Goal: Task Accomplishment & Management: Manage account settings

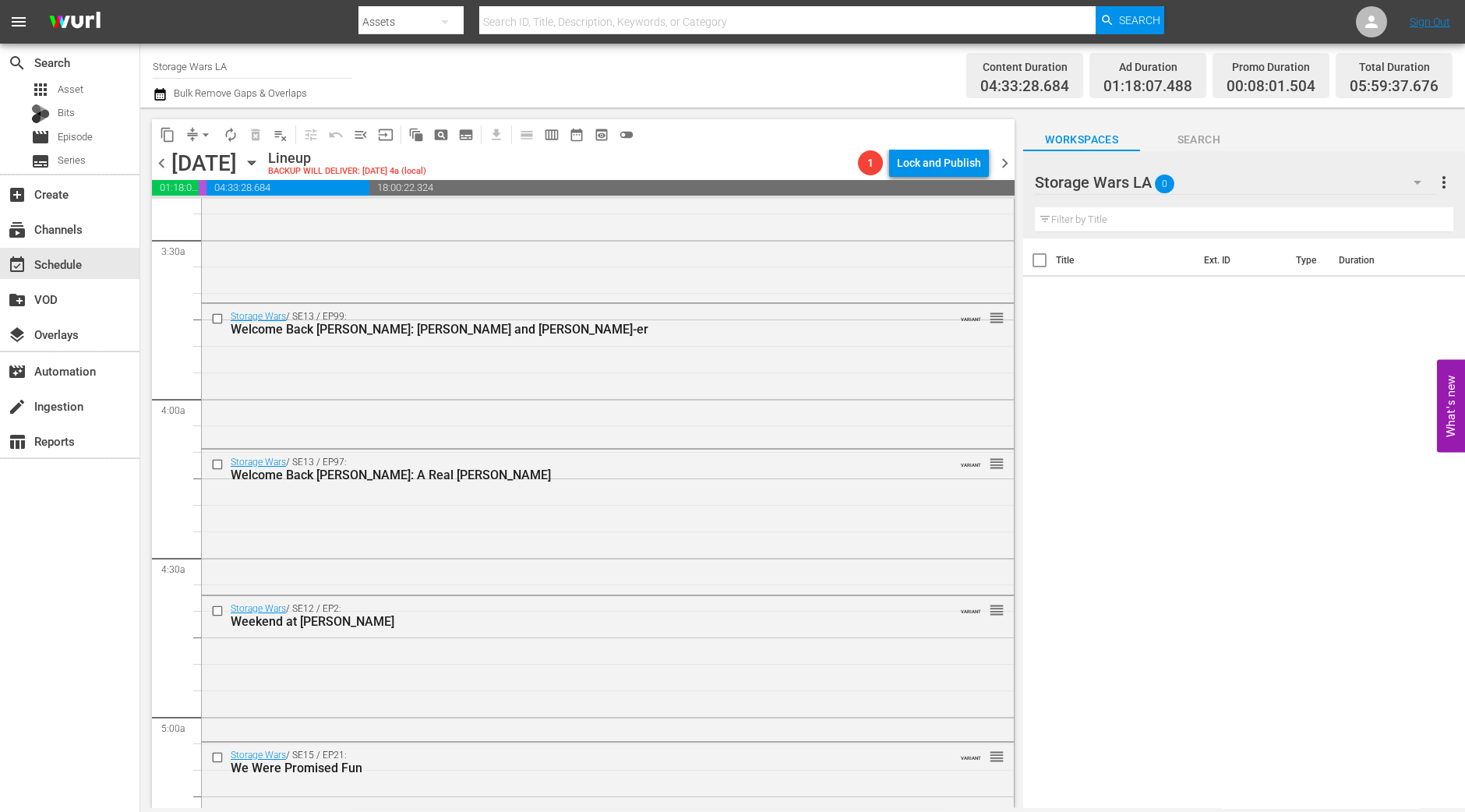
scroll to position [1656, 0]
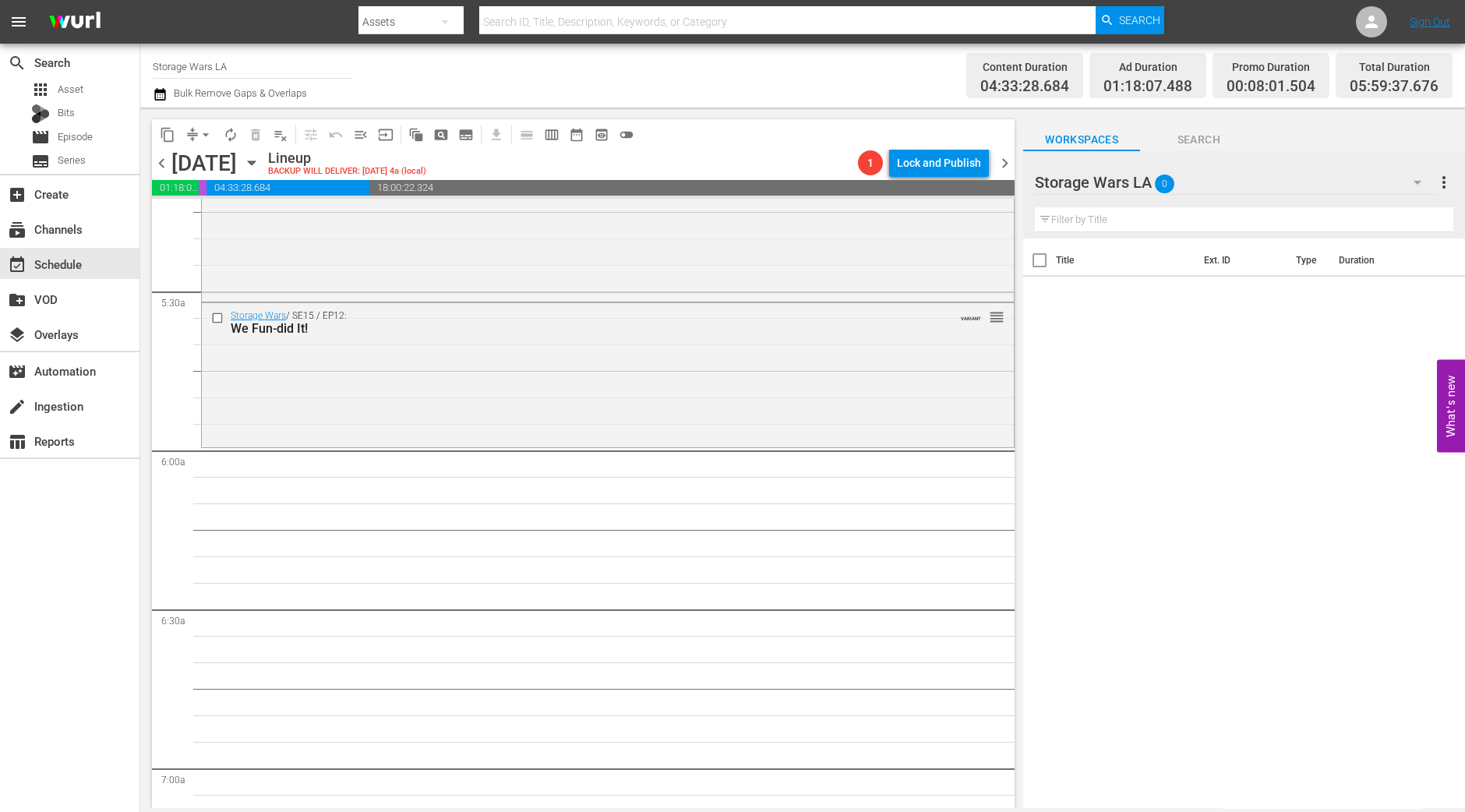
click at [385, 394] on div "Storage Wars / SE15 / EP12: We Fun-did It! VARIANT reorder" at bounding box center [608, 374] width 812 height 141
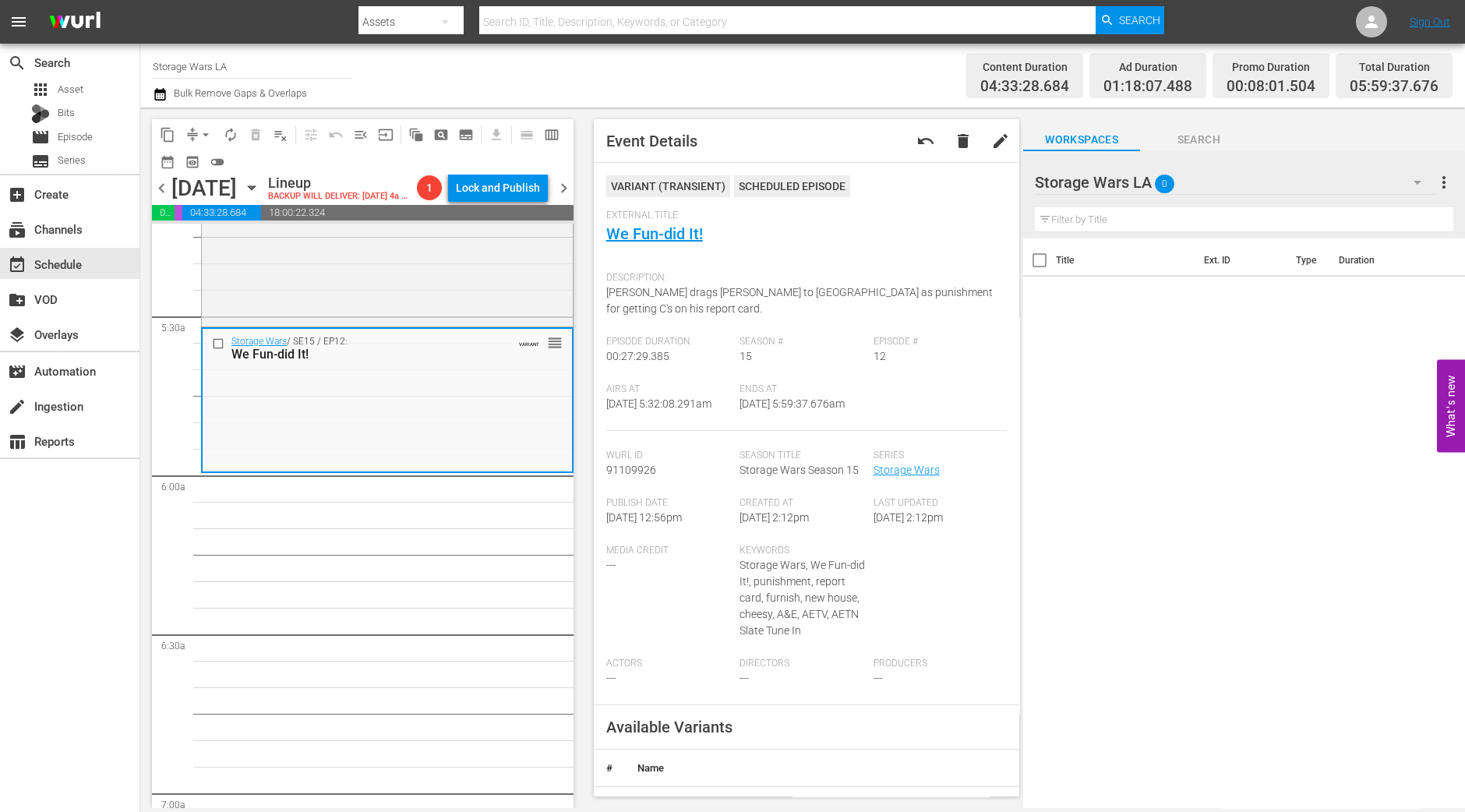
click at [194, 134] on button "arrow_drop_down" at bounding box center [206, 135] width 25 height 25
click at [219, 155] on li "Align to Midnight" at bounding box center [206, 165] width 164 height 26
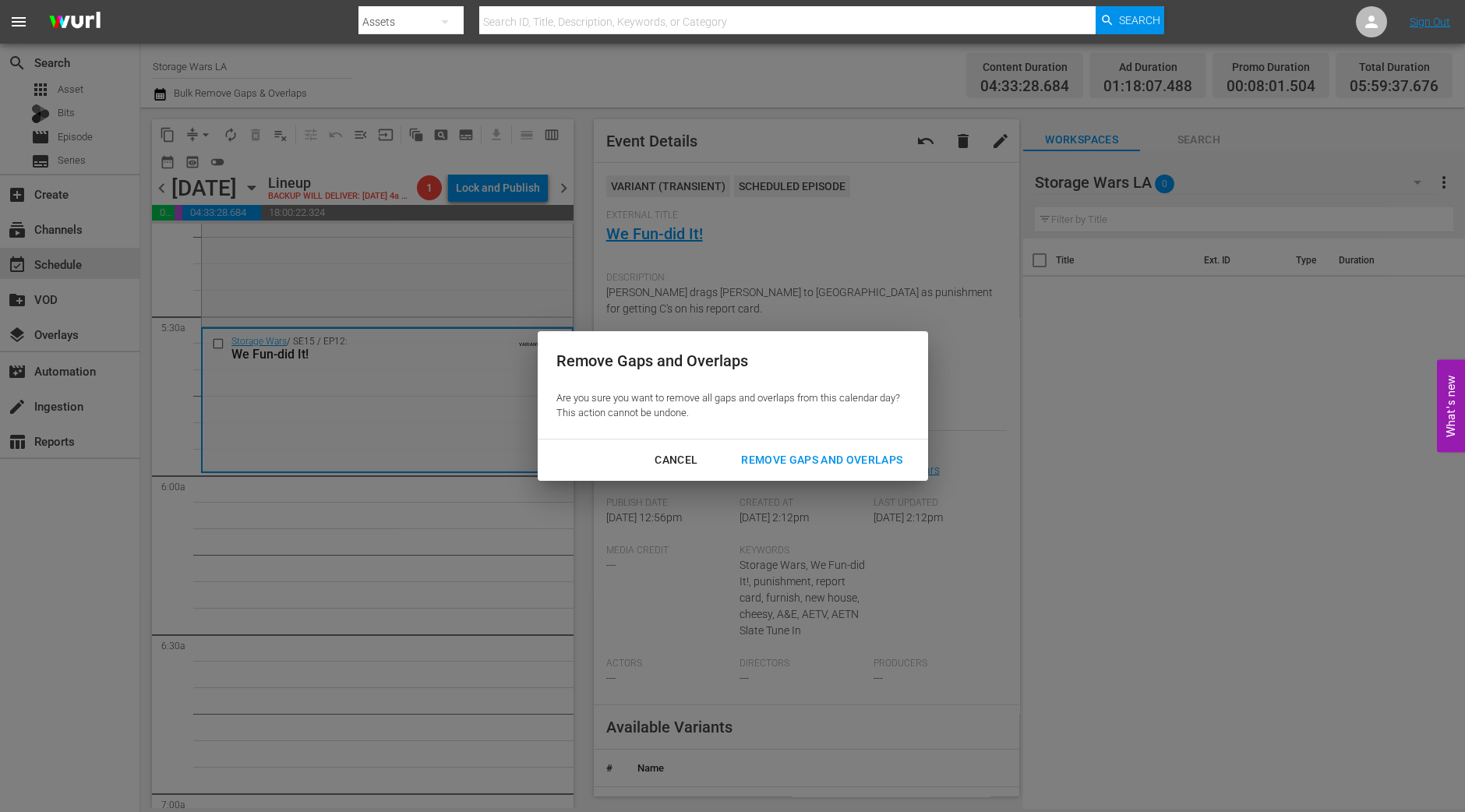
click at [781, 456] on div "Remove Gaps and Overlaps" at bounding box center [821, 460] width 186 height 19
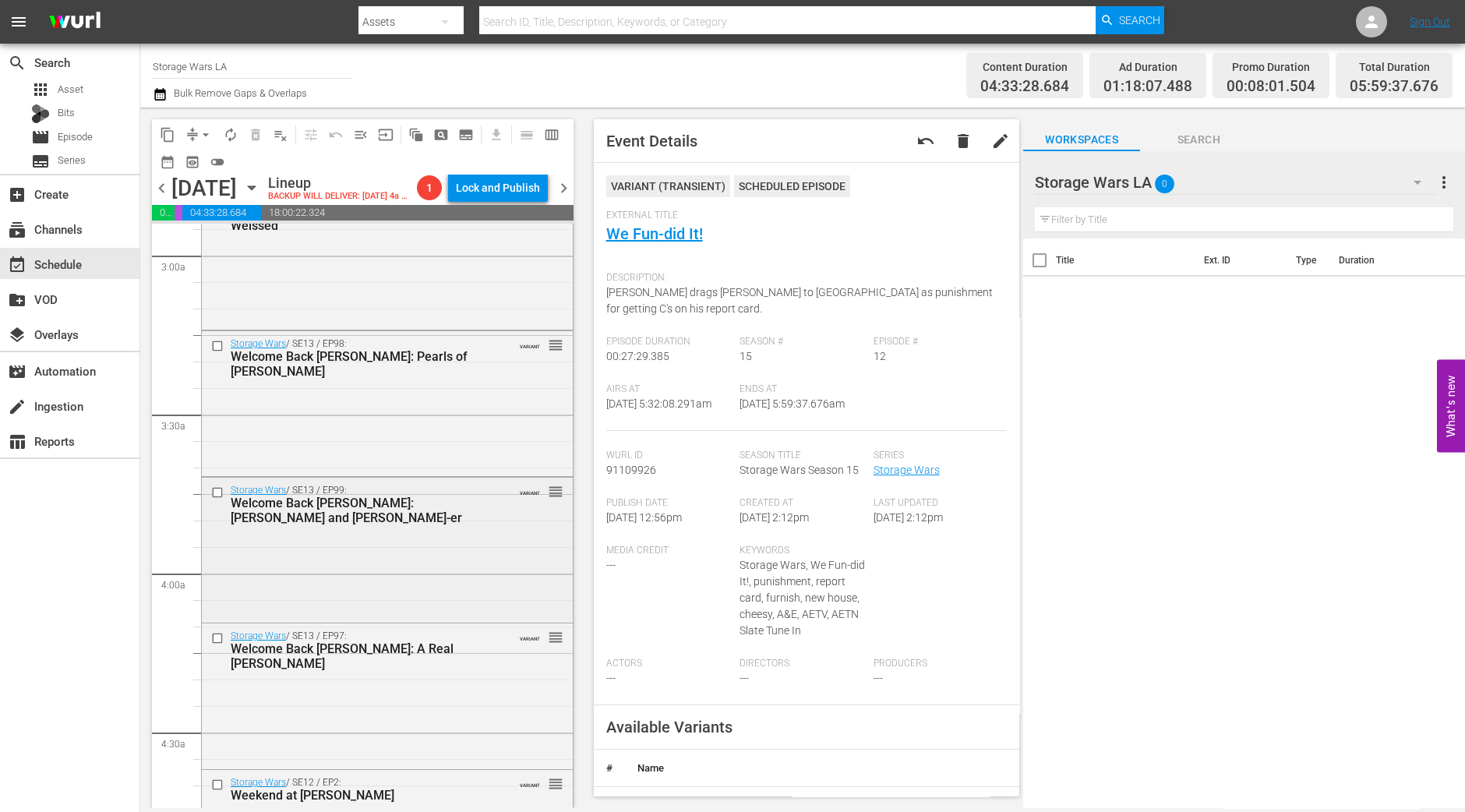
scroll to position [681, 0]
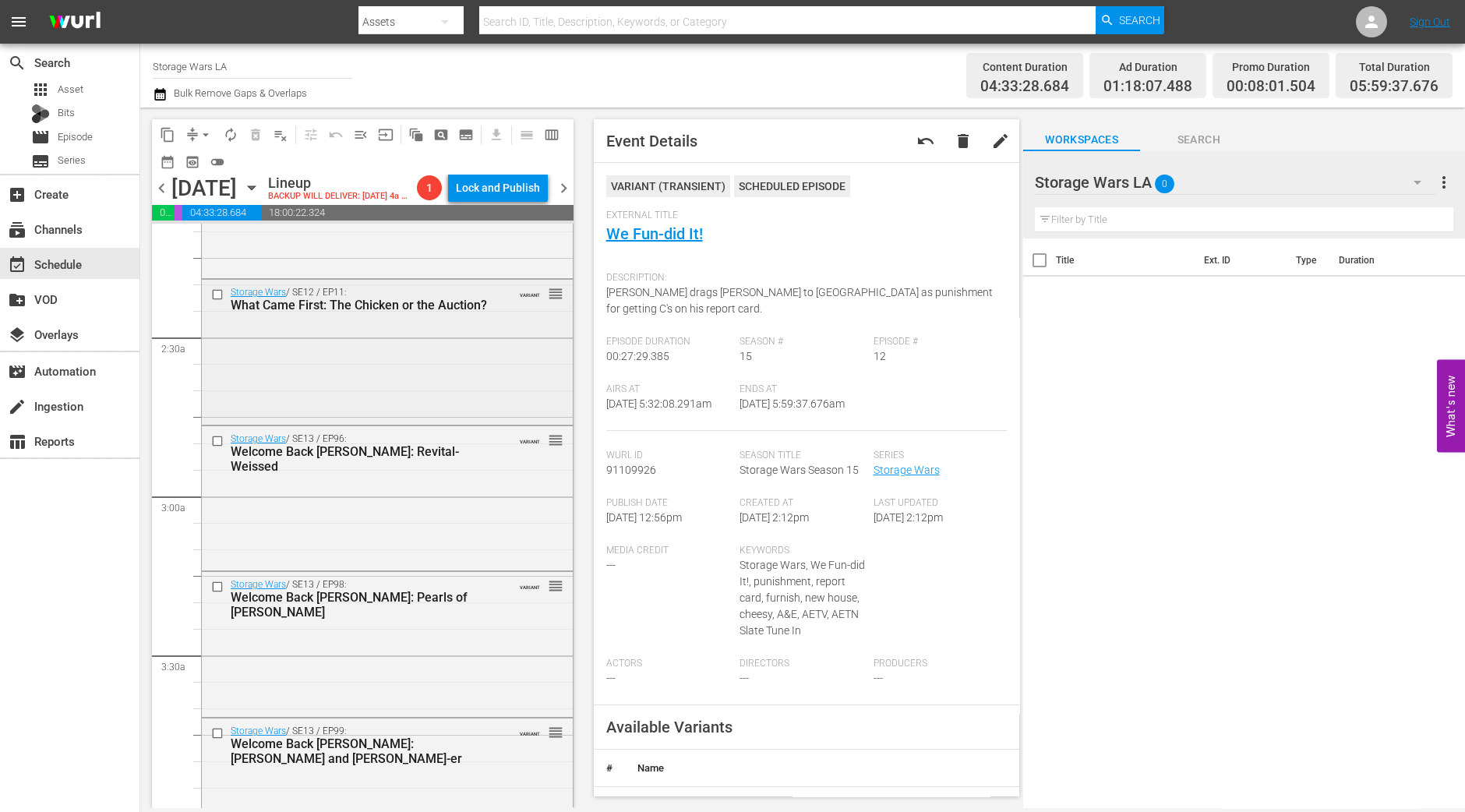
click at [422, 406] on div "Storage Wars / SE12 / EP11: What Came First: The Chicken or the Auction? VARIAN…" at bounding box center [387, 350] width 371 height 142
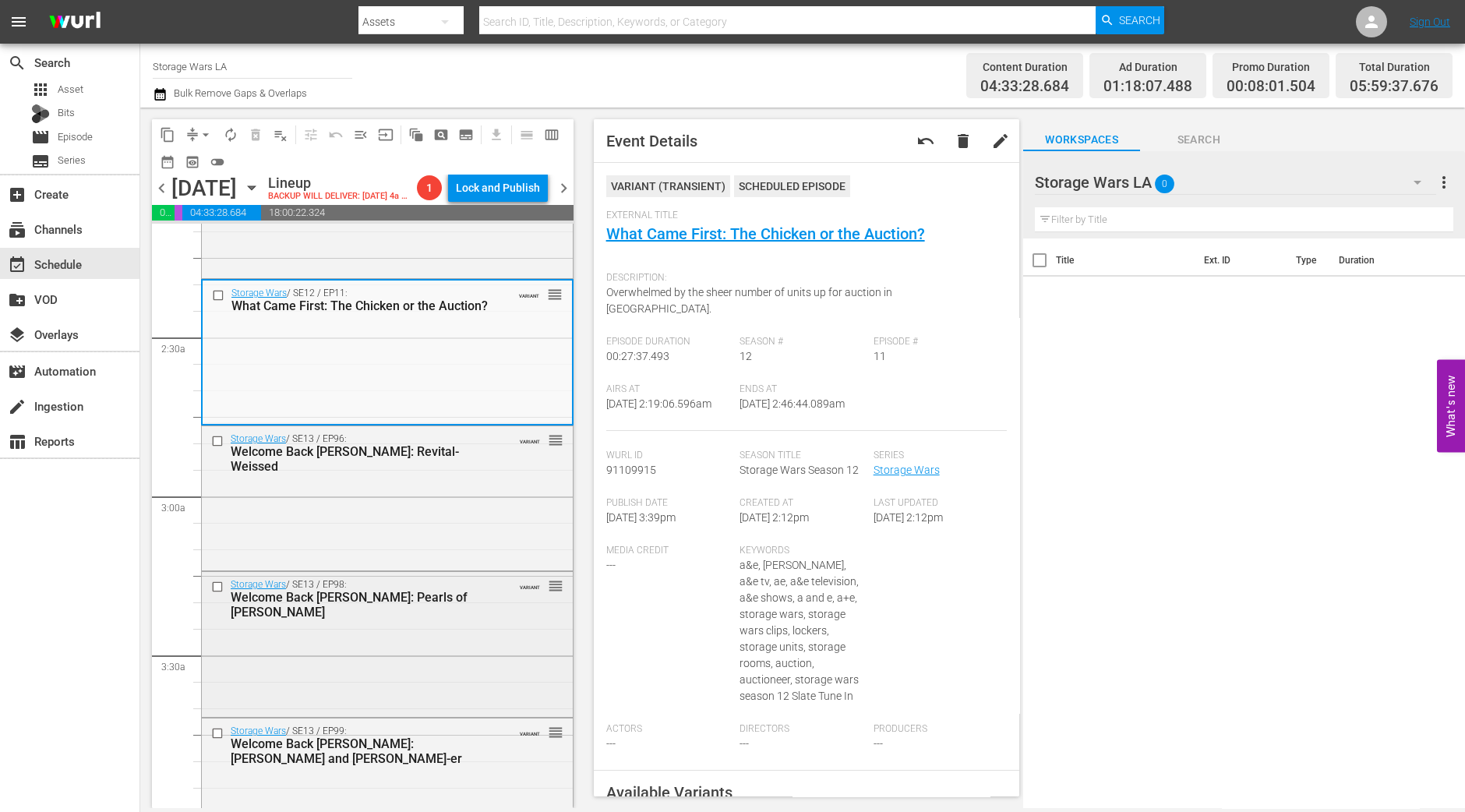
click at [364, 667] on div "Storage Wars / SE13 / EP98: Welcome Back Barry: Pearls of Weiss-Dom VARIANT reo…" at bounding box center [387, 643] width 371 height 142
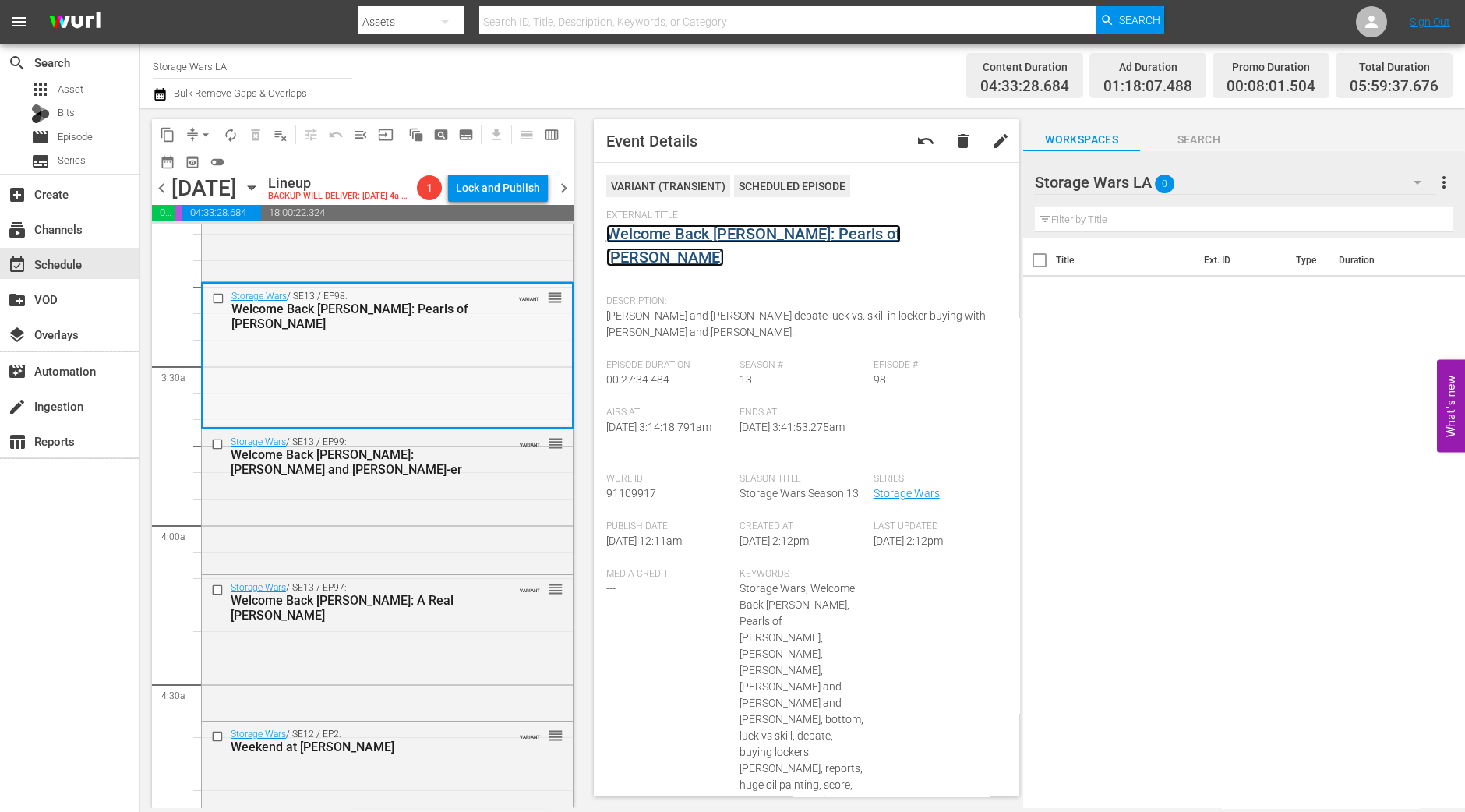
scroll to position [1071, 0]
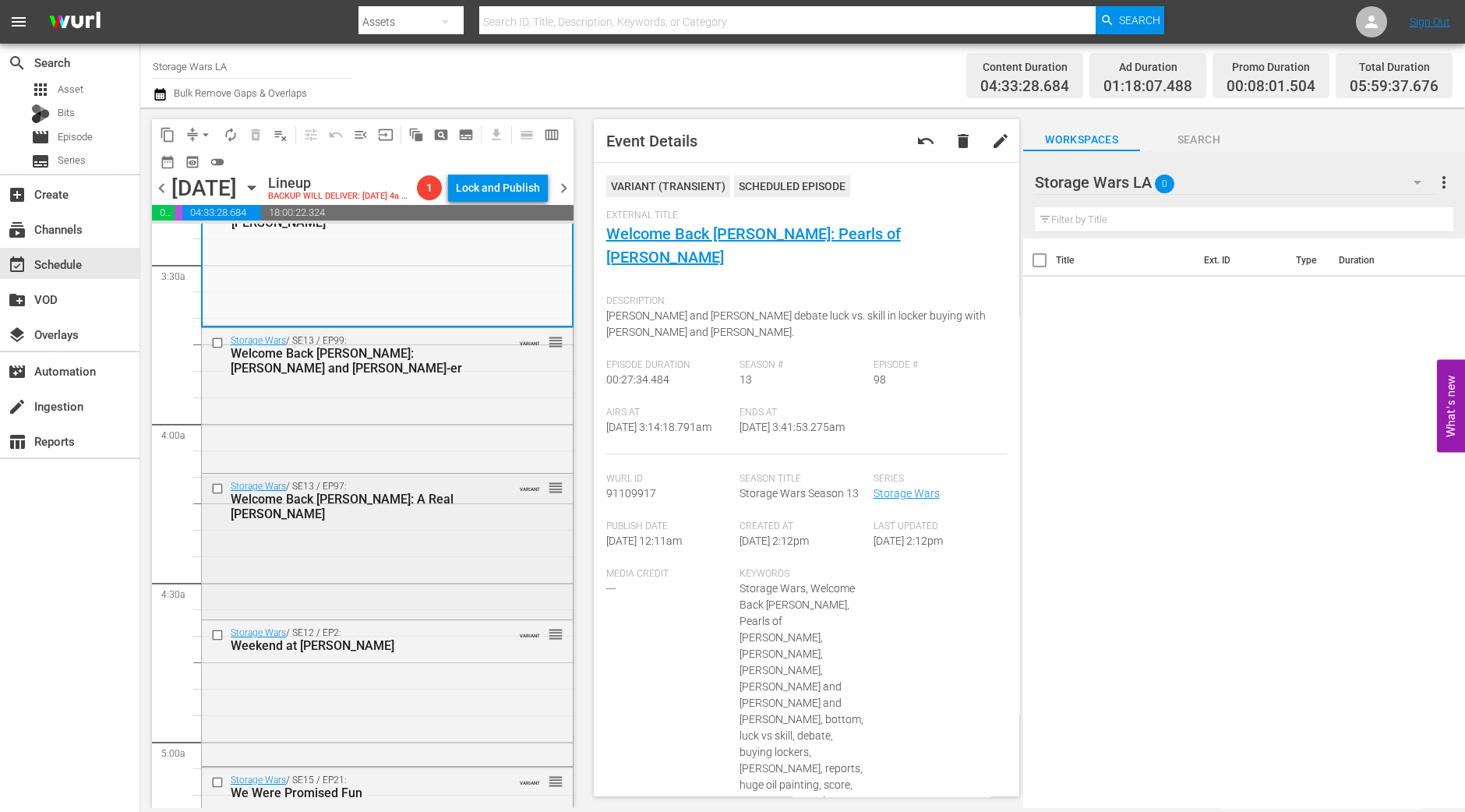
click at [440, 592] on div "Storage Wars / SE13 / EP97: Welcome Back Barry: A Real Weiss Guy VARIANT reorder" at bounding box center [387, 544] width 371 height 142
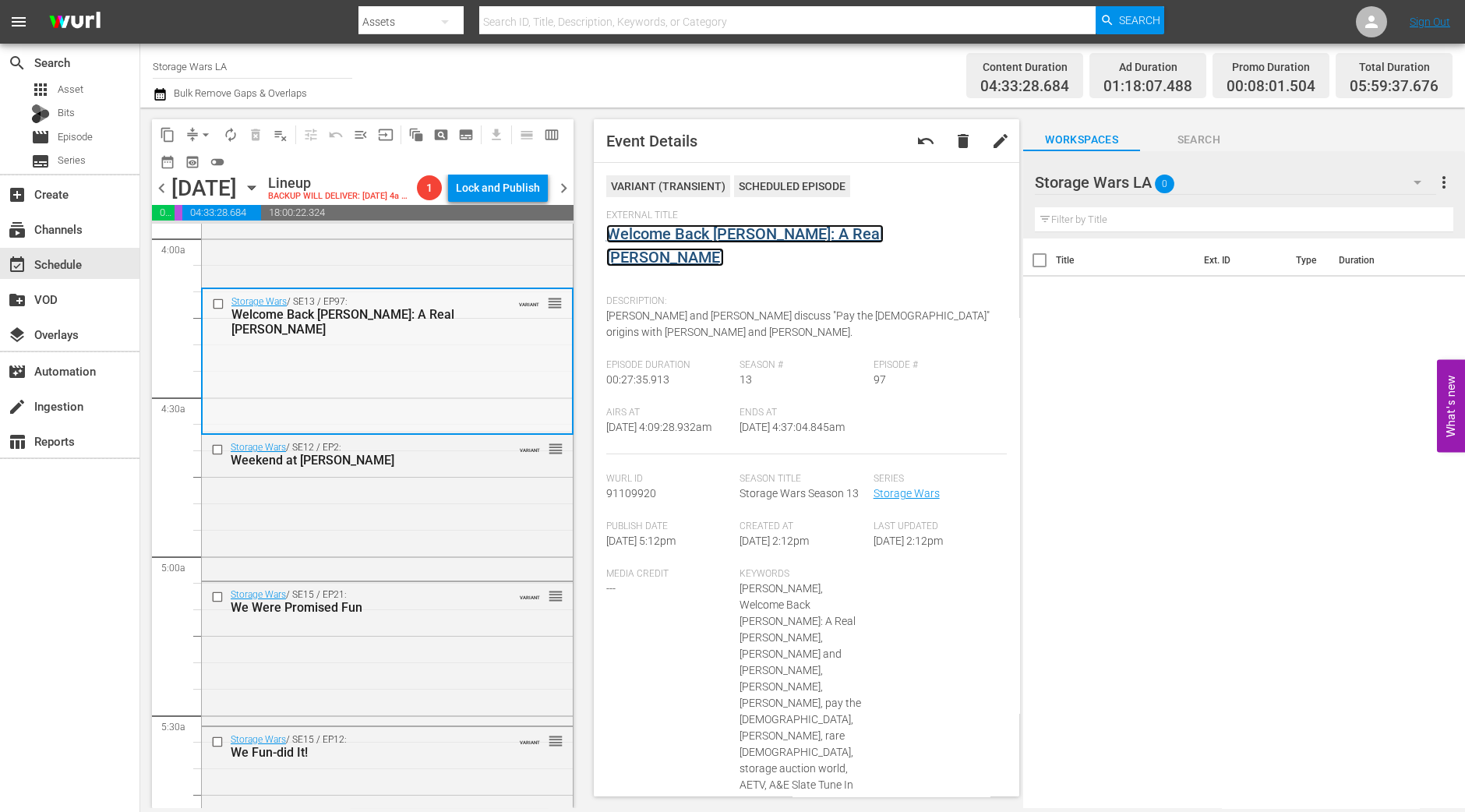
scroll to position [1363, 0]
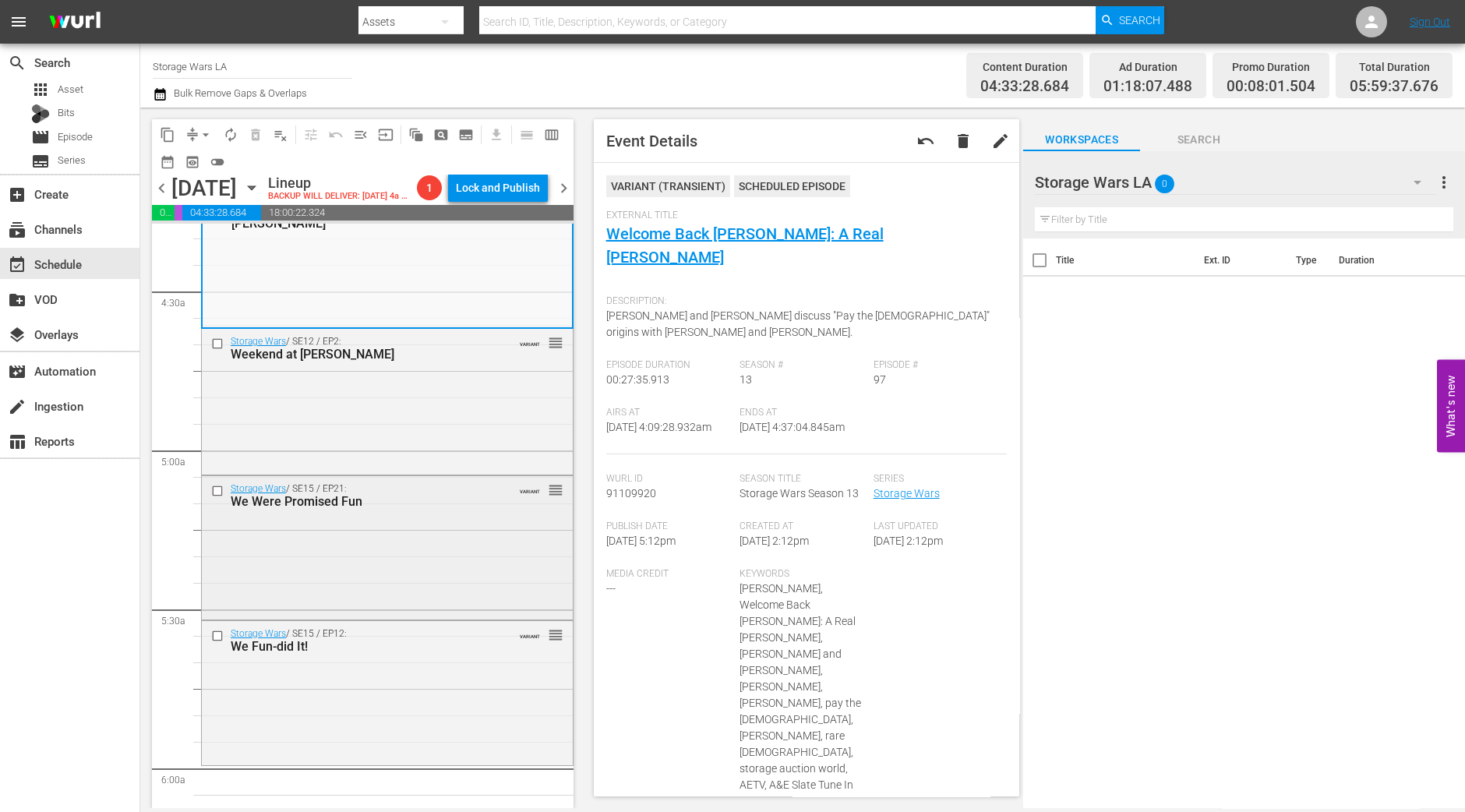
click at [416, 573] on div "Storage Wars / SE15 / EP21: We Were Promised Fun VARIANT reorder" at bounding box center [387, 547] width 371 height 141
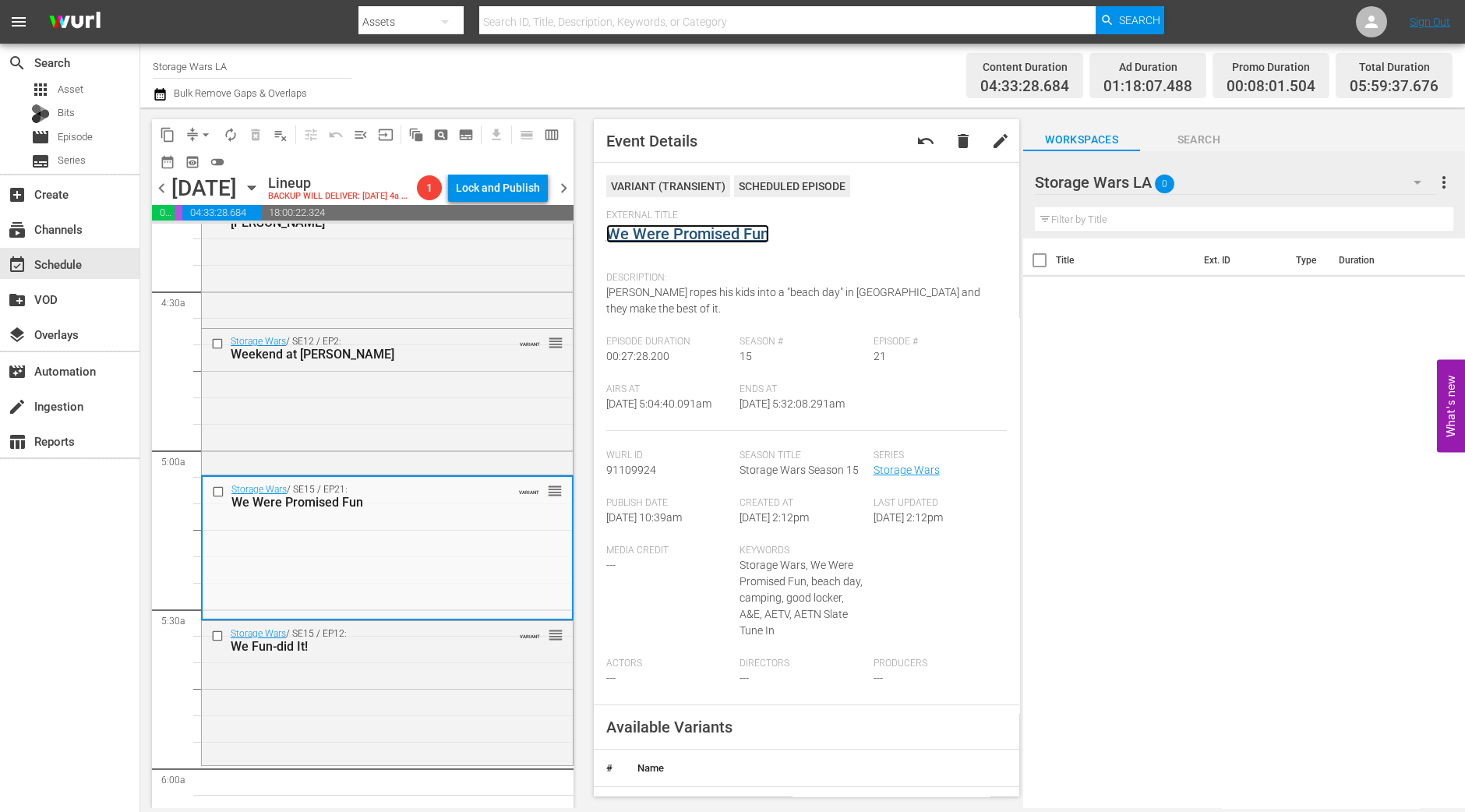
drag, startPoint x: 700, startPoint y: 227, endPoint x: 686, endPoint y: 231, distance: 14.6
click at [389, 762] on div "Storage Wars / SE15 / EP12: We Fun-did It! VARIANT reorder" at bounding box center [387, 691] width 371 height 141
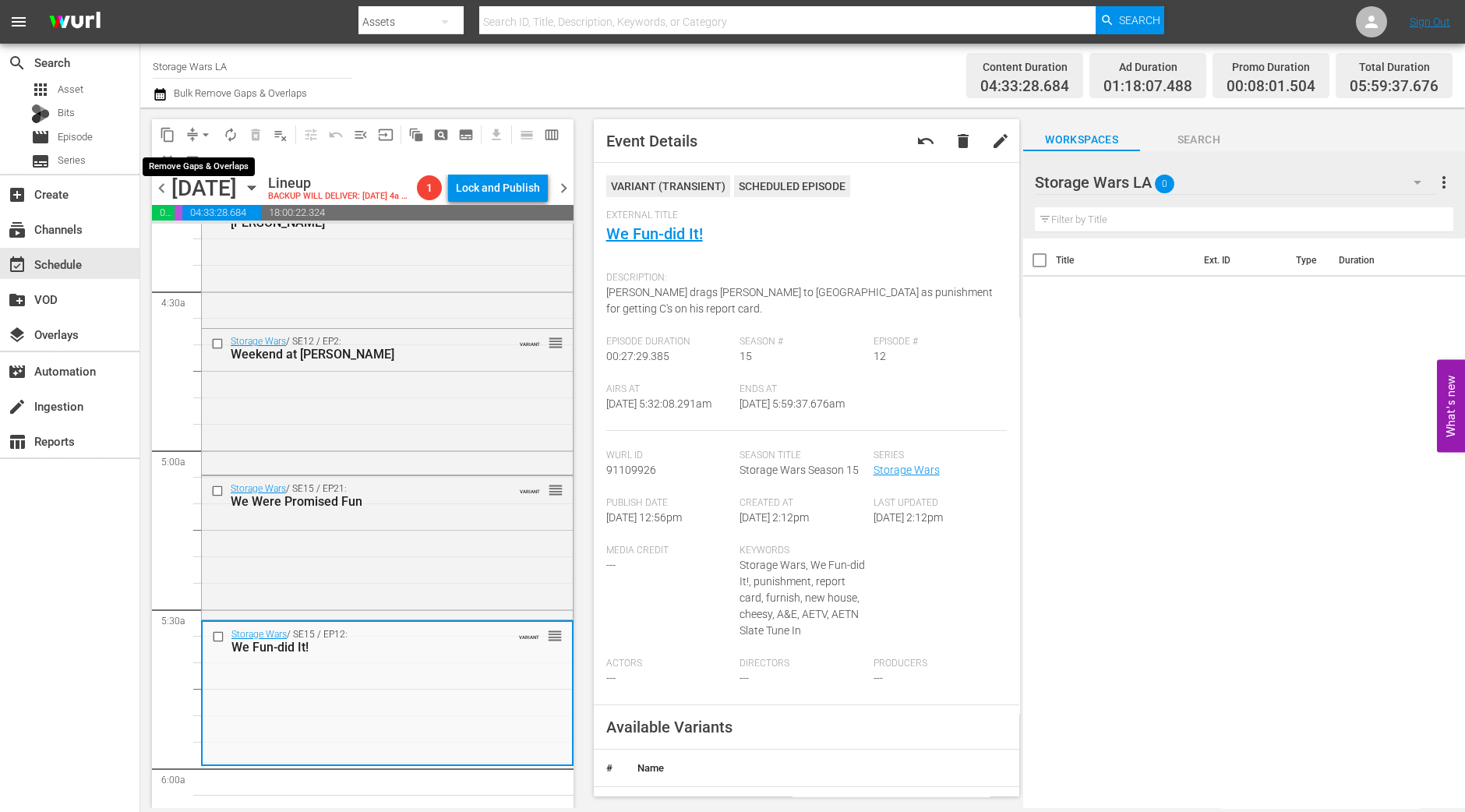
click at [203, 130] on span "arrow_drop_down" at bounding box center [206, 135] width 16 height 16
click at [203, 160] on li "Align to Midnight" at bounding box center [206, 165] width 164 height 26
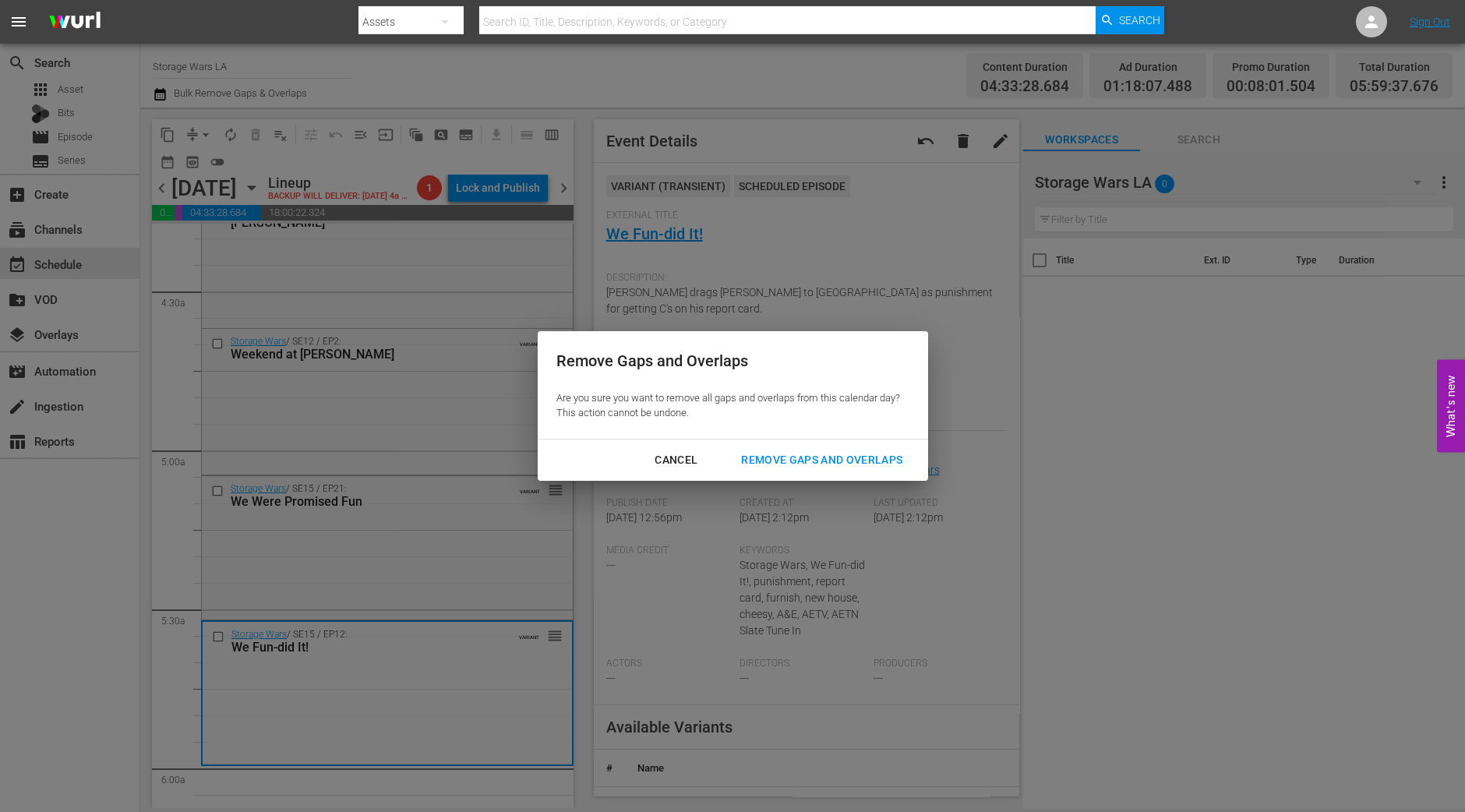
click at [818, 461] on div "Remove Gaps and Overlaps" at bounding box center [821, 460] width 186 height 19
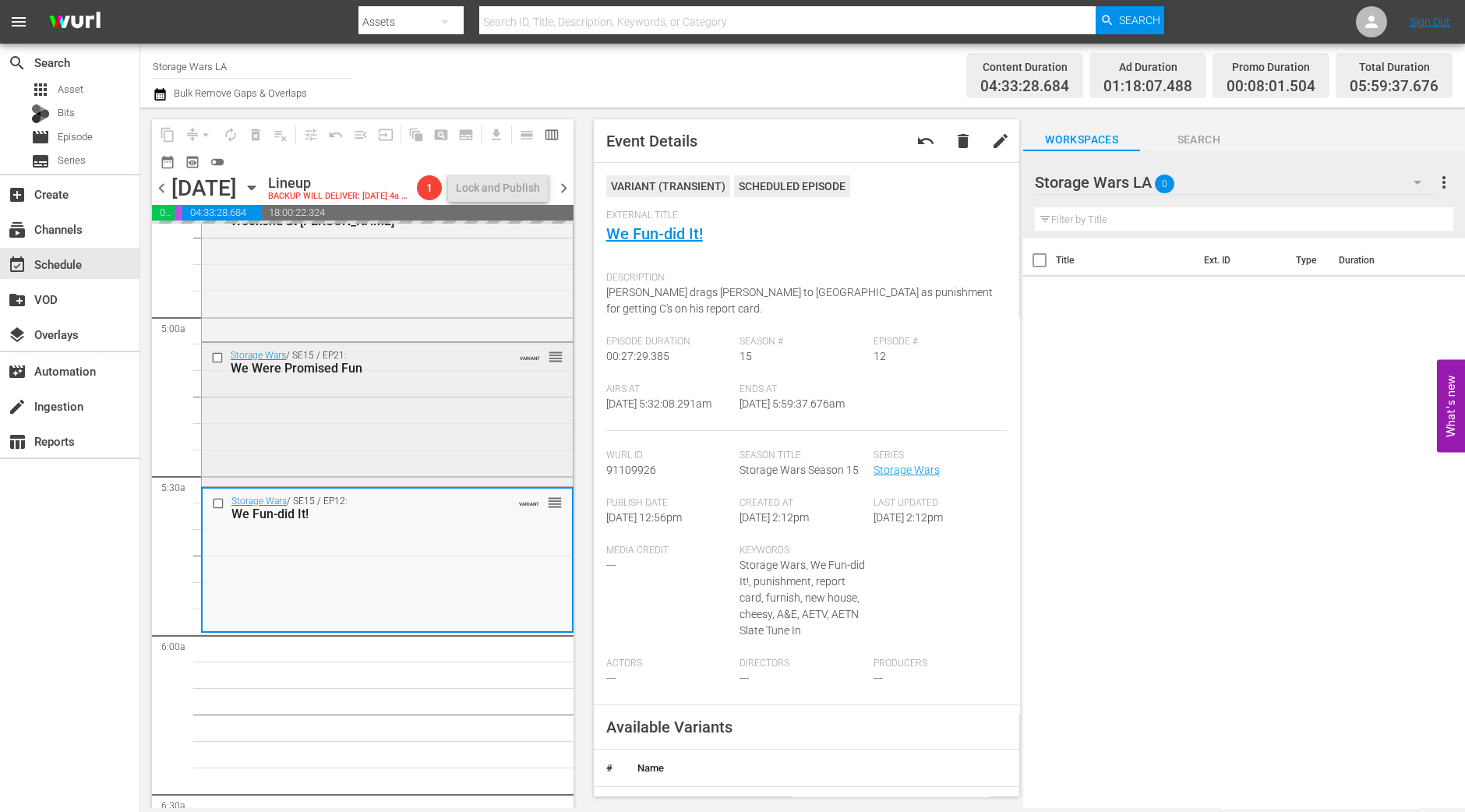
scroll to position [1460, 0]
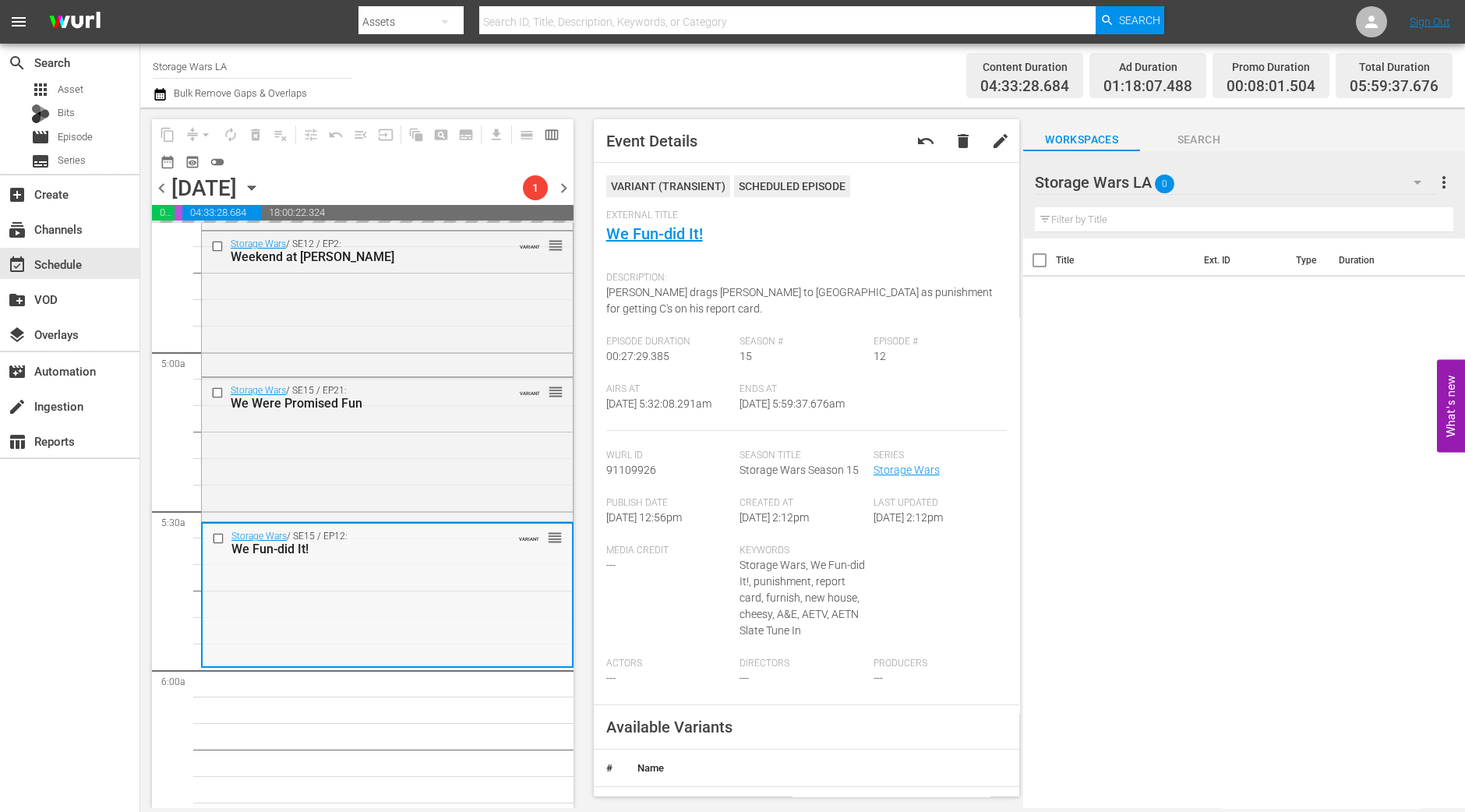
click at [240, 605] on div "Storage Wars / SE15 / EP12: We Fun-did It! VARIANT reorder" at bounding box center [387, 594] width 370 height 141
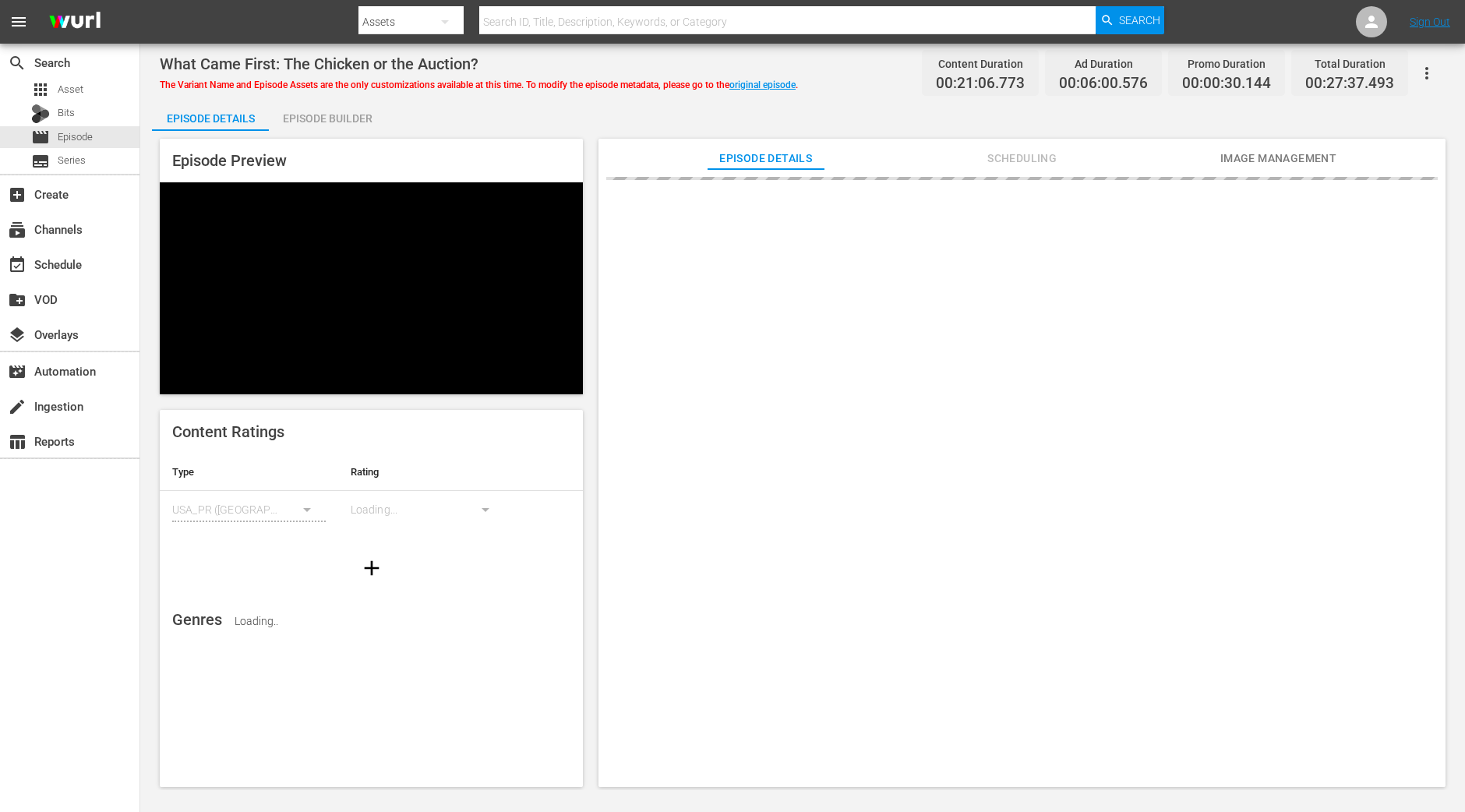
drag, startPoint x: 353, startPoint y: 107, endPoint x: 378, endPoint y: 5, distance: 105.0
click at [353, 107] on div "Episode Builder" at bounding box center [327, 118] width 117 height 37
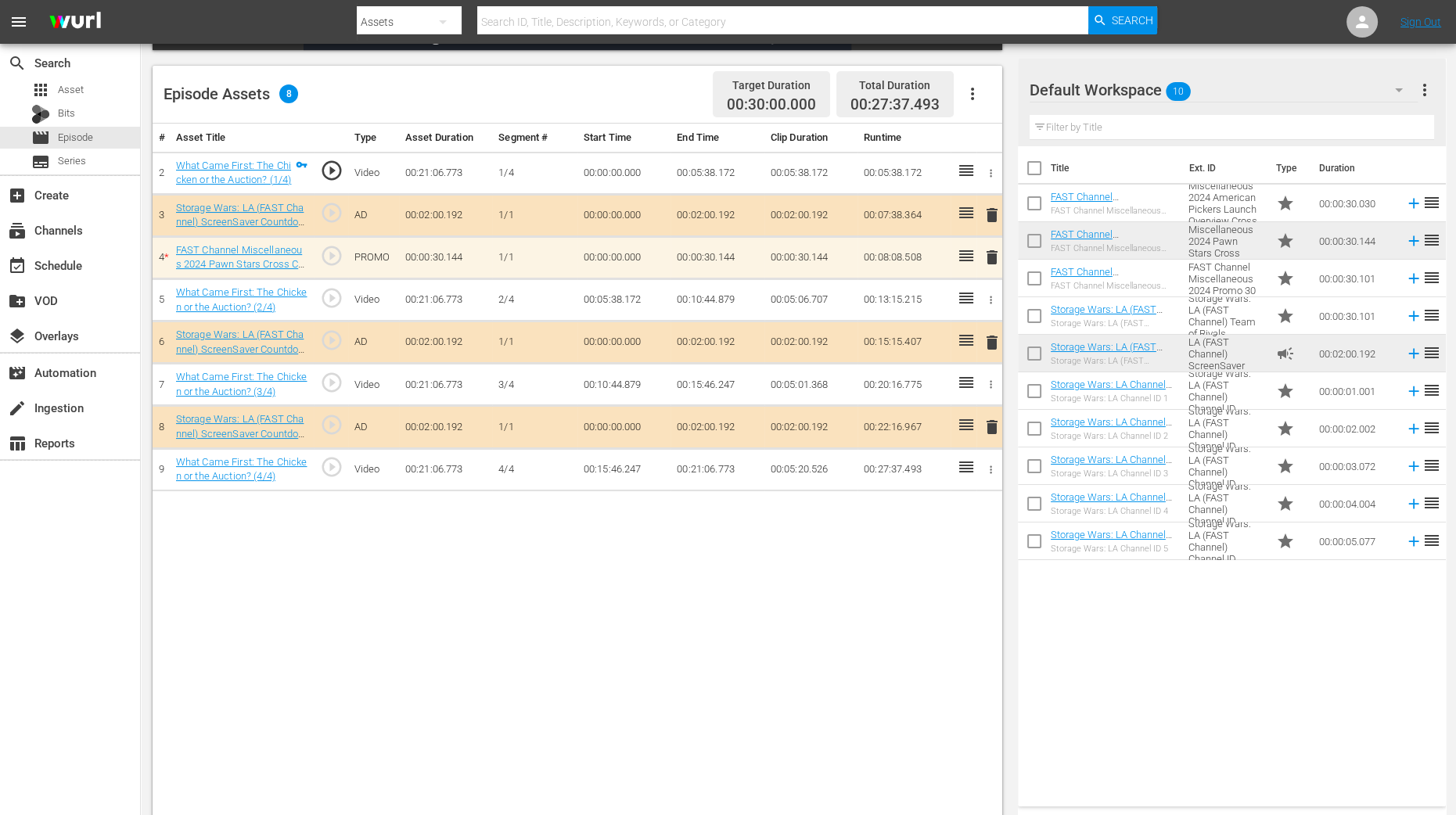
scroll to position [390, 0]
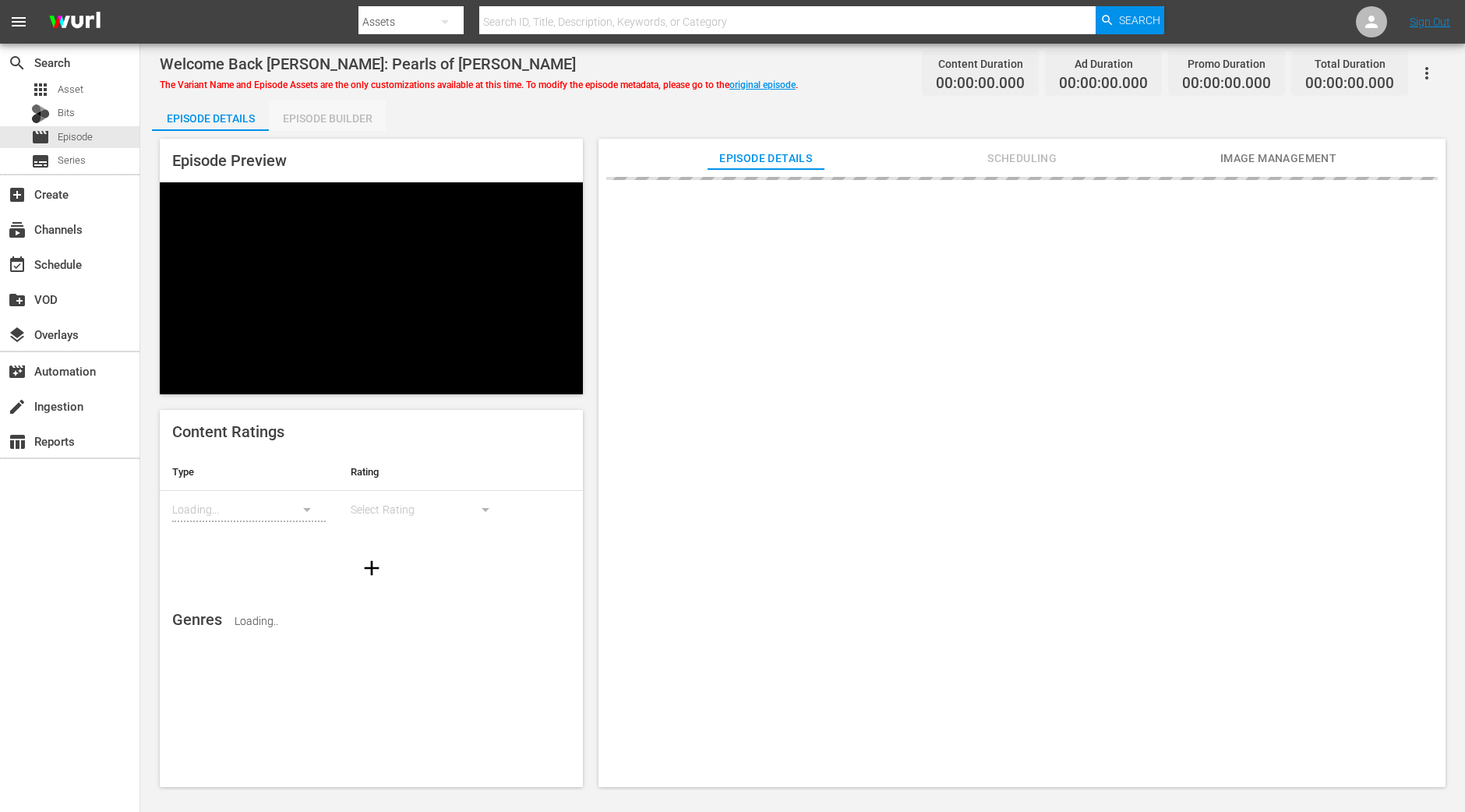
click at [370, 123] on div "Episode Builder" at bounding box center [327, 118] width 117 height 37
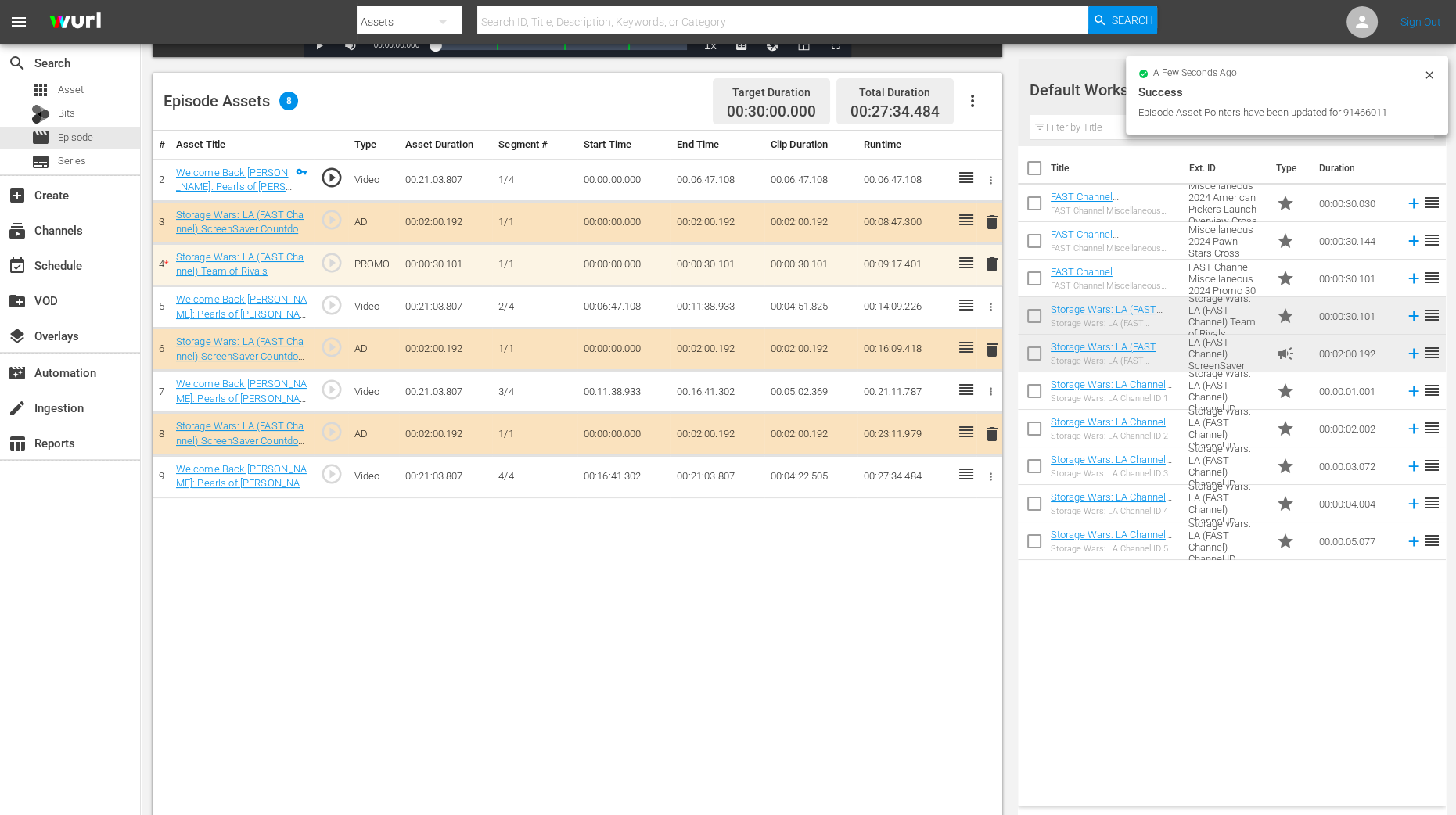
scroll to position [407, 0]
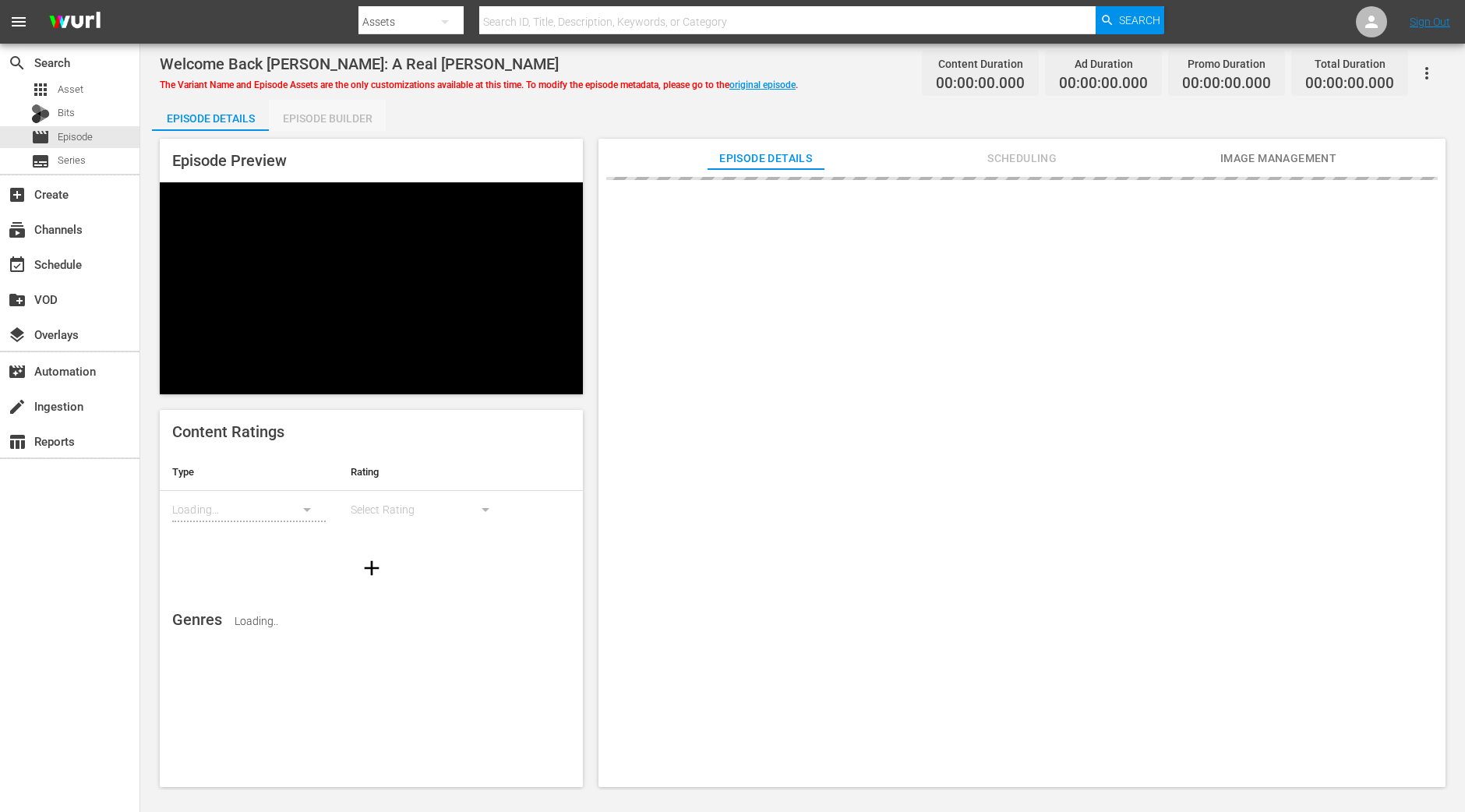
click at [316, 110] on div "Episode Builder" at bounding box center [327, 118] width 117 height 37
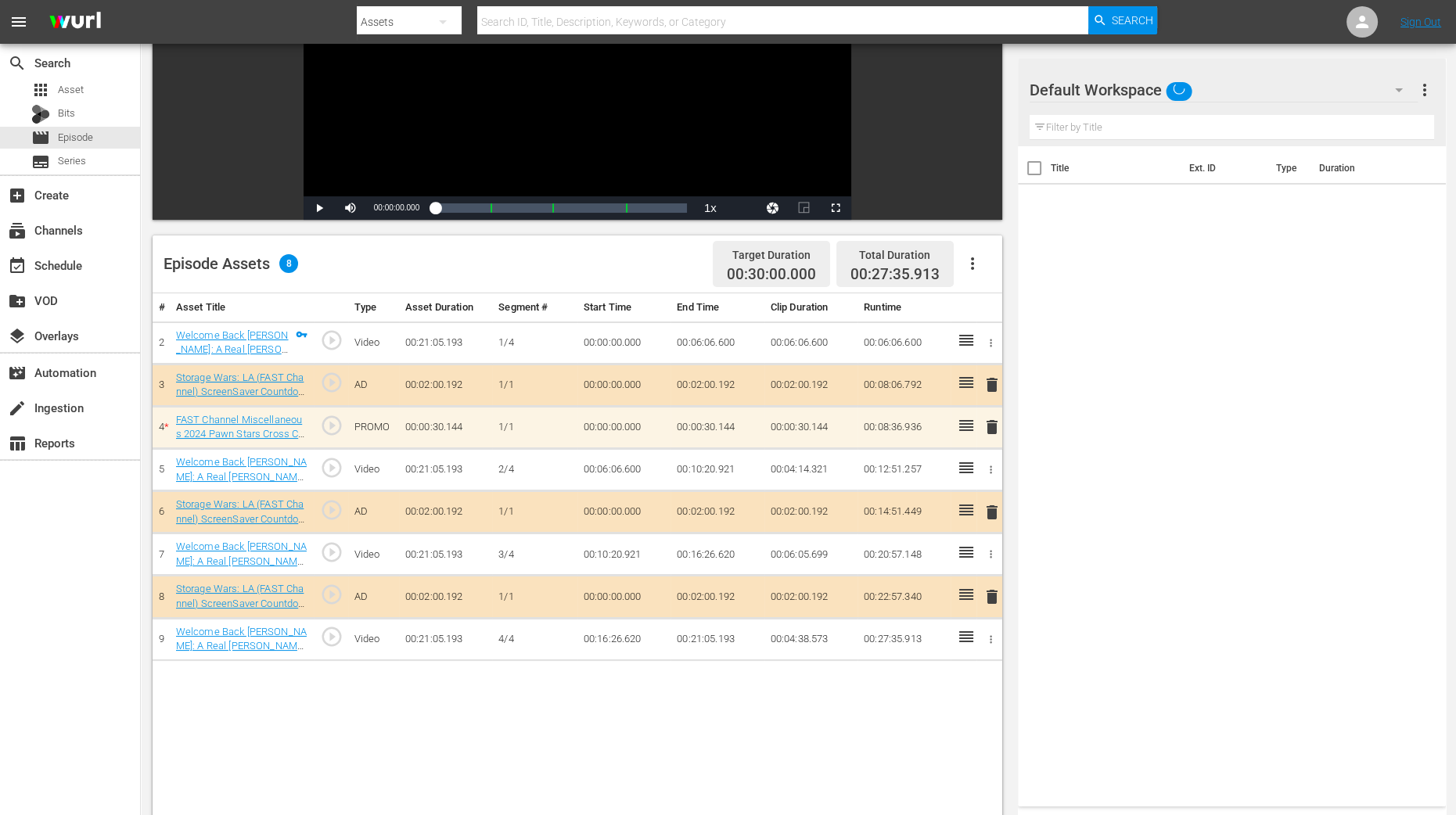
scroll to position [407, 0]
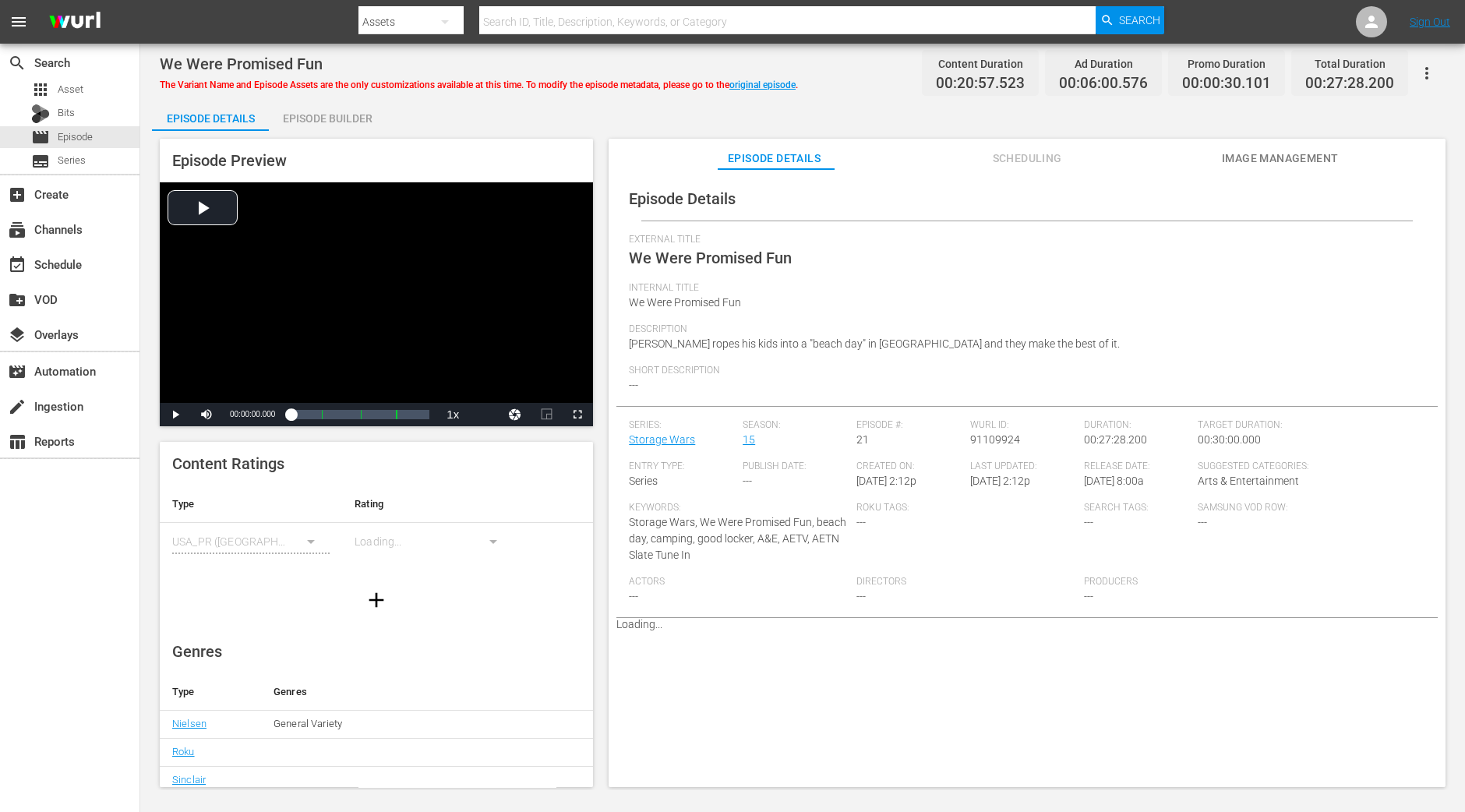
click at [344, 124] on div "Episode Builder" at bounding box center [327, 118] width 117 height 37
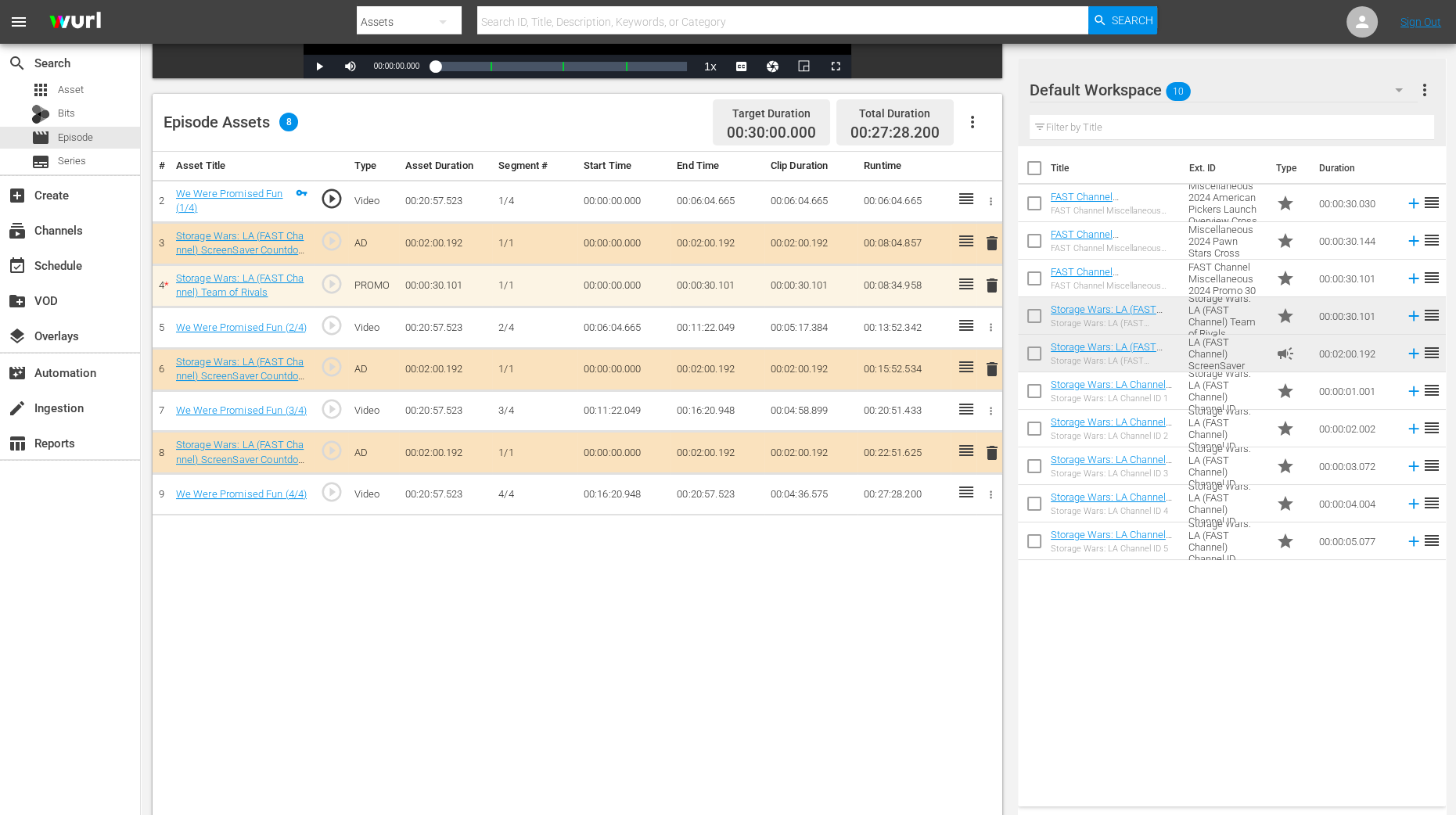
scroll to position [407, 0]
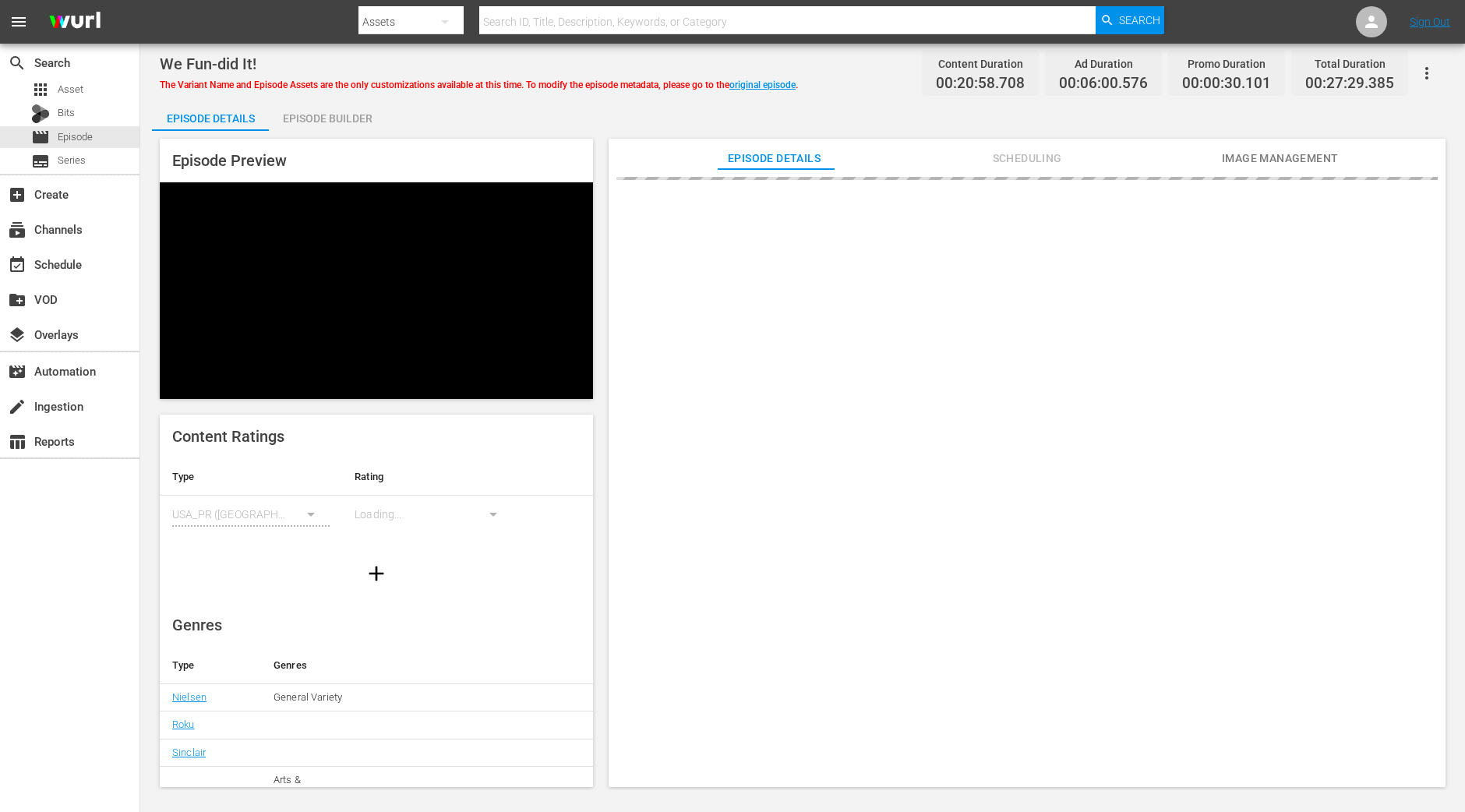
click at [355, 121] on div "Episode Builder" at bounding box center [327, 118] width 117 height 37
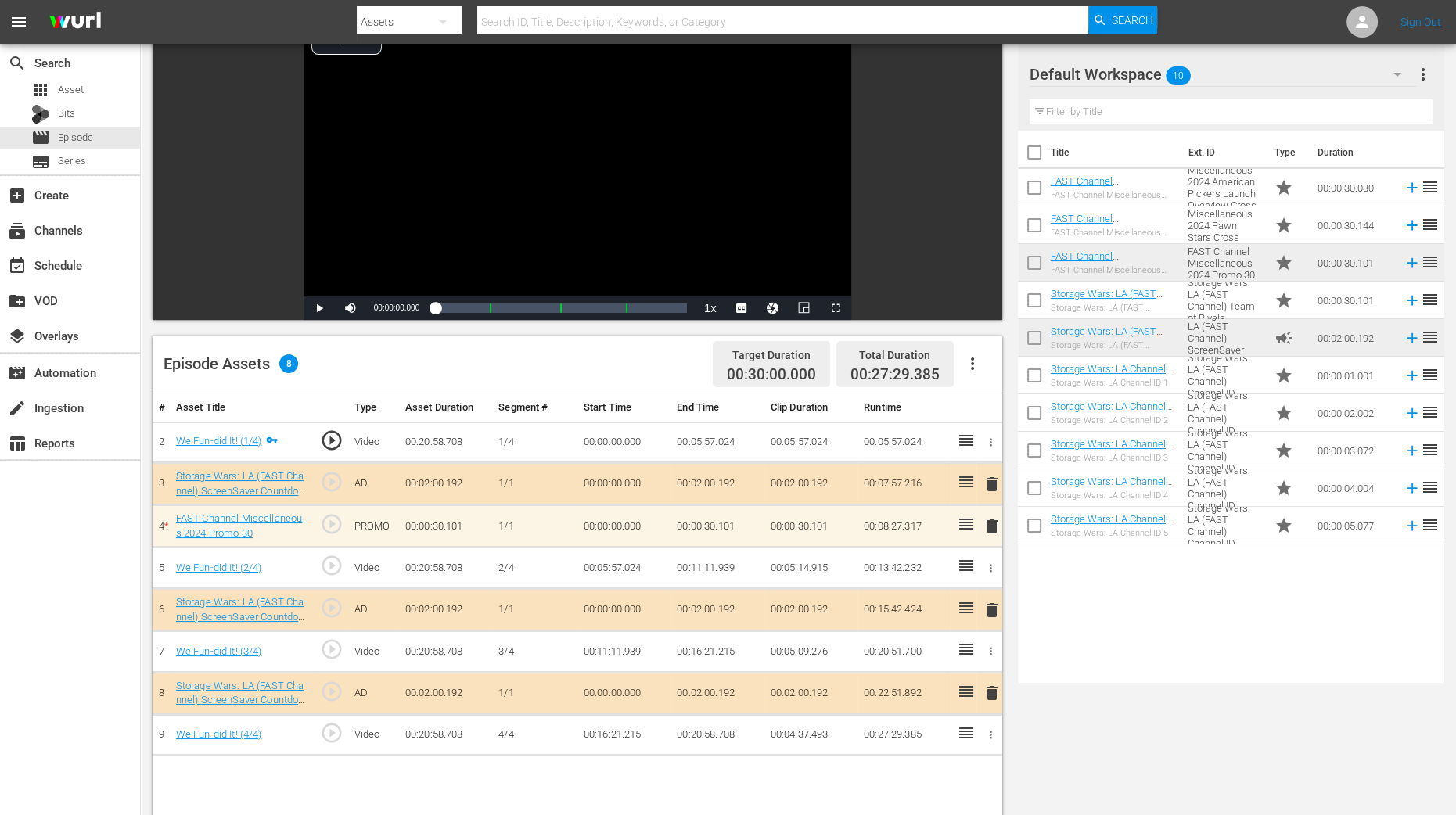
scroll to position [195, 0]
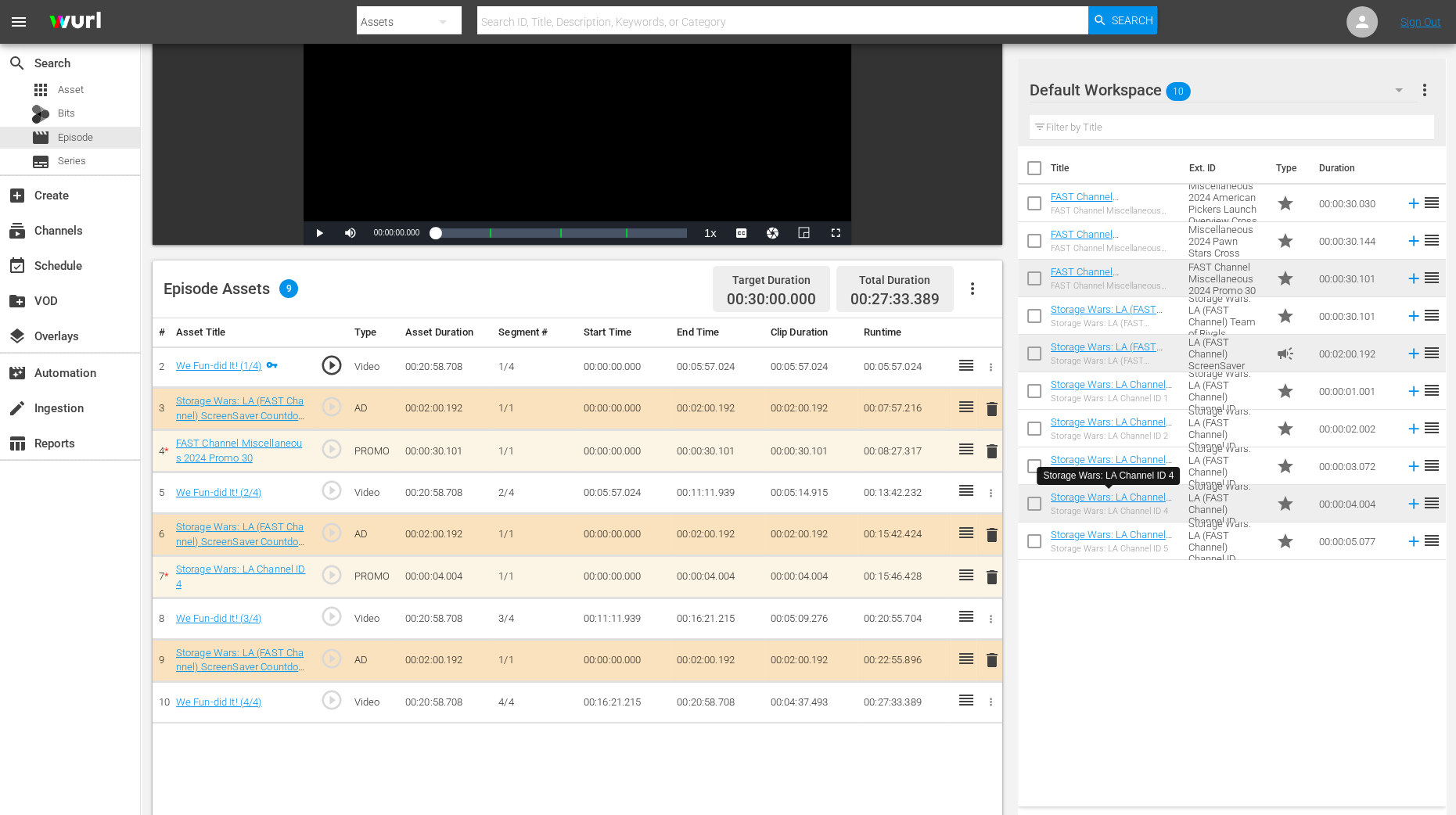
click at [993, 568] on span "delete" at bounding box center [991, 577] width 19 height 19
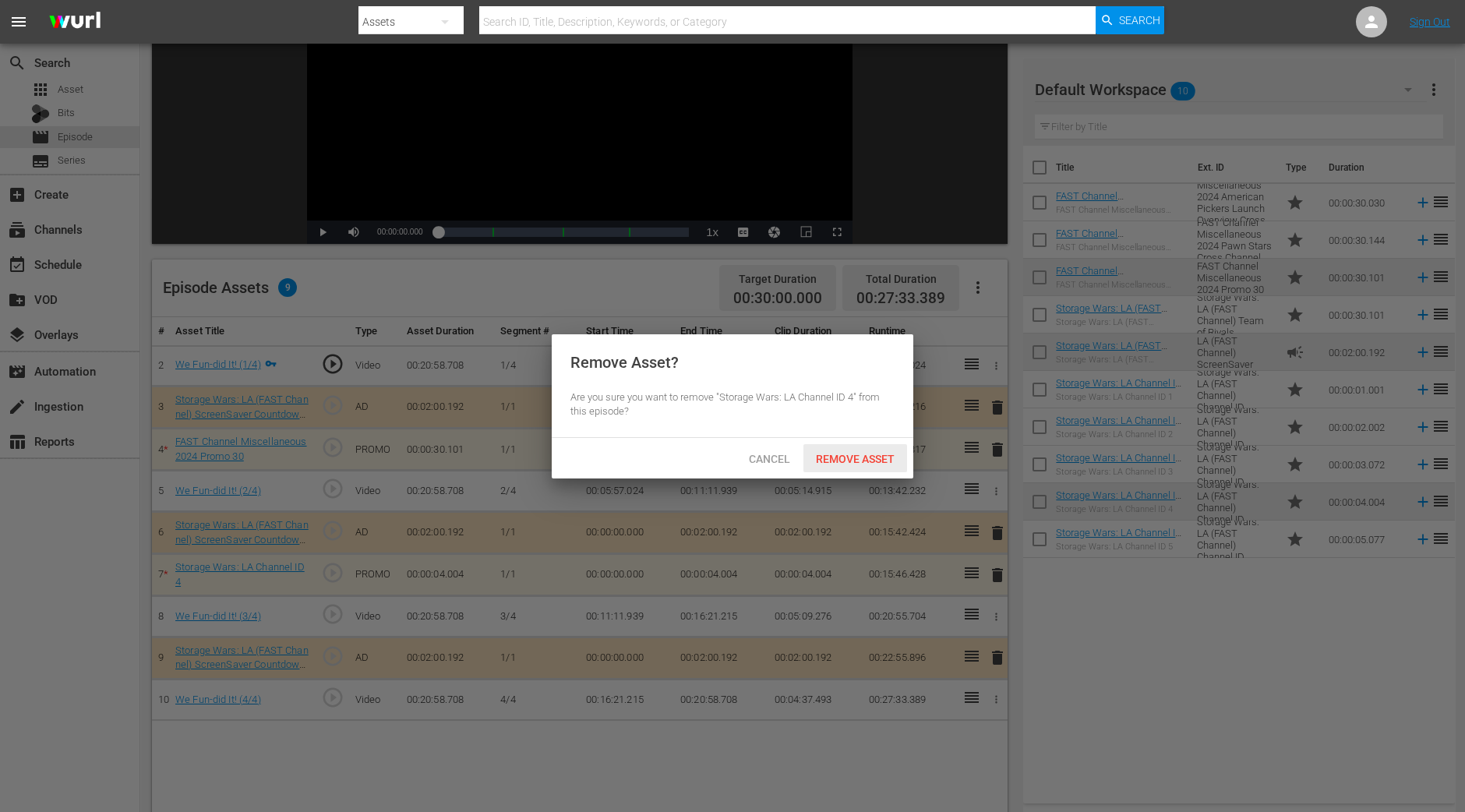
click at [886, 458] on span "Remove Asset" at bounding box center [856, 458] width 104 height 12
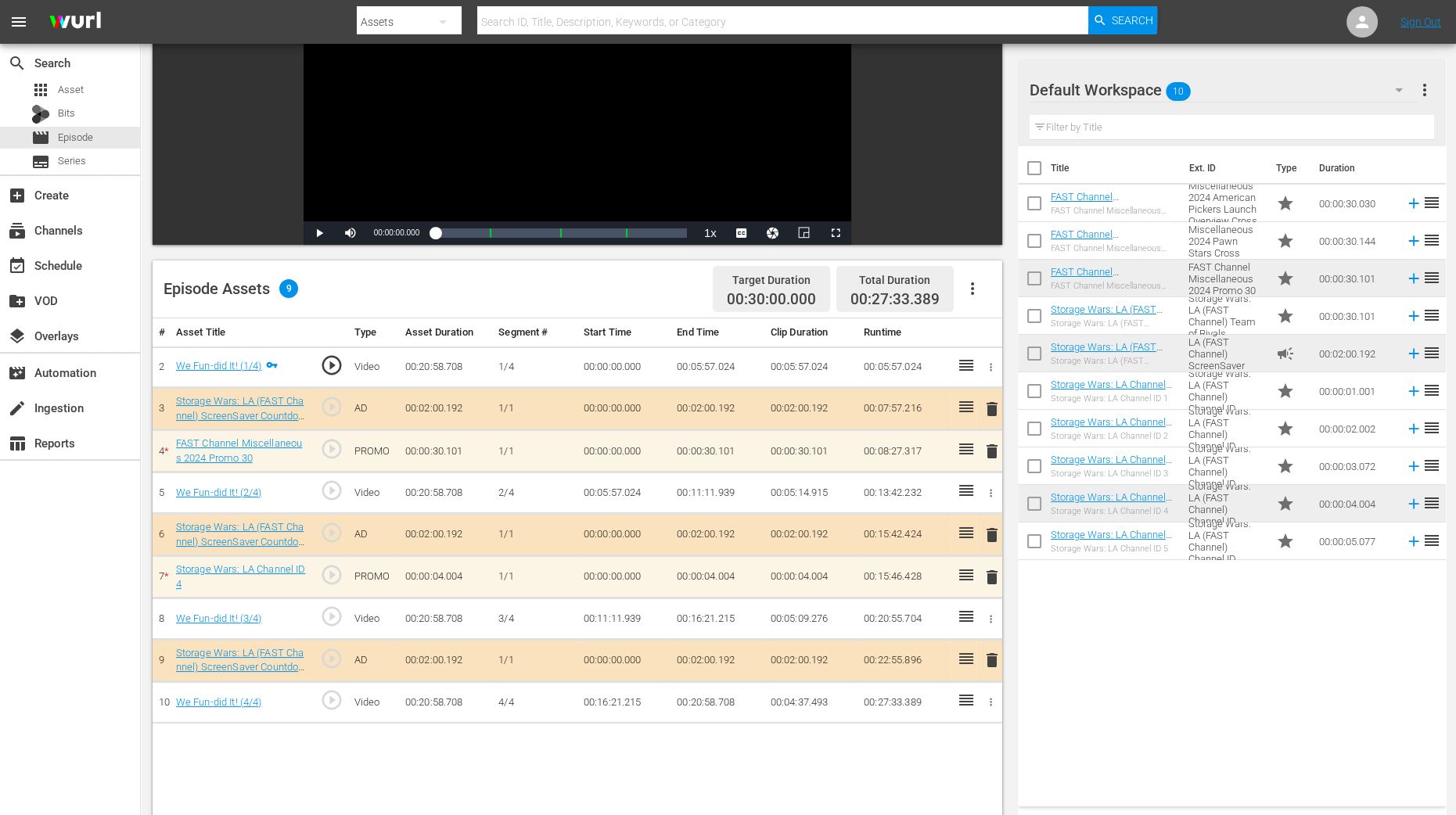
scroll to position [390, 0]
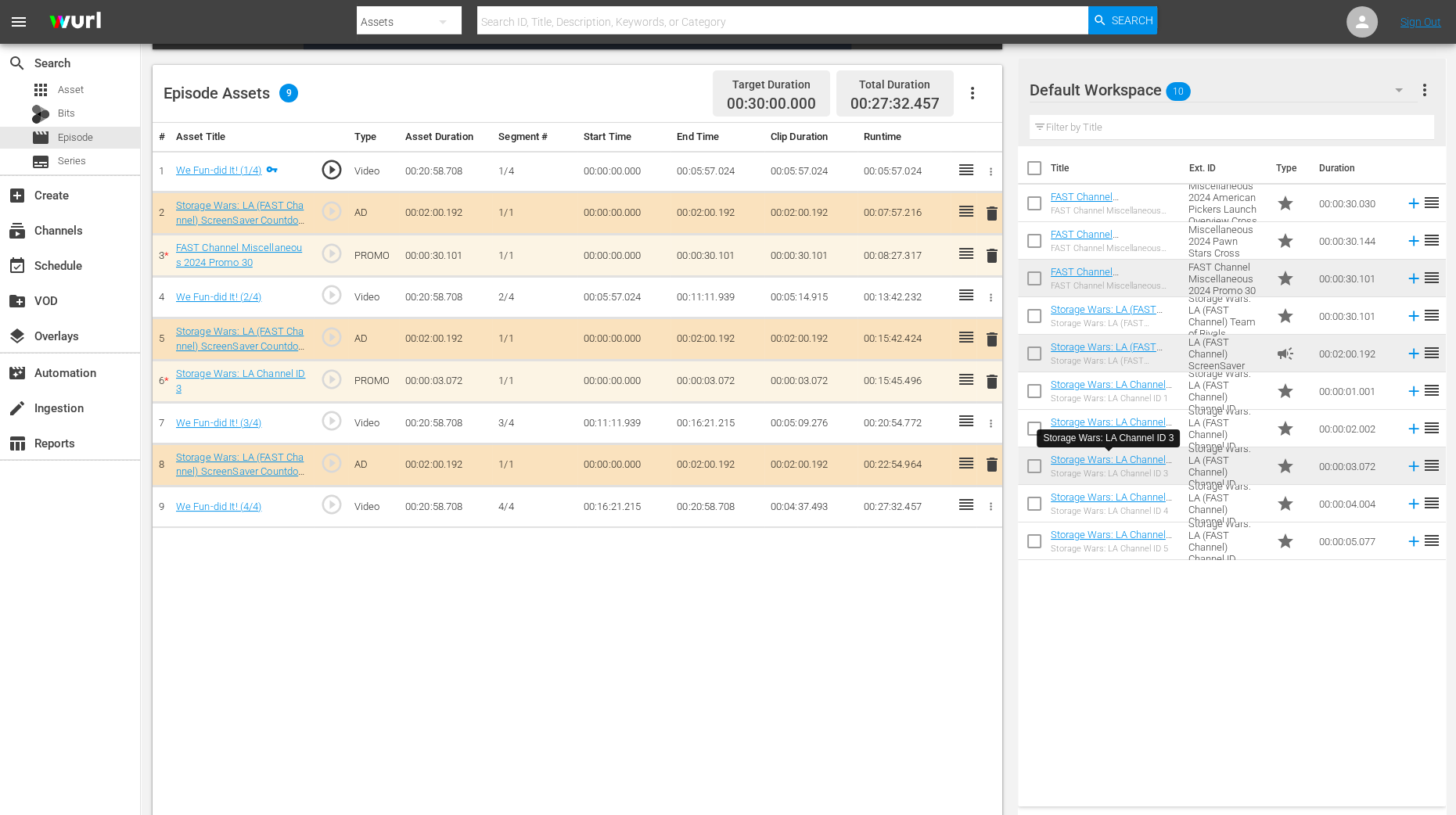
click at [997, 383] on span "delete" at bounding box center [991, 381] width 19 height 19
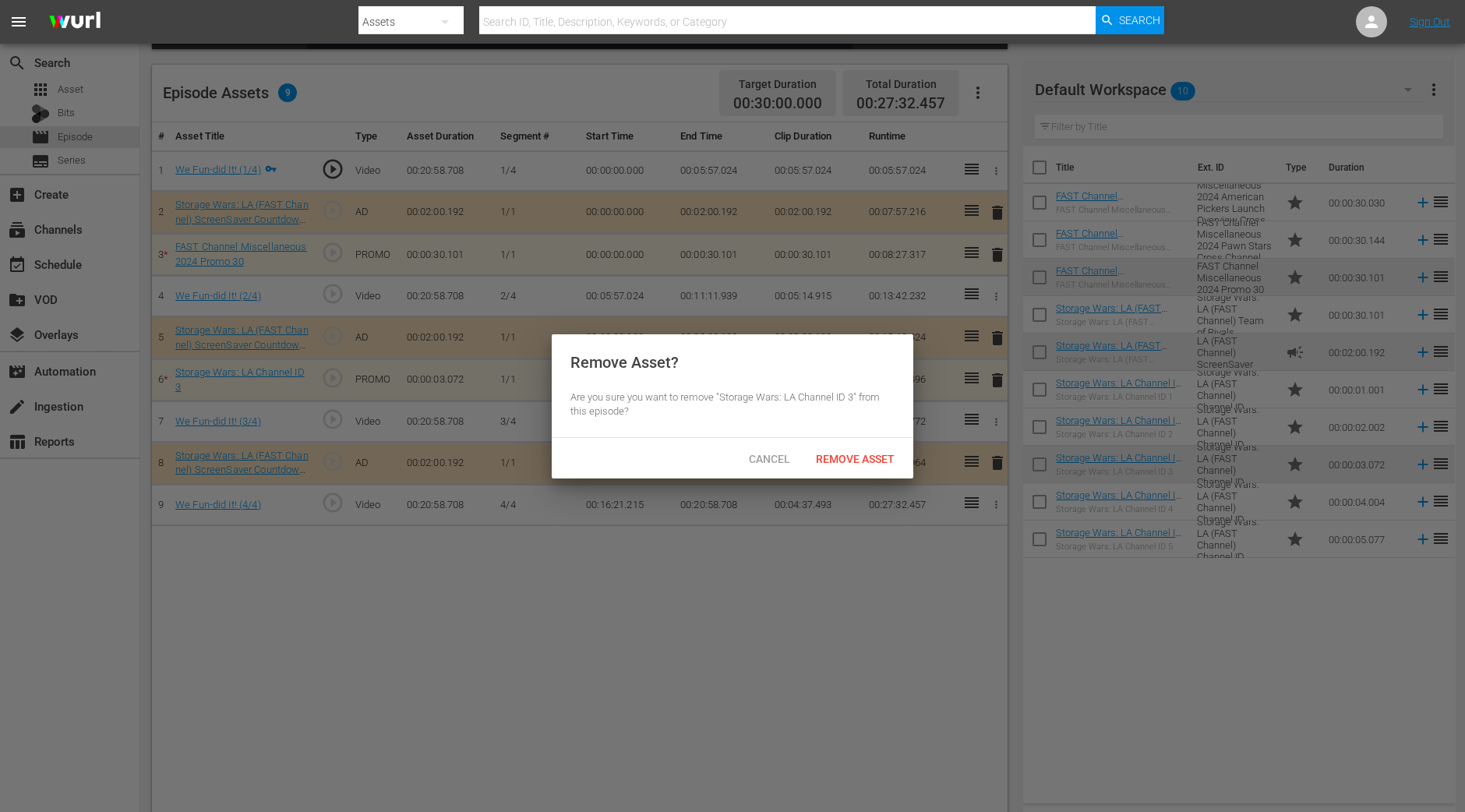
click at [892, 473] on div "Cancel Remove Asset" at bounding box center [733, 458] width 362 height 41
click at [885, 455] on span "Remove Asset" at bounding box center [856, 458] width 104 height 12
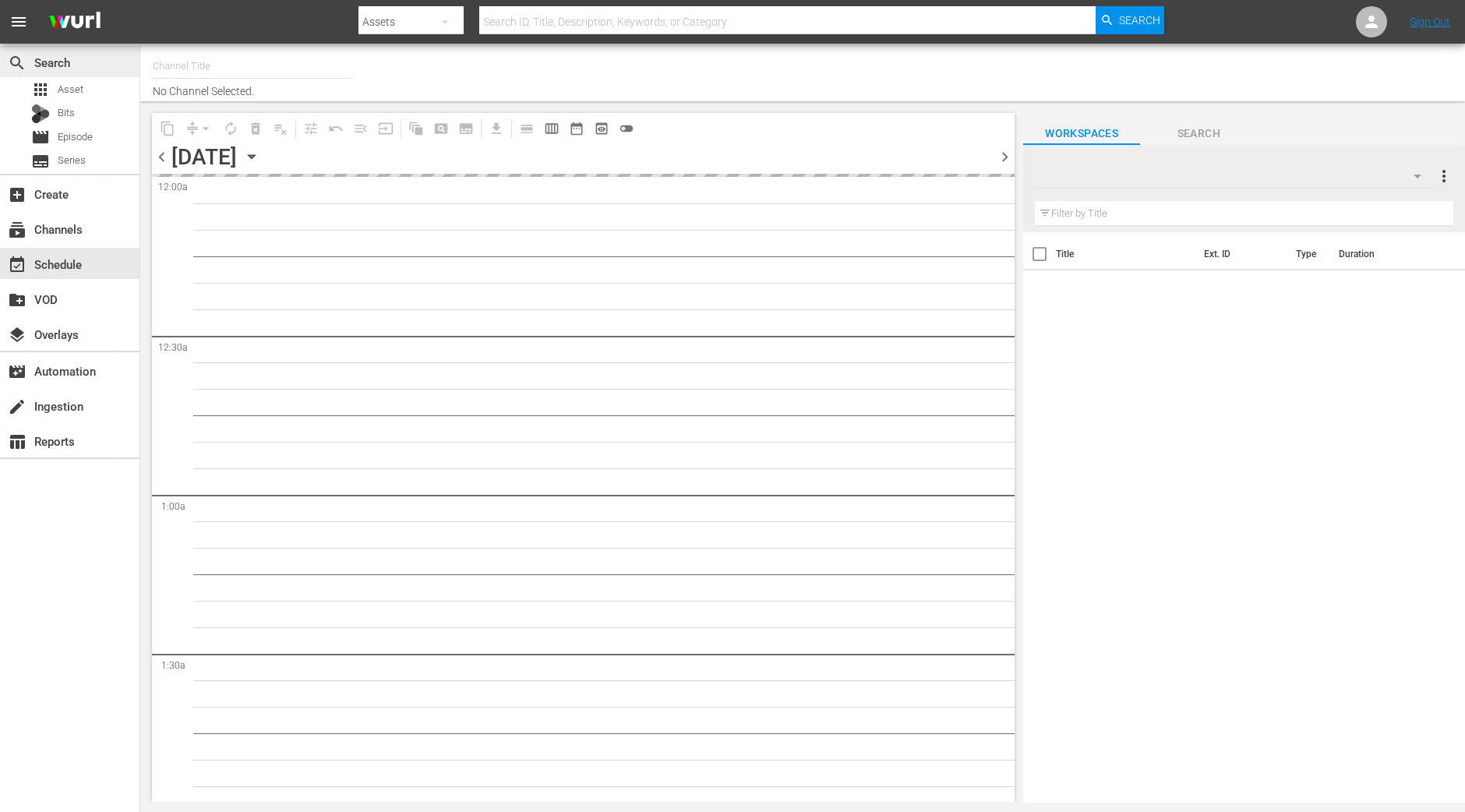
type input "Storage Wars LA (1513)"
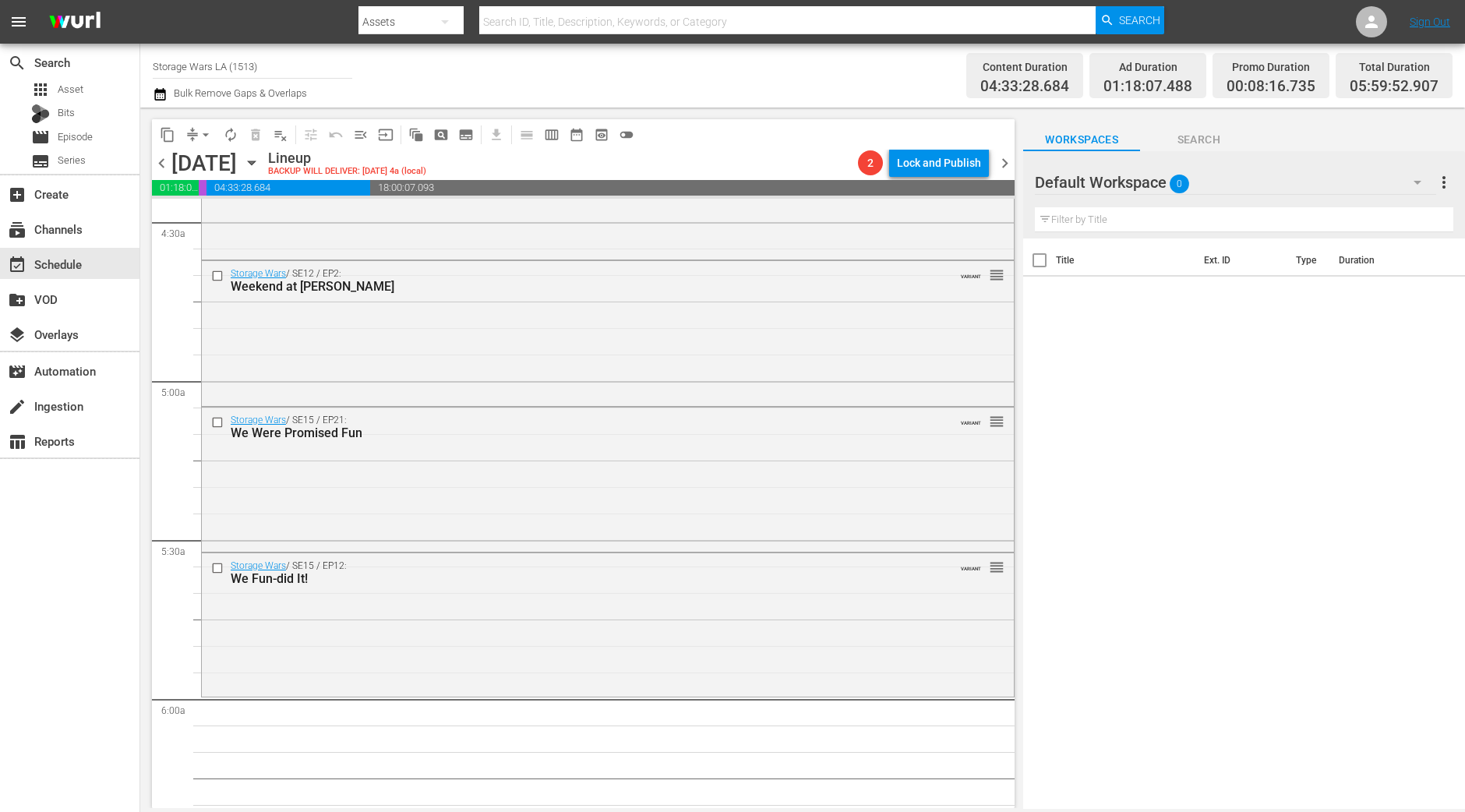
scroll to position [1656, 0]
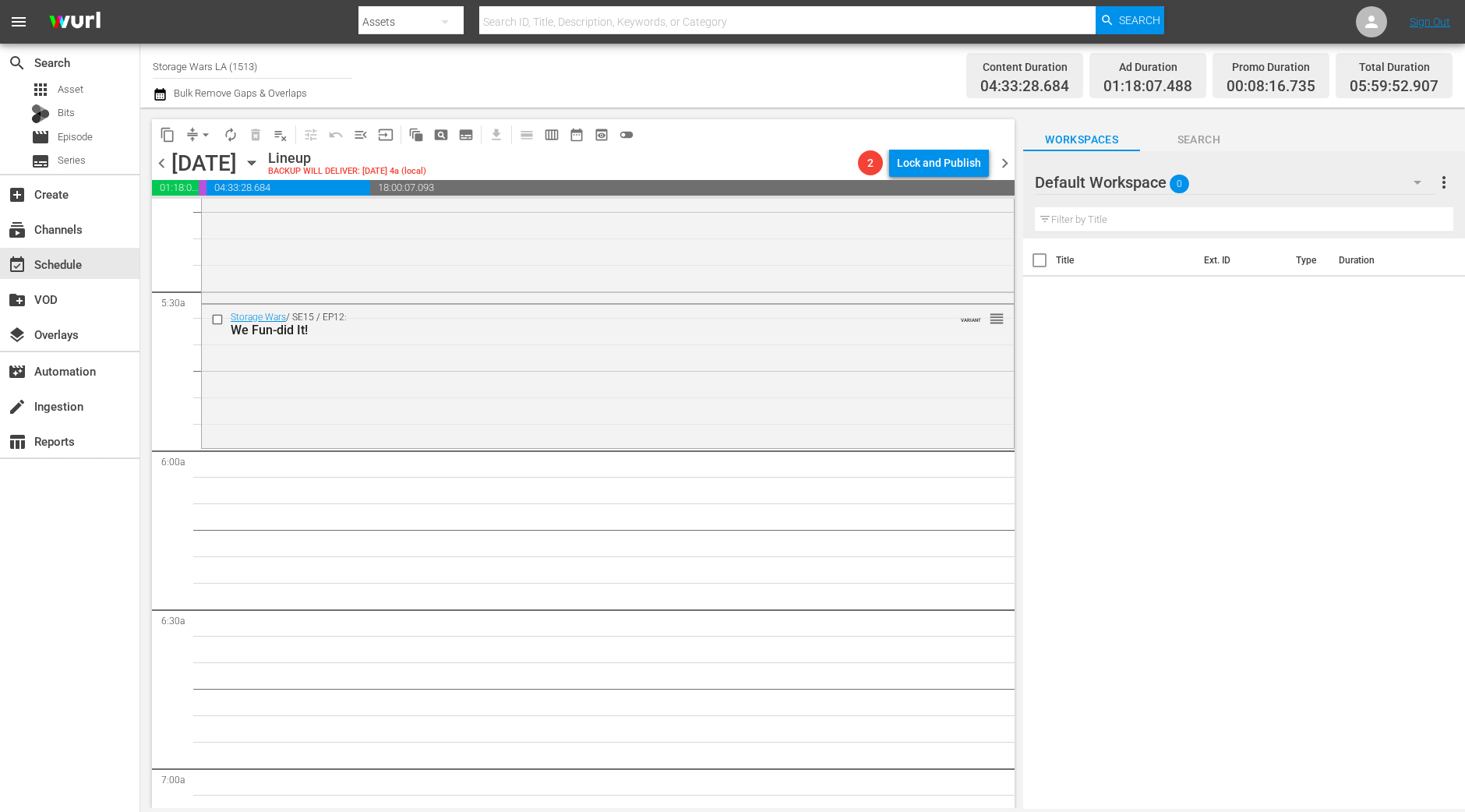
click at [470, 402] on div "Storage Wars / SE15 / EP12: We Fun-did It! VARIANT reorder" at bounding box center [608, 376] width 812 height 141
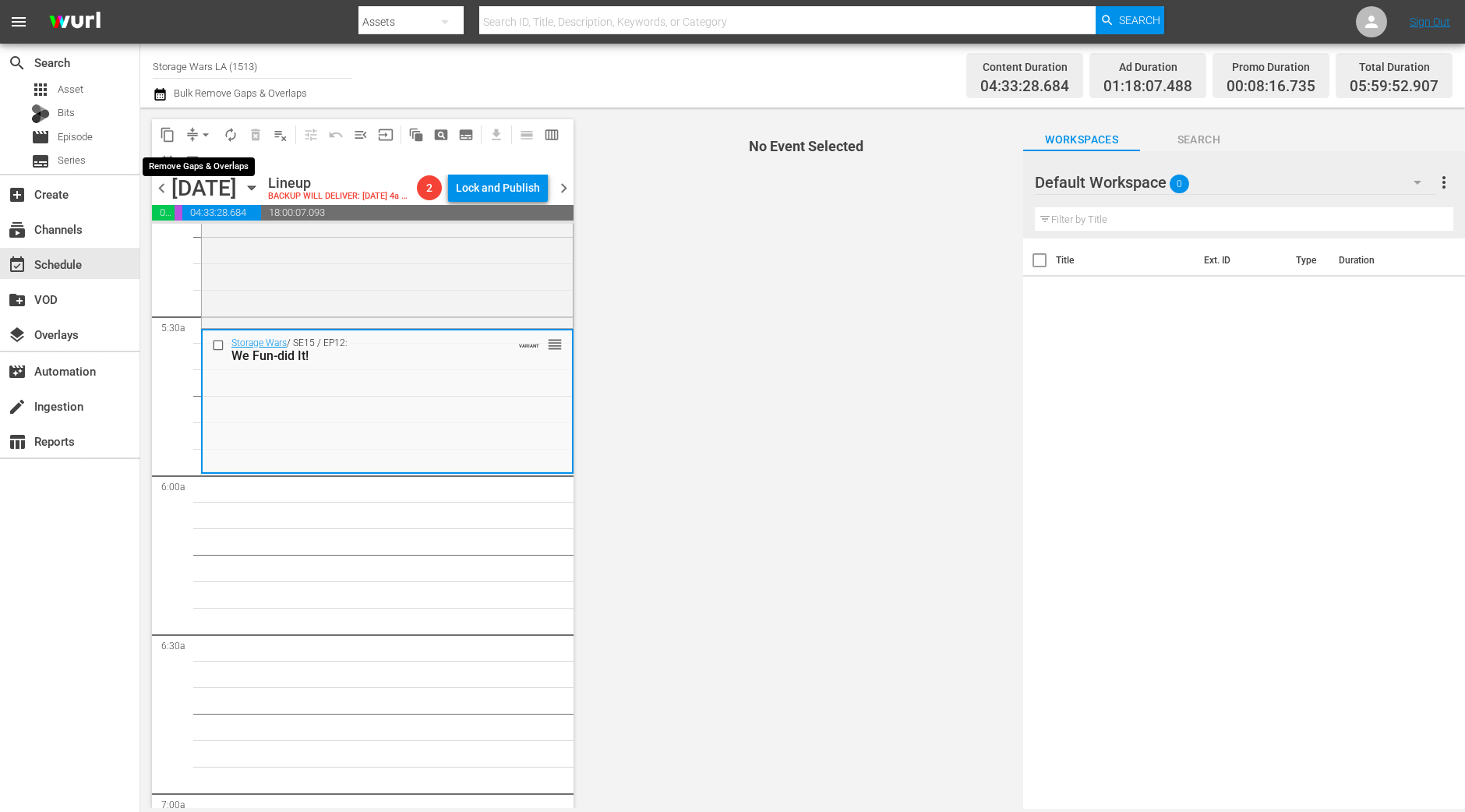
click at [193, 130] on button "arrow_drop_down" at bounding box center [206, 135] width 25 height 25
click at [203, 161] on li "Align to Midnight" at bounding box center [206, 165] width 164 height 26
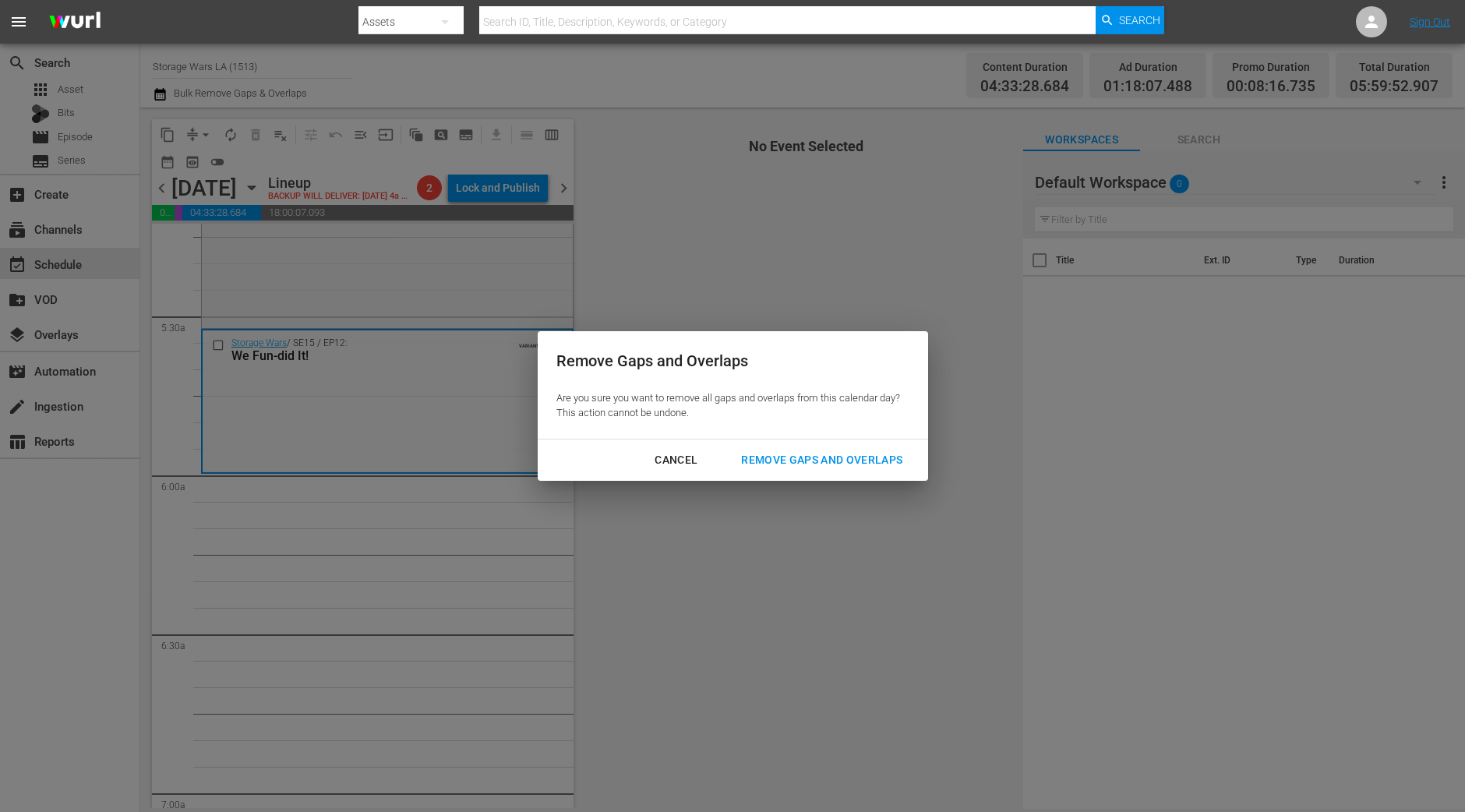
click at [845, 460] on div "Remove Gaps and Overlaps" at bounding box center [821, 460] width 186 height 19
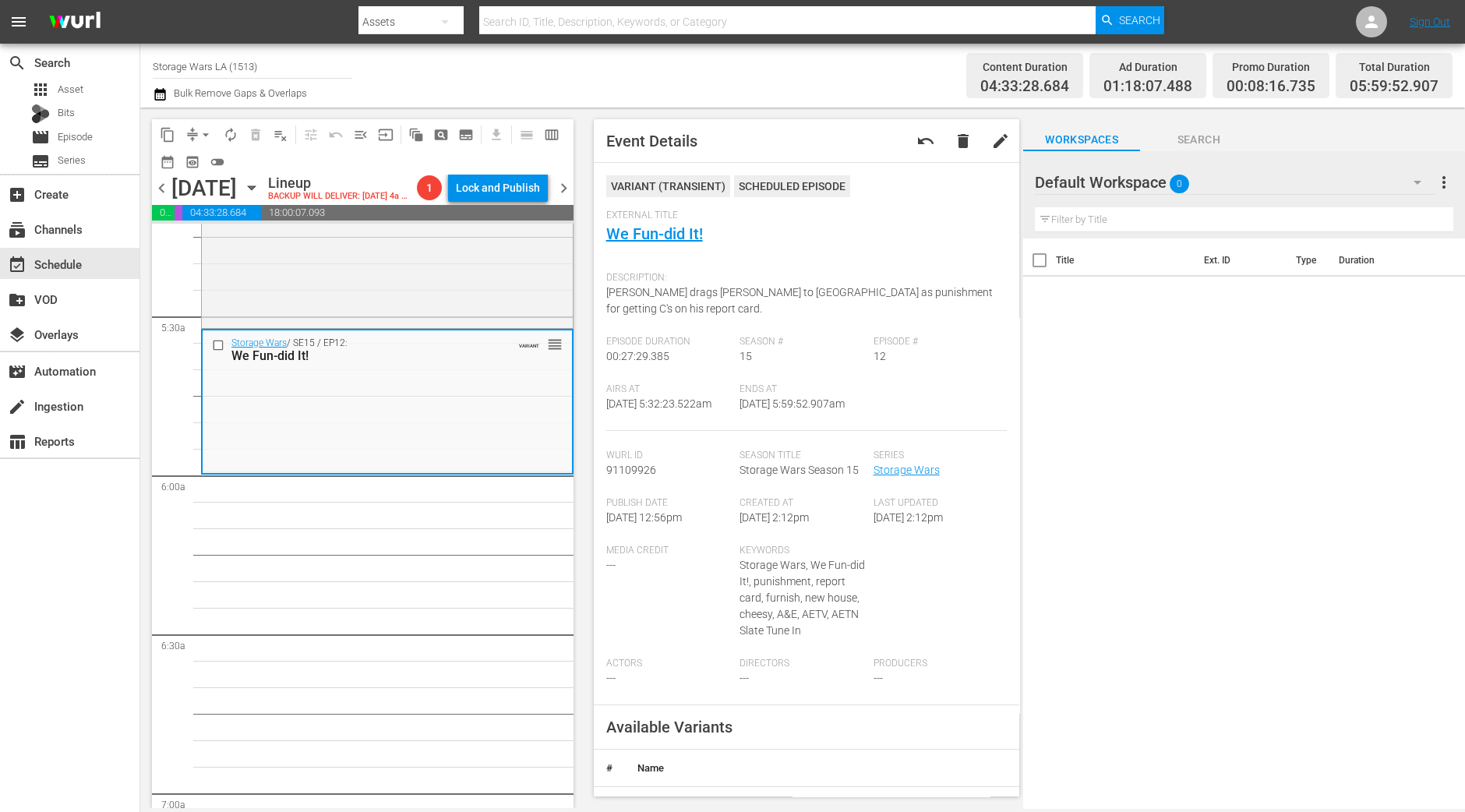
click at [208, 134] on span "arrow_drop_down" at bounding box center [206, 135] width 16 height 16
click at [203, 158] on li "Align to Midnight" at bounding box center [206, 165] width 164 height 26
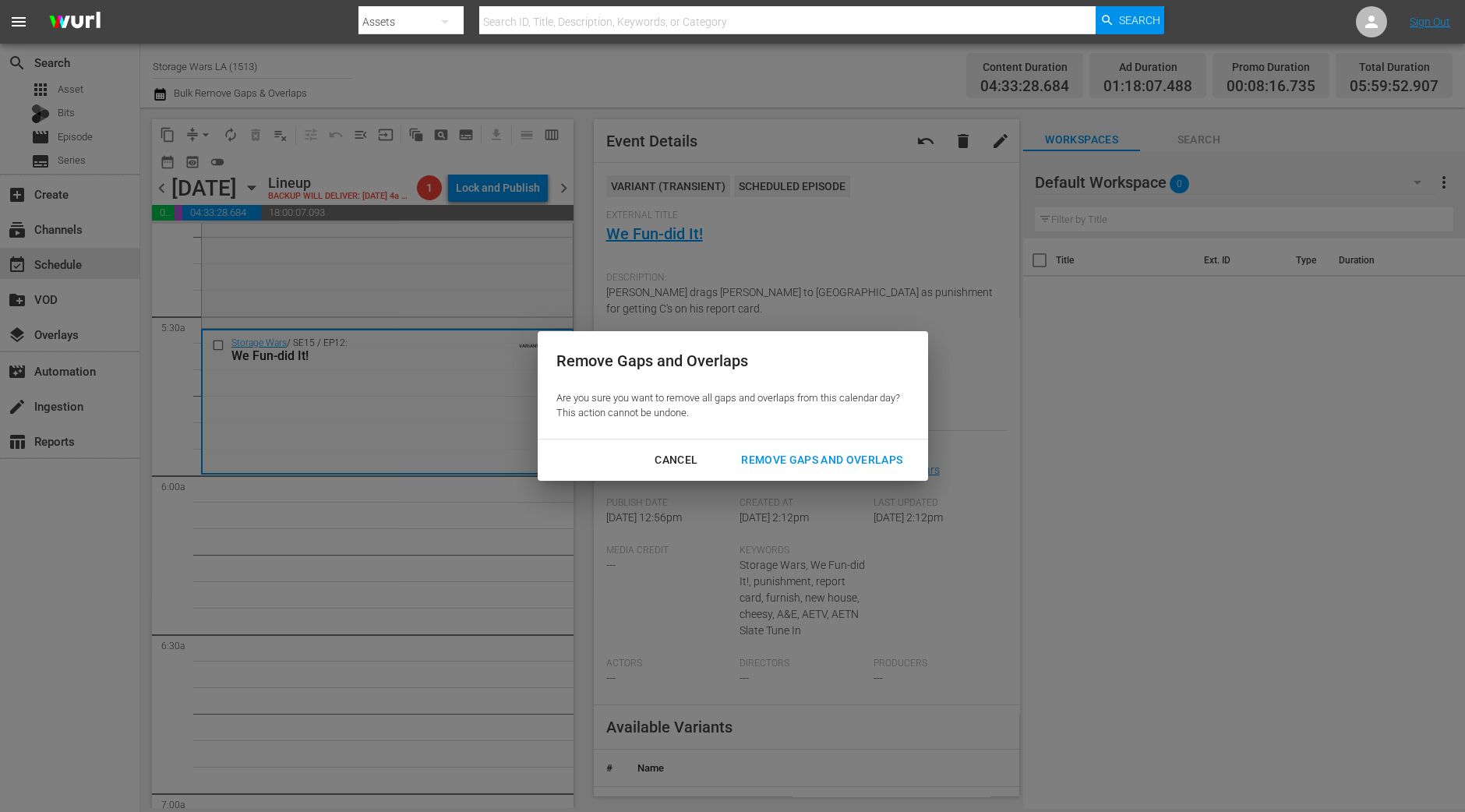
click at [815, 464] on div "Remove Gaps and Overlaps" at bounding box center [821, 460] width 186 height 19
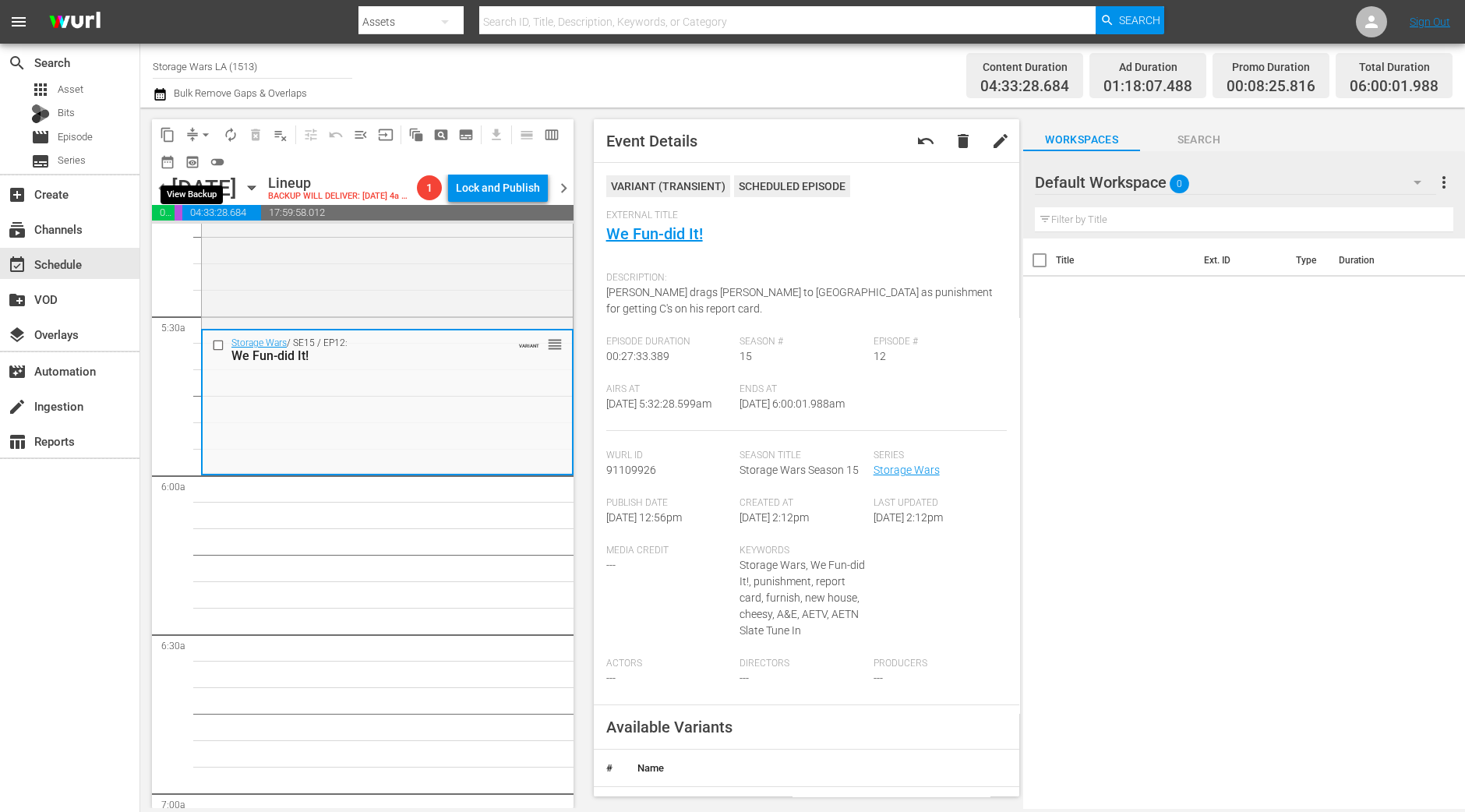
click at [205, 131] on span "arrow_drop_down" at bounding box center [206, 135] width 16 height 16
click at [215, 164] on li "Align to Midnight" at bounding box center [206, 165] width 164 height 26
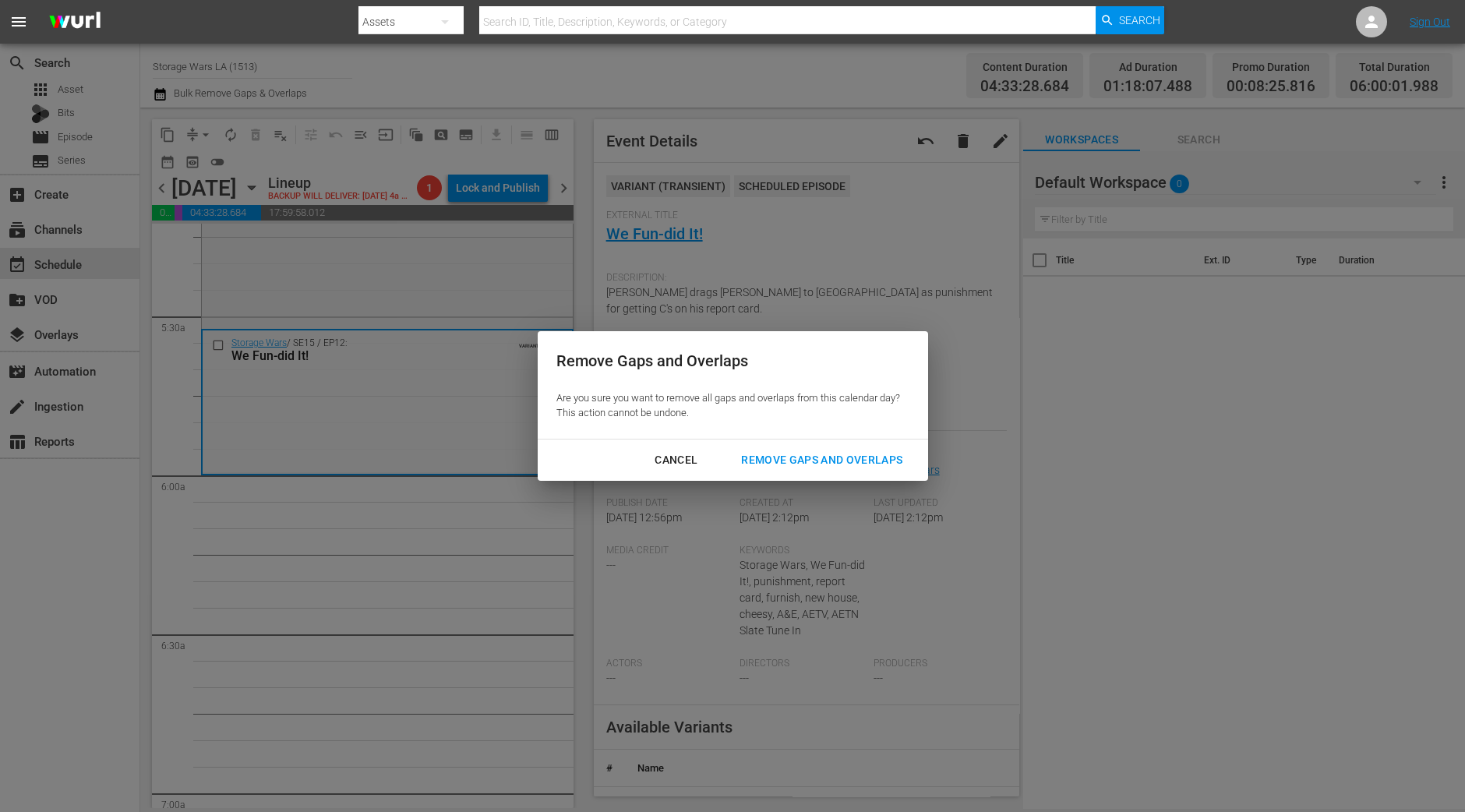
click at [881, 456] on div "Remove Gaps and Overlaps" at bounding box center [821, 460] width 186 height 19
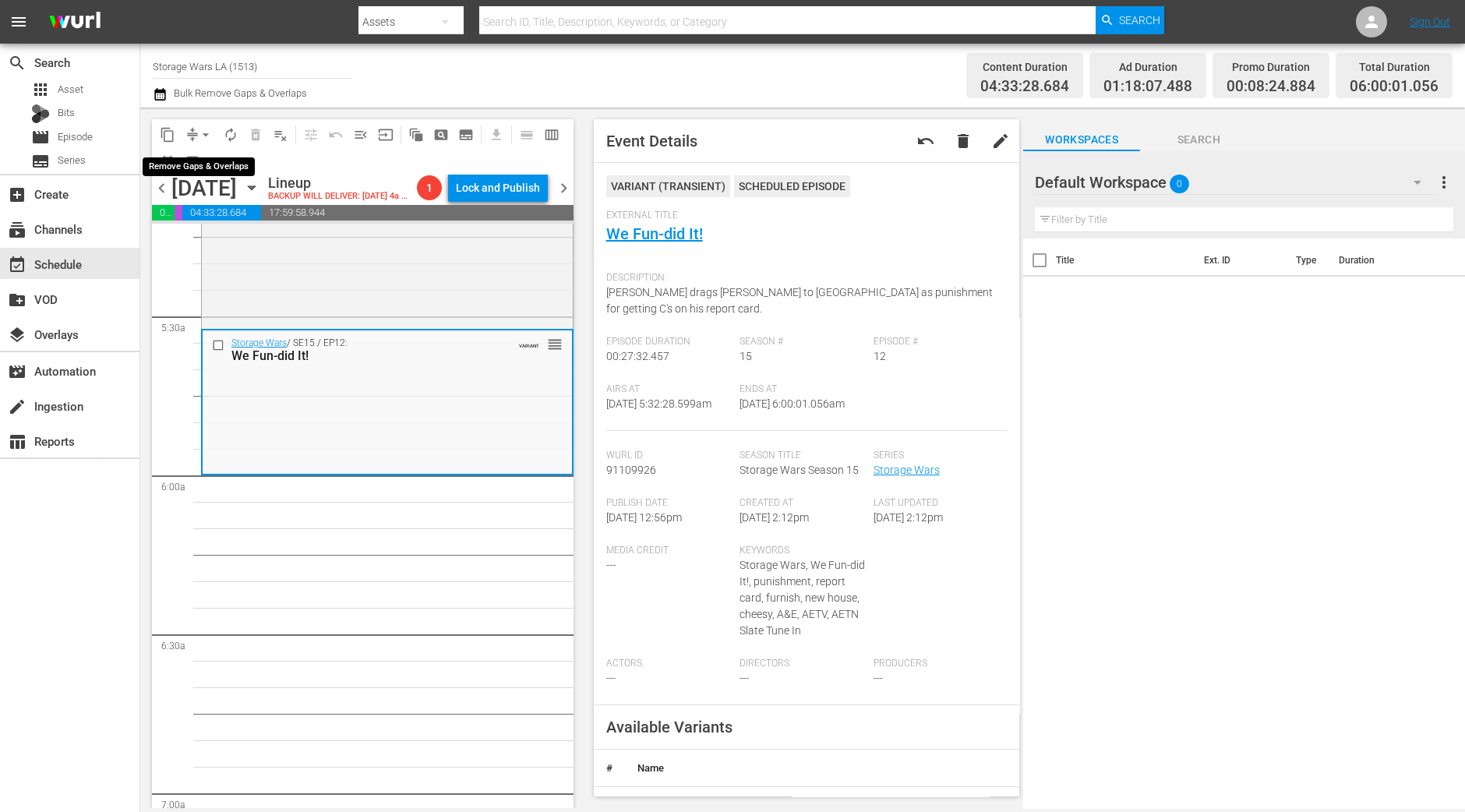
click at [203, 136] on span "arrow_drop_down" at bounding box center [206, 135] width 16 height 16
click at [220, 171] on li "Align to Midnight" at bounding box center [206, 165] width 164 height 26
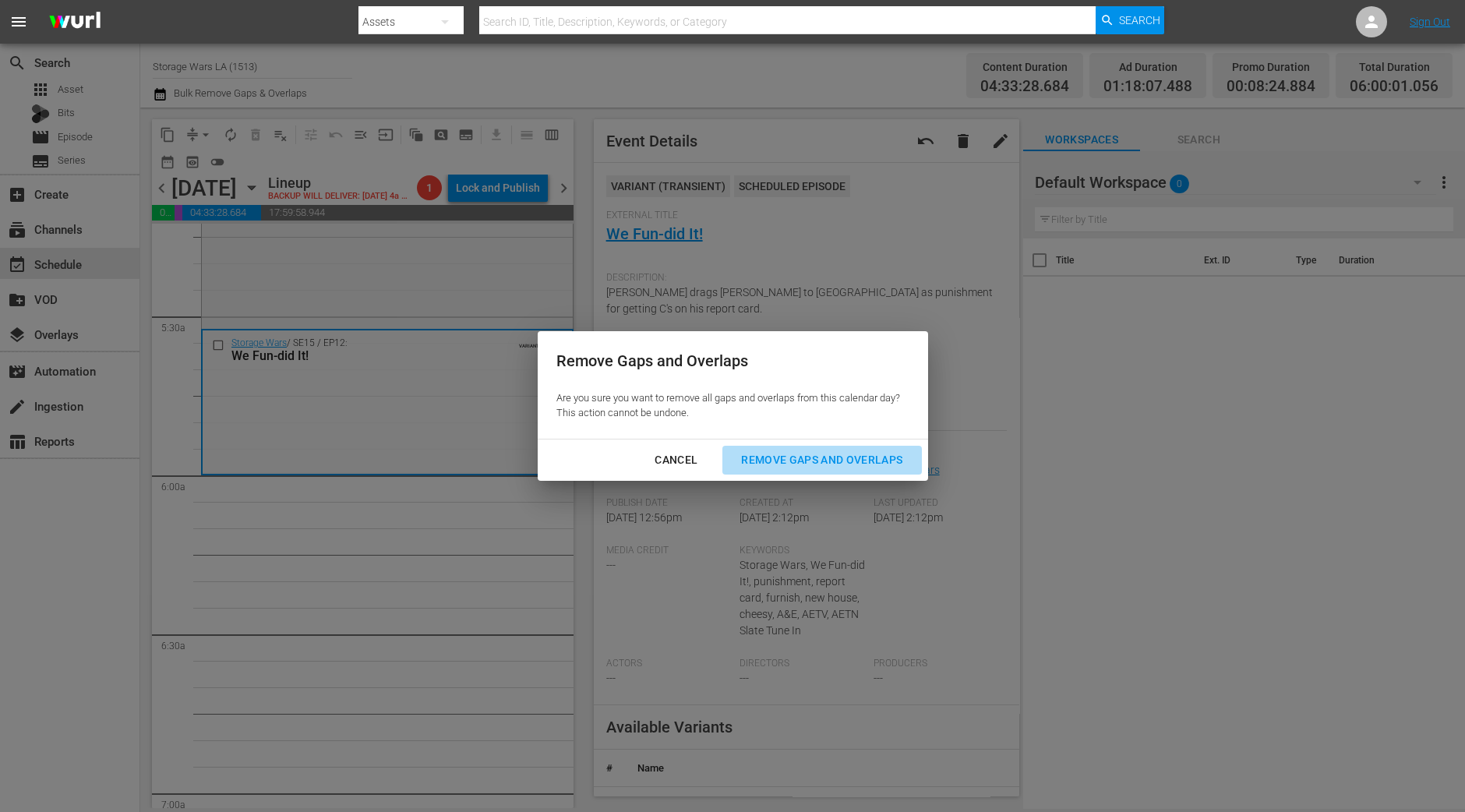
click at [883, 465] on div "Remove Gaps and Overlaps" at bounding box center [821, 460] width 186 height 19
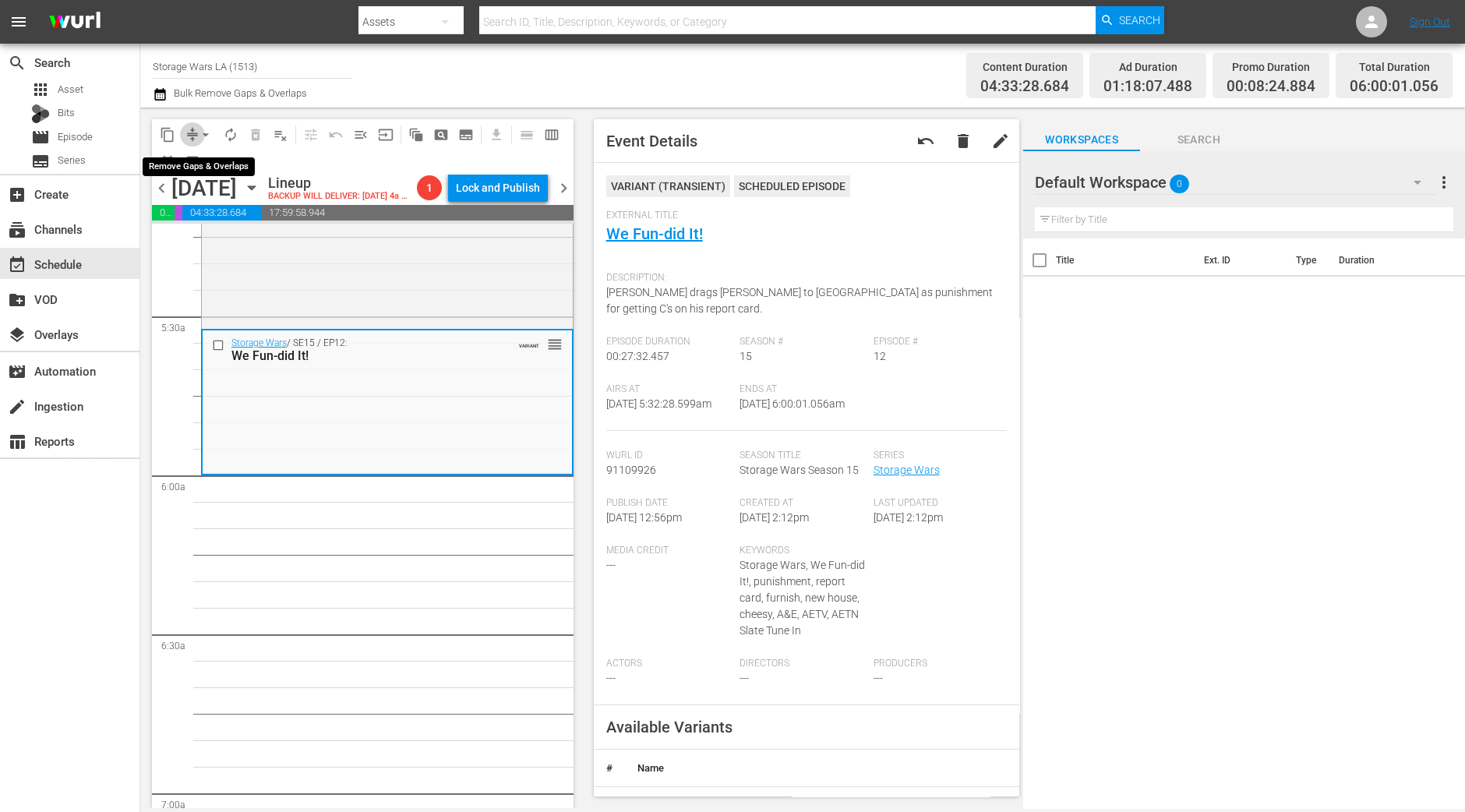
click at [187, 132] on span "compress" at bounding box center [192, 135] width 16 height 16
click at [206, 130] on span "arrow_drop_down" at bounding box center [206, 135] width 16 height 16
click at [205, 159] on li "Align to Midnight" at bounding box center [206, 165] width 164 height 26
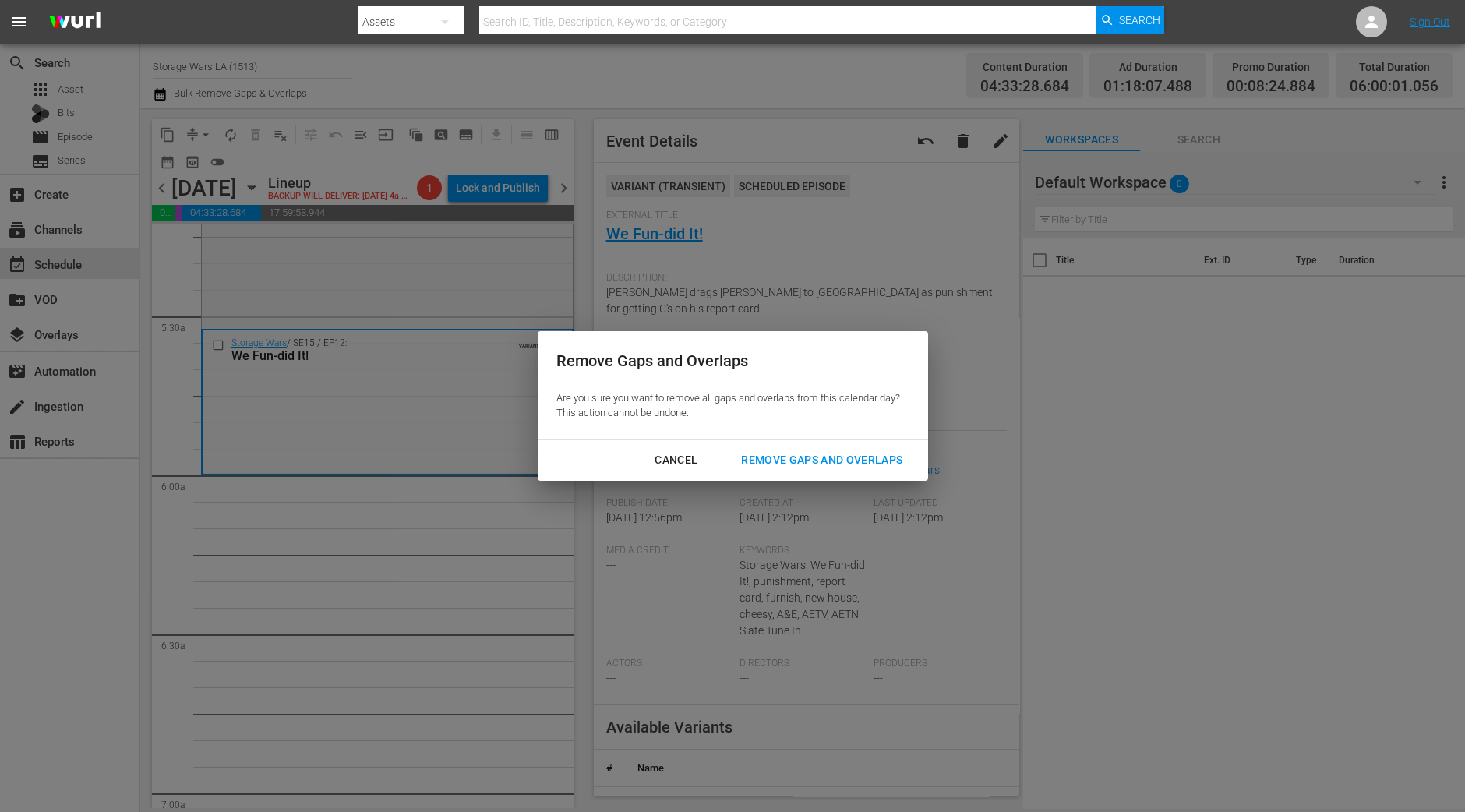
click at [866, 461] on div "Remove Gaps and Overlaps" at bounding box center [821, 460] width 186 height 19
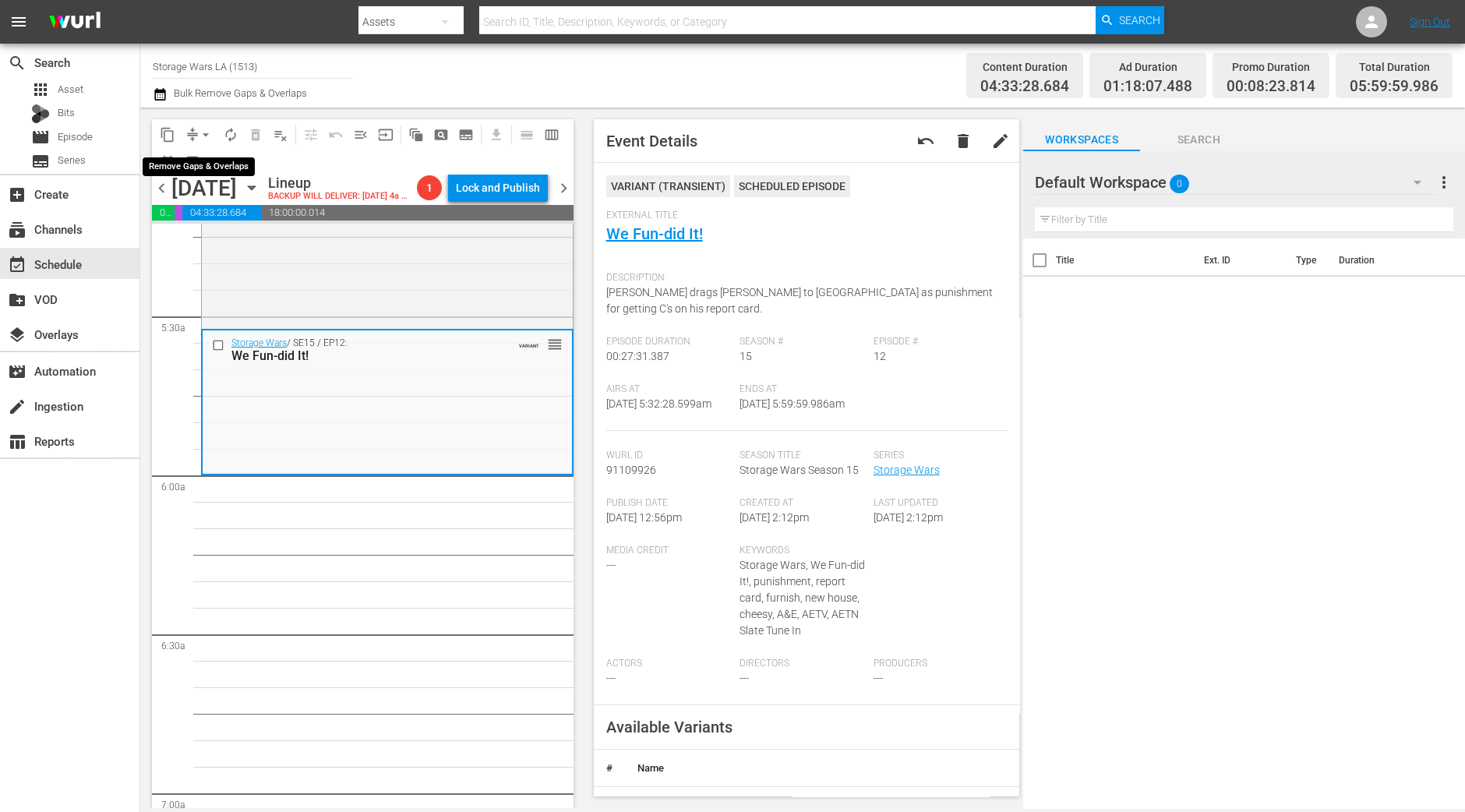
click at [201, 130] on span "arrow_drop_down" at bounding box center [206, 135] width 16 height 16
click at [203, 165] on li "Align to Midnight" at bounding box center [206, 165] width 164 height 26
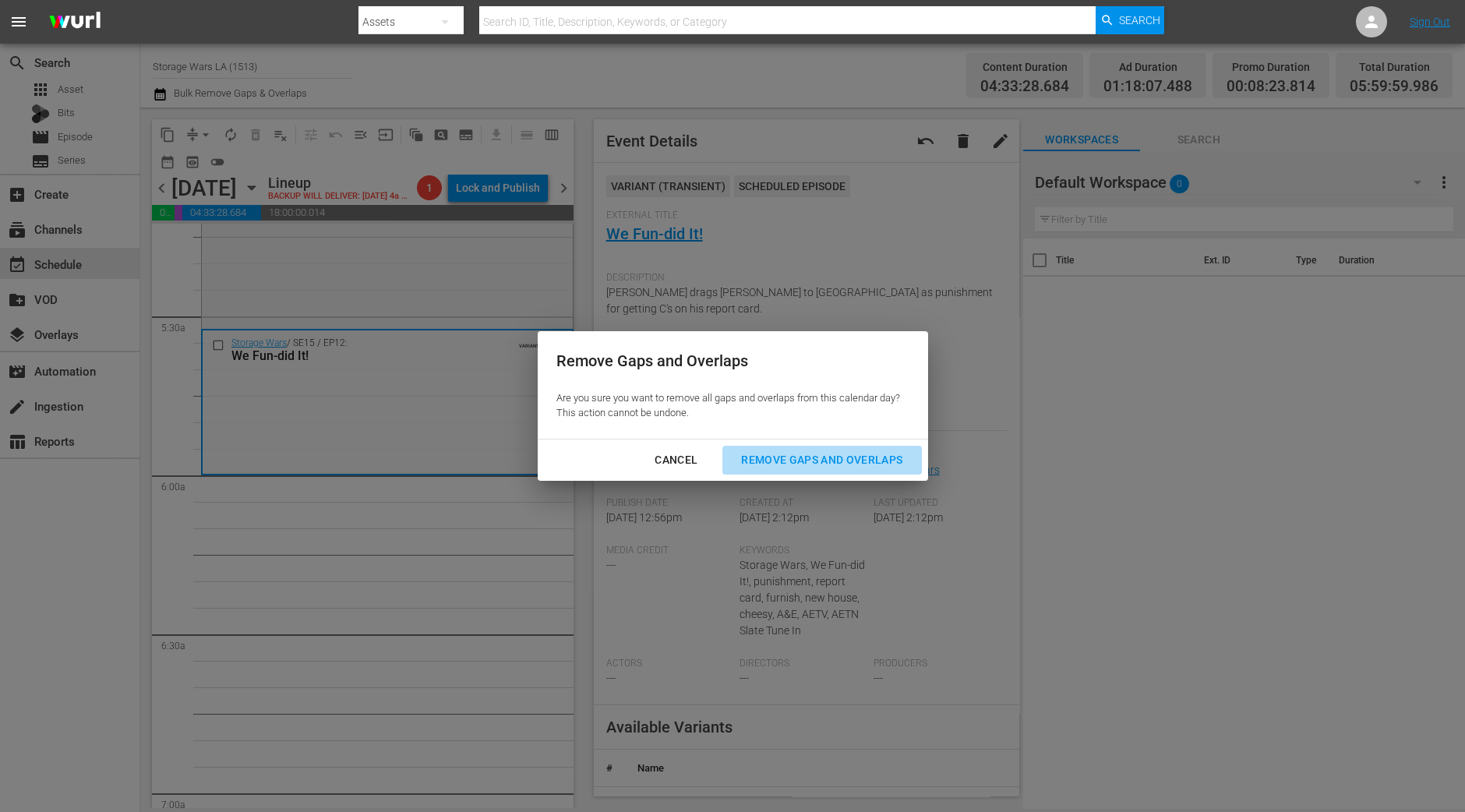
click at [788, 469] on button "Remove Gaps and Overlaps" at bounding box center [821, 459] width 198 height 29
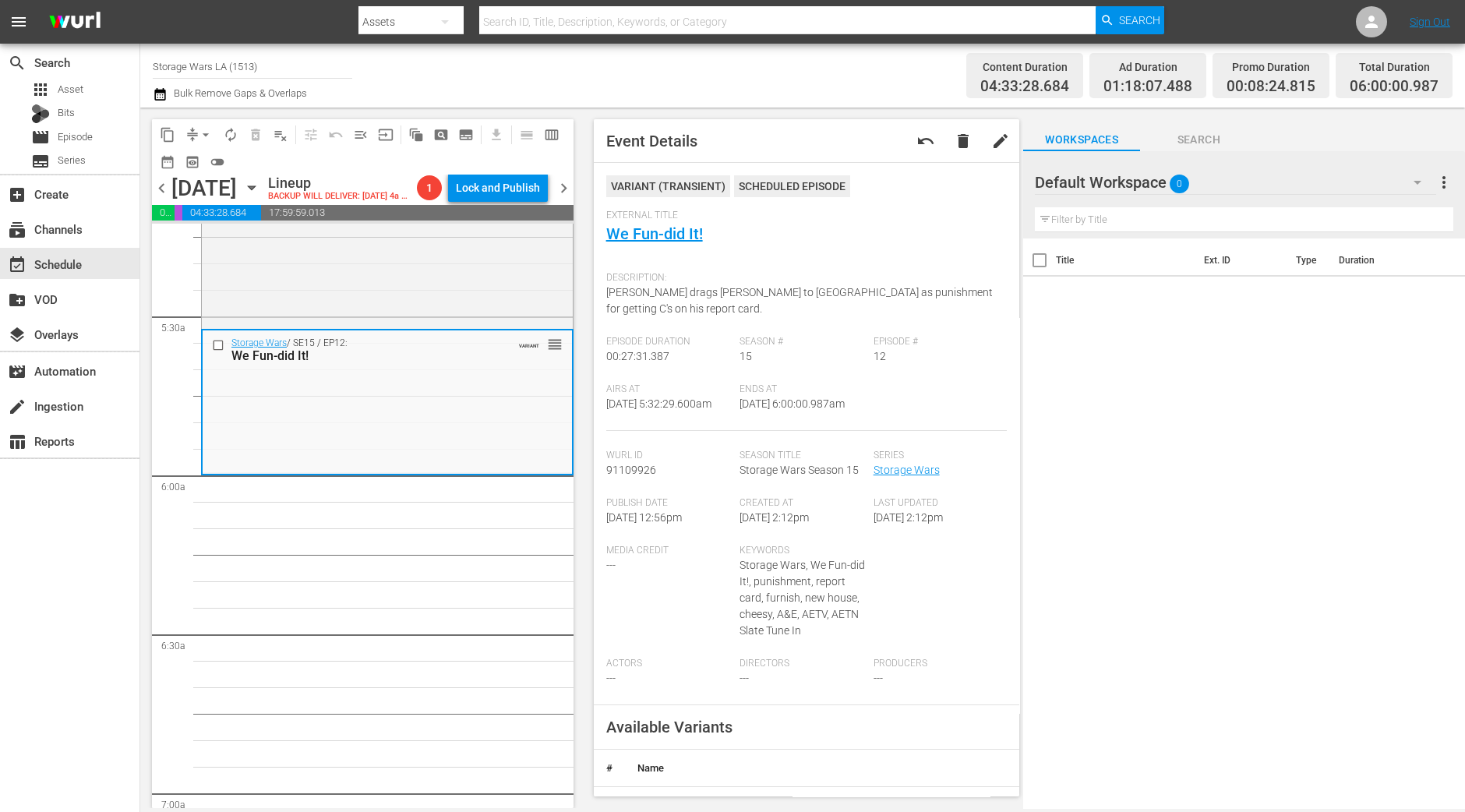
click at [225, 123] on button "autorenew_outlined" at bounding box center [230, 135] width 25 height 25
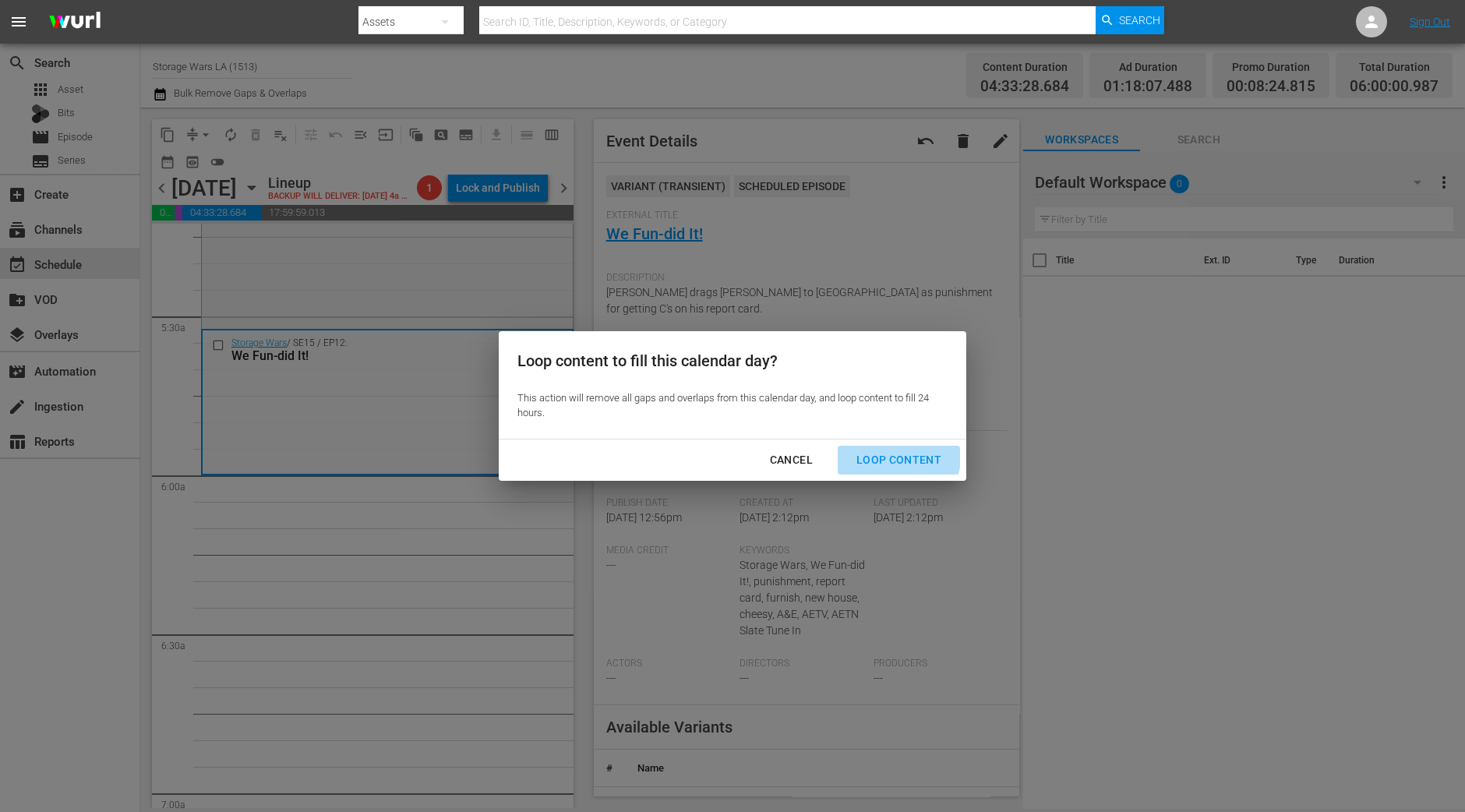
click at [886, 451] on div "Loop Content" at bounding box center [899, 460] width 110 height 19
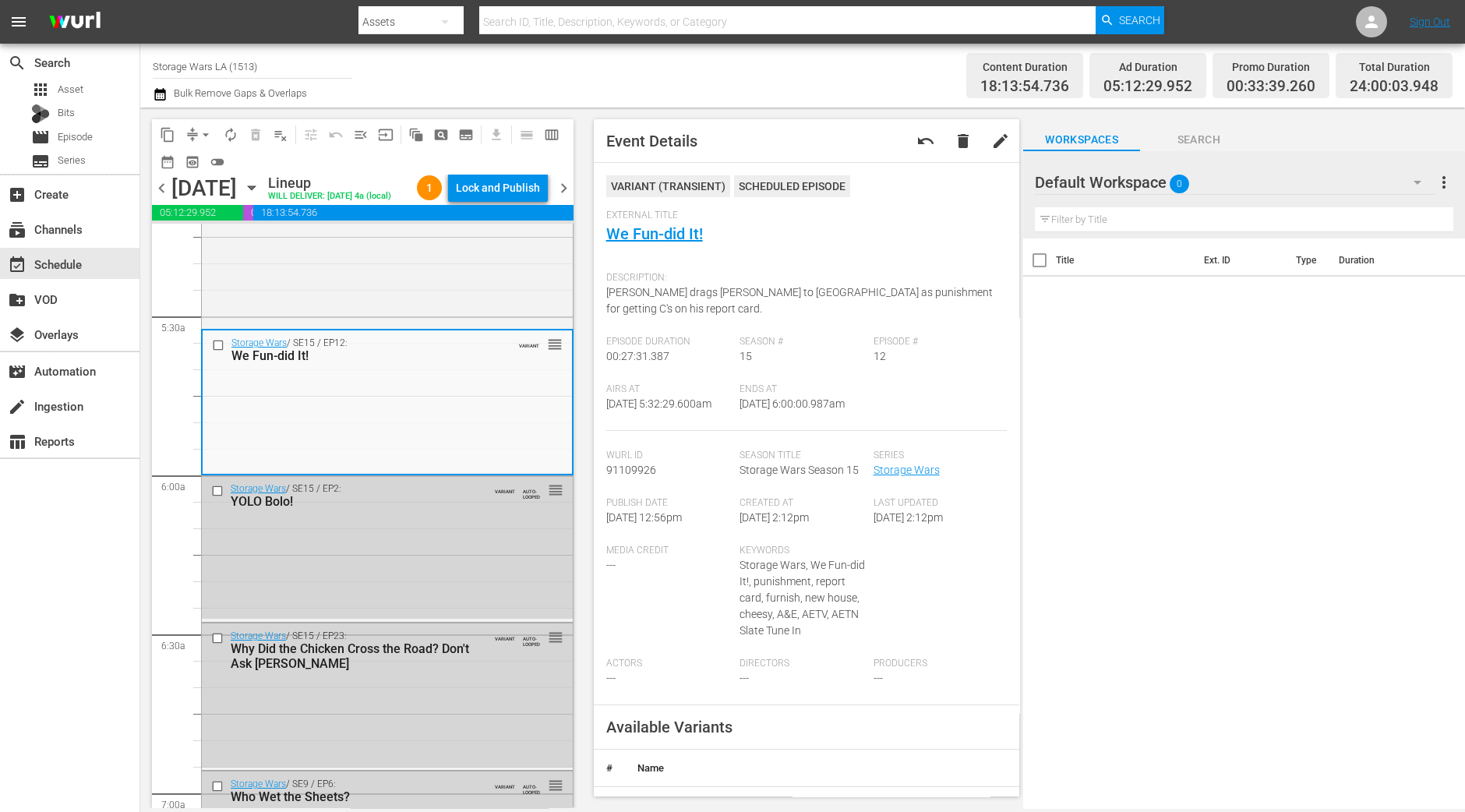
click at [512, 186] on div "Lock and Publish" at bounding box center [497, 188] width 84 height 28
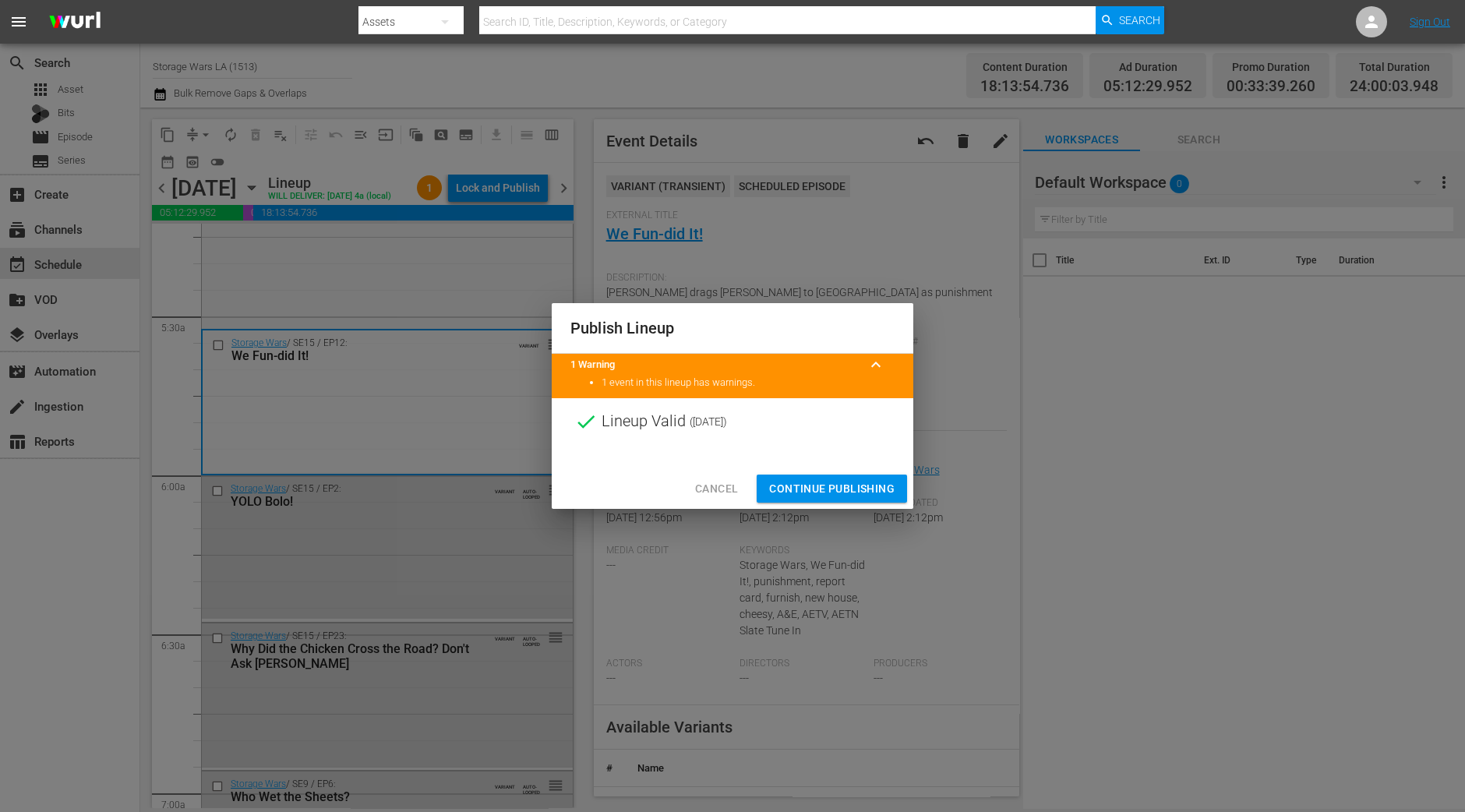
click at [807, 492] on span "Continue Publishing" at bounding box center [832, 488] width 125 height 19
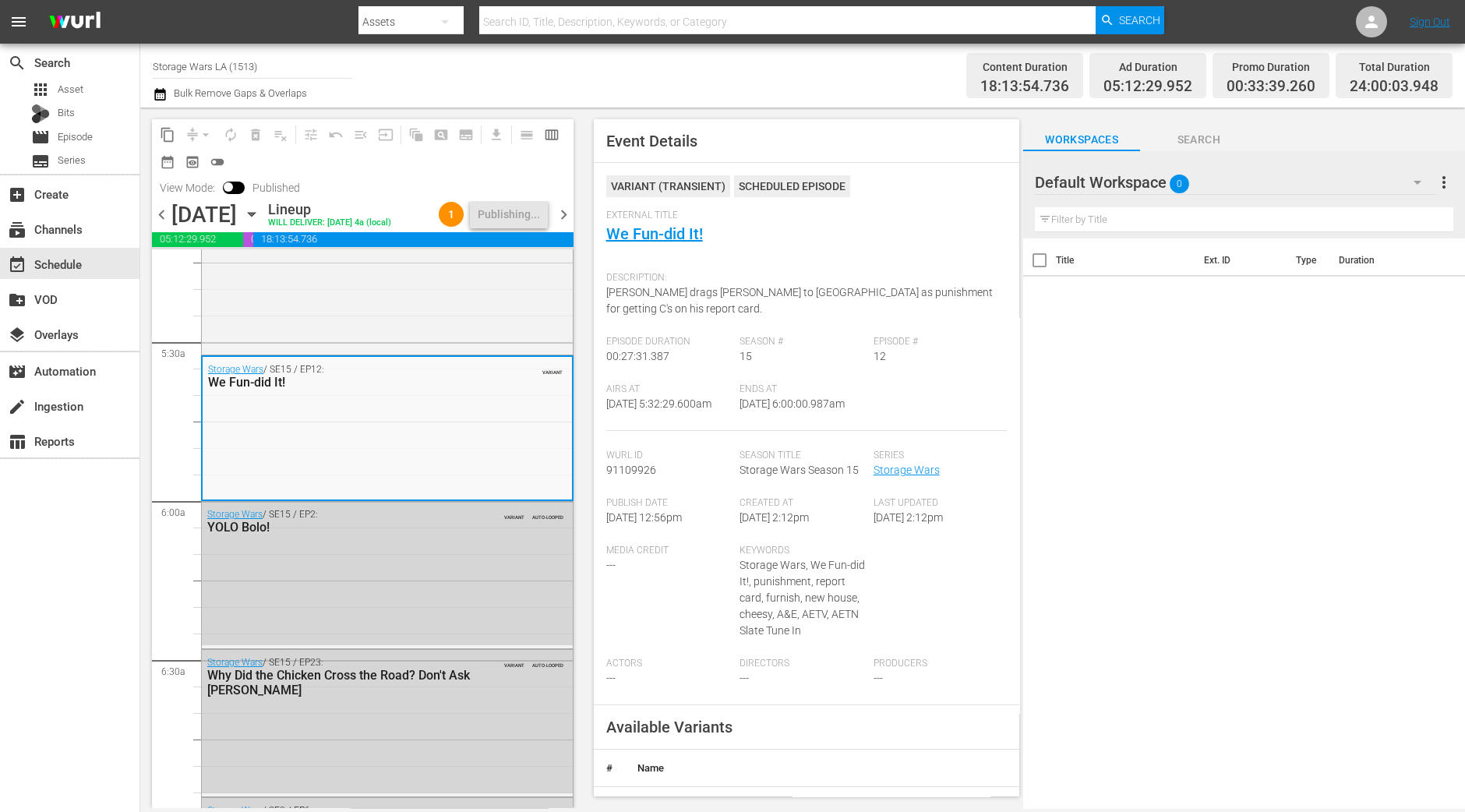
click at [560, 212] on span "chevron_right" at bounding box center [564, 214] width 19 height 19
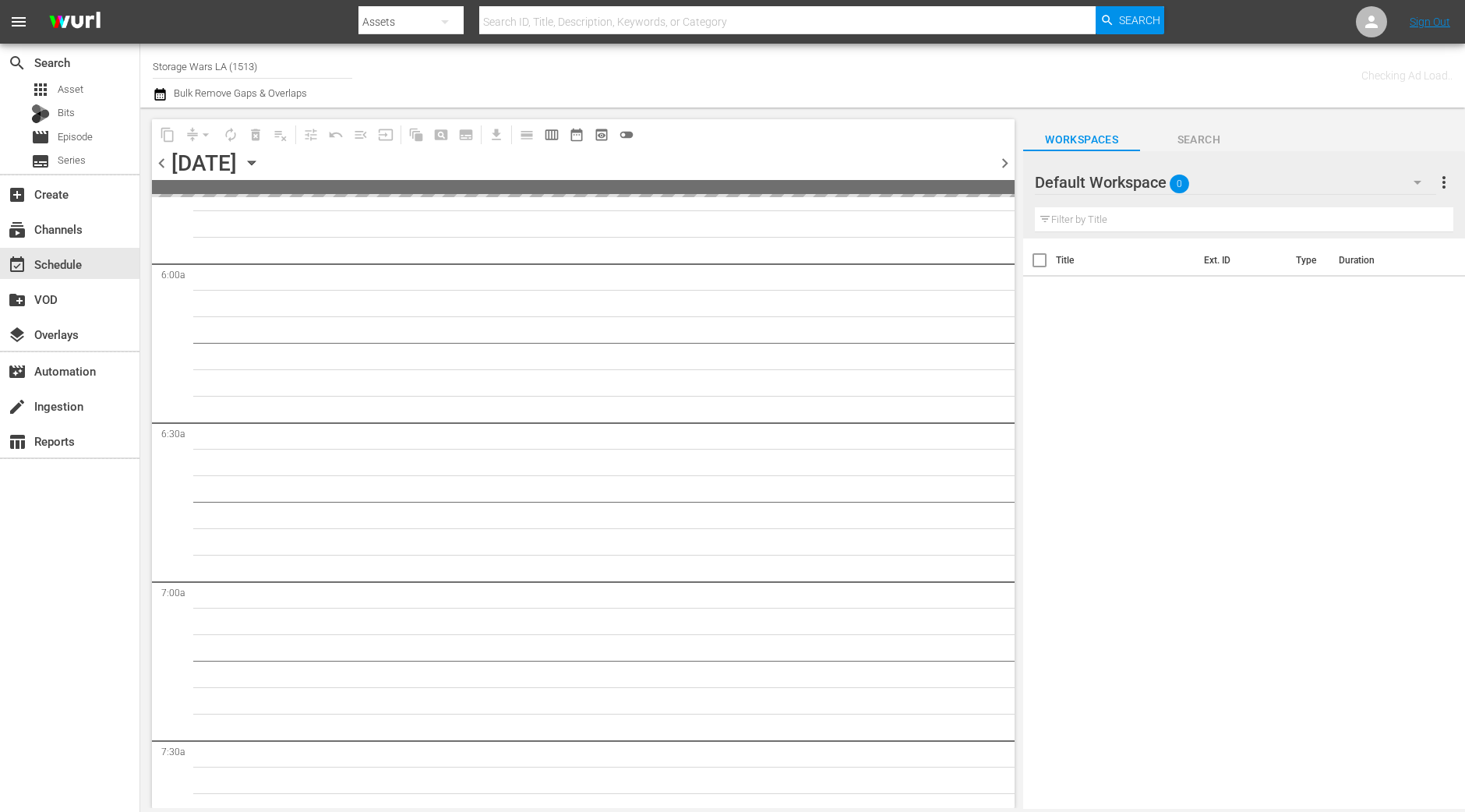
scroll to position [1682, 0]
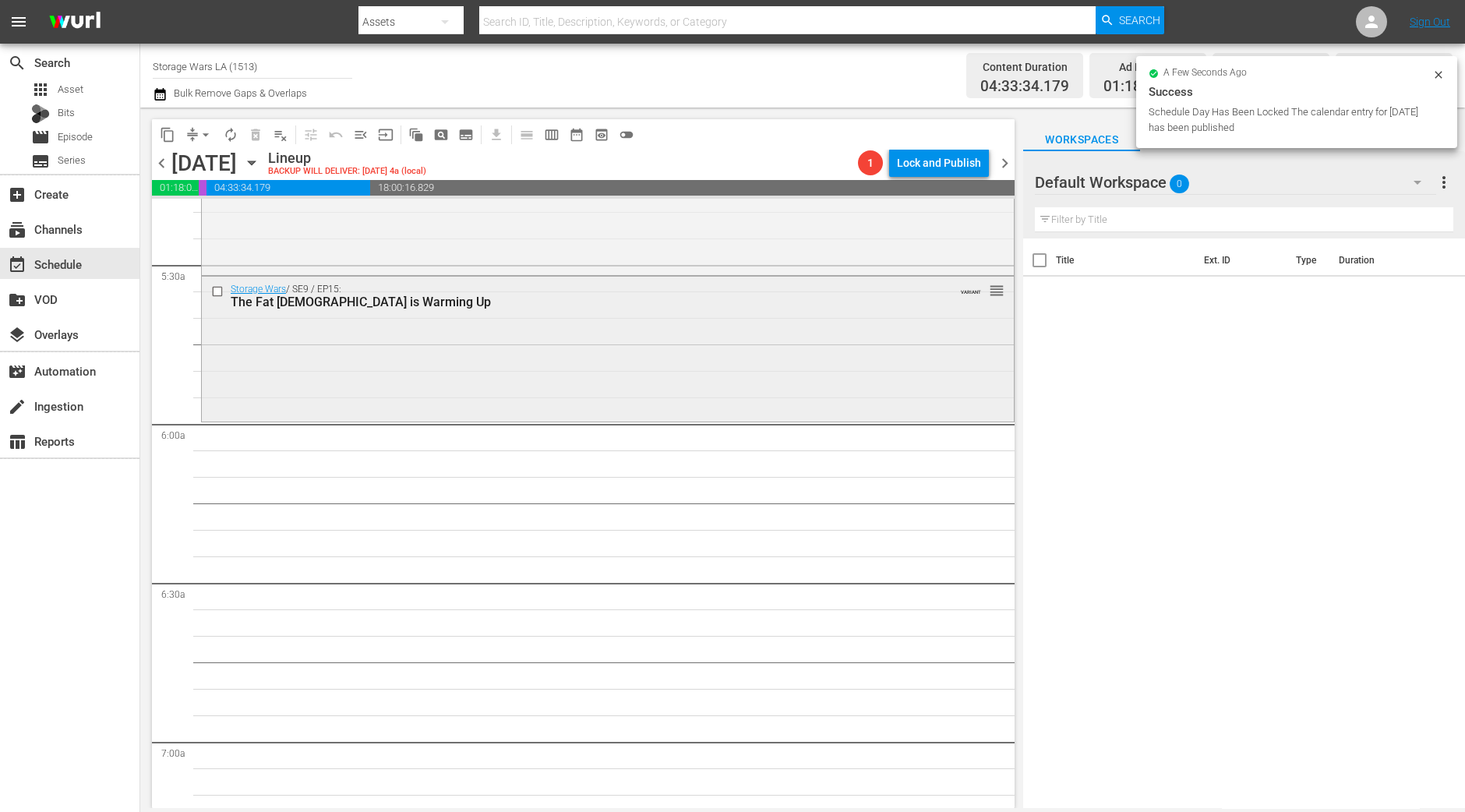
click at [612, 372] on div "Storage Wars / SE9 / EP15: The Fat Lady is Warming Up VARIANT reorder" at bounding box center [608, 347] width 812 height 142
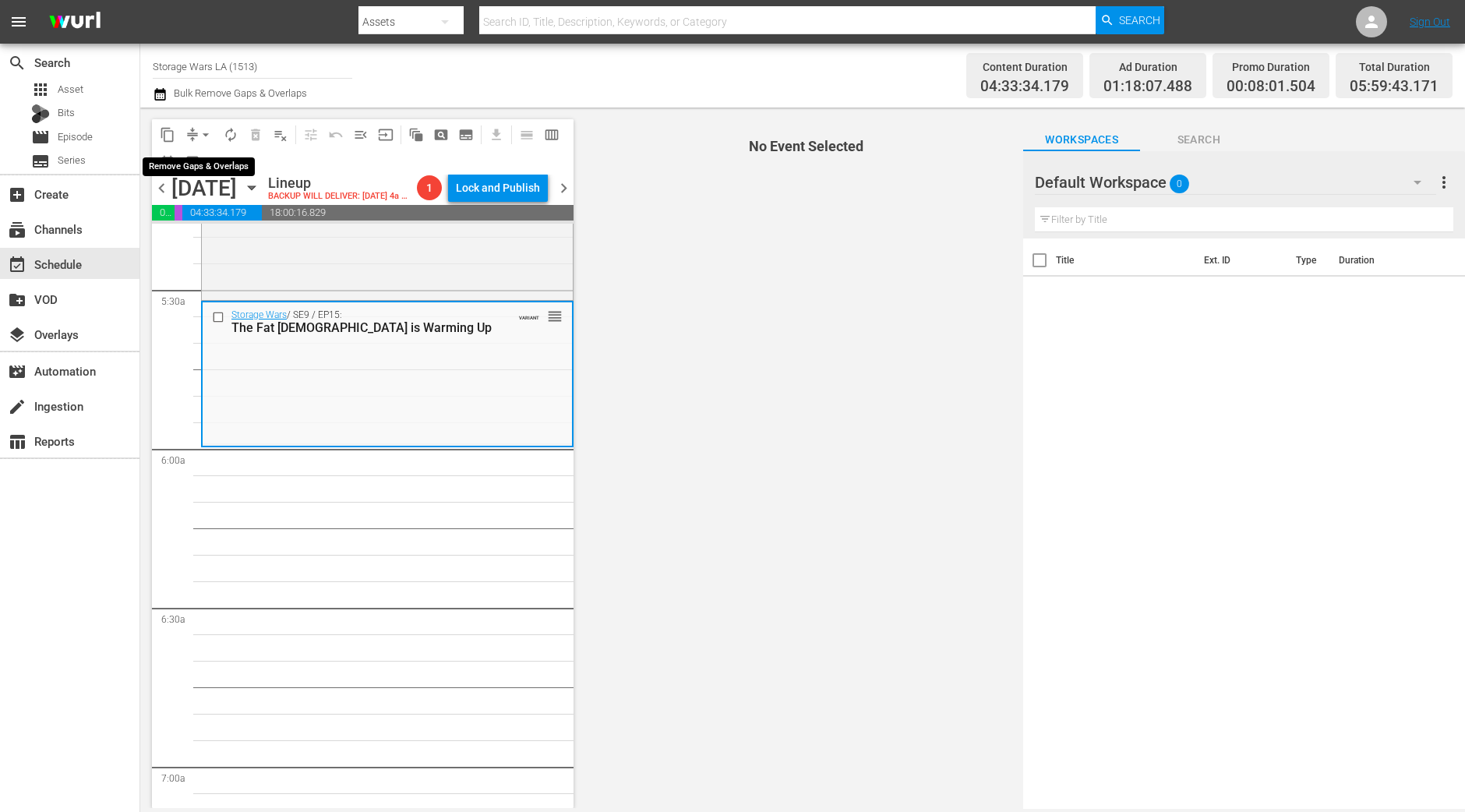
click at [206, 141] on span "arrow_drop_down" at bounding box center [206, 135] width 16 height 16
click at [206, 158] on li "Align to Midnight" at bounding box center [206, 165] width 129 height 26
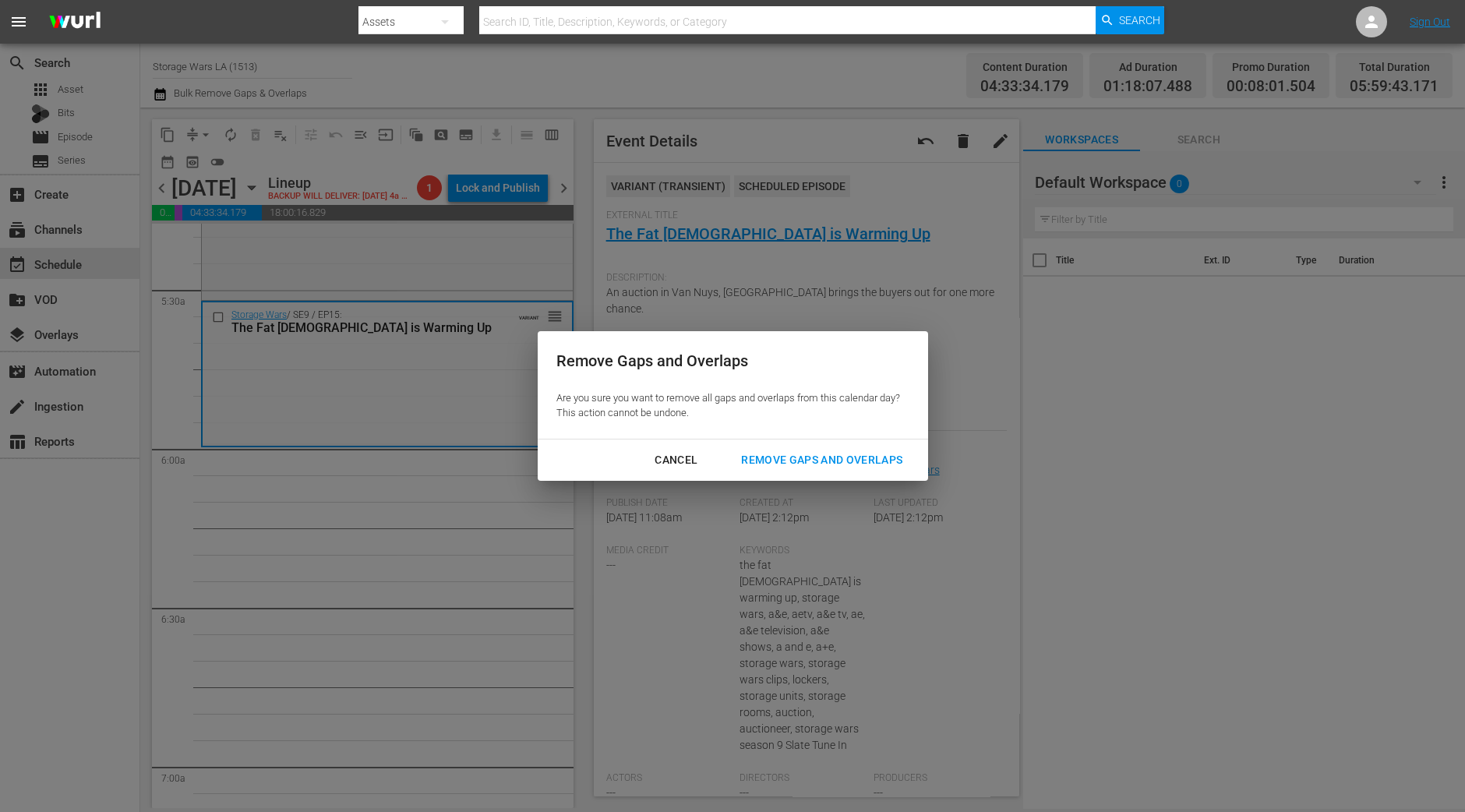
click at [893, 458] on div "Remove Gaps and Overlaps" at bounding box center [821, 460] width 186 height 19
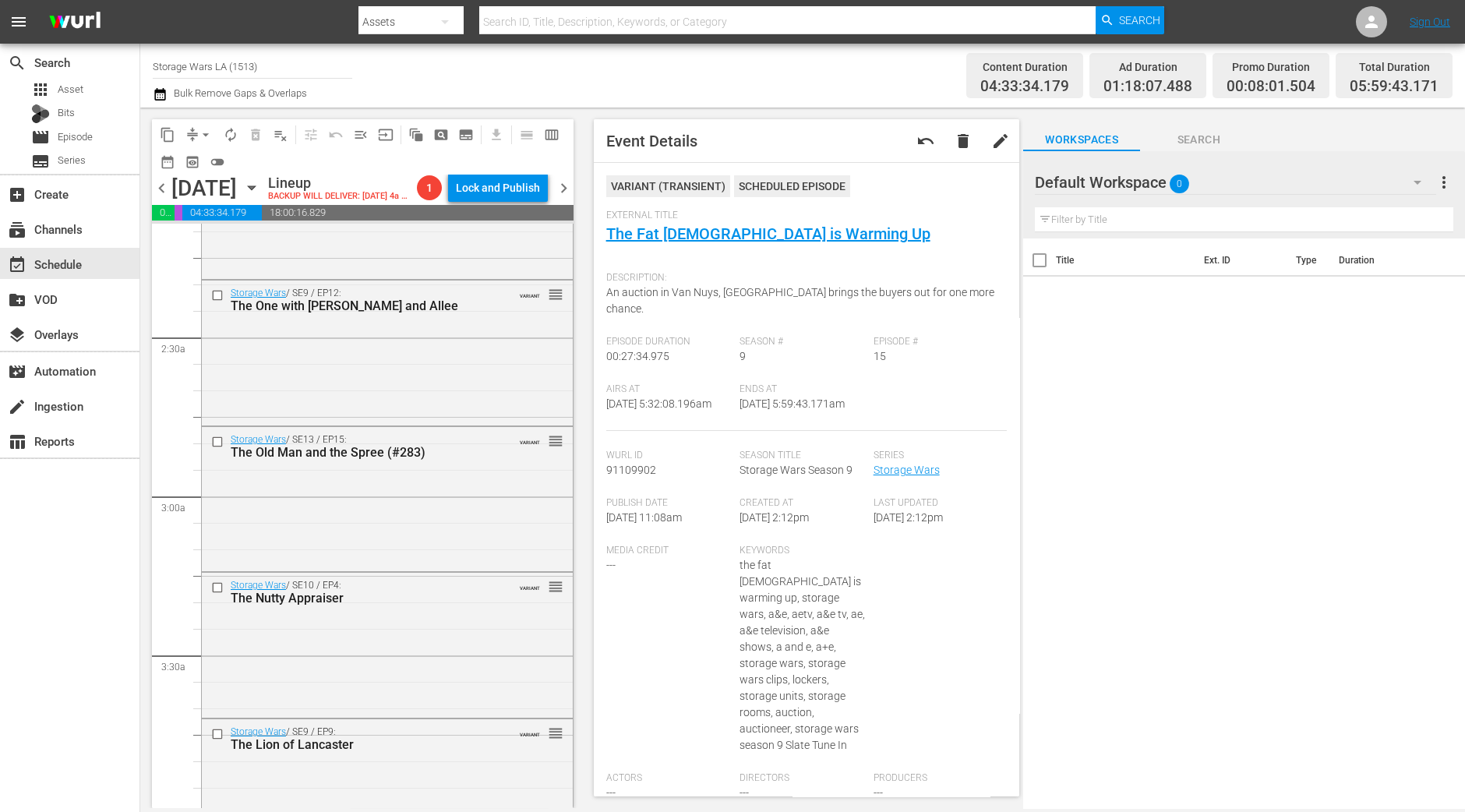
scroll to position [487, 0]
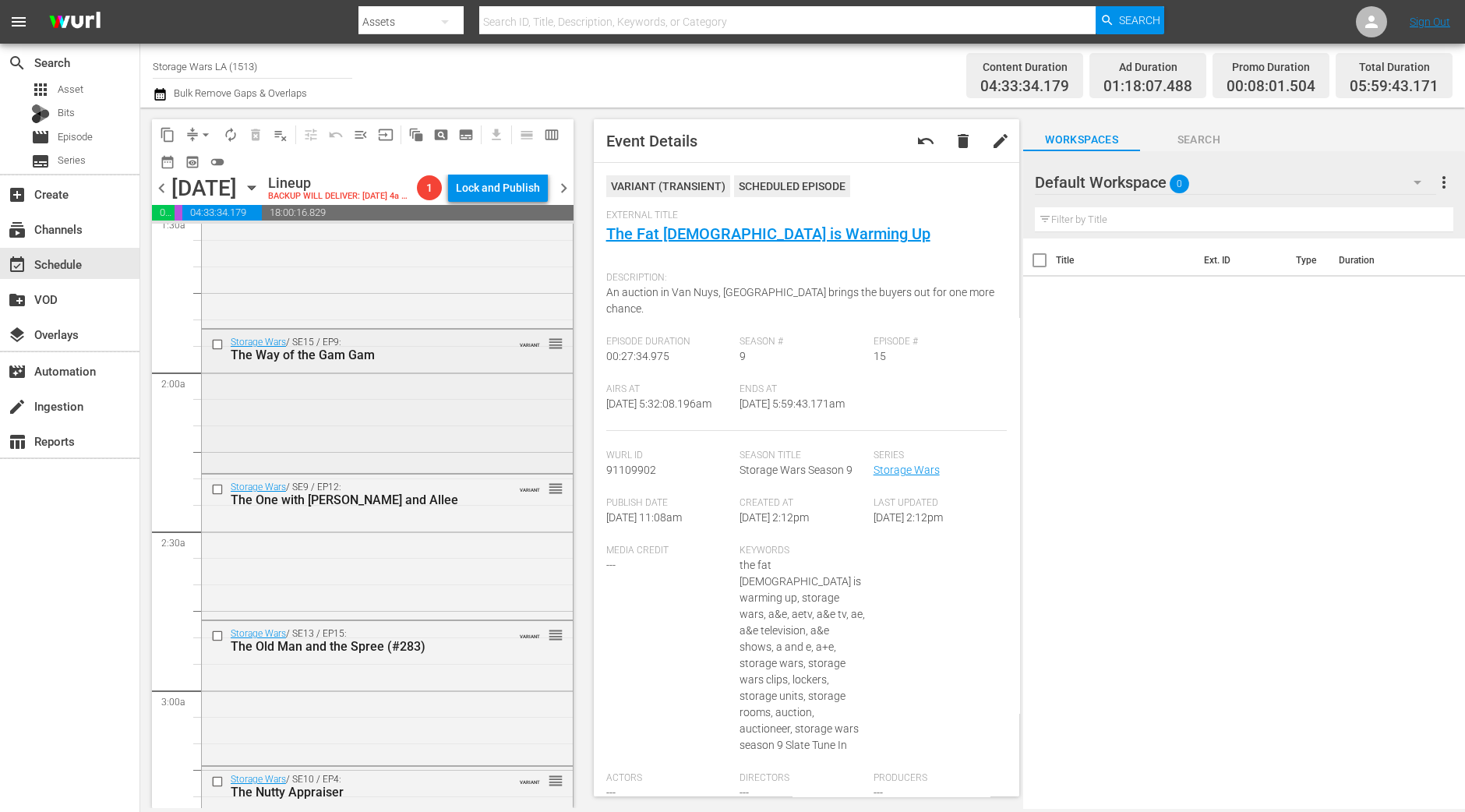
click at [506, 454] on div "Storage Wars / SE15 / EP9: The Way of the Gam Gam VARIANT reorder" at bounding box center [387, 399] width 371 height 140
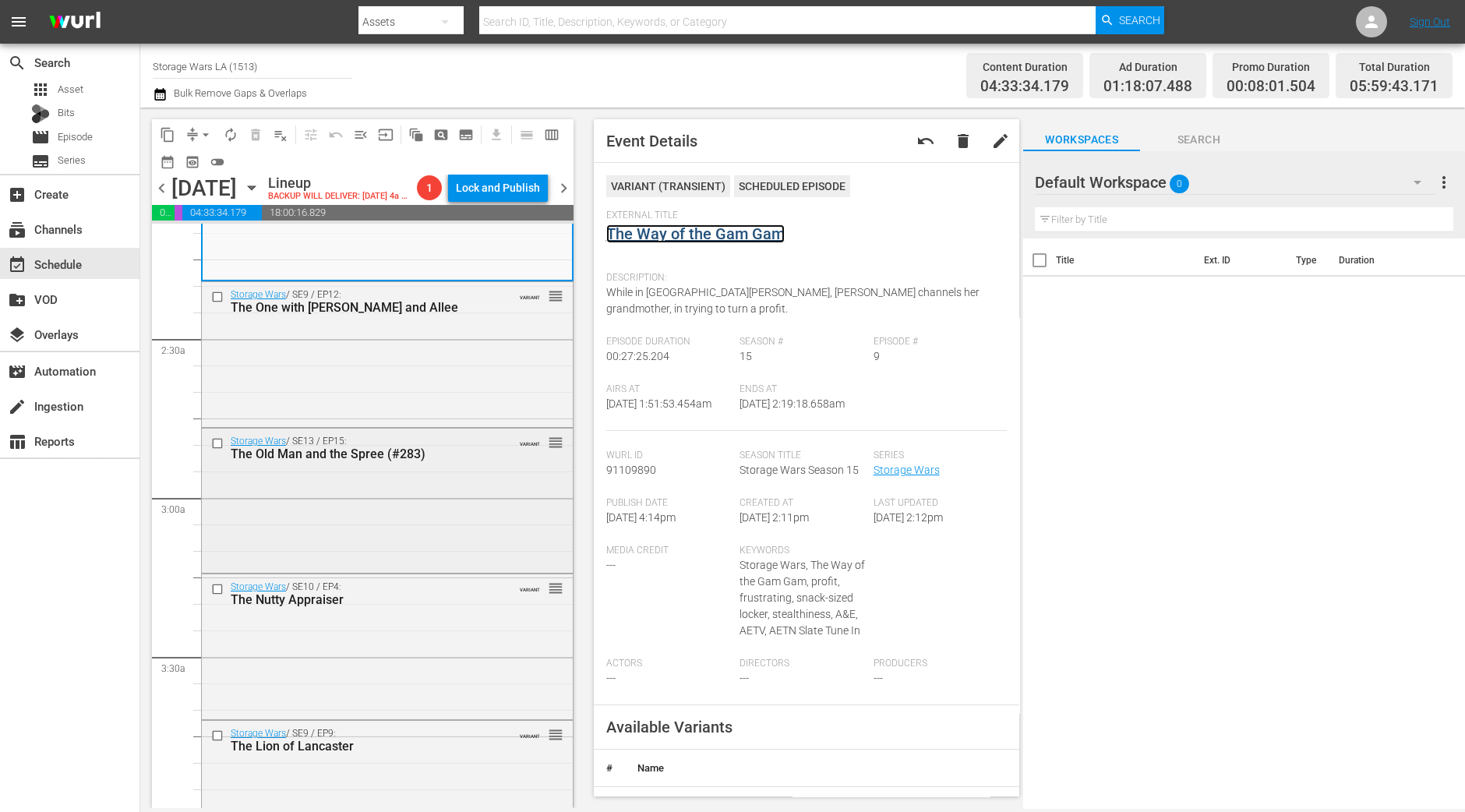
scroll to position [681, 0]
click at [492, 506] on div "Storage Wars / SE13 / EP15: The Old Man and the Spree (#283) VARIANT reorder" at bounding box center [387, 497] width 371 height 142
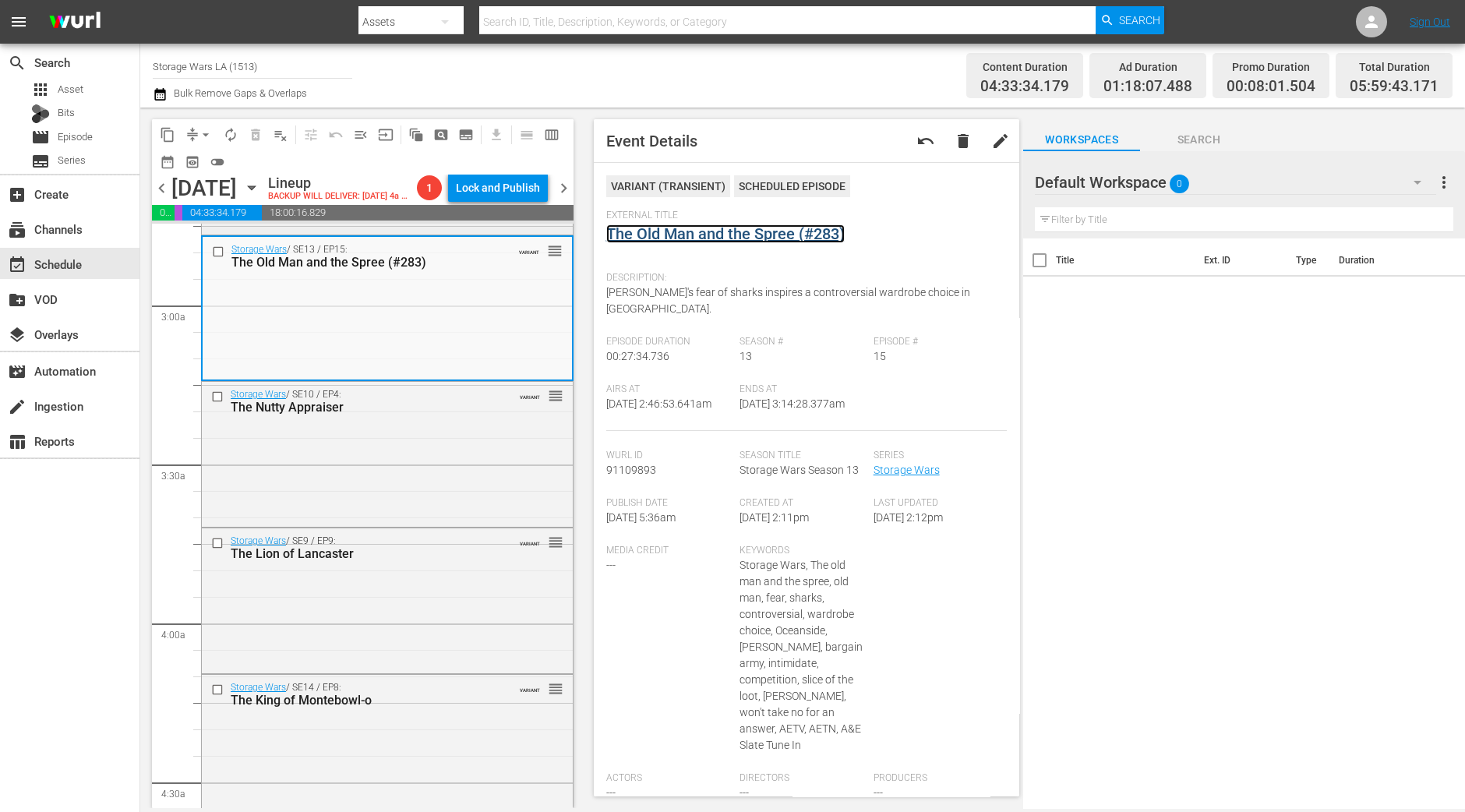
scroll to position [974, 0]
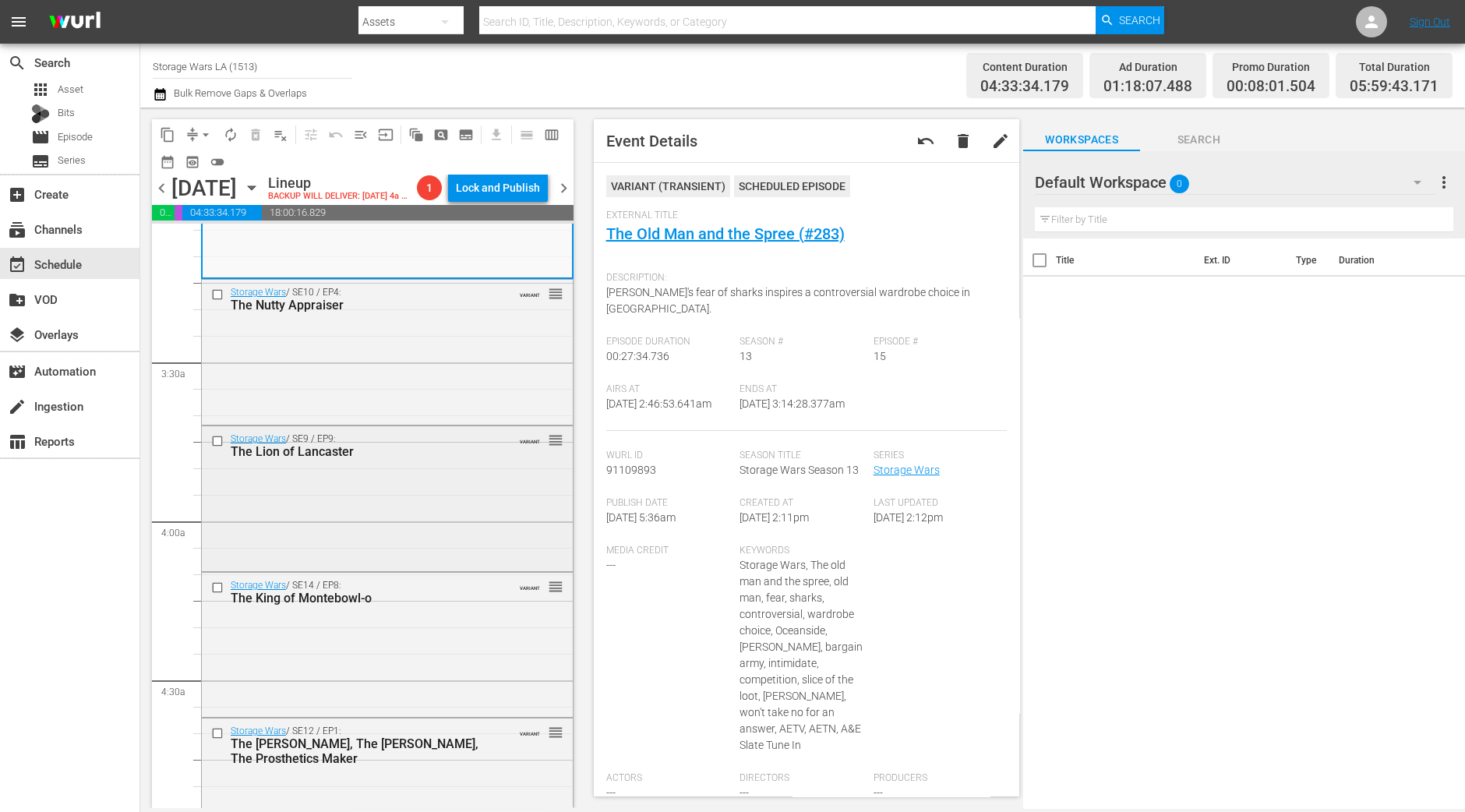
click at [432, 517] on div "Storage Wars / SE9 / EP9: The Lion of Lancaster VARIANT reorder" at bounding box center [387, 496] width 371 height 142
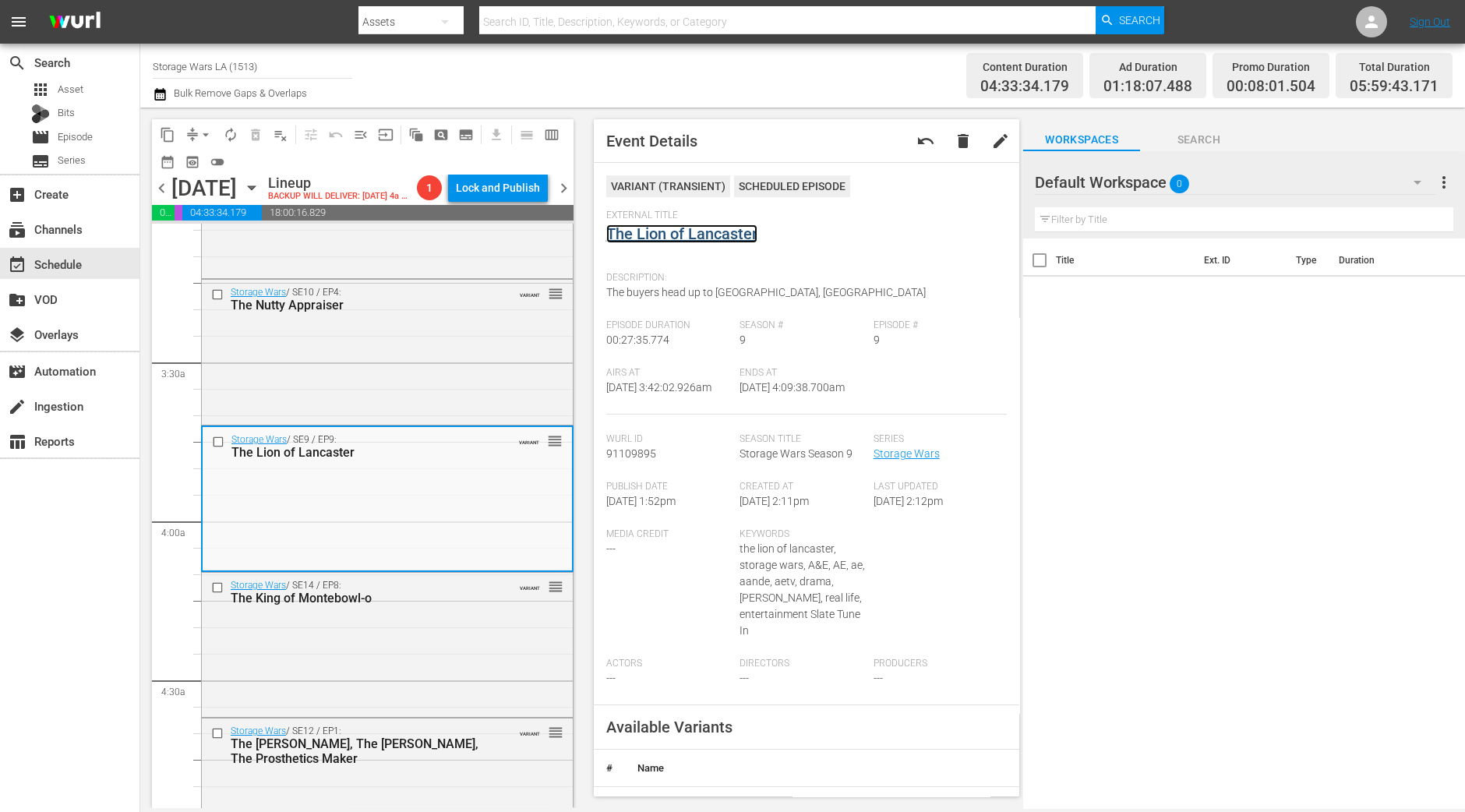
scroll to position [1169, 0]
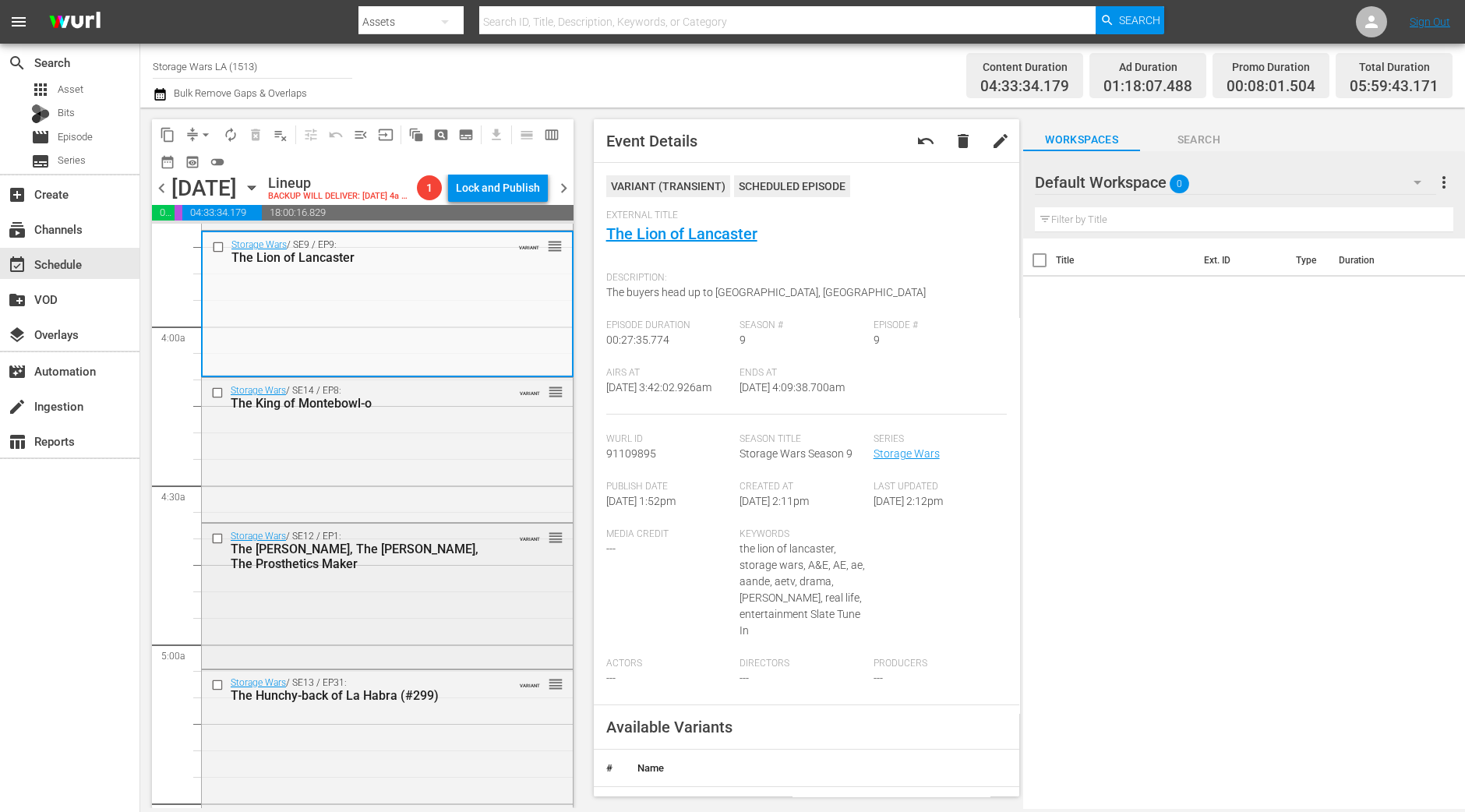
click at [425, 601] on div "Storage Wars / SE12 / EP1: The Jenny, The Baker, The Prosthetics Maker VARIANT …" at bounding box center [387, 594] width 371 height 142
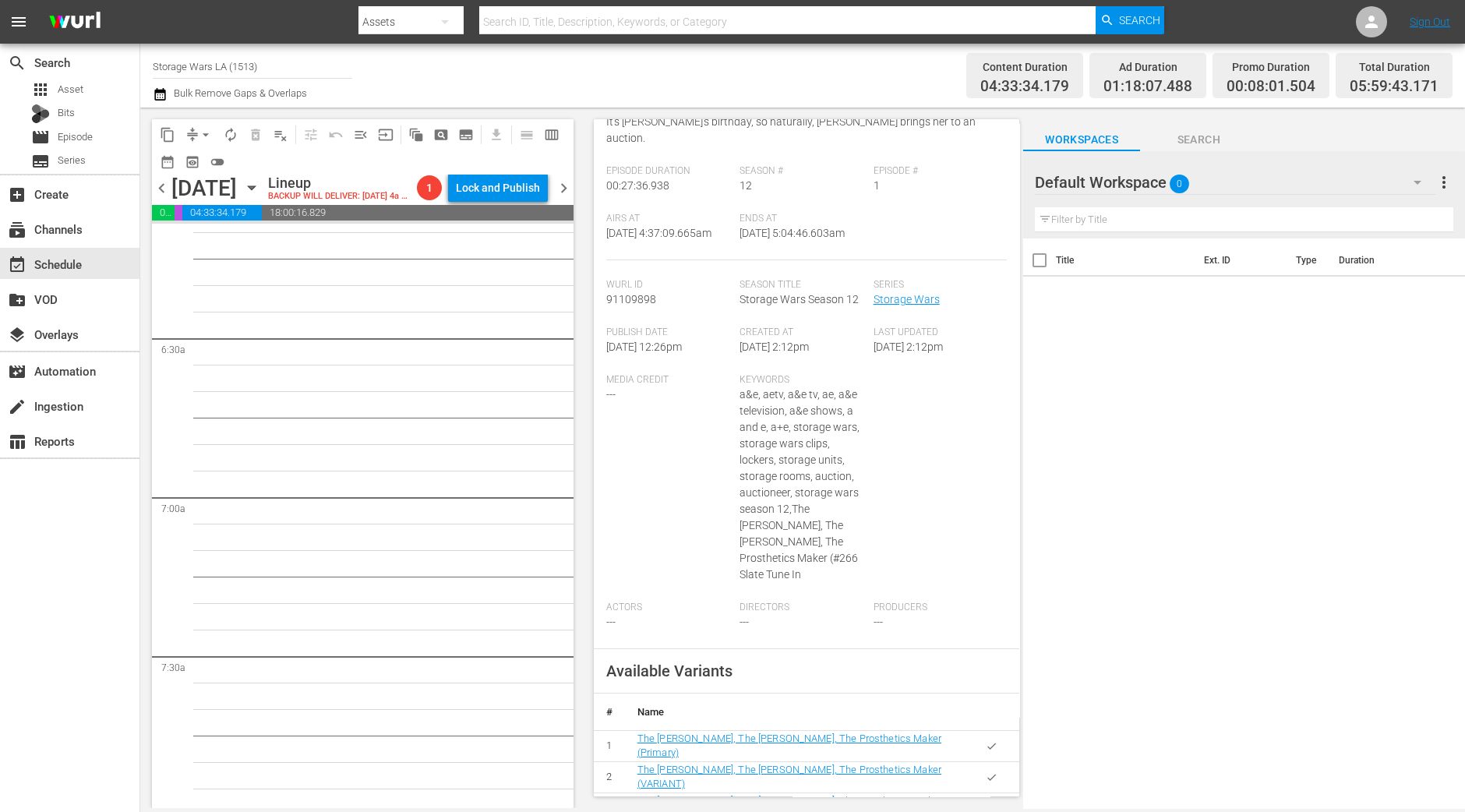
scroll to position [1753, 0]
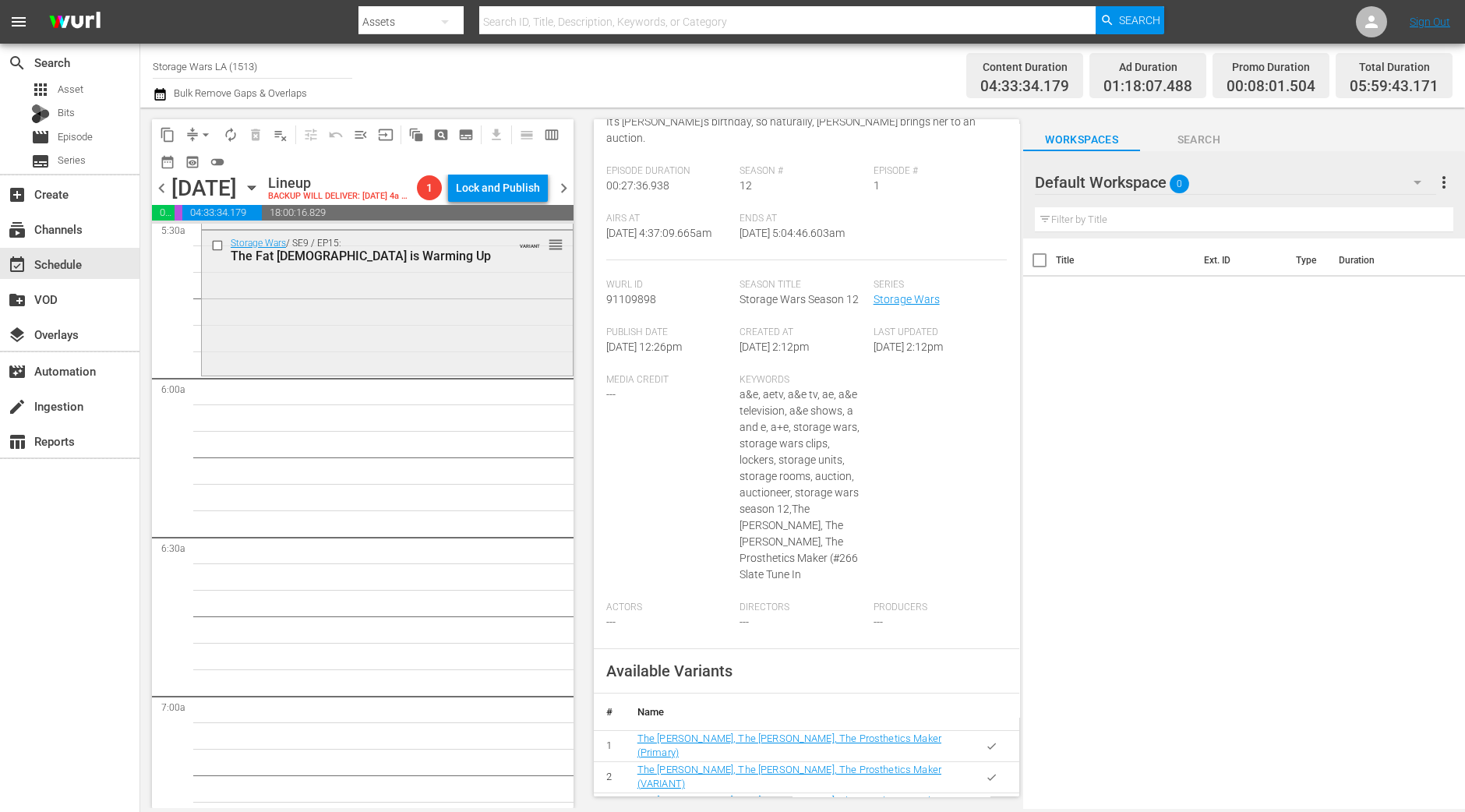
click at [384, 372] on div "Storage Wars / SE9 / EP15: The Fat Lady is Warming Up VARIANT reorder" at bounding box center [387, 302] width 371 height 142
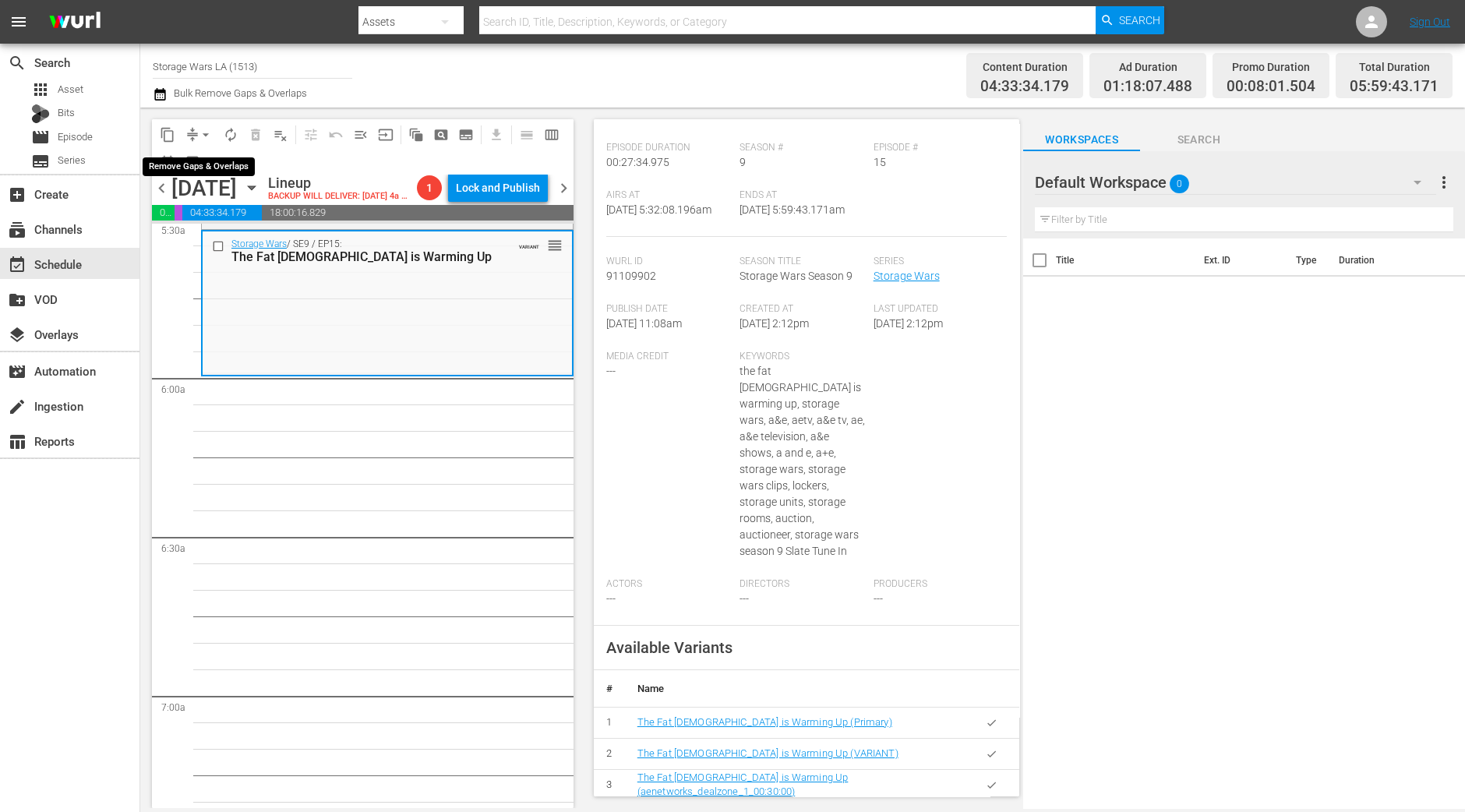
click at [200, 130] on span "arrow_drop_down" at bounding box center [206, 135] width 16 height 16
click at [191, 153] on li "Align to Midnight" at bounding box center [206, 165] width 164 height 26
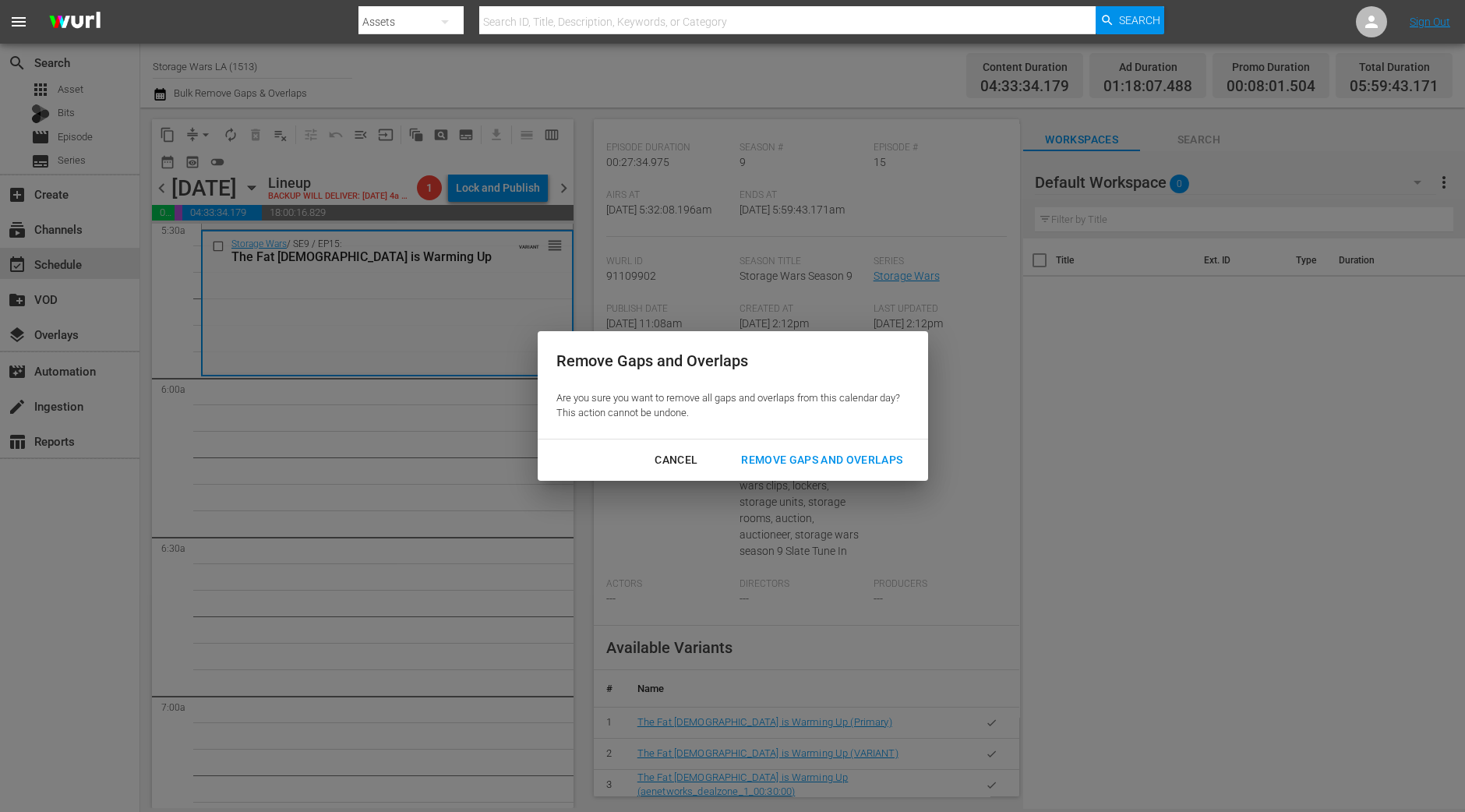
click at [777, 453] on div "Remove Gaps and Overlaps" at bounding box center [821, 460] width 186 height 19
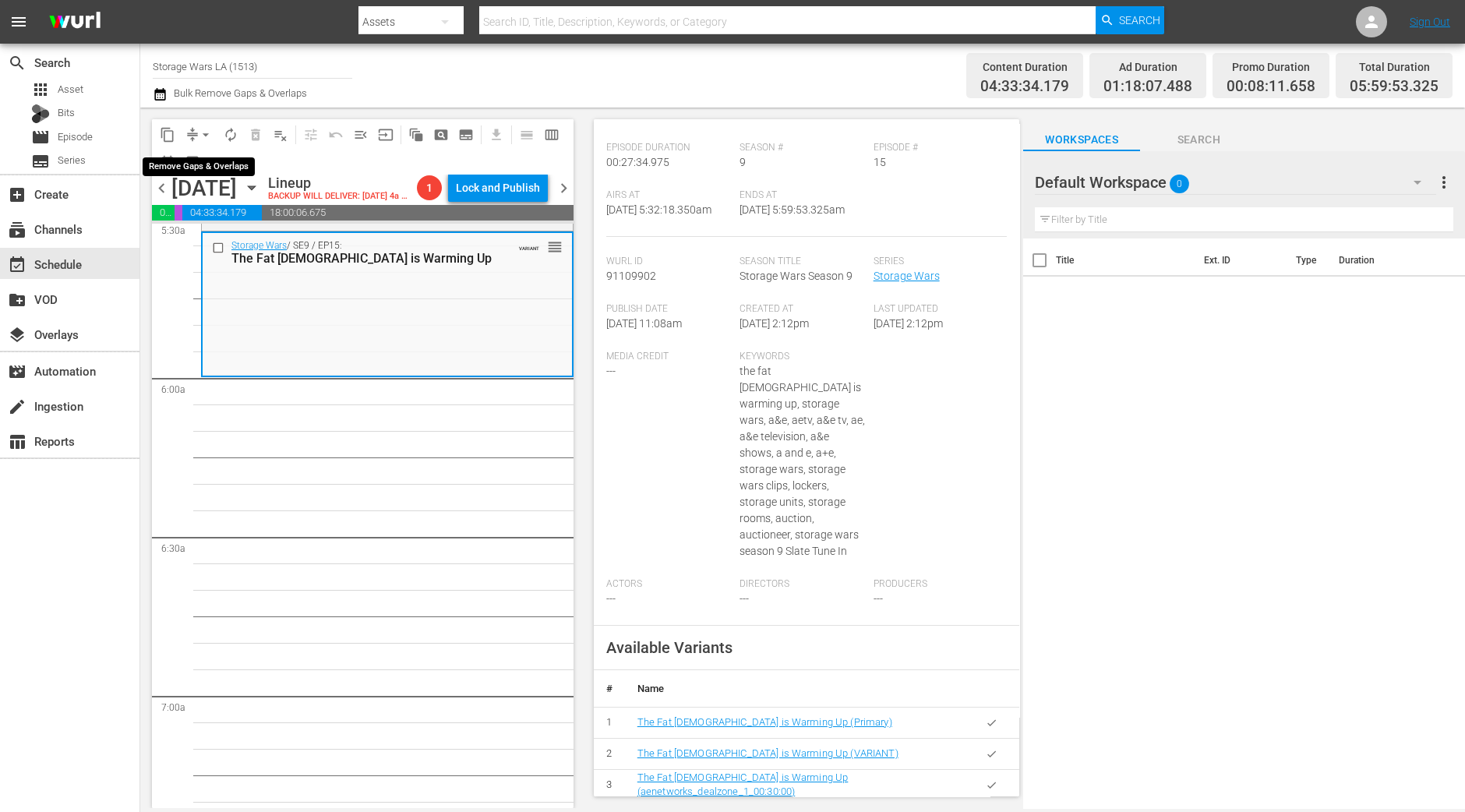
click at [208, 138] on span "arrow_drop_down" at bounding box center [206, 135] width 16 height 16
click at [198, 160] on li "Align to Midnight" at bounding box center [206, 165] width 164 height 26
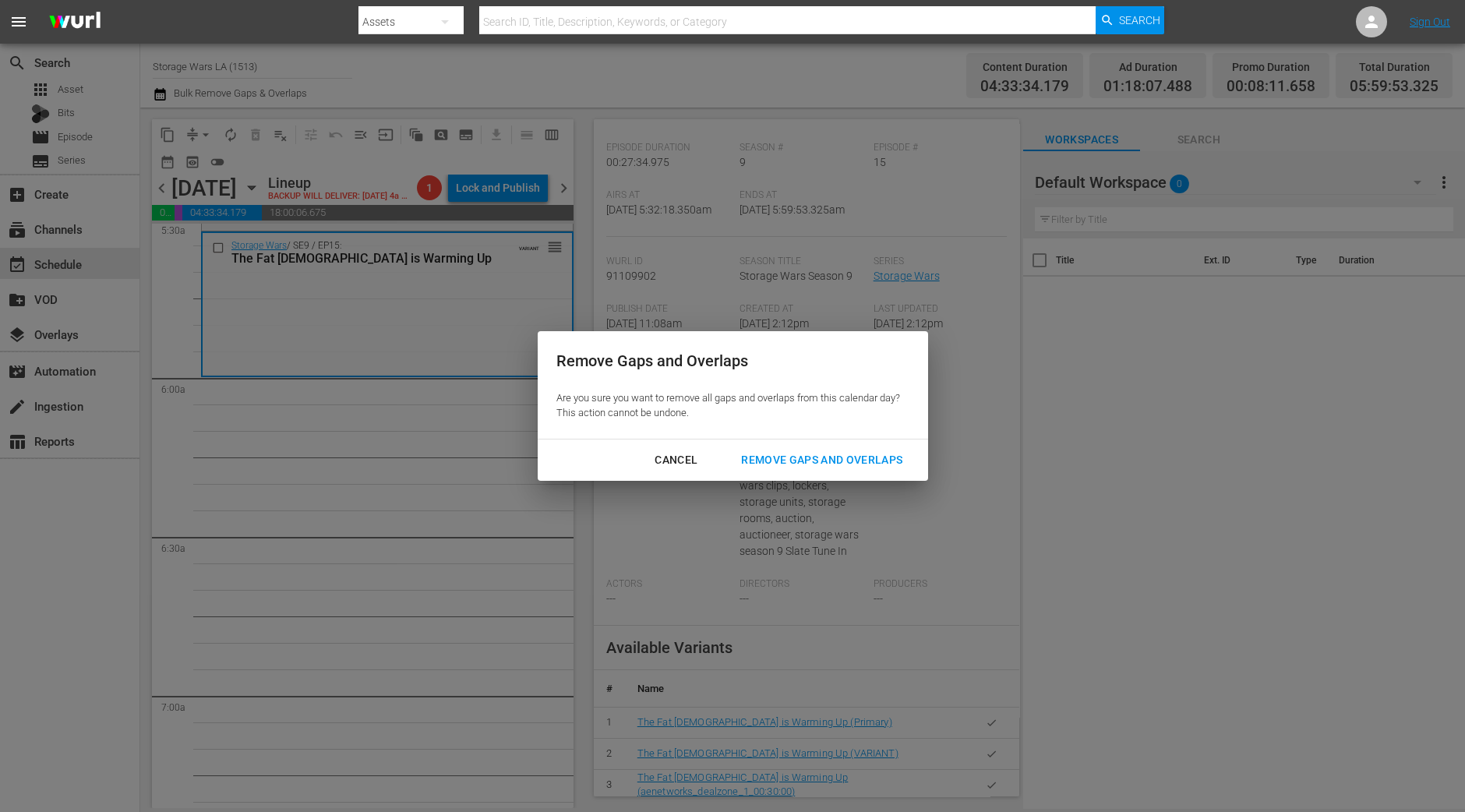
click at [852, 470] on button "Remove Gaps and Overlaps" at bounding box center [821, 459] width 198 height 29
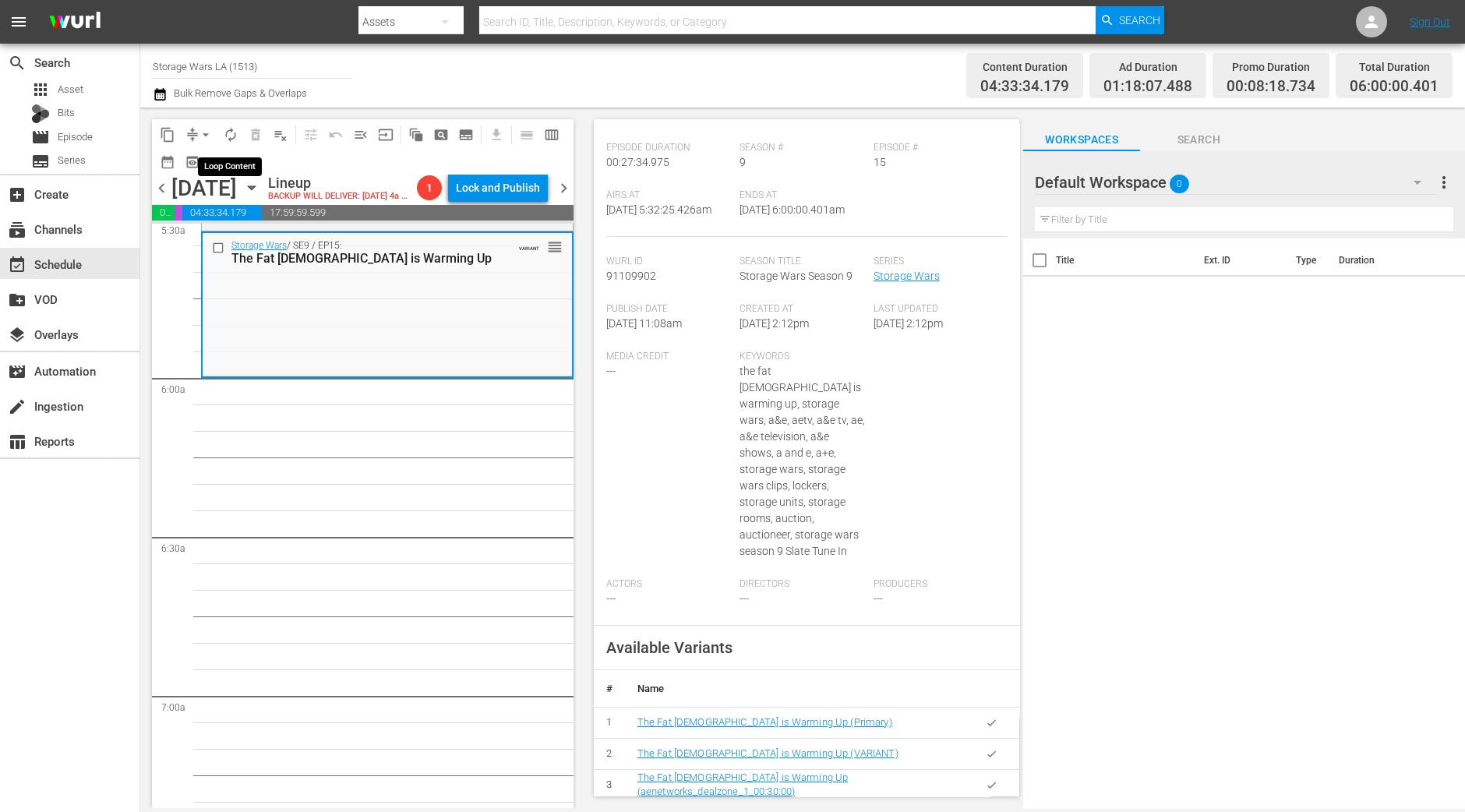
click at [234, 134] on span "autorenew_outlined" at bounding box center [231, 135] width 16 height 16
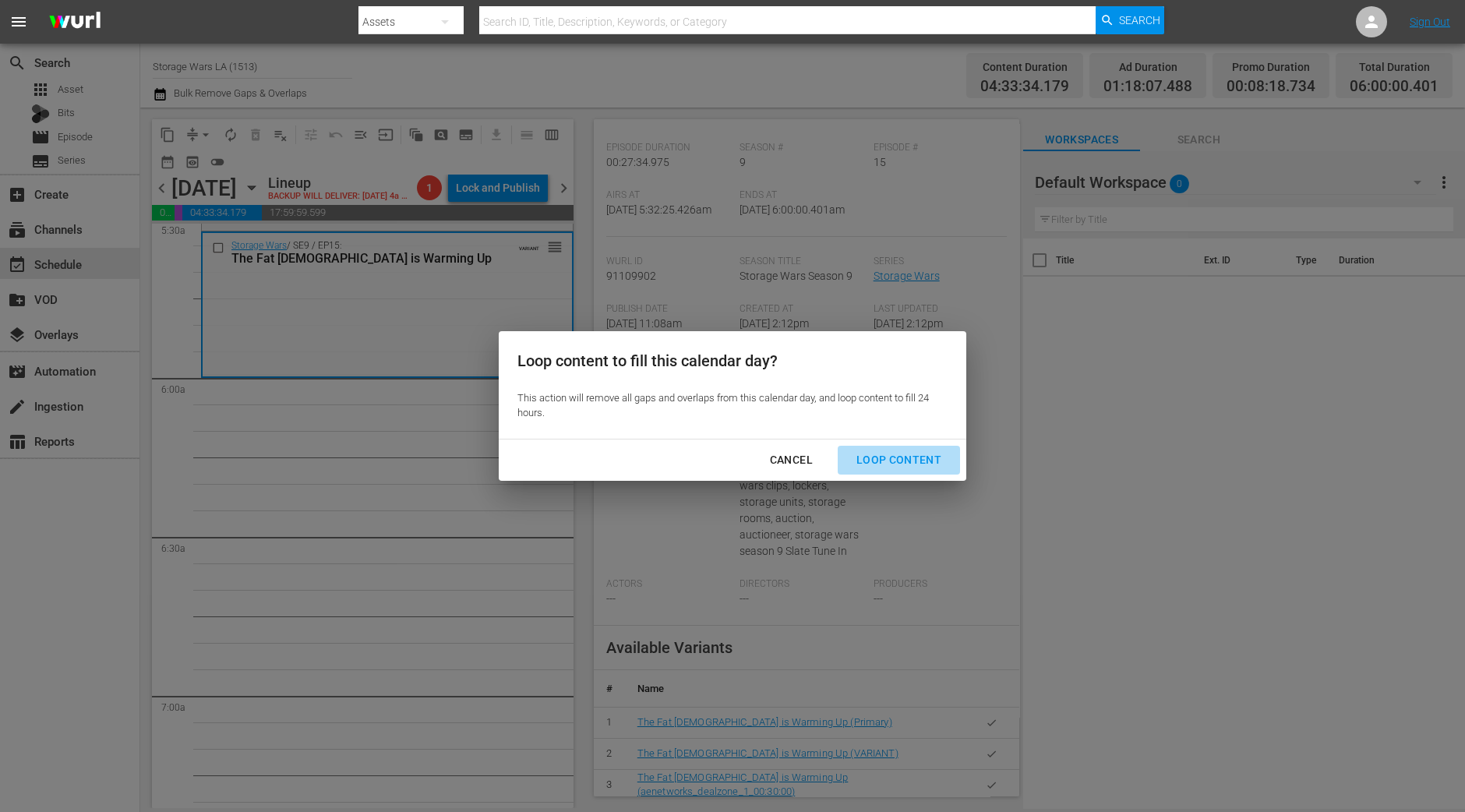
click at [916, 465] on div "Loop Content" at bounding box center [899, 460] width 110 height 19
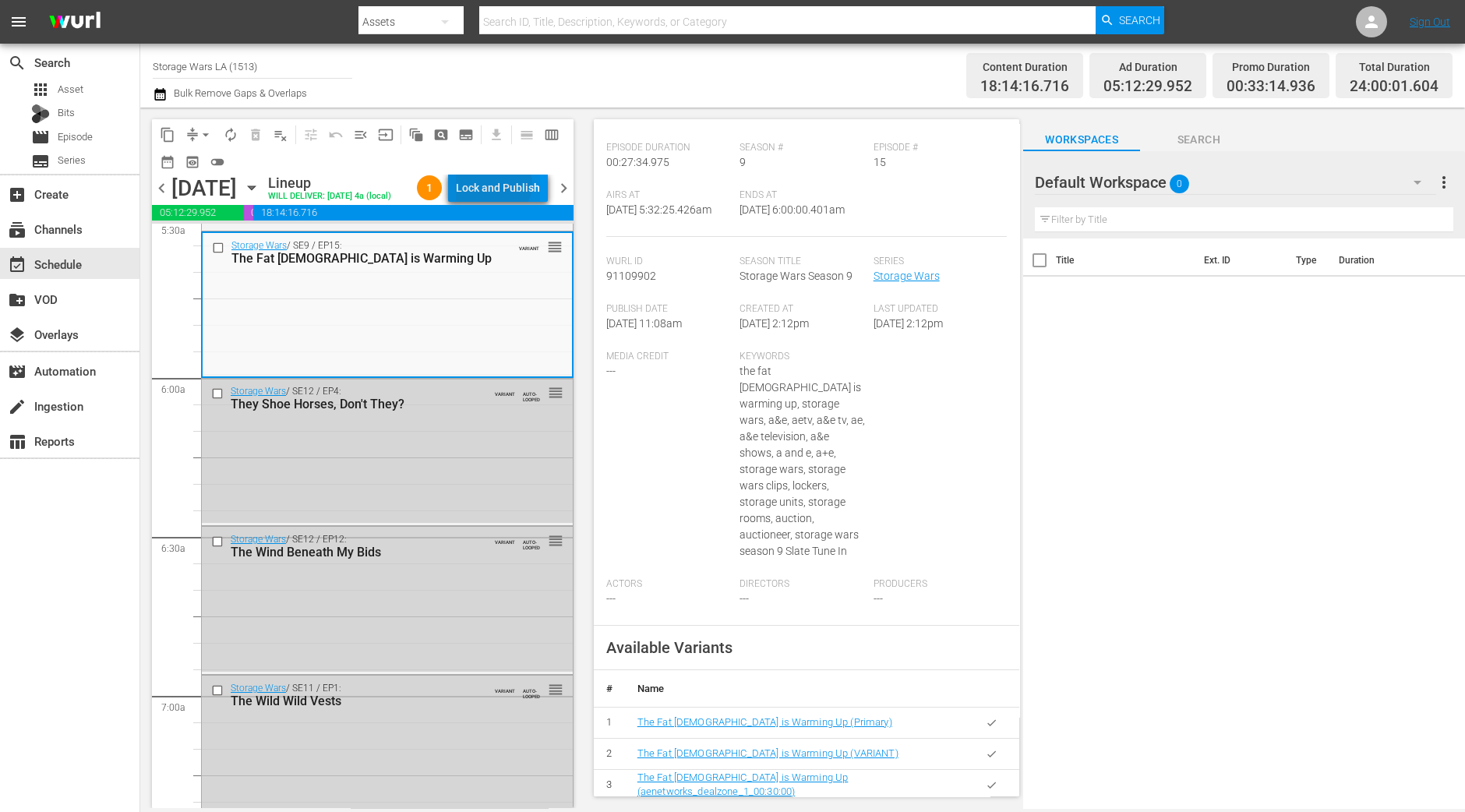
click at [499, 186] on div "Lock and Publish" at bounding box center [497, 188] width 84 height 28
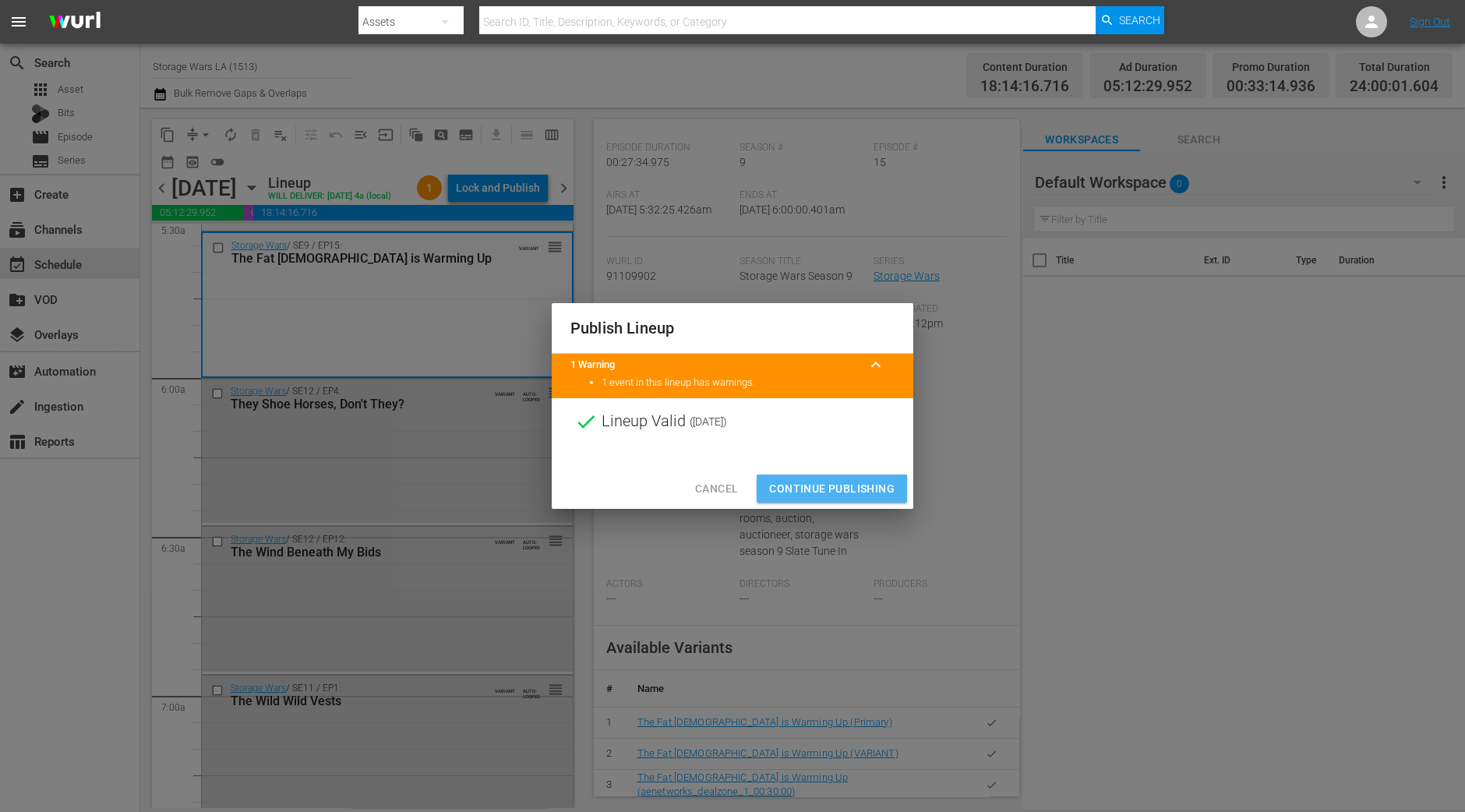
click at [841, 482] on span "Continue Publishing" at bounding box center [832, 488] width 125 height 19
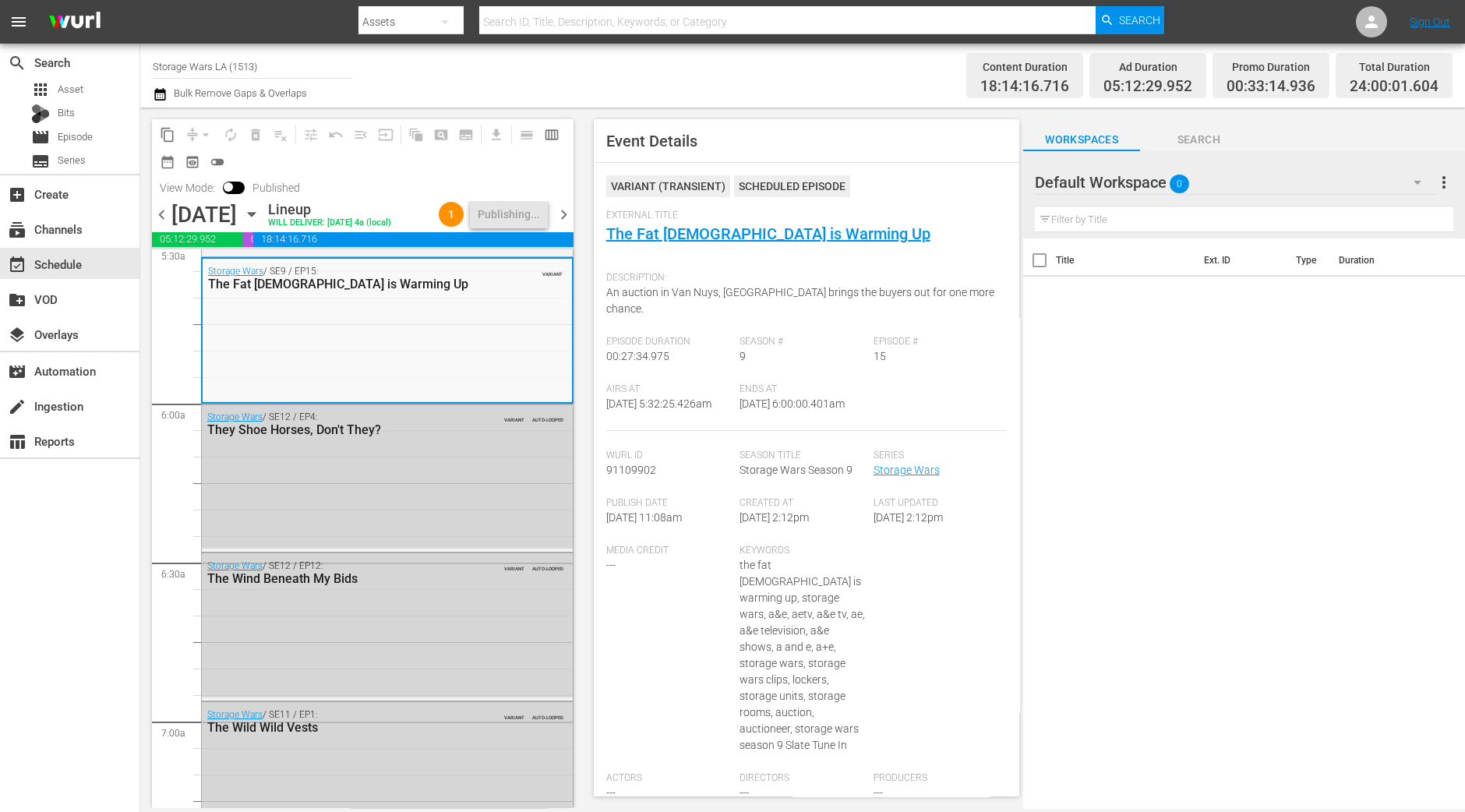
click at [564, 220] on span "chevron_right" at bounding box center [564, 214] width 19 height 19
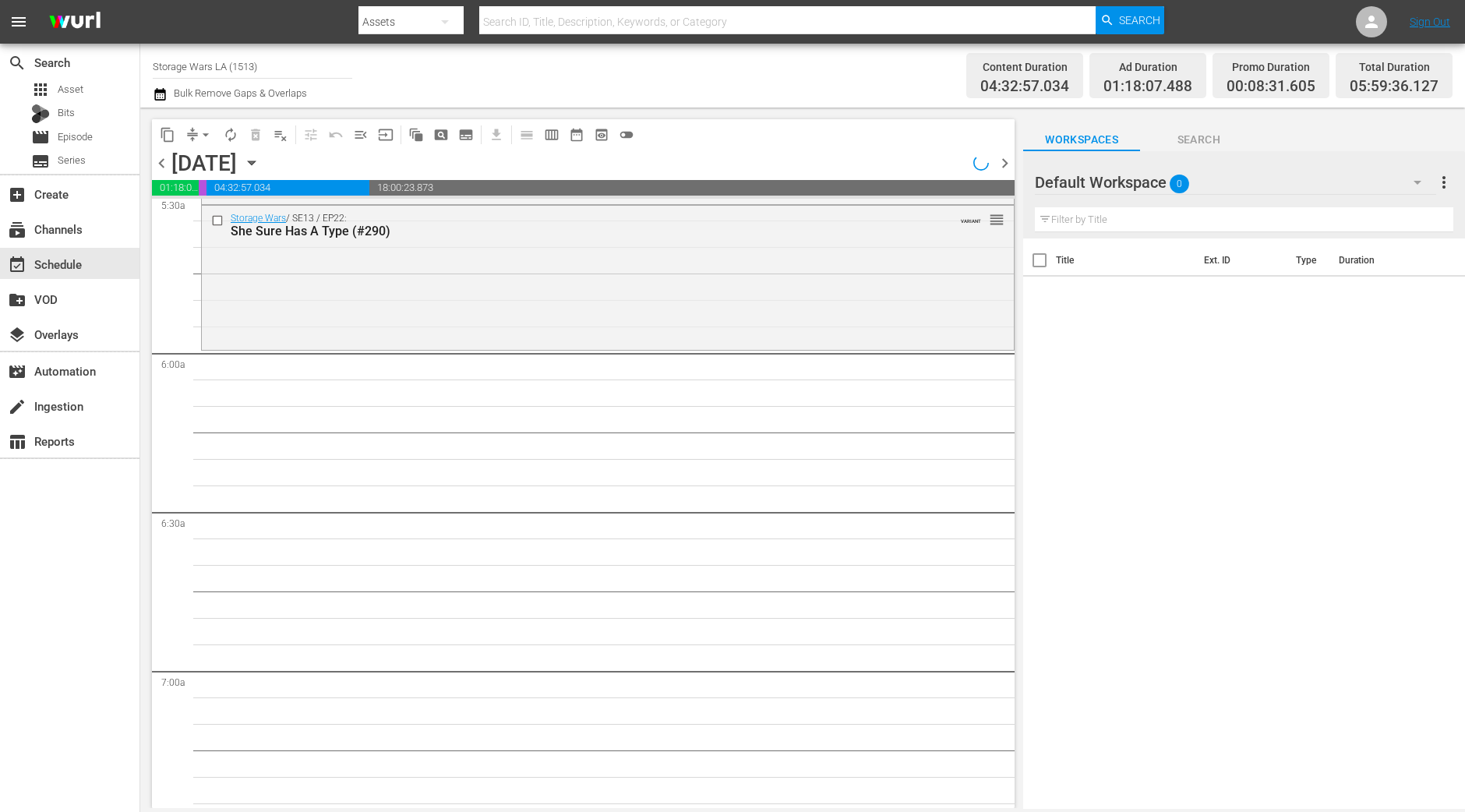
scroll to position [1567, 0]
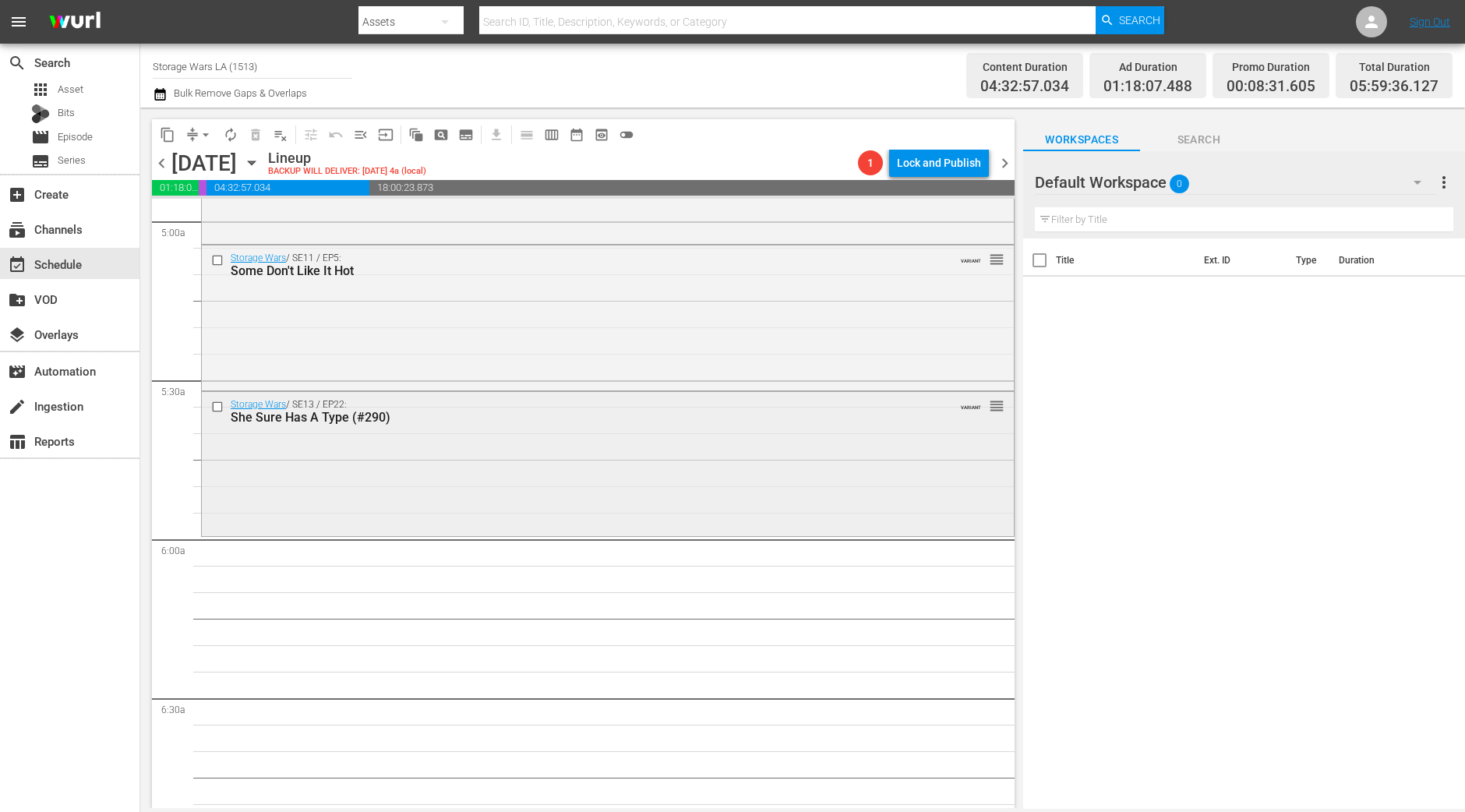
click at [451, 517] on div "Storage Wars / SE13 / EP22: She Sure Has A Type (#290) VARIANT reorder" at bounding box center [608, 462] width 812 height 142
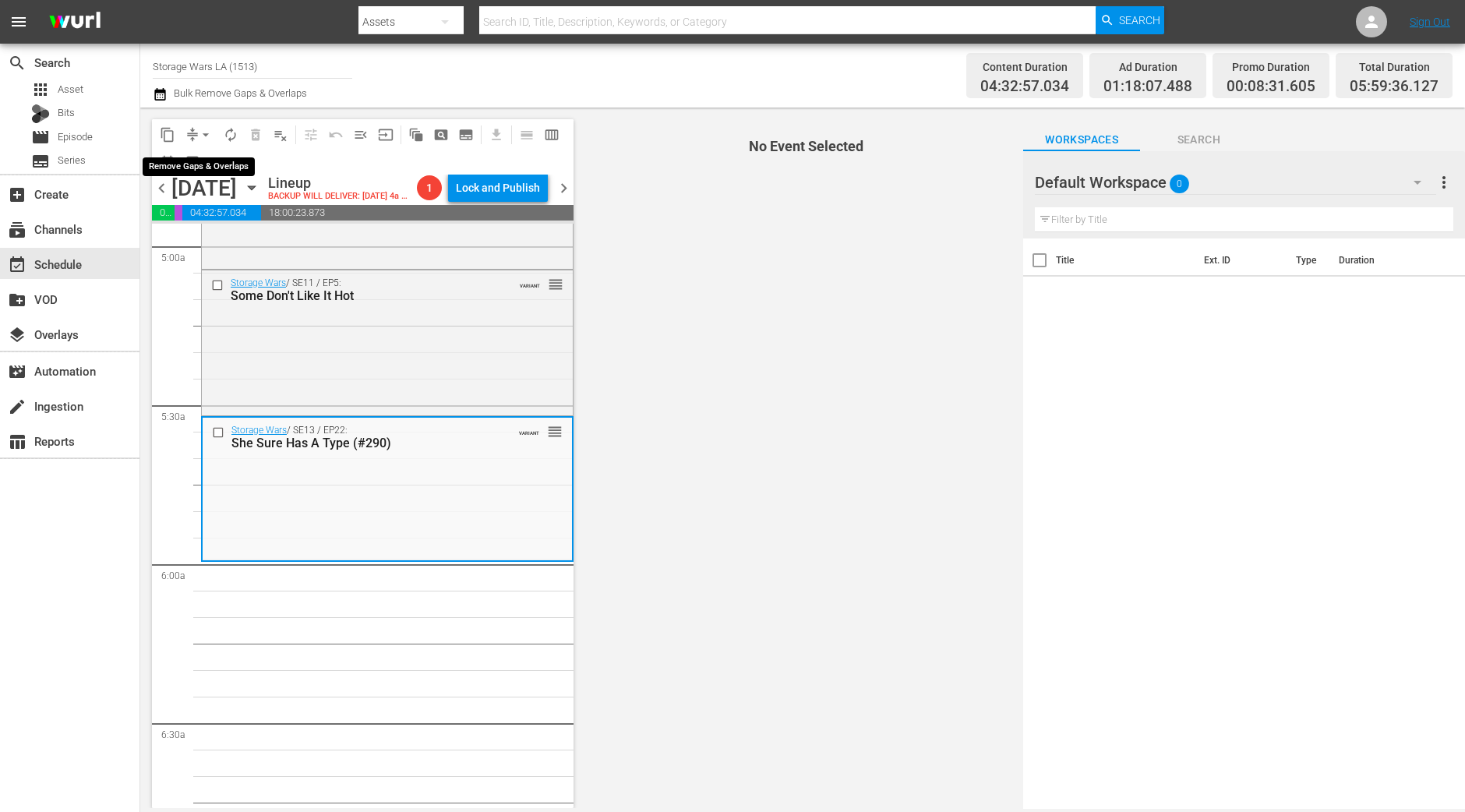
click at [206, 134] on span "arrow_drop_down" at bounding box center [206, 135] width 16 height 16
click at [202, 165] on li "Align to Midnight" at bounding box center [206, 165] width 164 height 26
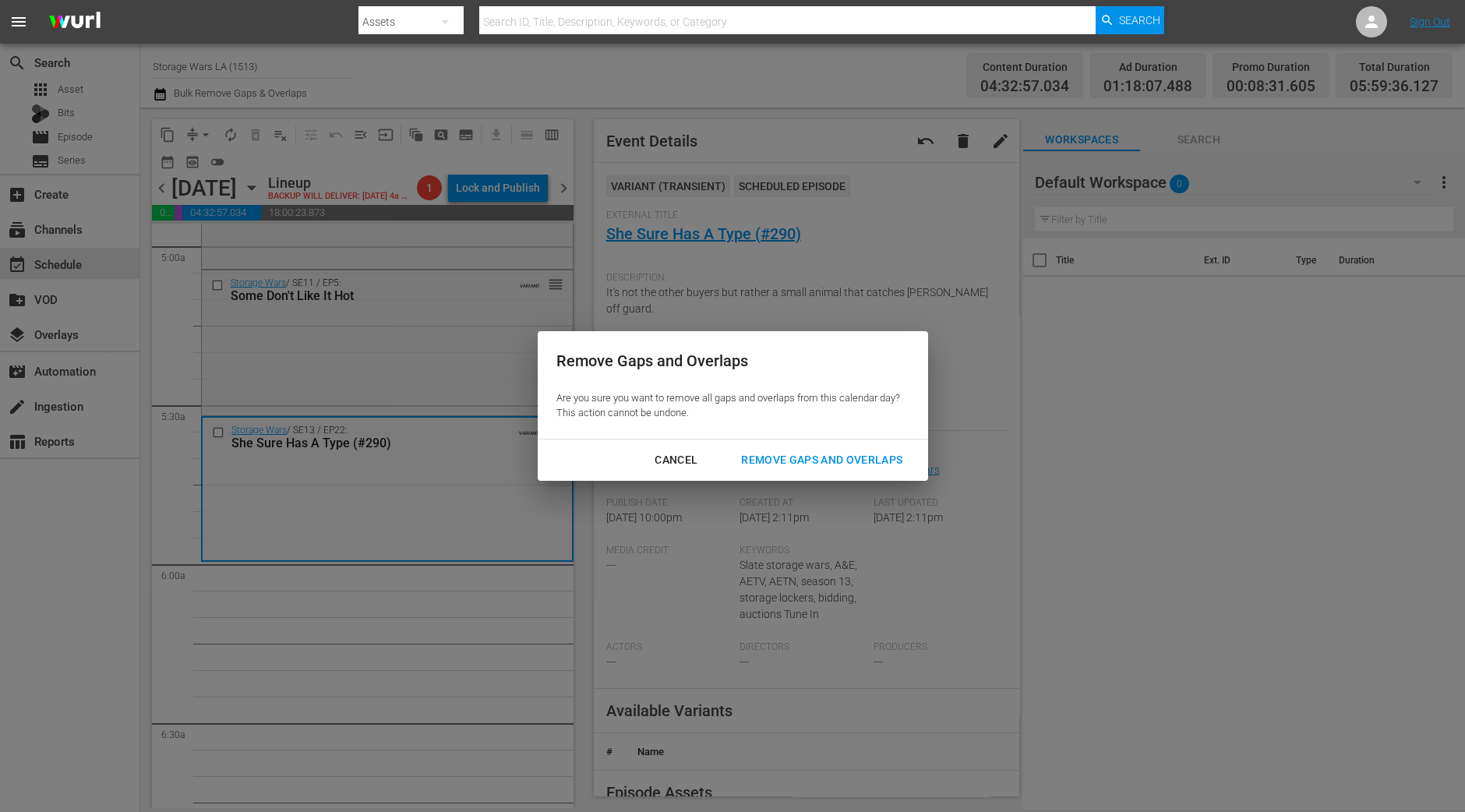
click at [786, 458] on div "Remove Gaps and Overlaps" at bounding box center [821, 460] width 186 height 19
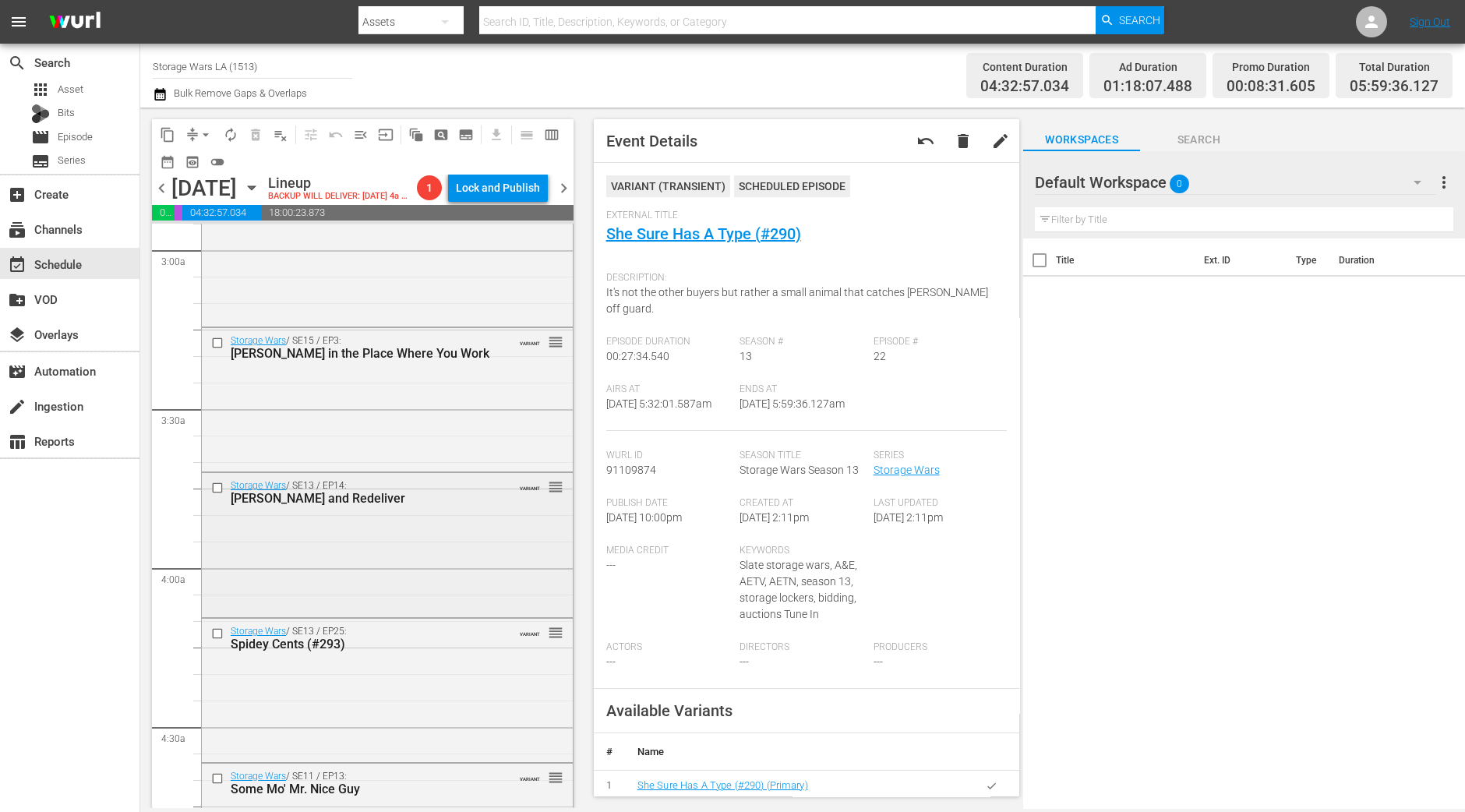
scroll to position [787, 0]
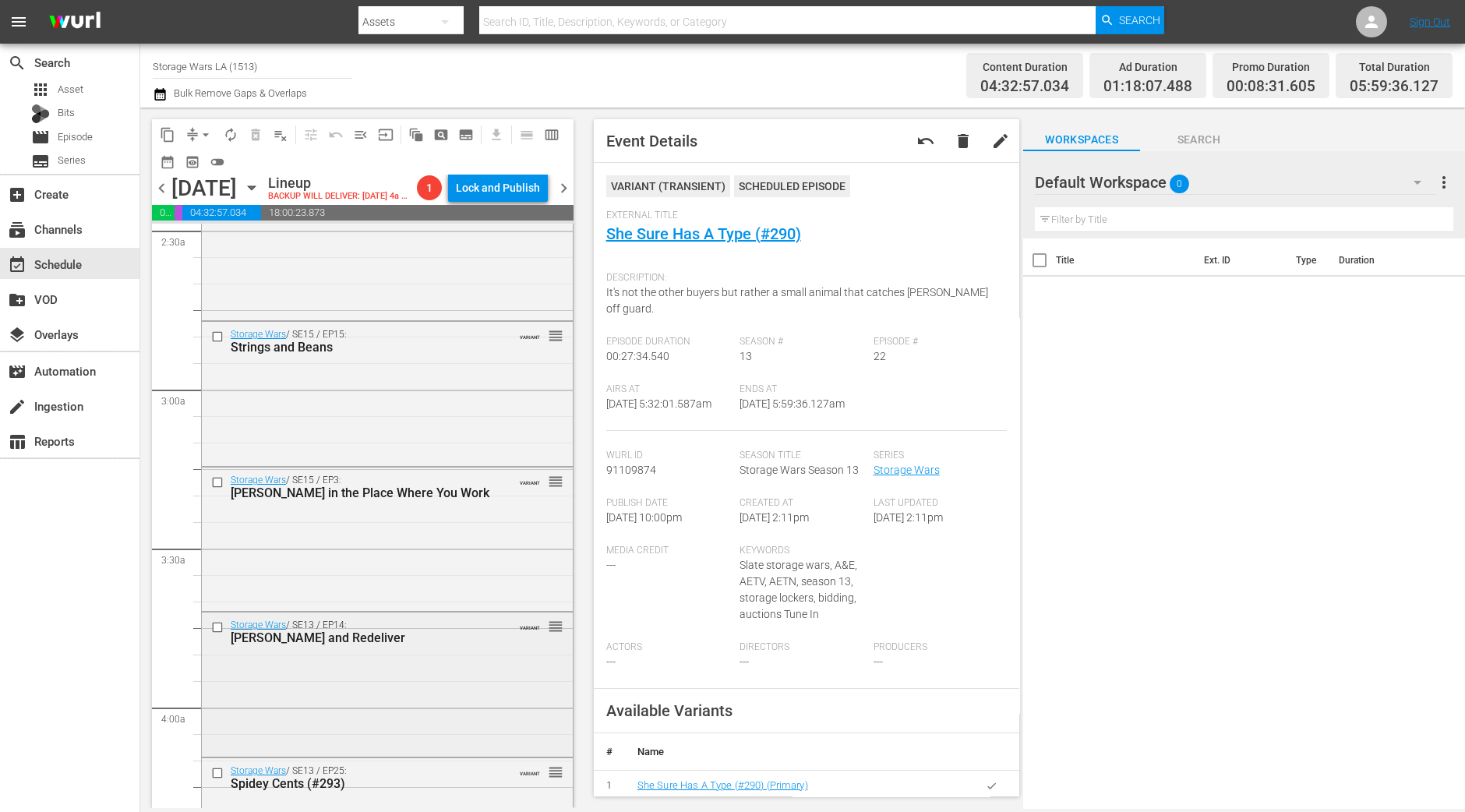
click at [444, 449] on div "Storage Wars / SE15 / EP15: Strings and Beans VARIANT reorder" at bounding box center [387, 392] width 371 height 141
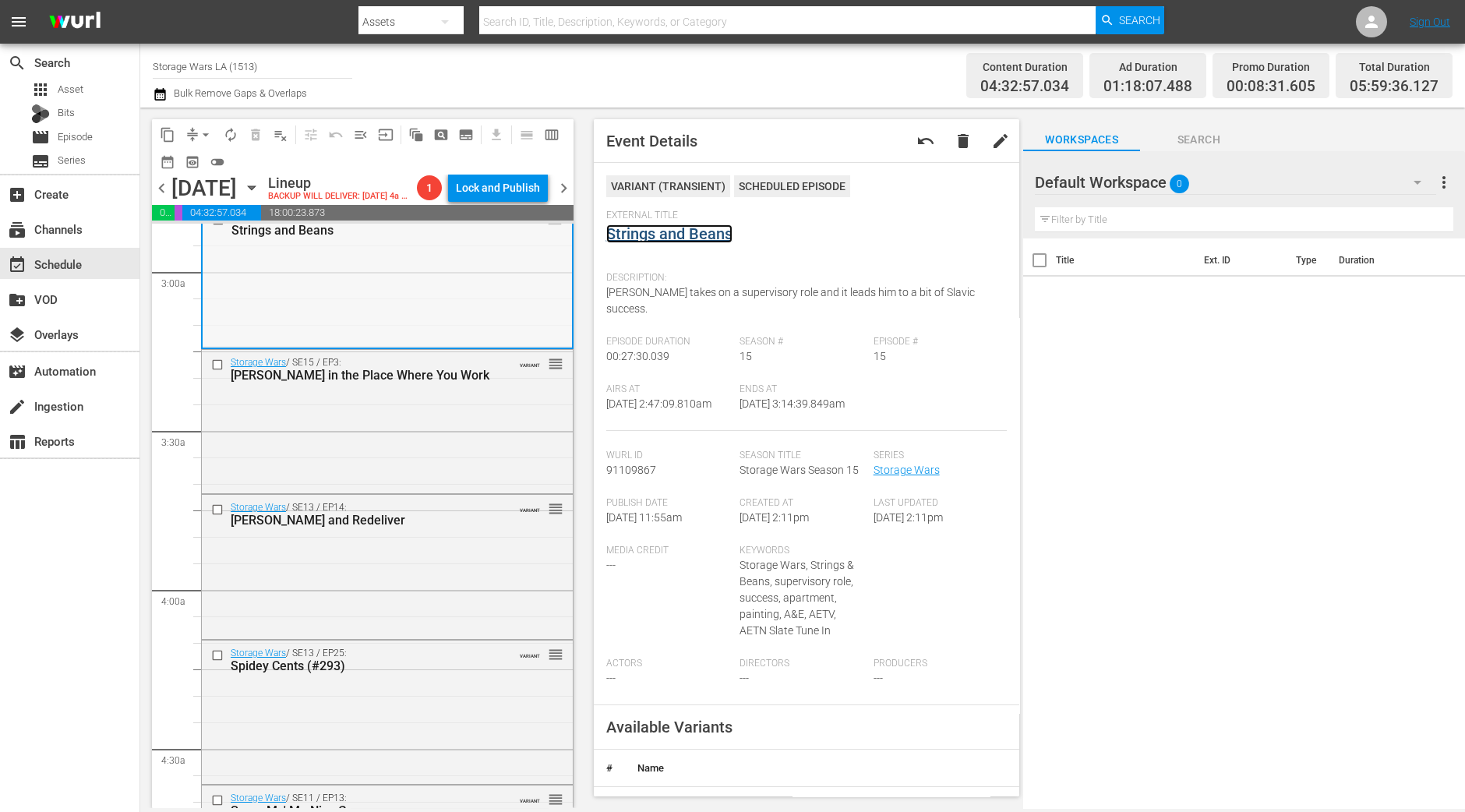
scroll to position [982, 0]
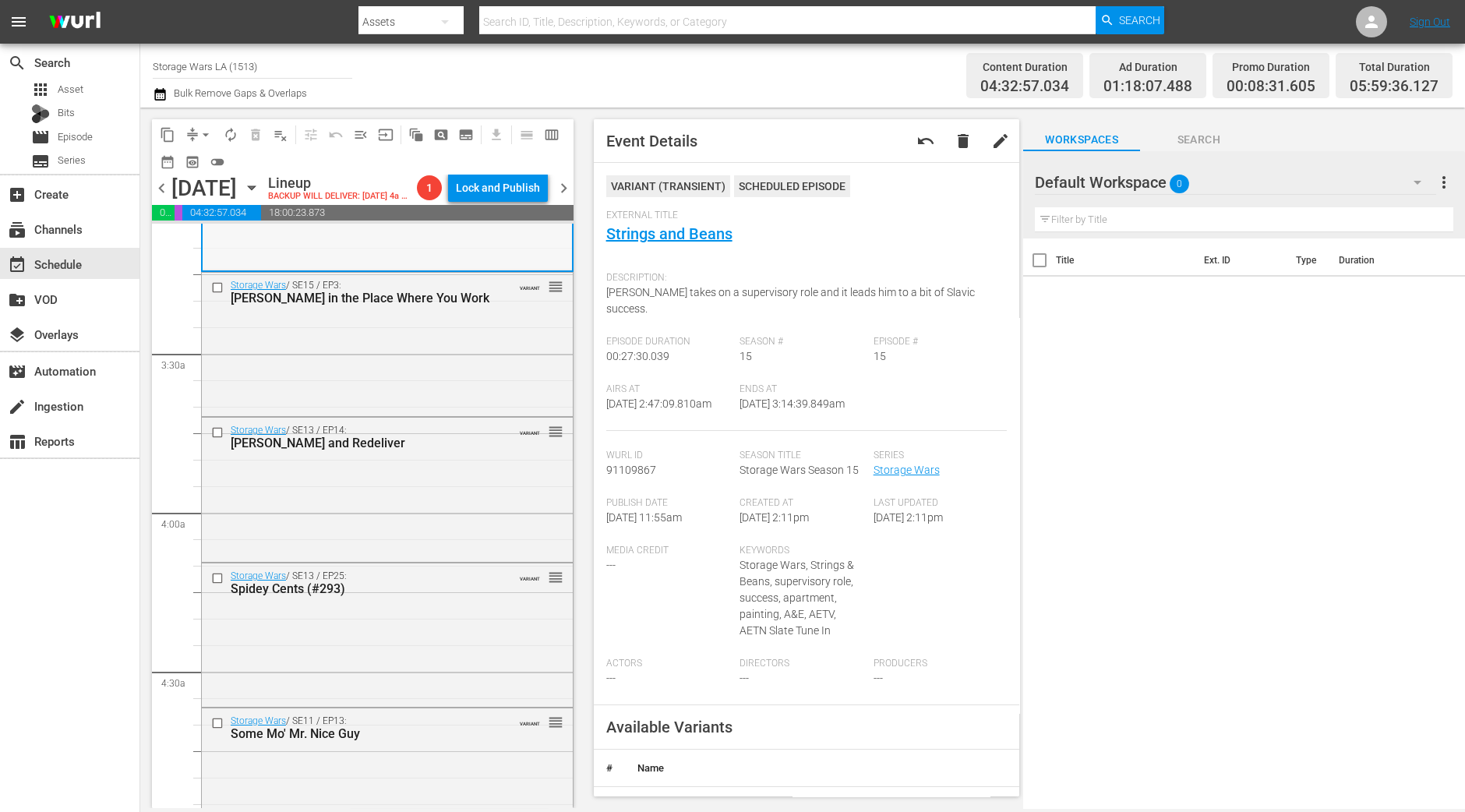
click at [355, 451] on div "Stanton and Redeliver" at bounding box center [363, 443] width 265 height 15
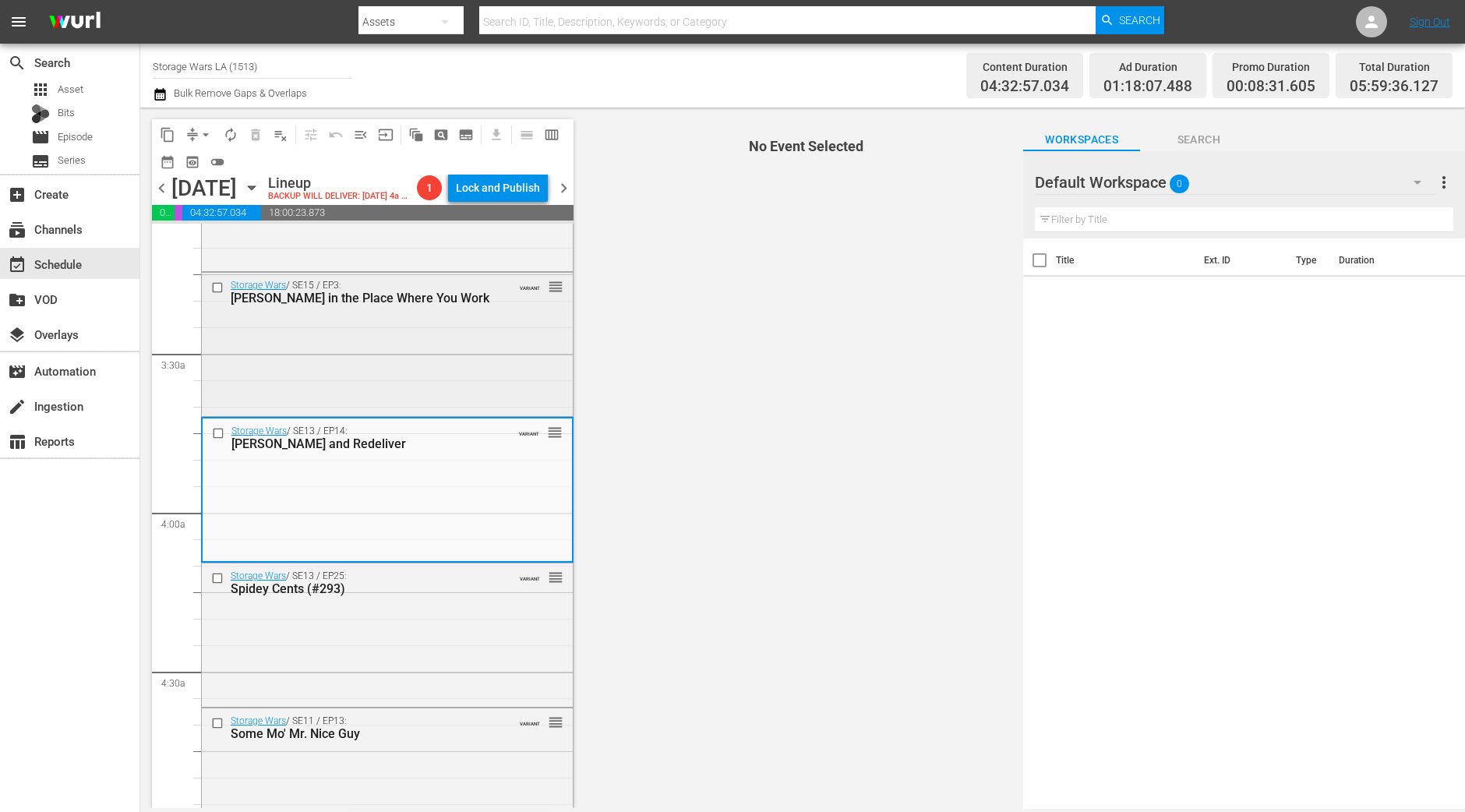
click at [355, 391] on div "Storage Wars / SE15 / EP3: Stanton in the Place Where You Work VARIANT reorder" at bounding box center [387, 343] width 371 height 141
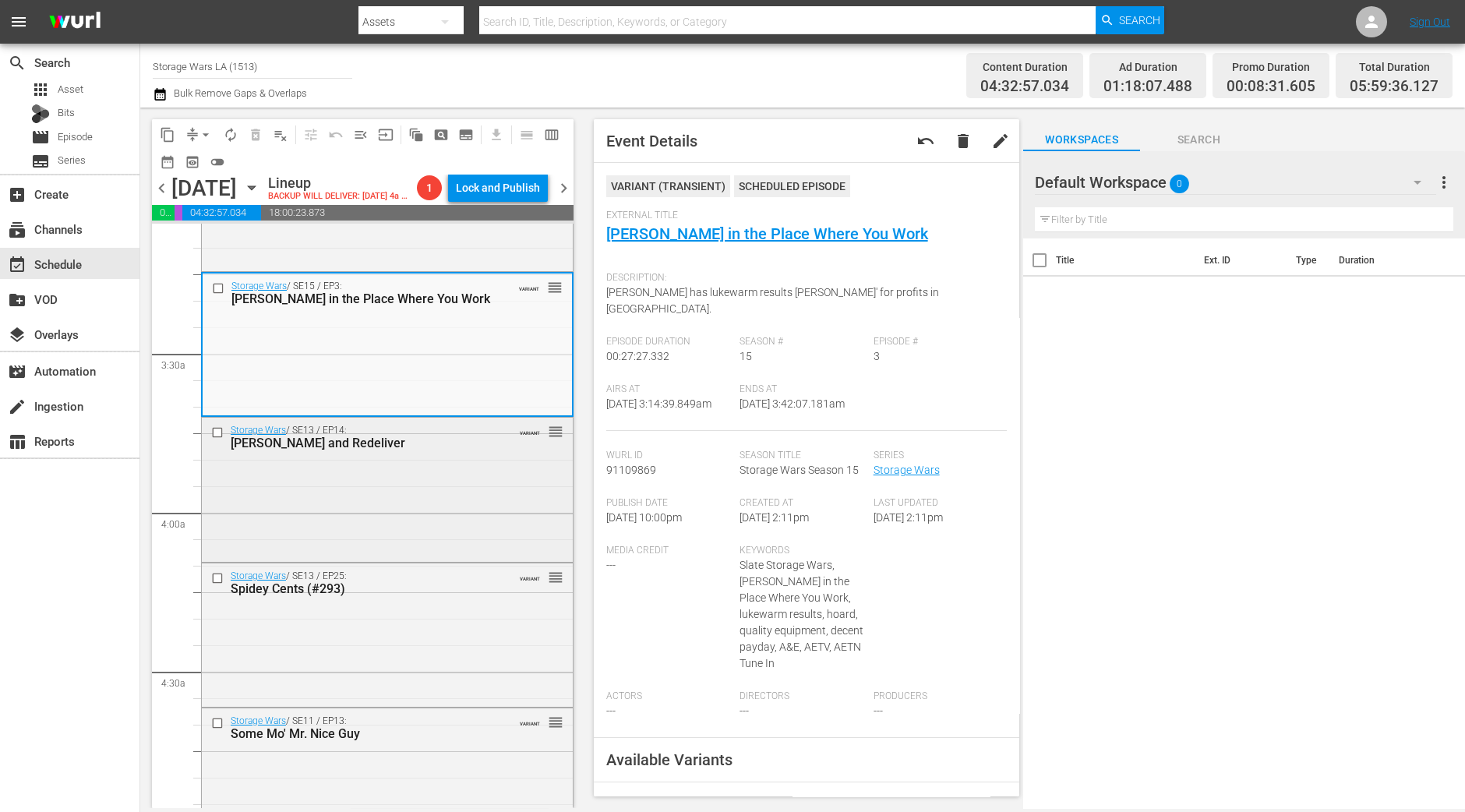
click at [452, 522] on div "Storage Wars / SE13 / EP14: Stanton and Redeliver VARIANT reorder" at bounding box center [387, 488] width 371 height 140
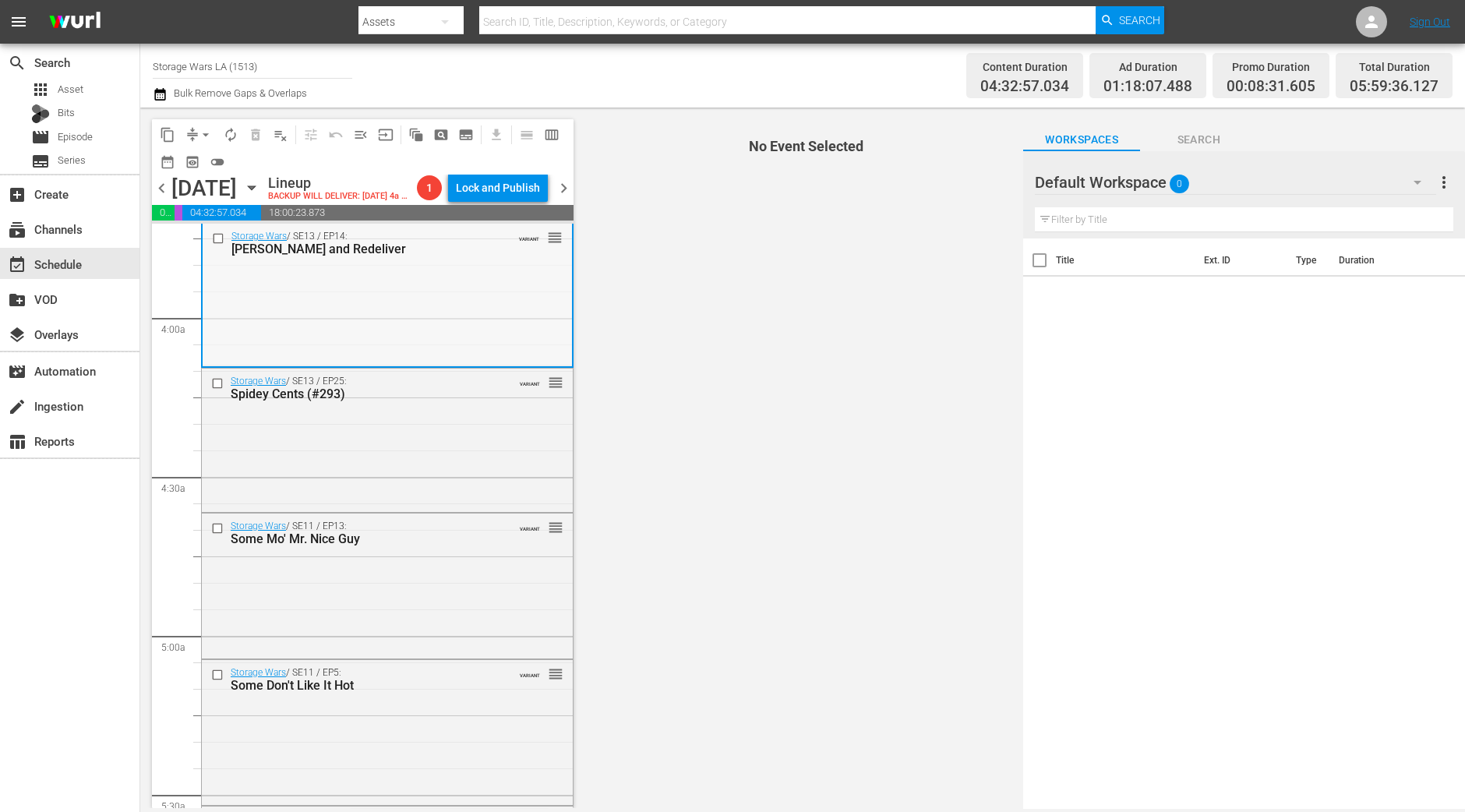
scroll to position [1080, 0]
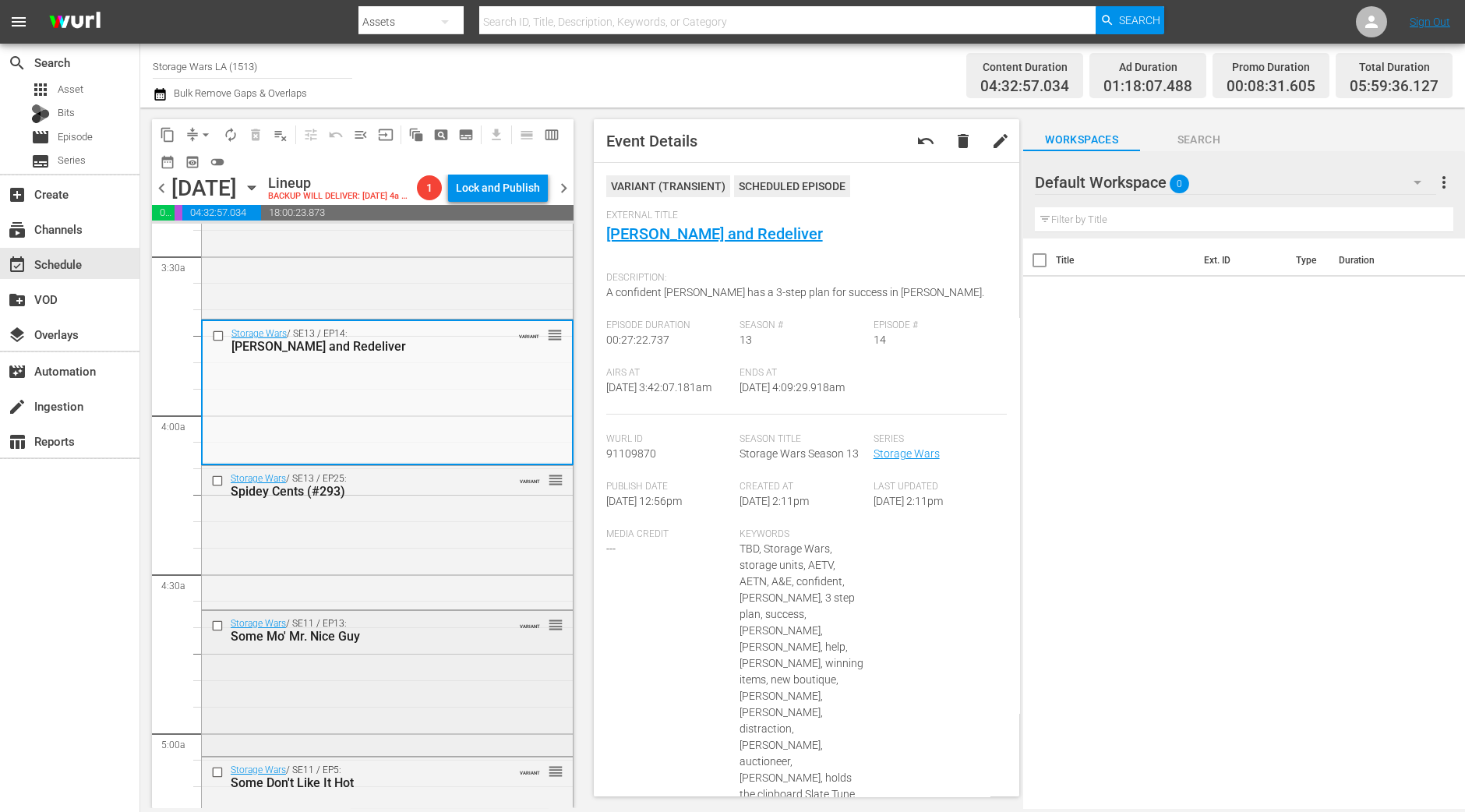
click at [480, 644] on div "Some Mo' Mr. Nice Guy" at bounding box center [363, 636] width 265 height 15
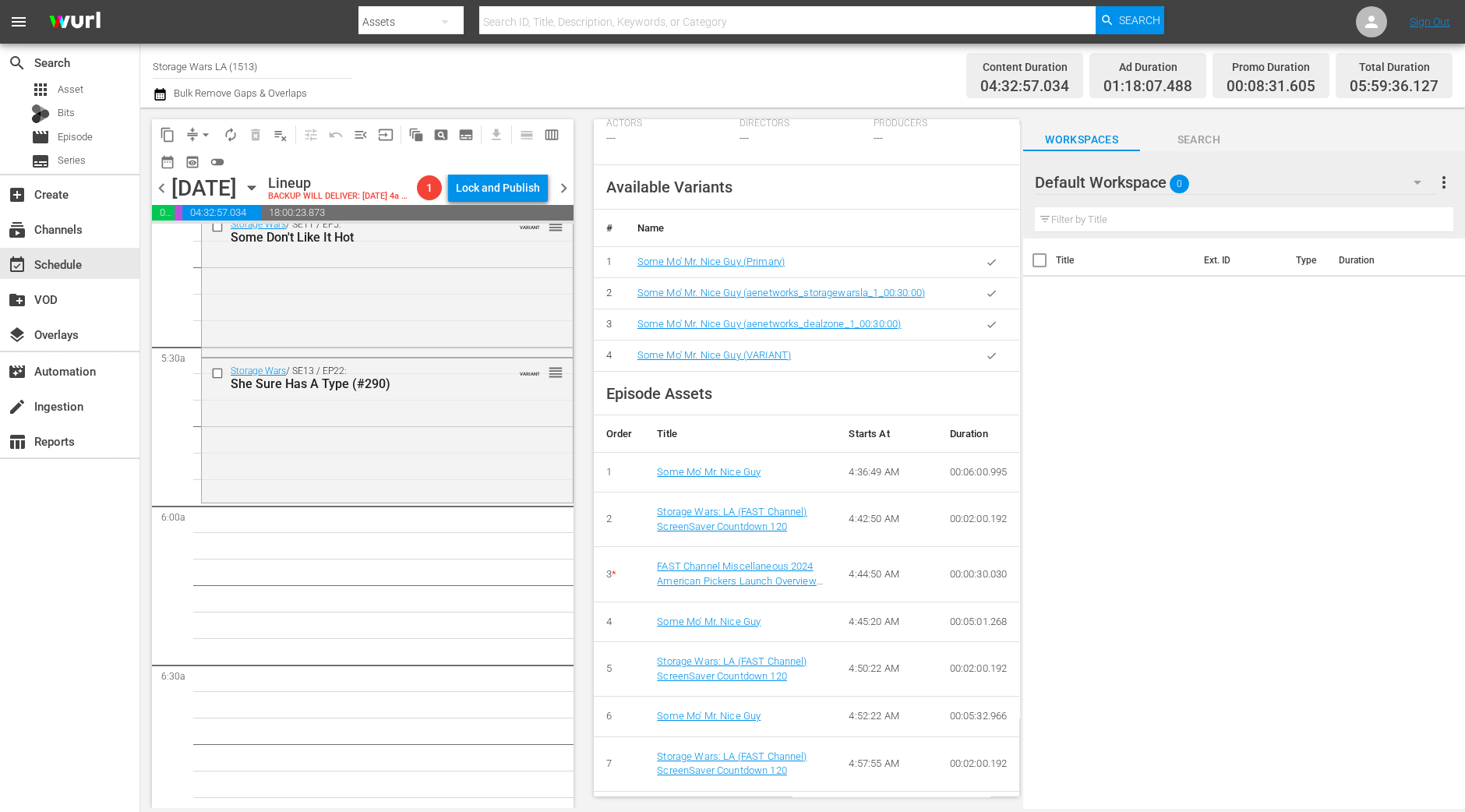
scroll to position [1470, 0]
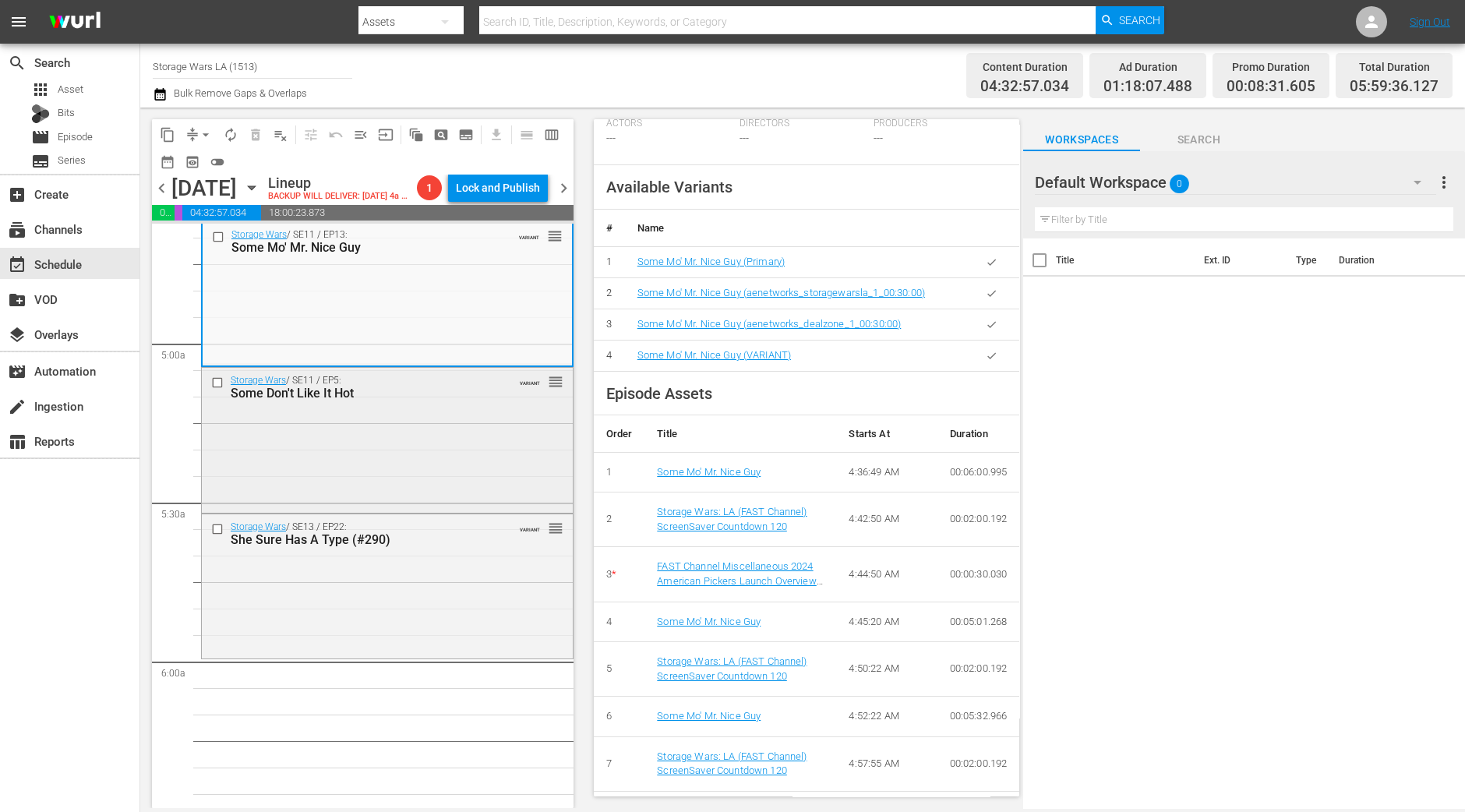
click at [322, 460] on div "Storage Wars / SE11 / EP5: Some Don't Like It Hot VARIANT reorder" at bounding box center [387, 438] width 371 height 142
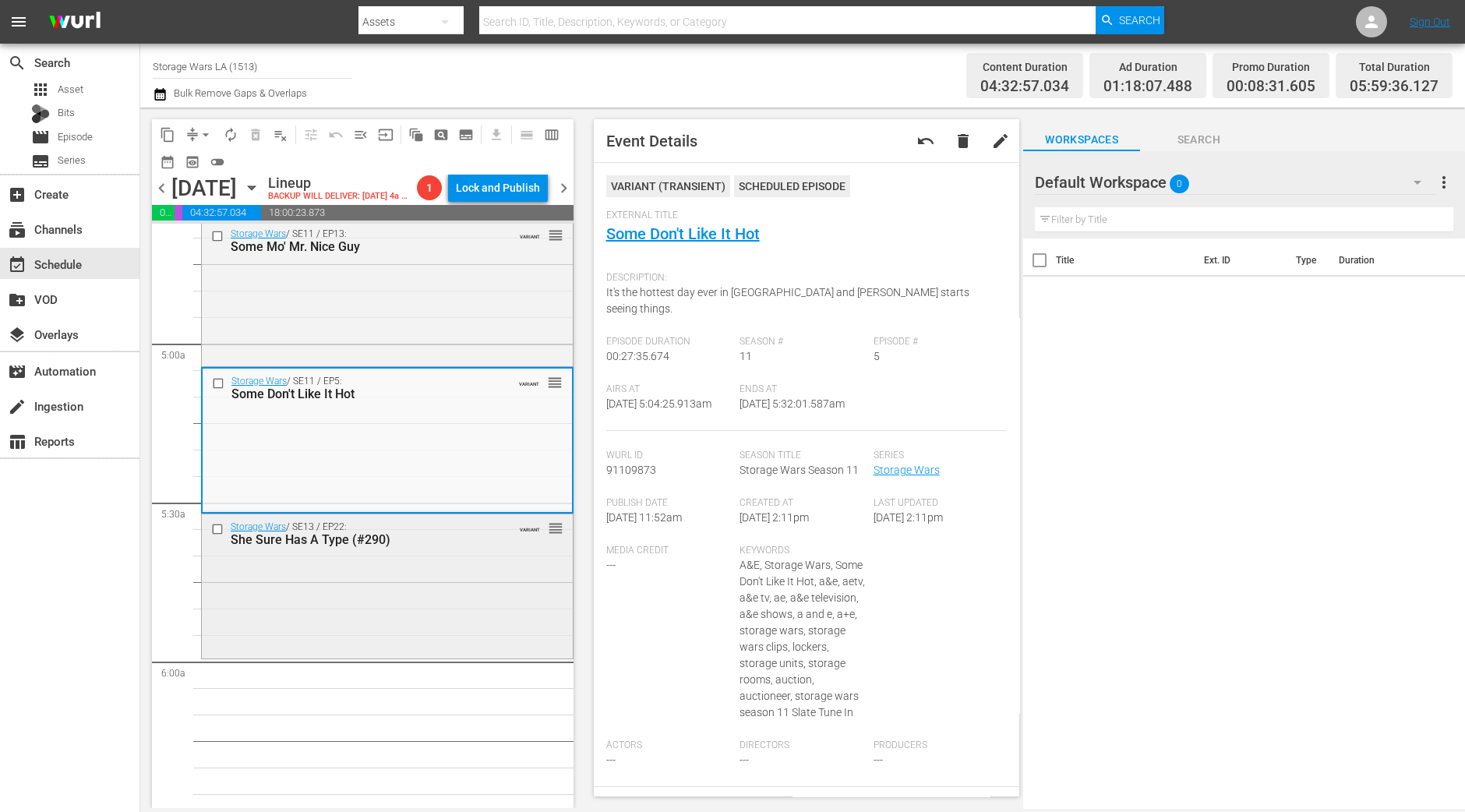
click at [492, 656] on div "Storage Wars / SE13 / EP22: She Sure Has A Type (#290) VARIANT reorder" at bounding box center [387, 585] width 371 height 142
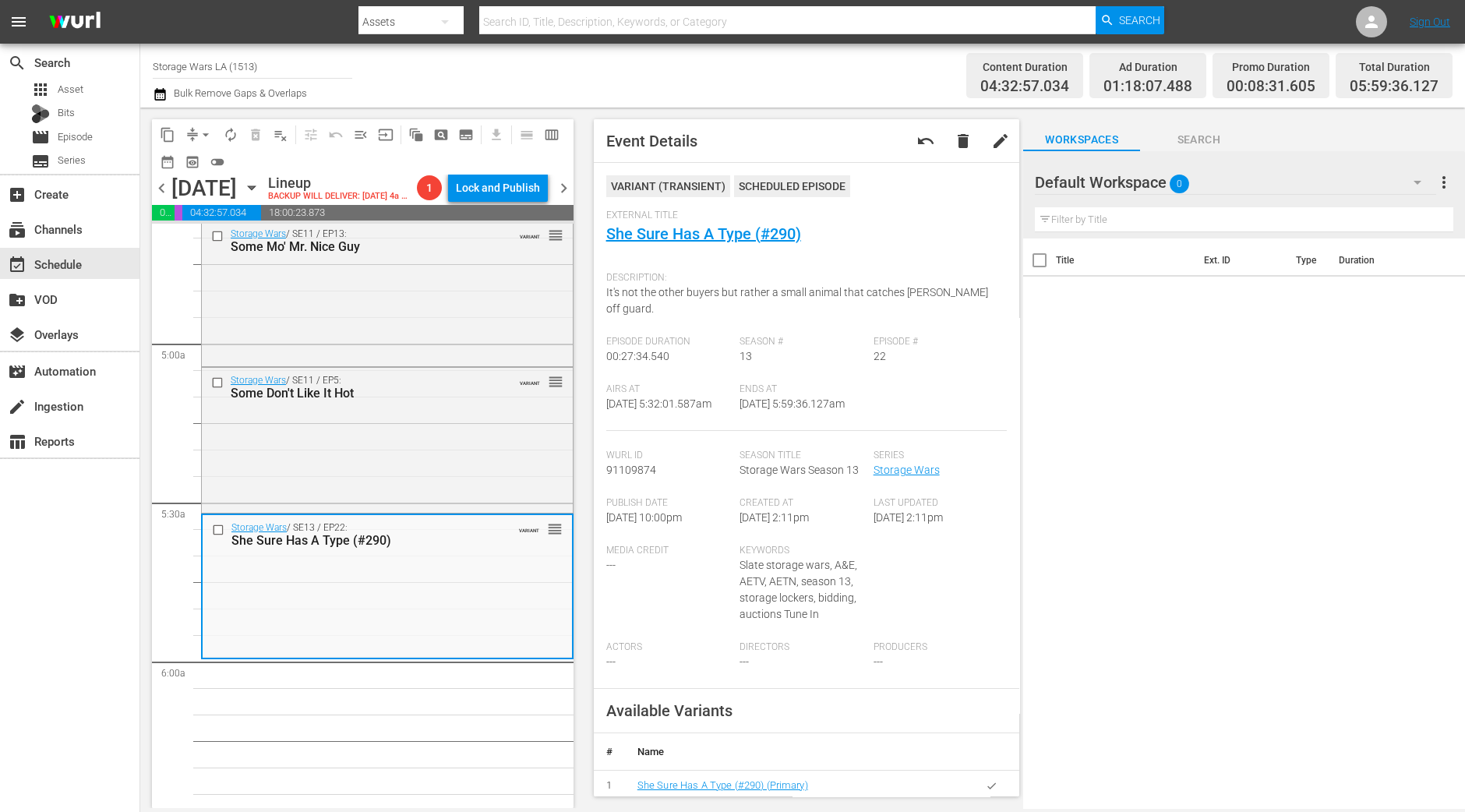
click at [206, 138] on span "arrow_drop_down" at bounding box center [206, 135] width 16 height 16
click at [200, 157] on li "Align to Midnight" at bounding box center [206, 165] width 164 height 26
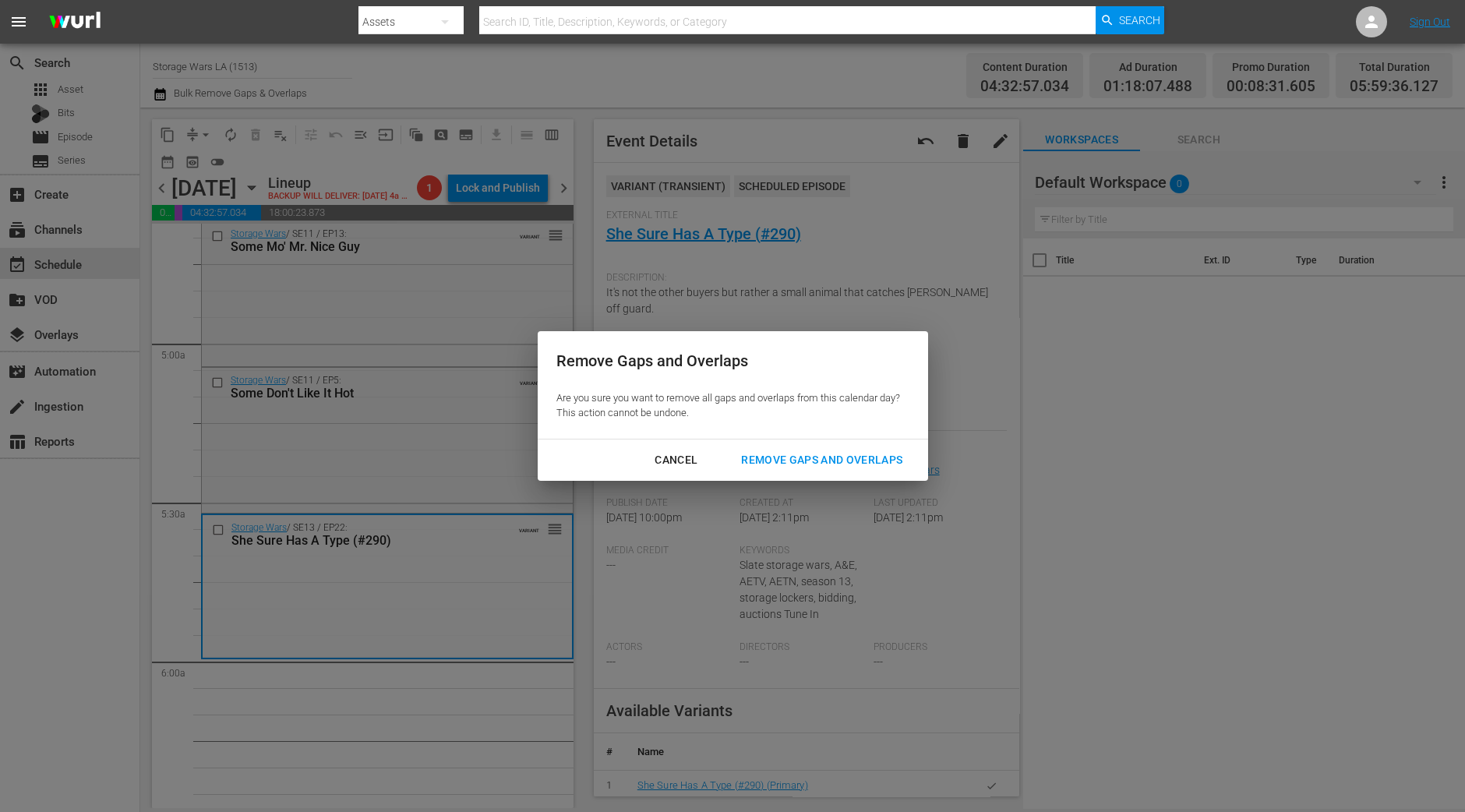
click at [830, 449] on button "Remove Gaps and Overlaps" at bounding box center [821, 459] width 198 height 29
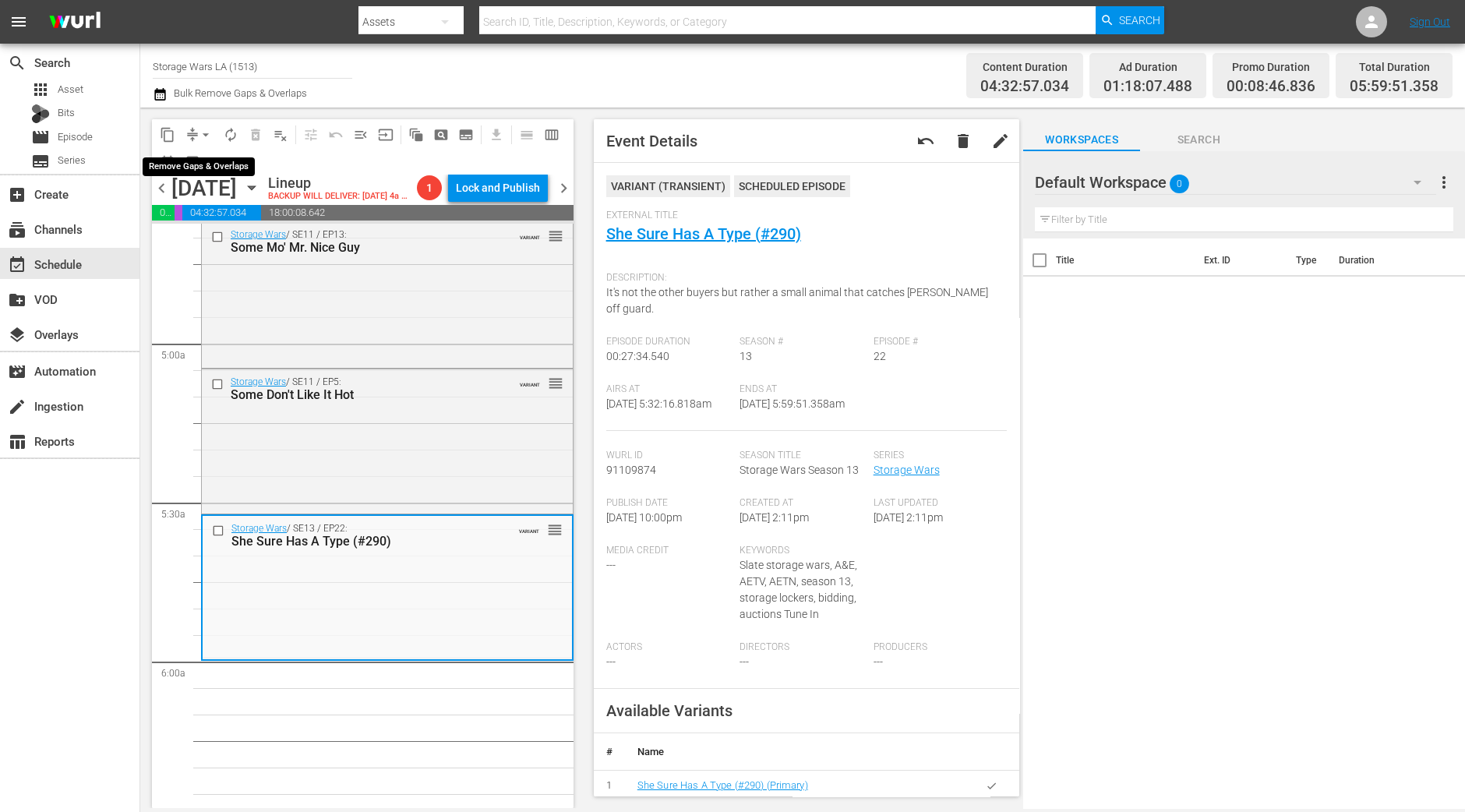
click at [202, 136] on span "arrow_drop_down" at bounding box center [206, 135] width 16 height 16
click at [198, 160] on li "Align to Midnight" at bounding box center [206, 165] width 164 height 26
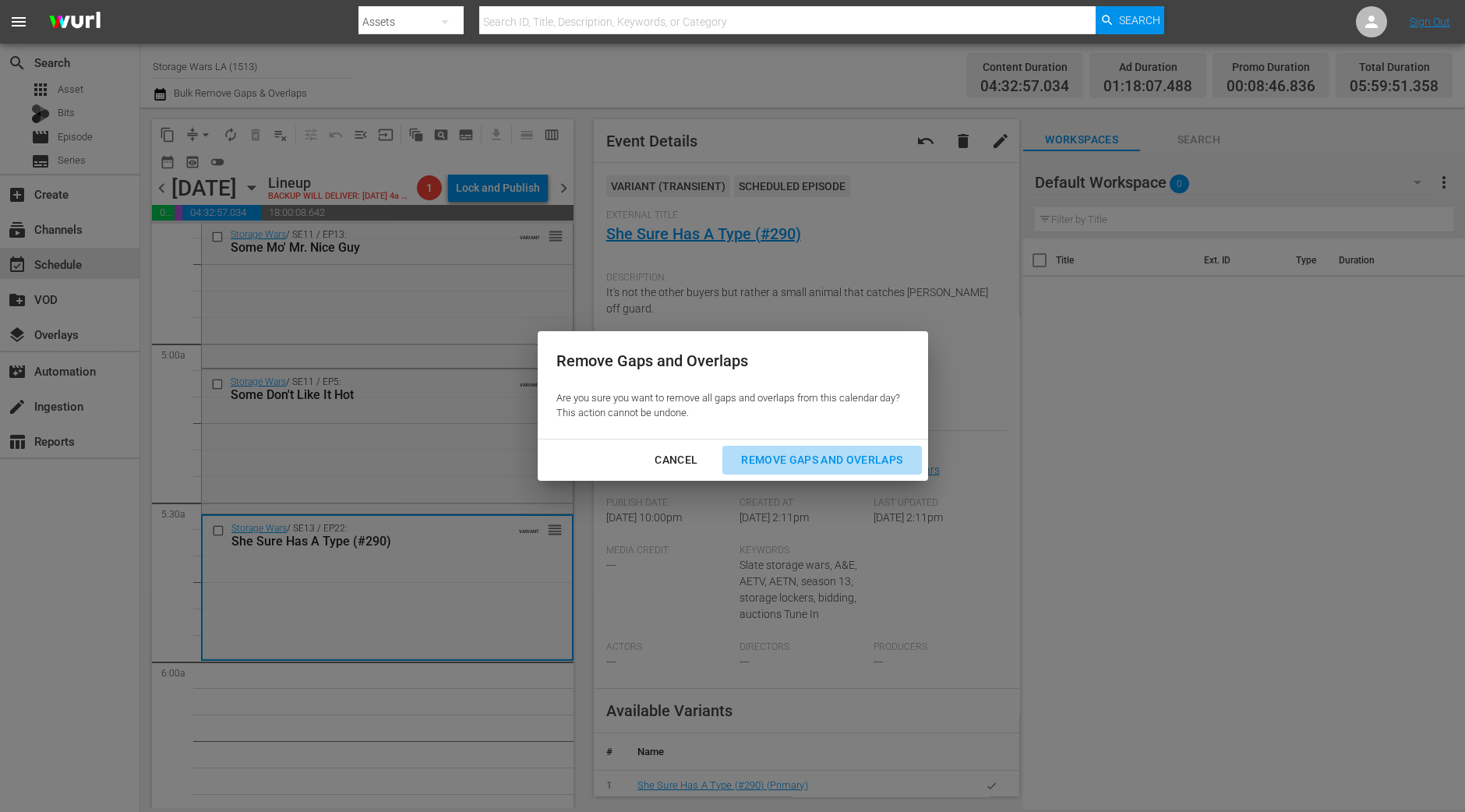
click at [823, 458] on div "Remove Gaps and Overlaps" at bounding box center [821, 460] width 186 height 19
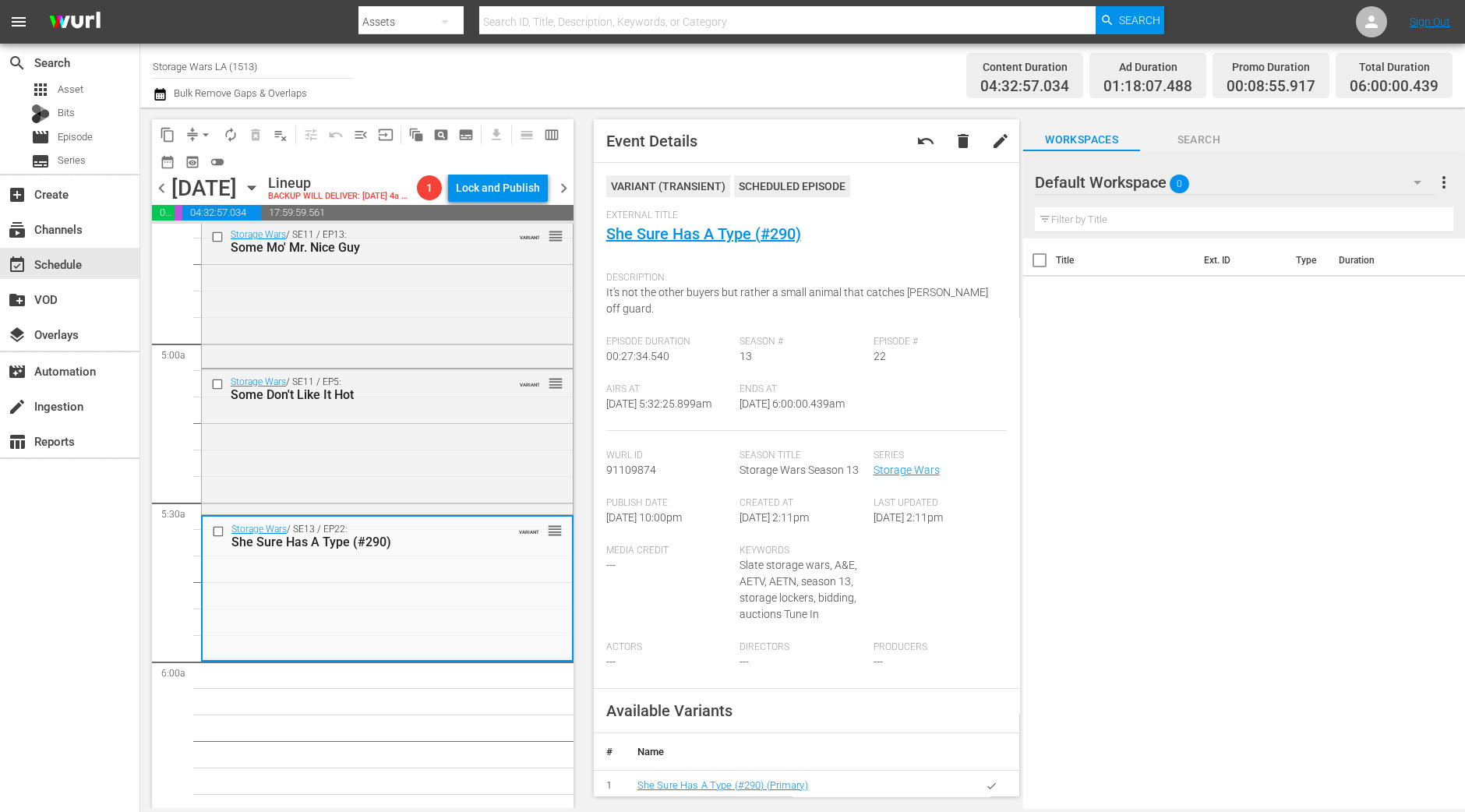
click at [824, 458] on span "Season Title" at bounding box center [803, 456] width 126 height 12
click at [234, 138] on span "autorenew_outlined" at bounding box center [231, 135] width 16 height 16
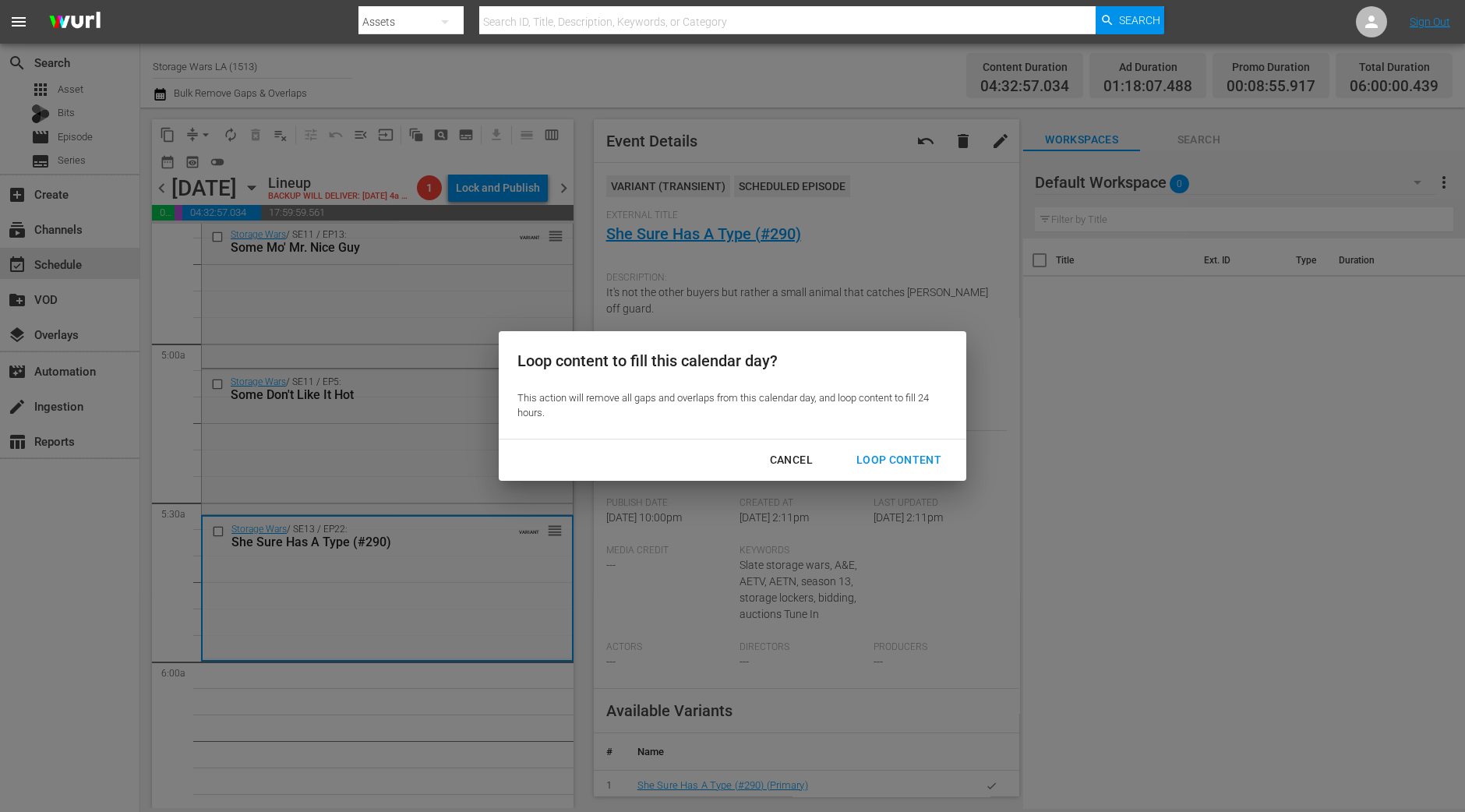
click at [886, 466] on div "Loop Content" at bounding box center [899, 460] width 110 height 19
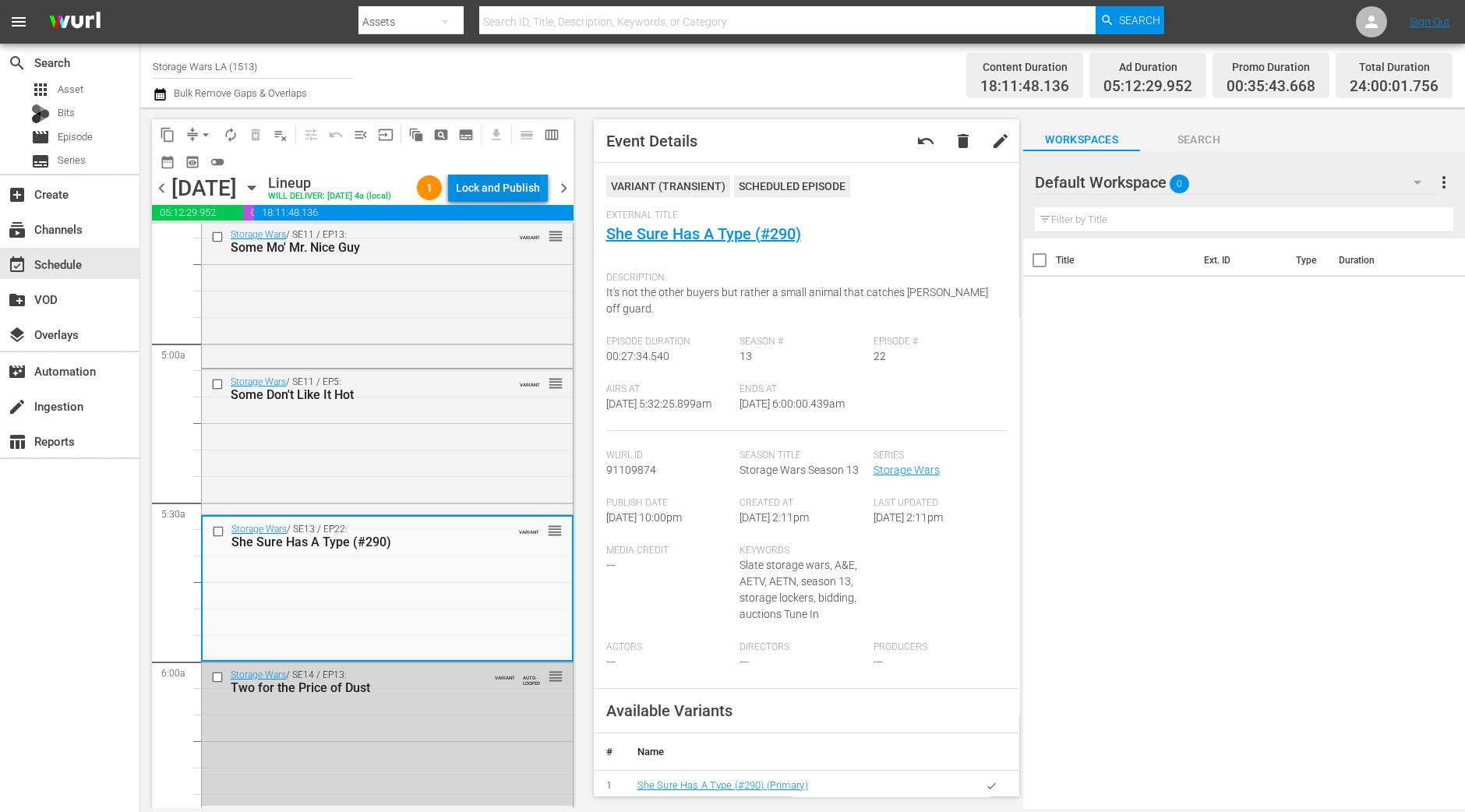
click at [518, 192] on div "Lock and Publish" at bounding box center [497, 188] width 84 height 28
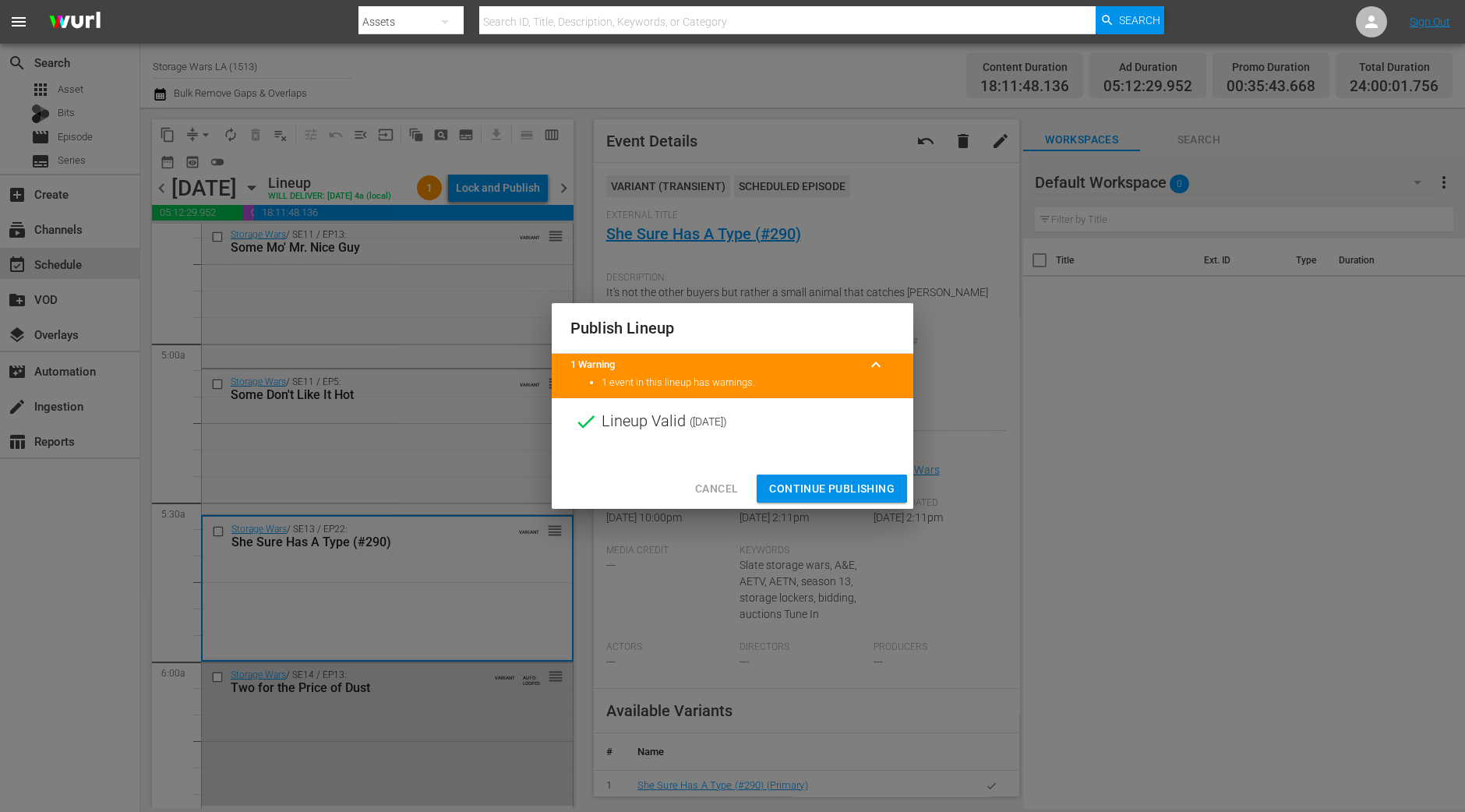
click at [806, 487] on span "Continue Publishing" at bounding box center [832, 488] width 125 height 19
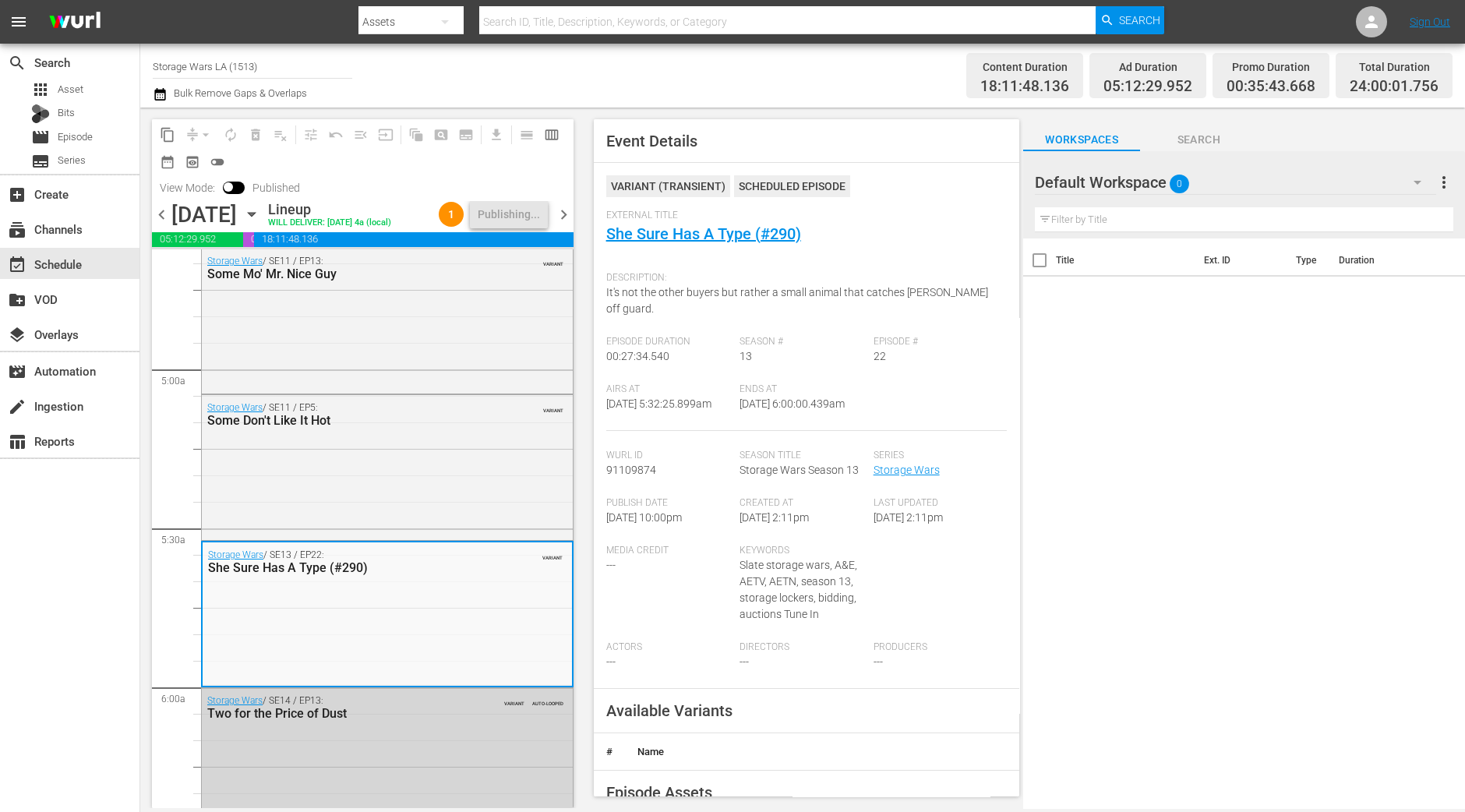
click at [563, 220] on span "chevron_right" at bounding box center [564, 214] width 19 height 19
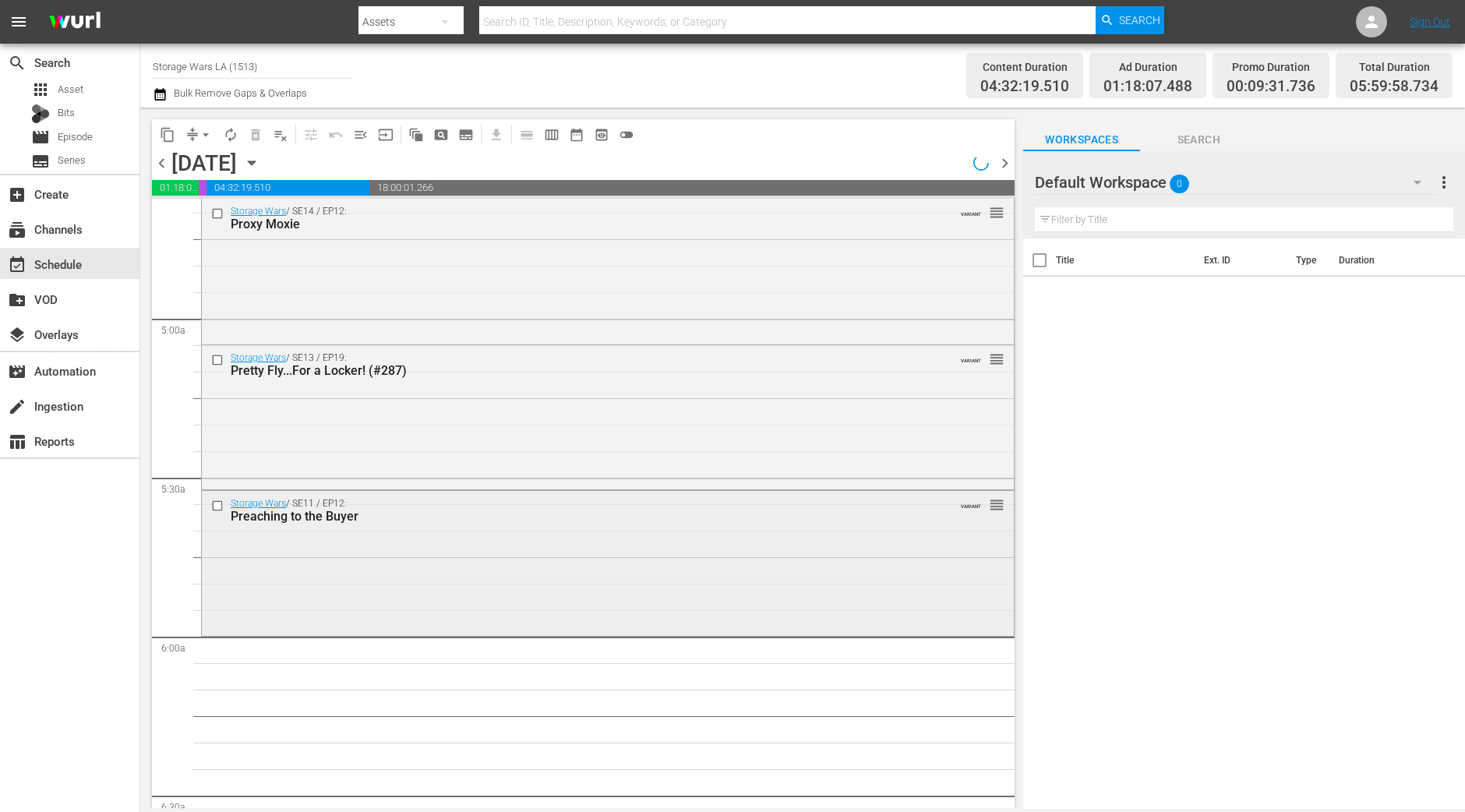
click at [401, 566] on div "Storage Wars / SE11 / EP12: Preaching to the Buyer VARIANT reorder" at bounding box center [608, 562] width 812 height 142
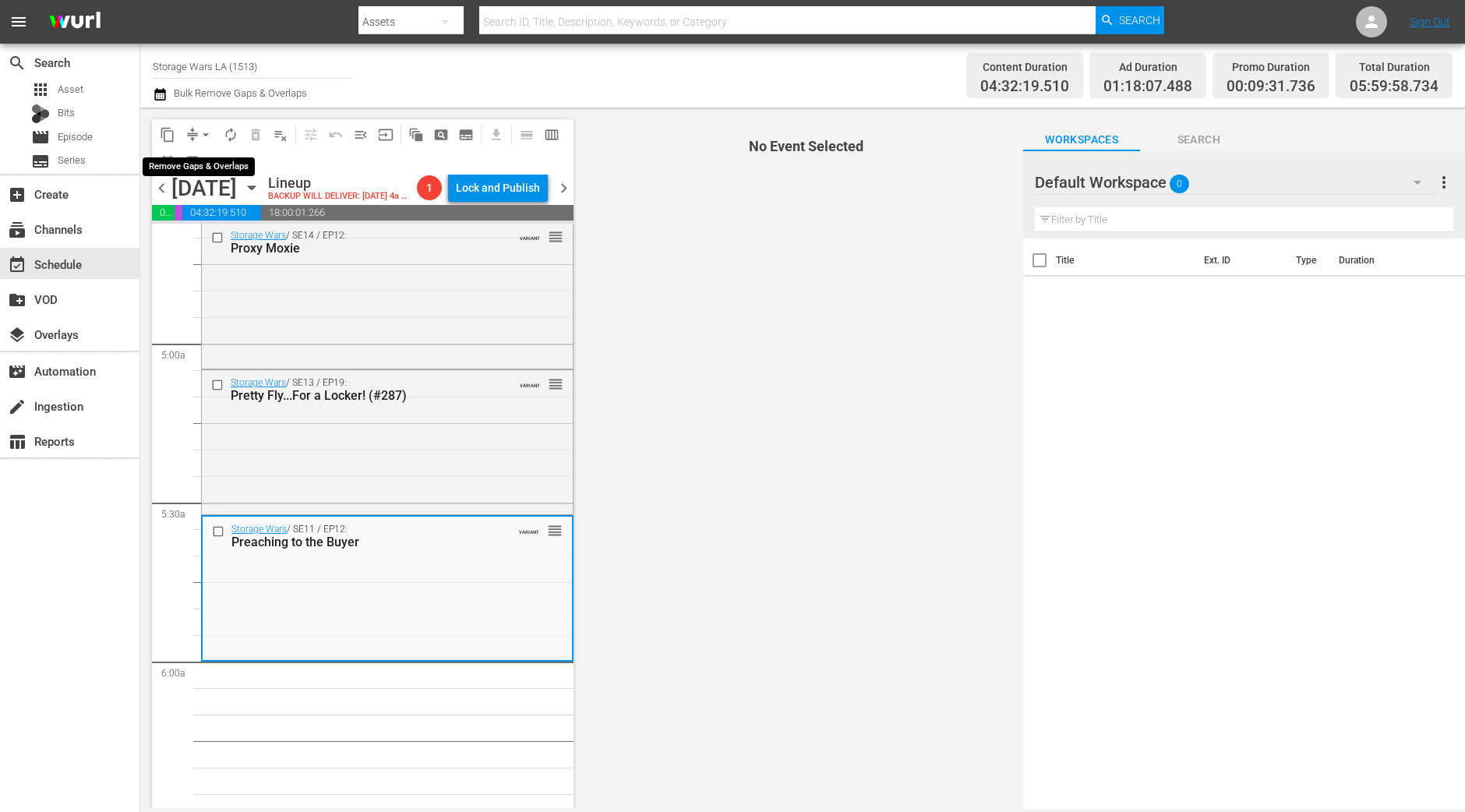
click at [199, 130] on span "arrow_drop_down" at bounding box center [206, 135] width 16 height 16
click at [211, 155] on li "Align to Midnight" at bounding box center [206, 165] width 129 height 26
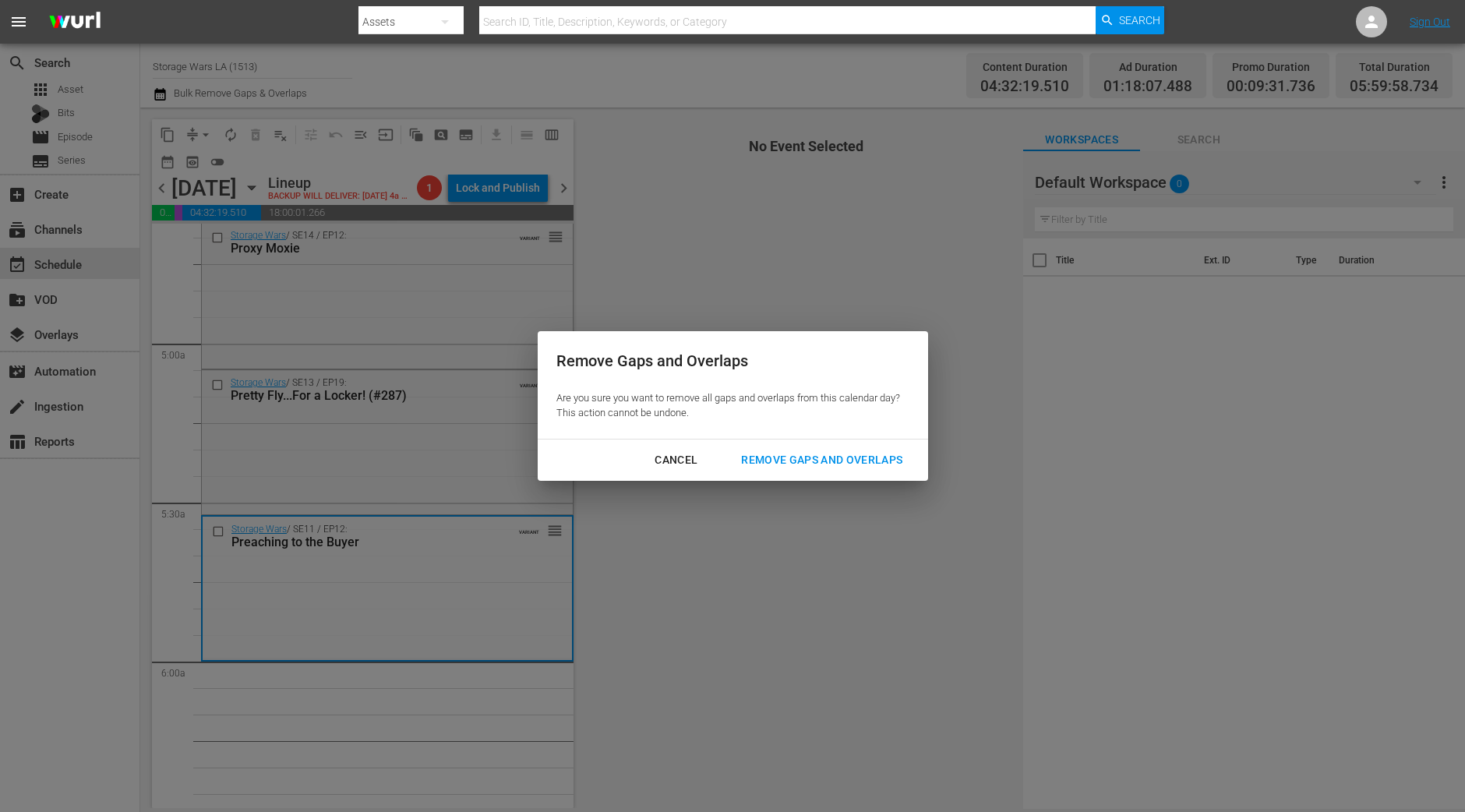
click at [850, 449] on button "Remove Gaps and Overlaps" at bounding box center [821, 459] width 198 height 29
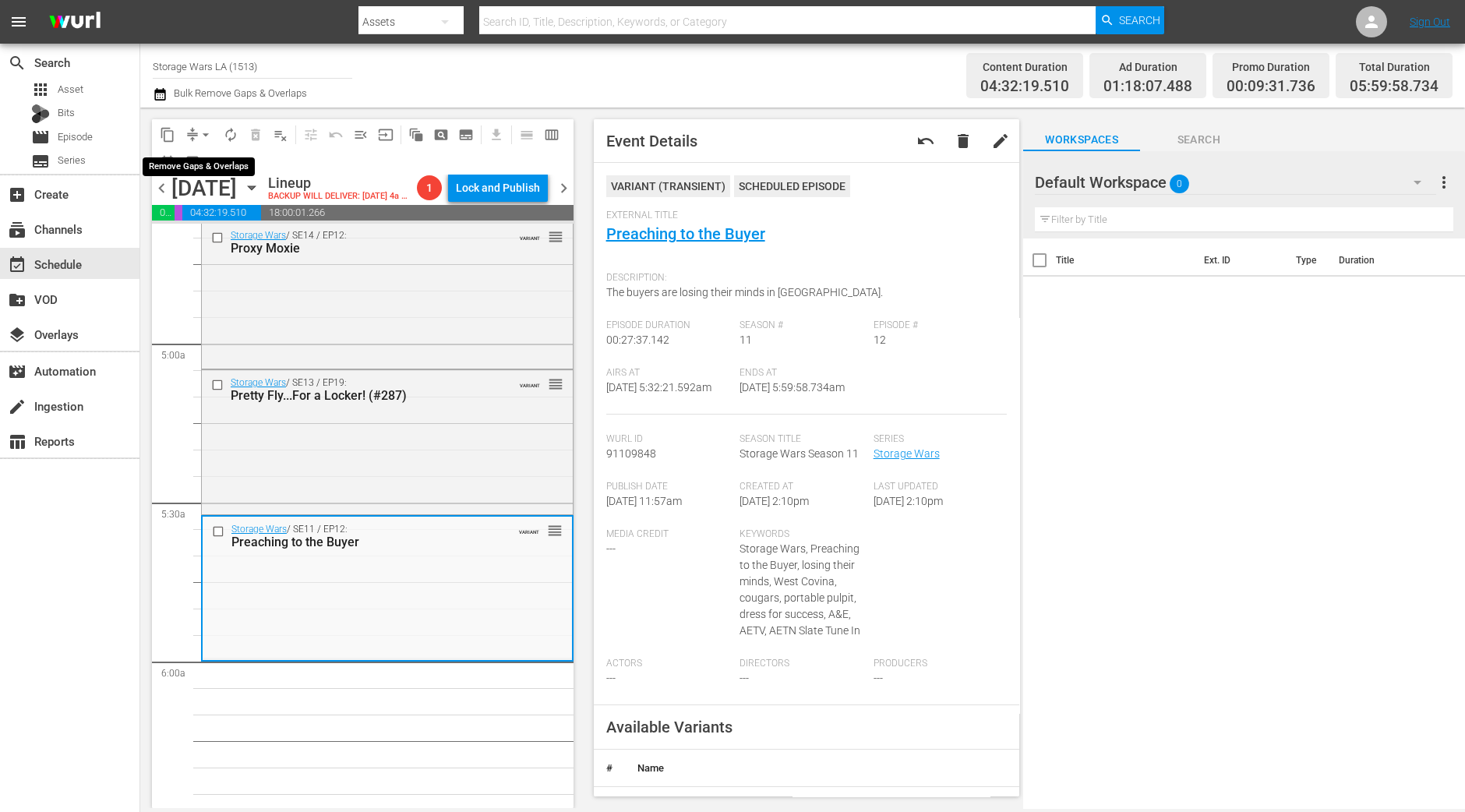
click at [203, 130] on span "arrow_drop_down" at bounding box center [206, 135] width 16 height 16
click at [191, 156] on li "Align to Midnight" at bounding box center [206, 165] width 164 height 26
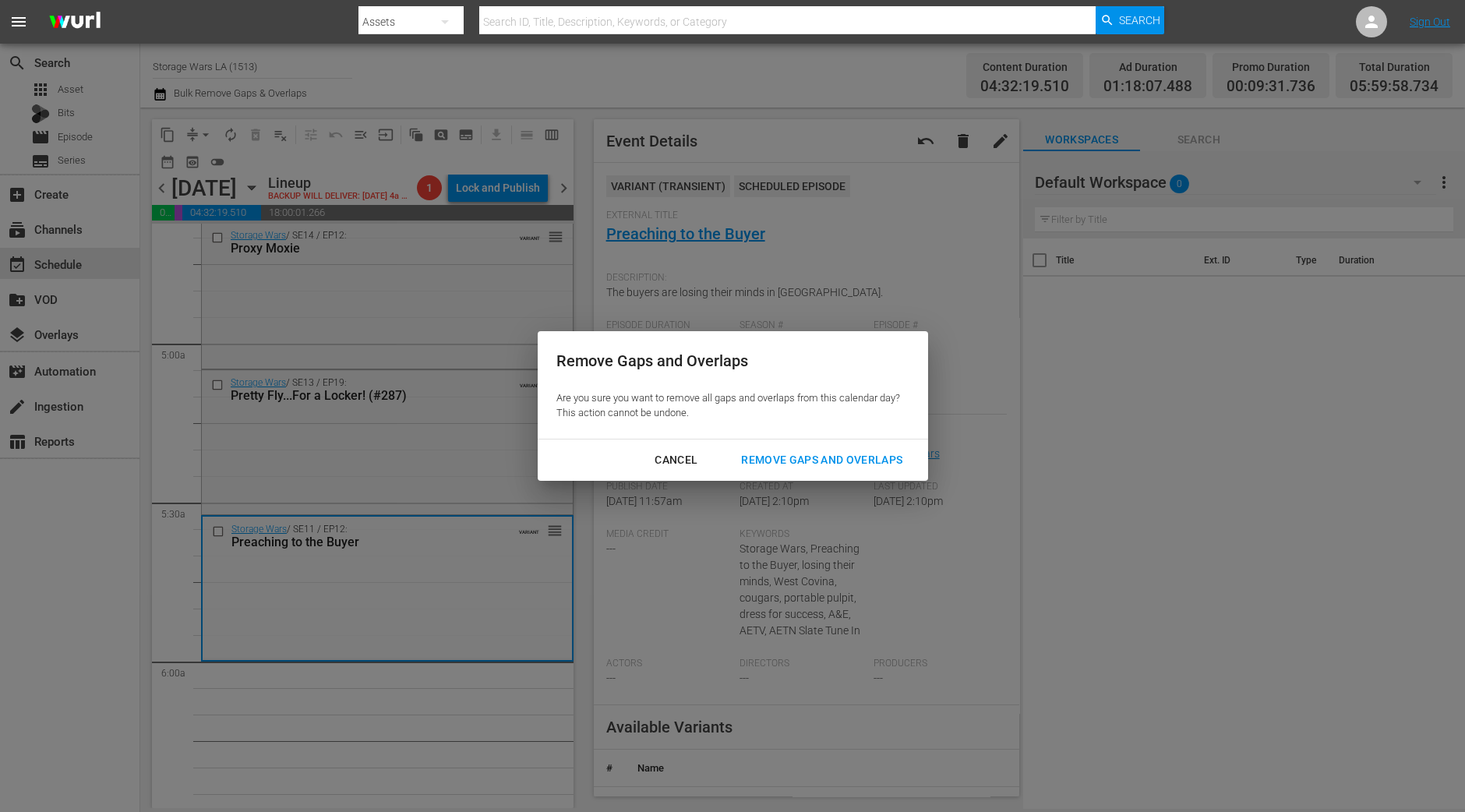
click at [855, 467] on div "Remove Gaps and Overlaps" at bounding box center [821, 460] width 186 height 19
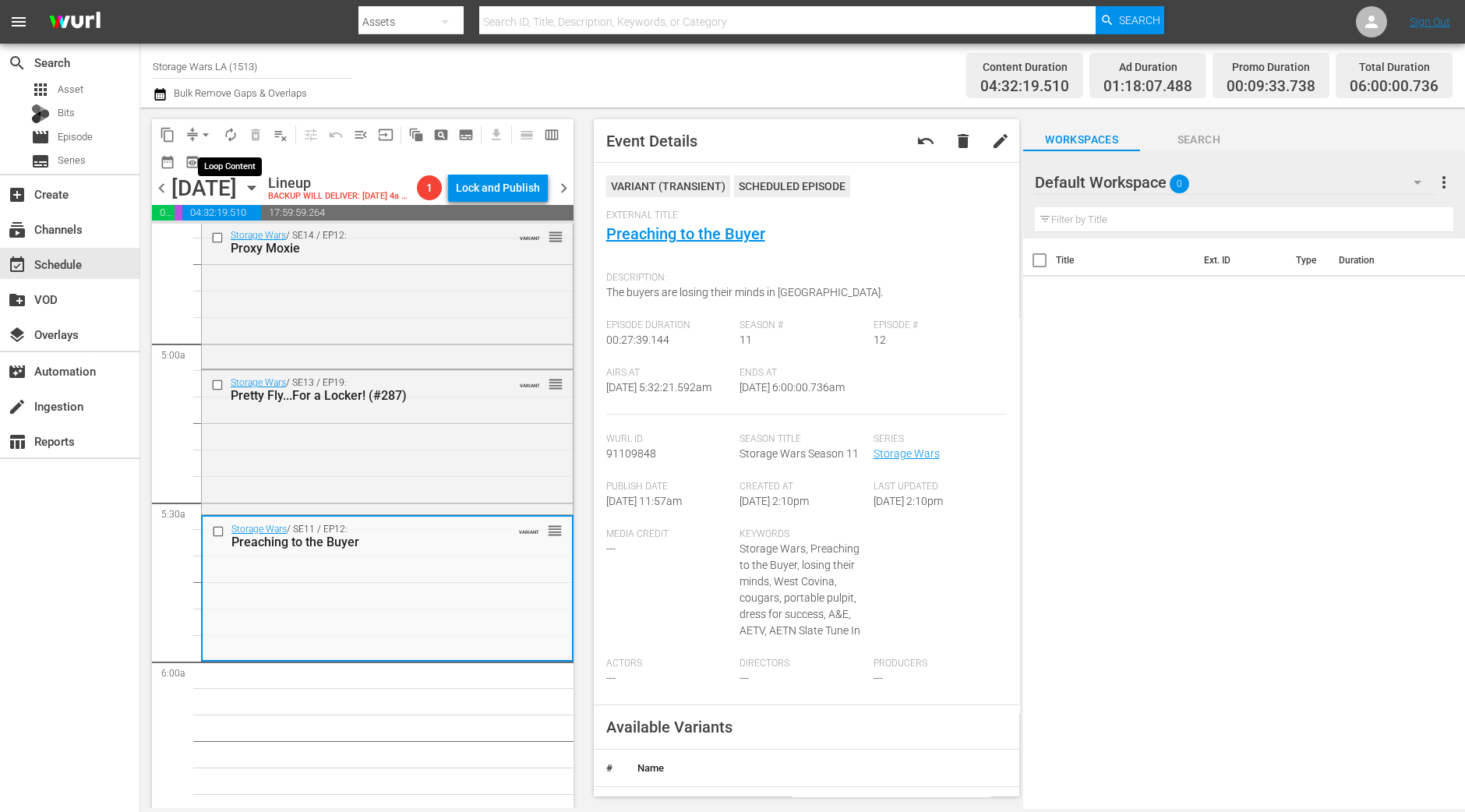
click at [223, 130] on span "autorenew_outlined" at bounding box center [231, 135] width 16 height 16
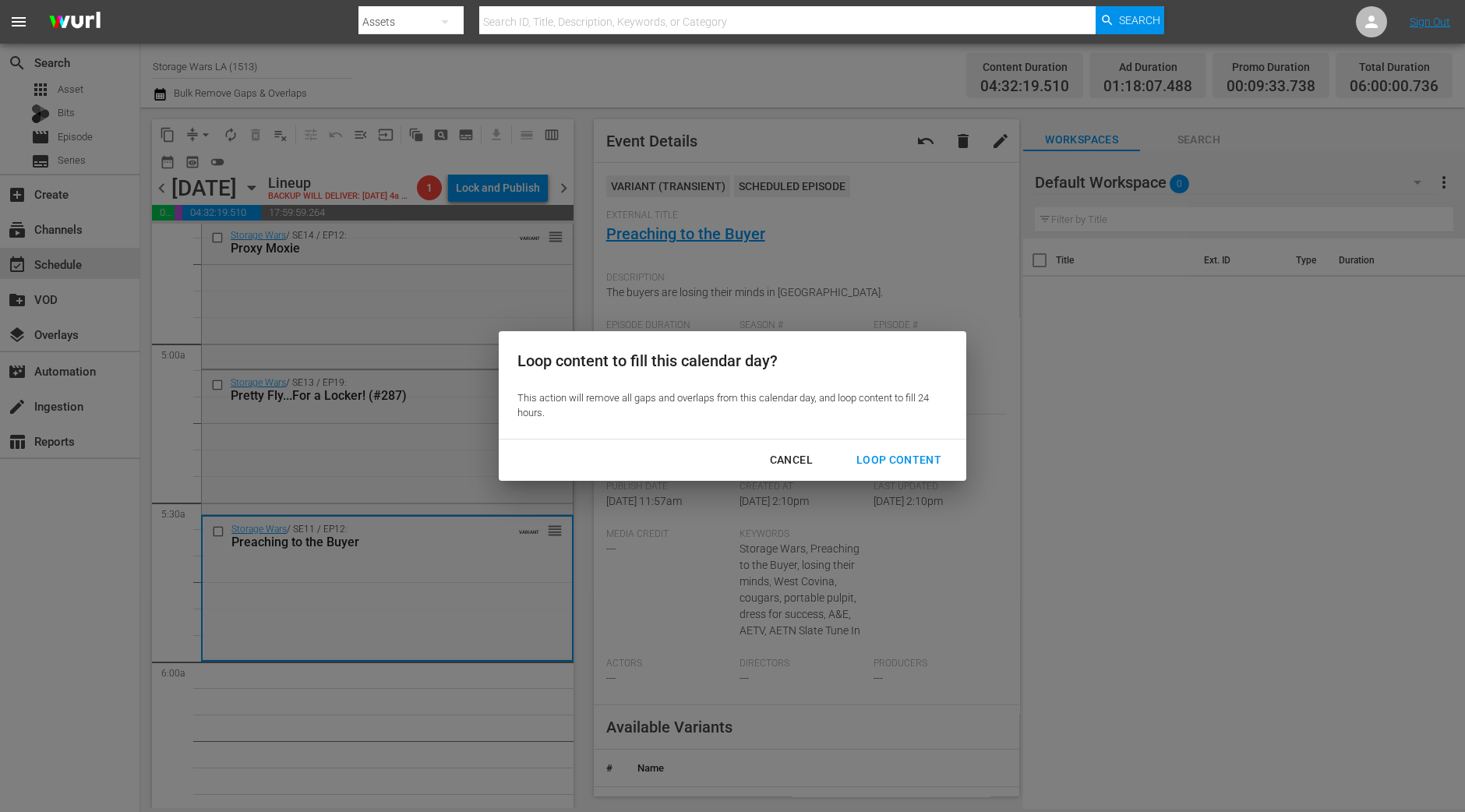
click at [906, 458] on div "Loop Content" at bounding box center [899, 460] width 110 height 19
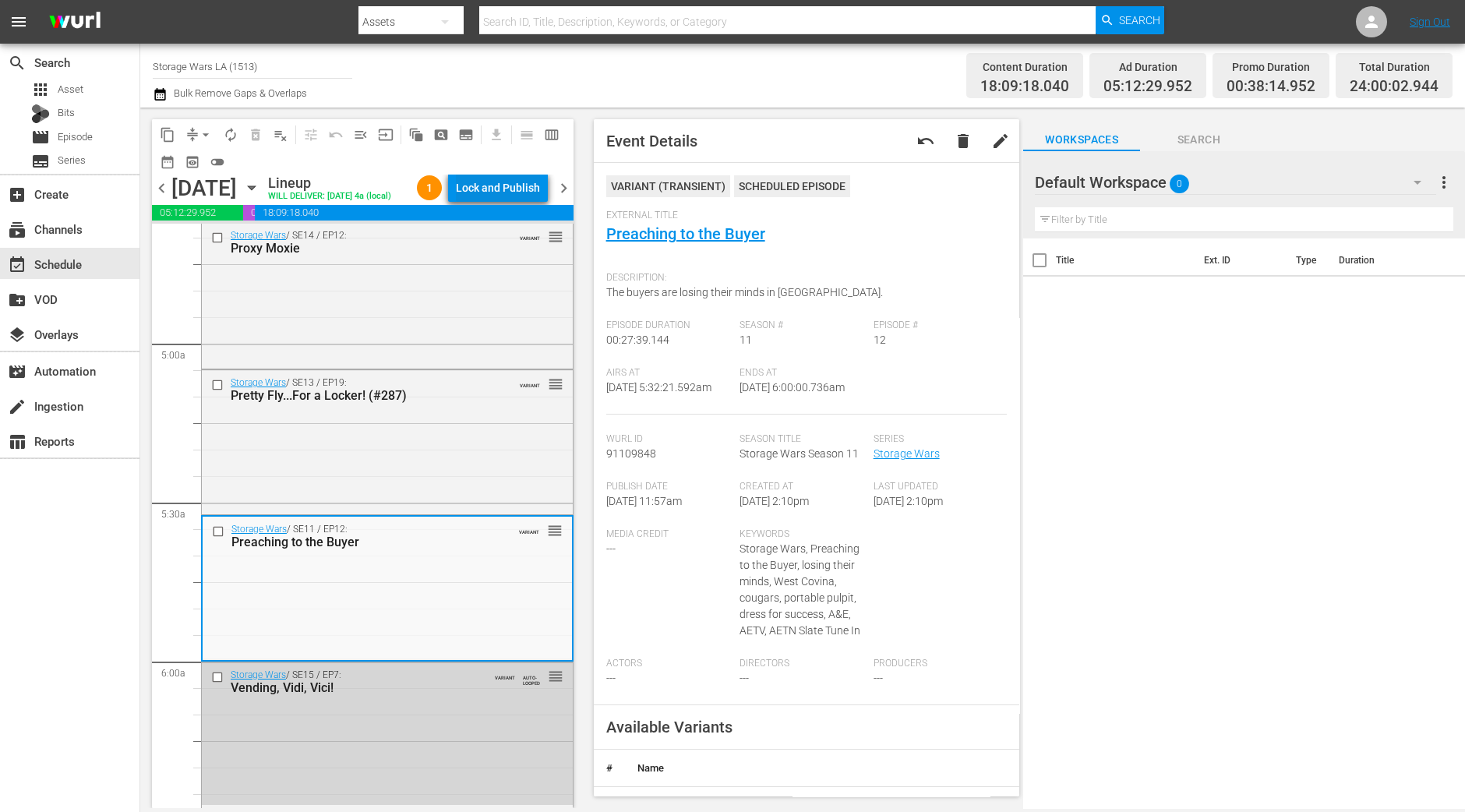
click at [499, 195] on div "Lock and Publish" at bounding box center [497, 188] width 84 height 28
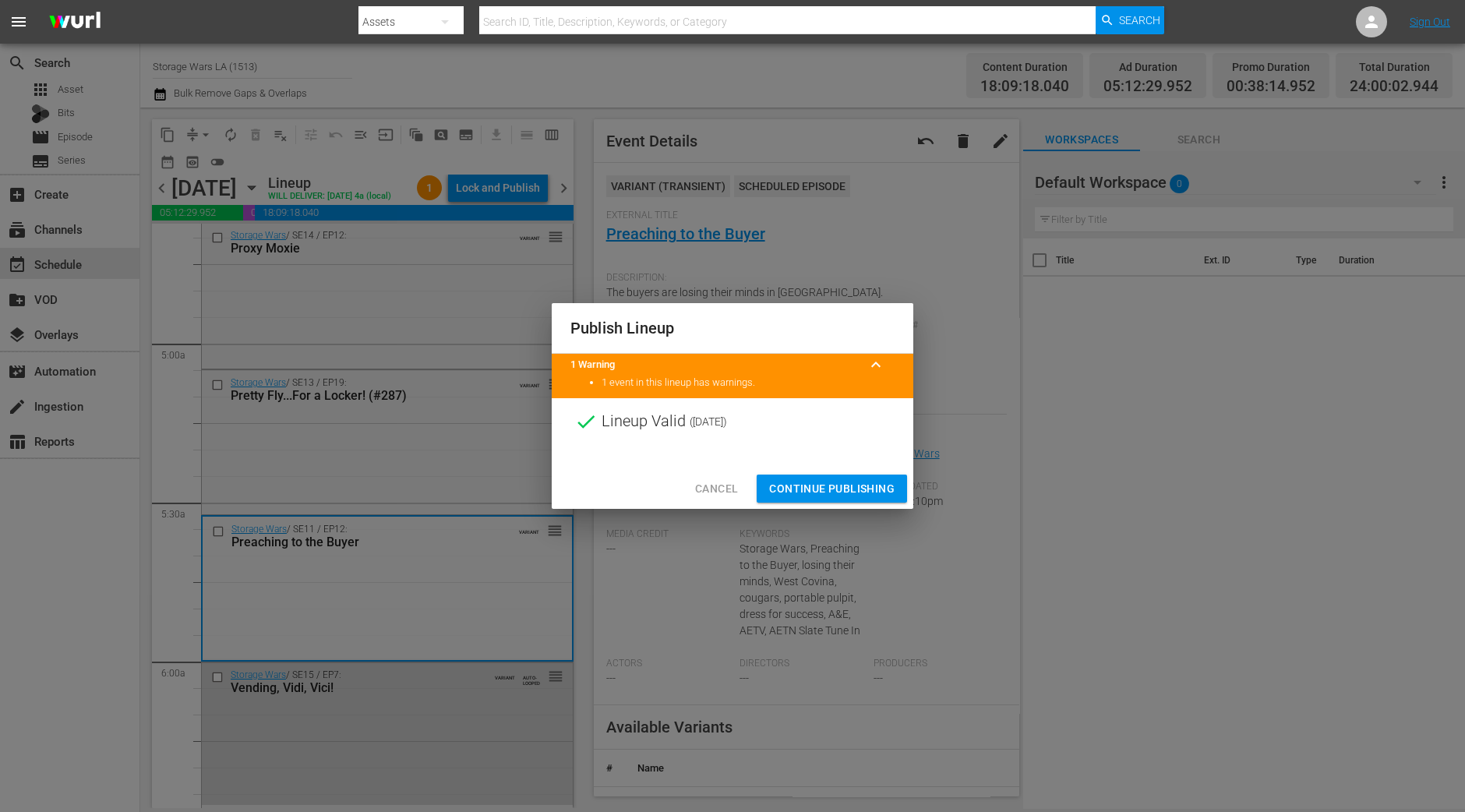
click at [841, 493] on span "Continue Publishing" at bounding box center [832, 488] width 125 height 19
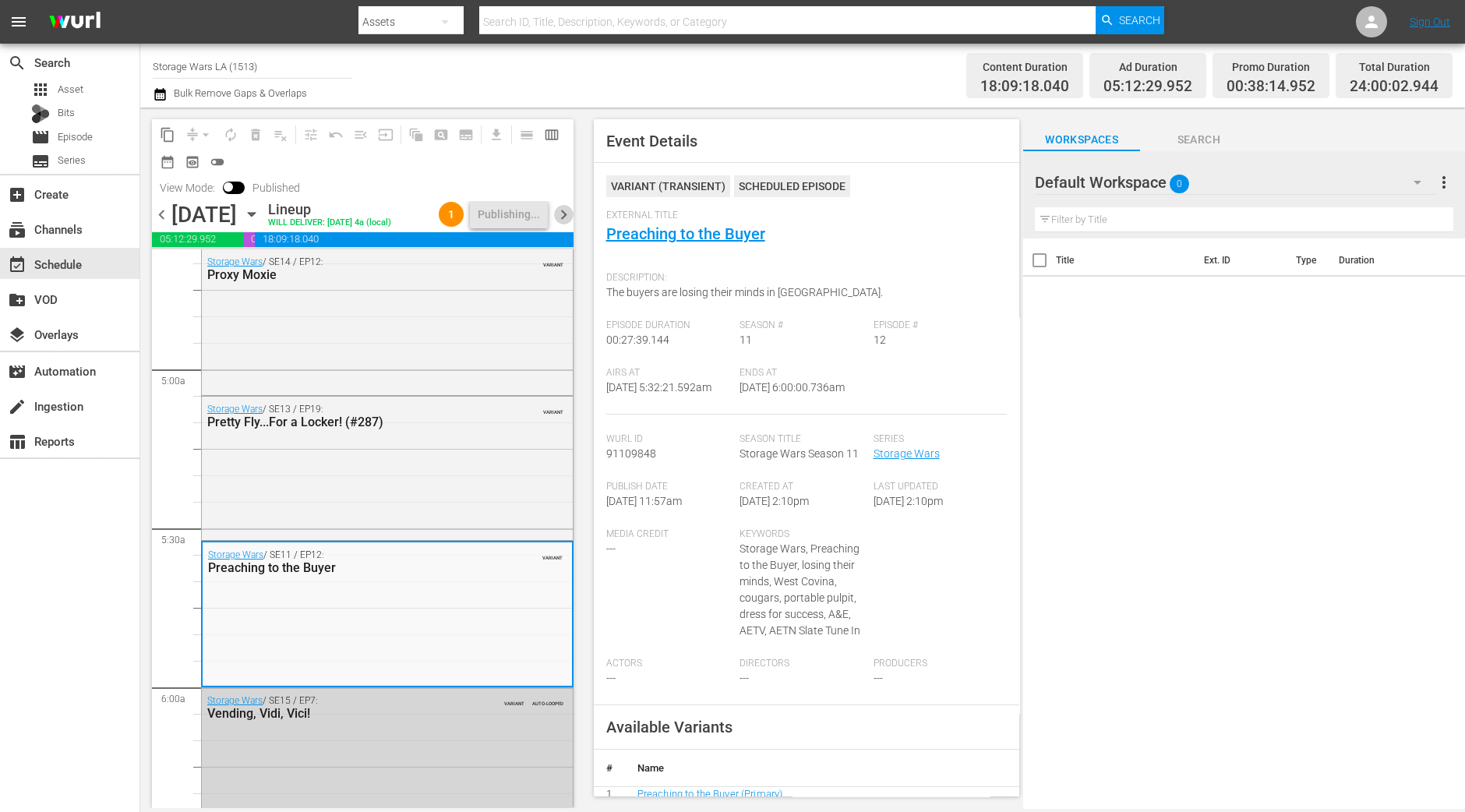
click at [562, 220] on span "chevron_right" at bounding box center [564, 214] width 19 height 19
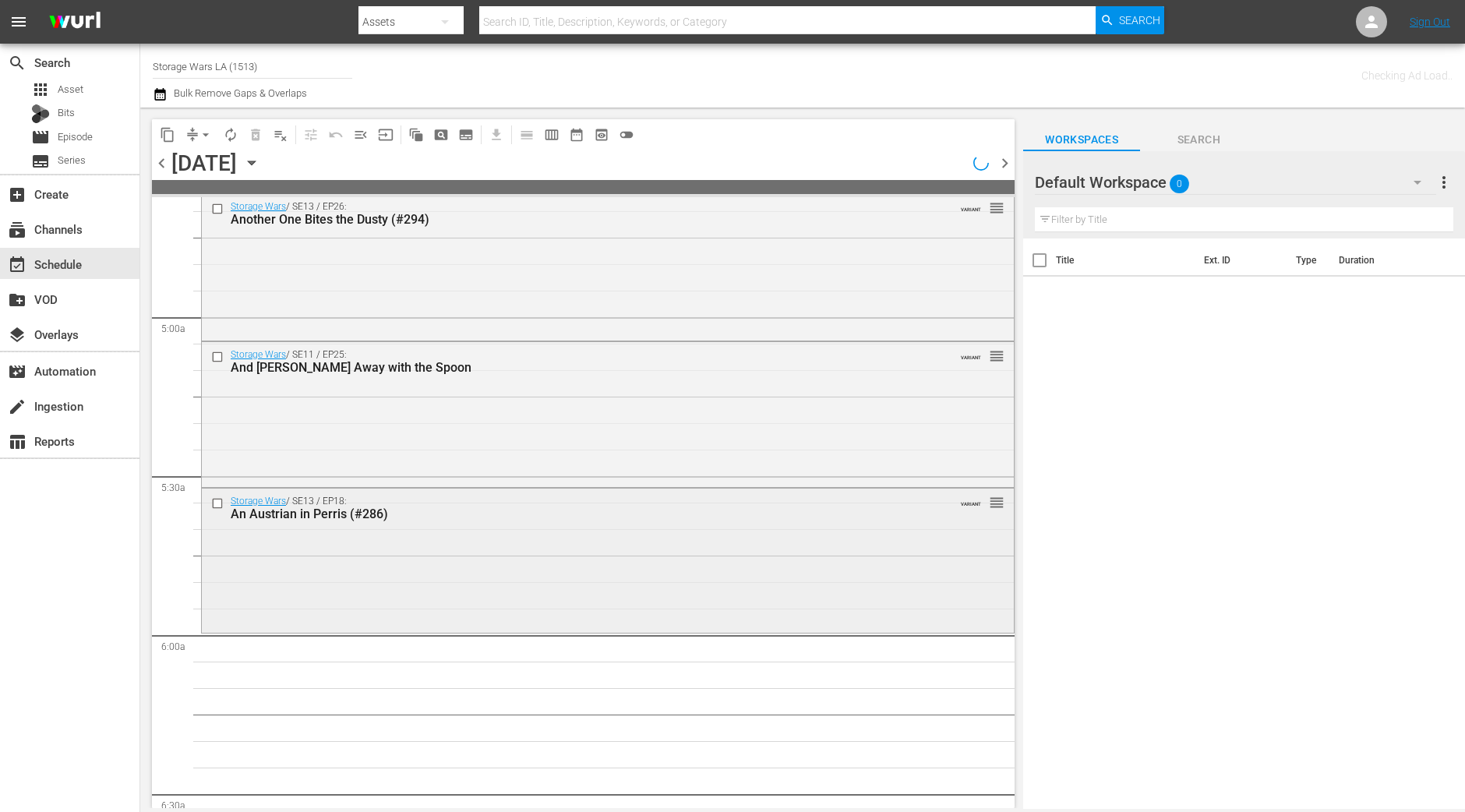
click at [465, 578] on div "Storage Wars / SE13 / EP18: An Austrian in Perris (#286) VARIANT reorder" at bounding box center [608, 559] width 812 height 141
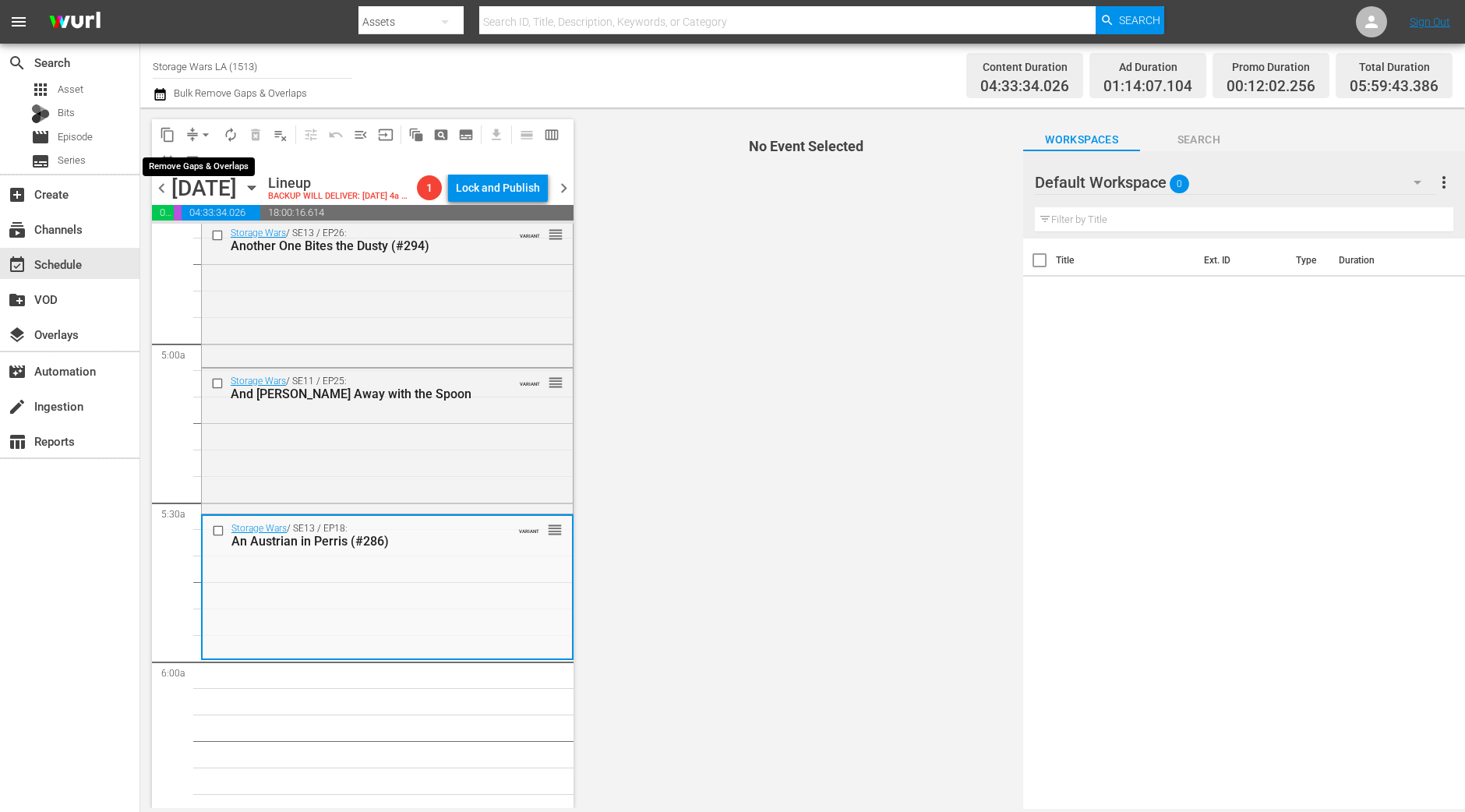
click at [205, 130] on span "arrow_drop_down" at bounding box center [206, 135] width 16 height 16
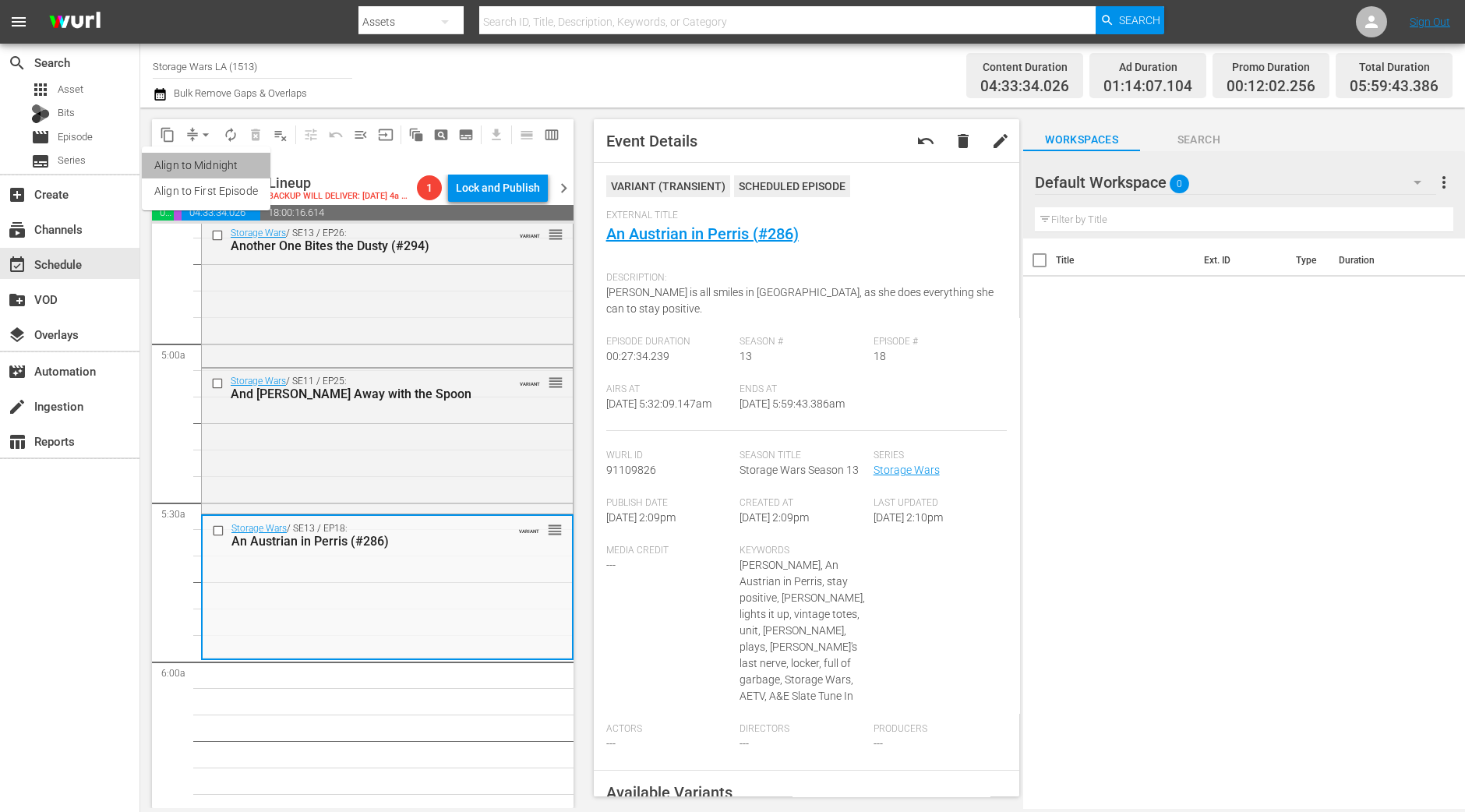
click at [228, 163] on li "Align to Midnight" at bounding box center [206, 165] width 129 height 26
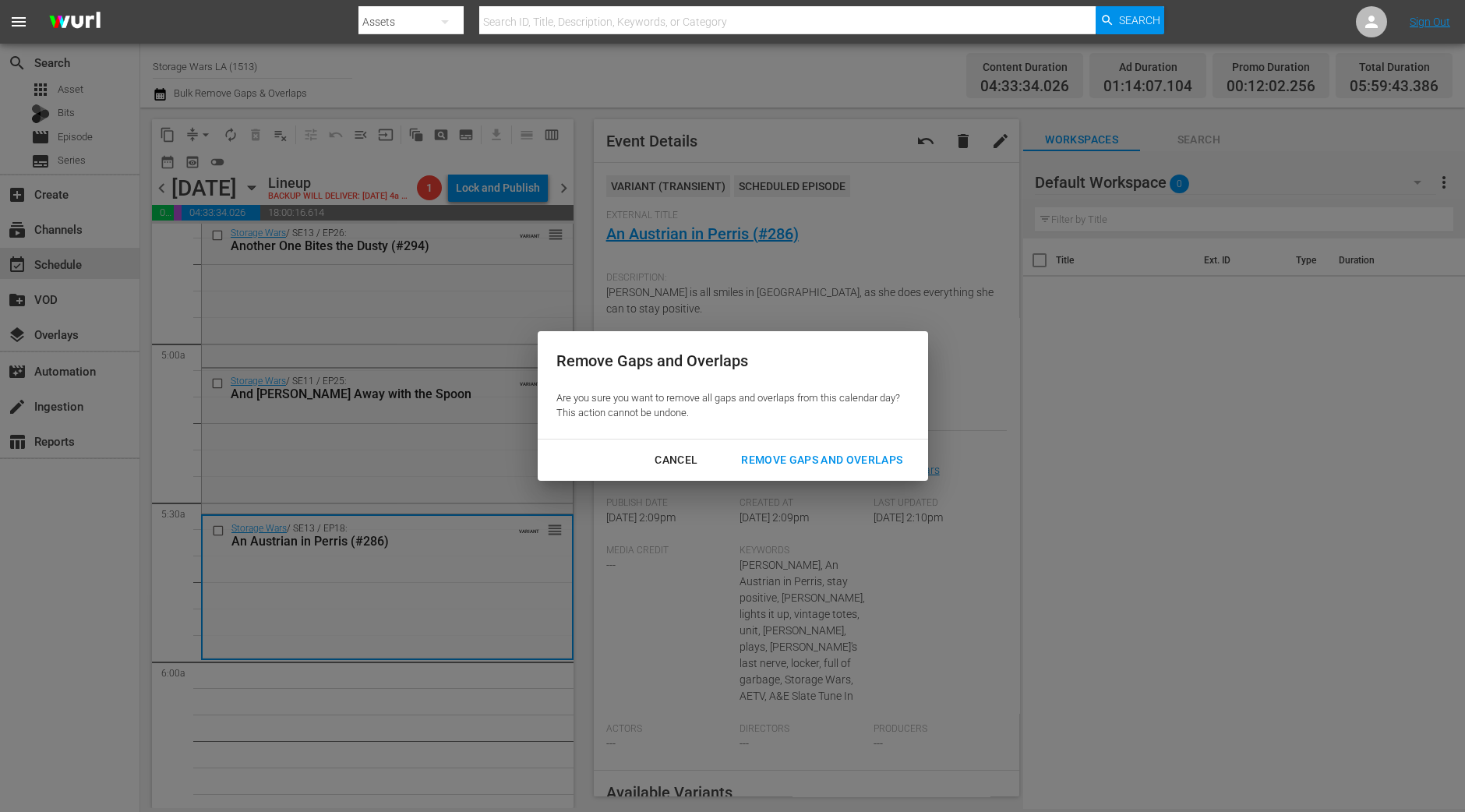
click at [794, 458] on div "Remove Gaps and Overlaps" at bounding box center [821, 460] width 186 height 19
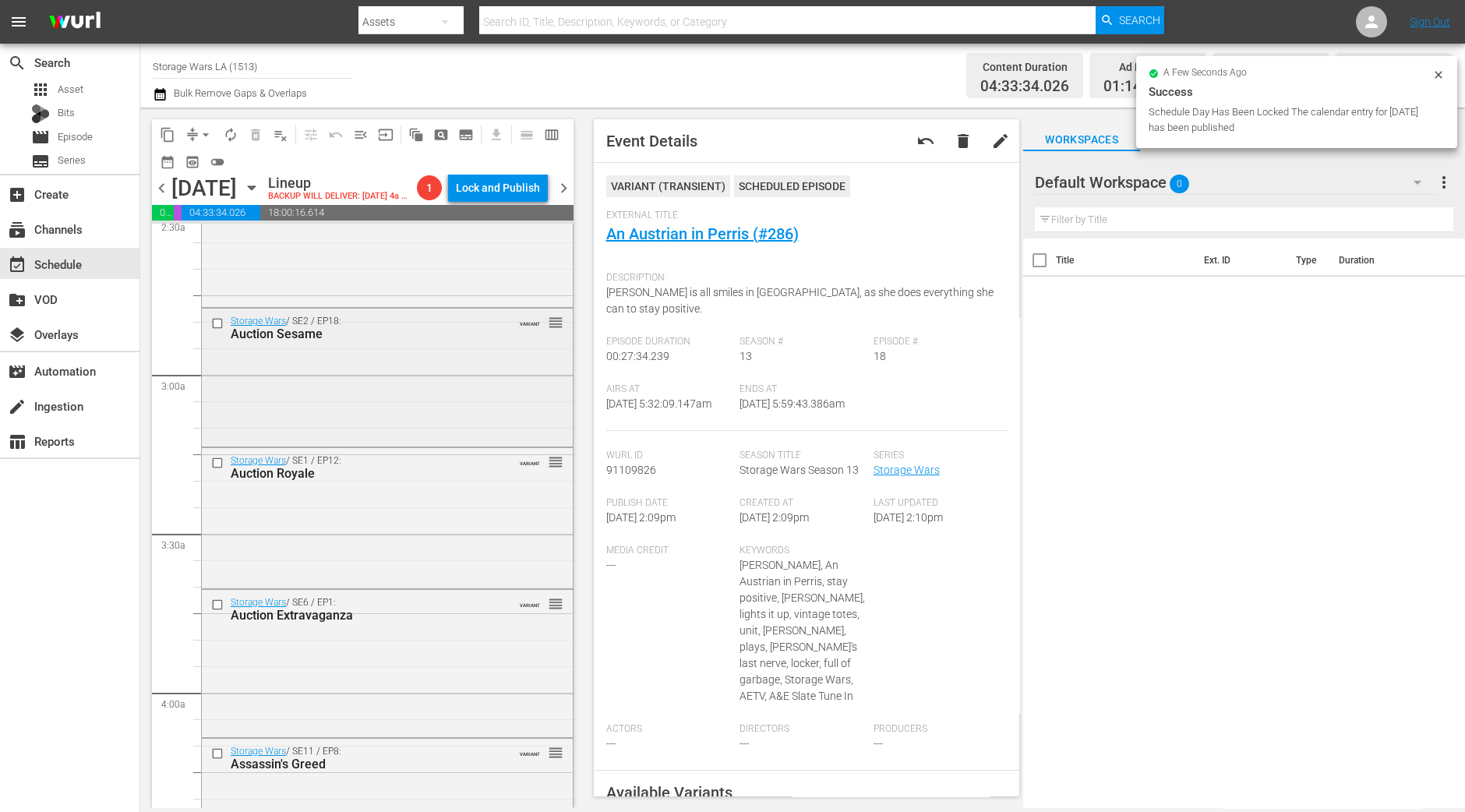
scroll to position [690, 0]
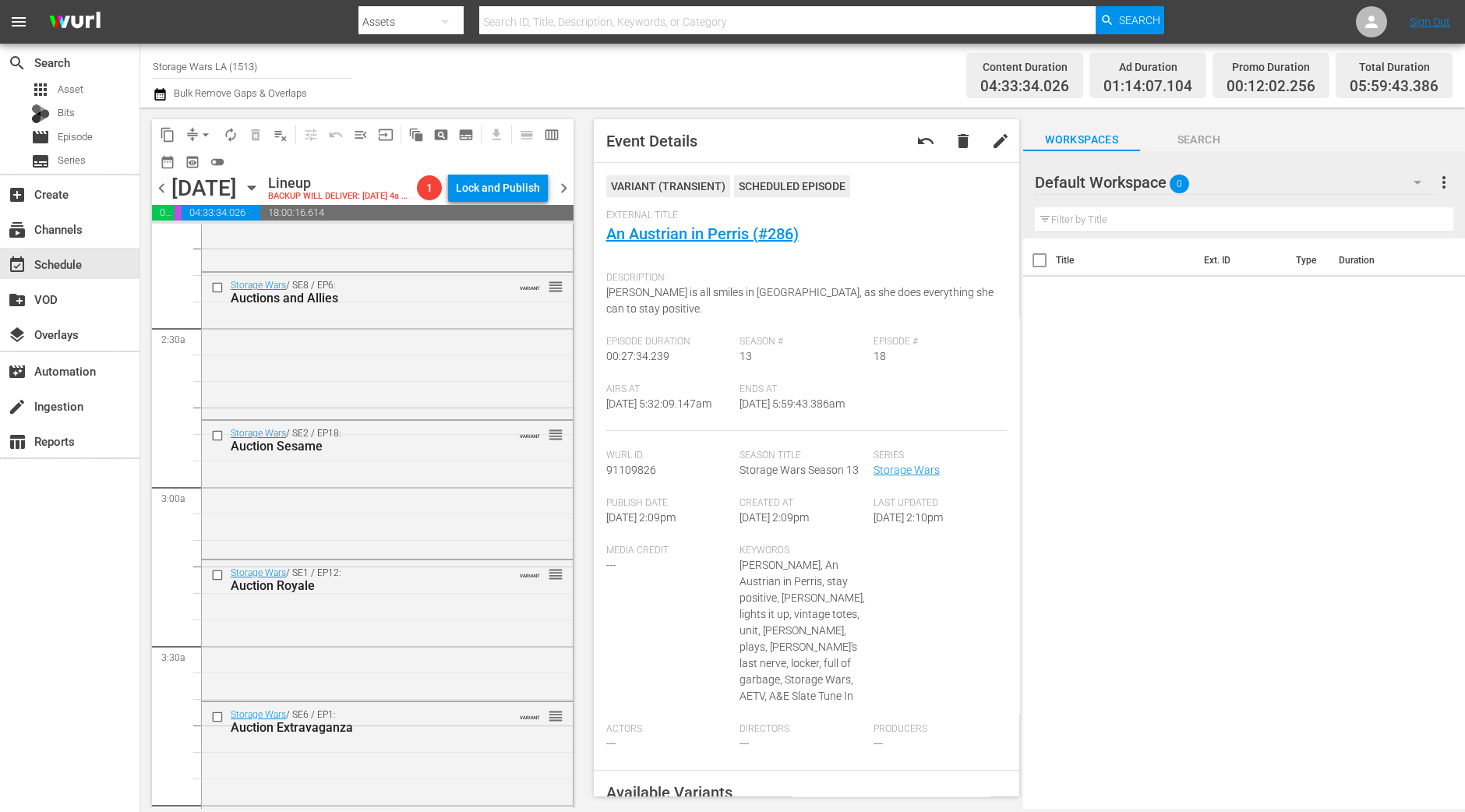
click at [372, 341] on div "Storage Wars / SE8 / EP6: Auctions and Allies VARIANT reorder" at bounding box center [387, 344] width 371 height 144
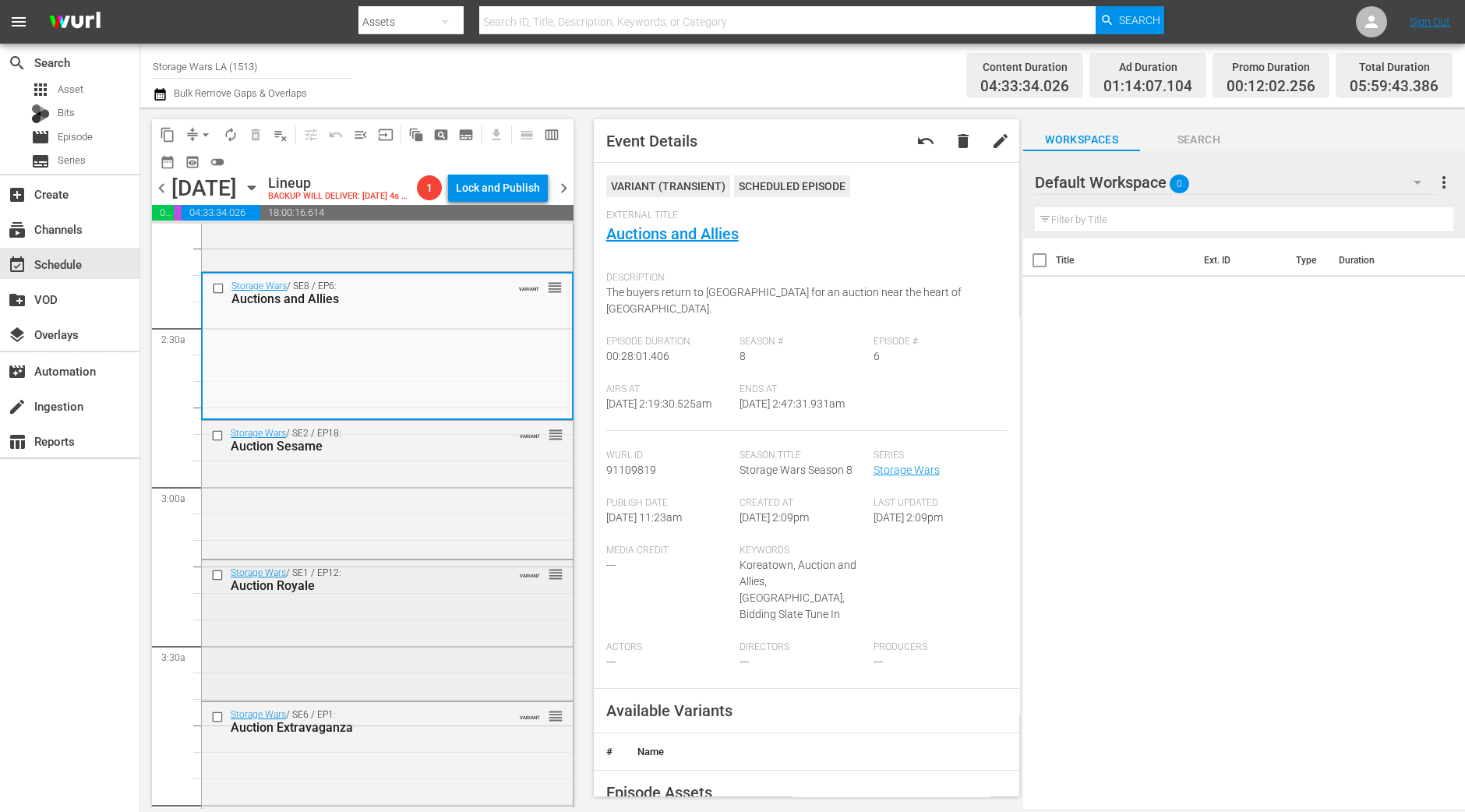
click at [330, 680] on div "Storage Wars / SE1 / EP12: Auction Royale VARIANT reorder" at bounding box center [387, 629] width 371 height 138
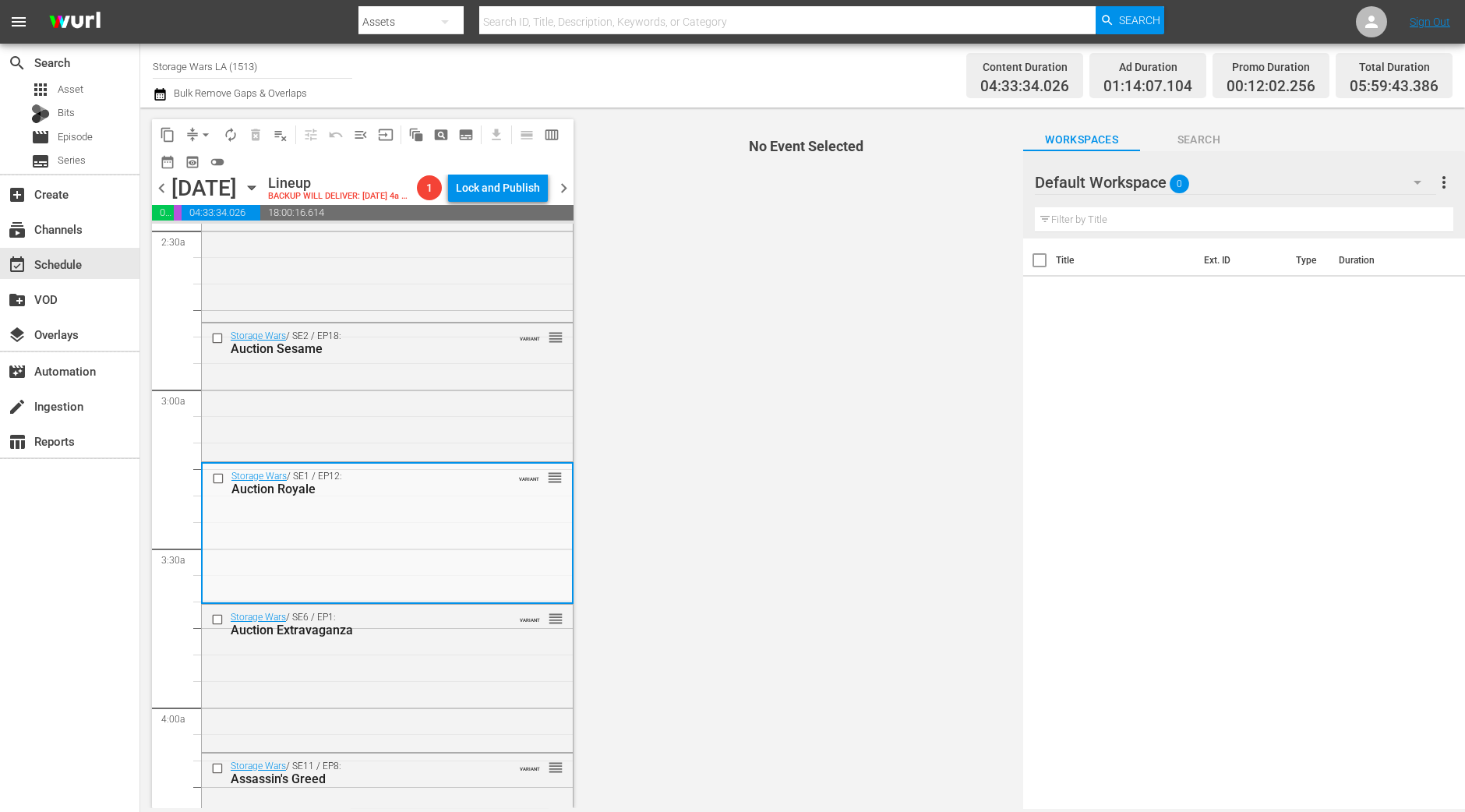
scroll to position [885, 0]
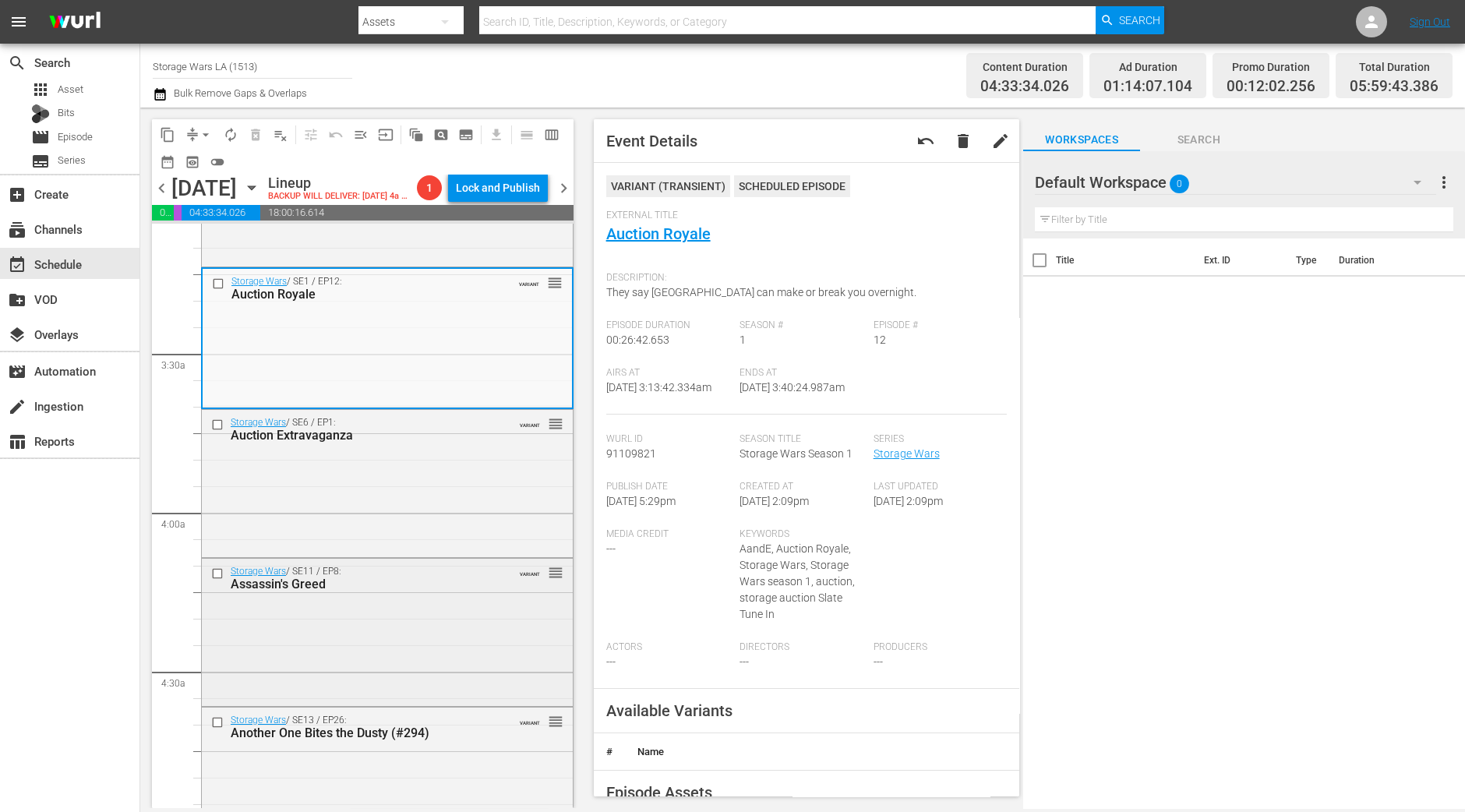
click at [373, 575] on div "Storage Wars / SE11 / EP8: Assassin's Greed" at bounding box center [363, 578] width 265 height 26
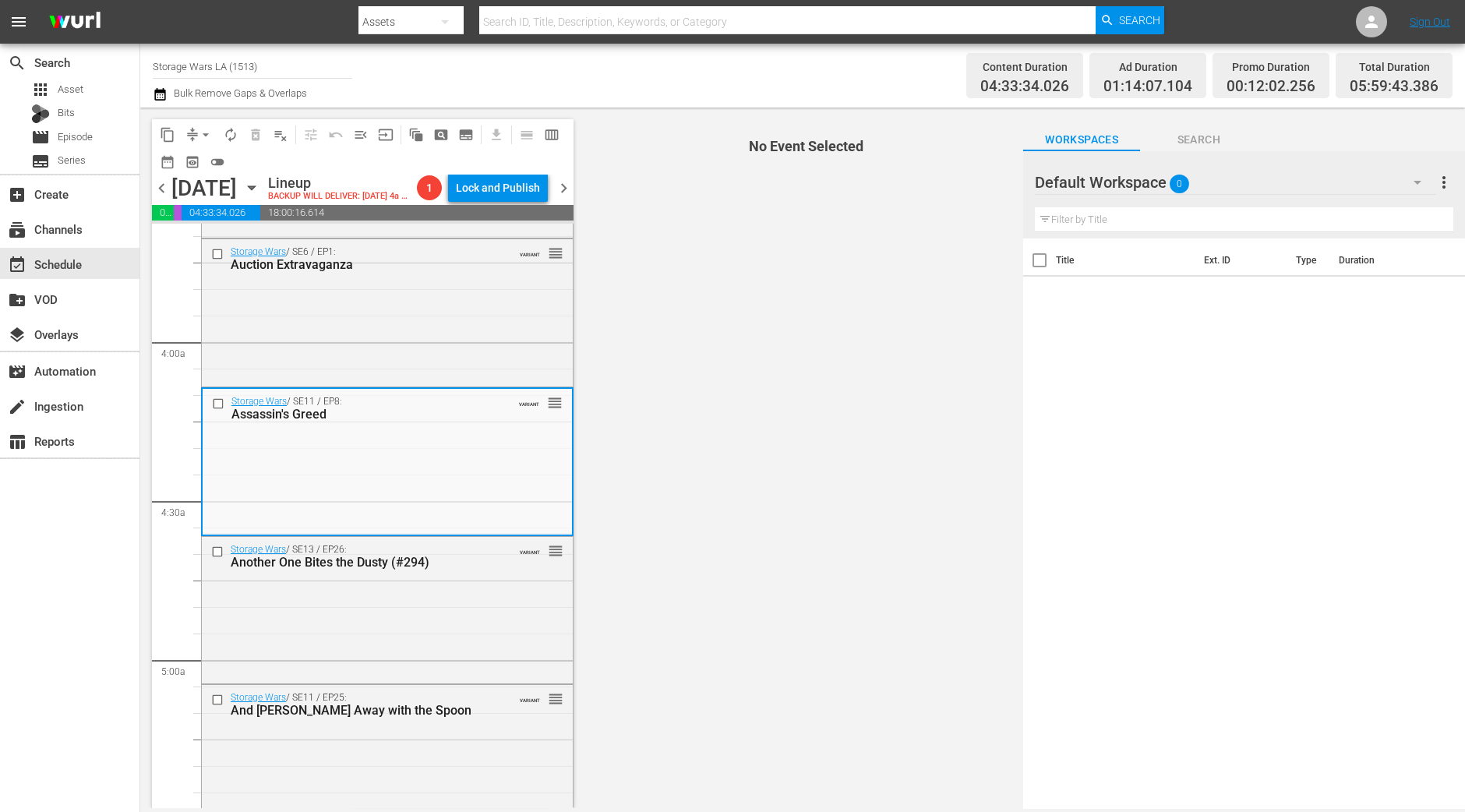
scroll to position [1177, 0]
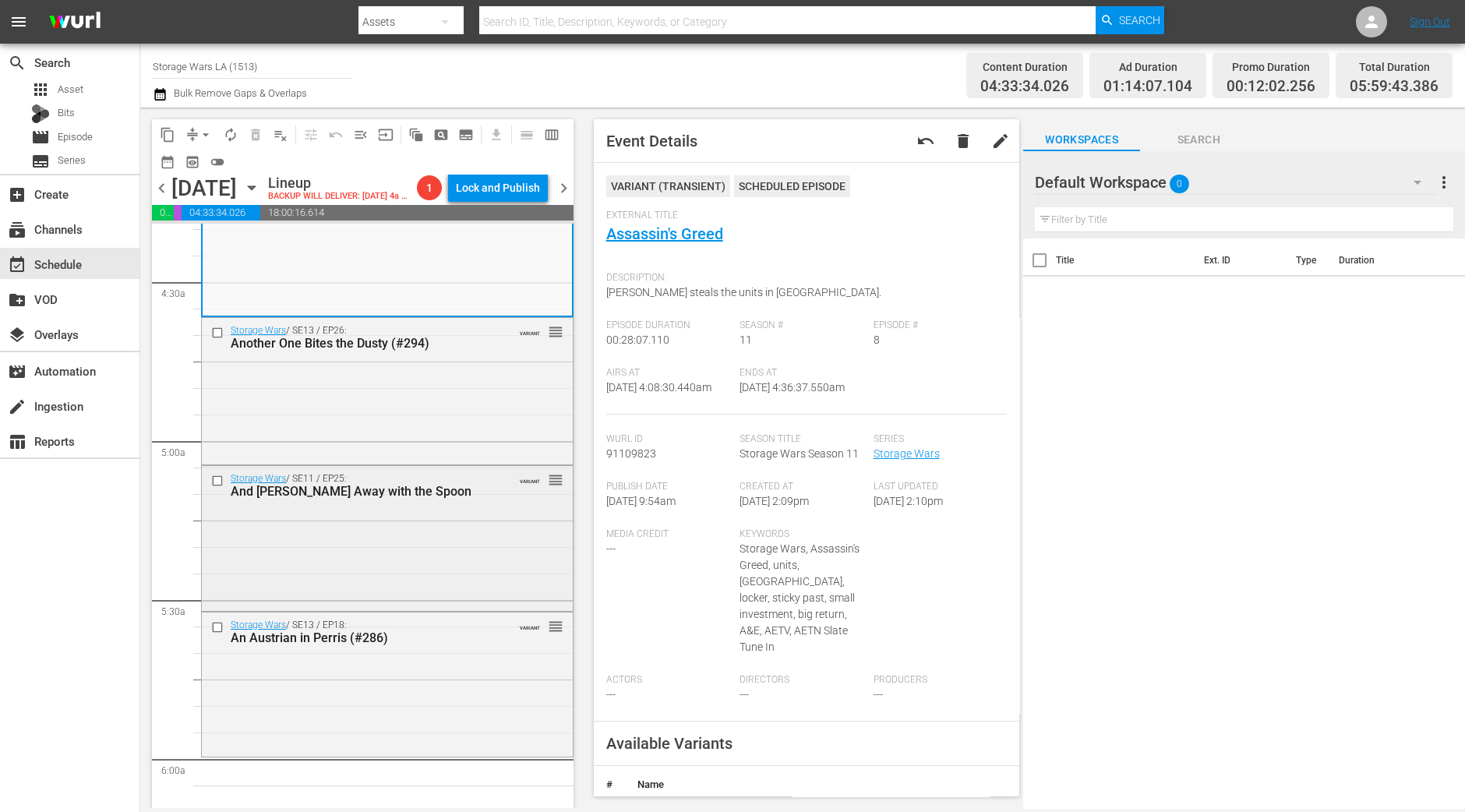
click at [435, 505] on div "Storage Wars / SE11 / EP25: And Mary Ran Away with the Spoon VARIANT reorder" at bounding box center [387, 536] width 371 height 141
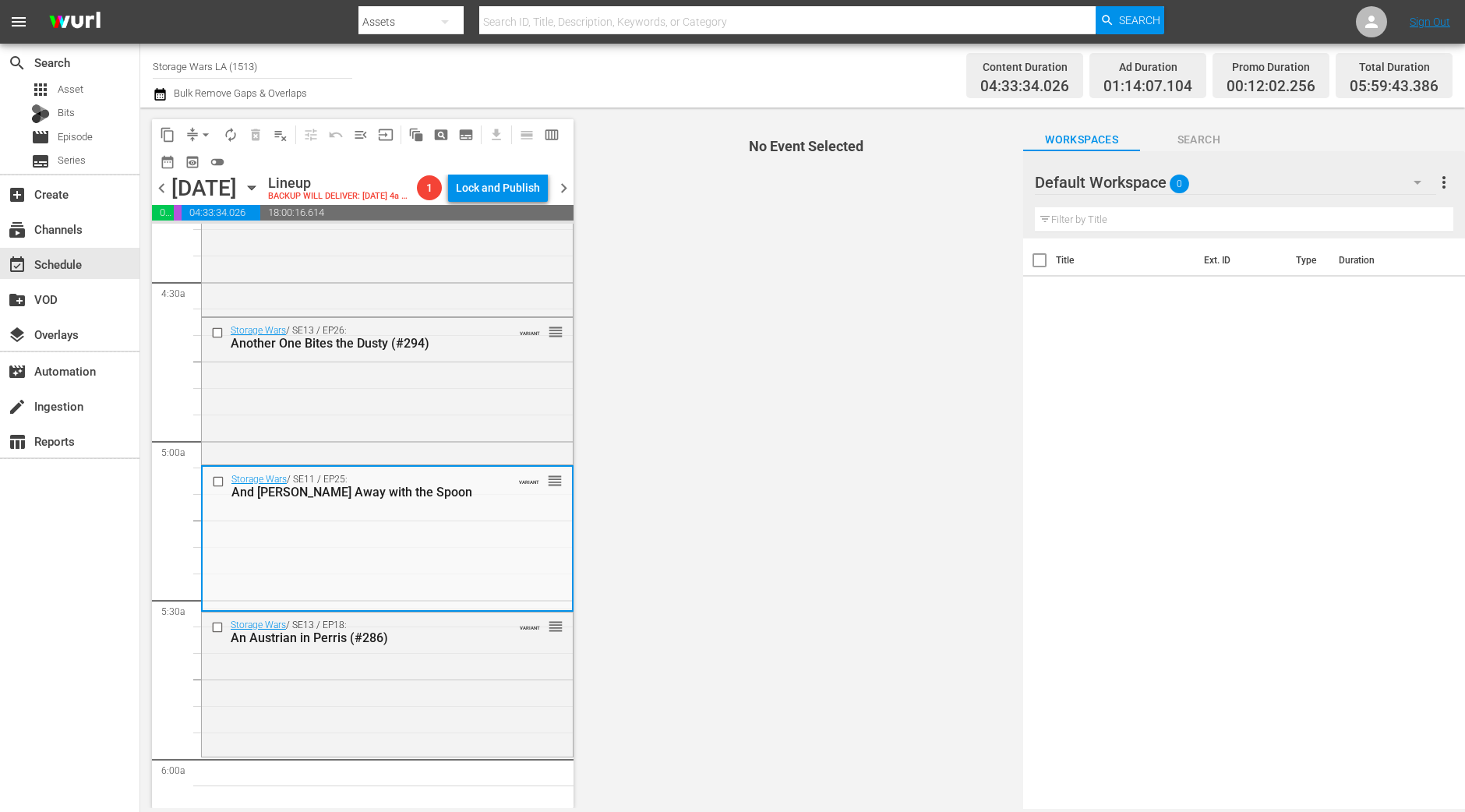
scroll to position [1470, 0]
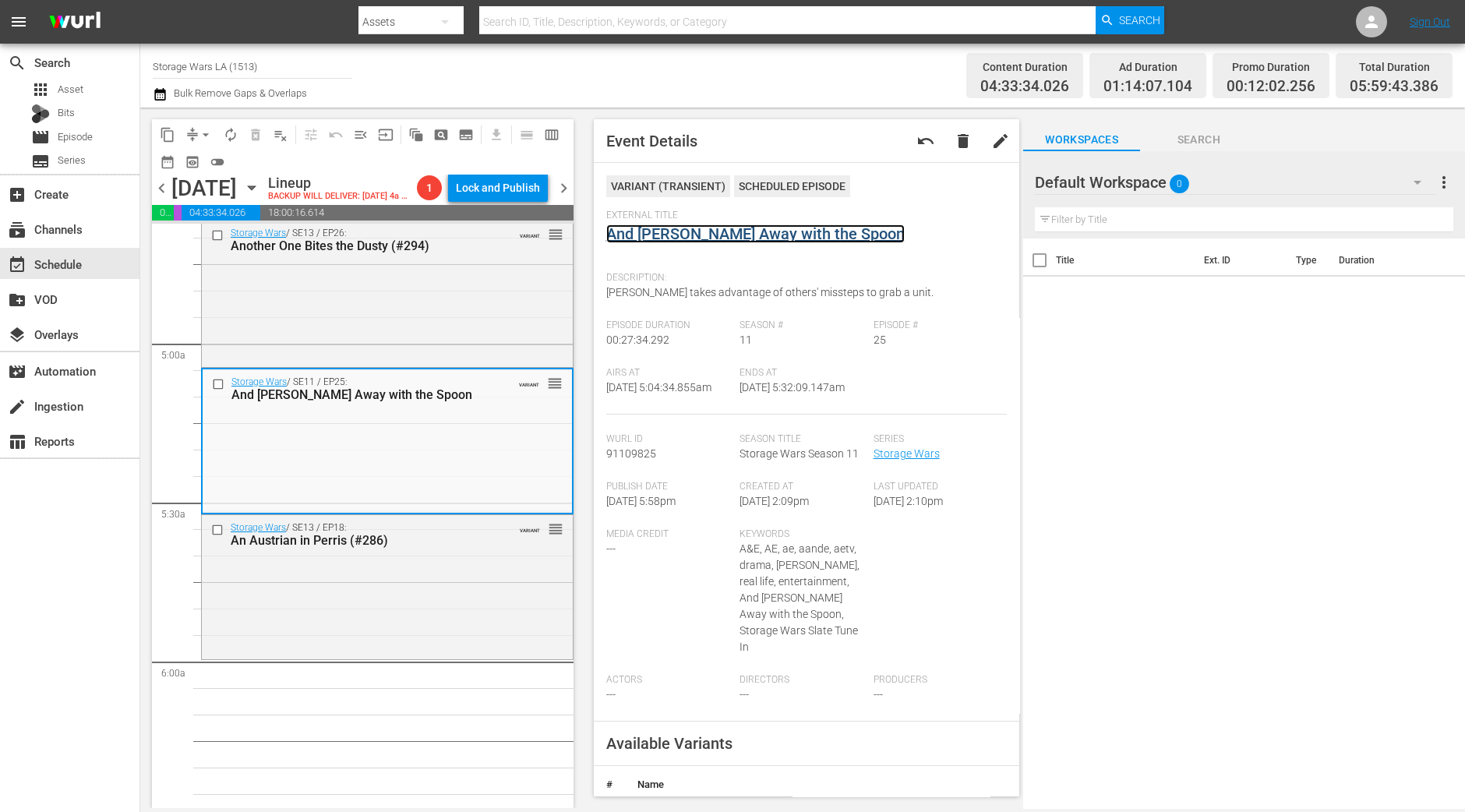
drag, startPoint x: 726, startPoint y: 216, endPoint x: 670, endPoint y: 227, distance: 57.1
click at [524, 598] on div "Storage Wars / SE13 / EP18: An Austrian in Perris (#286) VARIANT reorder" at bounding box center [387, 585] width 371 height 141
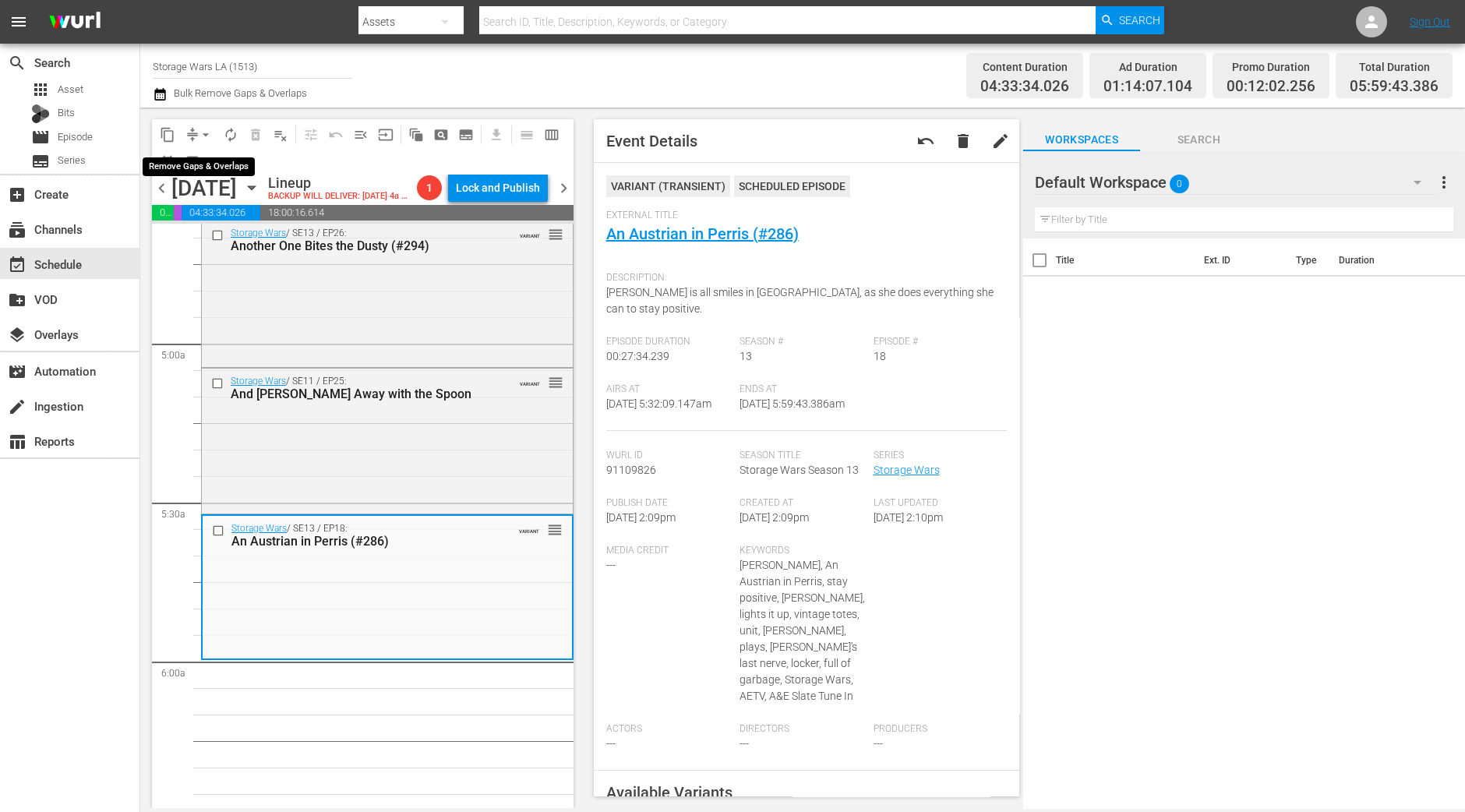
click at [202, 134] on span "arrow_drop_down" at bounding box center [206, 135] width 16 height 16
click at [191, 160] on li "Align to Midnight" at bounding box center [206, 165] width 164 height 26
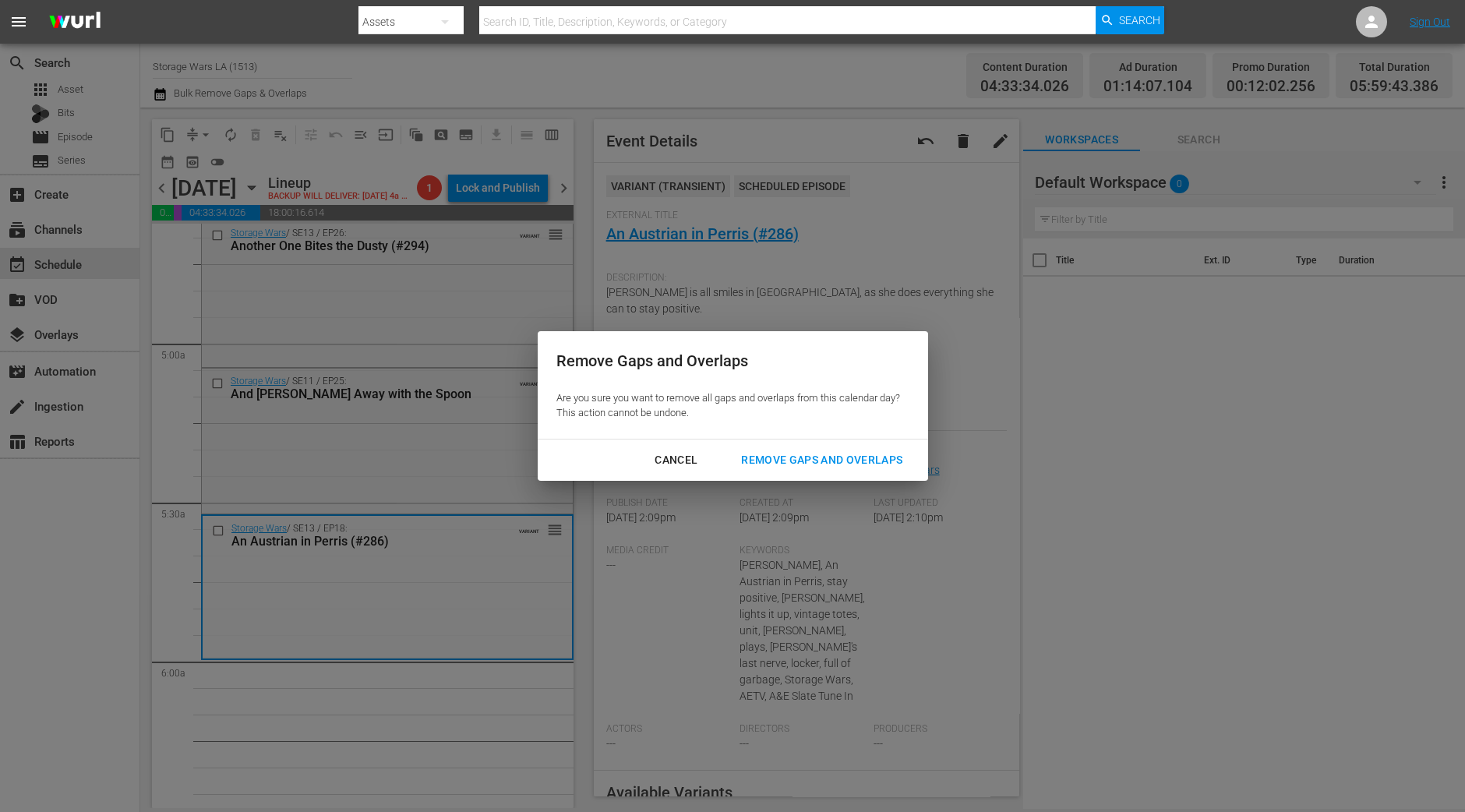
click at [834, 460] on div "Remove Gaps and Overlaps" at bounding box center [821, 460] width 186 height 19
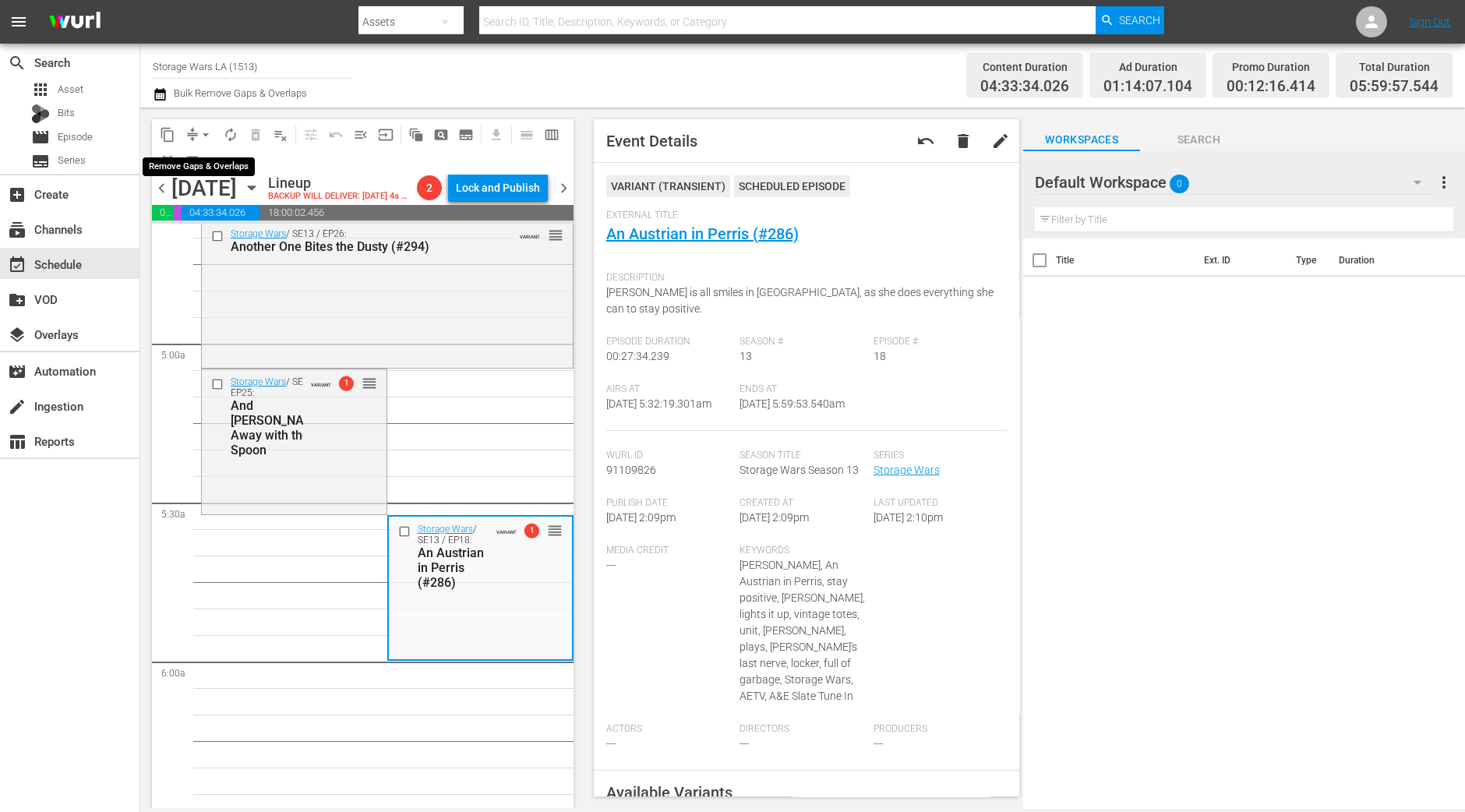
click at [198, 138] on span "arrow_drop_down" at bounding box center [206, 135] width 16 height 16
click at [198, 166] on li "Align to Midnight" at bounding box center [206, 165] width 164 height 26
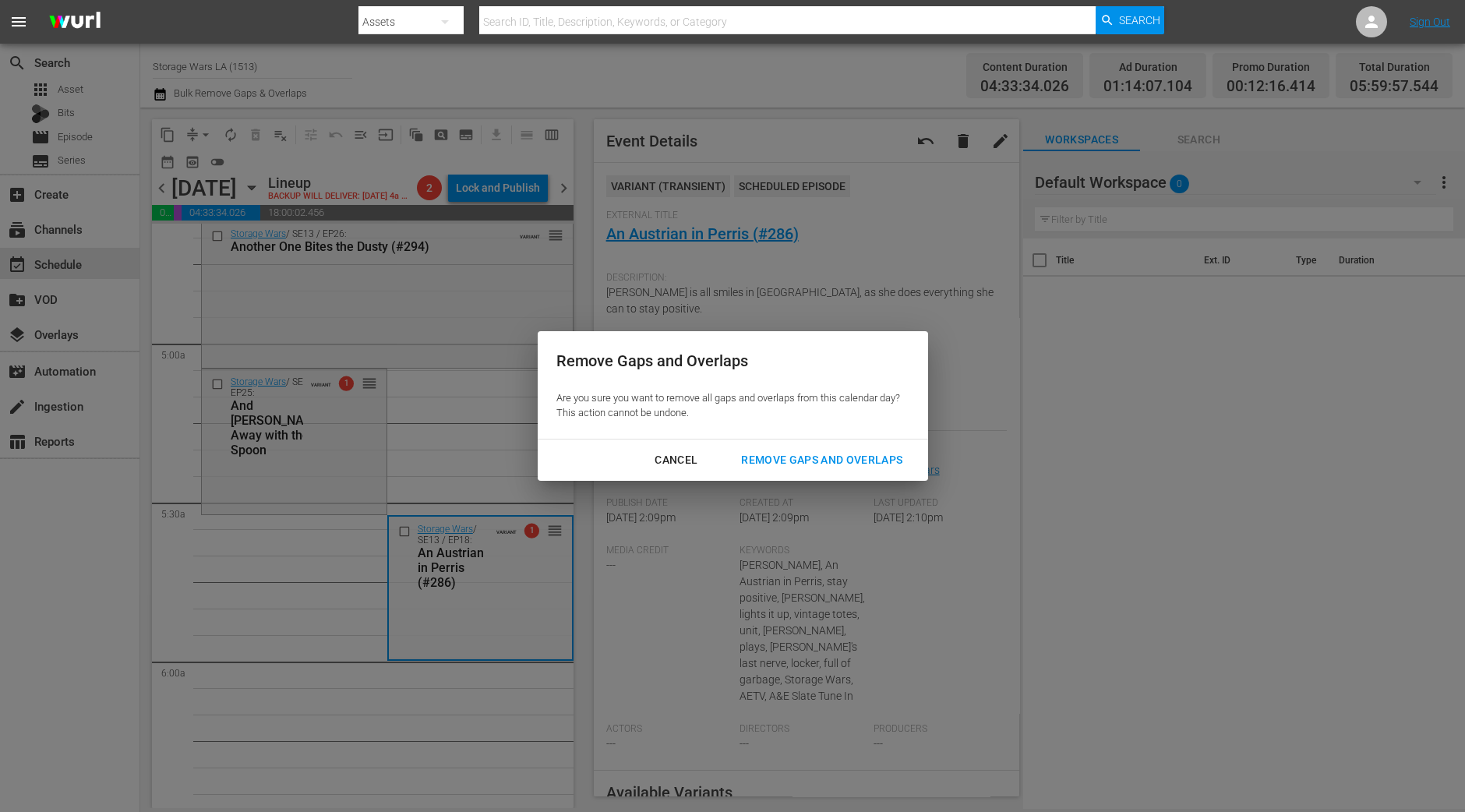
click at [883, 479] on div "Cancel Remove Gaps and Overlaps" at bounding box center [733, 459] width 391 height 41
click at [878, 474] on div "Cancel Remove Gaps and Overlaps" at bounding box center [733, 459] width 391 height 41
click at [869, 466] on div "Remove Gaps and Overlaps" at bounding box center [821, 460] width 186 height 19
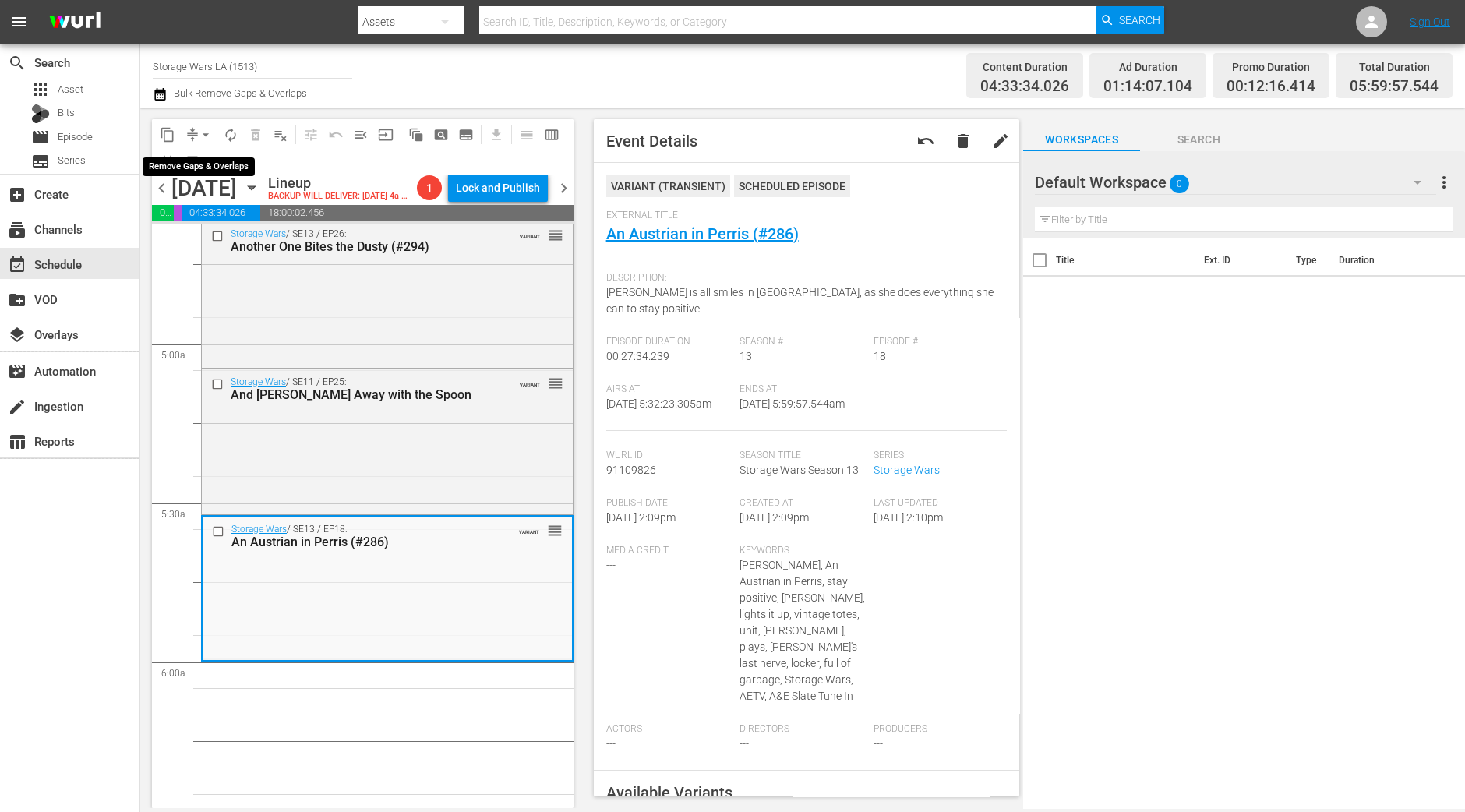
click at [204, 134] on span "arrow_drop_down" at bounding box center [206, 135] width 16 height 16
click at [202, 166] on li "Align to Midnight" at bounding box center [206, 165] width 164 height 26
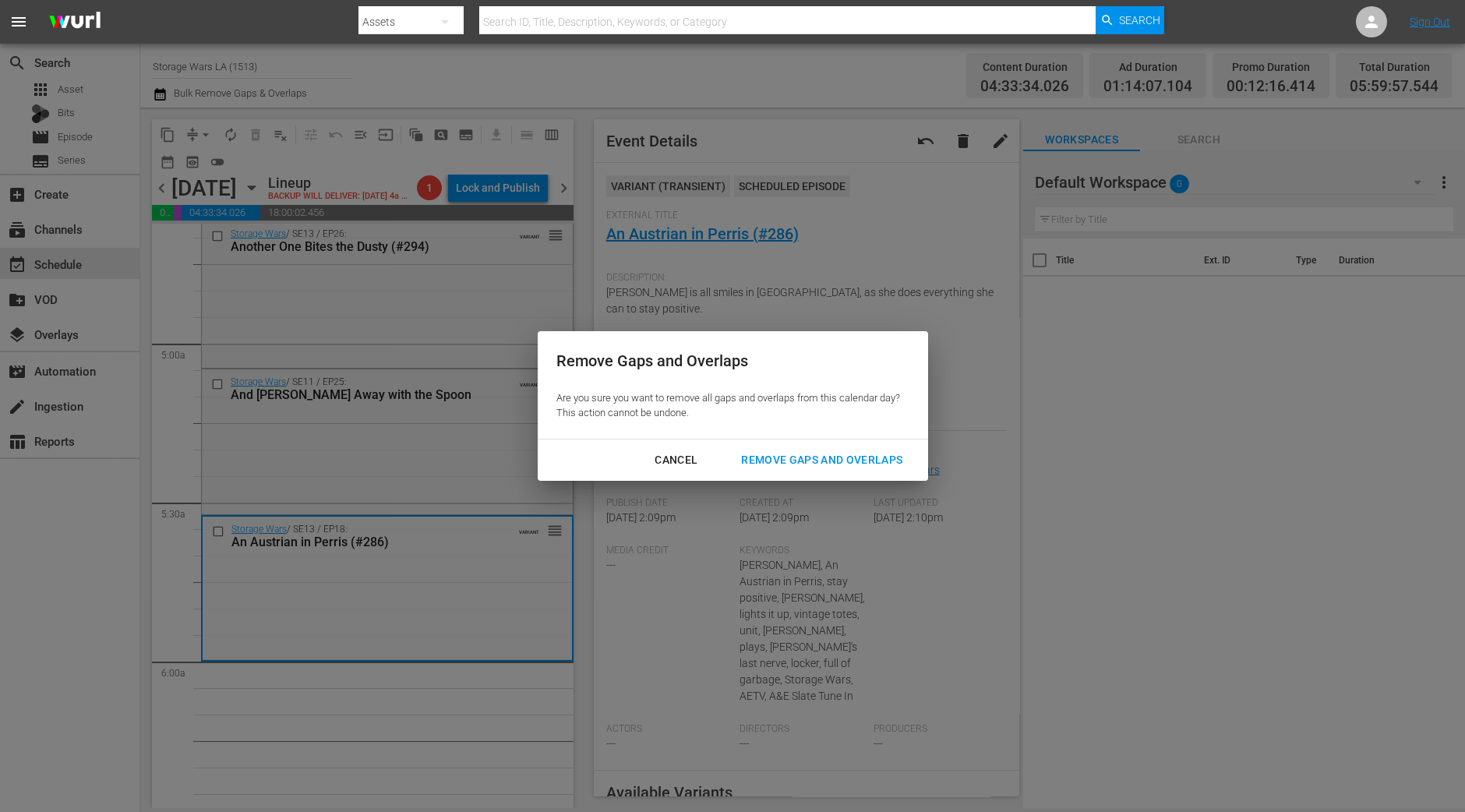
click at [777, 480] on div "Cancel Remove Gaps and Overlaps" at bounding box center [733, 459] width 391 height 41
click at [777, 470] on button "Remove Gaps and Overlaps" at bounding box center [821, 459] width 198 height 29
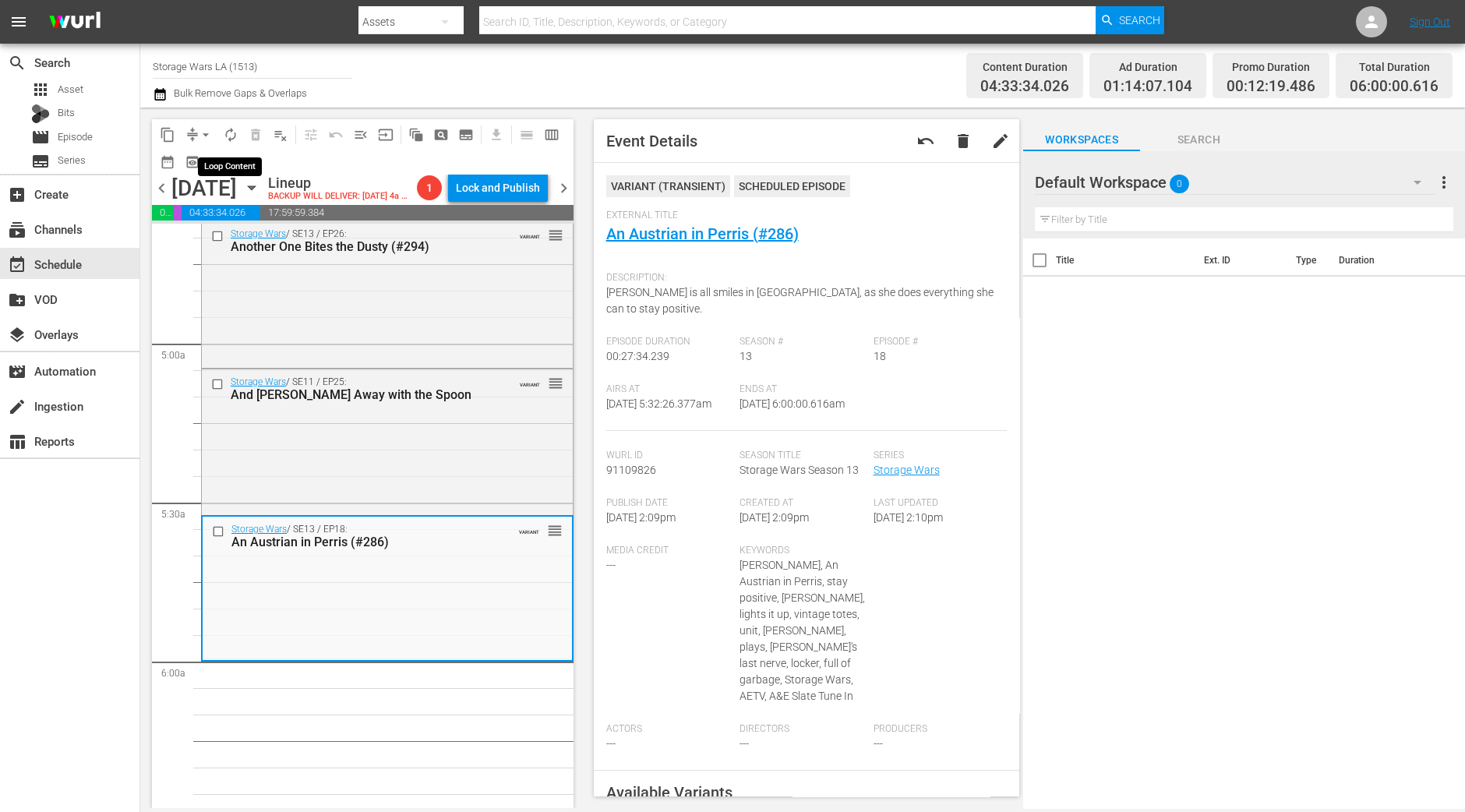
click at [231, 134] on span "autorenew_outlined" at bounding box center [231, 135] width 16 height 16
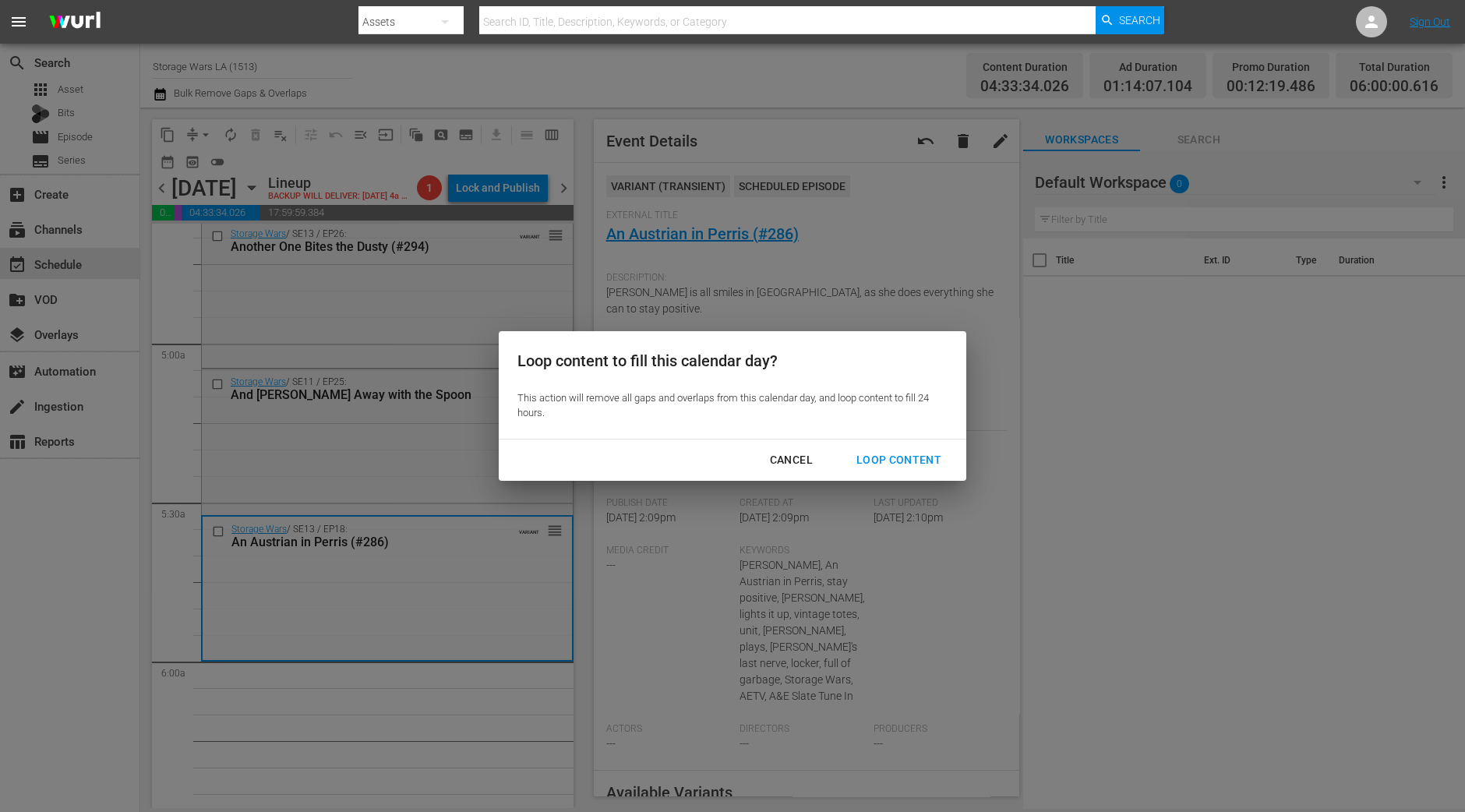
click at [888, 451] on div "Loop Content" at bounding box center [899, 460] width 110 height 19
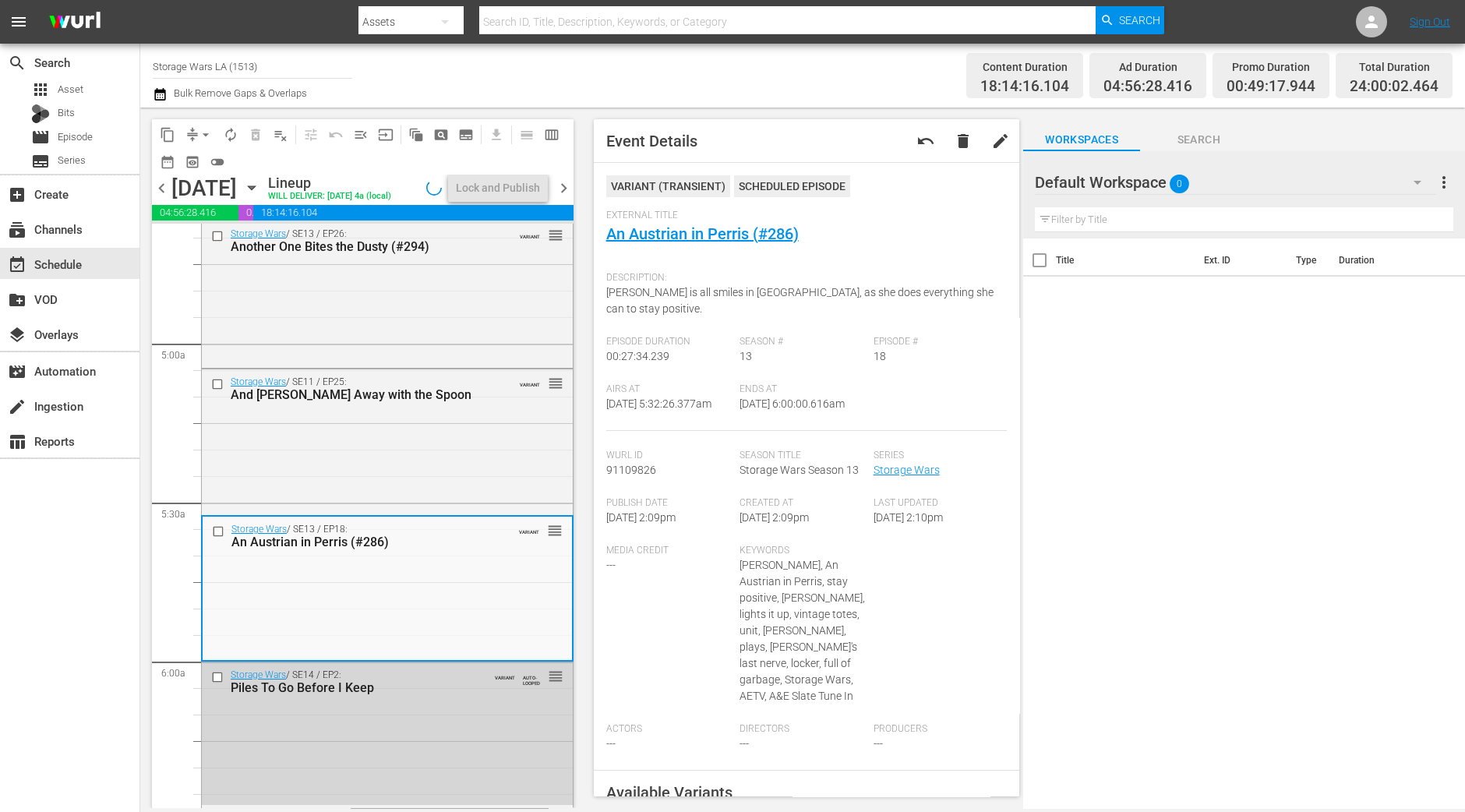
click at [39, 612] on div "search Search apps Asset Bits movie Episode subtitles Series add_box Create sub…" at bounding box center [70, 449] width 140 height 812
click at [519, 192] on div "Lock and Publish" at bounding box center [497, 188] width 84 height 28
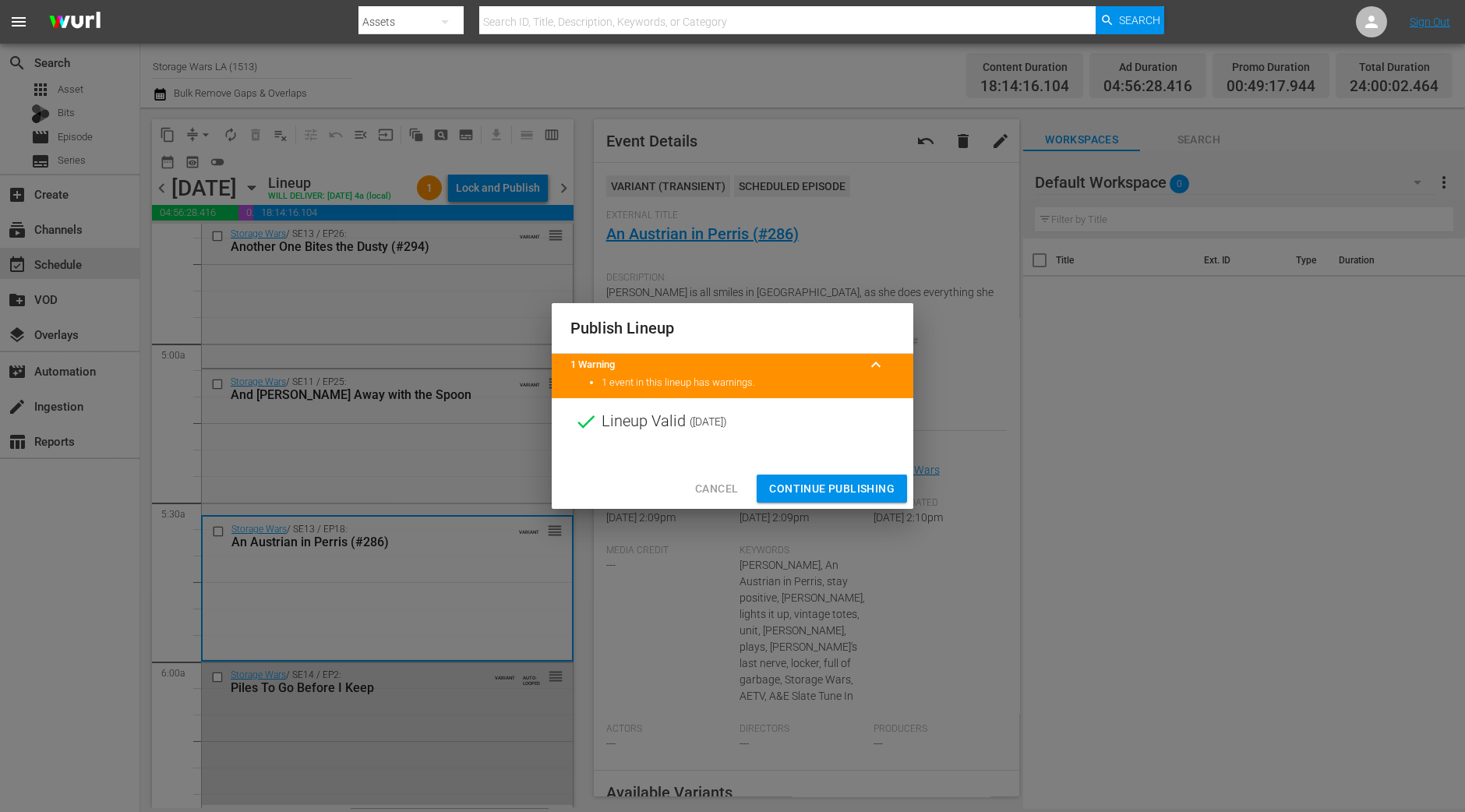
click at [854, 488] on span "Continue Publishing" at bounding box center [832, 488] width 125 height 19
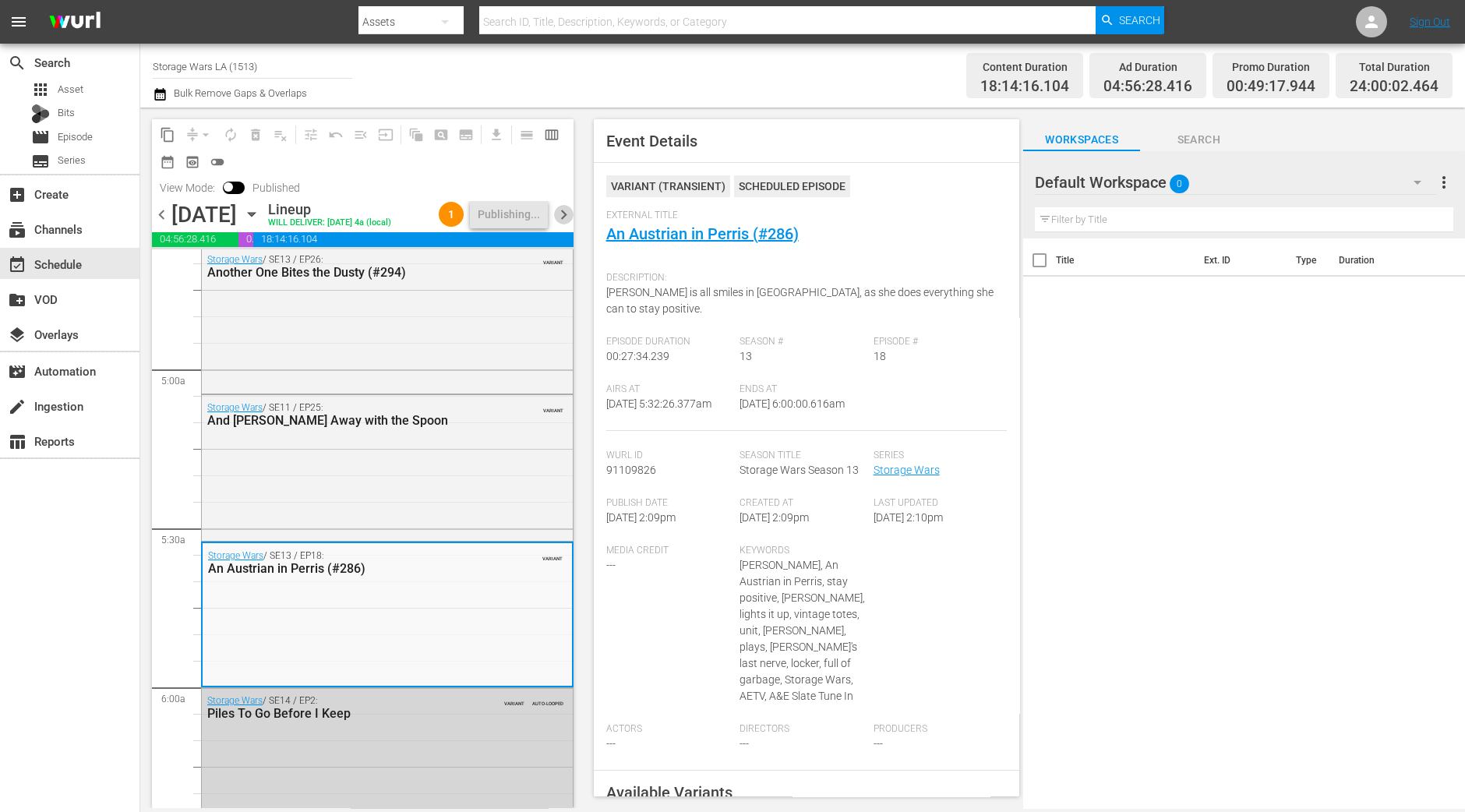
click at [560, 219] on span "chevron_right" at bounding box center [564, 214] width 19 height 19
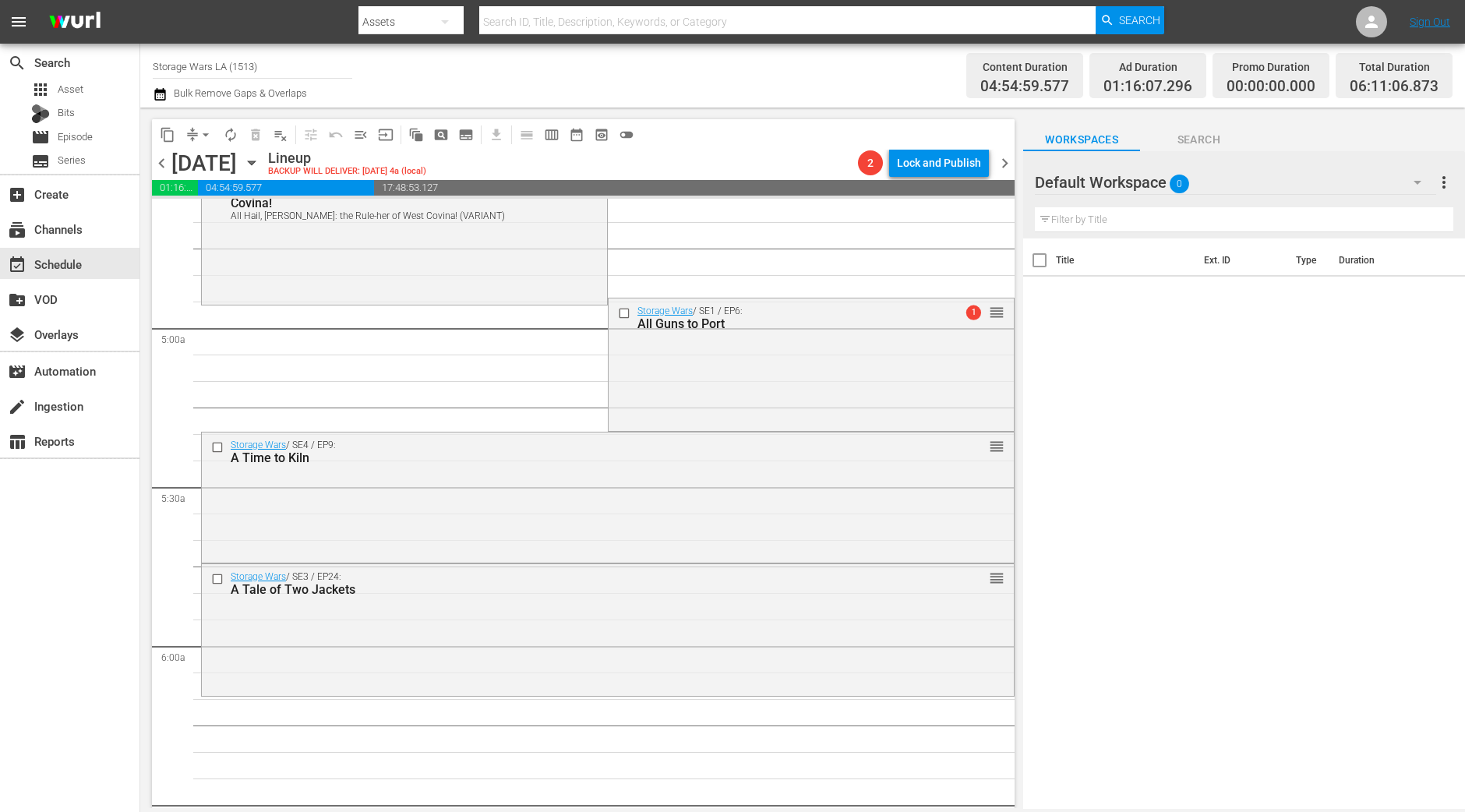
scroll to position [1372, 0]
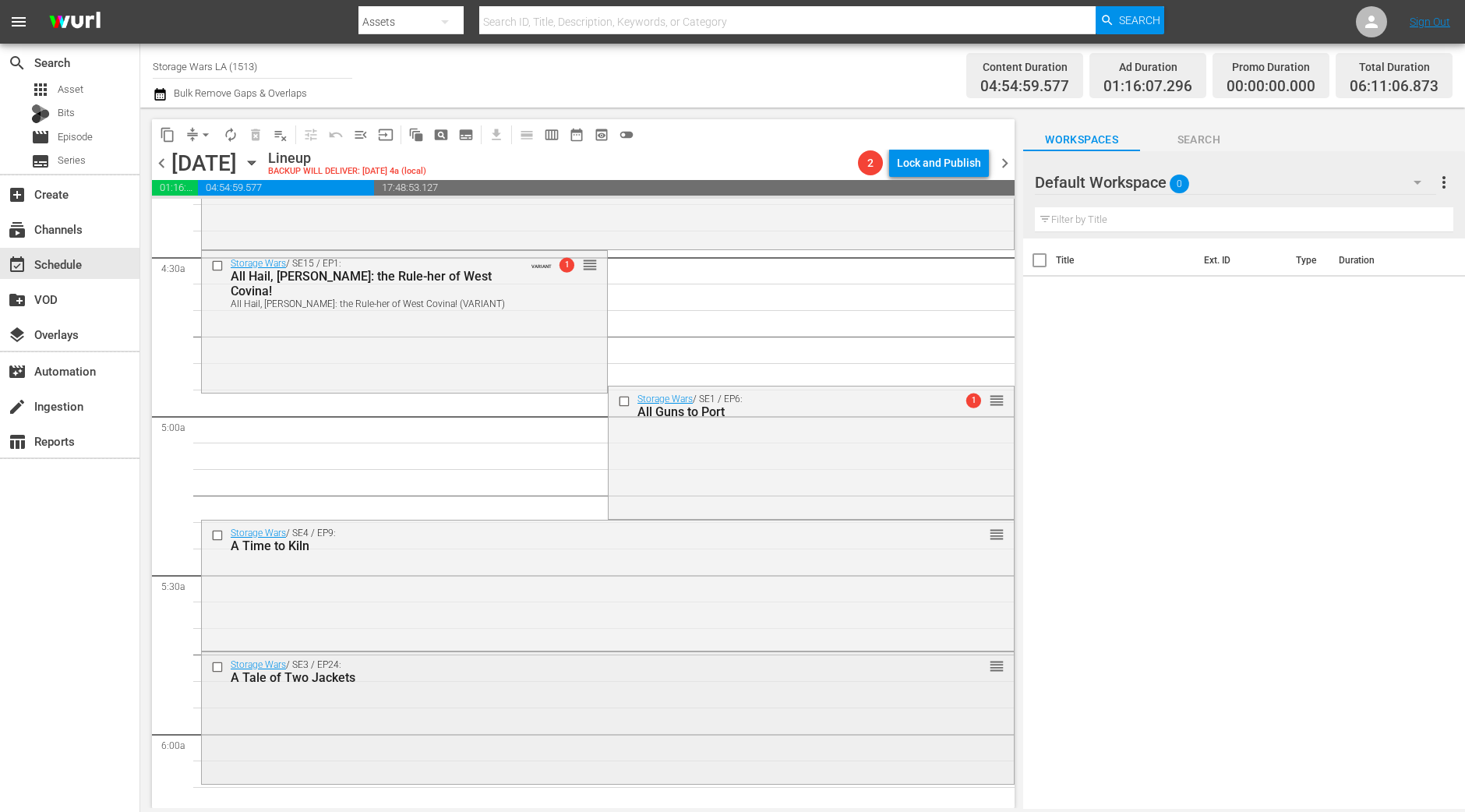
click at [449, 704] on div "Storage Wars / SE3 / EP24: A Tale of Two Jackets reorder" at bounding box center [608, 717] width 812 height 129
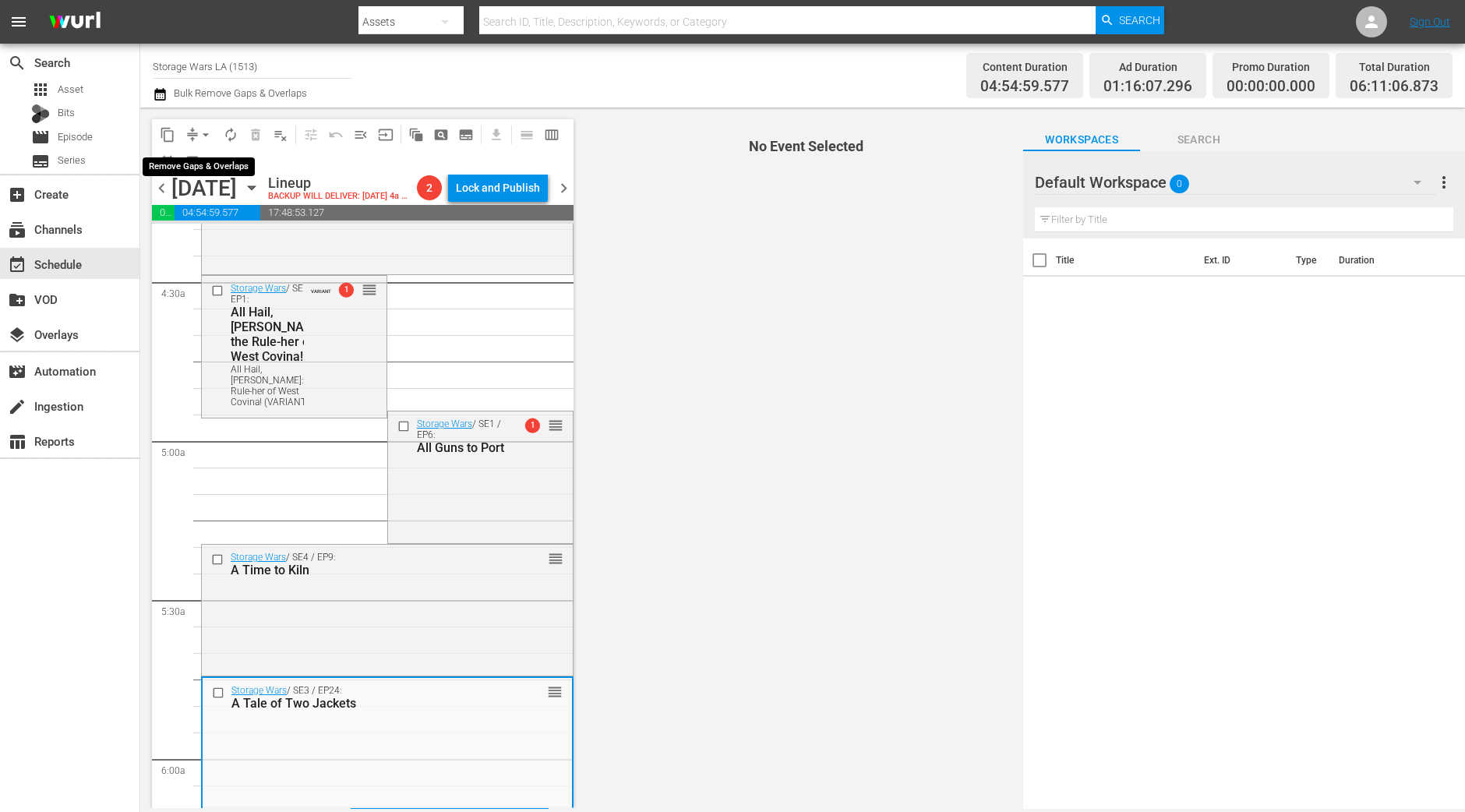
click at [203, 132] on span "arrow_drop_down" at bounding box center [206, 135] width 16 height 16
click at [189, 167] on li "Align to Midnight" at bounding box center [206, 165] width 164 height 26
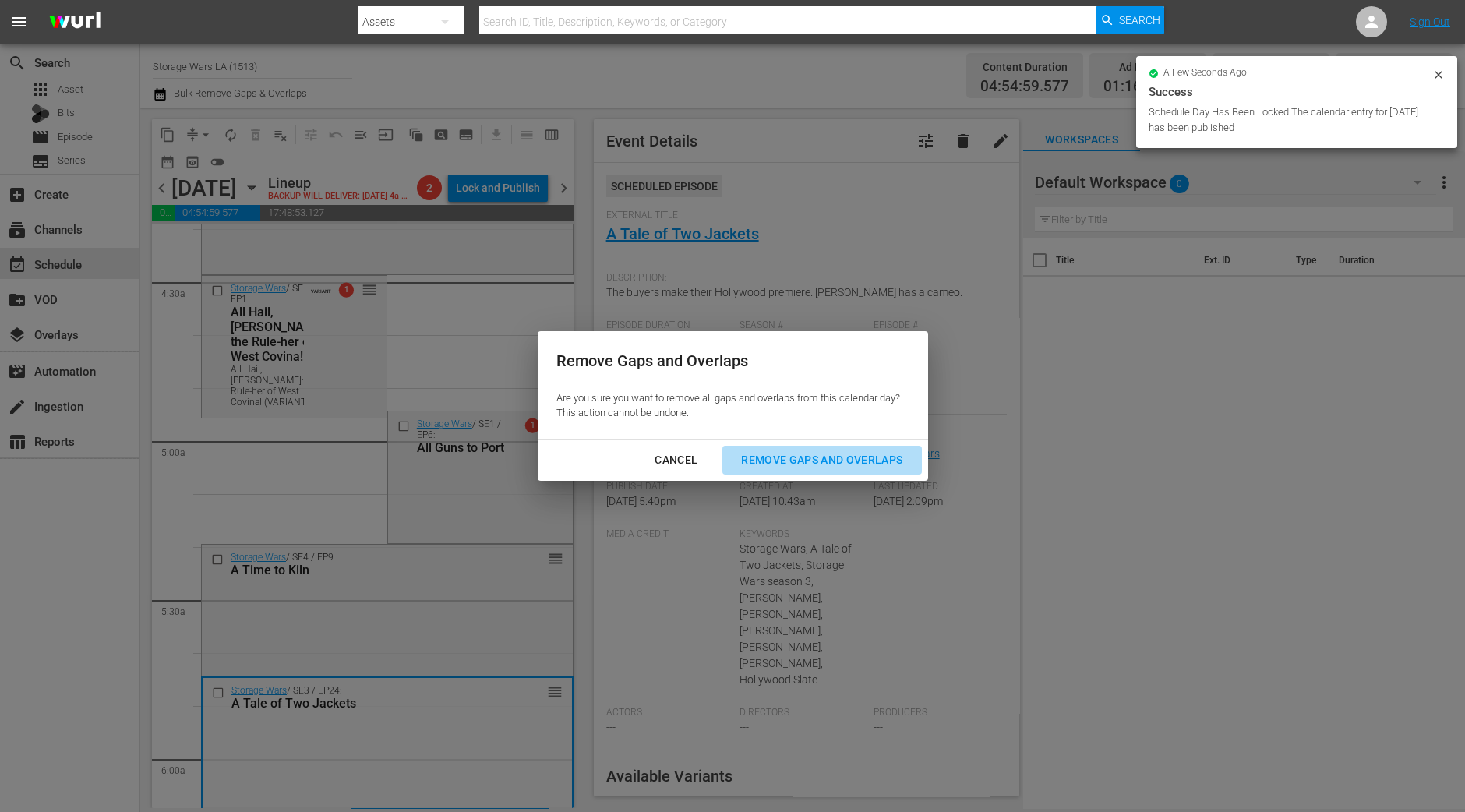
click at [784, 454] on div "Remove Gaps and Overlaps" at bounding box center [821, 460] width 186 height 19
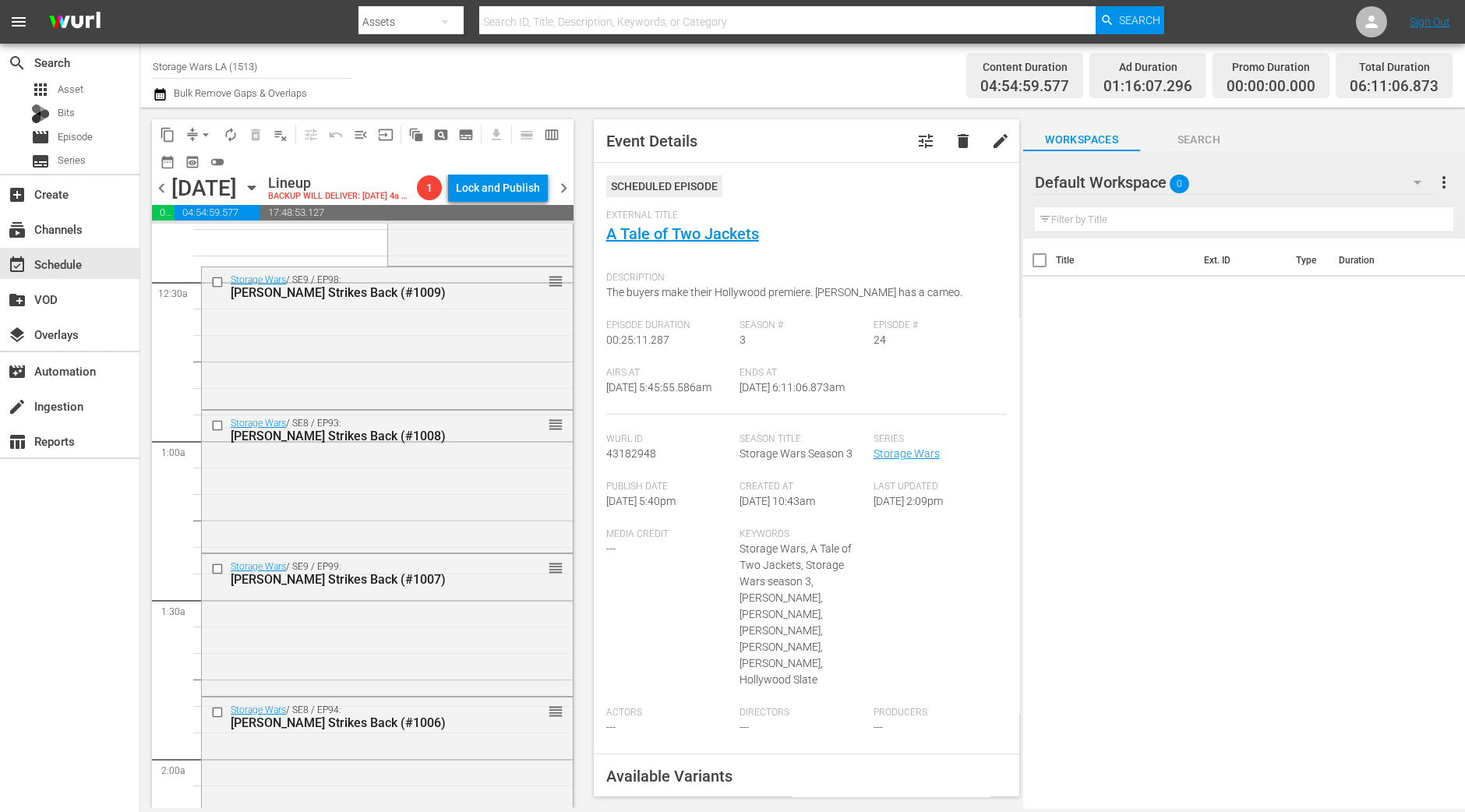
scroll to position [0, 0]
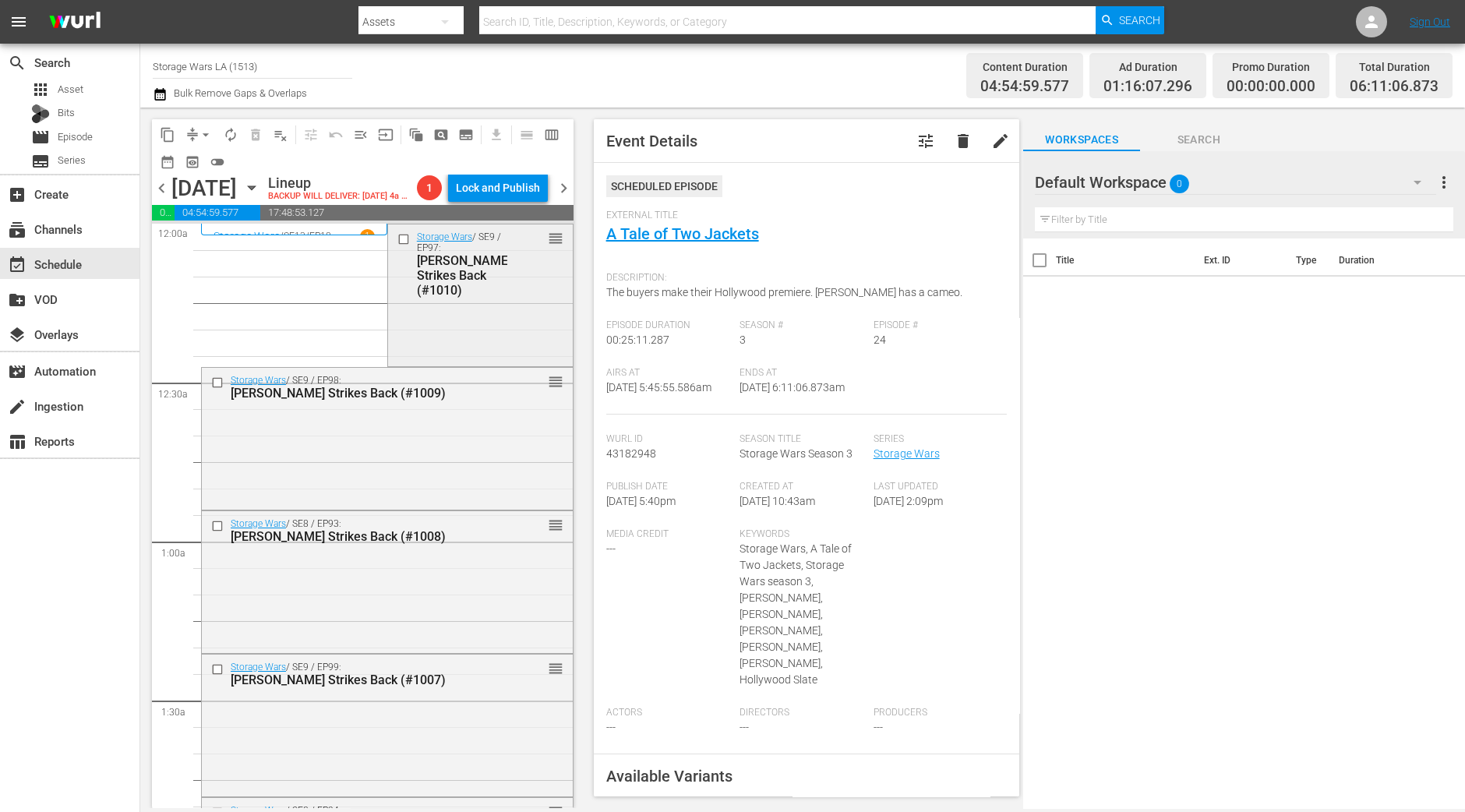
click at [508, 332] on div "Storage Wars / SE9 / EP97: Barry Strikes Back (#1010) reorder" at bounding box center [480, 294] width 184 height 138
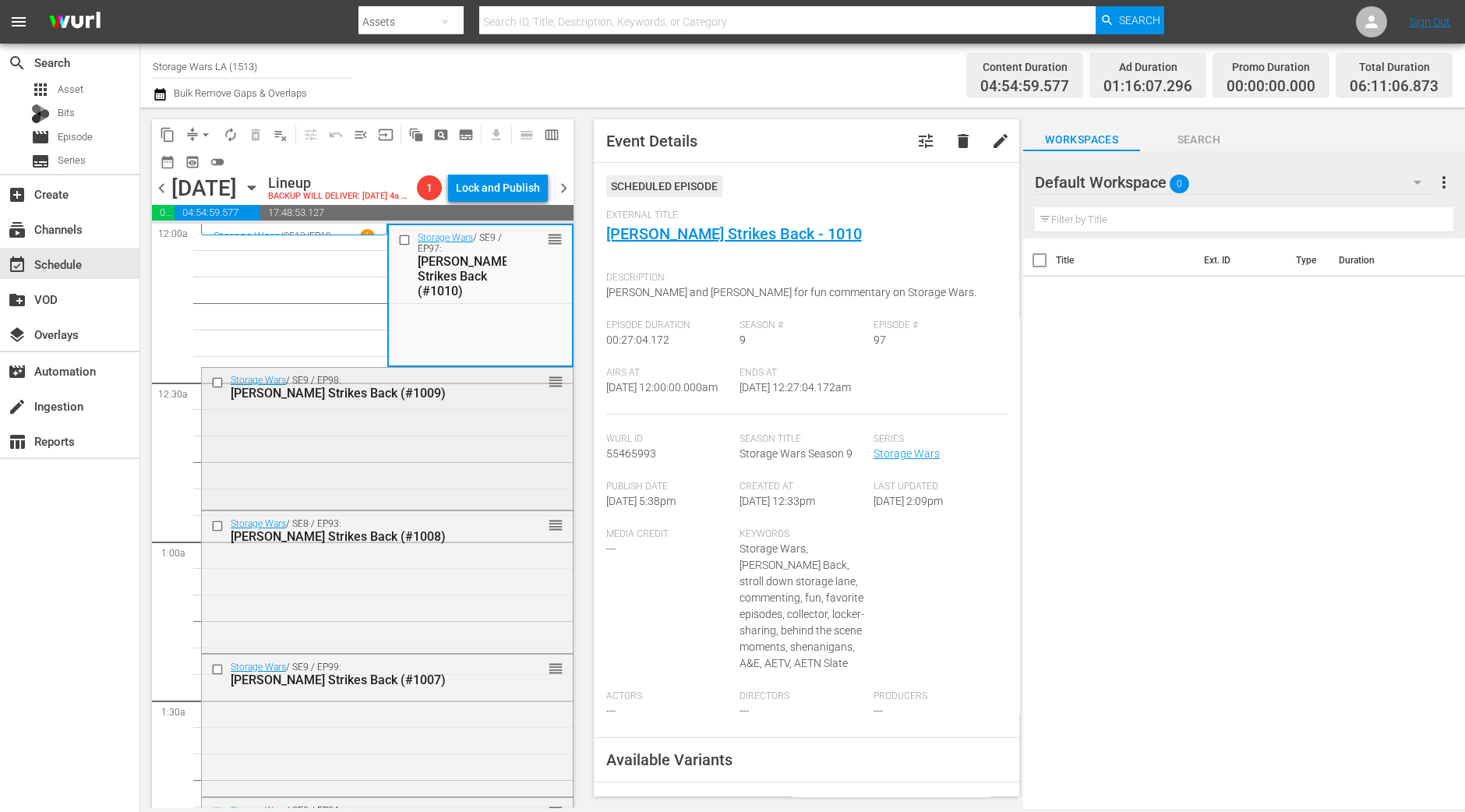
click at [456, 442] on div "Storage Wars / SE9 / EP98: Barry Strikes Back (#1009) reorder" at bounding box center [387, 436] width 371 height 138
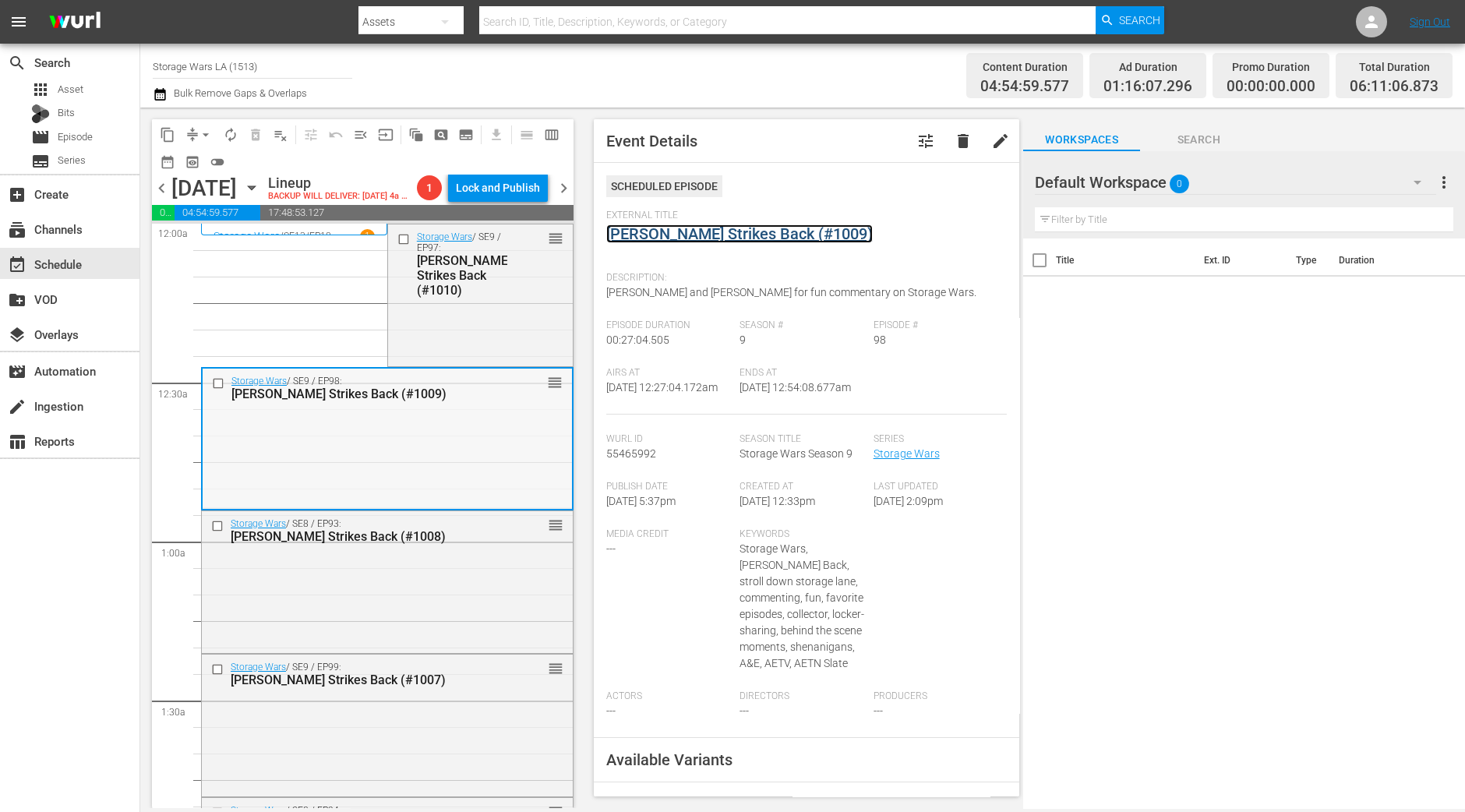
scroll to position [97, 0]
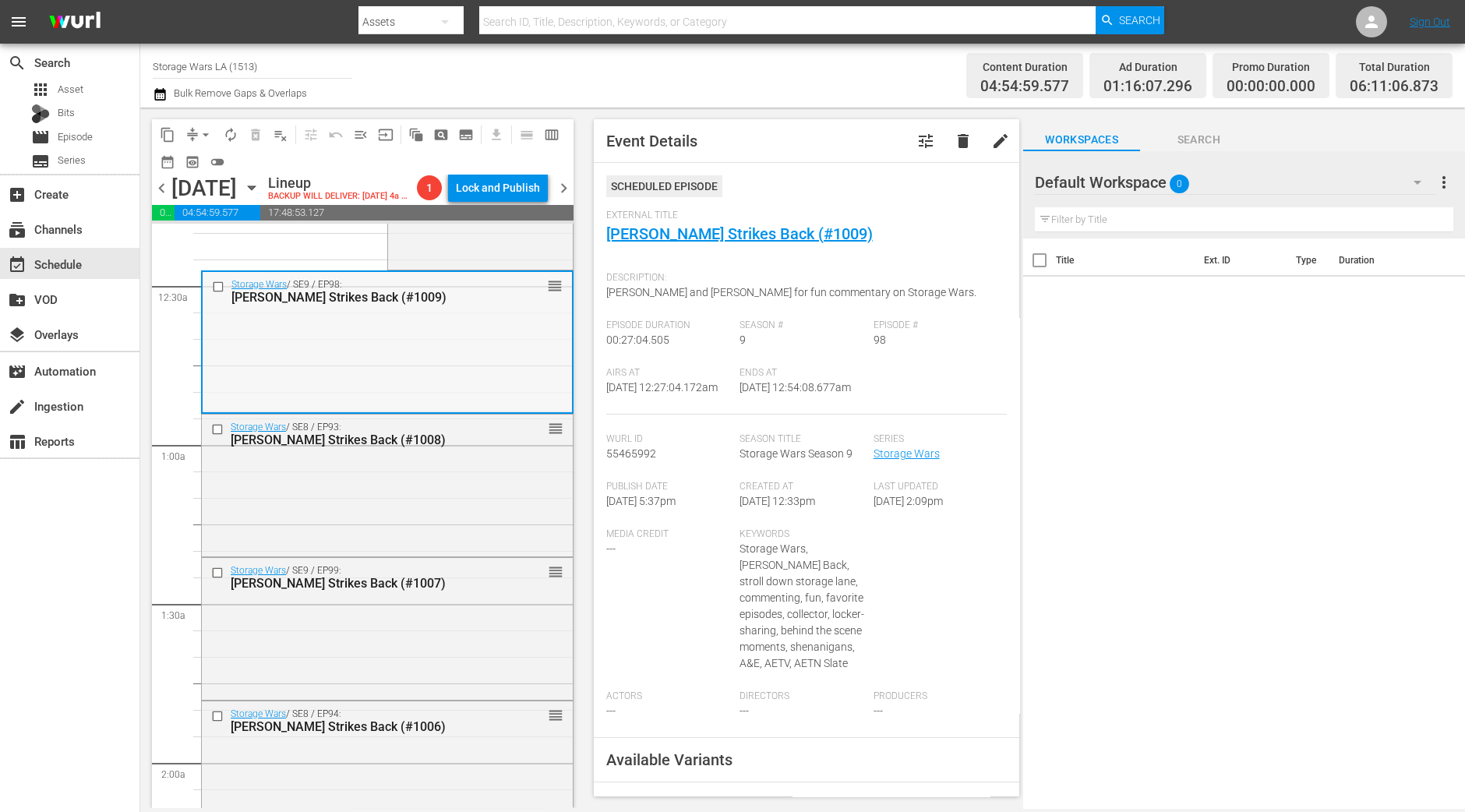
click at [402, 499] on div "Storage Wars / SE8 / EP93: Barry Strikes Back (#1008) reorder" at bounding box center [387, 483] width 371 height 138
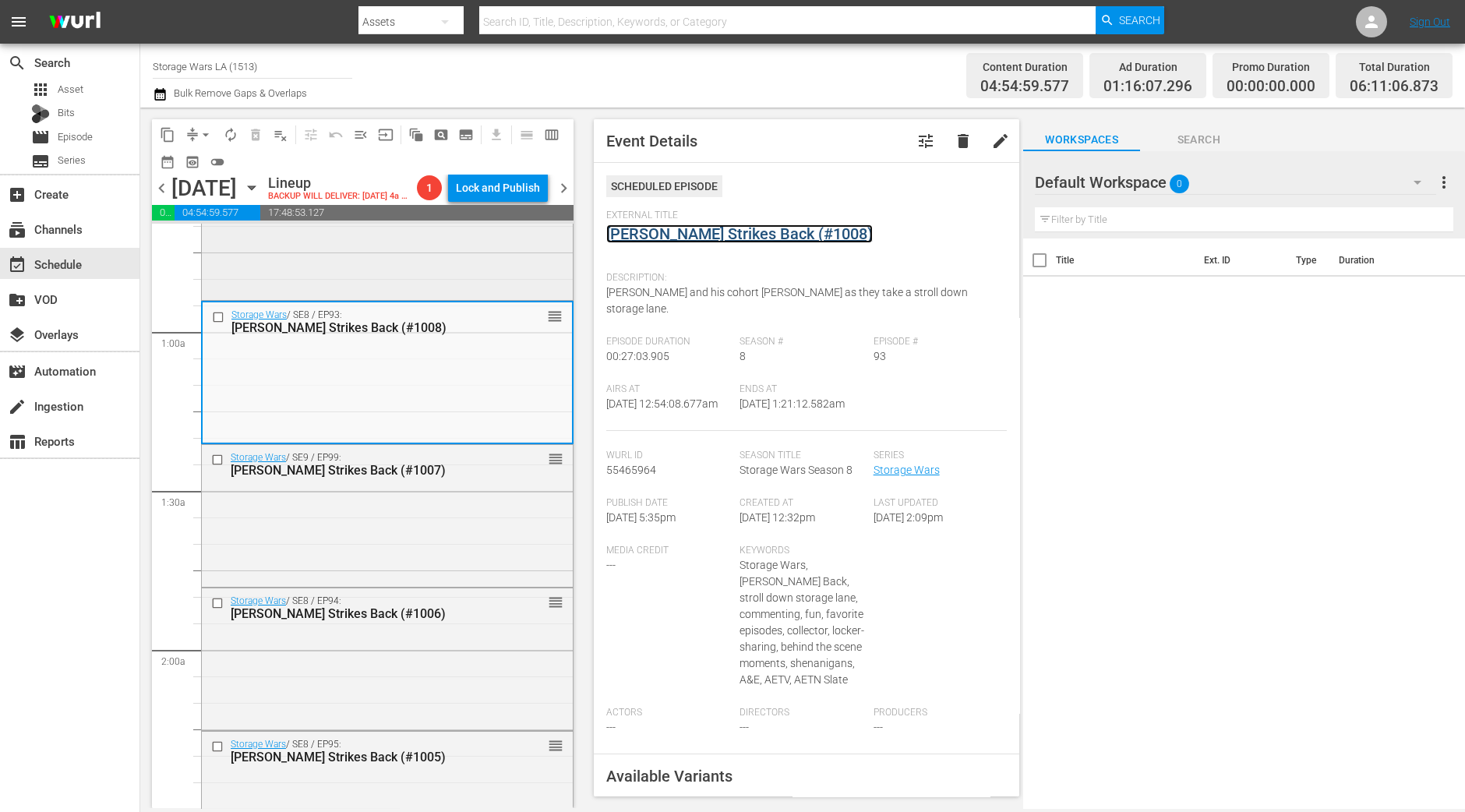
scroll to position [292, 0]
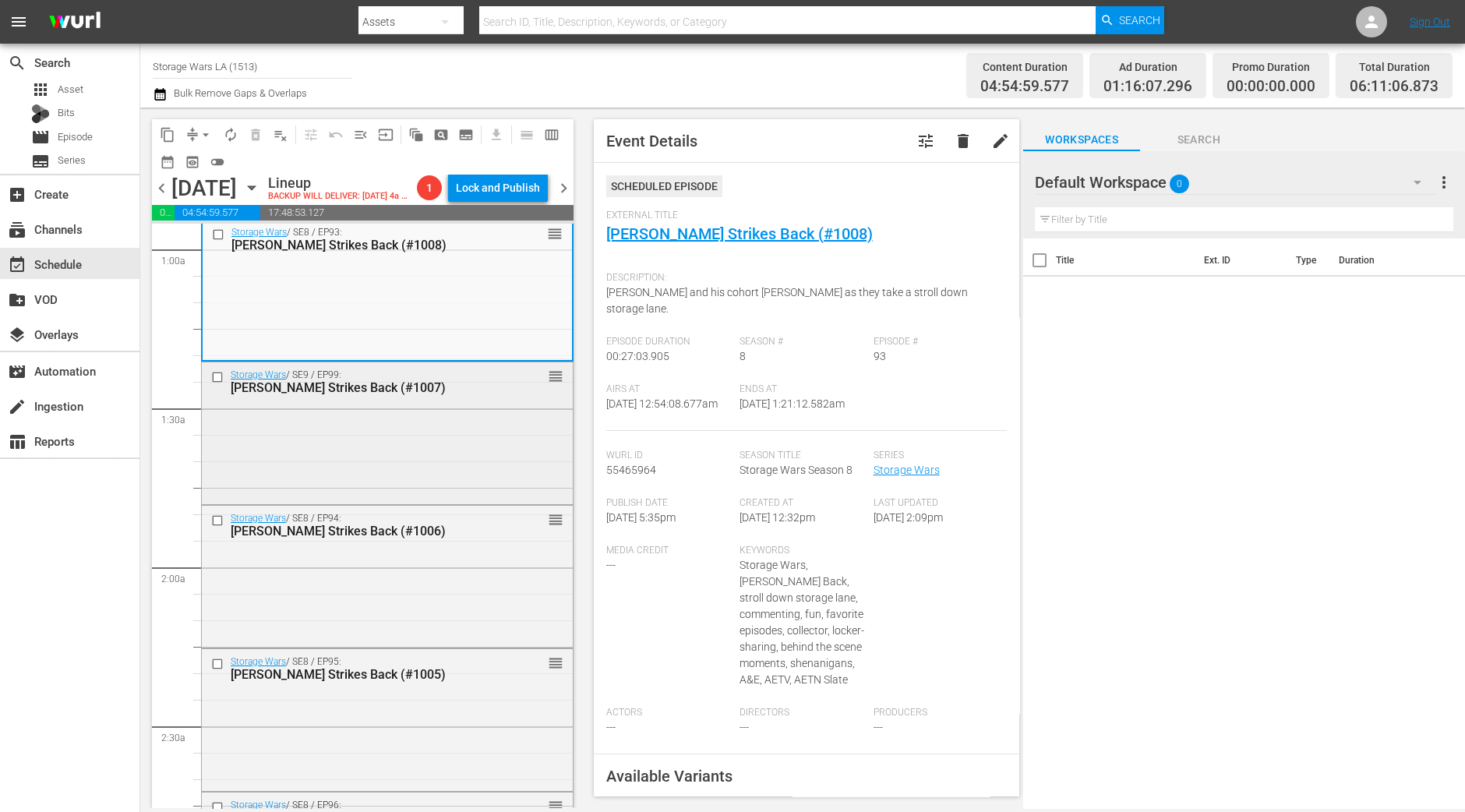
click at [445, 455] on div "Storage Wars / SE9 / EP99: Barry Strikes Back (#1007) reorder" at bounding box center [387, 431] width 371 height 138
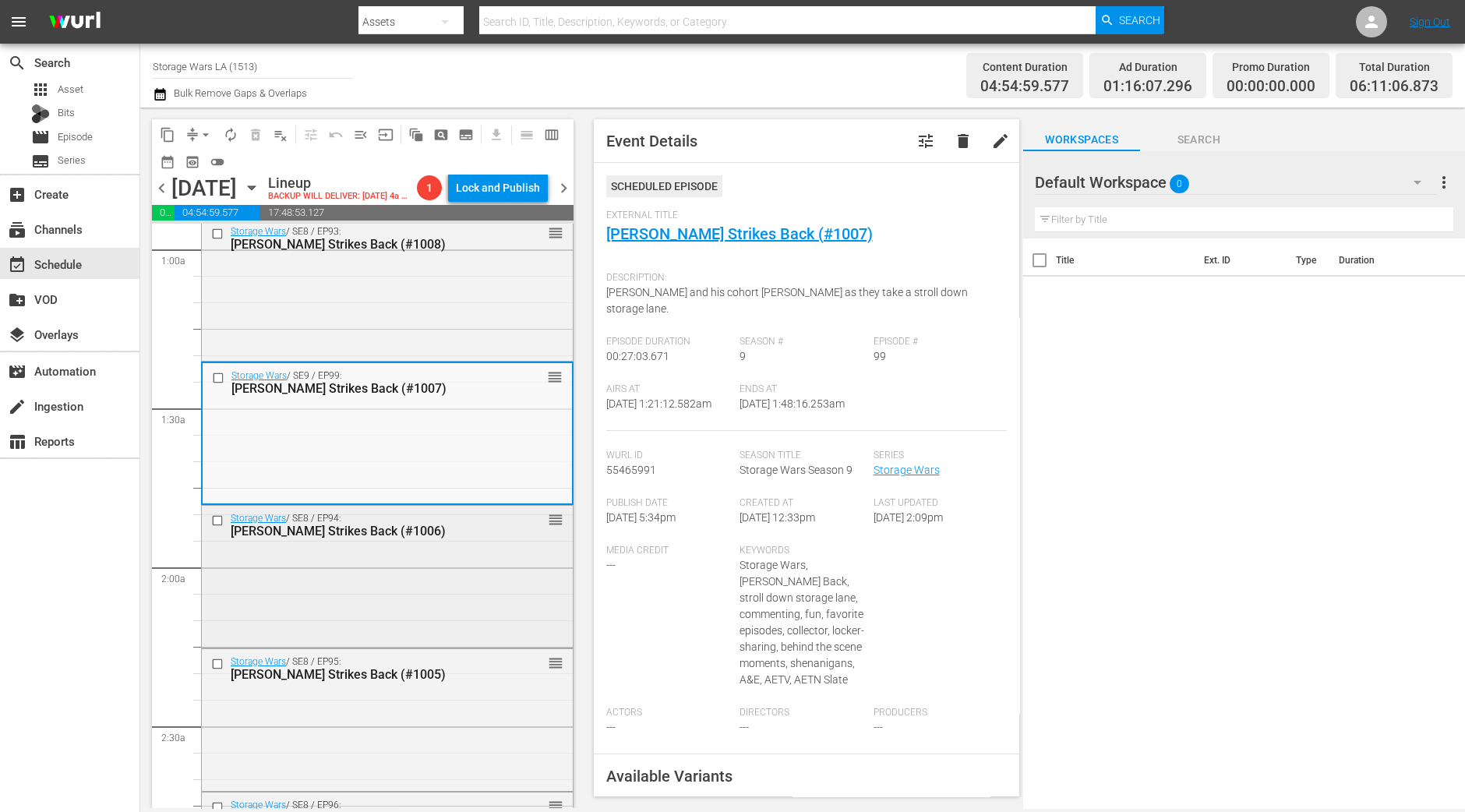
click at [468, 592] on div "Storage Wars / SE8 / EP94: Barry Strikes Back (#1006) reorder" at bounding box center [387, 575] width 371 height 138
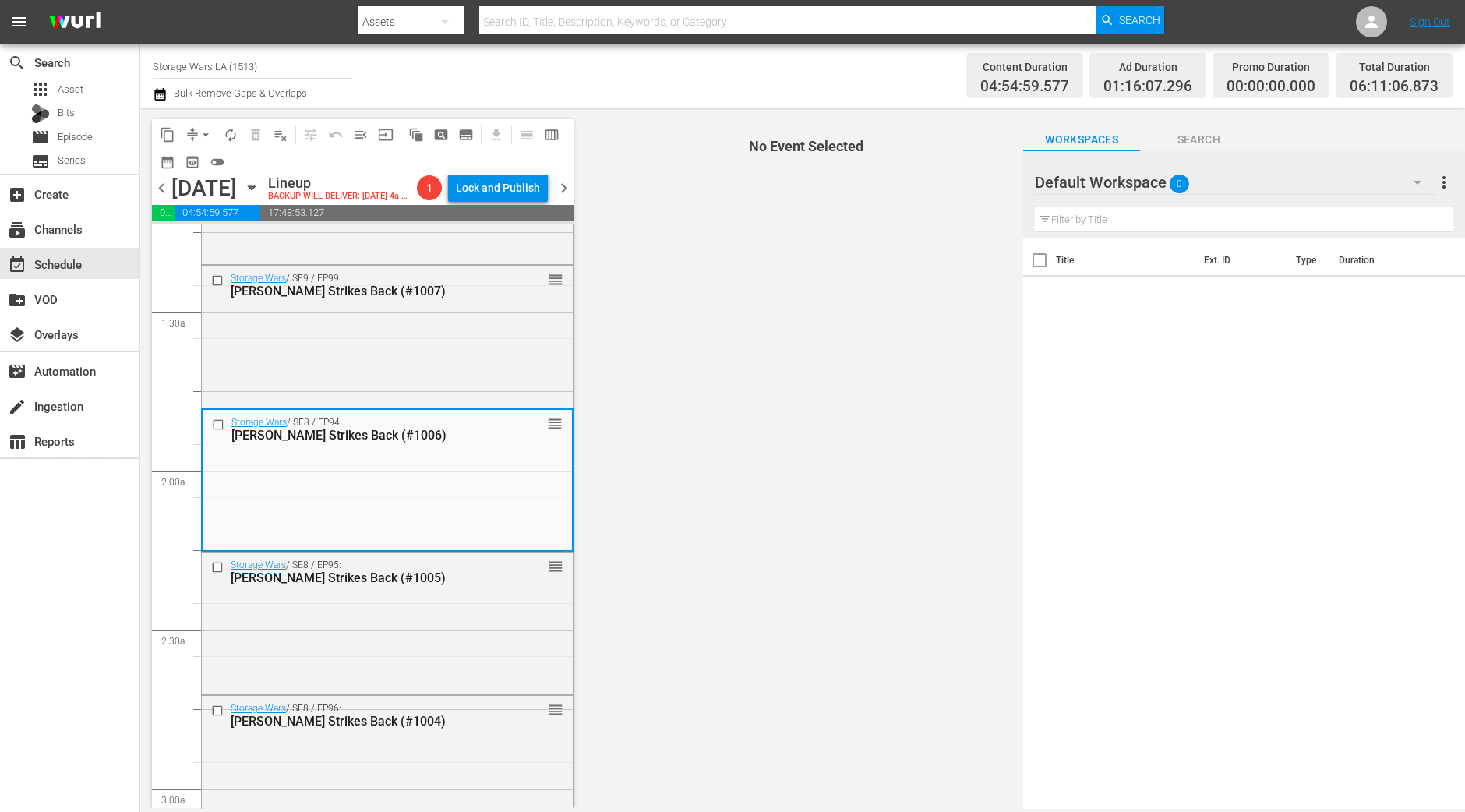
scroll to position [487, 0]
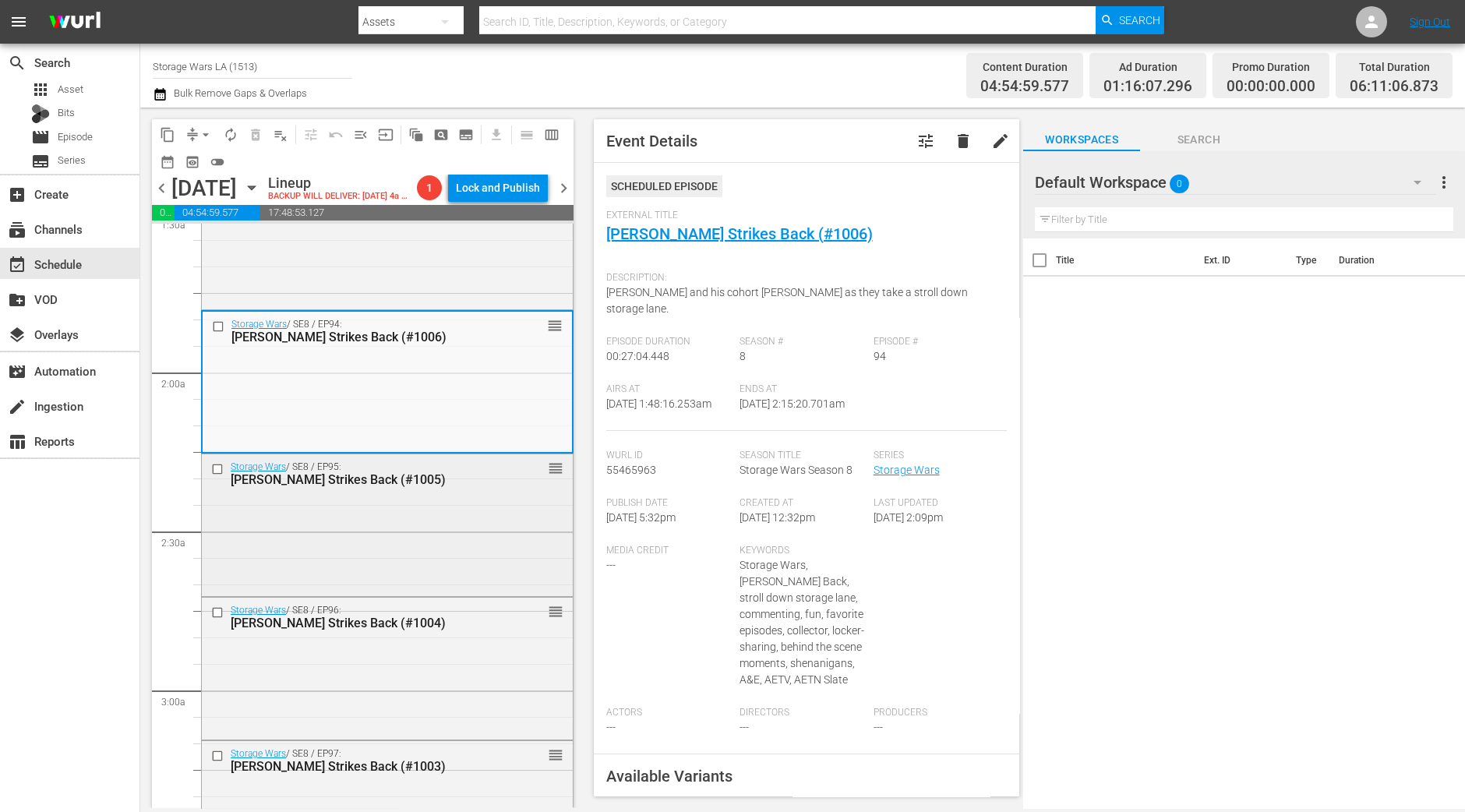
click at [464, 553] on div "Storage Wars / SE8 / EP95: Barry Strikes Back (#1005) reorder" at bounding box center [387, 523] width 371 height 138
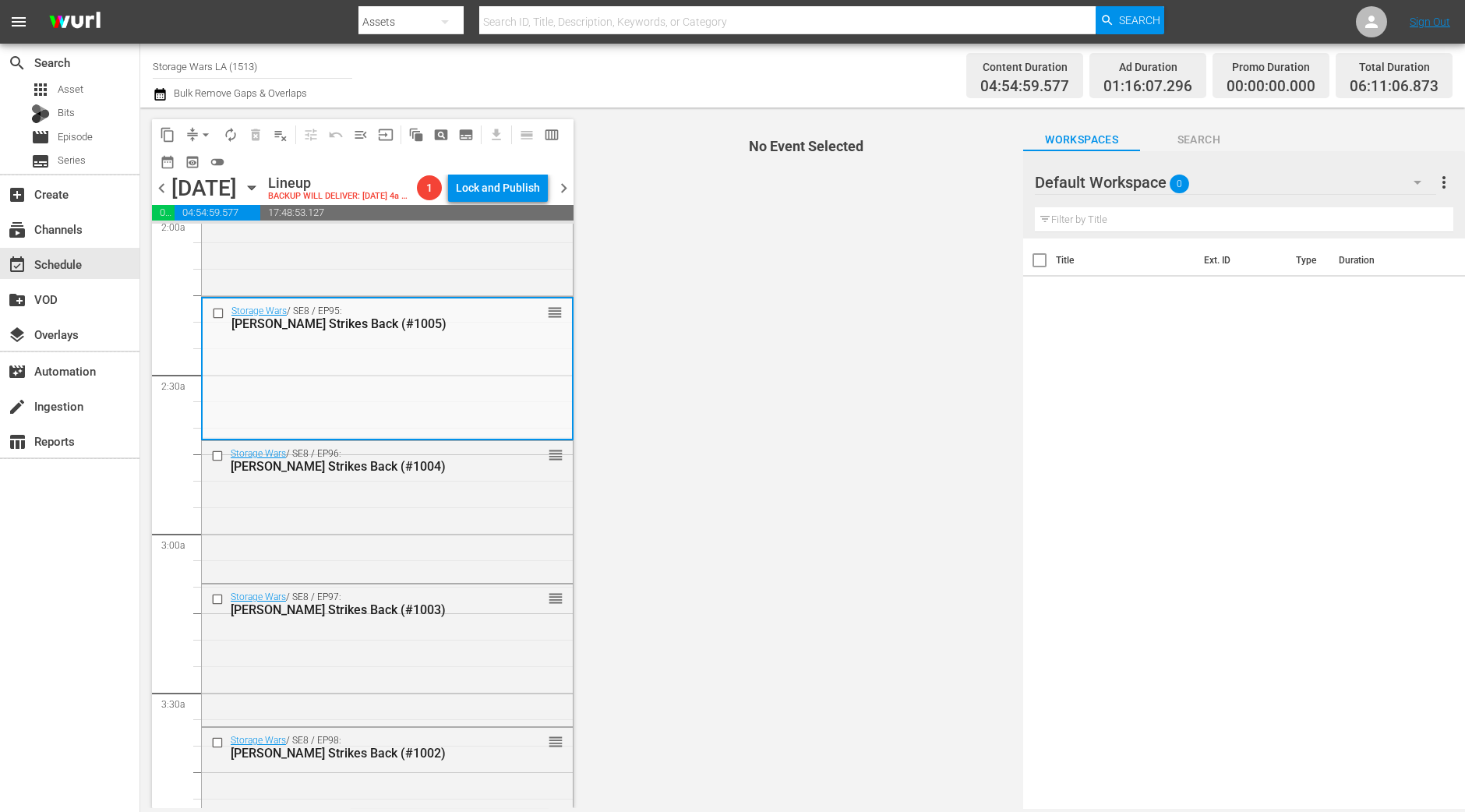
scroll to position [681, 0]
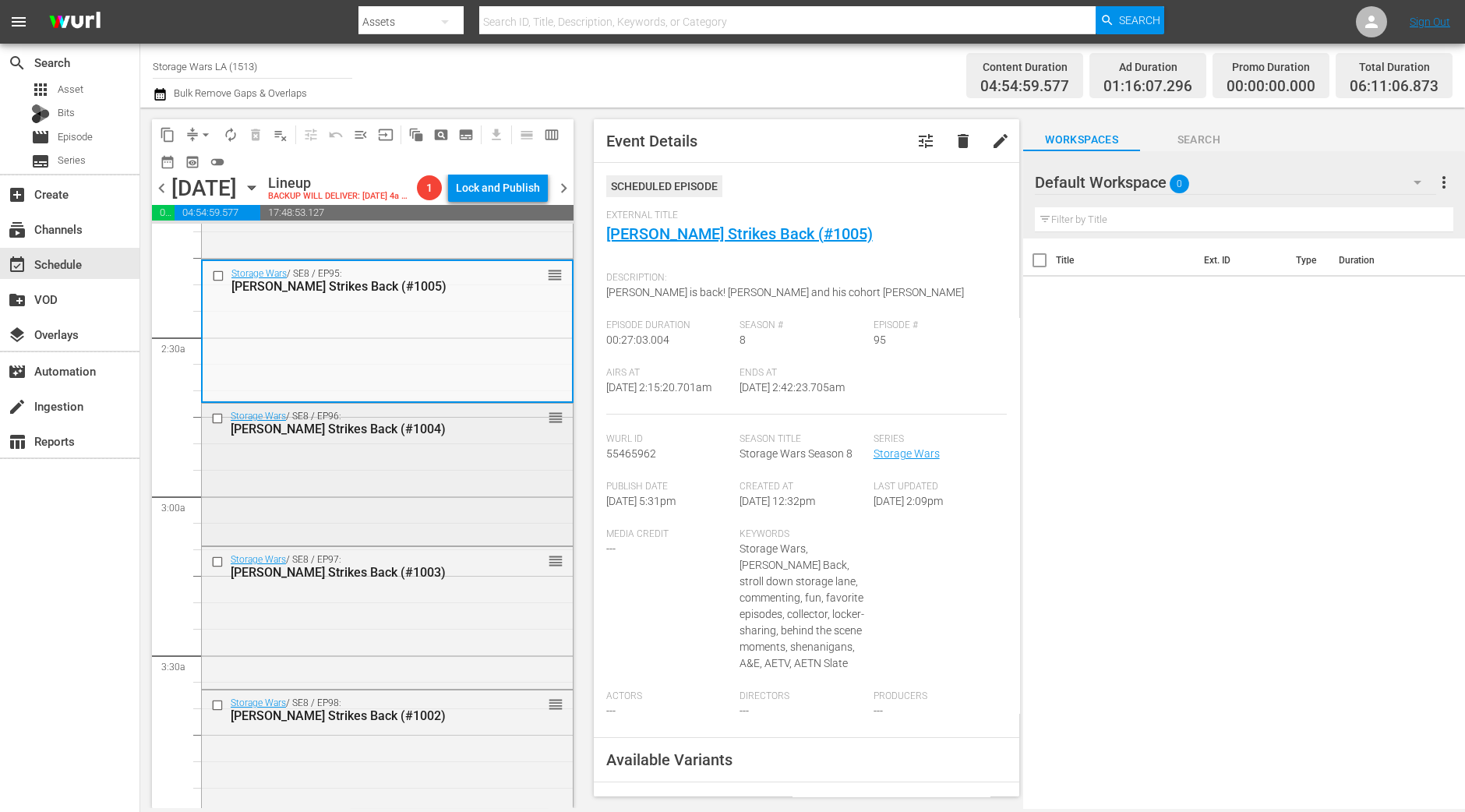
click at [475, 506] on div "Storage Wars / SE8 / EP96: Barry Strikes Back (#1004) reorder" at bounding box center [387, 473] width 371 height 138
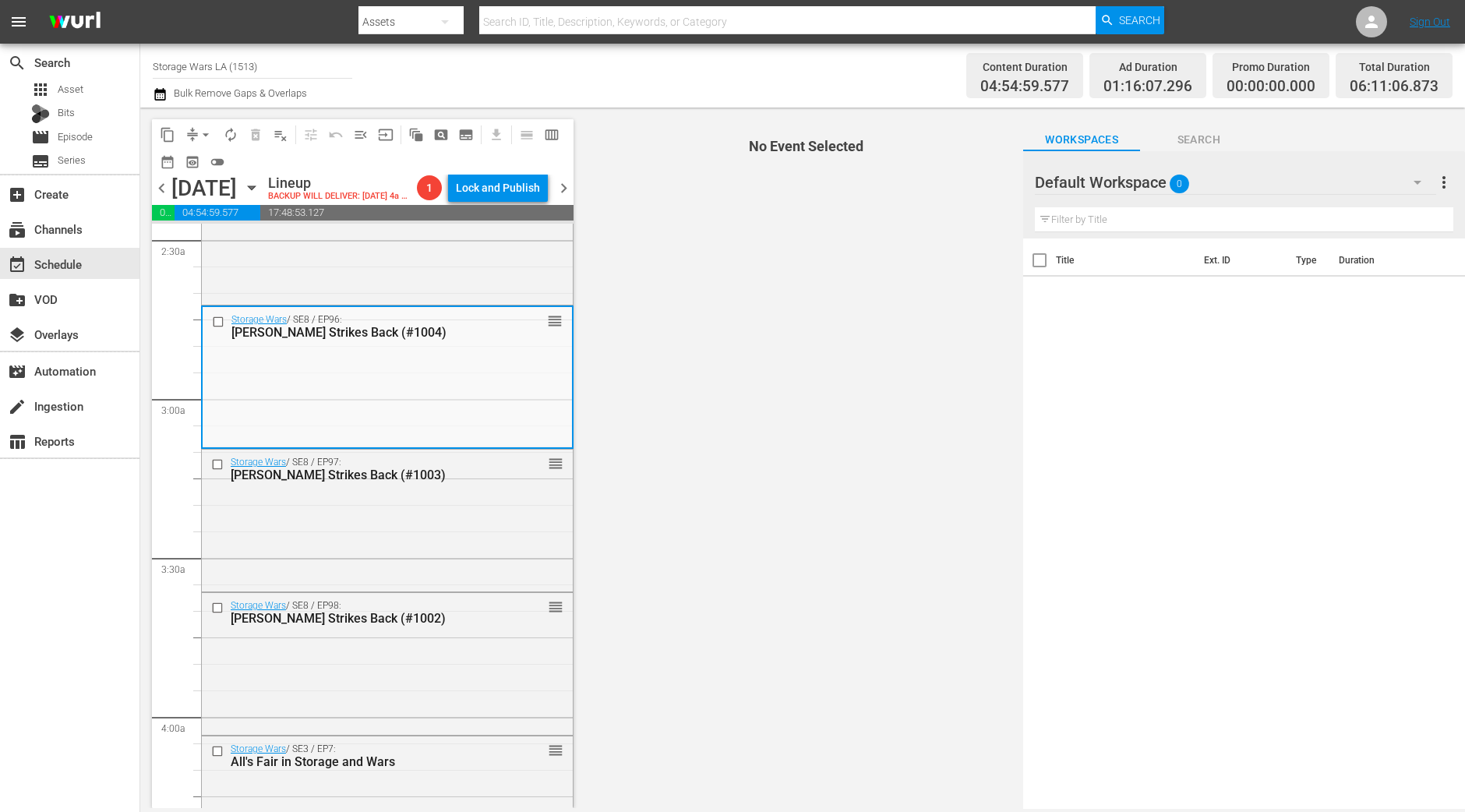
scroll to position [876, 0]
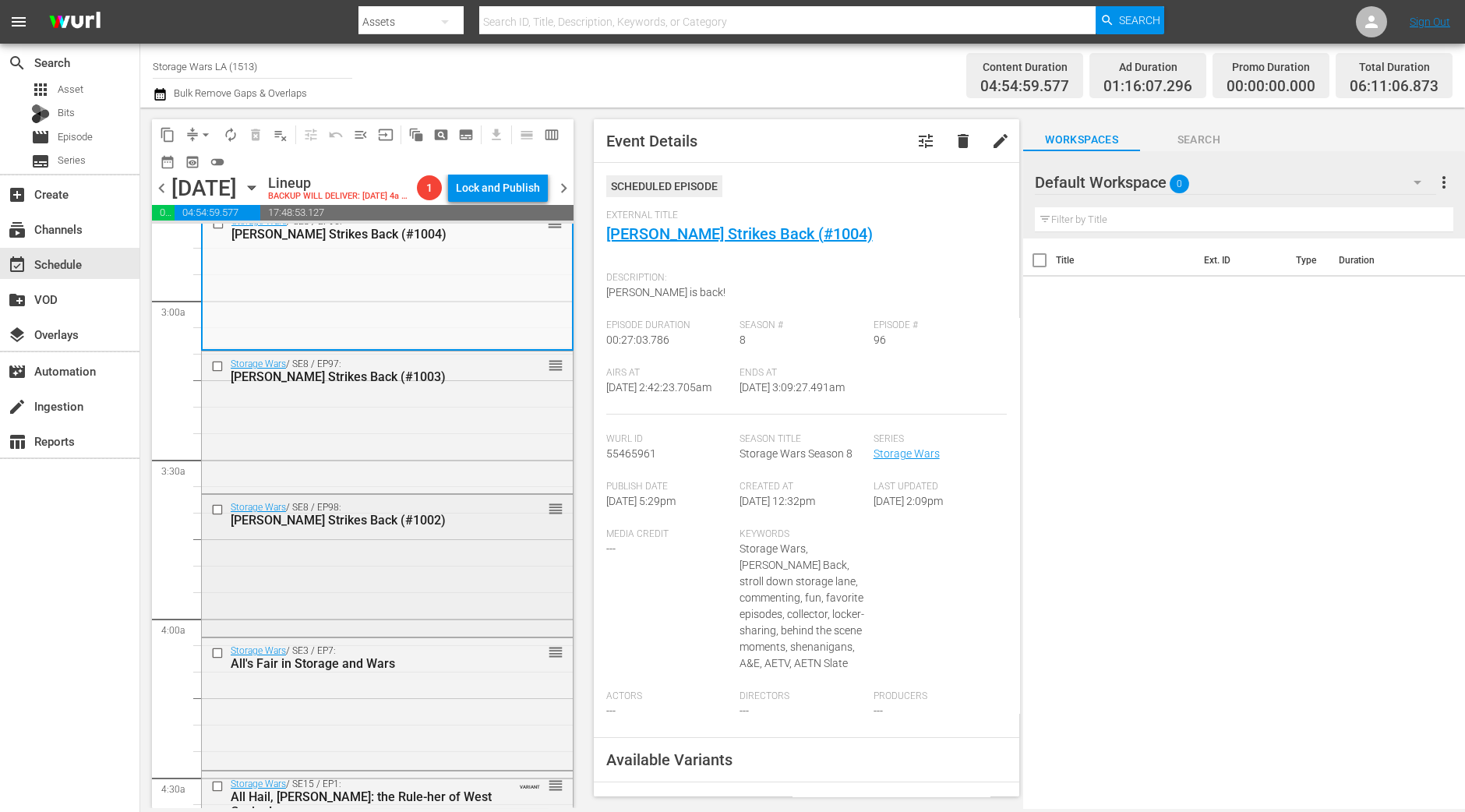
click at [425, 600] on div "Storage Wars / SE8 / EP98: Barry Strikes Back (#1002) reorder" at bounding box center [387, 563] width 371 height 138
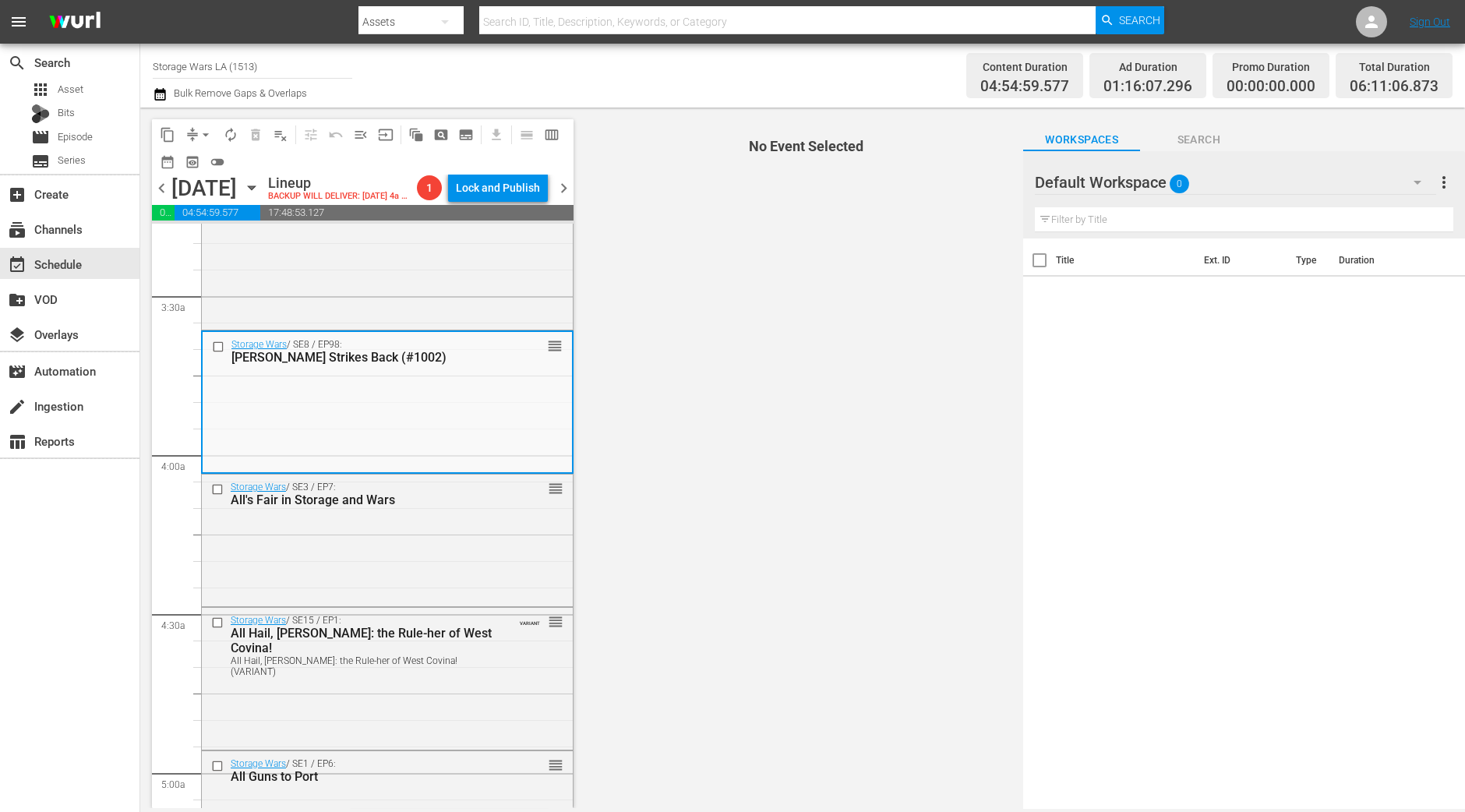
scroll to position [1071, 0]
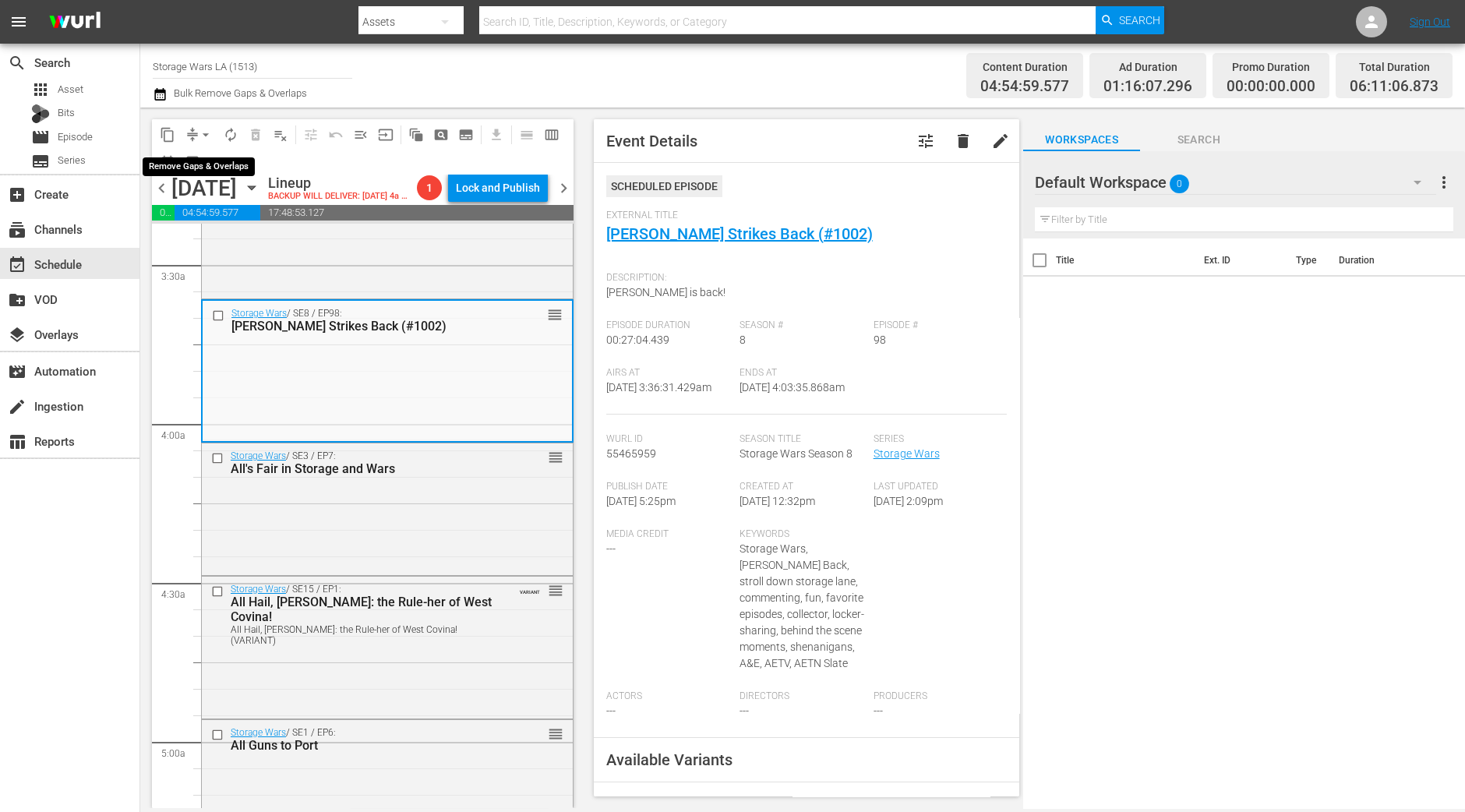
click at [210, 140] on span "arrow_drop_down" at bounding box center [206, 135] width 16 height 16
click at [214, 163] on li "Align to Midnight" at bounding box center [206, 165] width 164 height 26
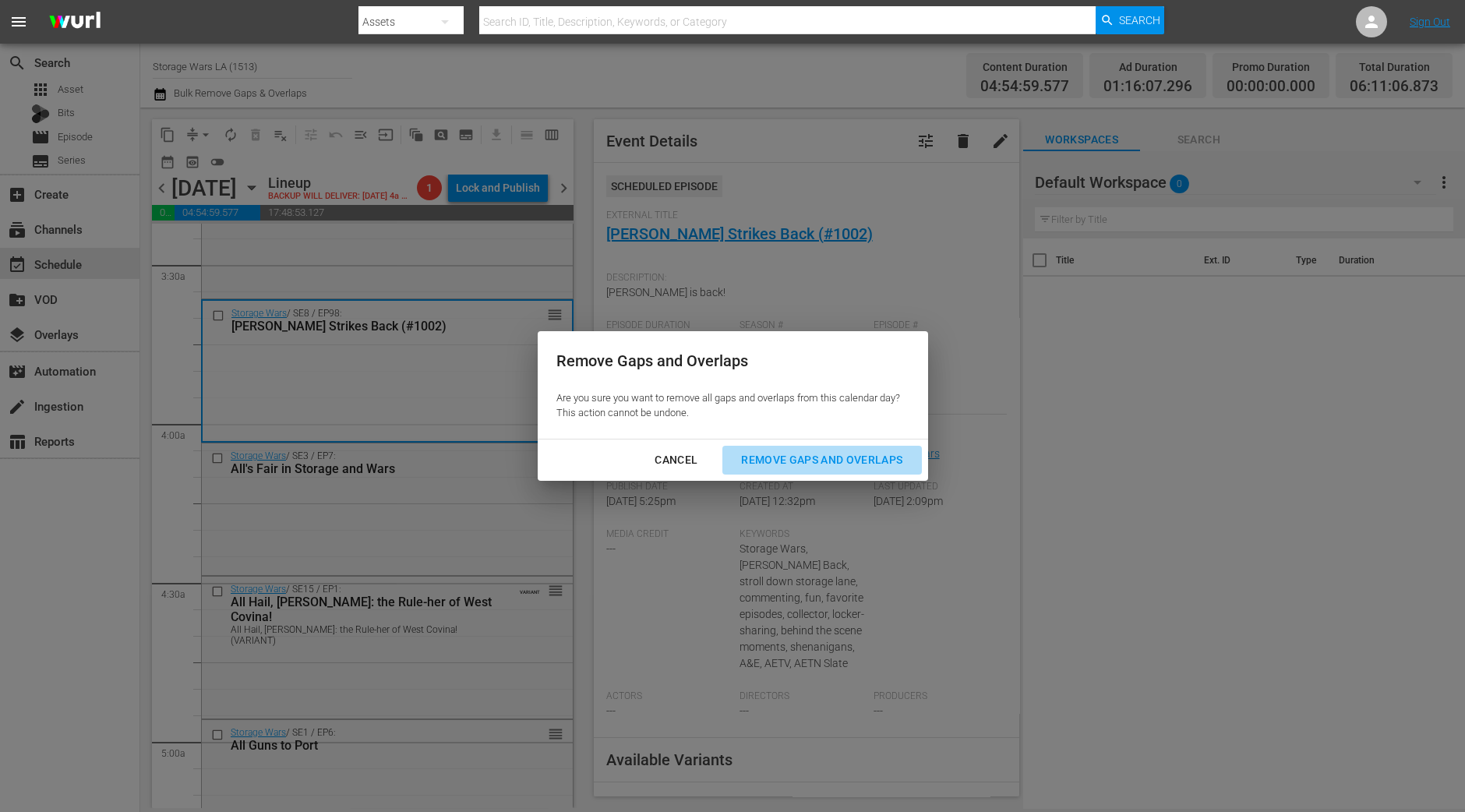
click at [814, 447] on button "Remove Gaps and Overlaps" at bounding box center [821, 459] width 198 height 29
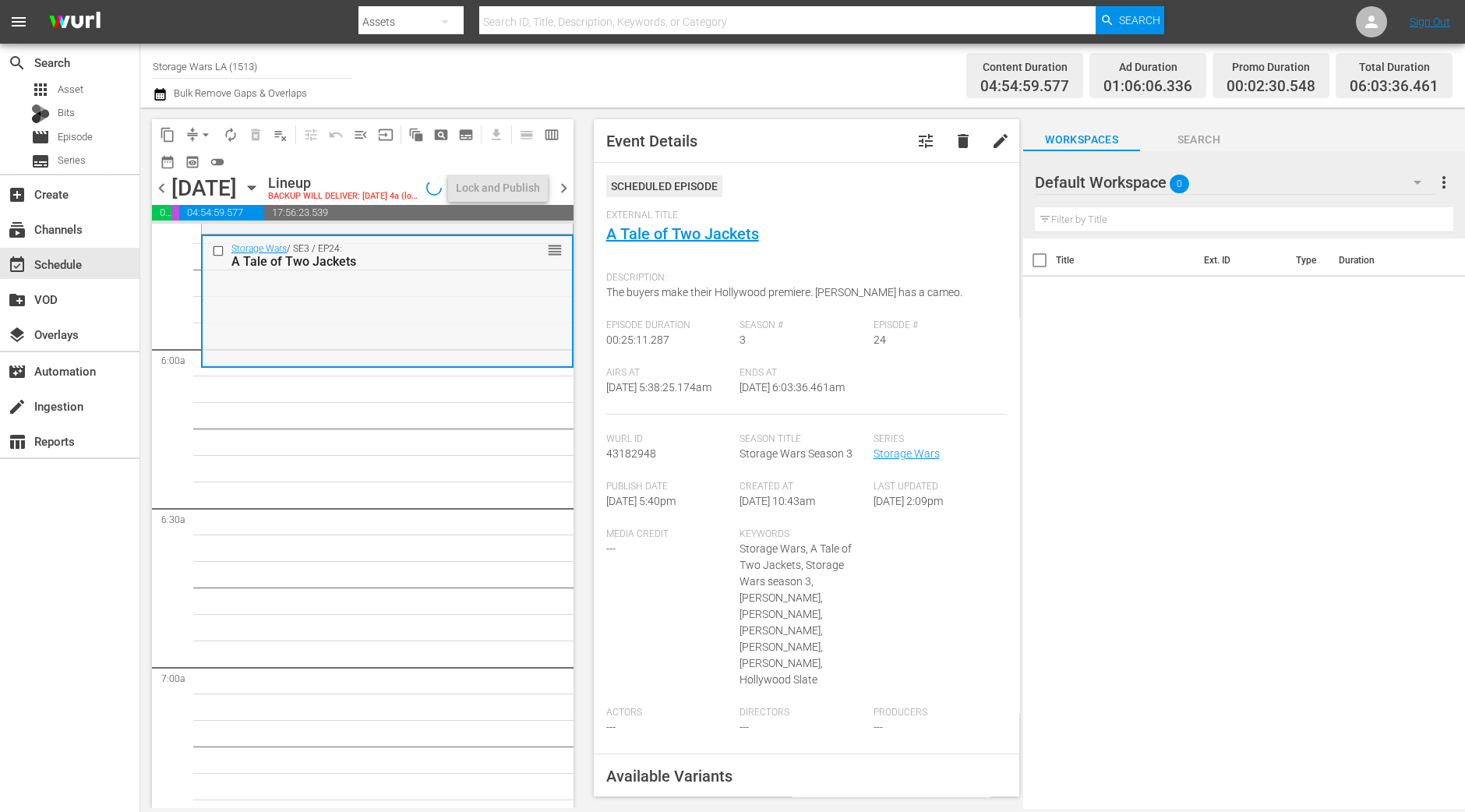
scroll to position [1753, 0]
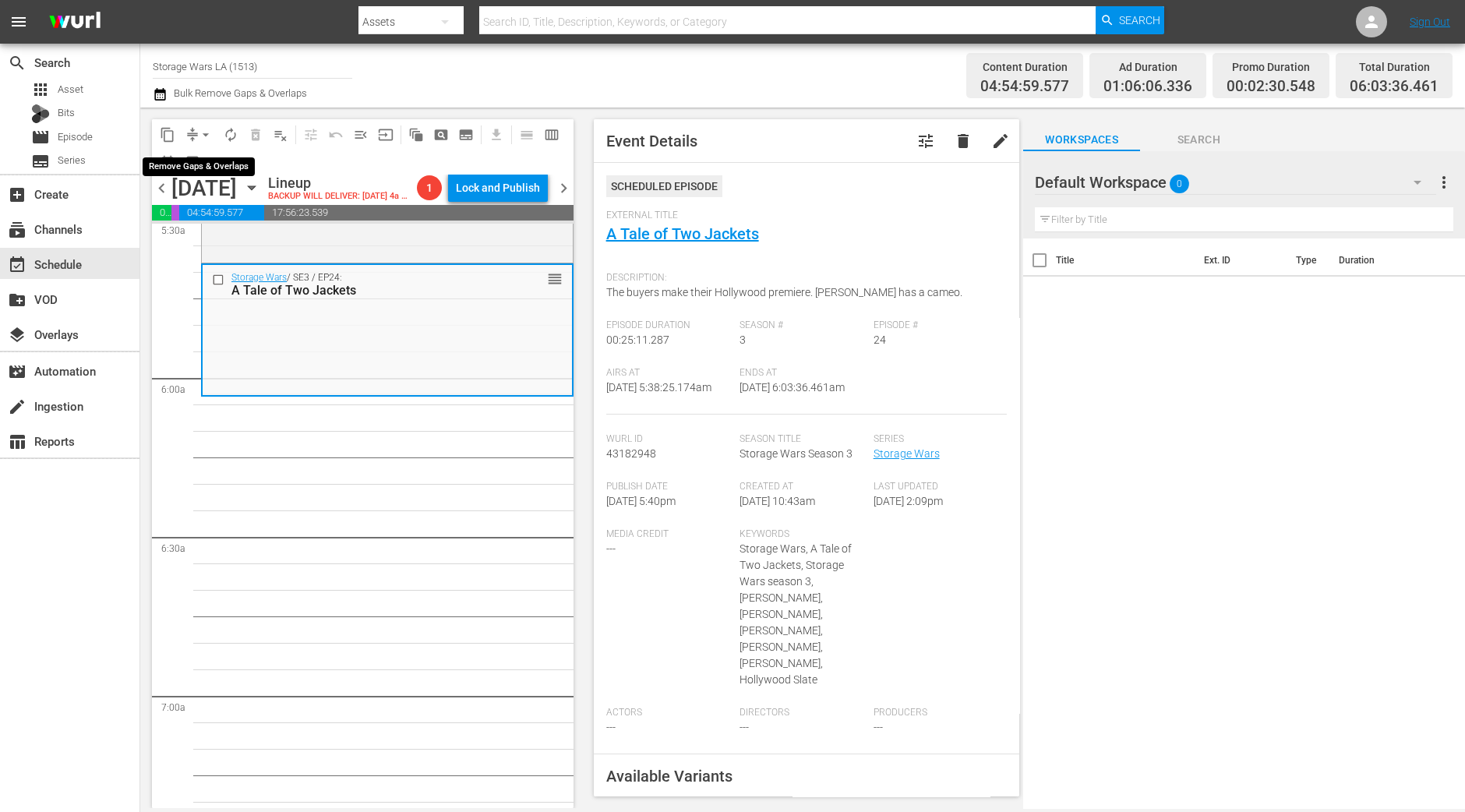
click at [205, 130] on span "arrow_drop_down" at bounding box center [206, 135] width 16 height 16
click at [193, 171] on li "Align to Midnight" at bounding box center [206, 165] width 164 height 26
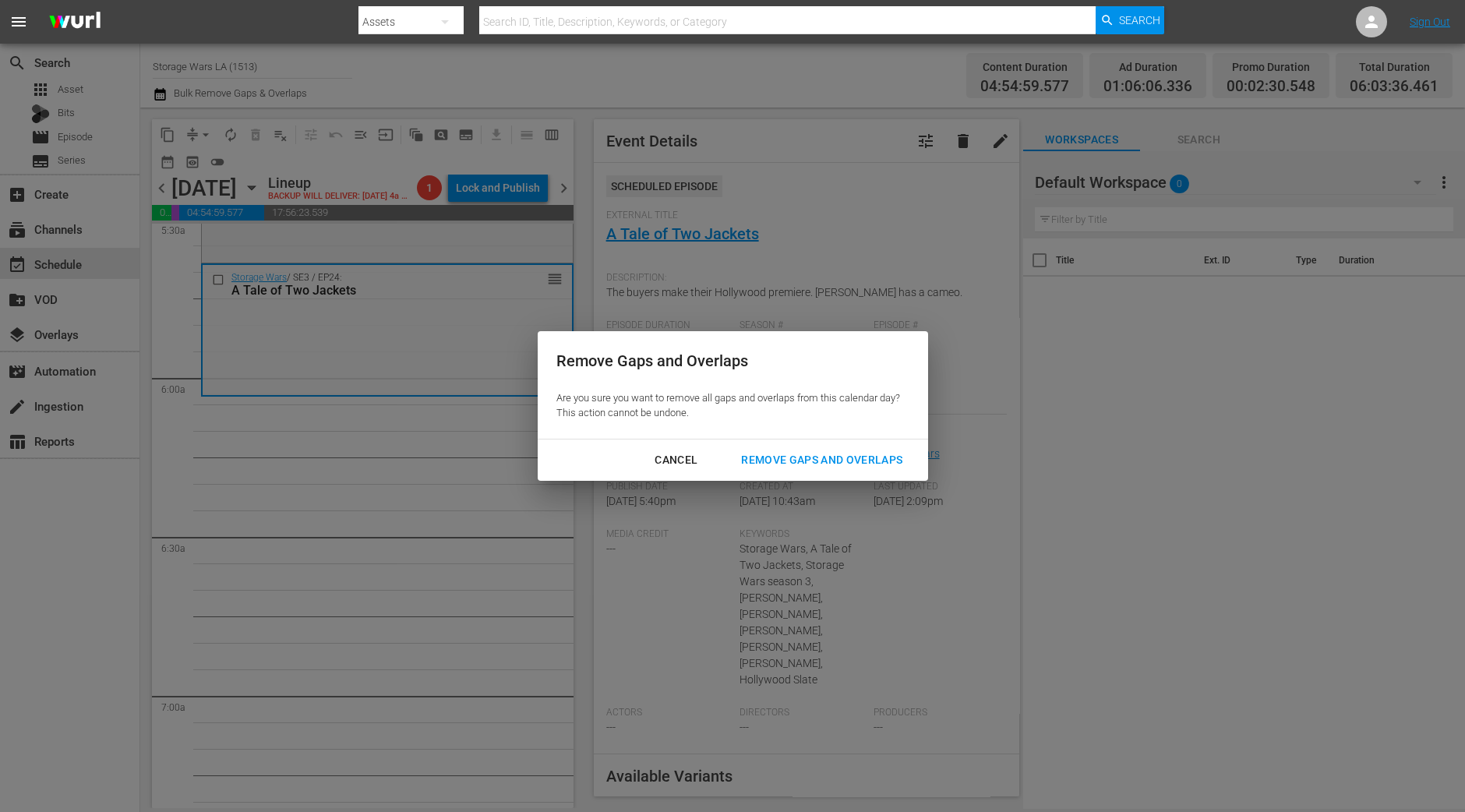
click at [841, 470] on button "Remove Gaps and Overlaps" at bounding box center [821, 459] width 198 height 29
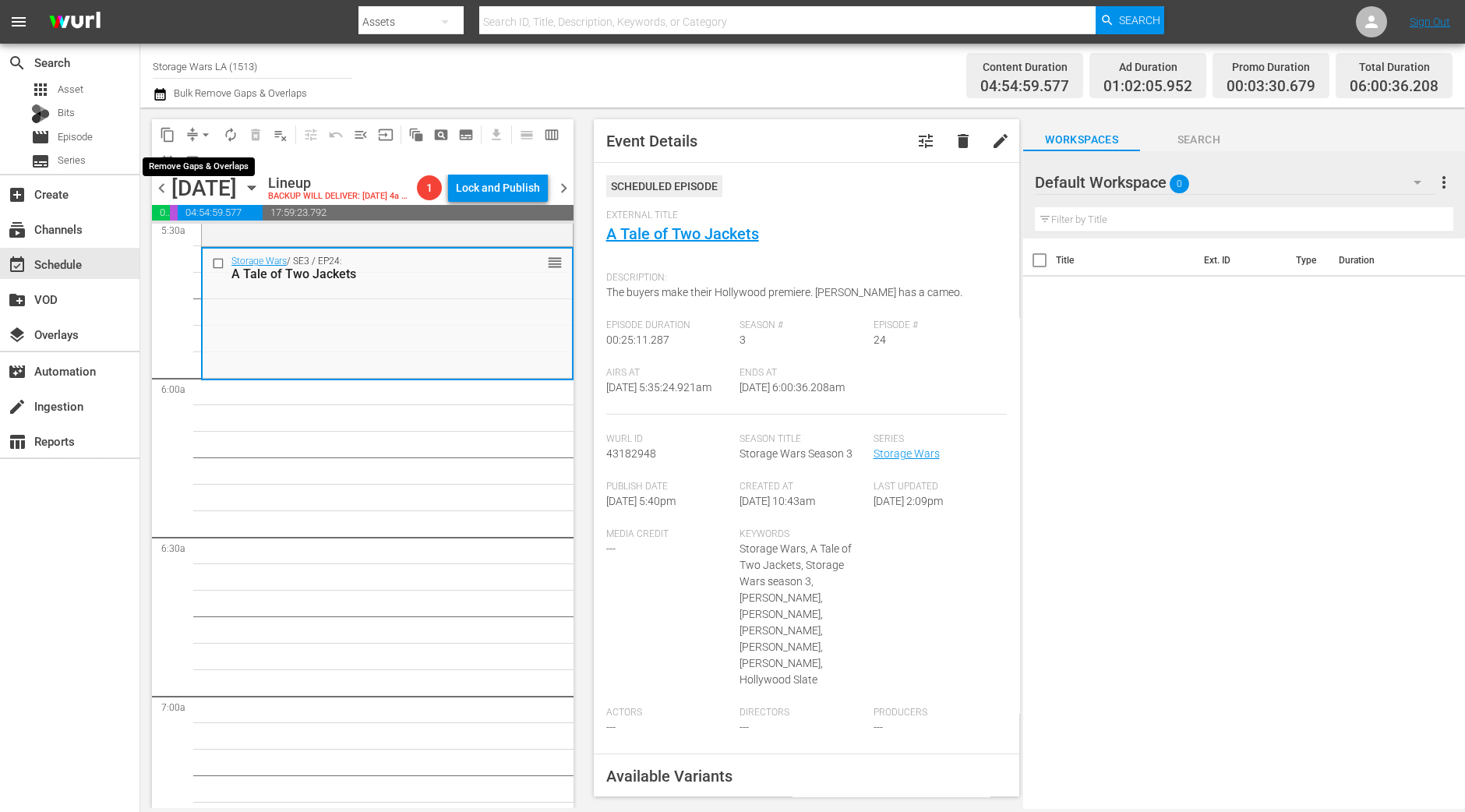
click at [202, 134] on span "arrow_drop_down" at bounding box center [206, 135] width 16 height 16
click at [203, 166] on li "Align to Midnight" at bounding box center [206, 165] width 164 height 26
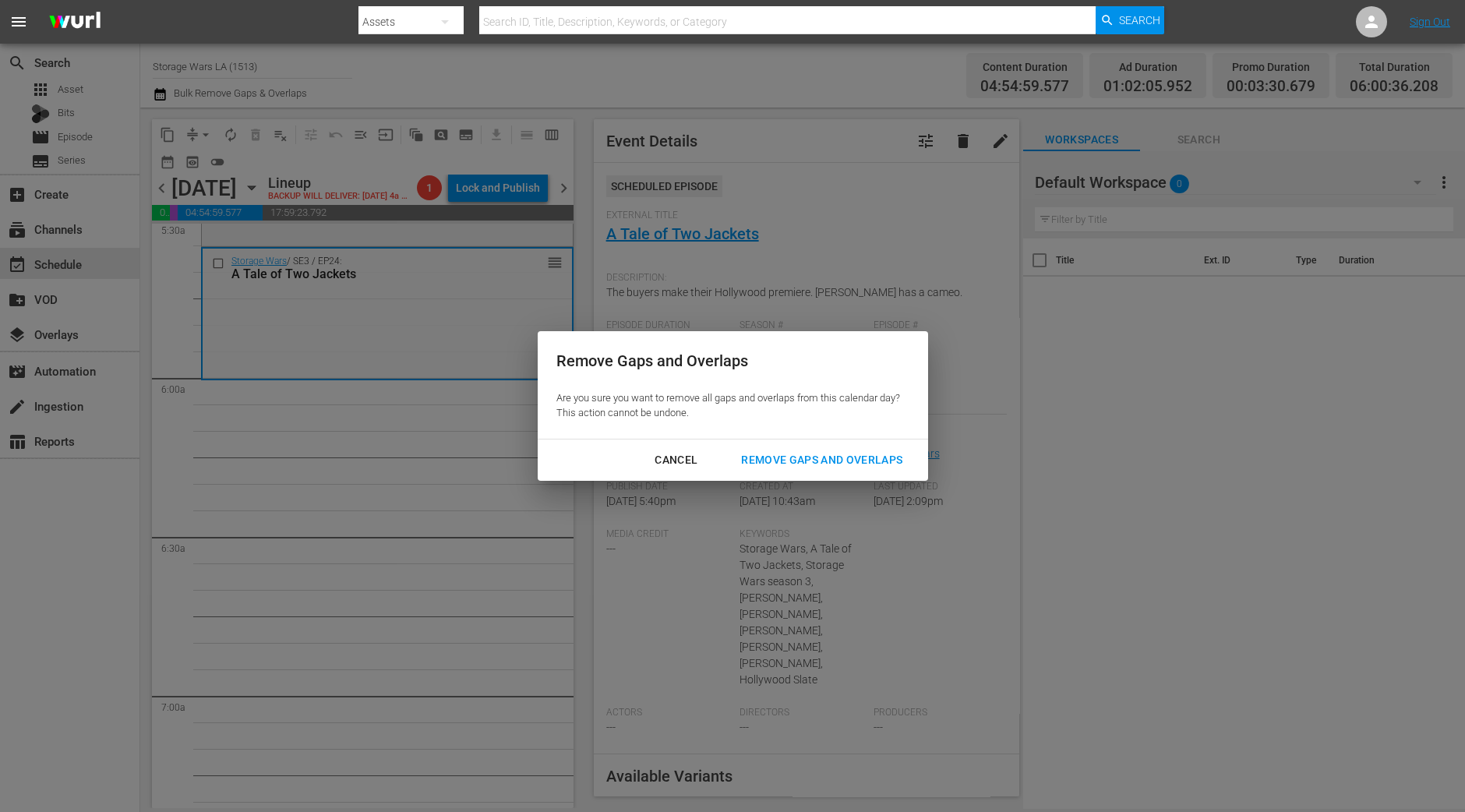
click at [838, 461] on div "Remove Gaps and Overlaps" at bounding box center [821, 460] width 186 height 19
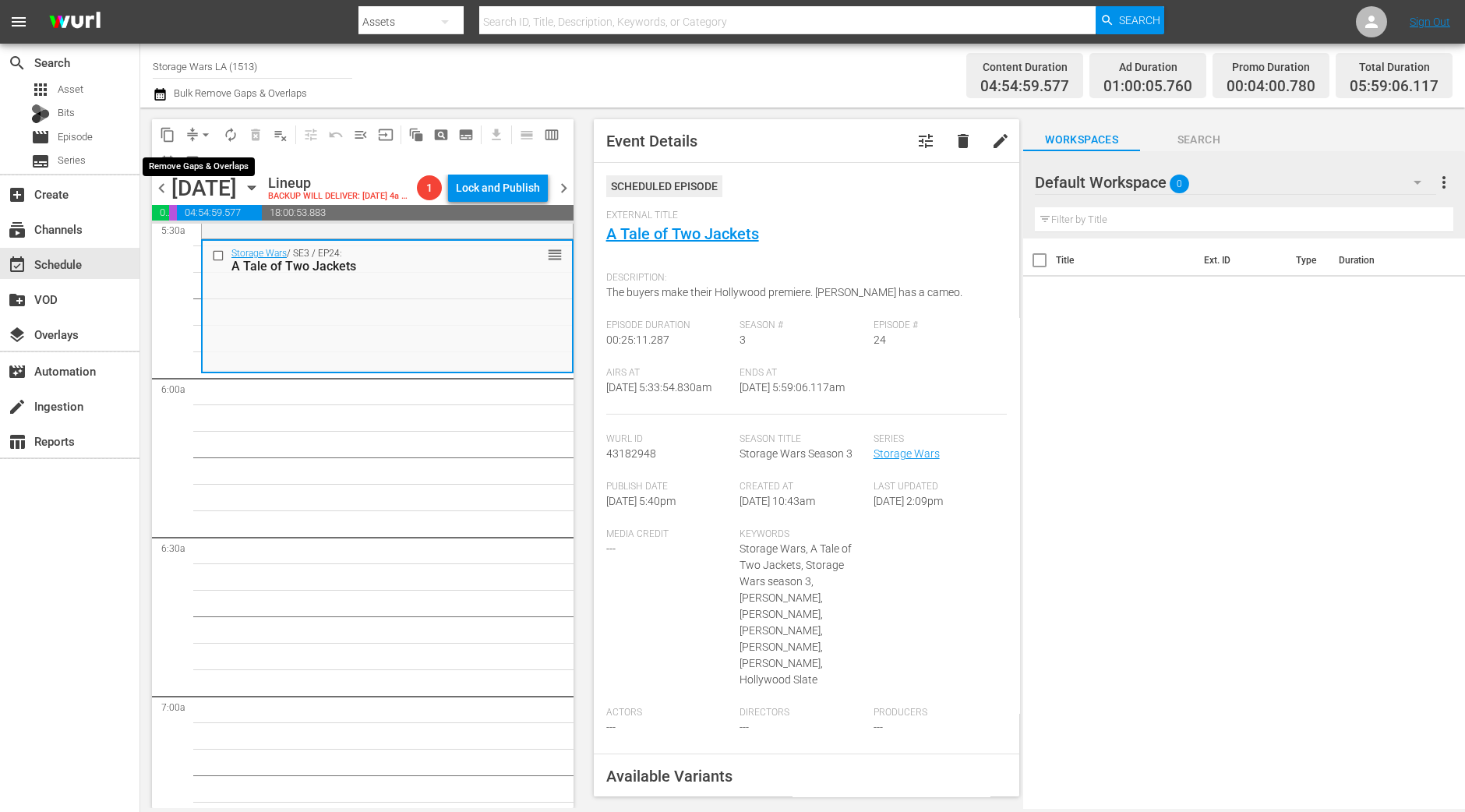
click at [195, 137] on button "arrow_drop_down" at bounding box center [206, 135] width 25 height 25
click at [206, 129] on span "arrow_drop_down" at bounding box center [206, 135] width 16 height 16
click at [211, 161] on li "Align to Midnight" at bounding box center [206, 165] width 164 height 26
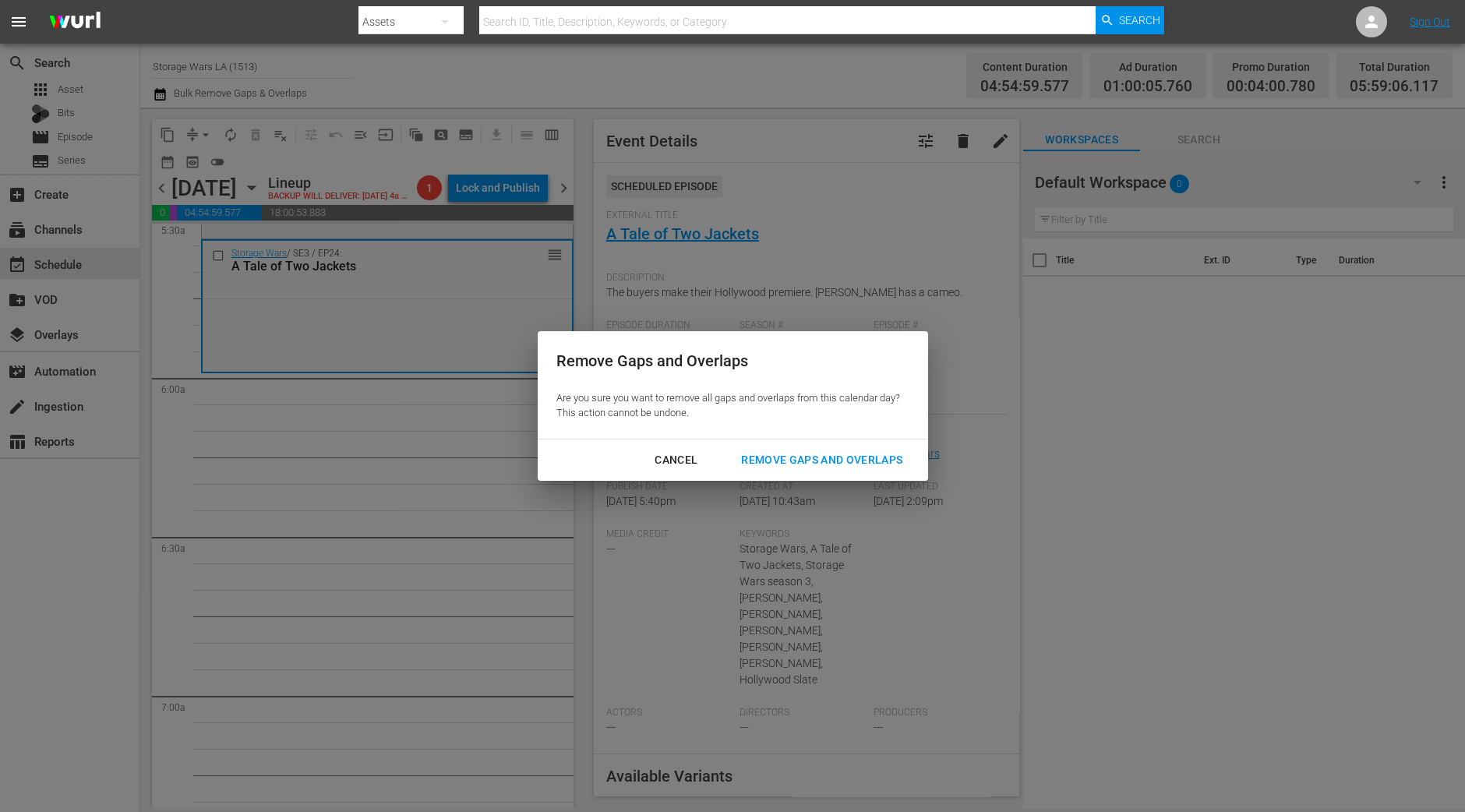
click at [767, 461] on div "Remove Gaps and Overlaps" at bounding box center [821, 460] width 186 height 19
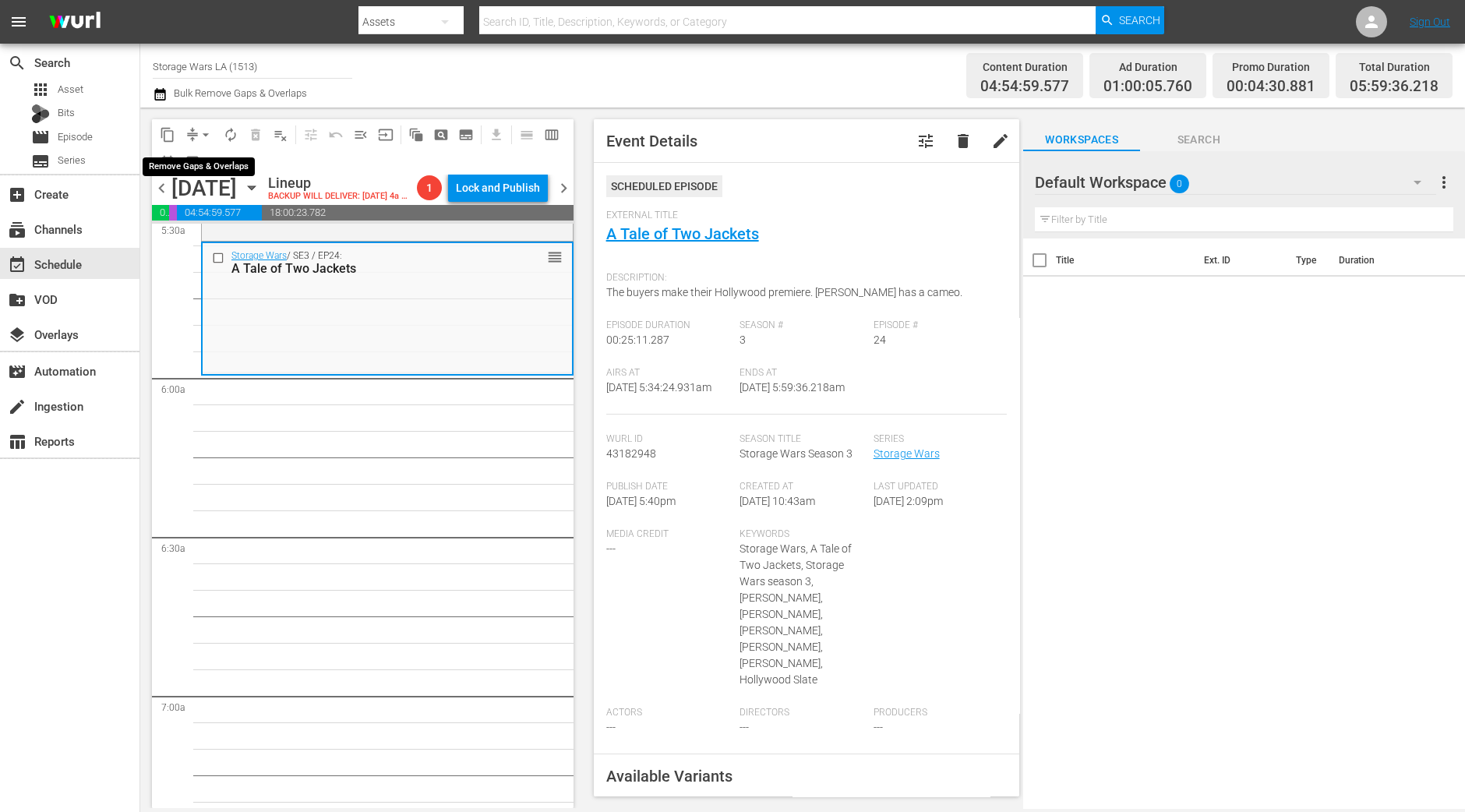
click at [195, 130] on button "arrow_drop_down" at bounding box center [206, 135] width 25 height 25
click at [198, 157] on li "Align to Midnight" at bounding box center [206, 165] width 164 height 26
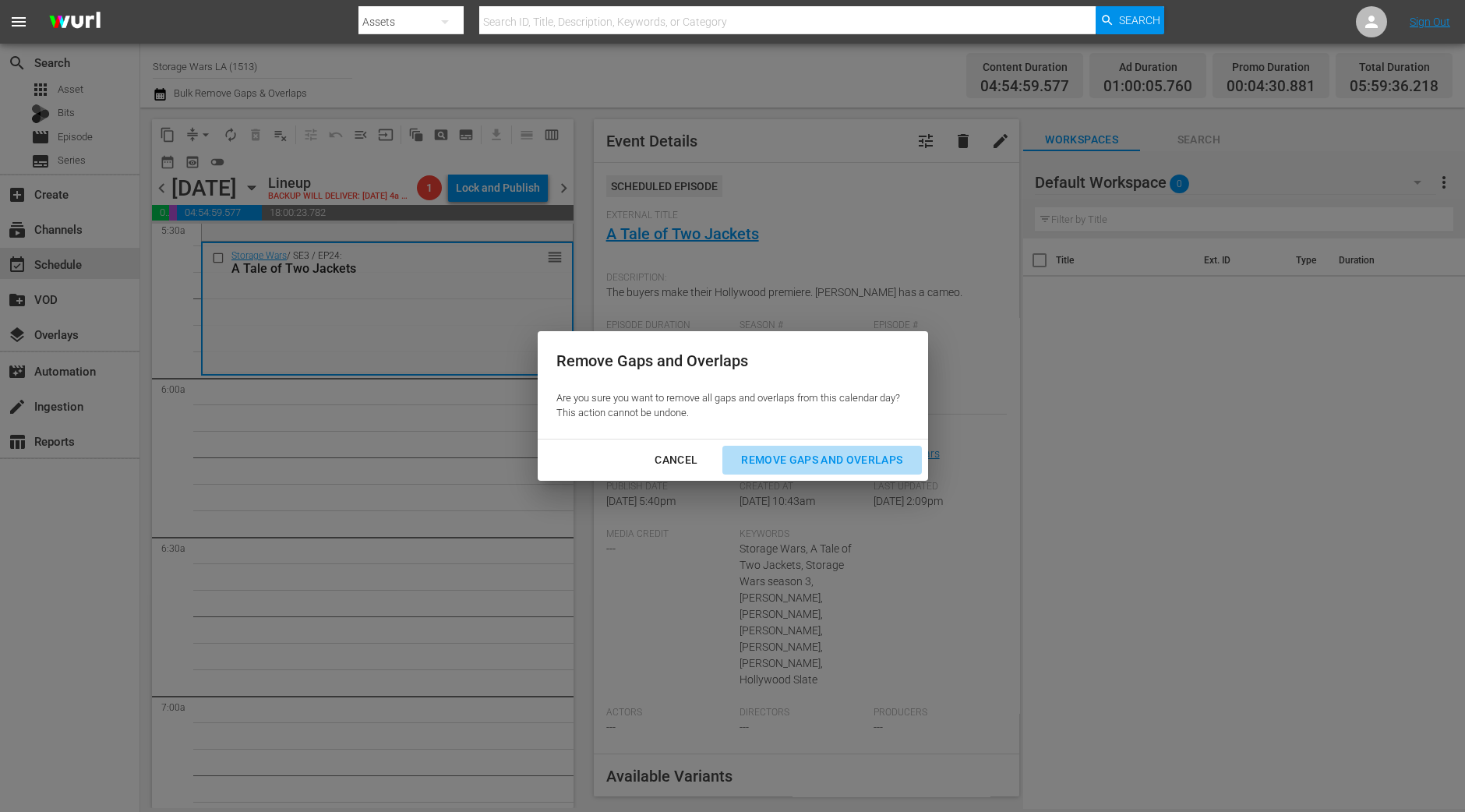
click at [852, 461] on div "Remove Gaps and Overlaps" at bounding box center [821, 460] width 186 height 19
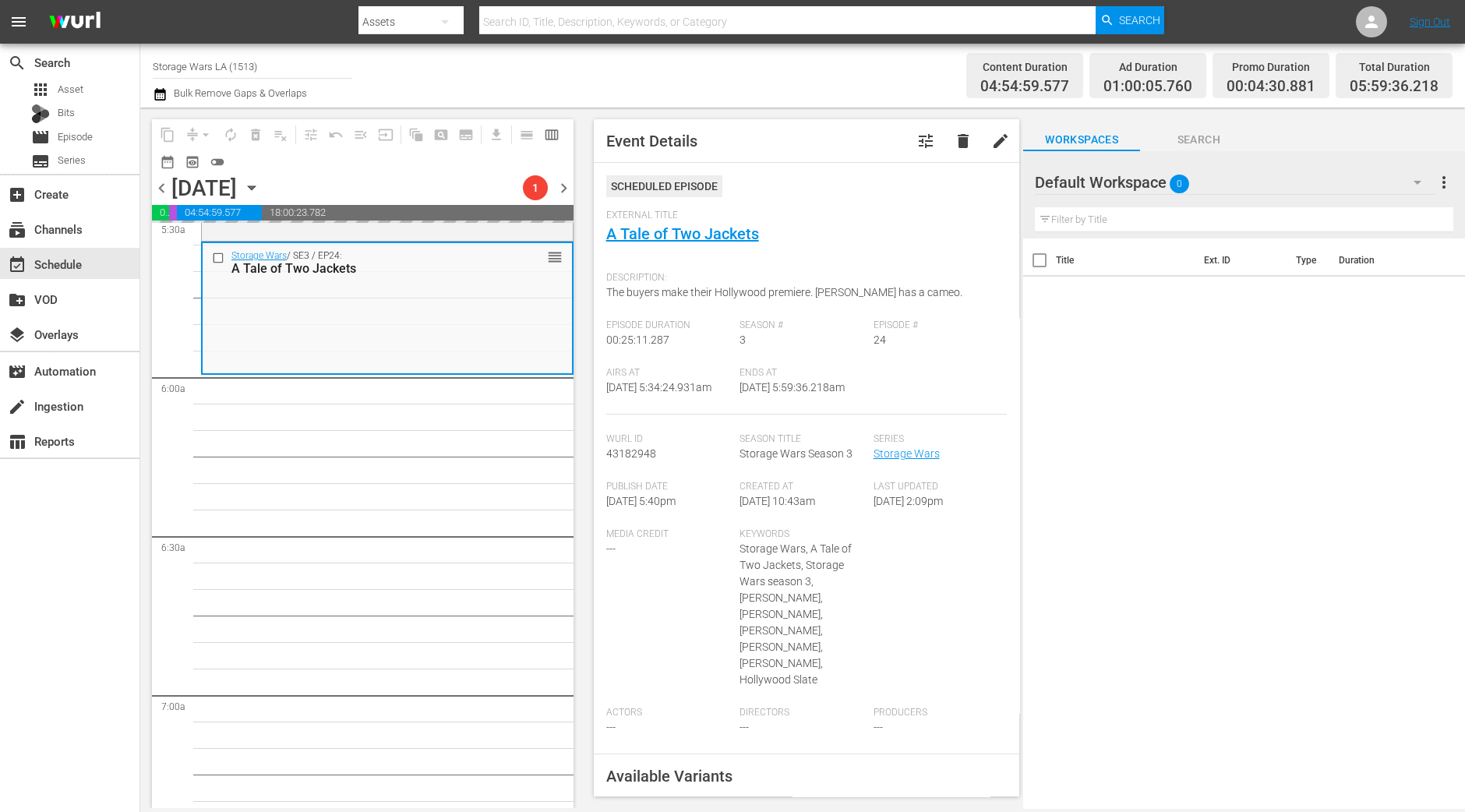
click at [265, 177] on div "Saturday, October 25th October 25th" at bounding box center [217, 188] width 93 height 26
click at [203, 130] on span "arrow_drop_down" at bounding box center [206, 135] width 16 height 16
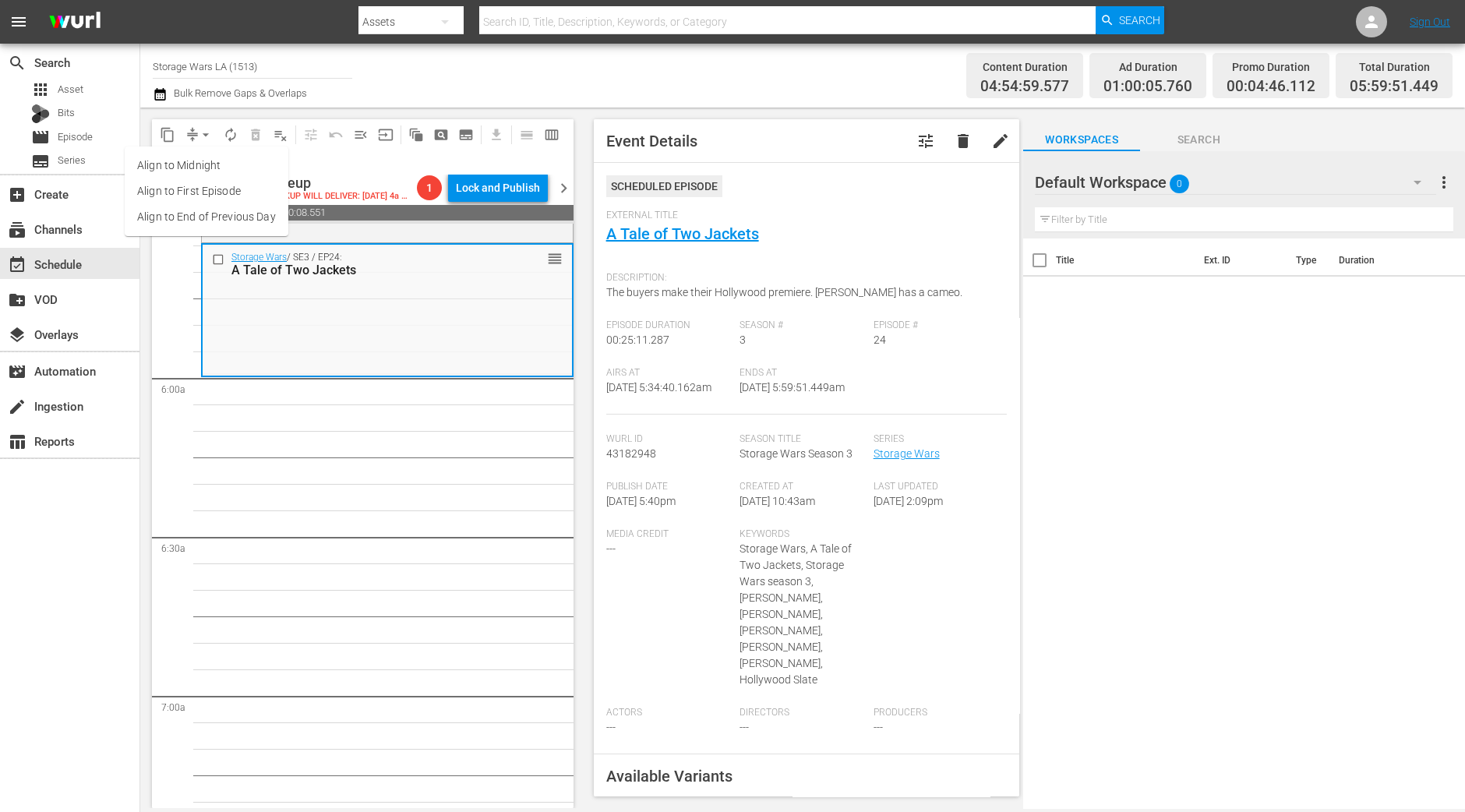
click at [199, 169] on li "Align to Midnight" at bounding box center [206, 165] width 164 height 26
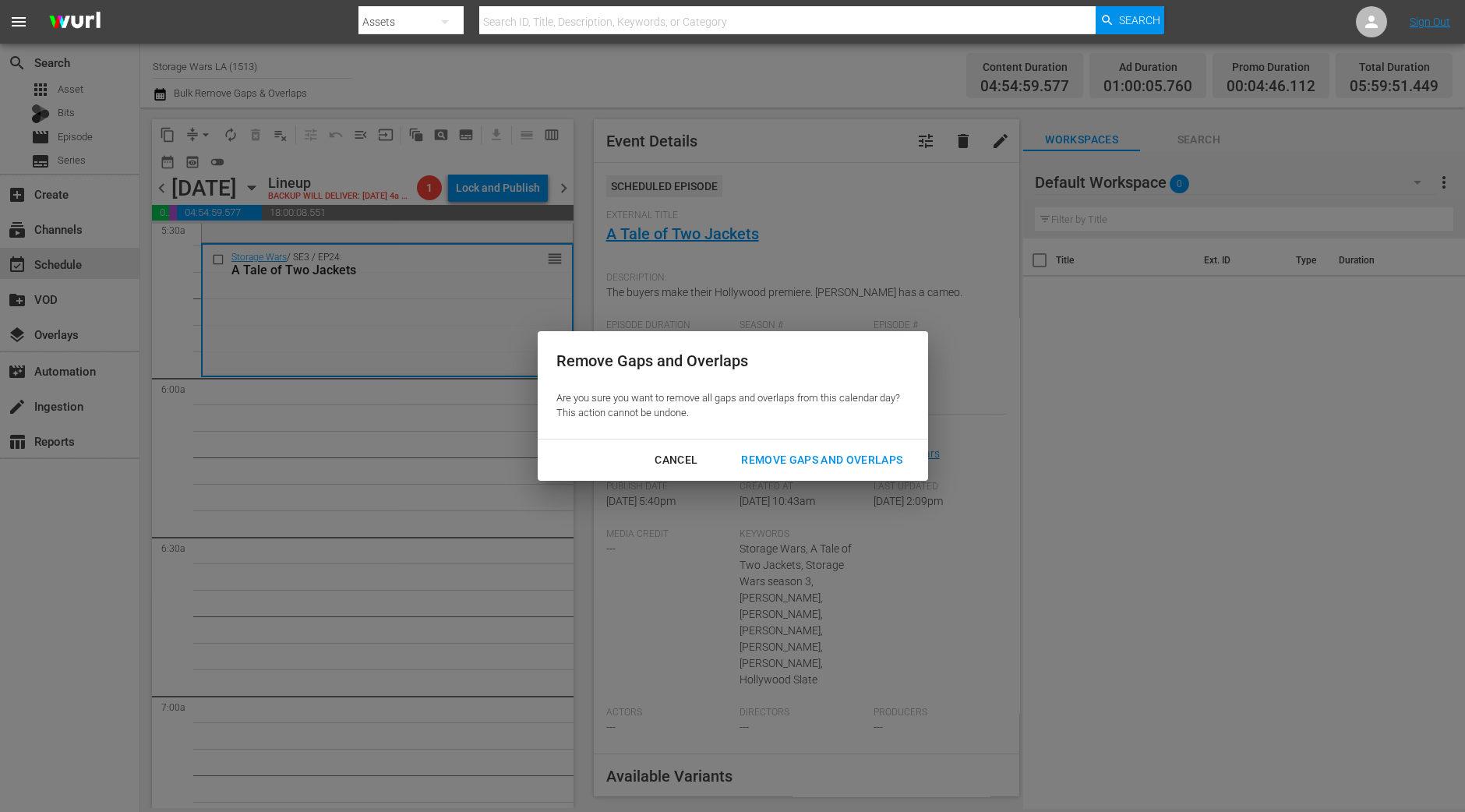
drag, startPoint x: 774, startPoint y: 466, endPoint x: 760, endPoint y: 470, distance: 14.6
click at [774, 466] on div "Remove Gaps and Overlaps" at bounding box center [821, 460] width 186 height 19
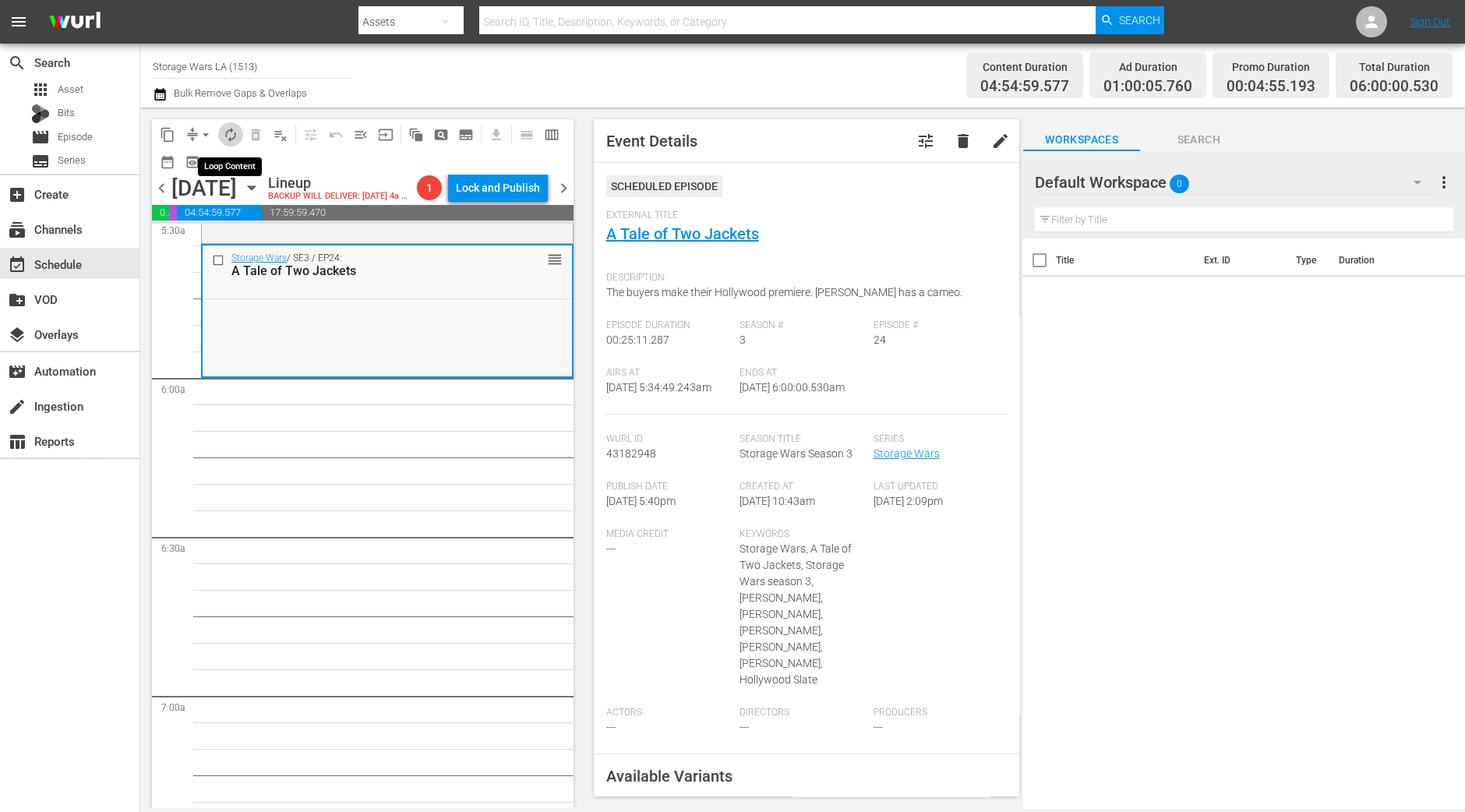
click at [230, 130] on span "autorenew_outlined" at bounding box center [231, 135] width 16 height 16
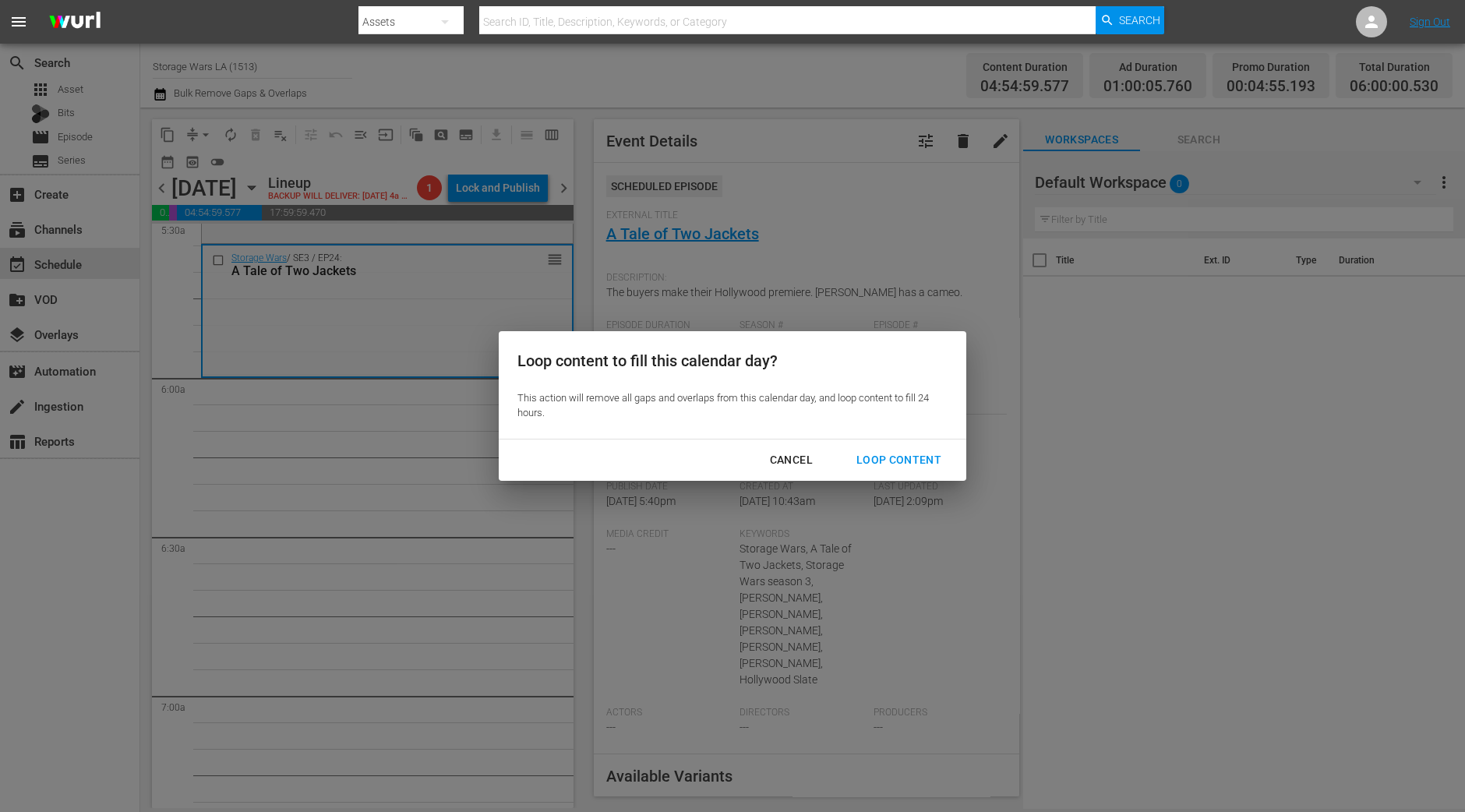
click at [922, 469] on div "Loop Content" at bounding box center [899, 460] width 110 height 19
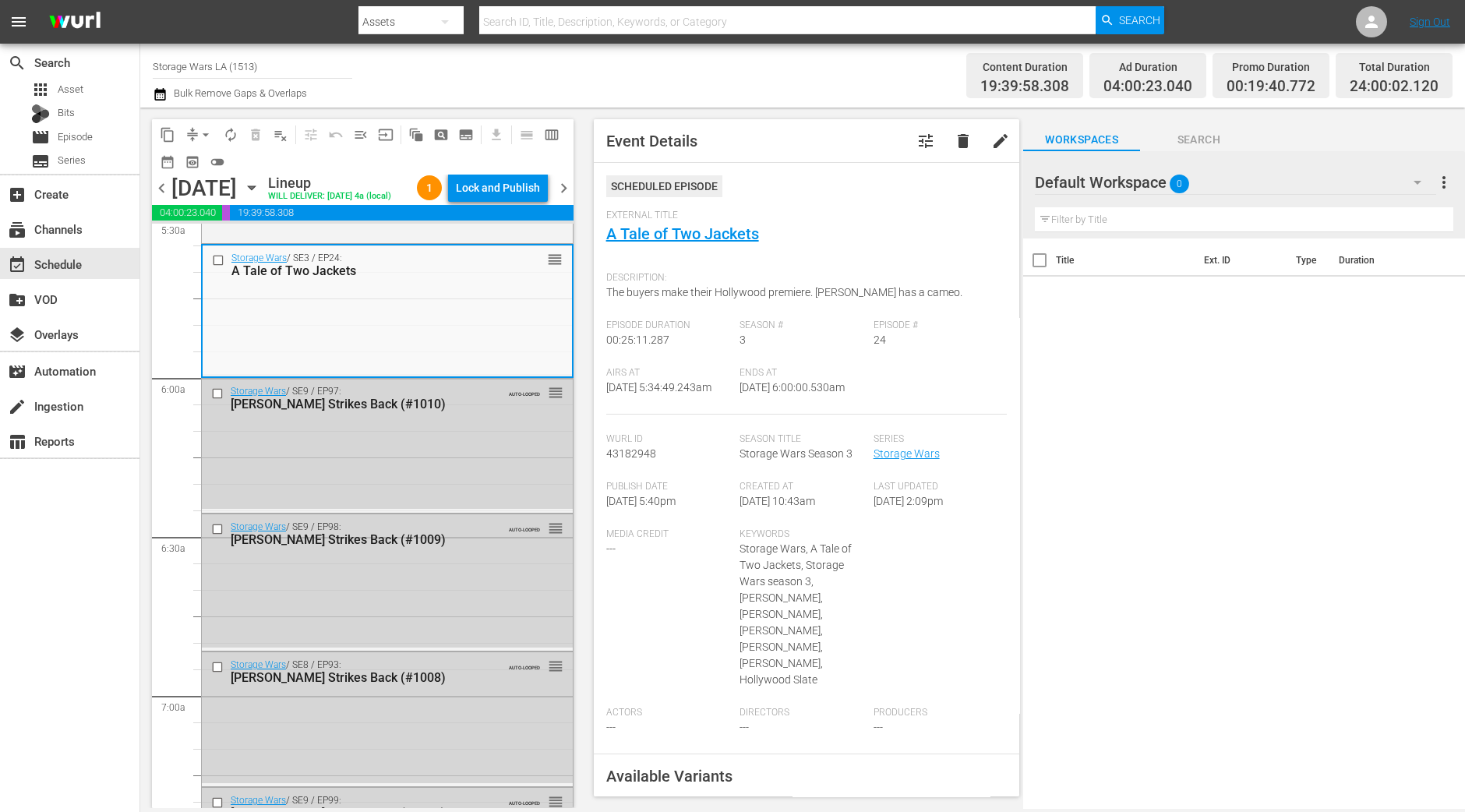
click at [485, 189] on div "Lock and Publish" at bounding box center [497, 188] width 84 height 28
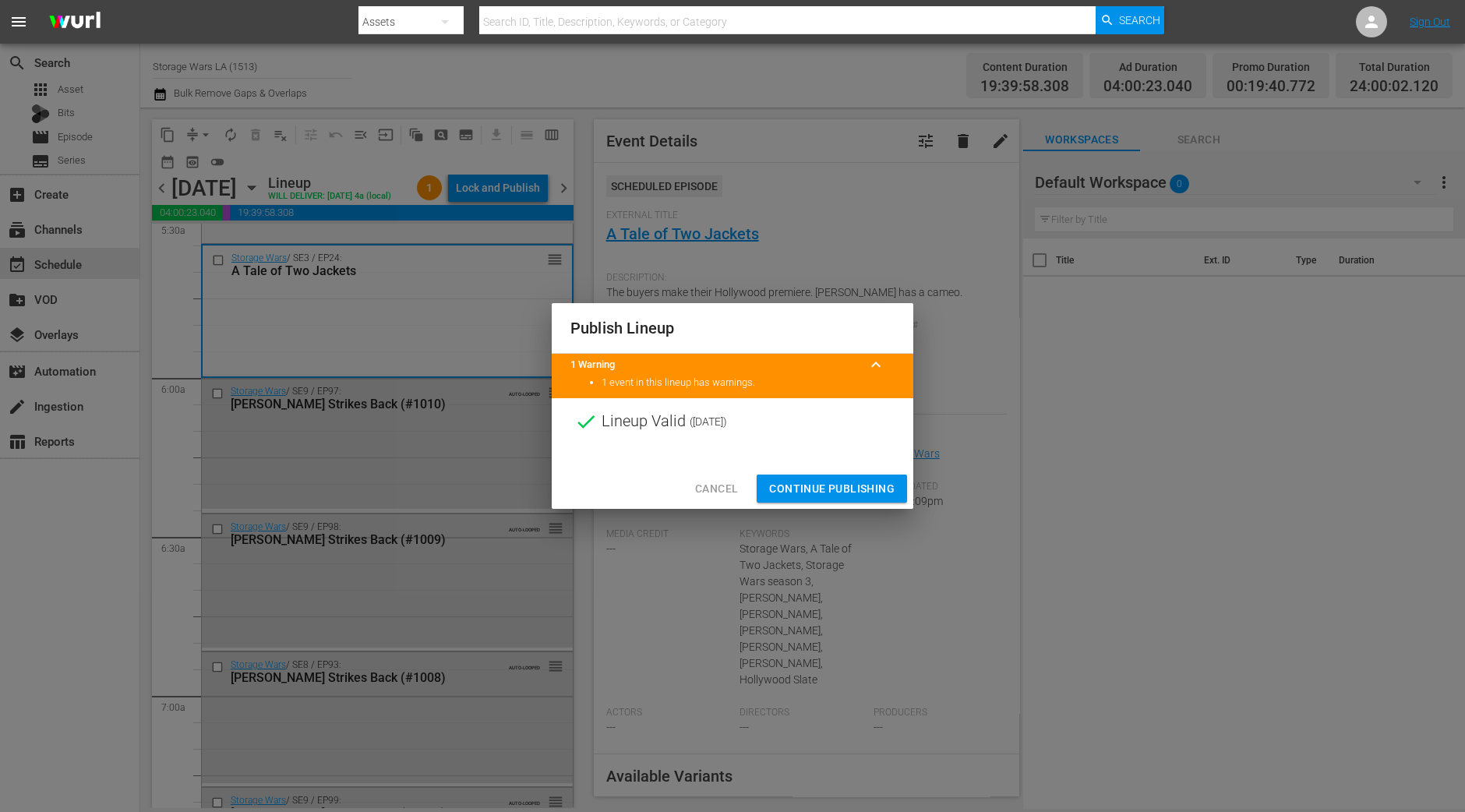
click at [829, 482] on span "Continue Publishing" at bounding box center [832, 488] width 125 height 19
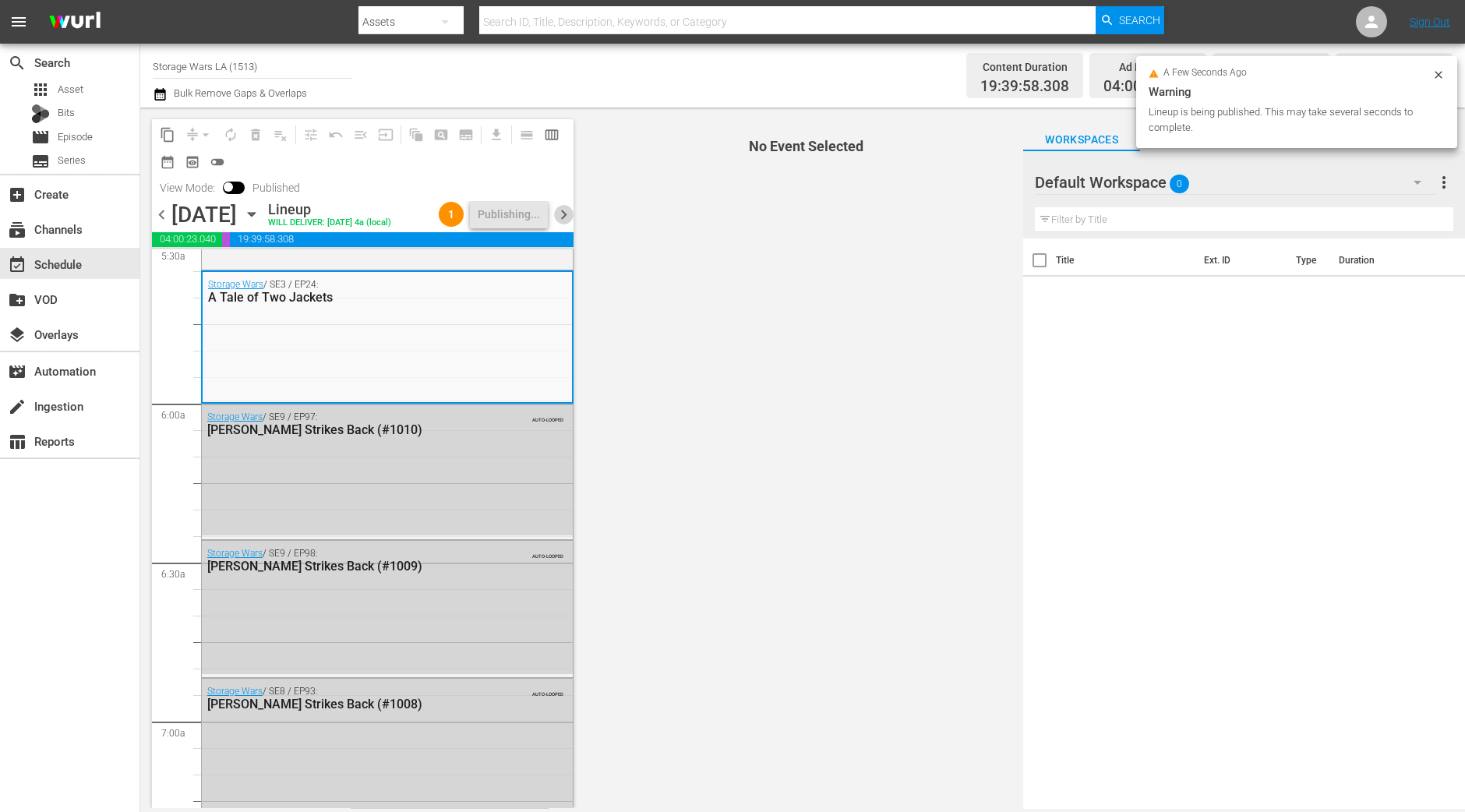
click at [563, 208] on span "chevron_right" at bounding box center [564, 214] width 19 height 19
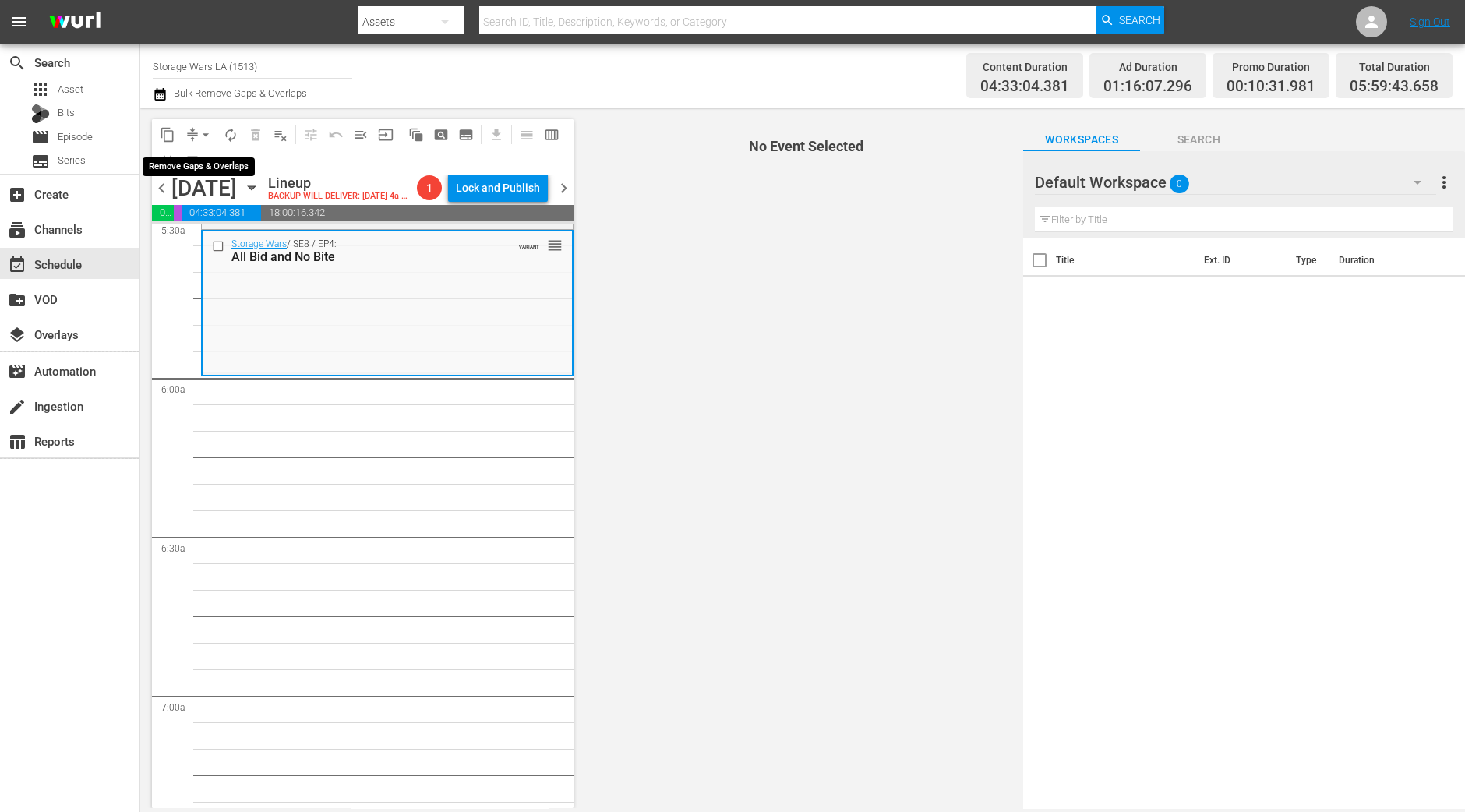
click at [203, 128] on span "arrow_drop_down" at bounding box center [206, 135] width 16 height 16
click at [183, 163] on li "Align to Midnight" at bounding box center [206, 165] width 129 height 26
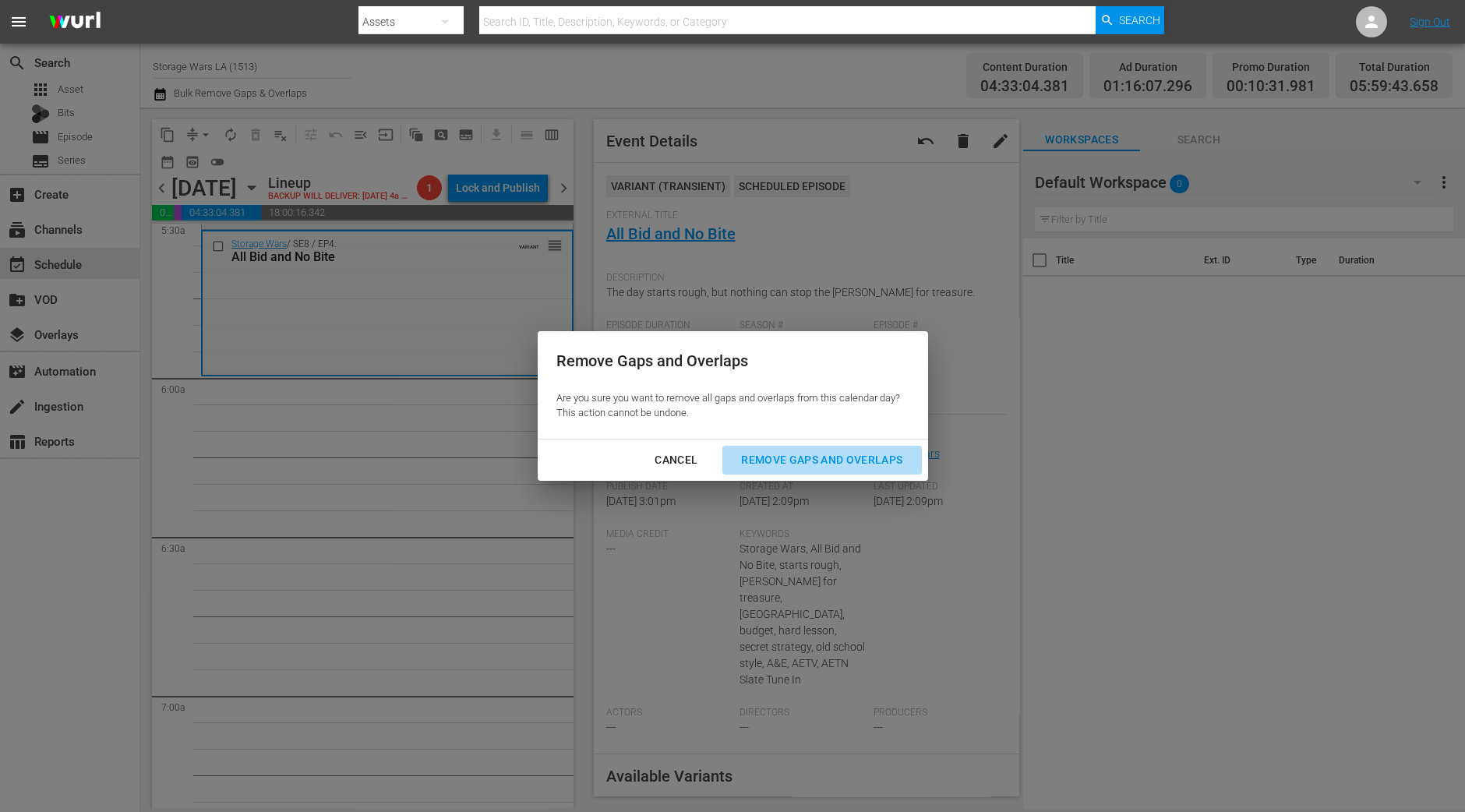
click at [815, 473] on button "Remove Gaps and Overlaps" at bounding box center [821, 459] width 198 height 29
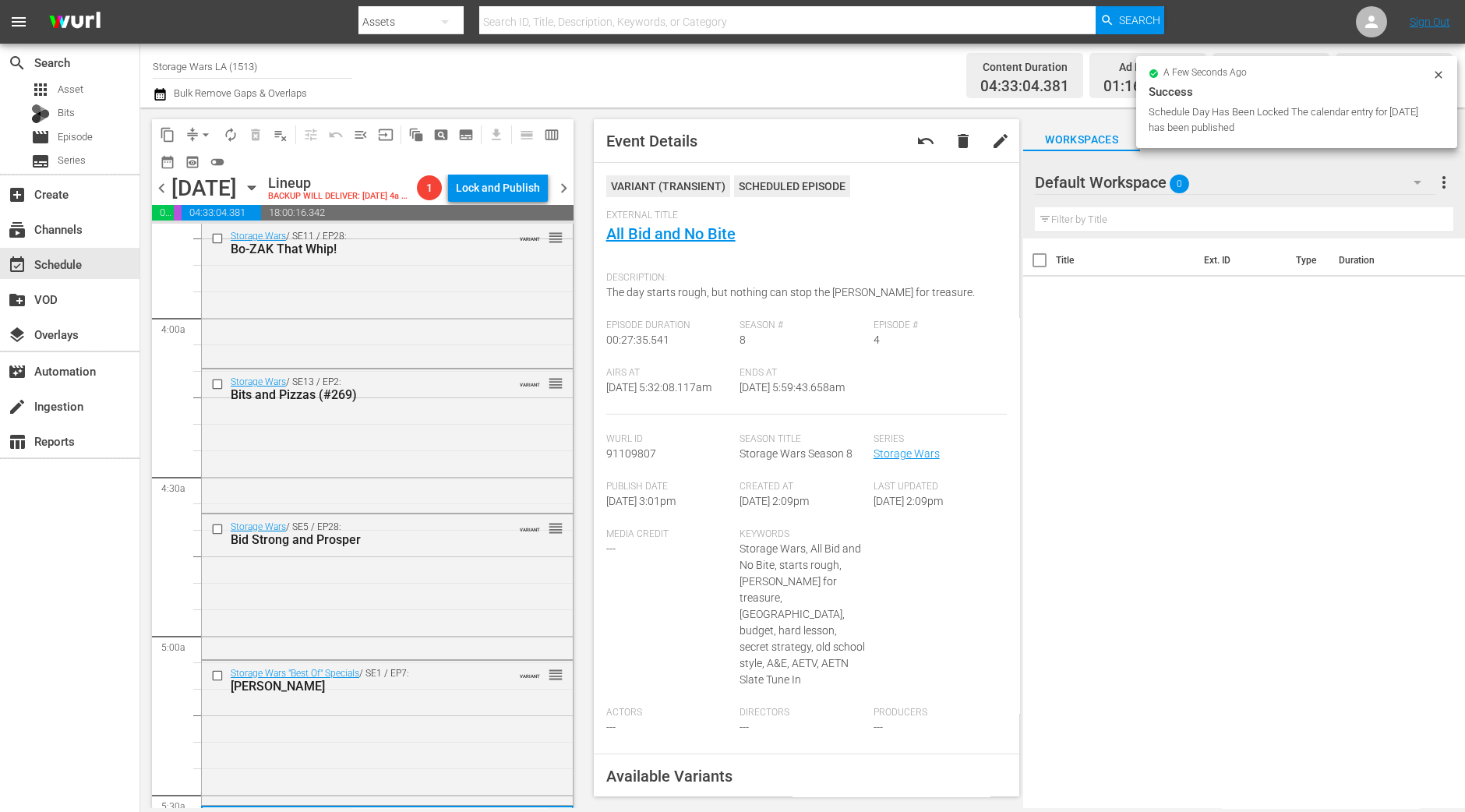
scroll to position [974, 0]
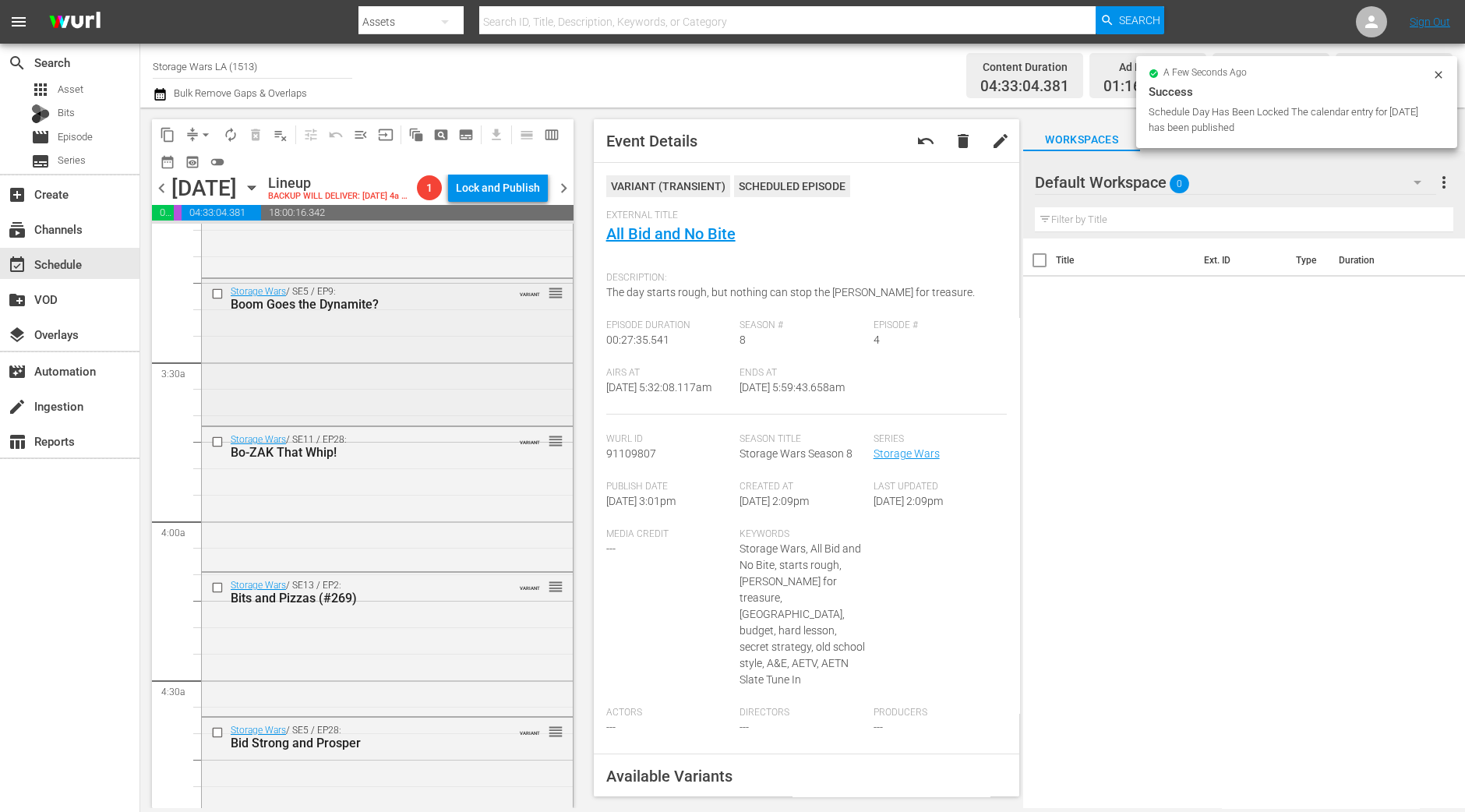
click at [480, 366] on div "Storage Wars / SE5 / EP9: Boom Goes the Dynamite? VARIANT reorder" at bounding box center [387, 350] width 371 height 143
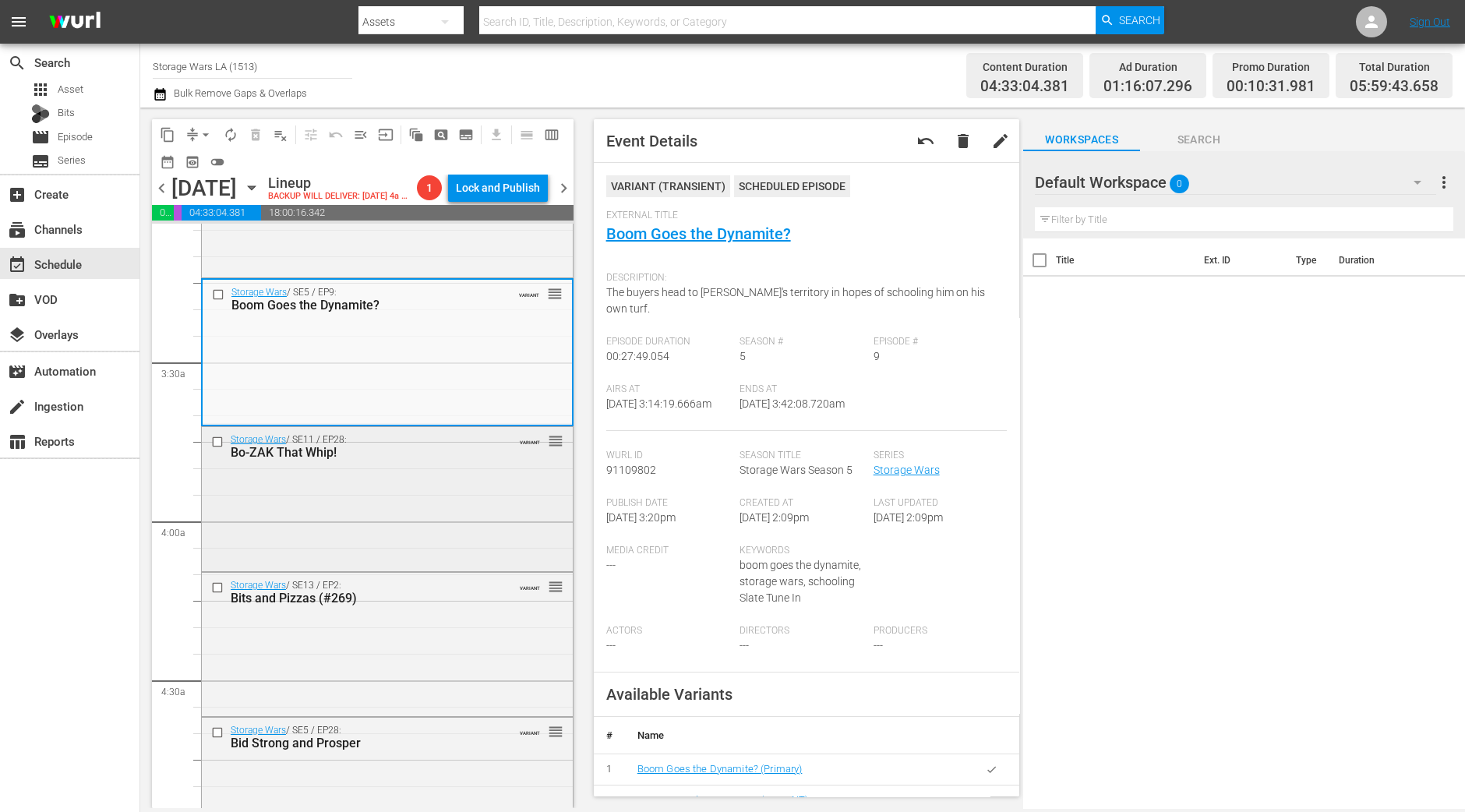
click at [510, 480] on div "Storage Wars / SE11 / EP28: Bo-ZAK That Whip! VARIANT reorder" at bounding box center [387, 497] width 371 height 142
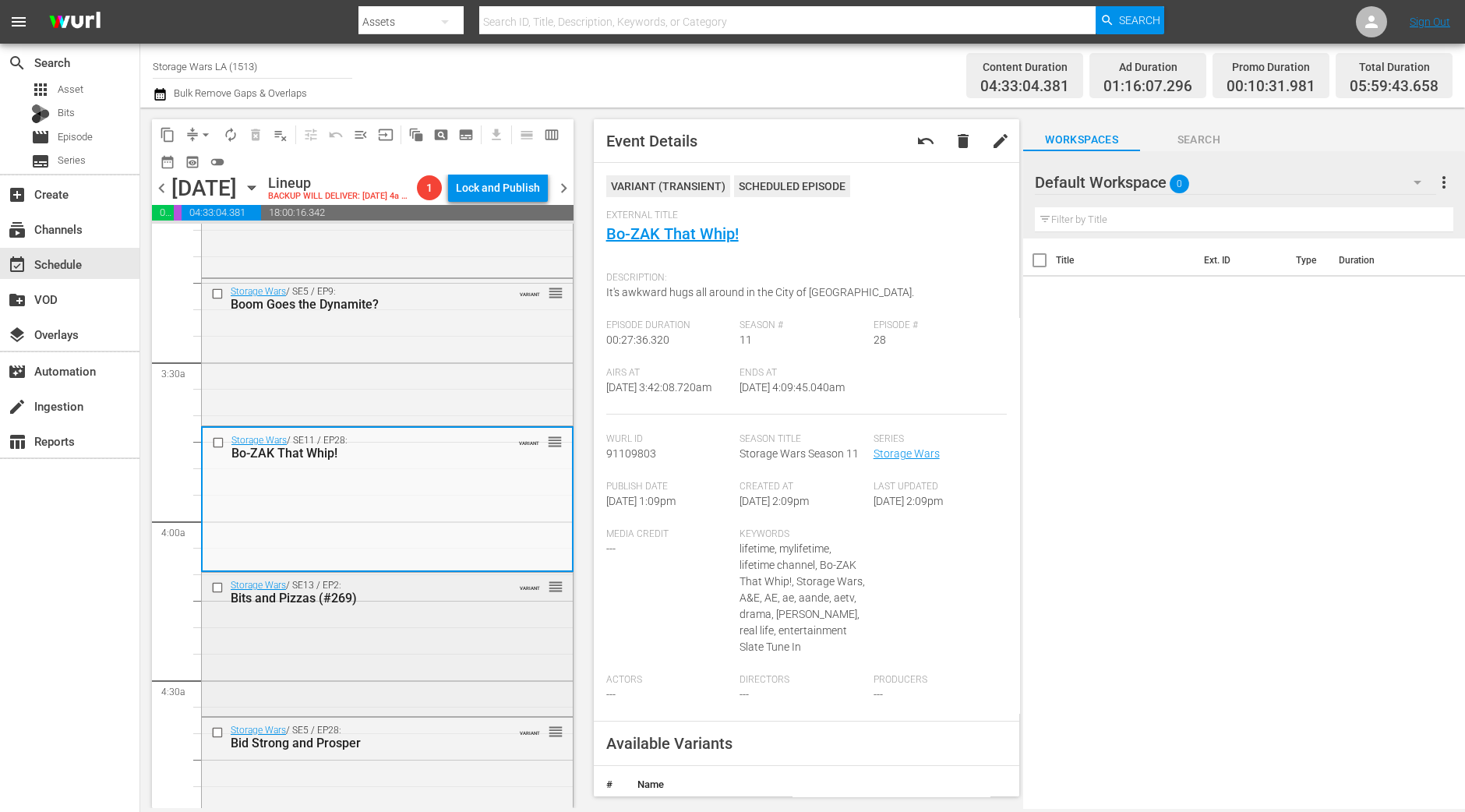
click at [518, 612] on div "Storage Wars / SE13 / EP2: Bits and Pizzas (#269) VARIANT reorder" at bounding box center [387, 643] width 371 height 139
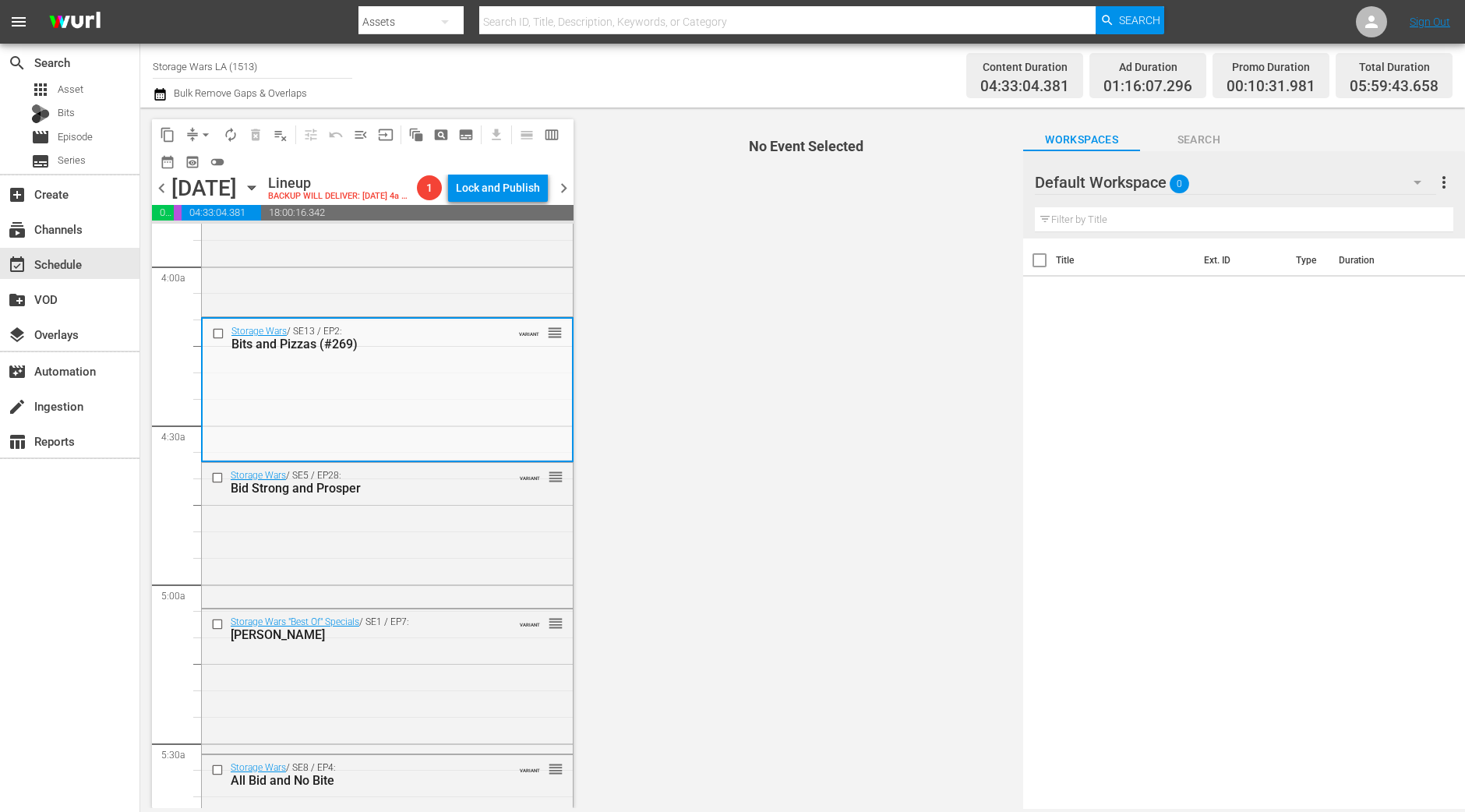
scroll to position [1265, 0]
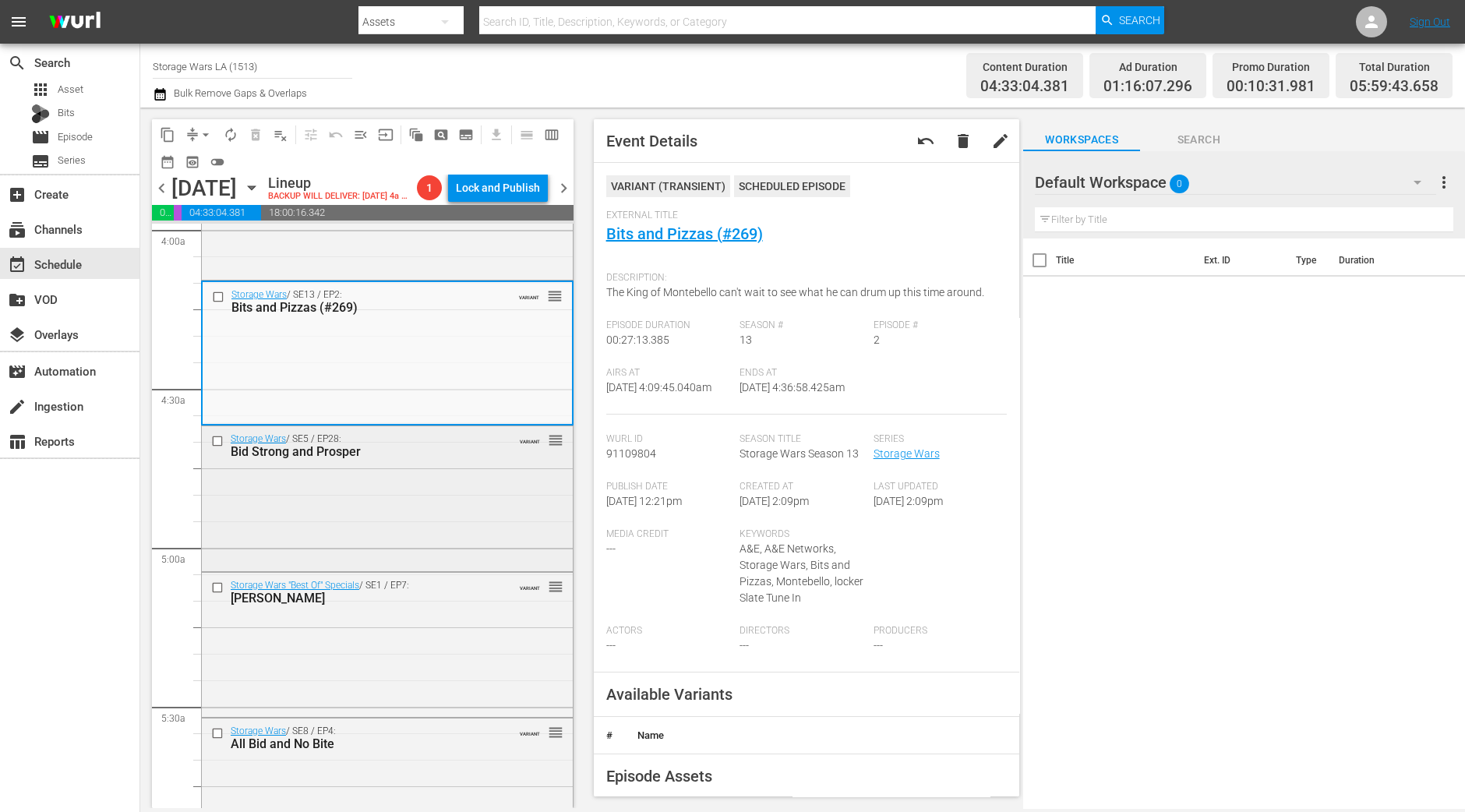
click at [503, 519] on div "Storage Wars / SE5 / EP28: Bid Strong and Prosper VARIANT reorder" at bounding box center [387, 496] width 371 height 142
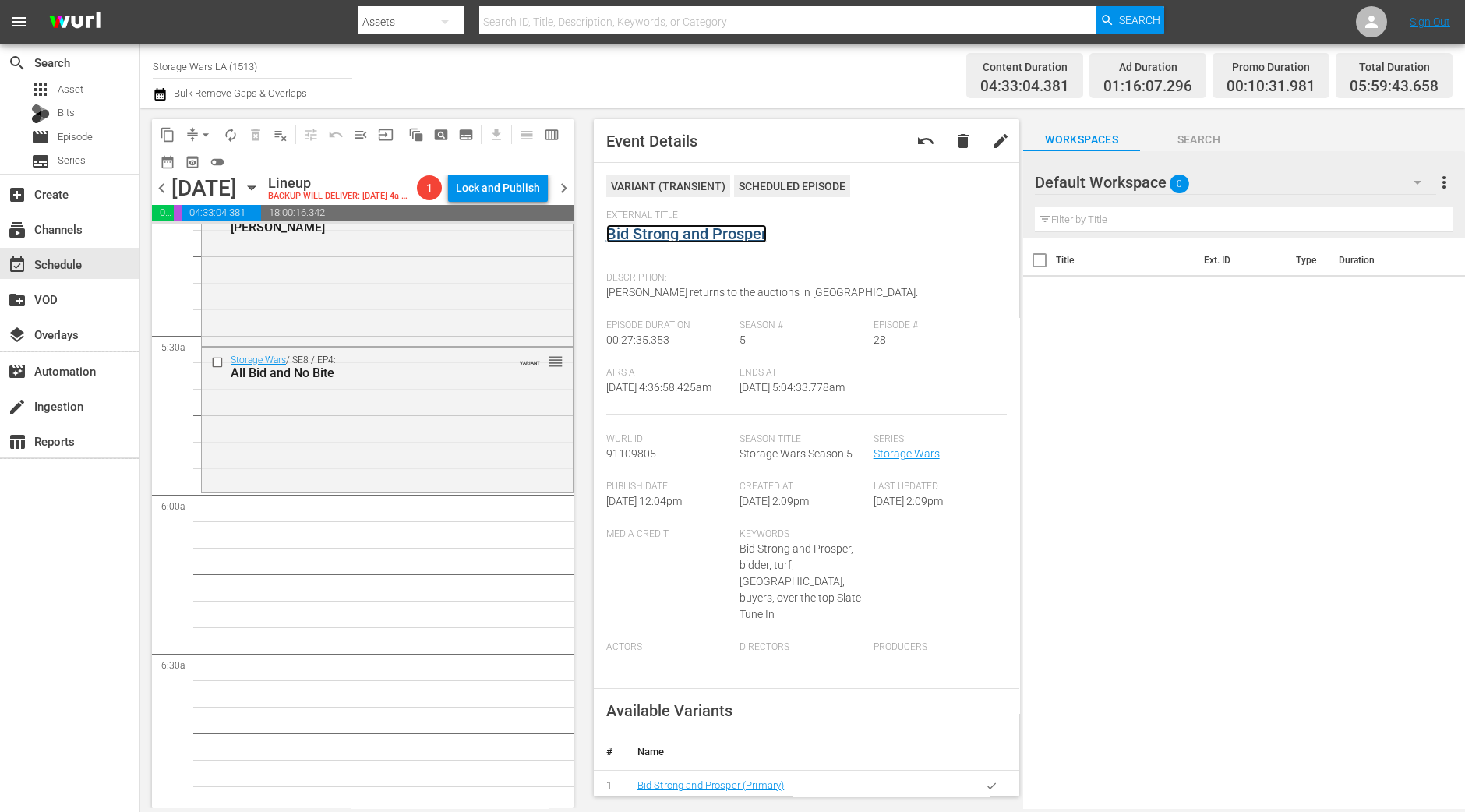
scroll to position [1460, 0]
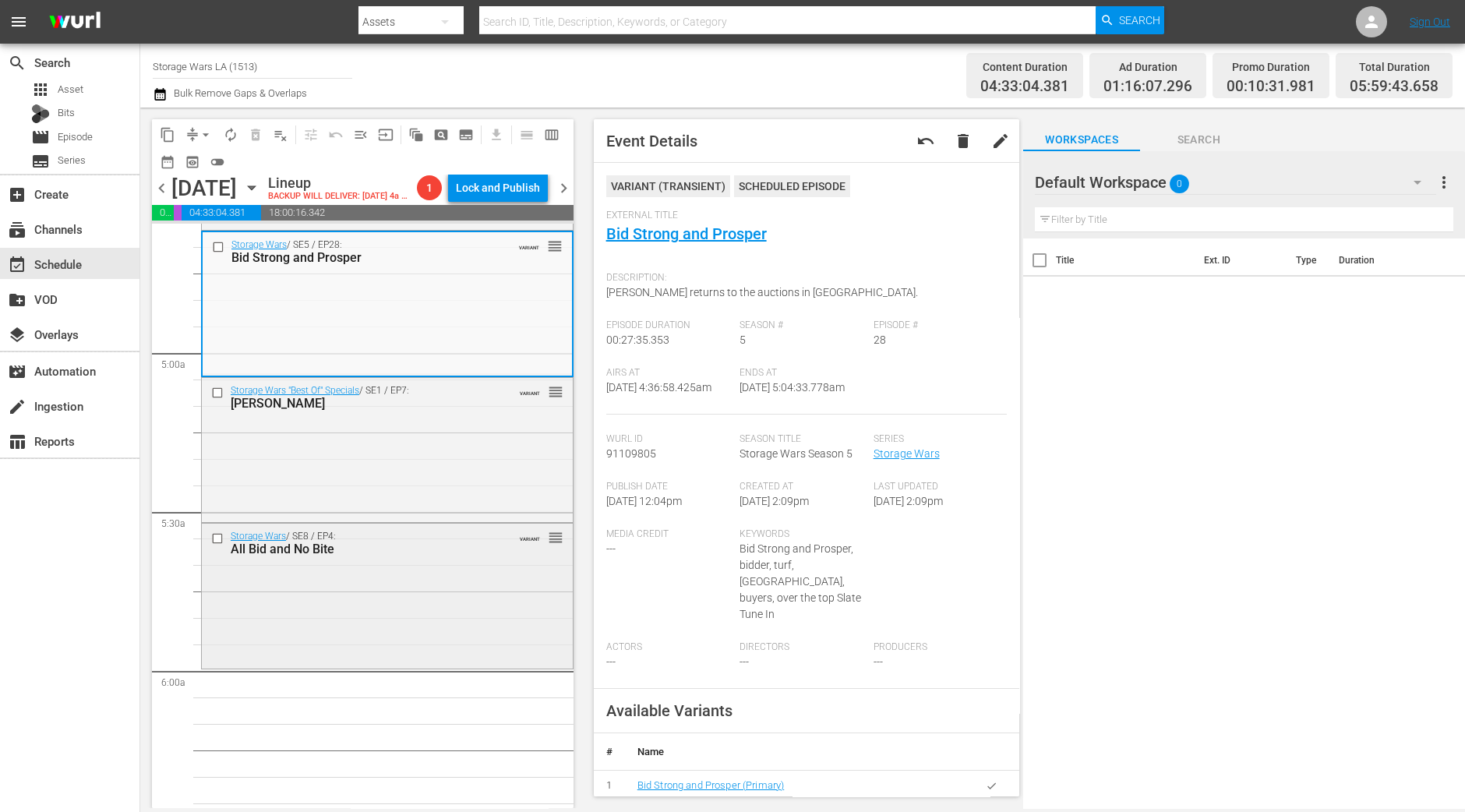
click at [437, 618] on div "Storage Wars / SE8 / EP4: All Bid and No Bite VARIANT reorder" at bounding box center [387, 594] width 371 height 142
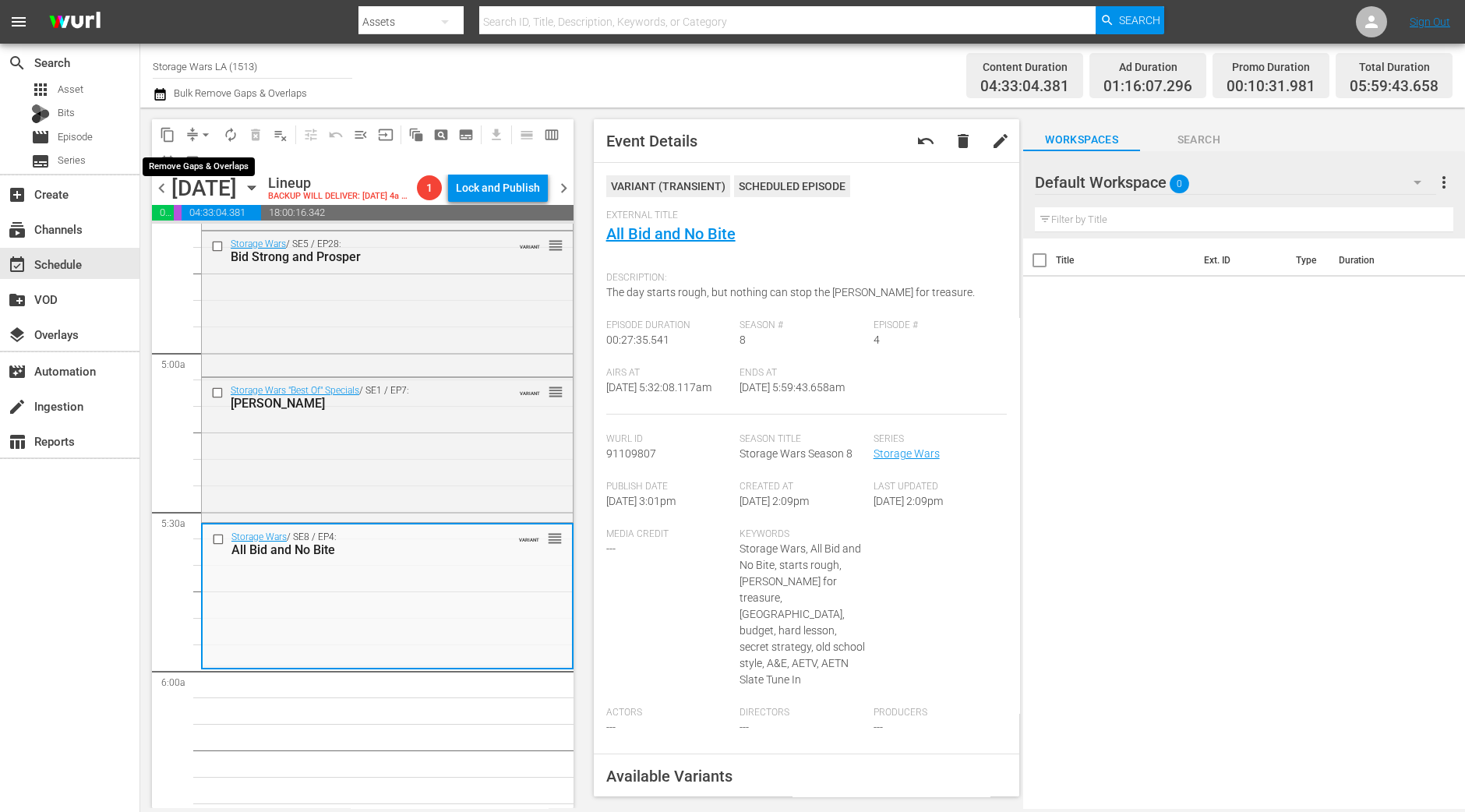
click at [208, 135] on span "arrow_drop_down" at bounding box center [206, 135] width 16 height 16
click at [200, 158] on li "Align to Midnight" at bounding box center [206, 165] width 164 height 26
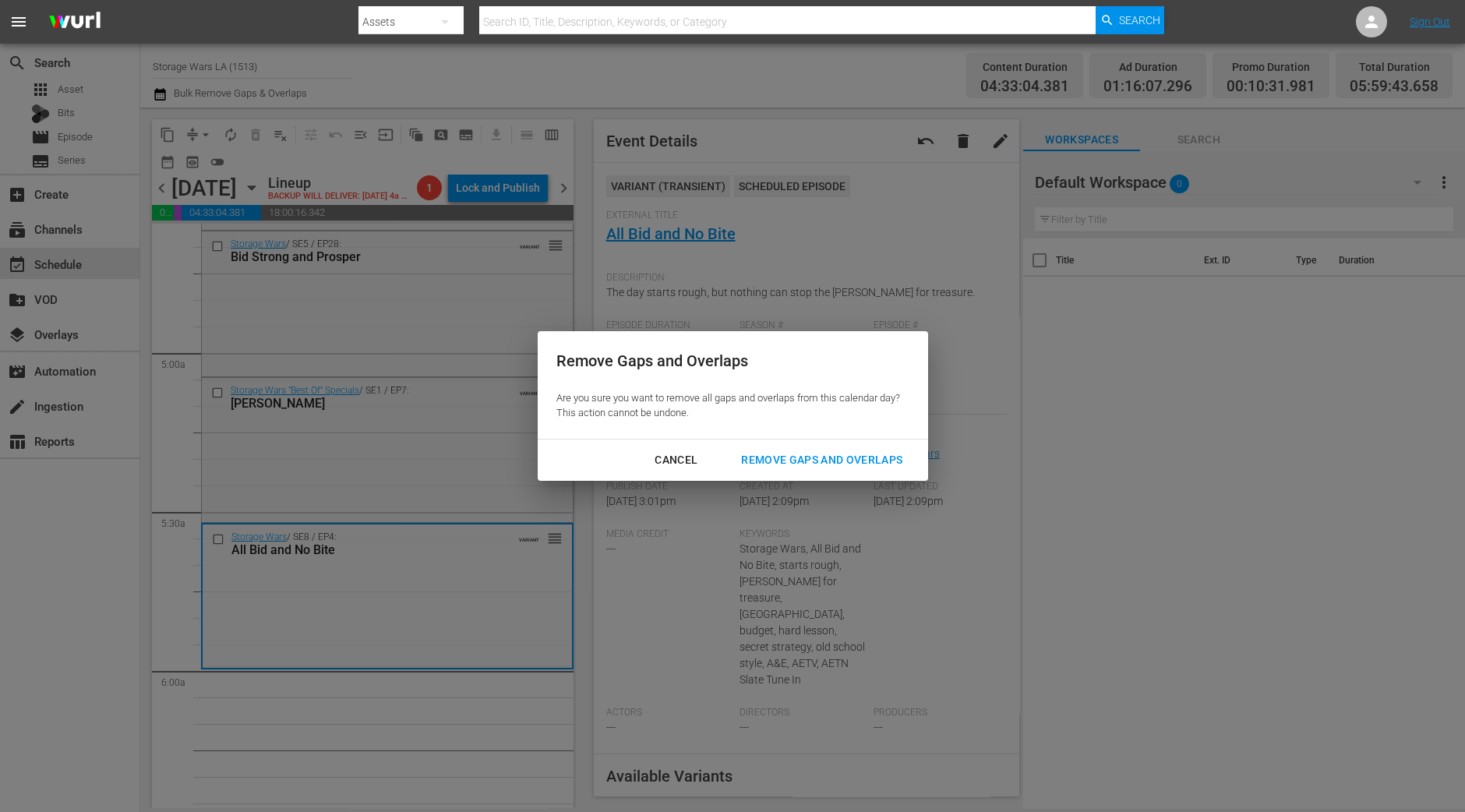
click at [856, 468] on div "Remove Gaps and Overlaps" at bounding box center [821, 460] width 186 height 19
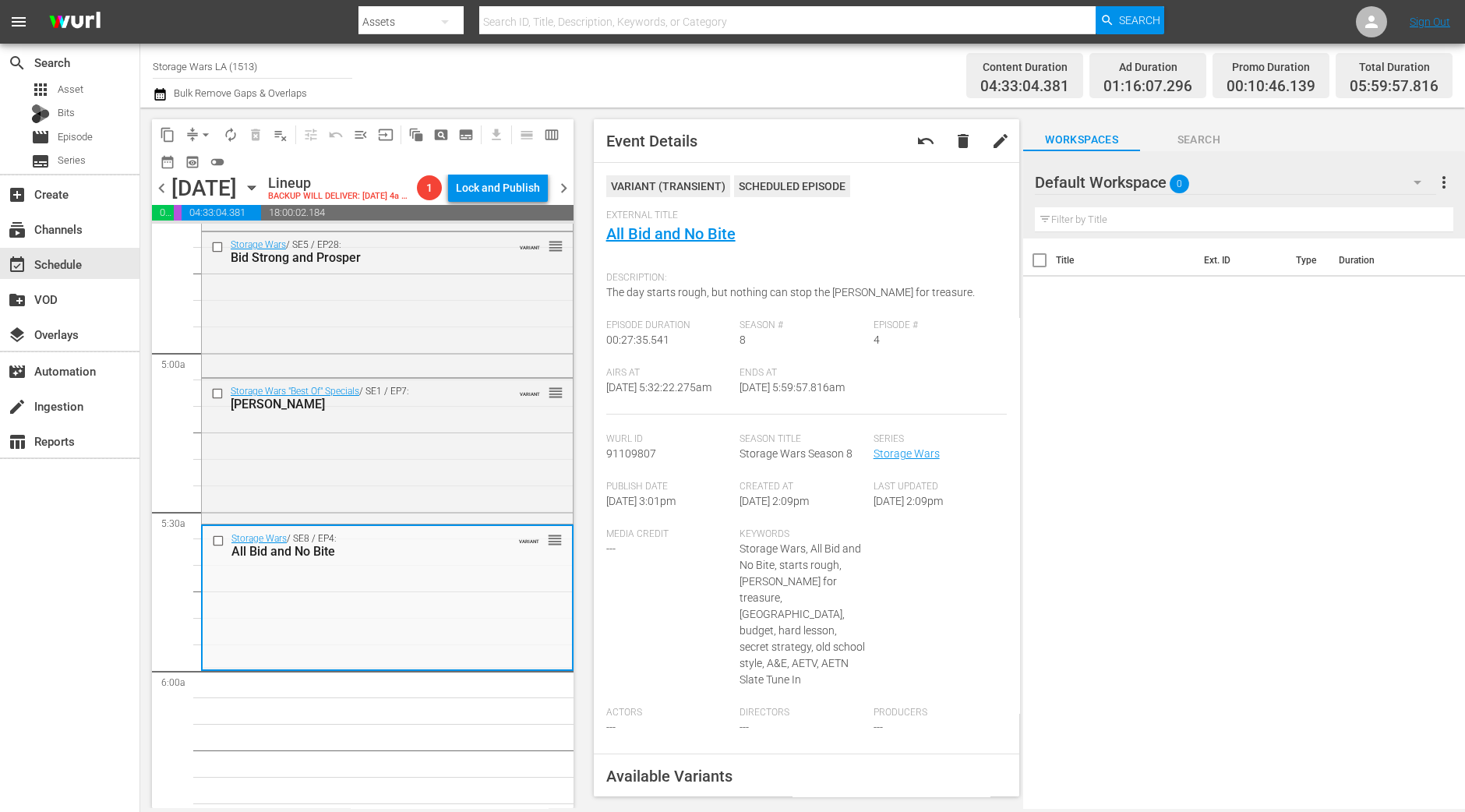
drag, startPoint x: 201, startPoint y: 118, endPoint x: 199, endPoint y: 134, distance: 16.1
click at [200, 120] on div "content_copy compress arrow_drop_down autorenew_outlined delete_forever_outline…" at bounding box center [363, 146] width 422 height 56
click at [199, 135] on span "arrow_drop_down" at bounding box center [206, 135] width 16 height 16
click at [198, 160] on li "Align to Midnight" at bounding box center [206, 165] width 164 height 26
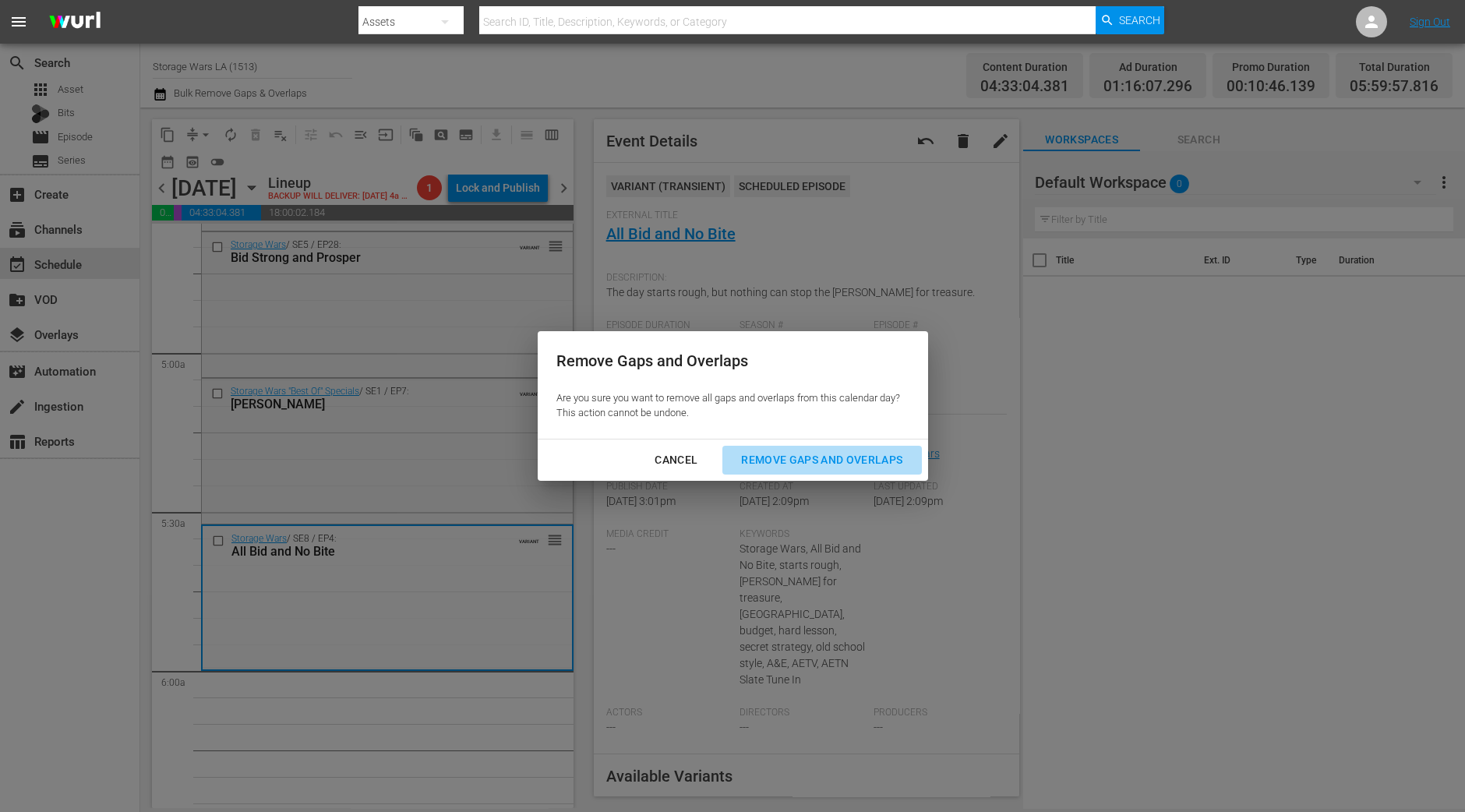
click at [782, 456] on div "Remove Gaps and Overlaps" at bounding box center [821, 460] width 186 height 19
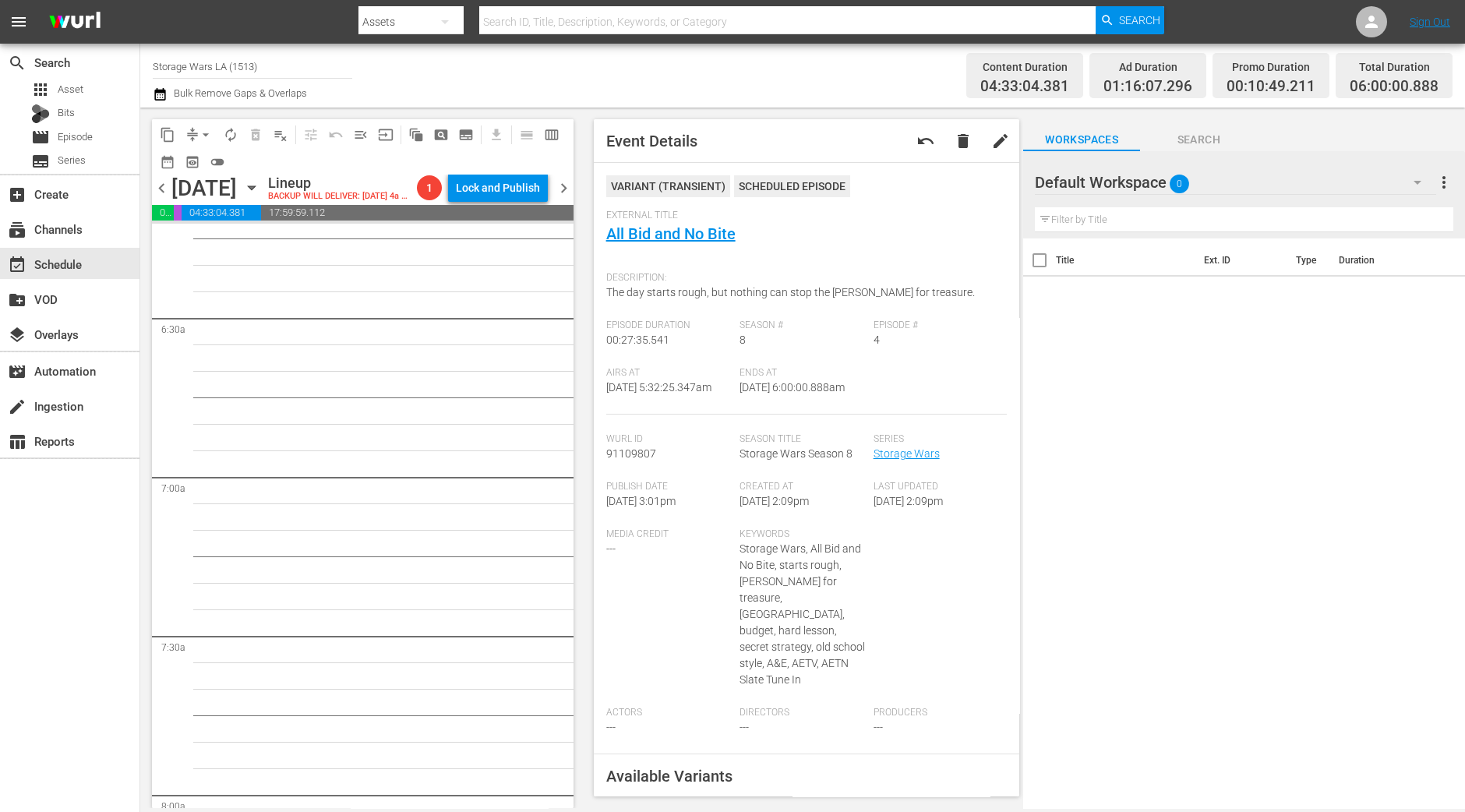
scroll to position [1583, 0]
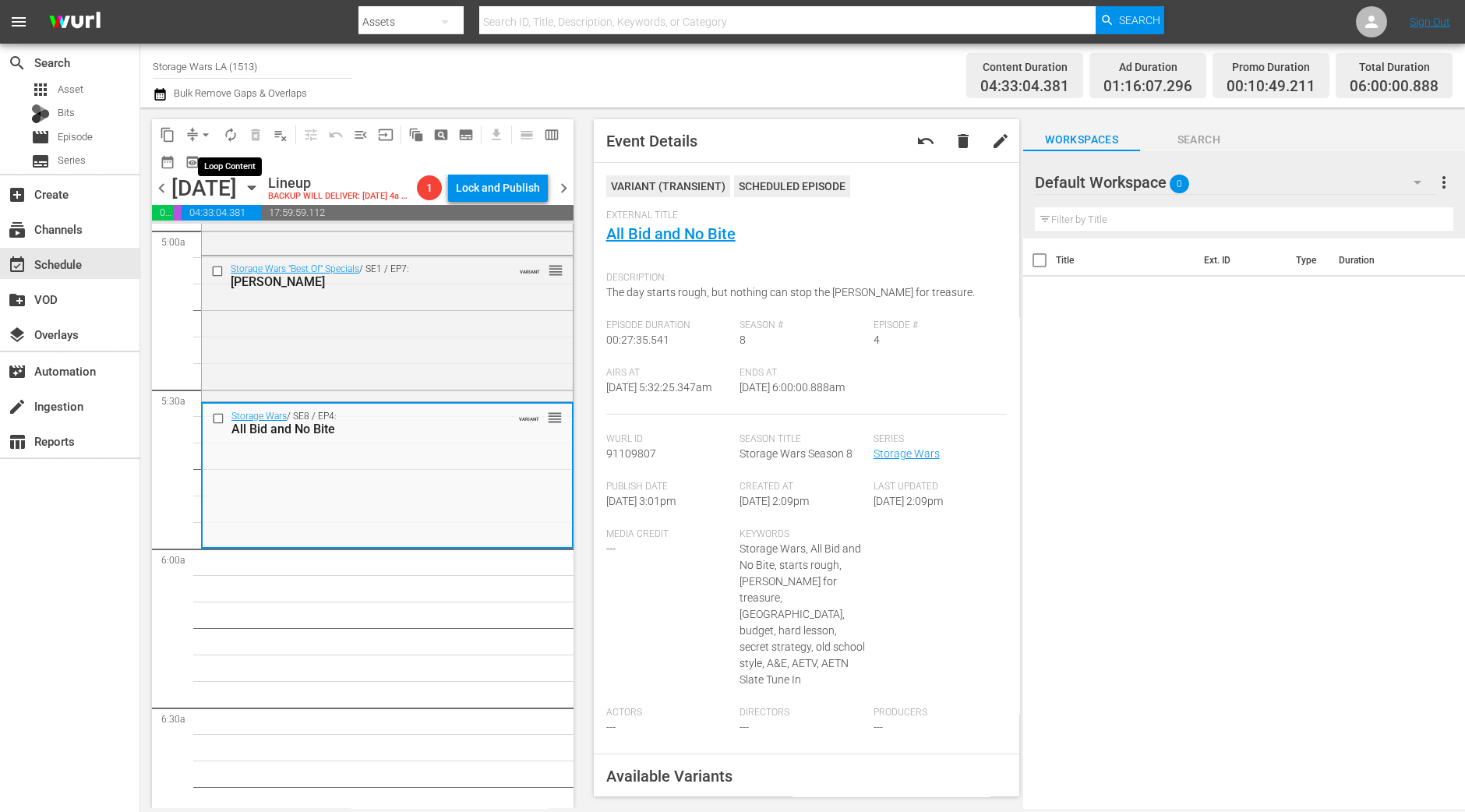
click at [234, 138] on span "autorenew_outlined" at bounding box center [231, 135] width 16 height 16
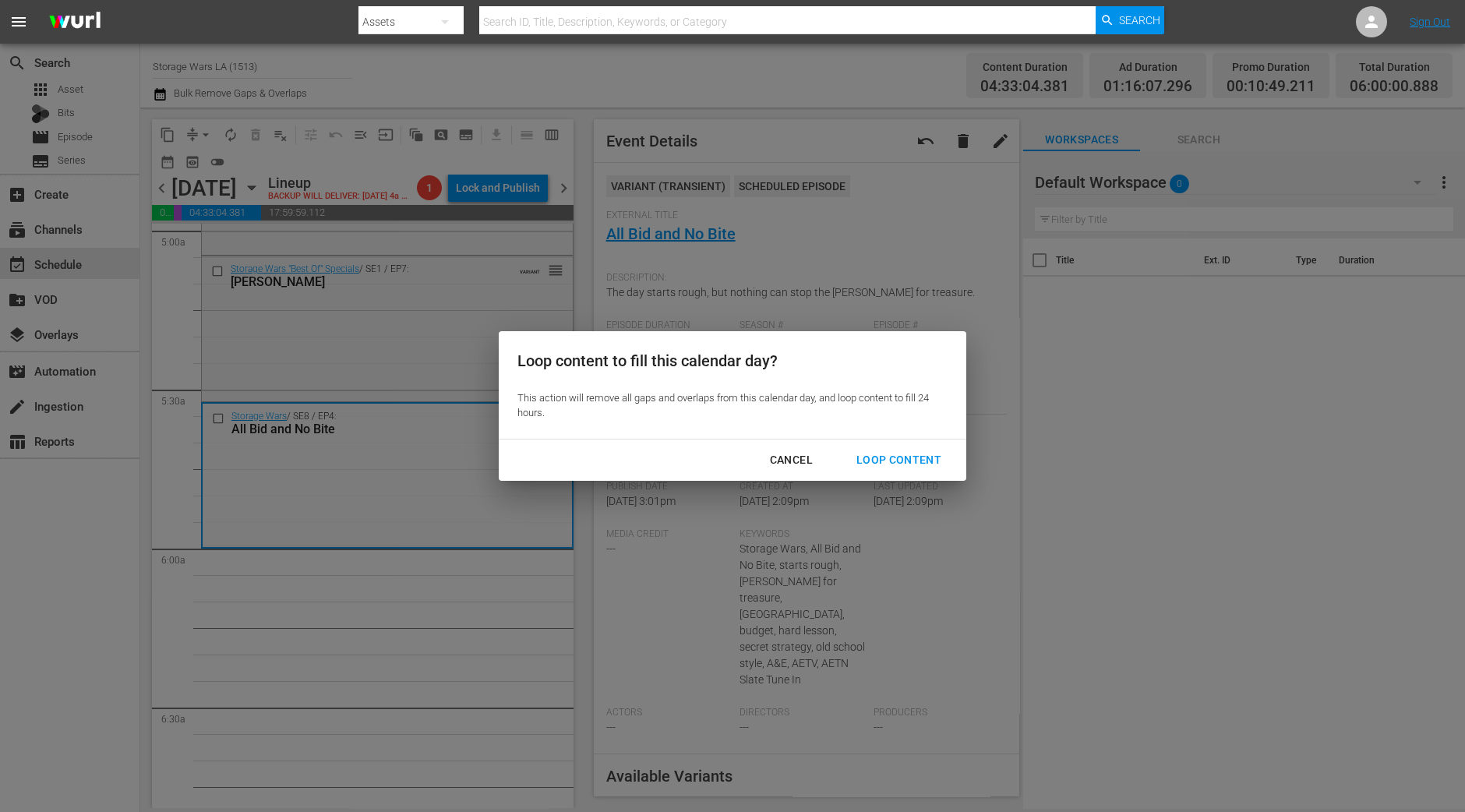
click at [909, 451] on div "Loop Content" at bounding box center [899, 460] width 110 height 19
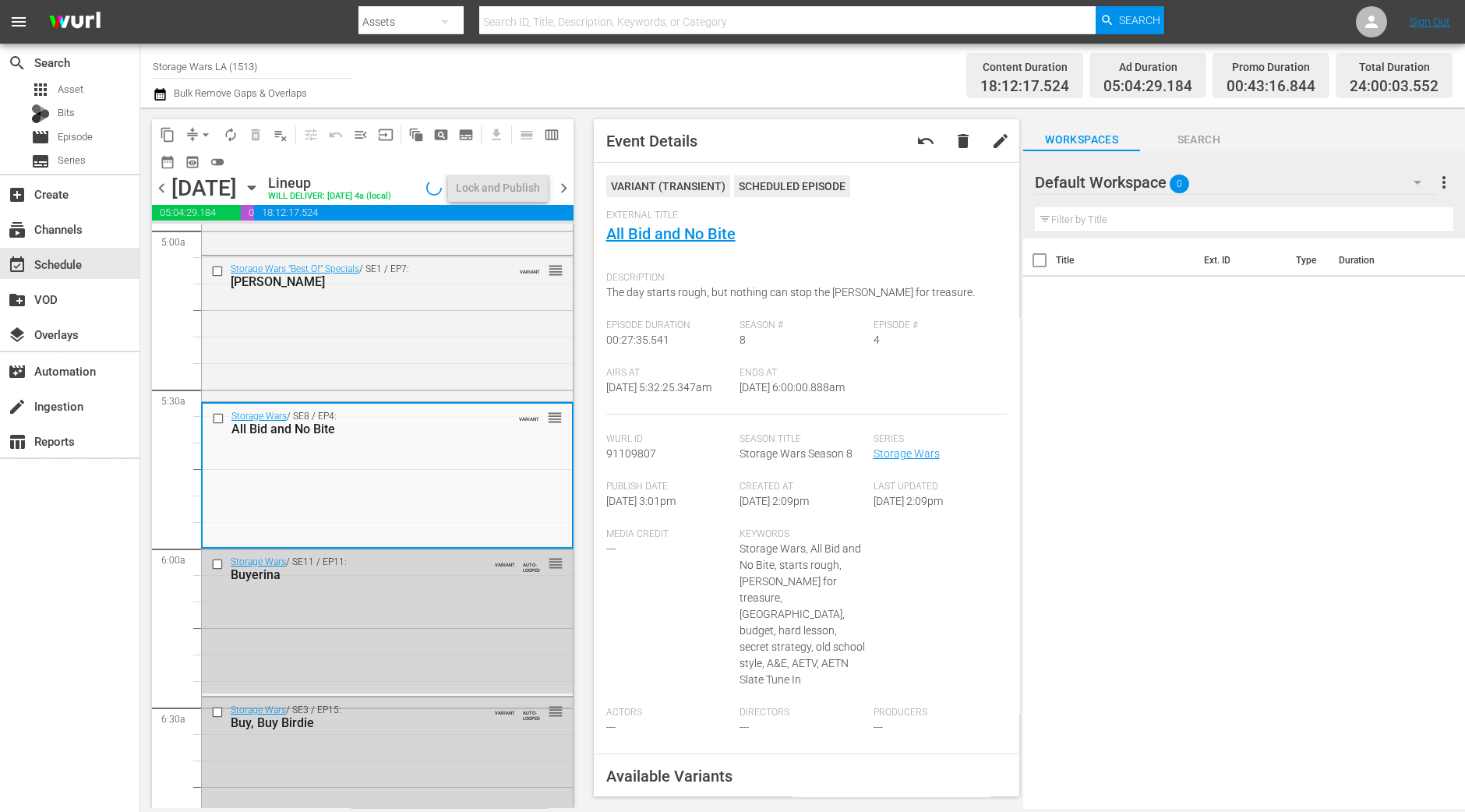
click at [86, 577] on div "search Search apps Asset Bits movie Episode subtitles Series add_box Create sub…" at bounding box center [70, 449] width 140 height 812
click at [524, 185] on div "Lock and Publish" at bounding box center [497, 188] width 84 height 28
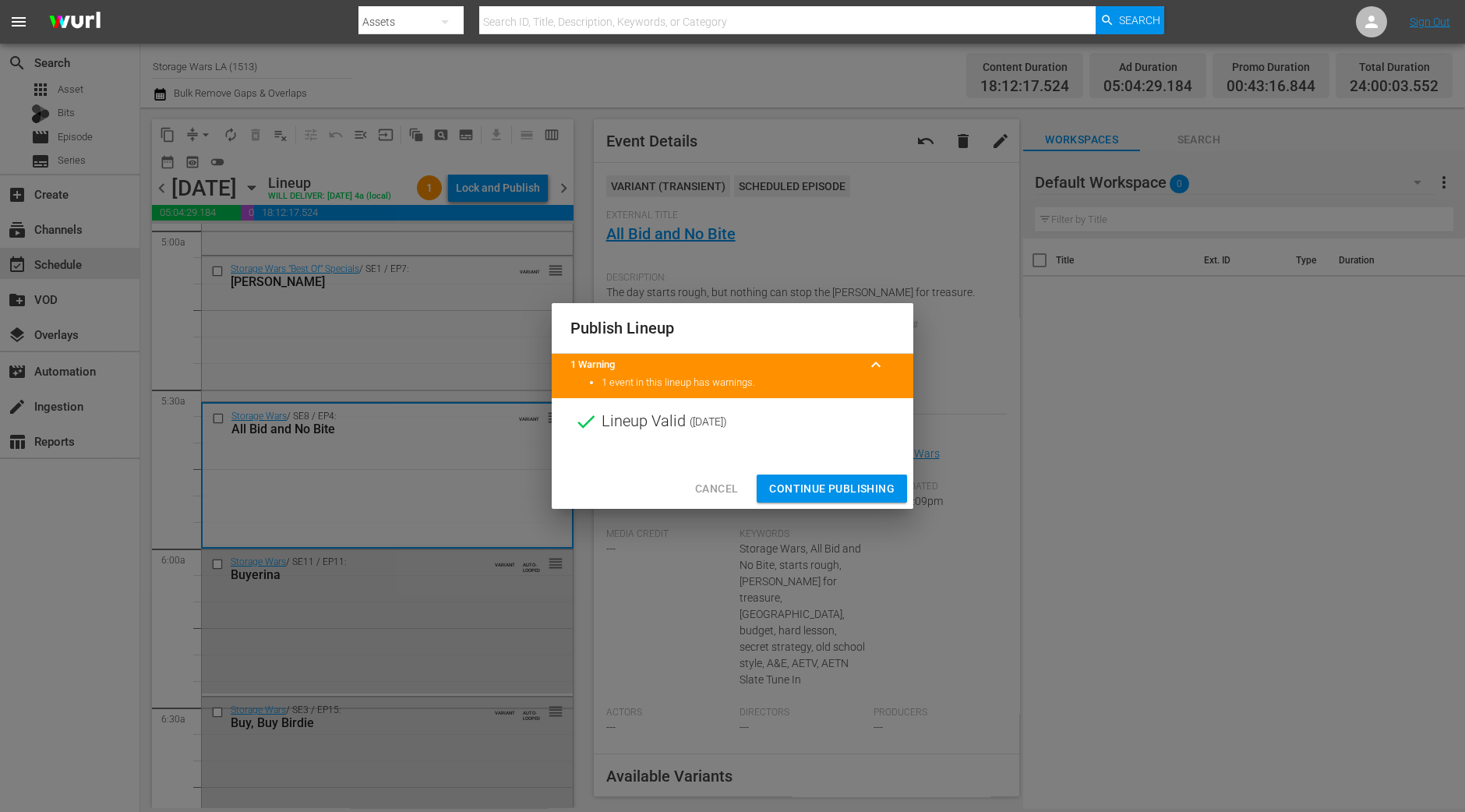
click at [804, 485] on span "Continue Publishing" at bounding box center [832, 488] width 125 height 19
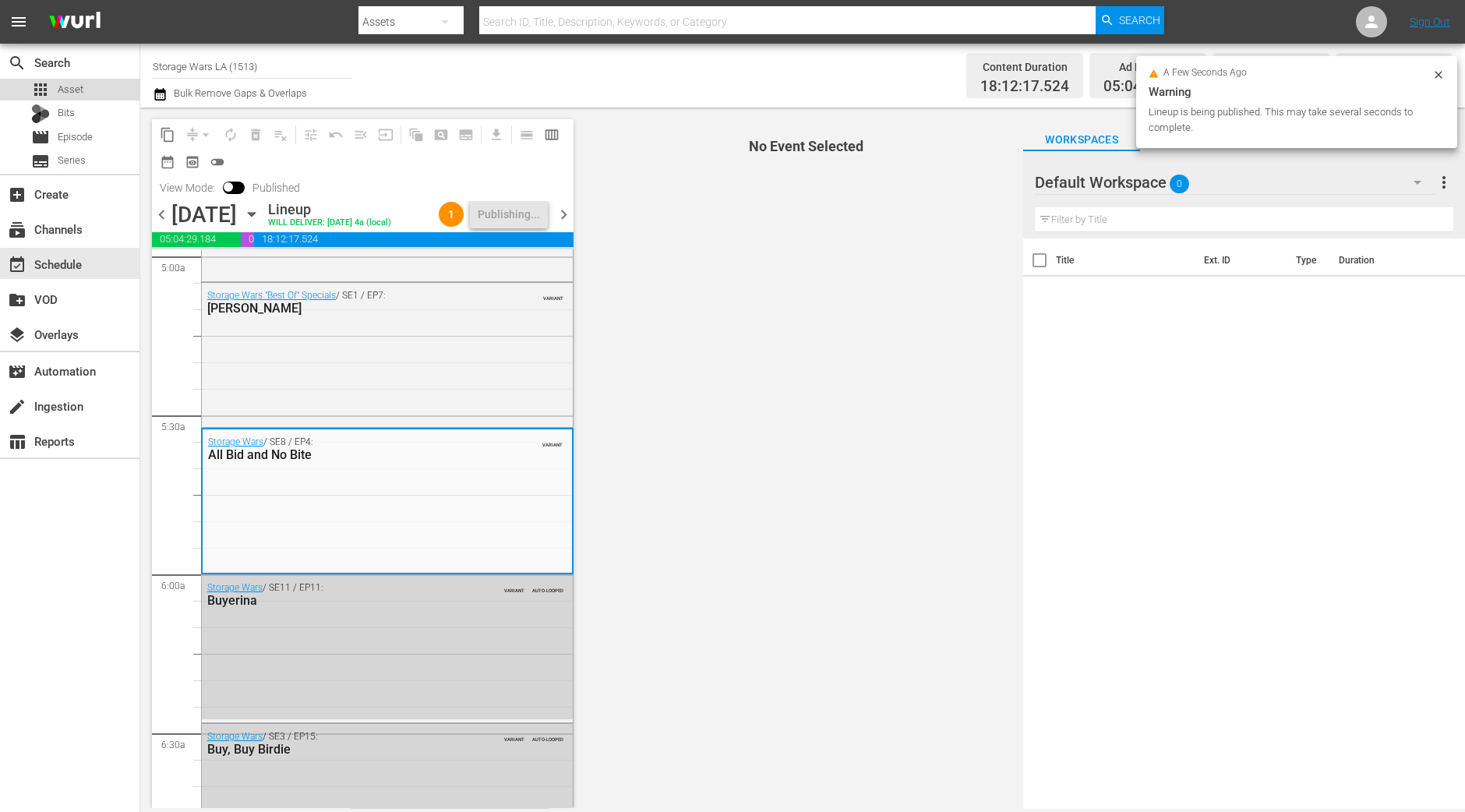
click at [86, 84] on div "apps Asset" at bounding box center [70, 89] width 139 height 22
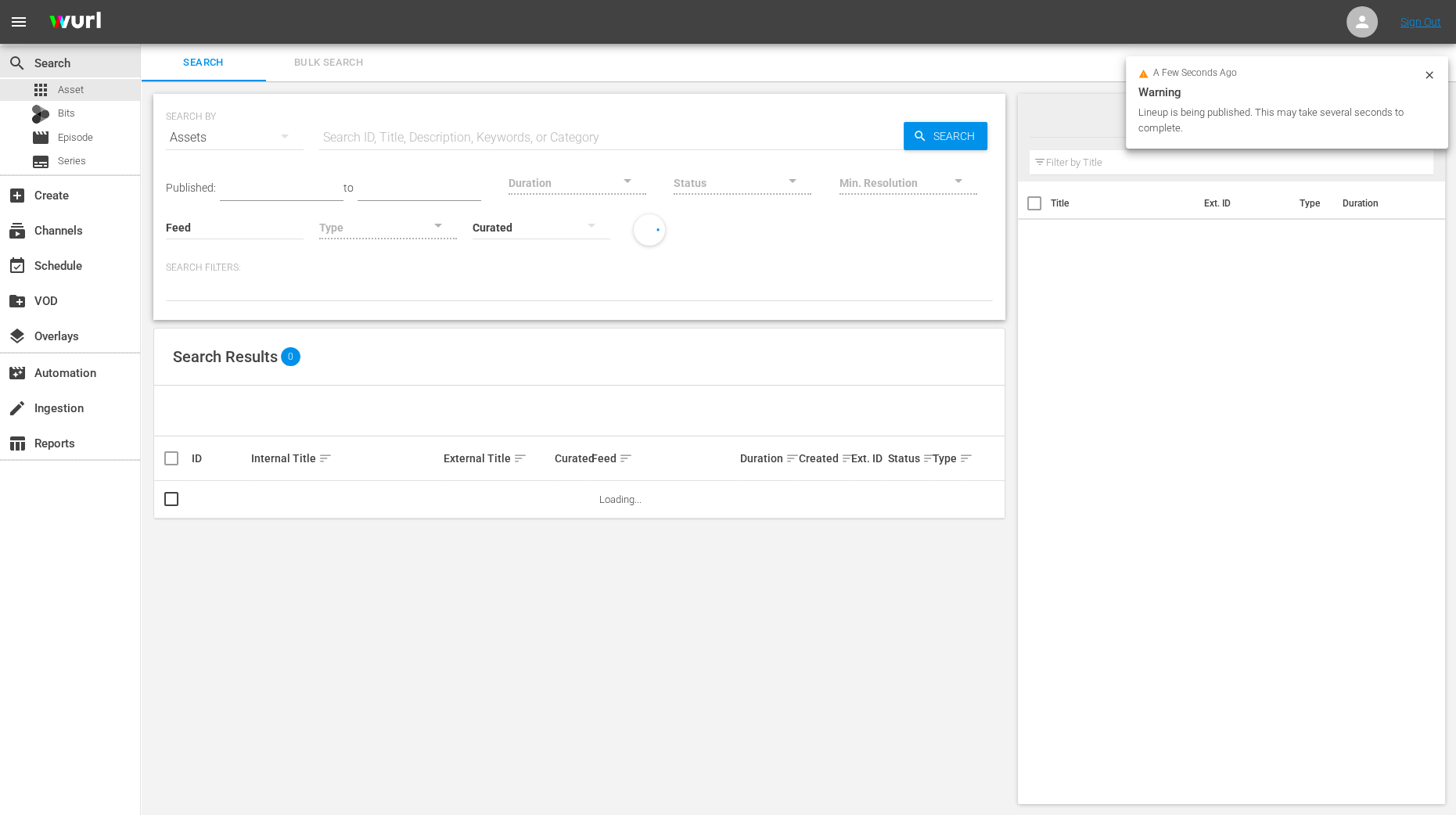
click at [326, 64] on span "Bulk Search" at bounding box center [328, 63] width 106 height 18
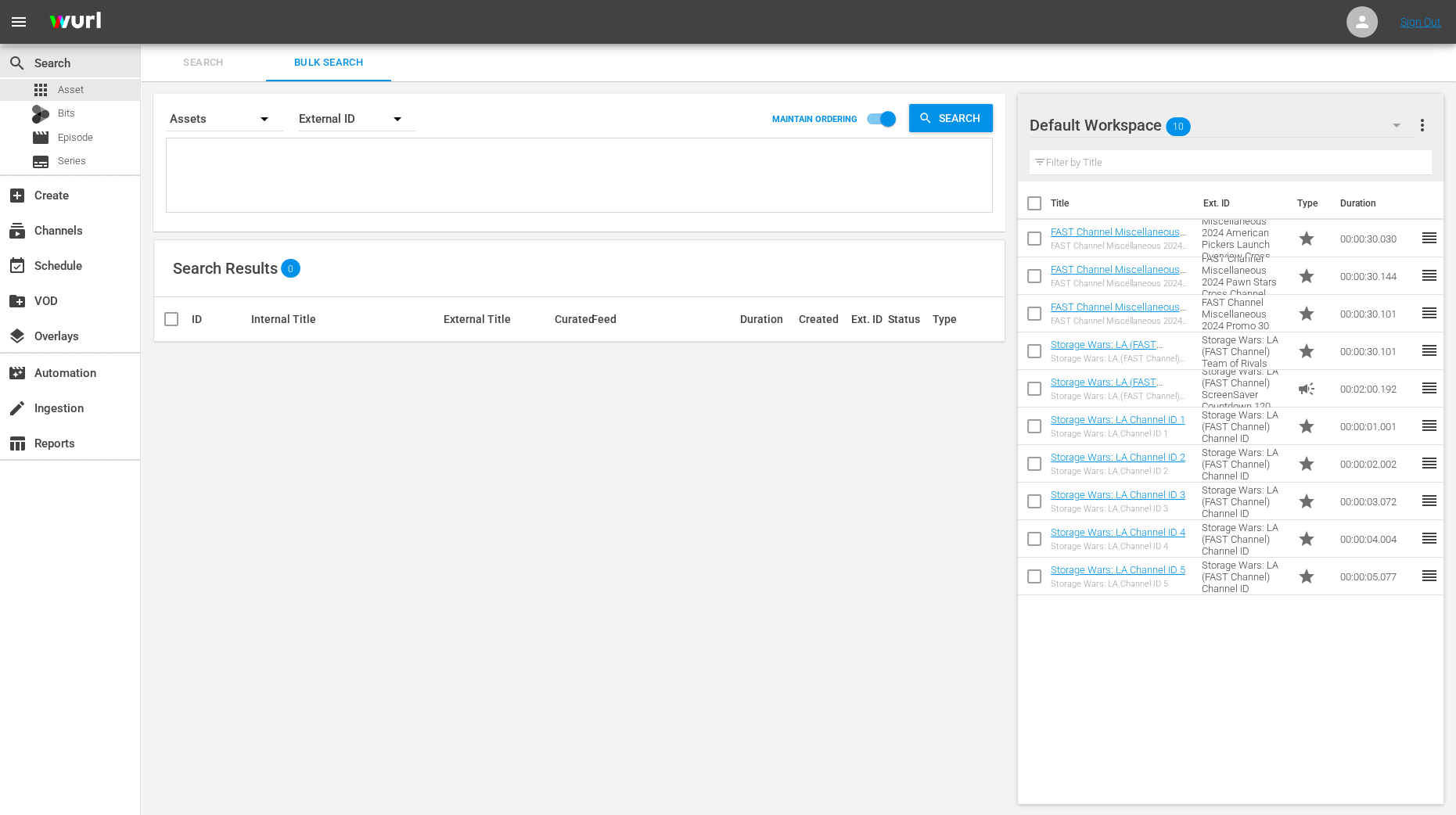
click at [1028, 195] on input "checkbox" at bounding box center [1034, 206] width 33 height 33
checkbox input "true"
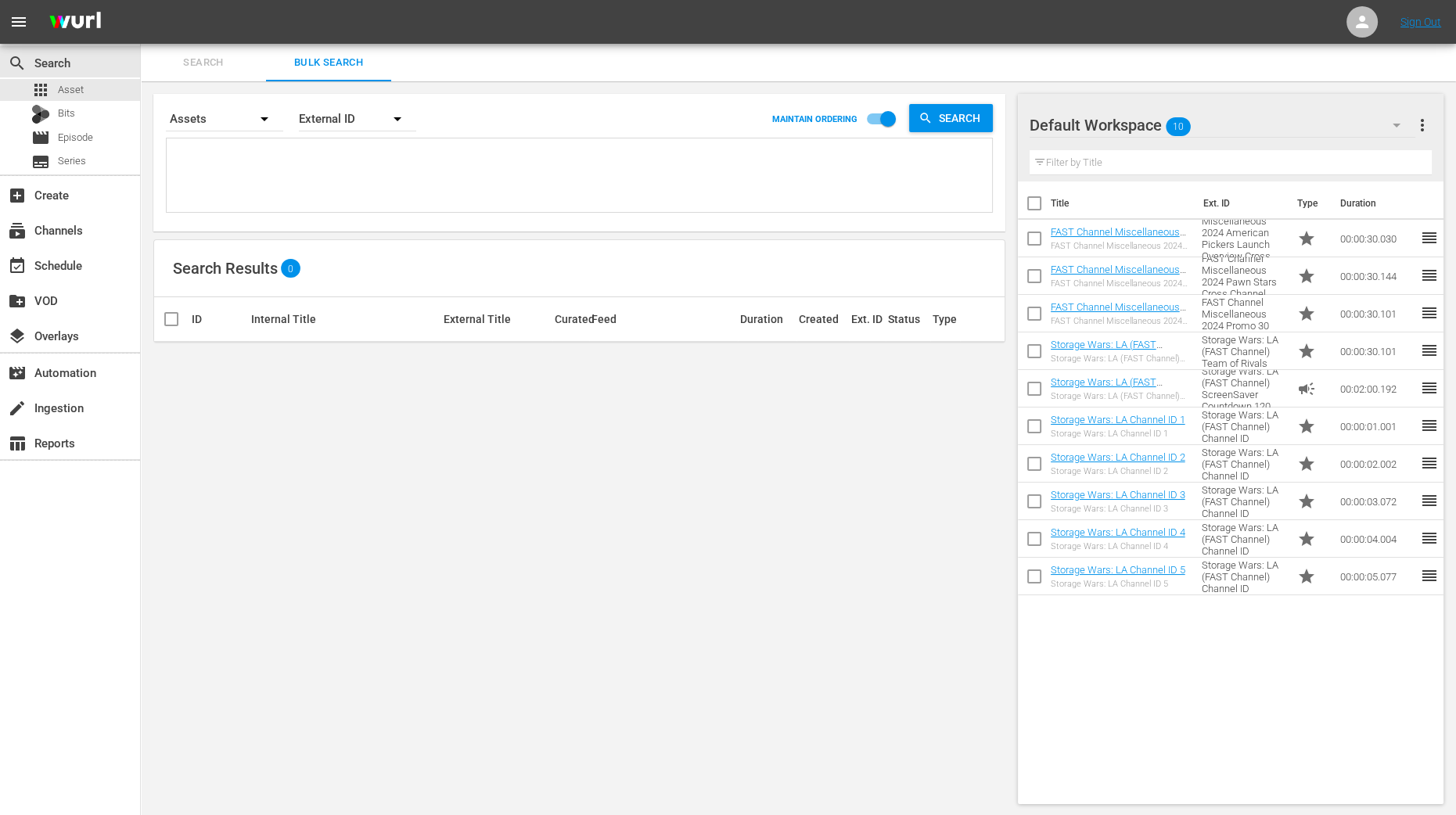
checkbox input "true"
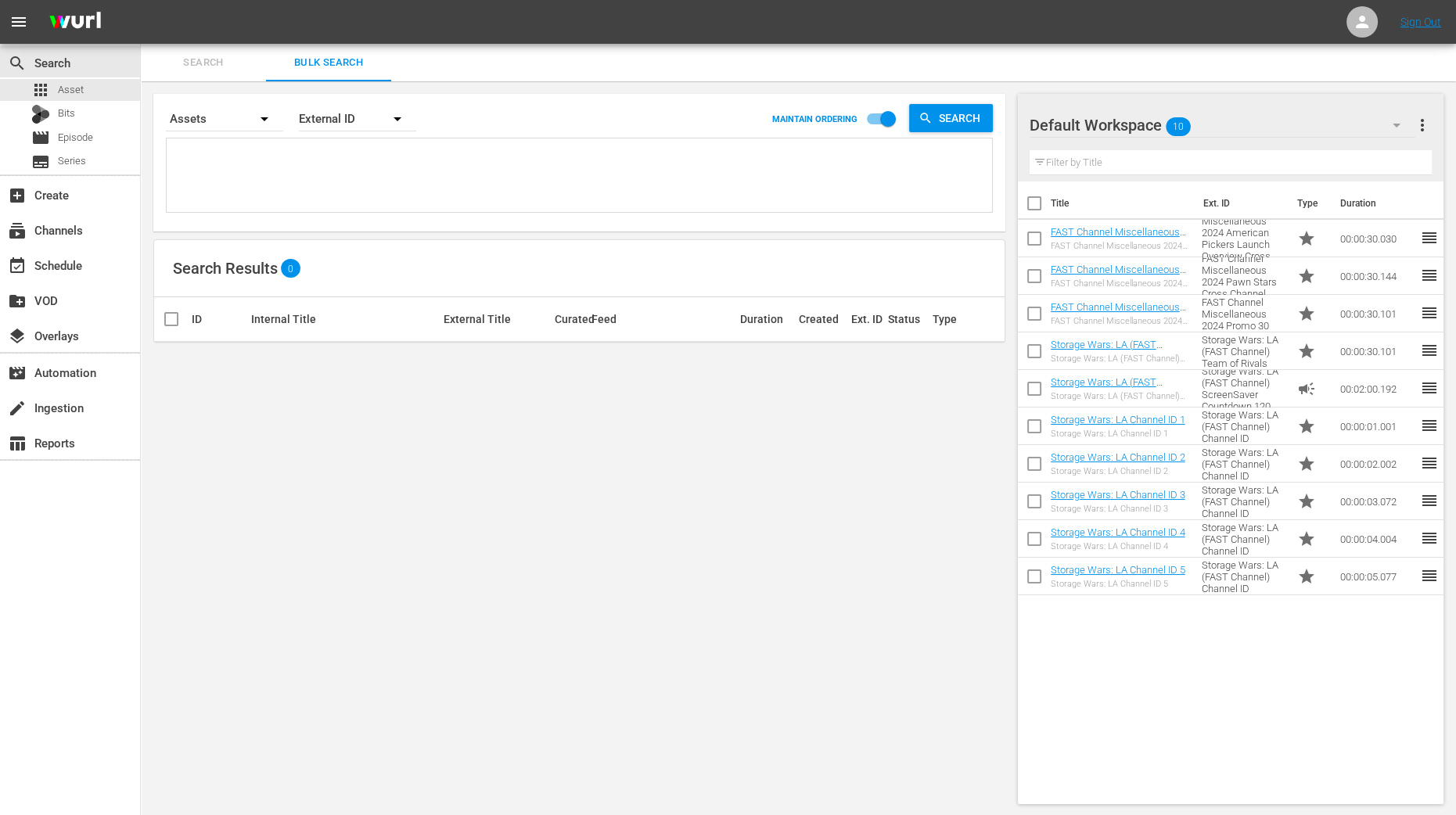
checkbox input "true"
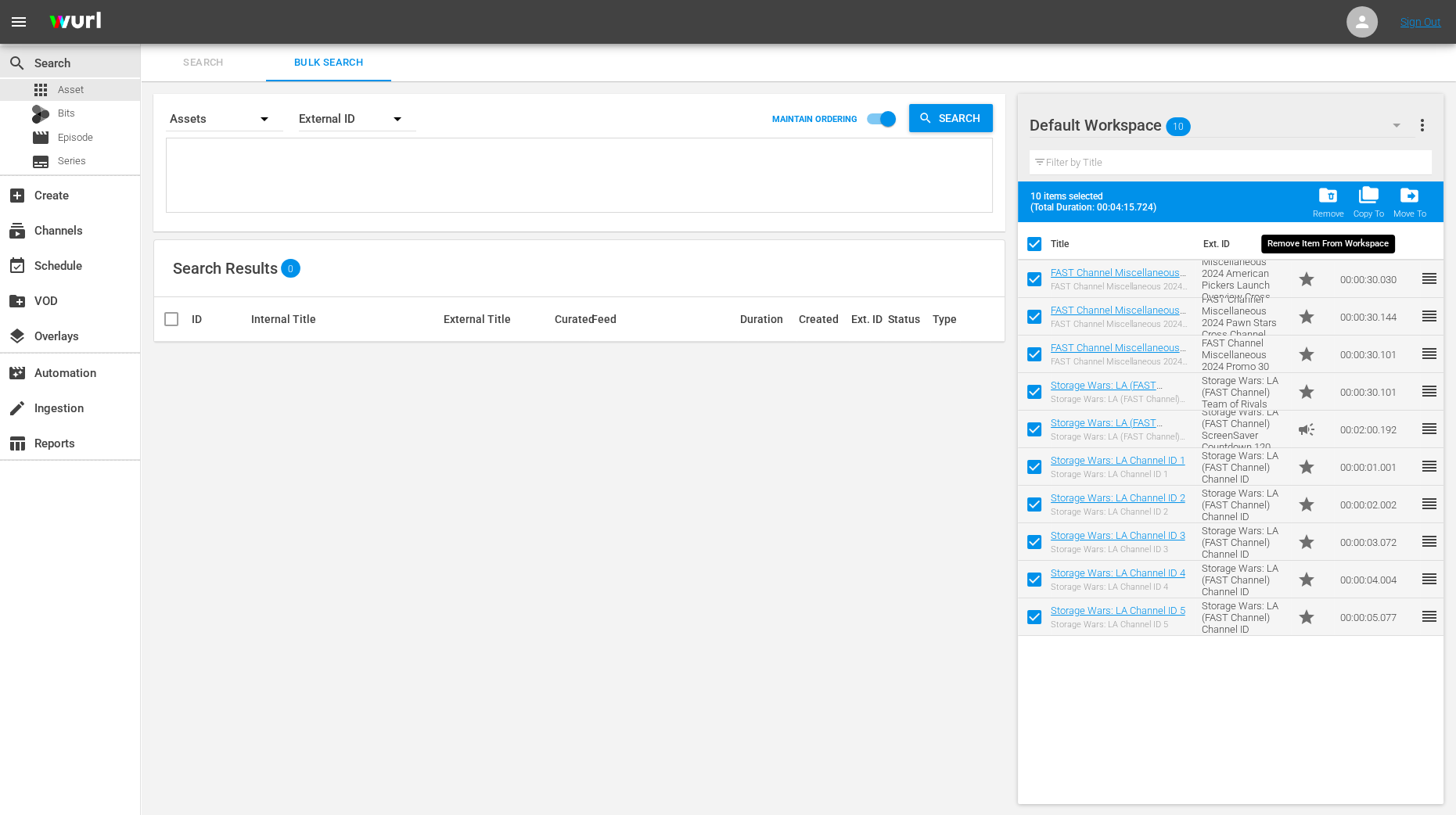
click at [1326, 197] on span "folder_delete" at bounding box center [1328, 196] width 21 height 21
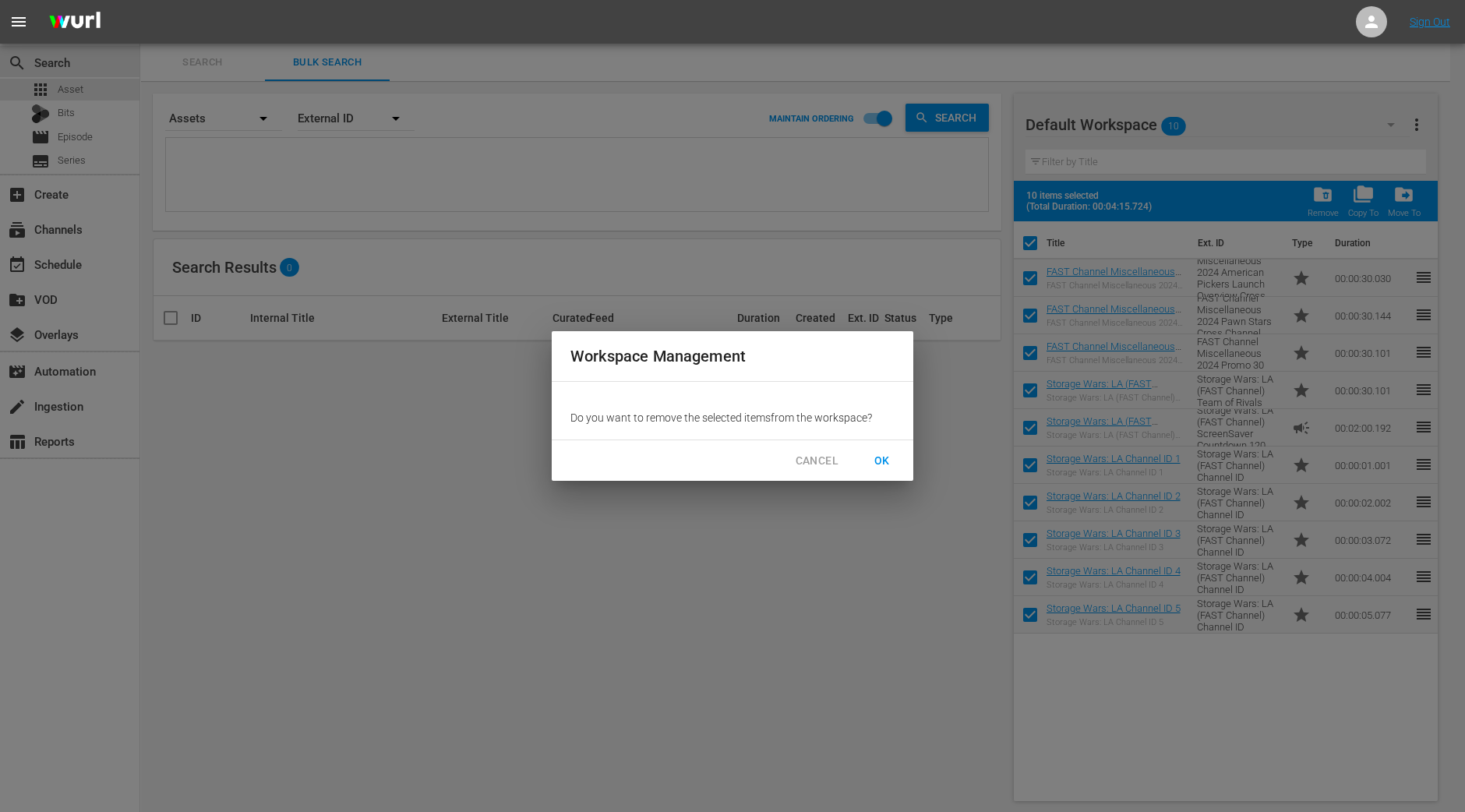
click at [875, 453] on span "OK" at bounding box center [882, 461] width 25 height 19
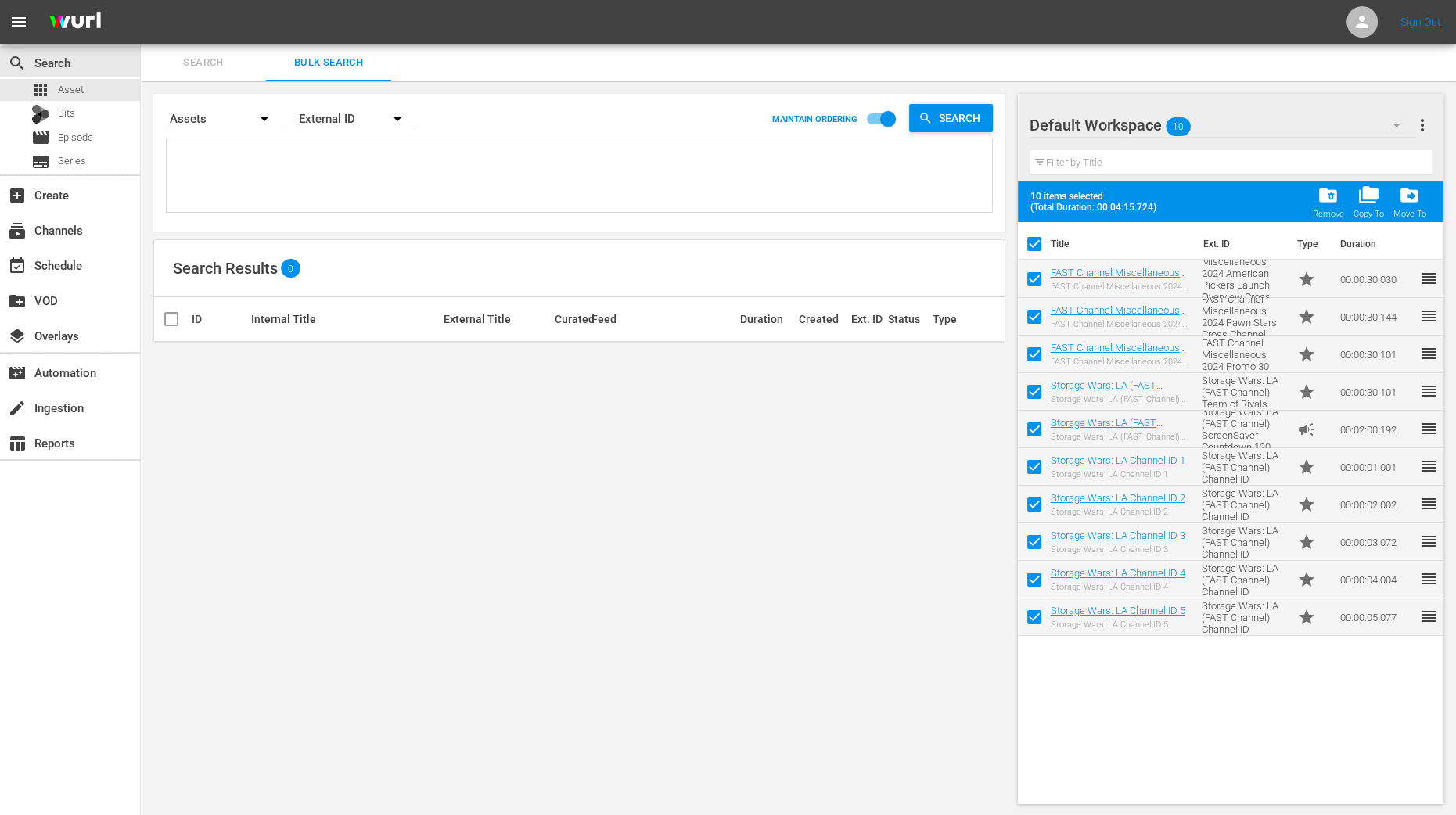
checkbox input "false"
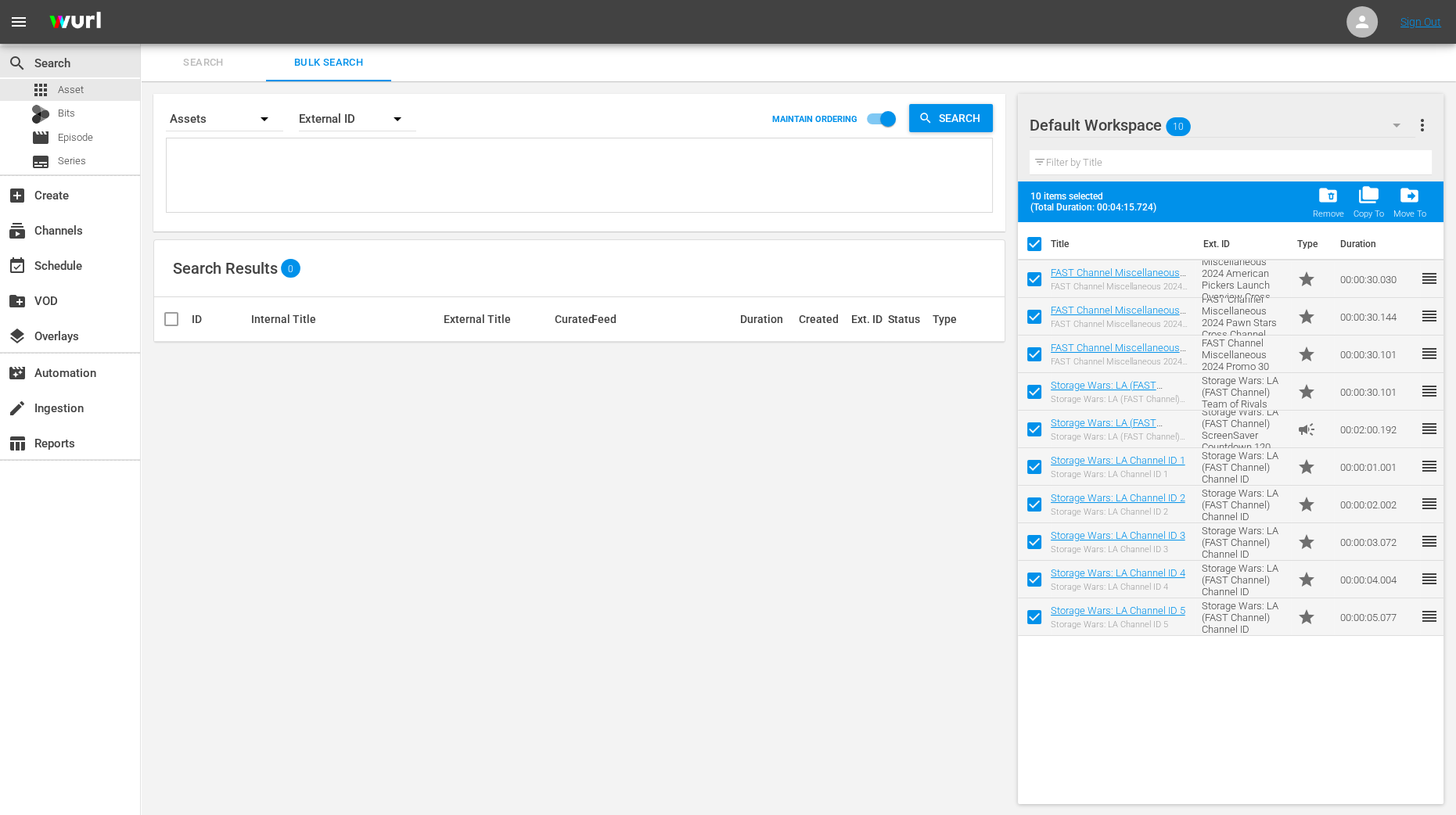
checkbox input "false"
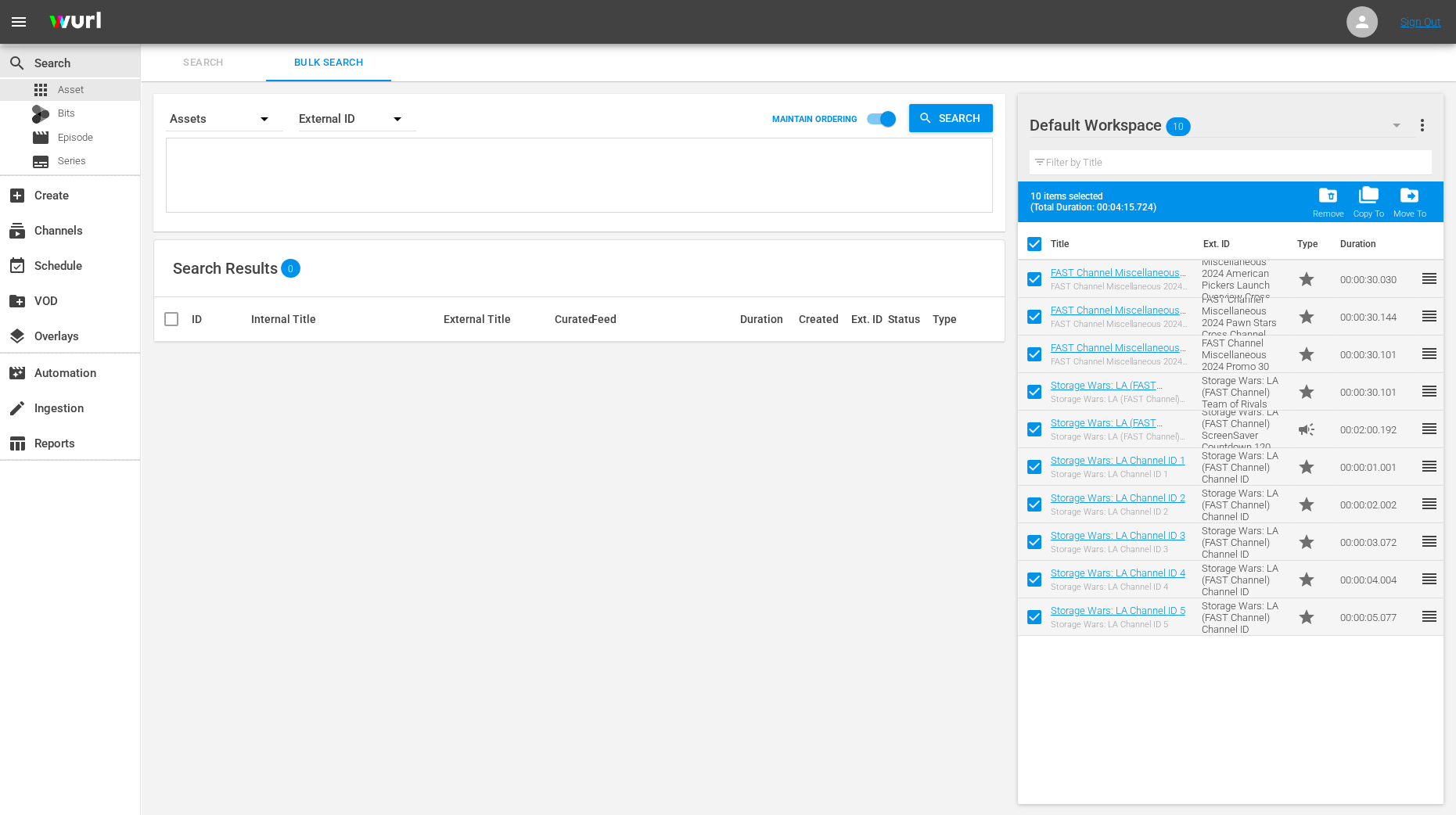
checkbox input "false"
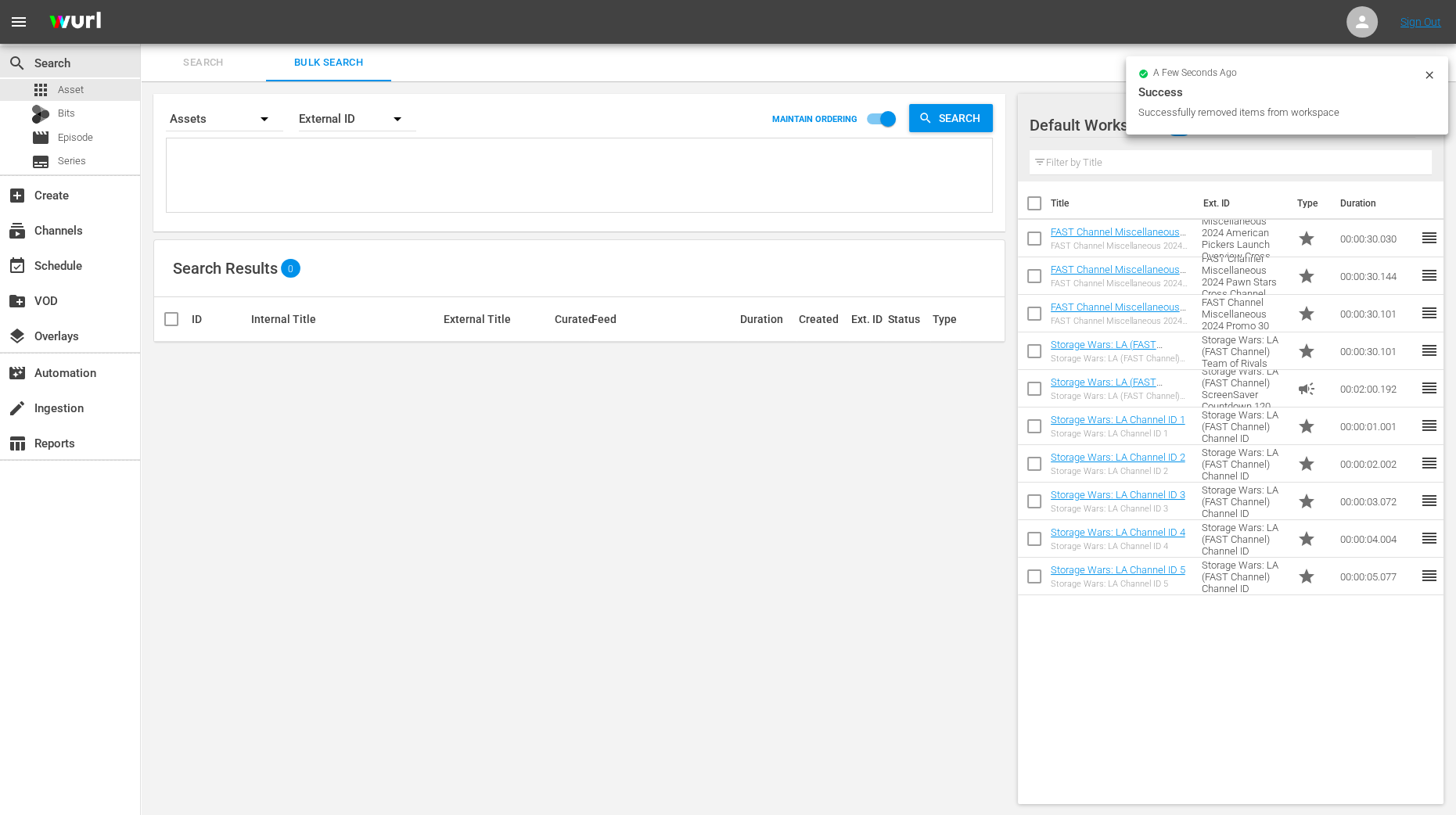
click at [849, 535] on div "Search By Assets Order By External ID MAINTAIN ORDERING Search Search Results 0…" at bounding box center [579, 449] width 877 height 735
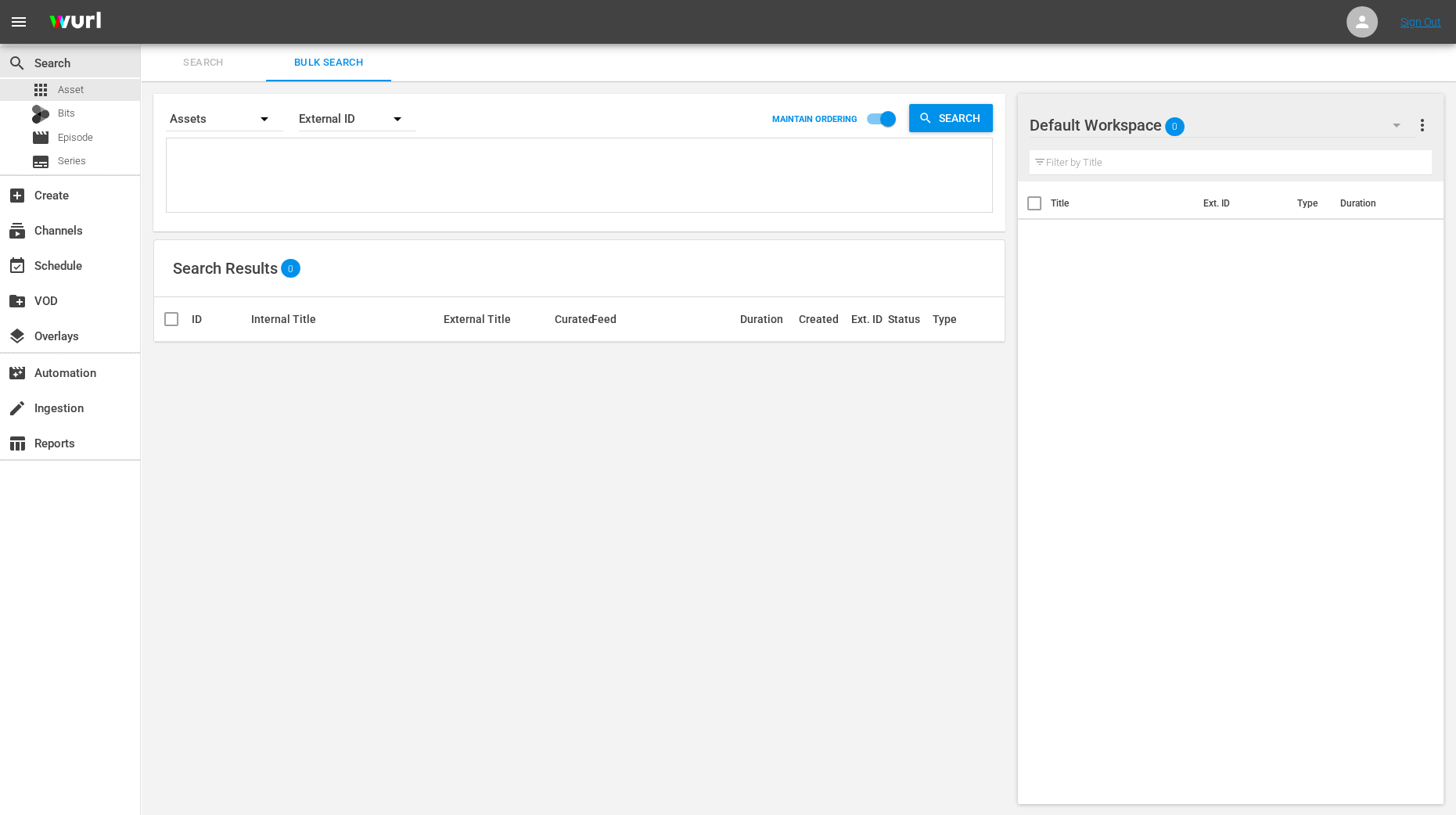
click at [1397, 123] on icon "button" at bounding box center [1396, 125] width 19 height 19
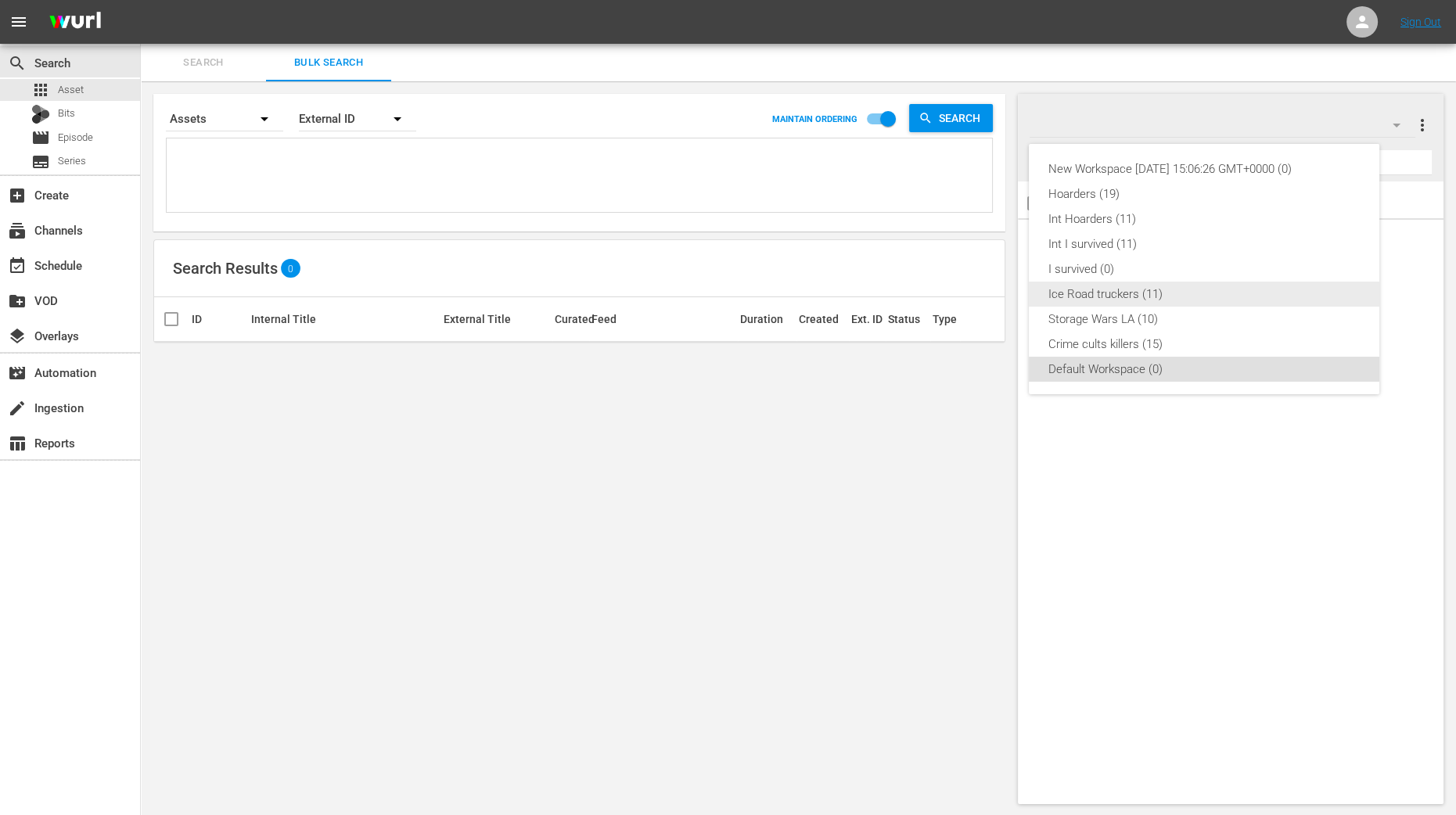
click at [1129, 299] on div "Ice Road truckers (11)" at bounding box center [1203, 294] width 312 height 25
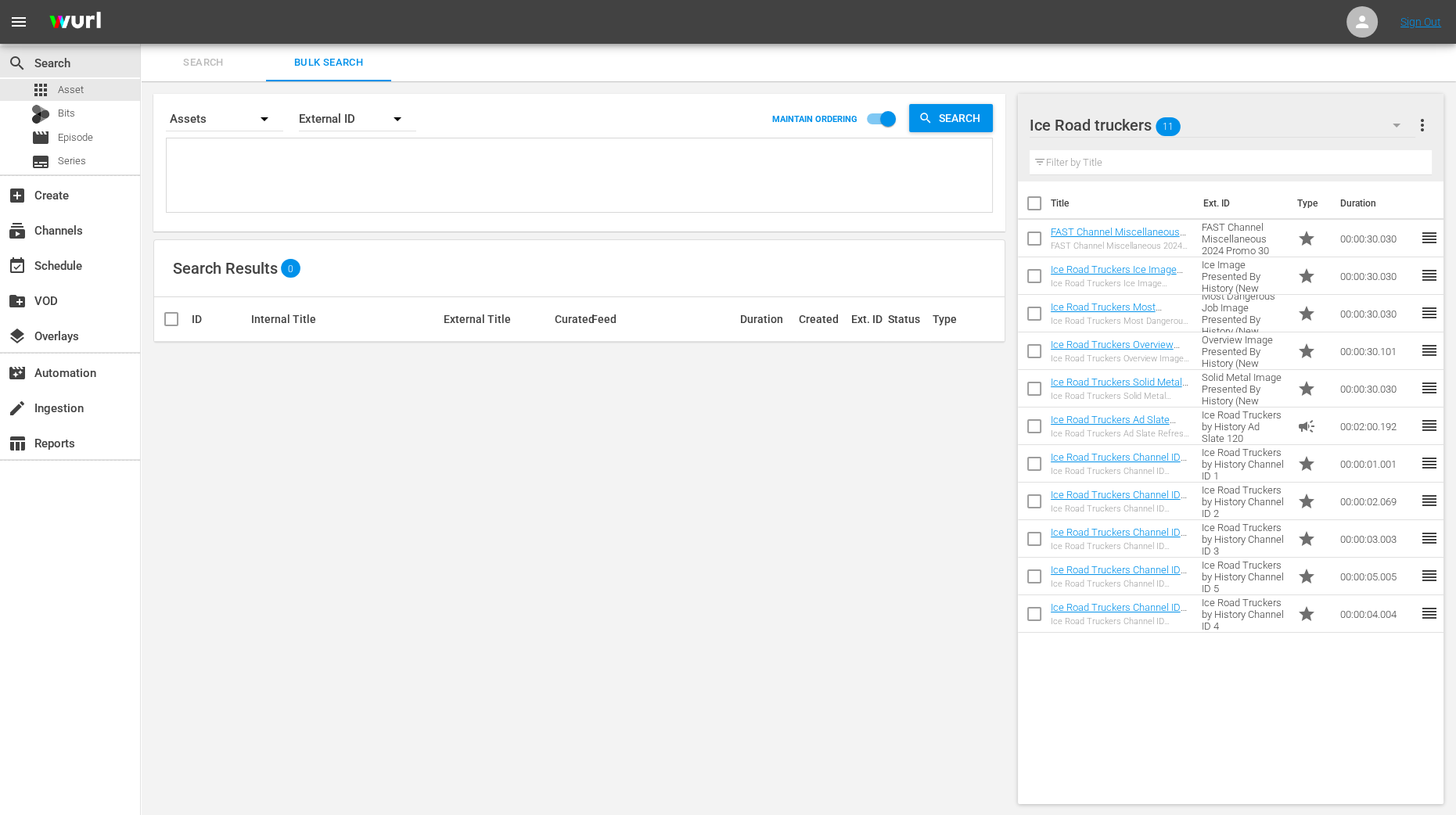
click at [1033, 197] on input "checkbox" at bounding box center [1034, 206] width 33 height 33
checkbox input "true"
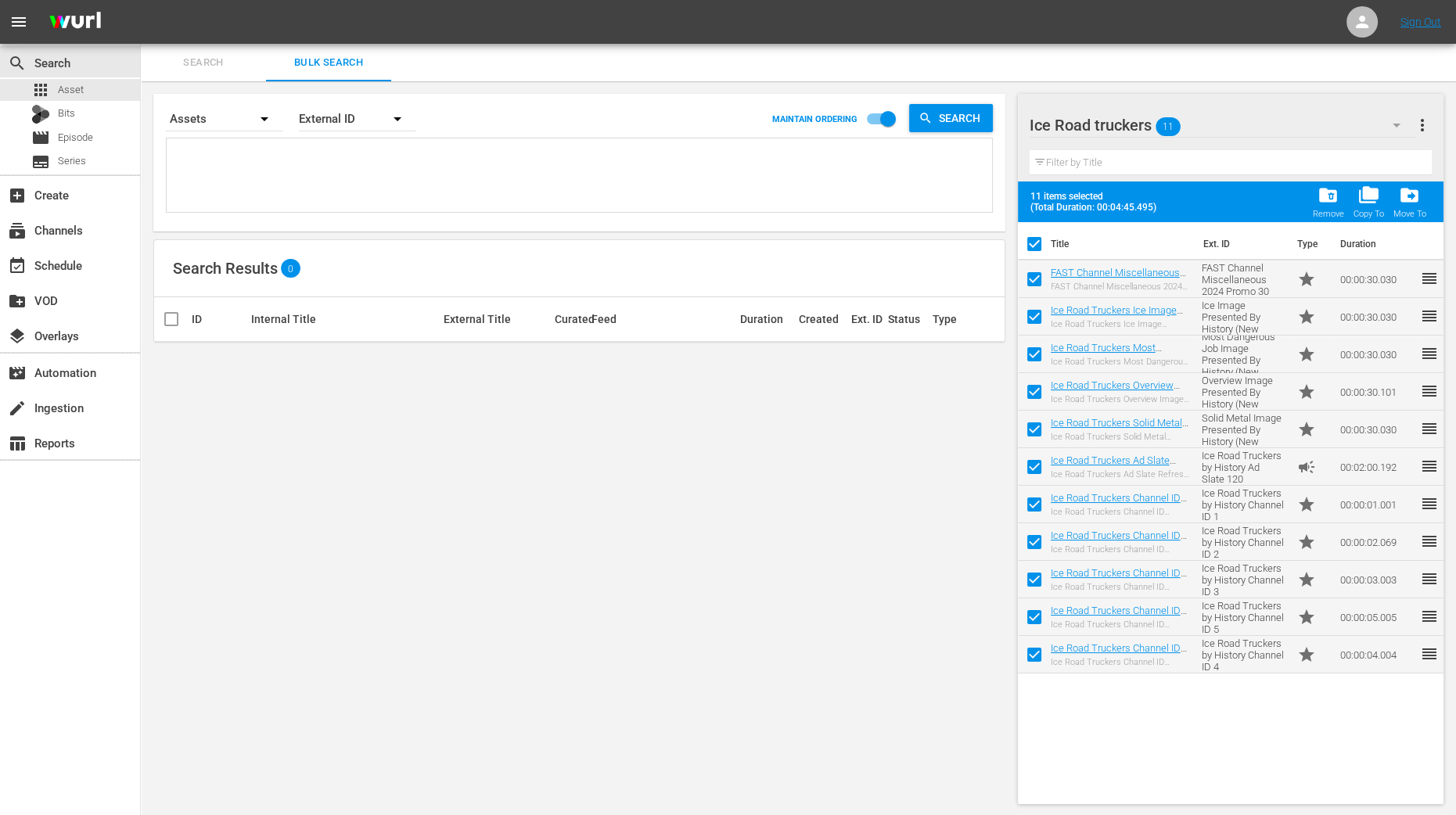
checkbox input "true"
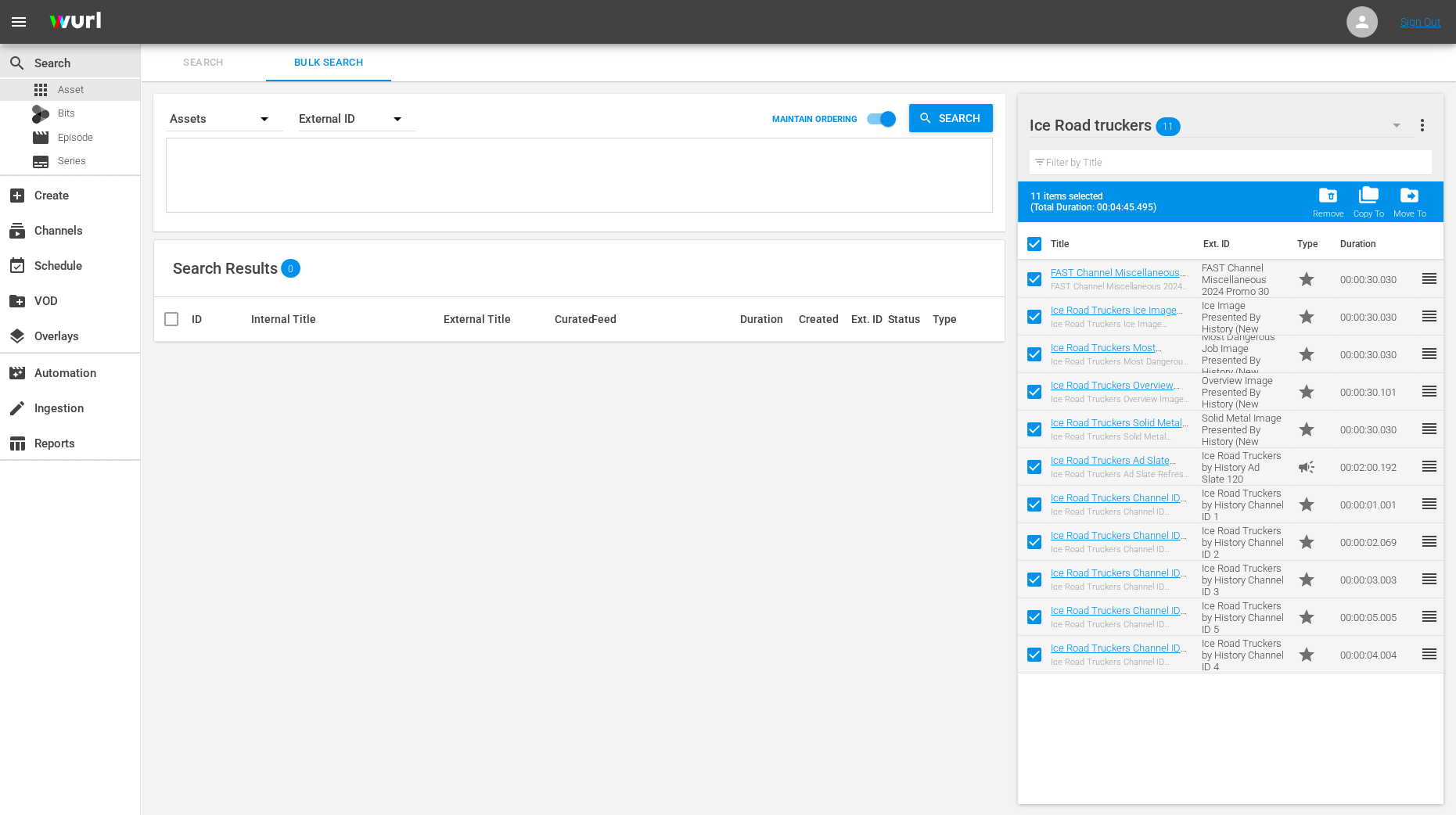
checkbox input "true"
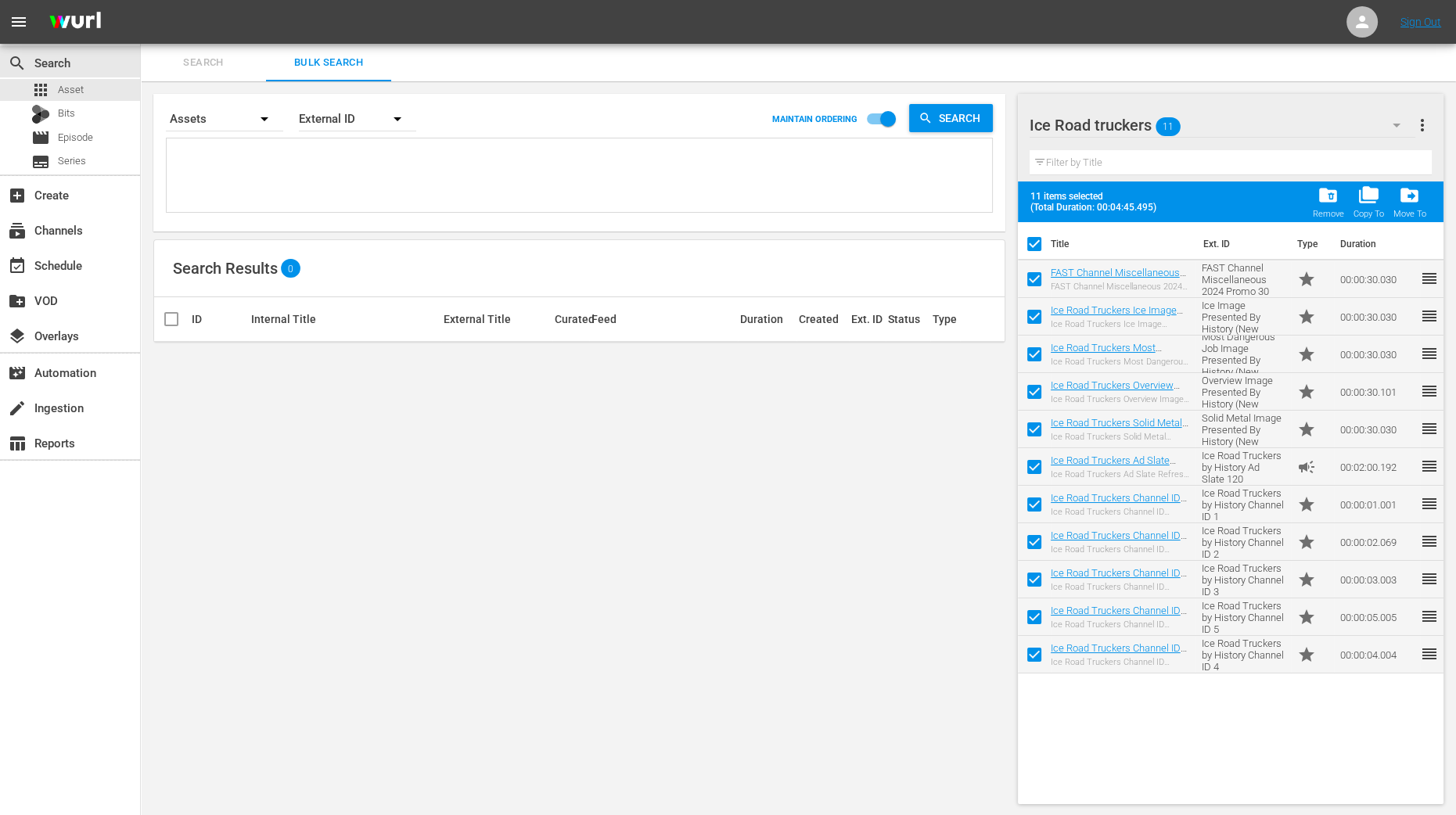
checkbox input "true"
click at [1366, 192] on span "folder_copy" at bounding box center [1368, 196] width 21 height 21
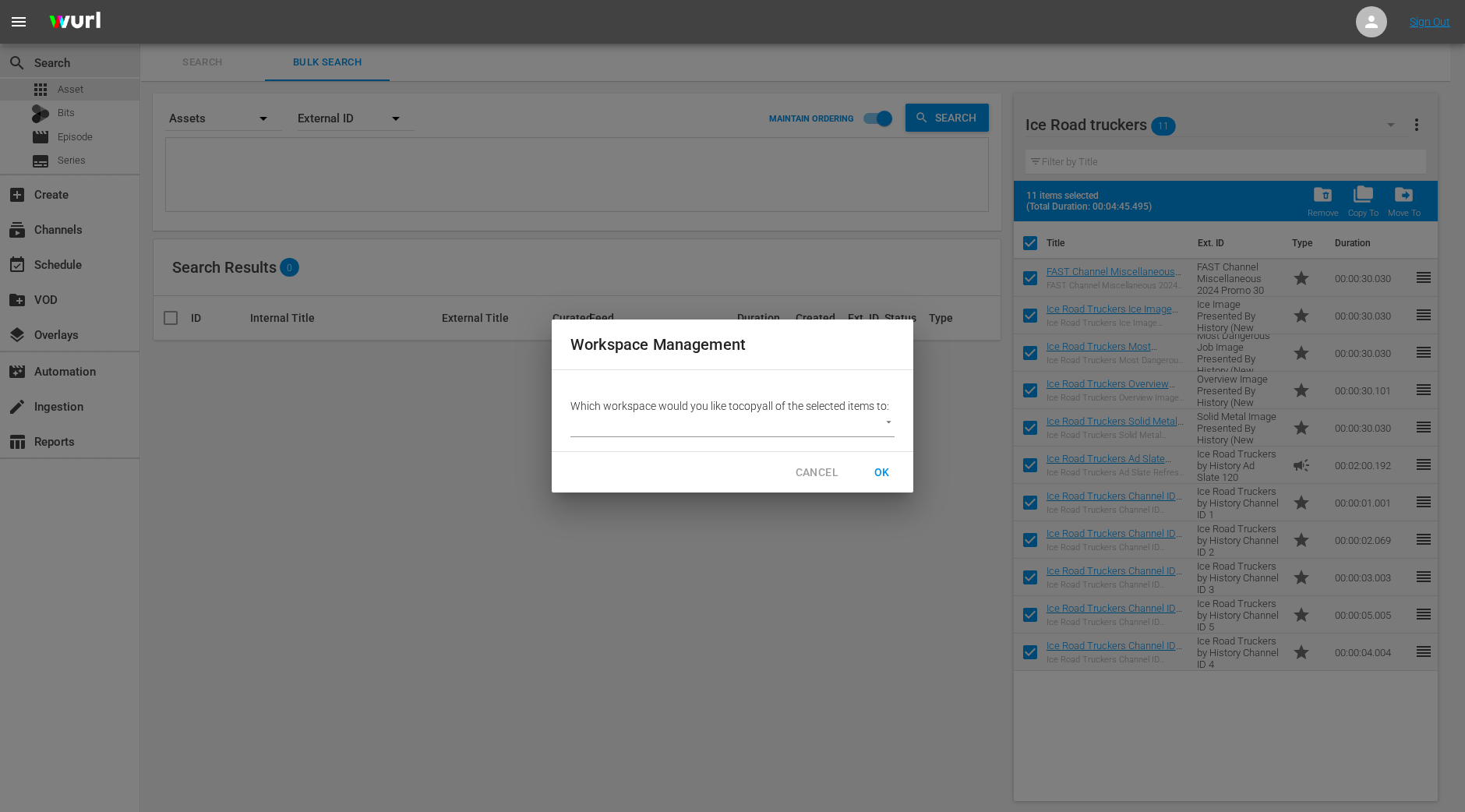
click at [863, 419] on body "menu Sign Out search Search apps Asset Bits movie Episode subtitles Series add_…" at bounding box center [732, 406] width 1465 height 812
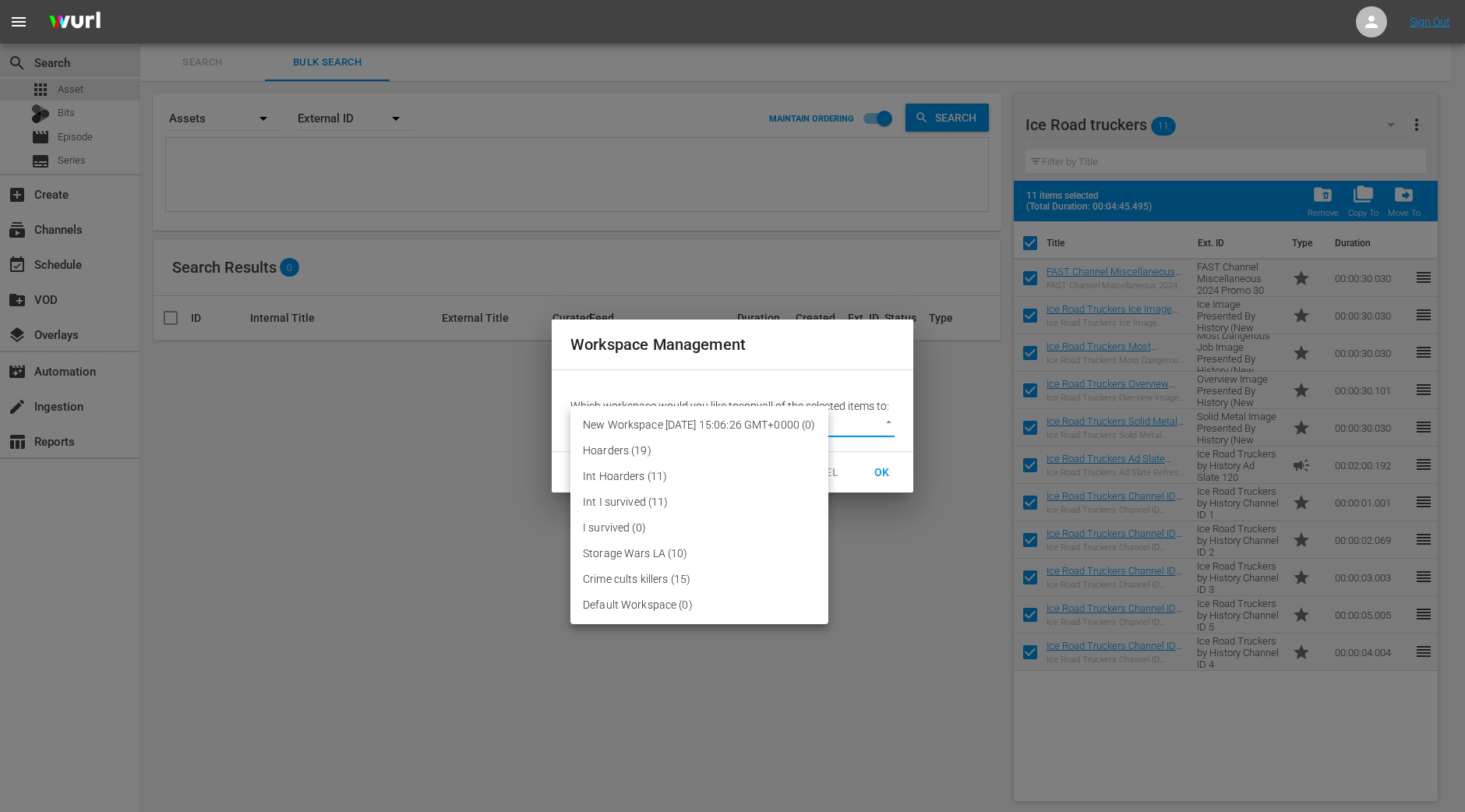
click at [659, 600] on li "Default Workspace (0)" at bounding box center [699, 605] width 258 height 26
type input "2095"
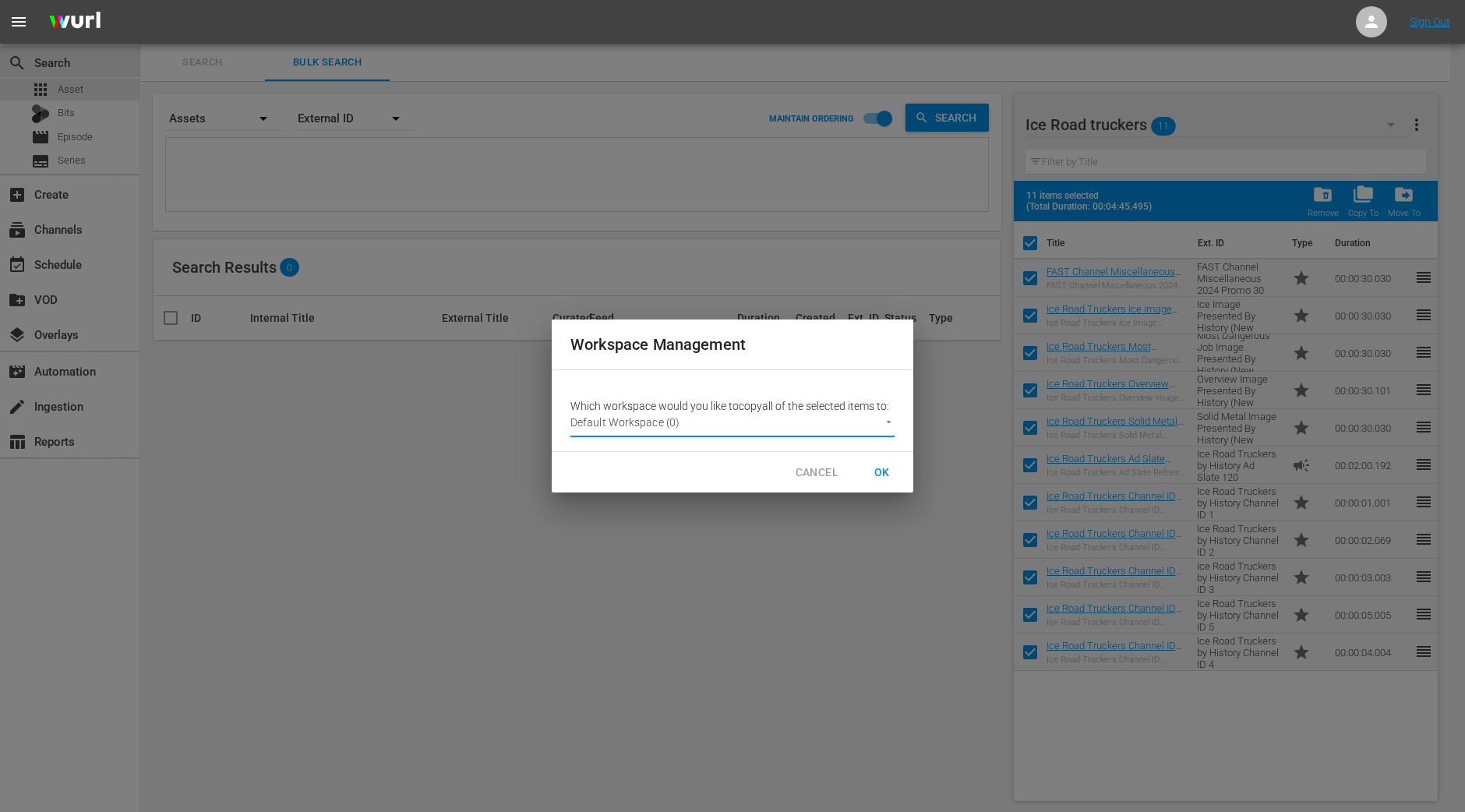
click at [881, 473] on span "OK" at bounding box center [882, 473] width 25 height 19
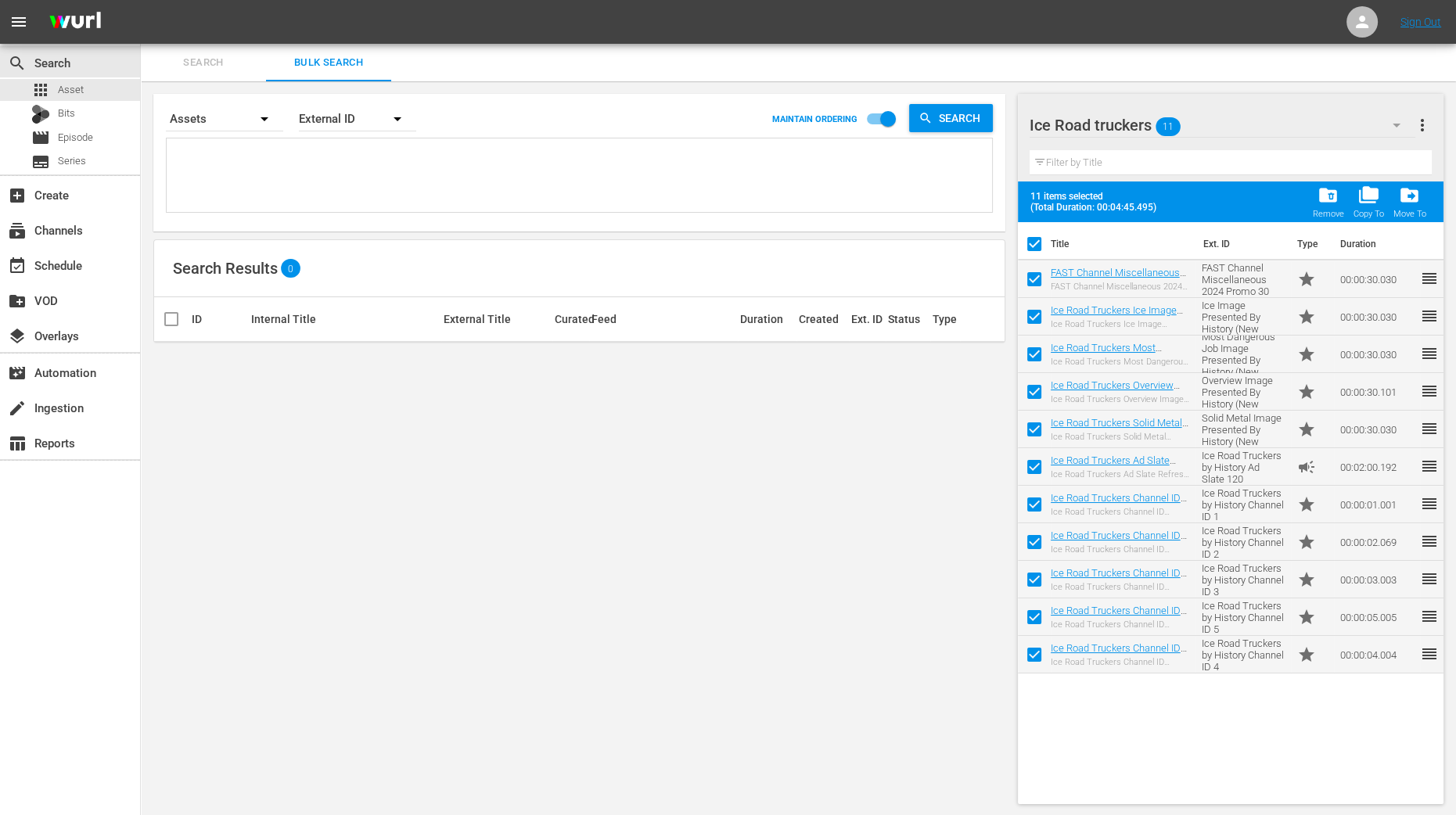
checkbox input "false"
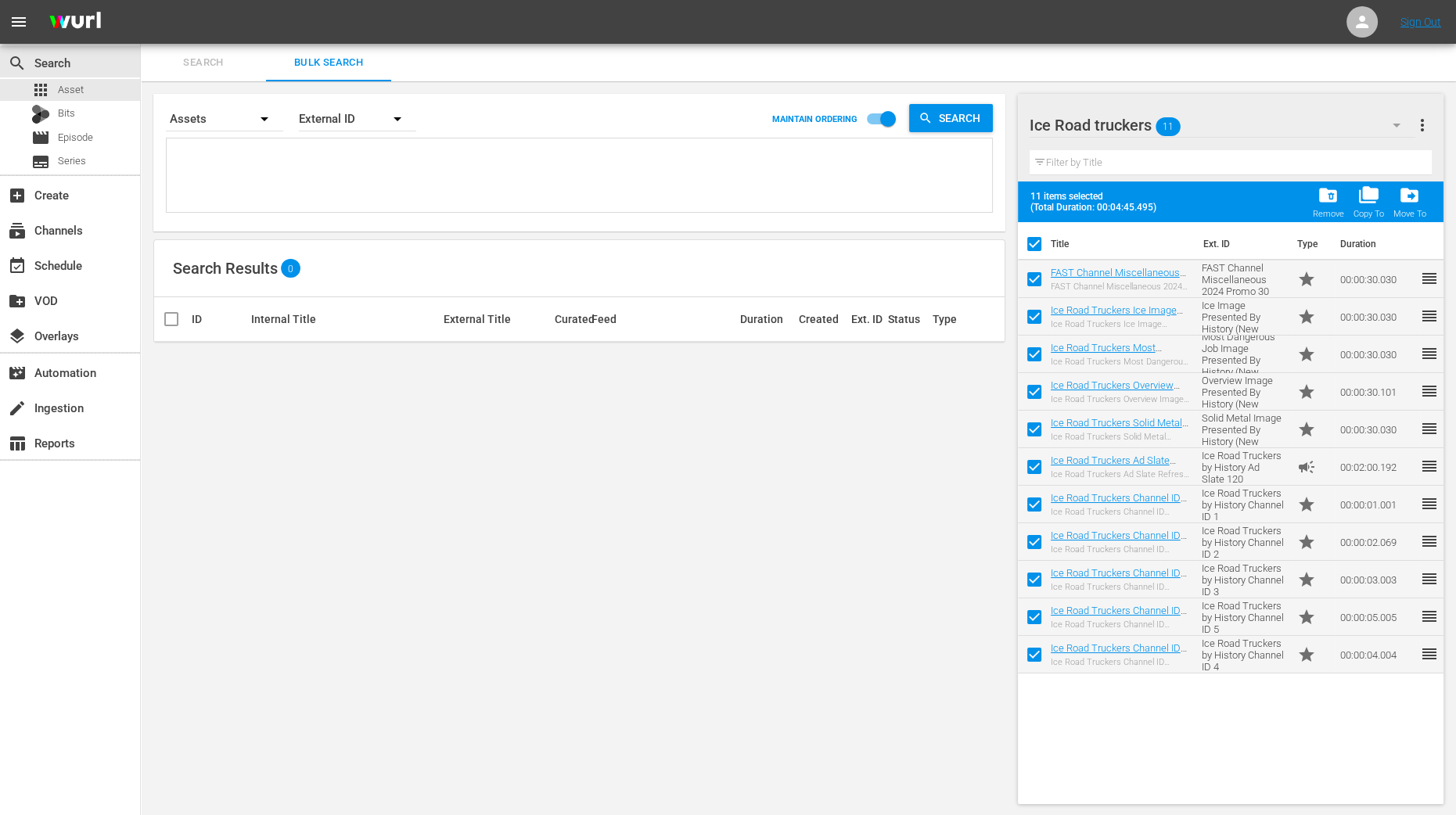
checkbox input "false"
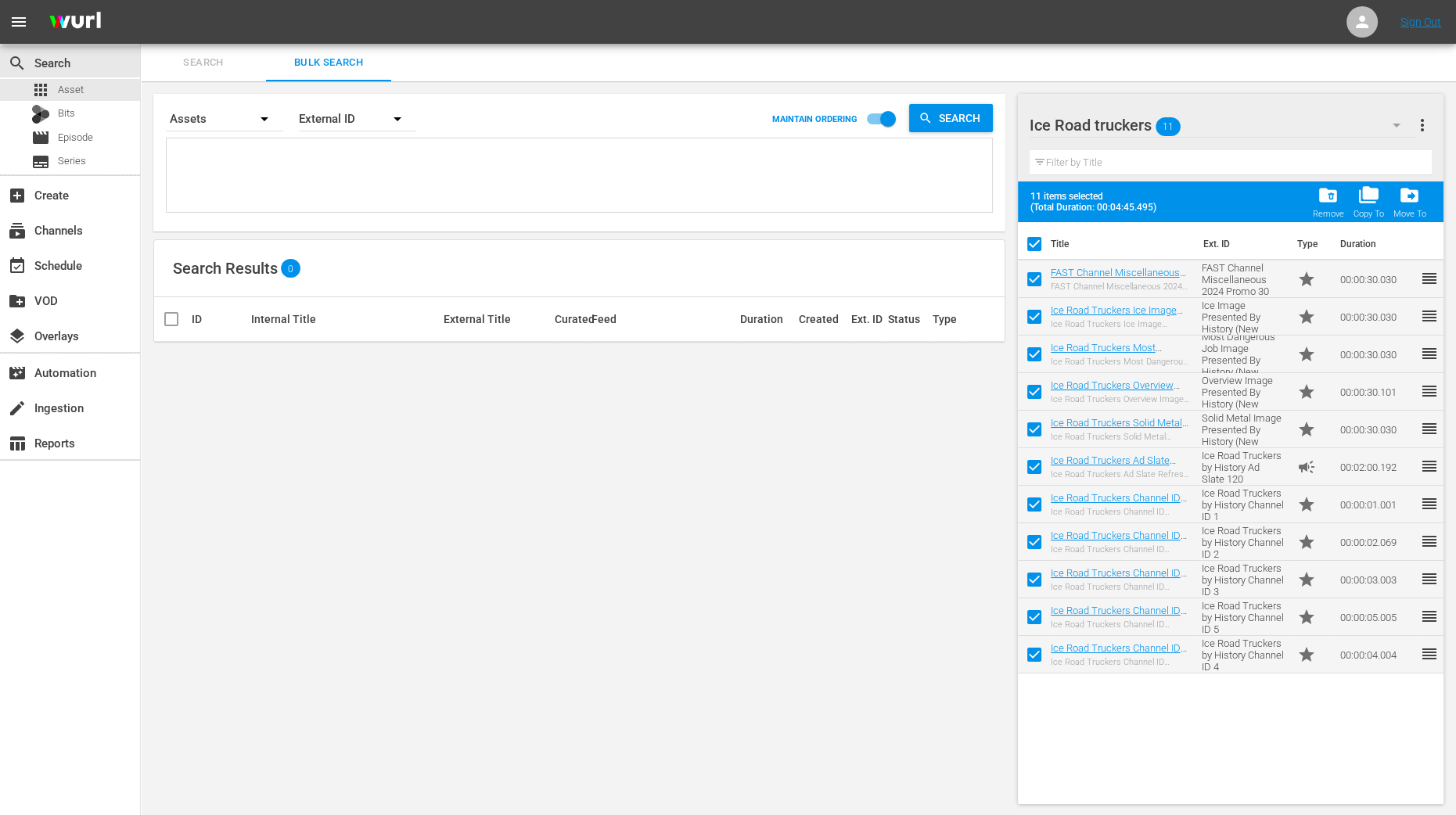
checkbox input "false"
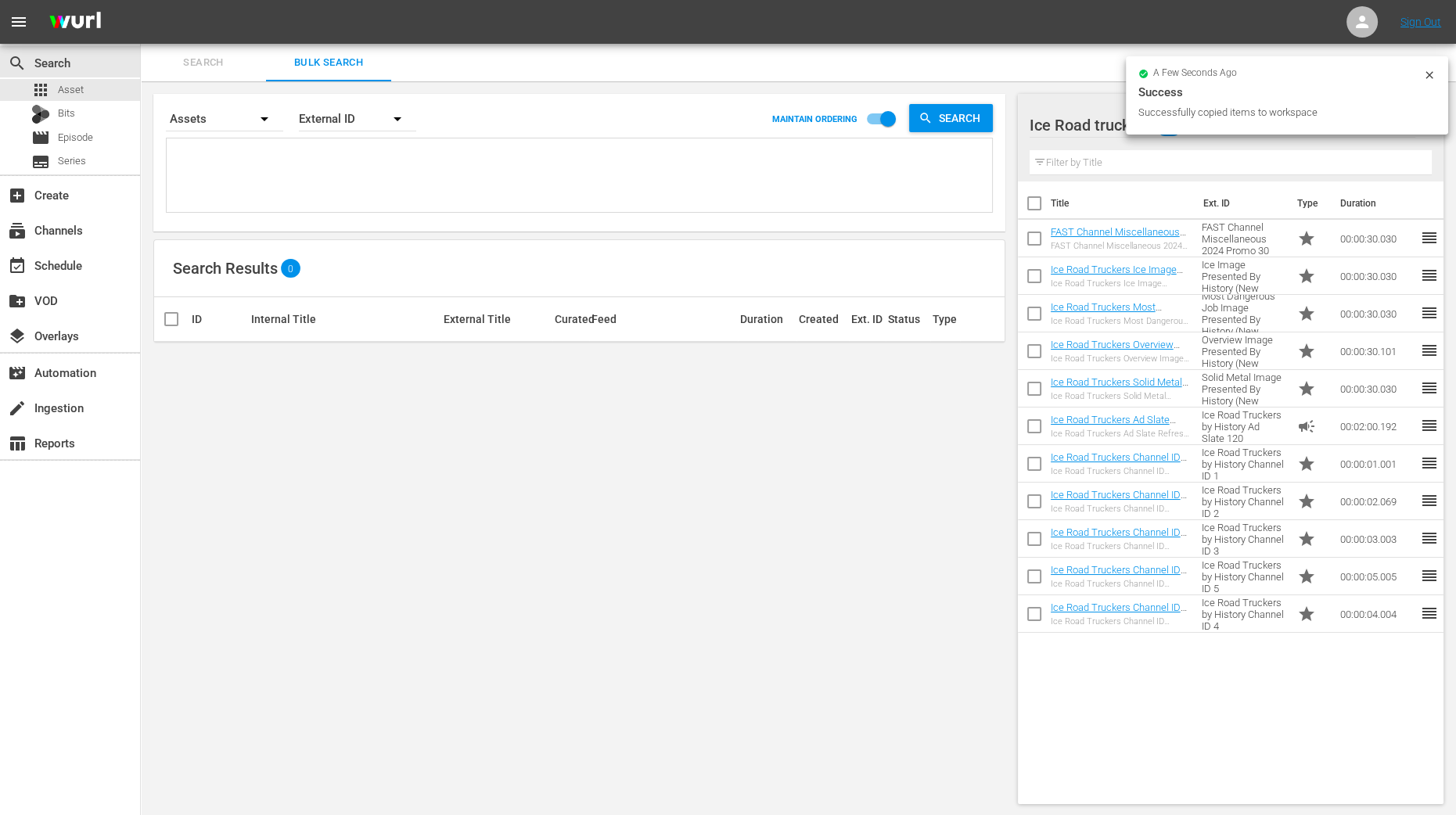
click at [895, 463] on div "Search By Assets Order By External ID MAINTAIN ORDERING Search Search Results 0…" at bounding box center [579, 449] width 877 height 735
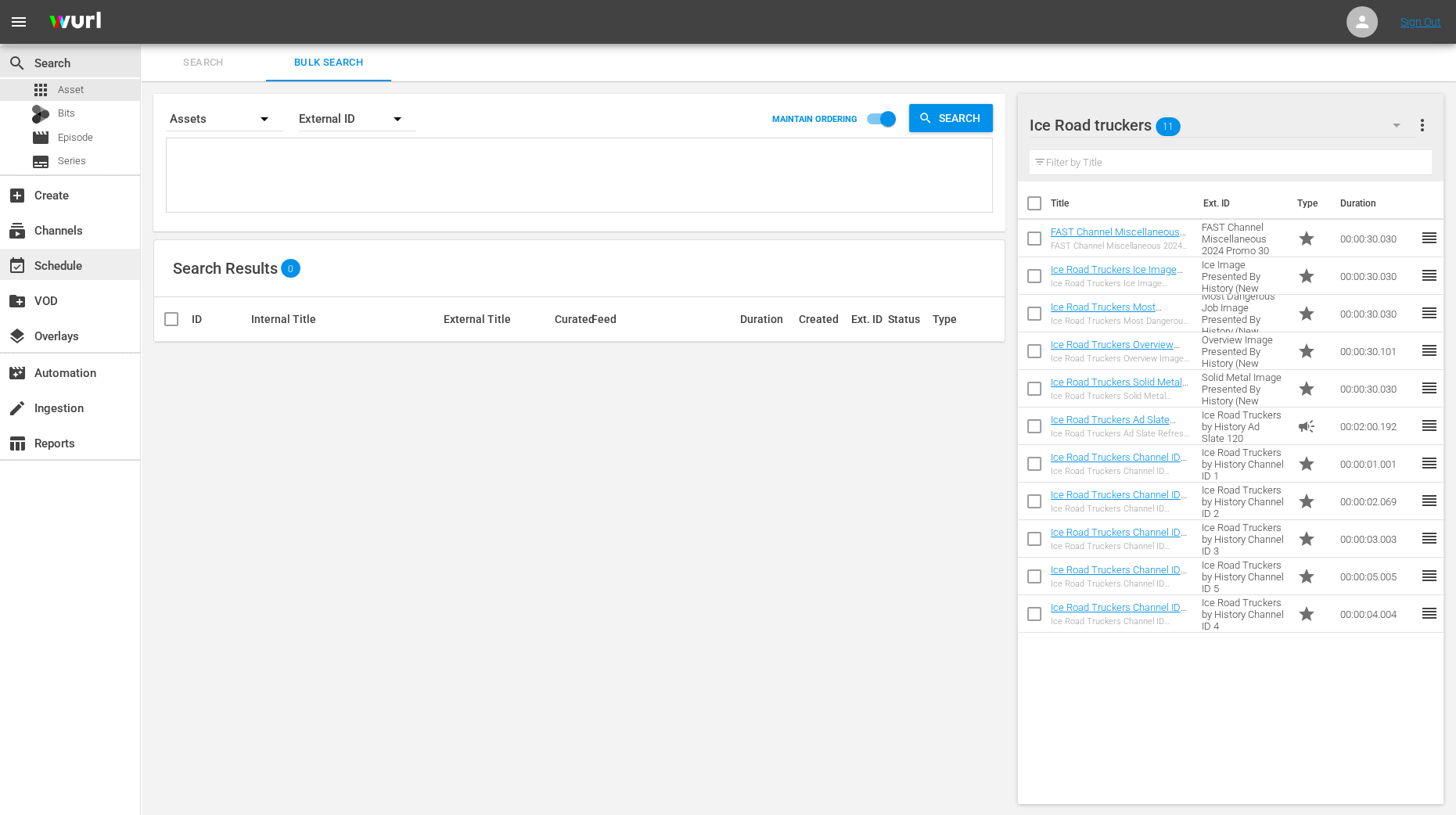
click at [81, 258] on div "event_available Schedule" at bounding box center [43, 263] width 88 height 14
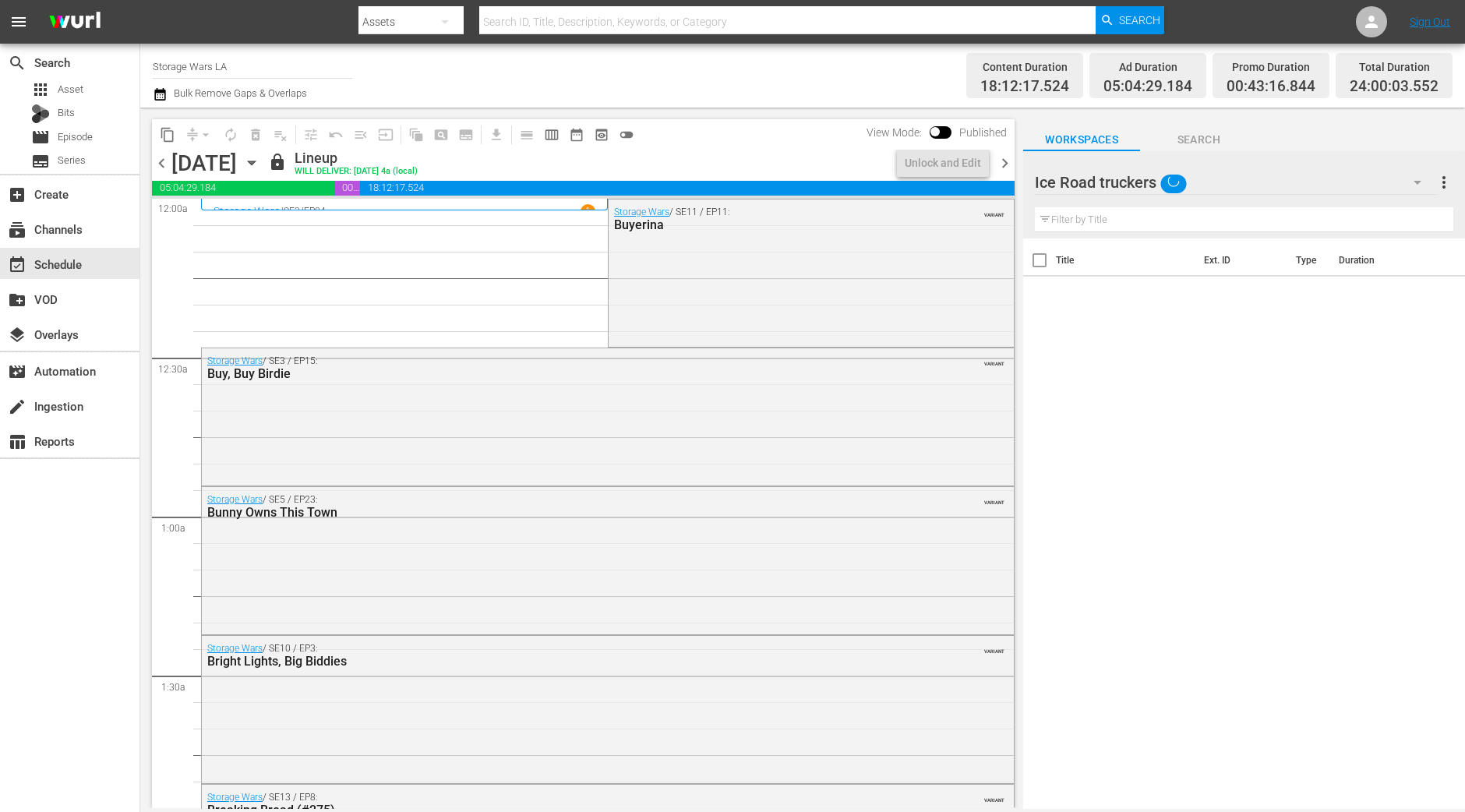
click at [305, 70] on input "Storage Wars LA" at bounding box center [252, 66] width 199 height 37
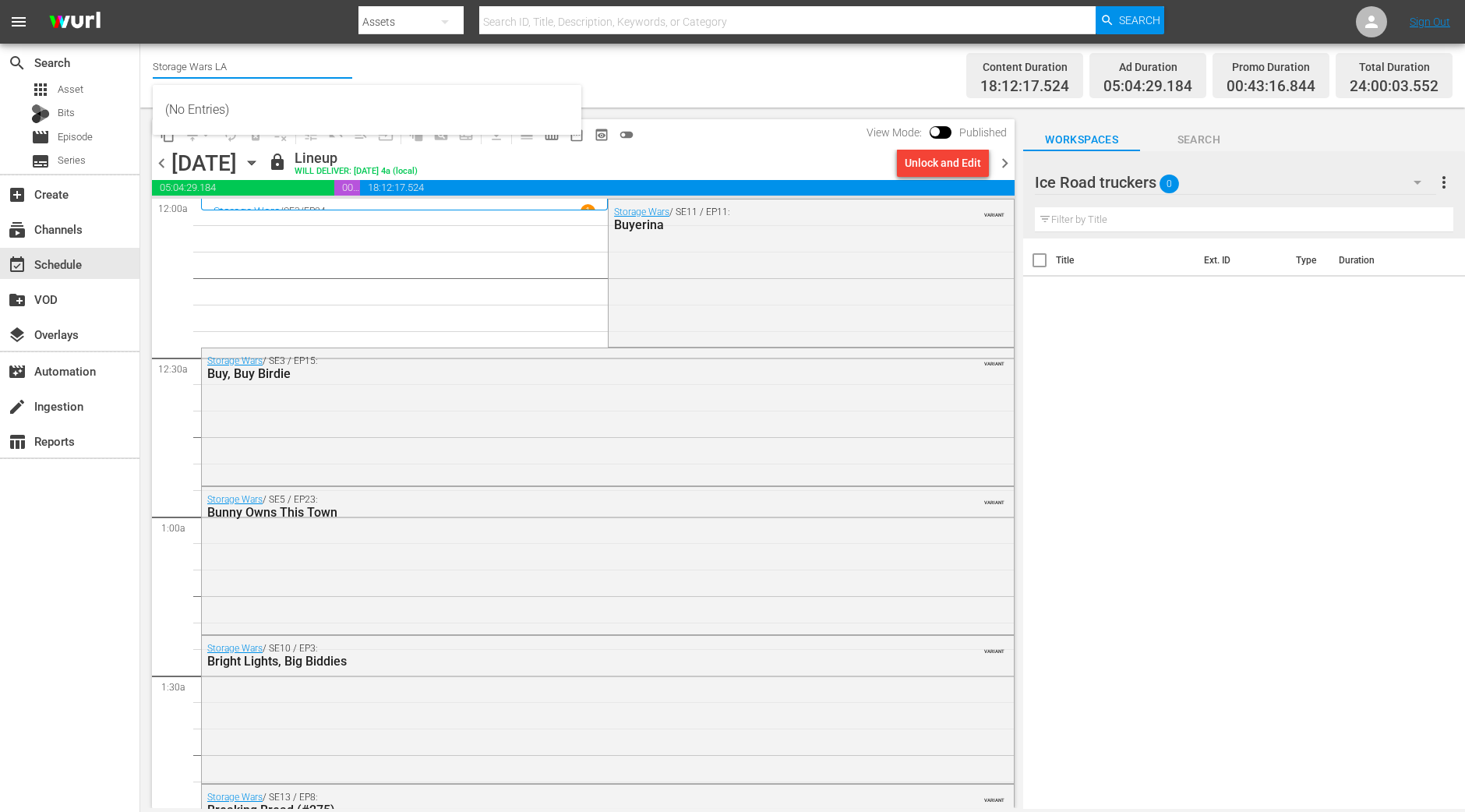
click at [260, 160] on icon "button" at bounding box center [251, 162] width 17 height 17
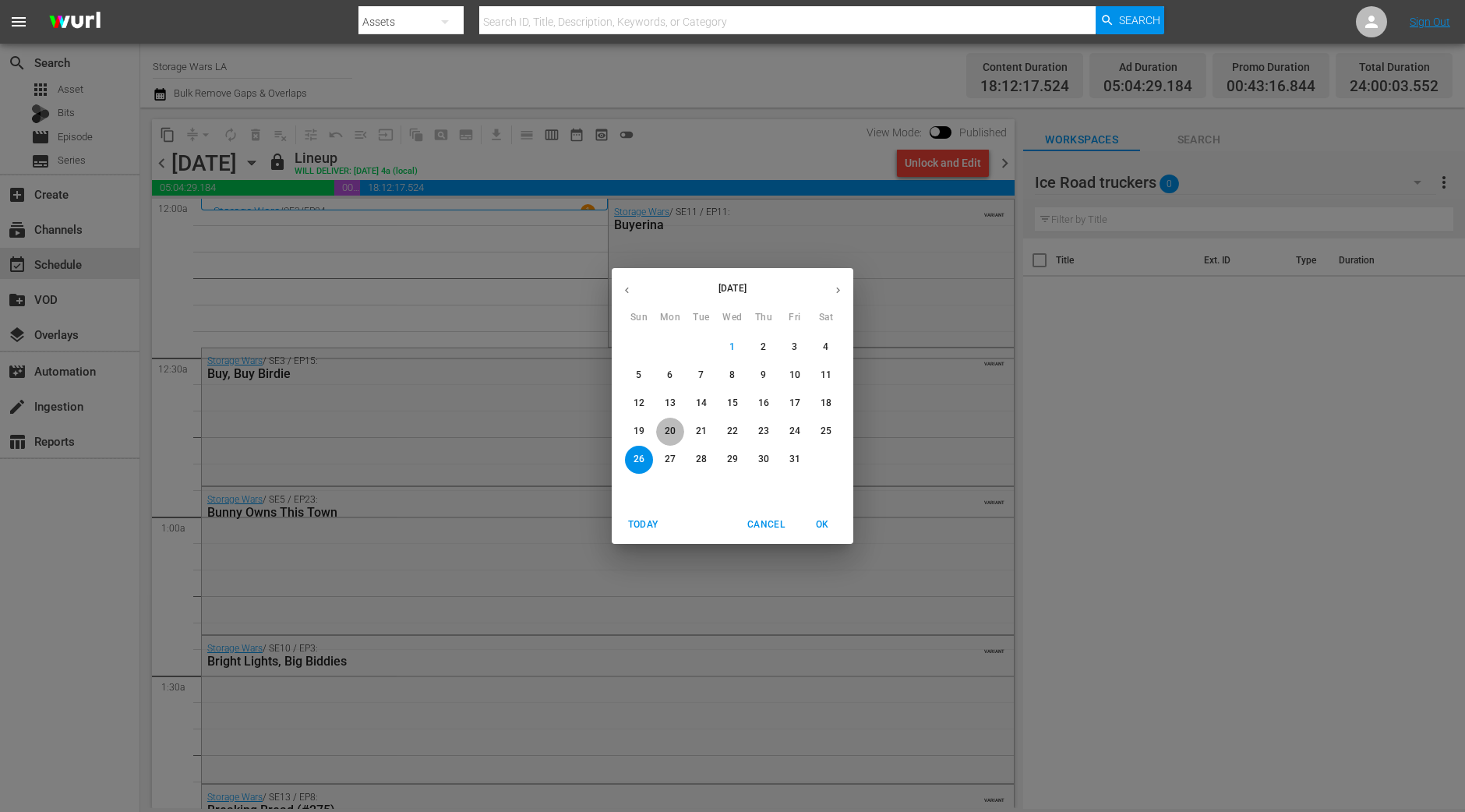
click at [674, 432] on p "20" at bounding box center [670, 431] width 11 height 13
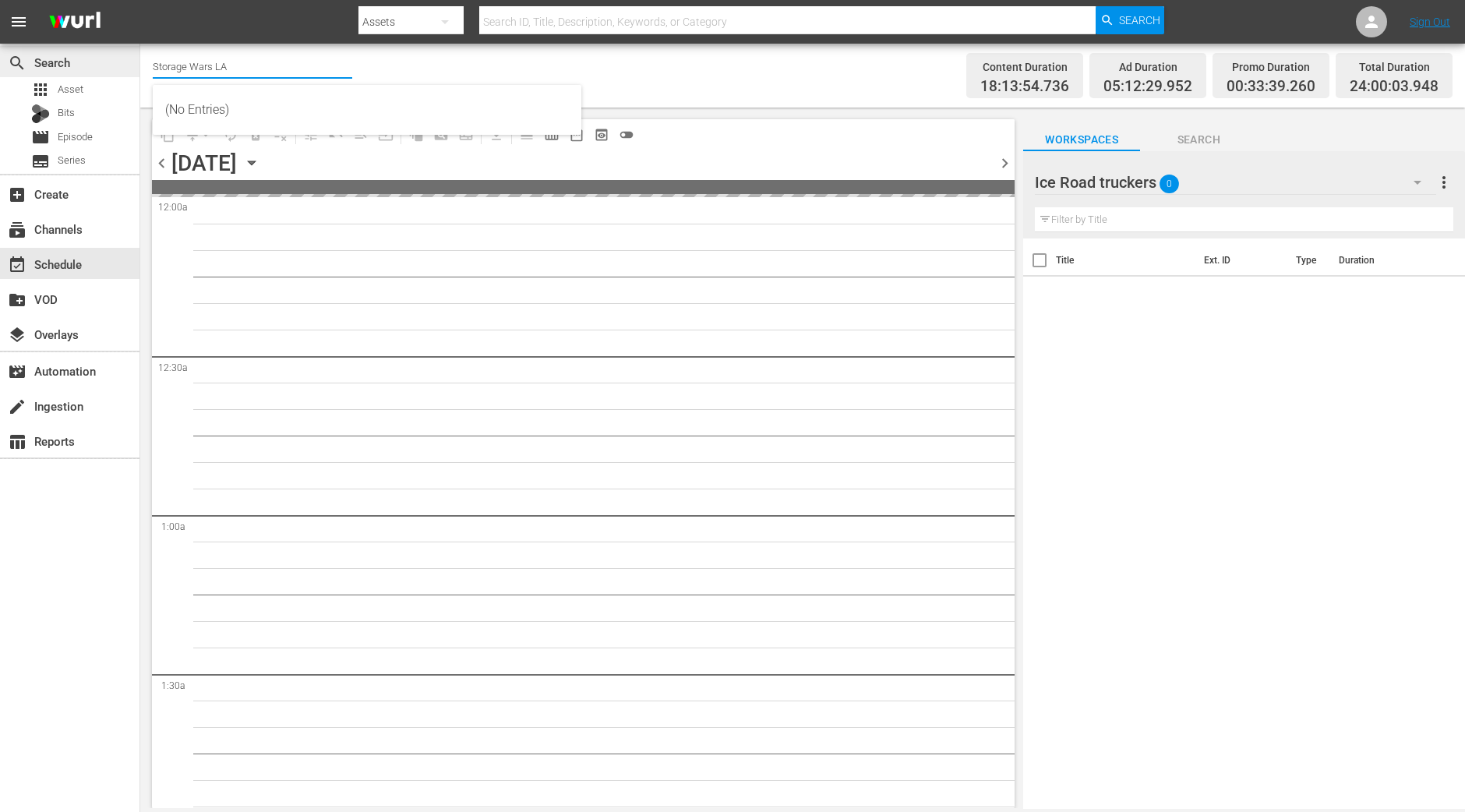
drag, startPoint x: 265, startPoint y: 55, endPoint x: 124, endPoint y: 65, distance: 141.4
click at [140, 0] on div "search Search apps Asset Bits movie Episode subtitles Series add_box Create sub…" at bounding box center [803, 0] width 1325 height 0
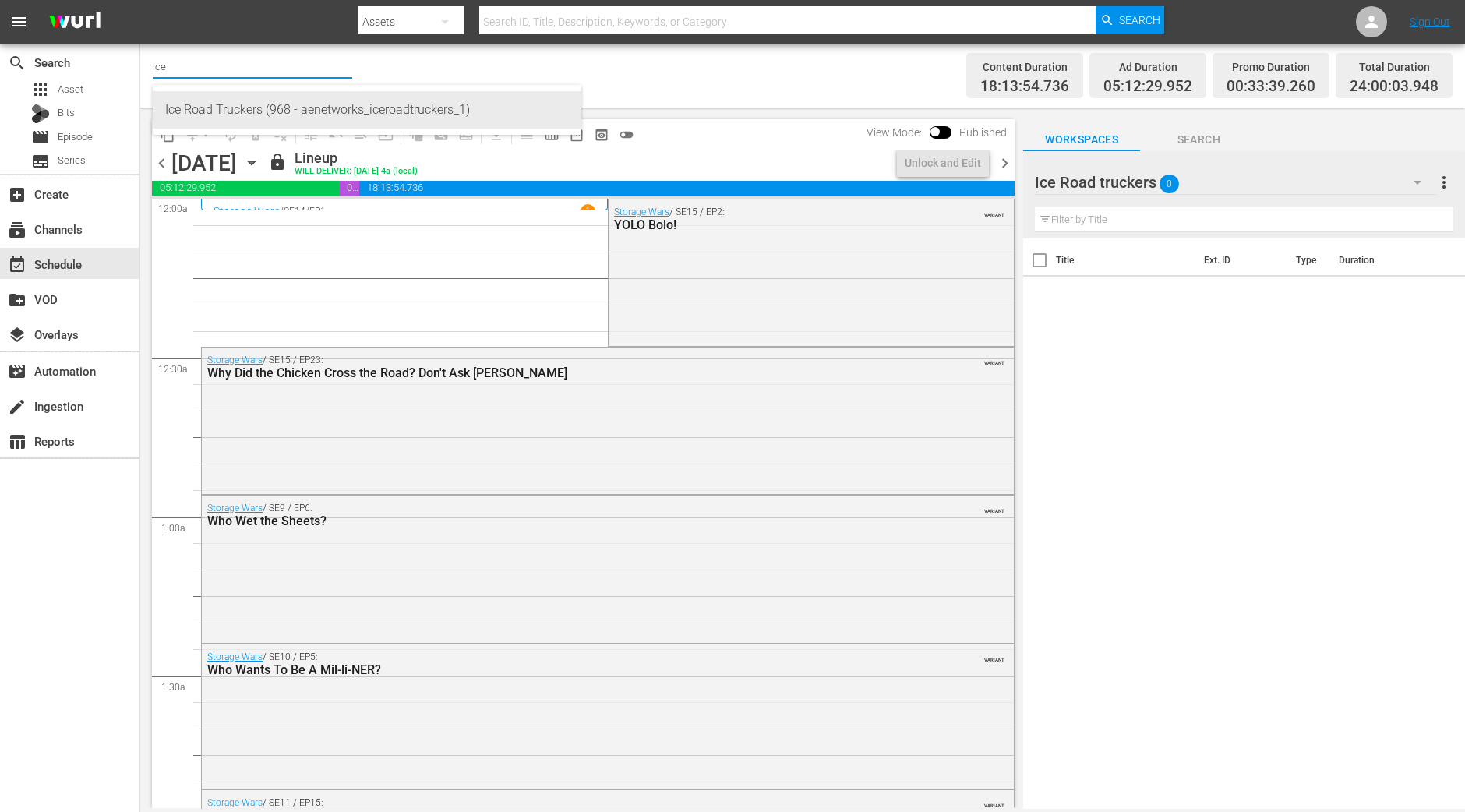
click at [237, 109] on div "Ice Road Truckers (968 - aenetworks_iceroadtruckers_1)" at bounding box center [367, 109] width 404 height 37
type input "Ice Road Truckers (968 - aenetworks_iceroadtruckers_1)"
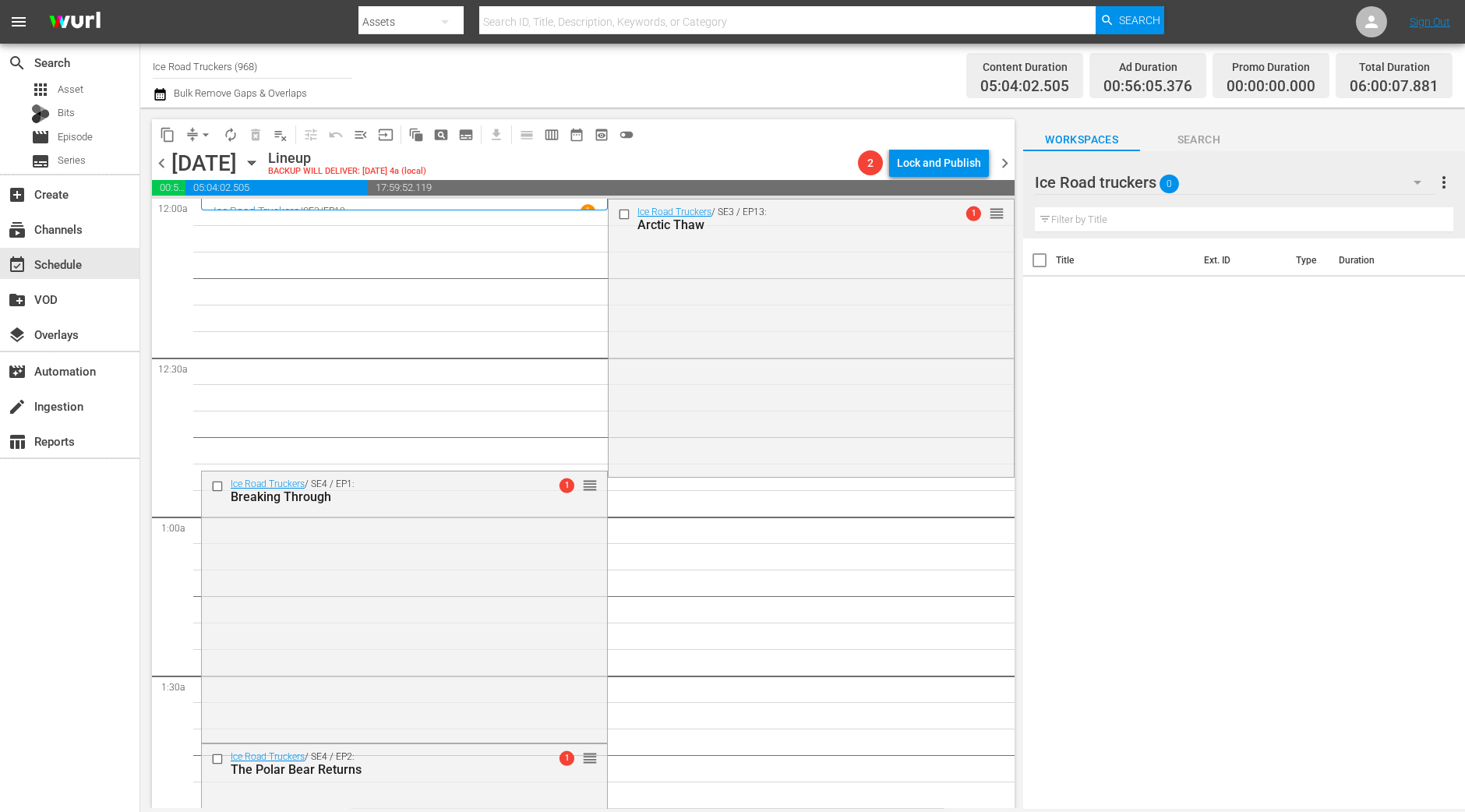
click at [168, 163] on span "chevron_left" at bounding box center [161, 163] width 19 height 19
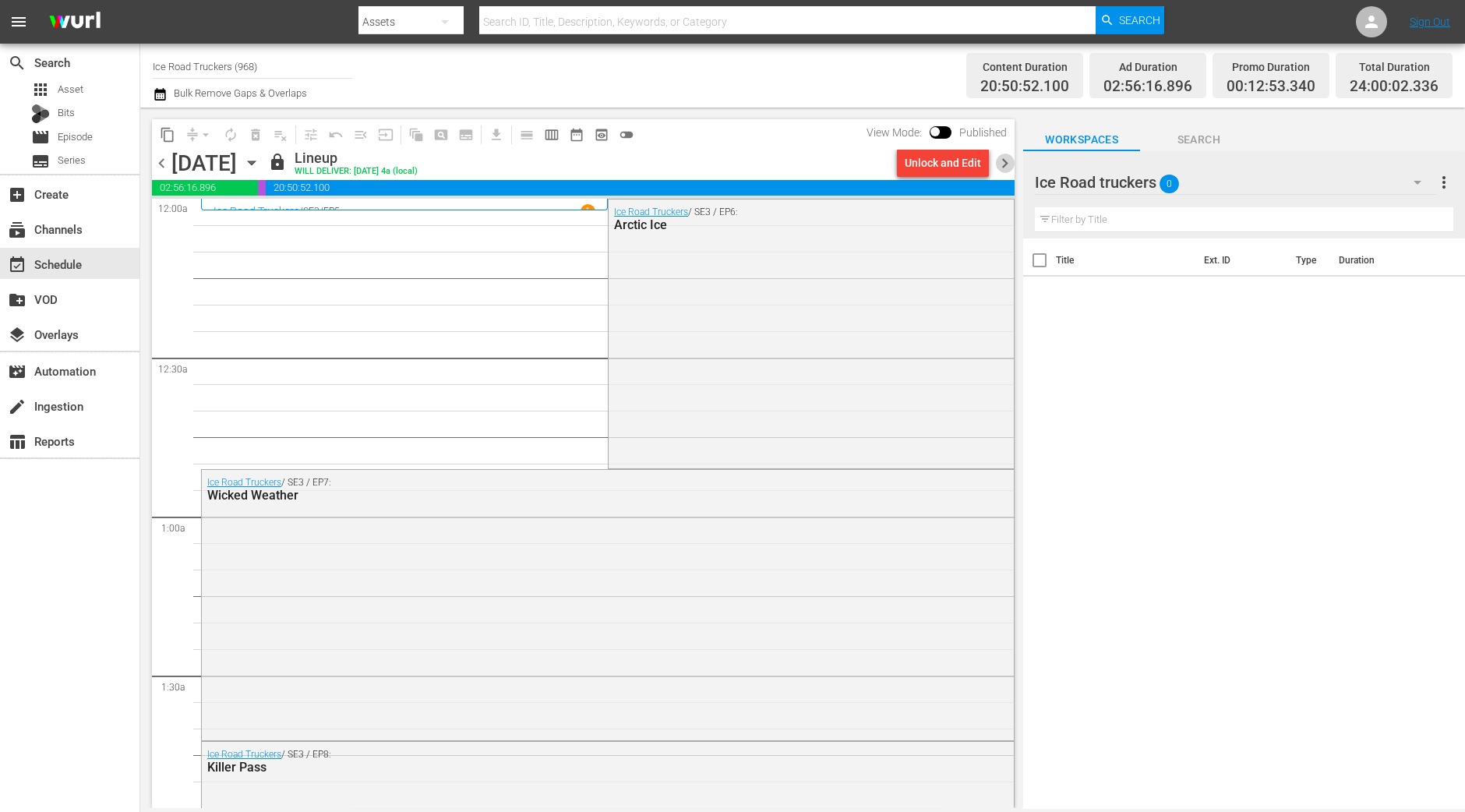
click at [1005, 160] on span "chevron_right" at bounding box center [1005, 163] width 19 height 19
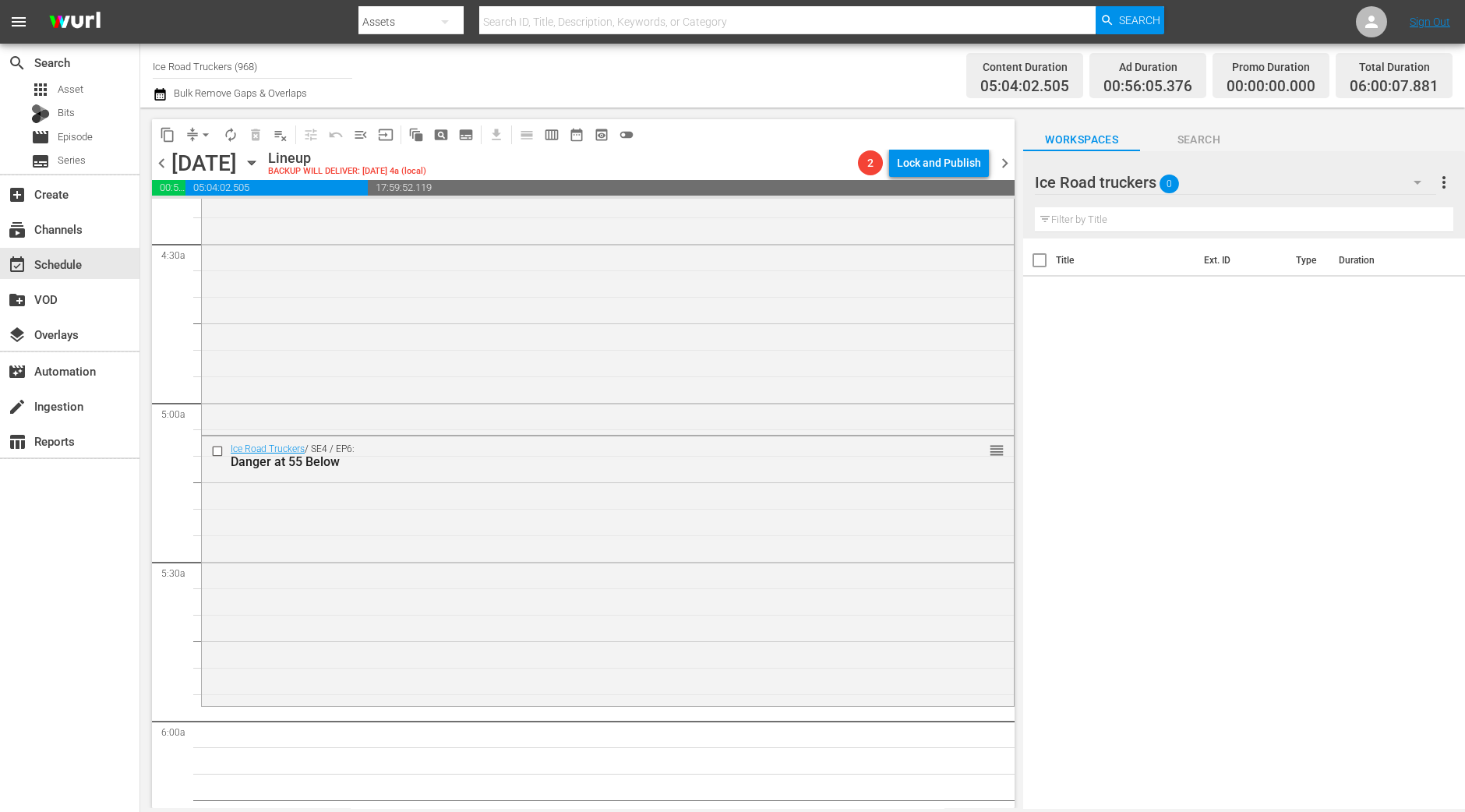
scroll to position [1656, 0]
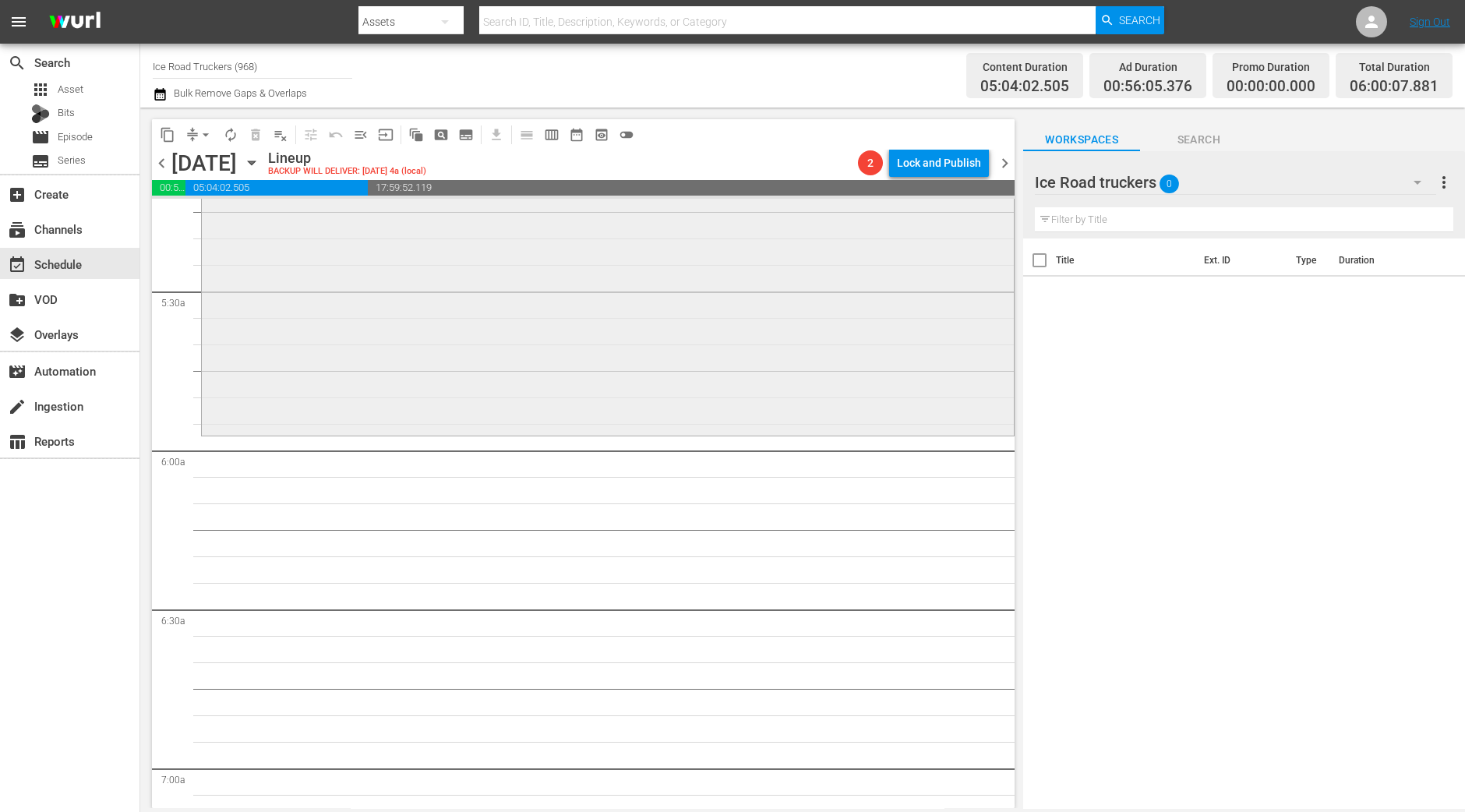
click at [691, 228] on div "Ice Road Truckers / SE4 / EP6: Danger at 55 Below reorder" at bounding box center [608, 298] width 812 height 265
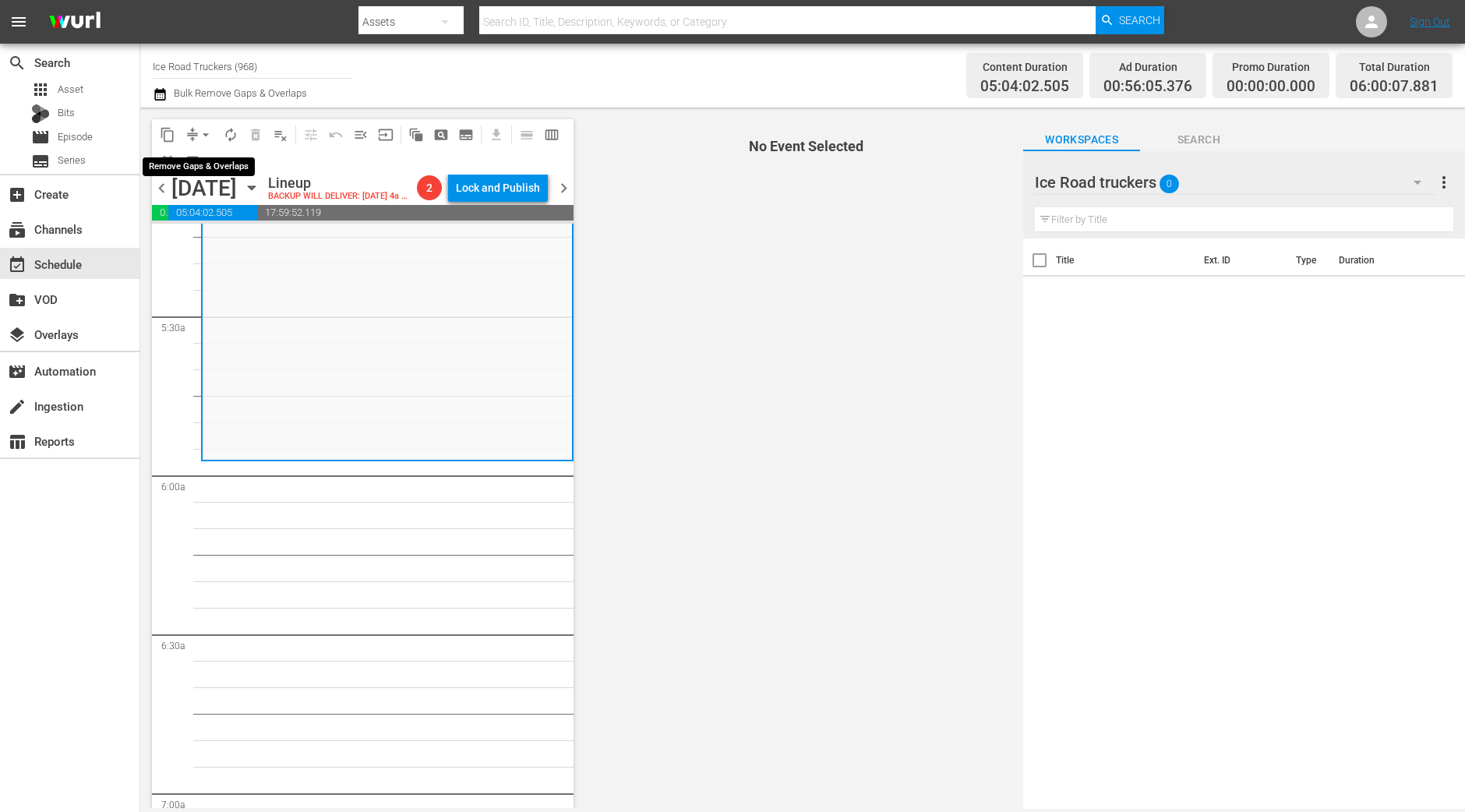
click at [202, 132] on span "arrow_drop_down" at bounding box center [206, 135] width 16 height 16
click at [230, 156] on li "Align to Midnight" at bounding box center [206, 165] width 164 height 26
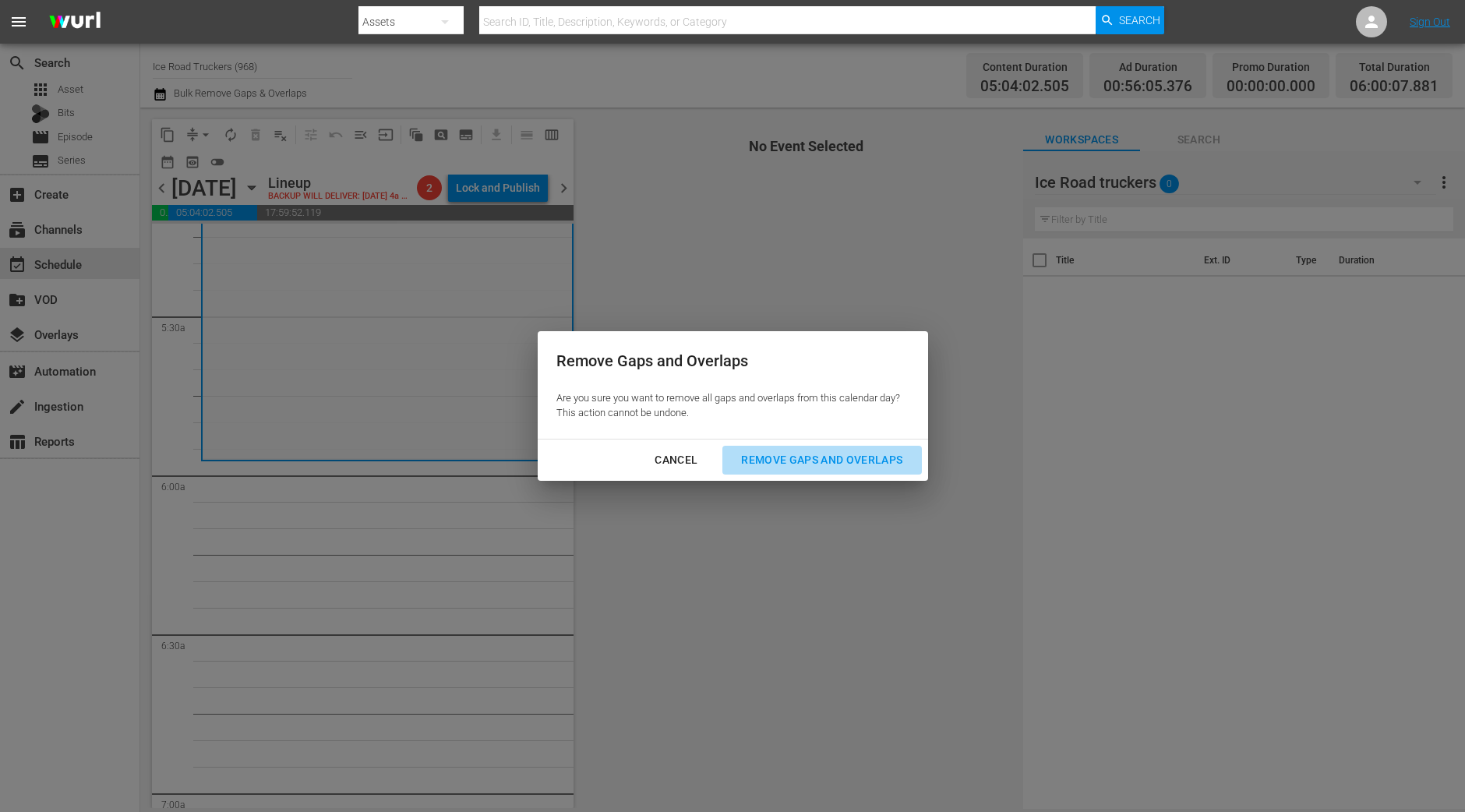
click at [810, 455] on div "Remove Gaps and Overlaps" at bounding box center [821, 460] width 186 height 19
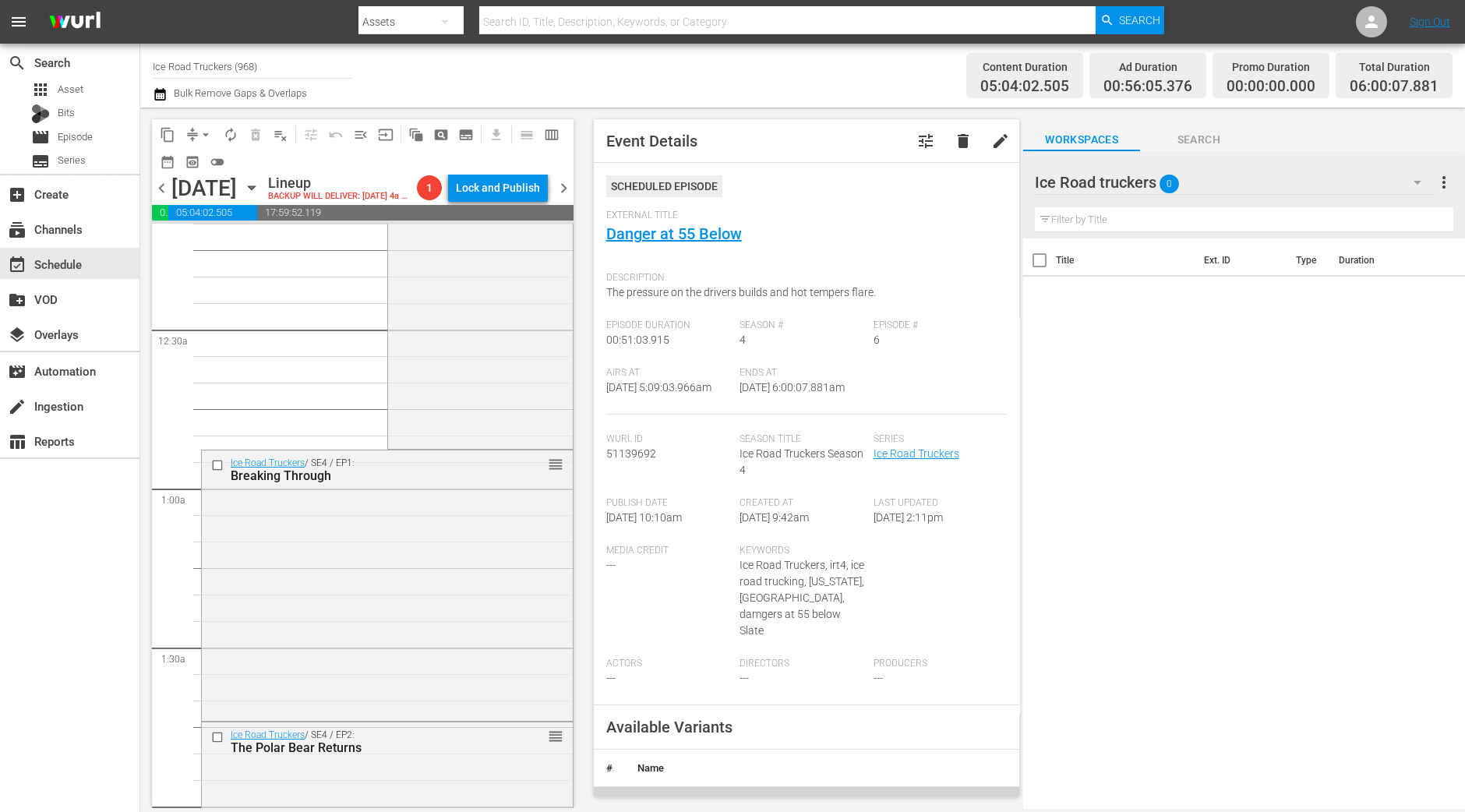
scroll to position [0, 0]
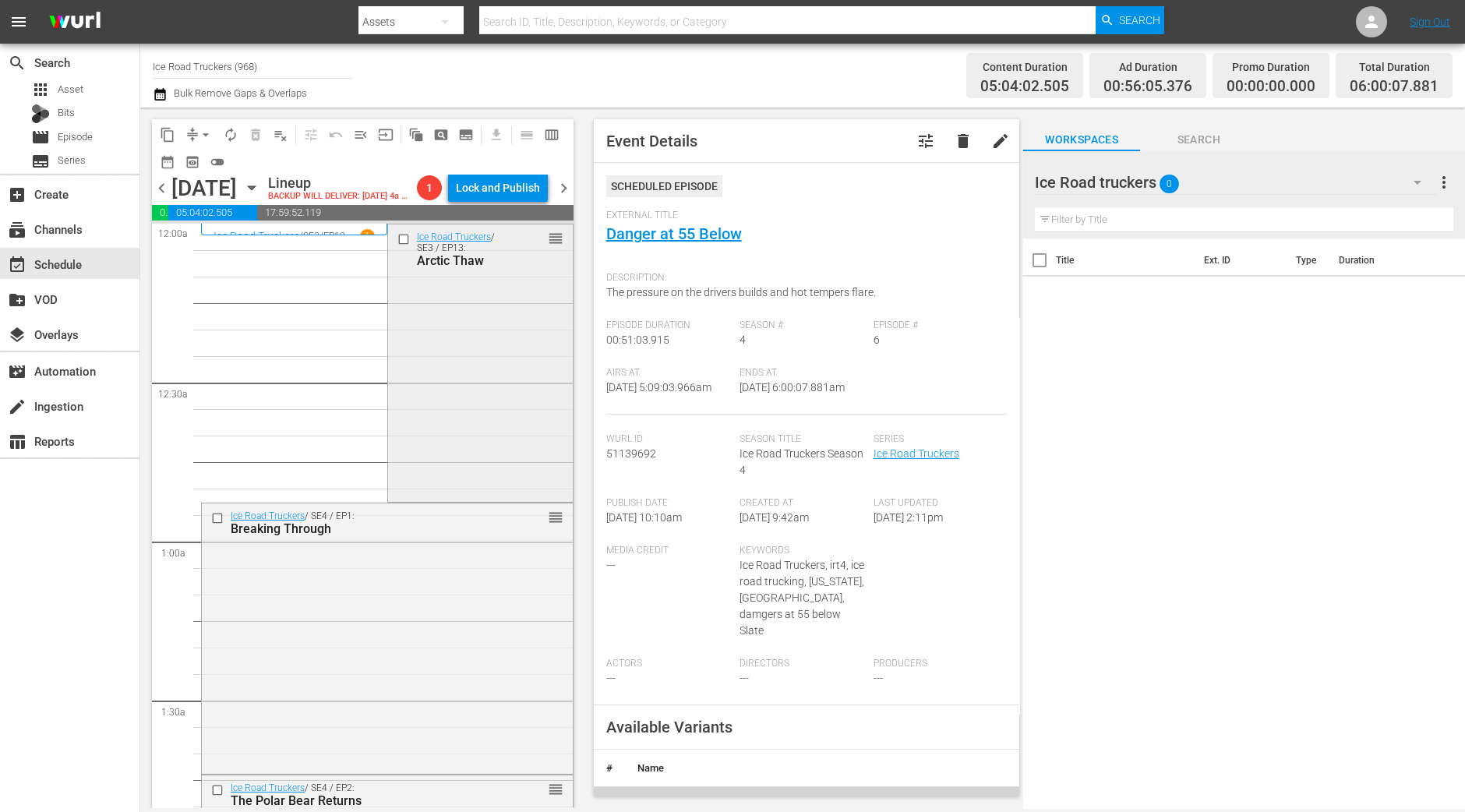
click at [452, 386] on div "Ice Road Truckers / SE3 / EP13: Arctic Thaw reorder" at bounding box center [480, 362] width 184 height 275
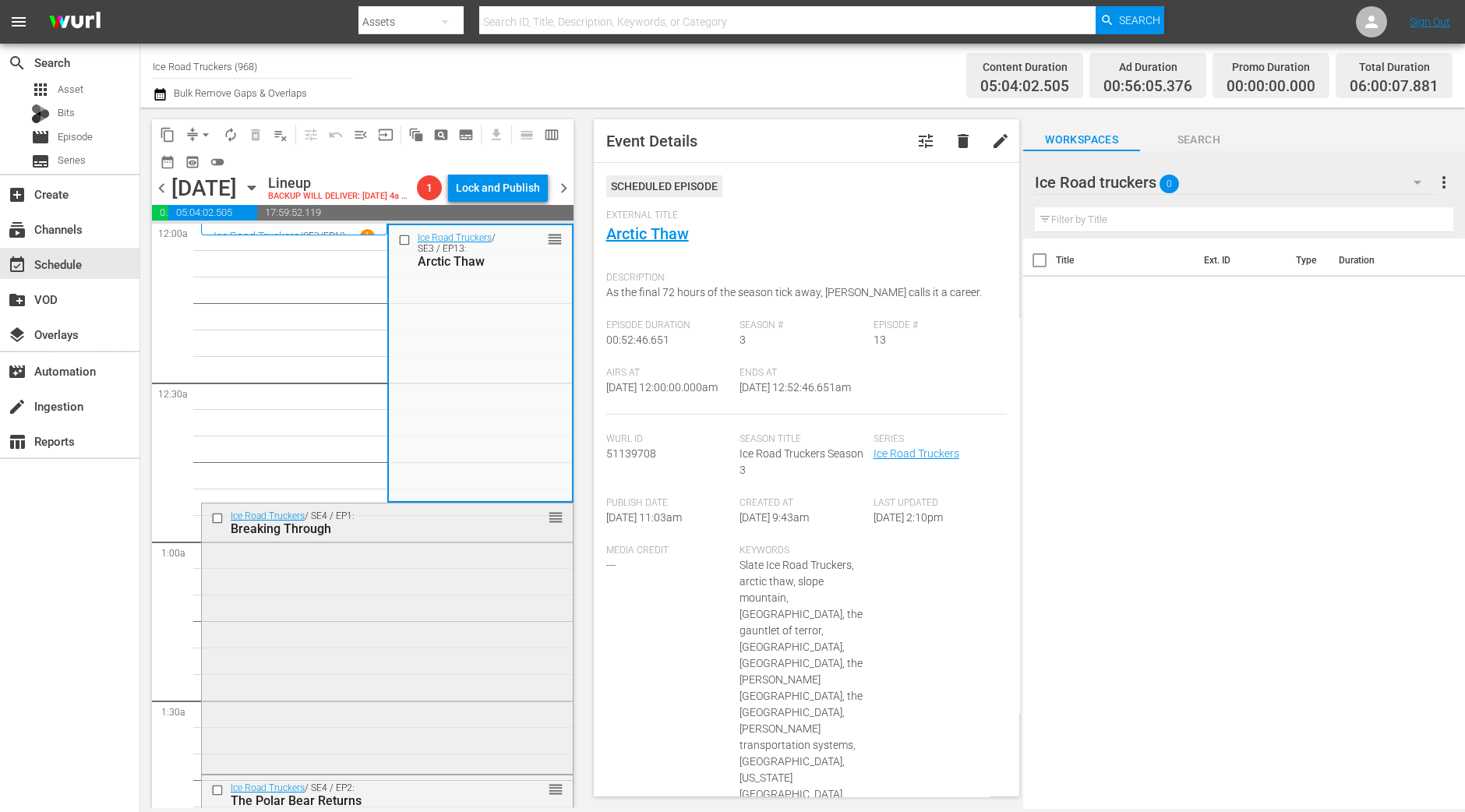
click at [437, 592] on div "Ice Road Truckers / SE4 / EP1: Breaking Through reorder" at bounding box center [387, 637] width 371 height 268
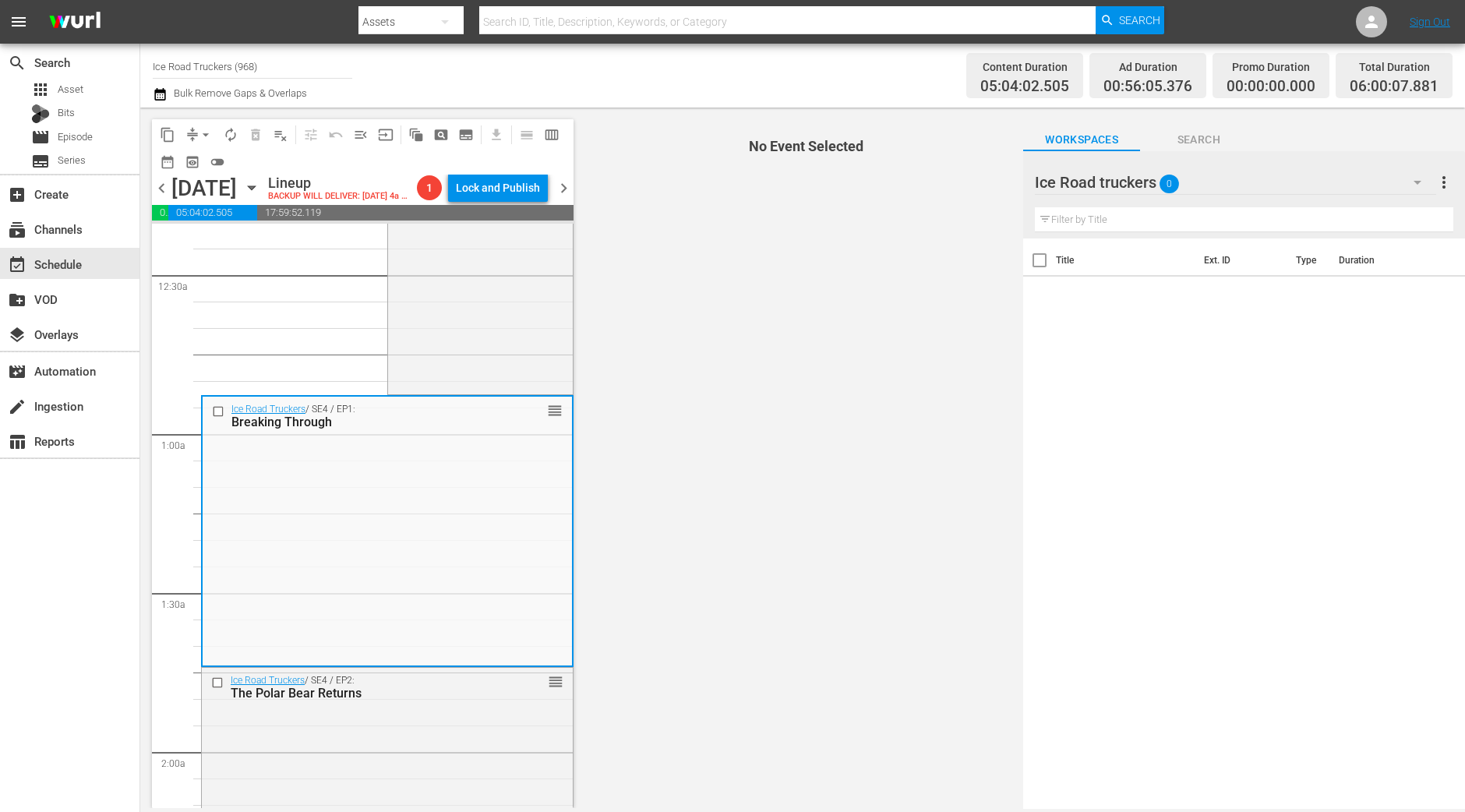
scroll to position [194, 0]
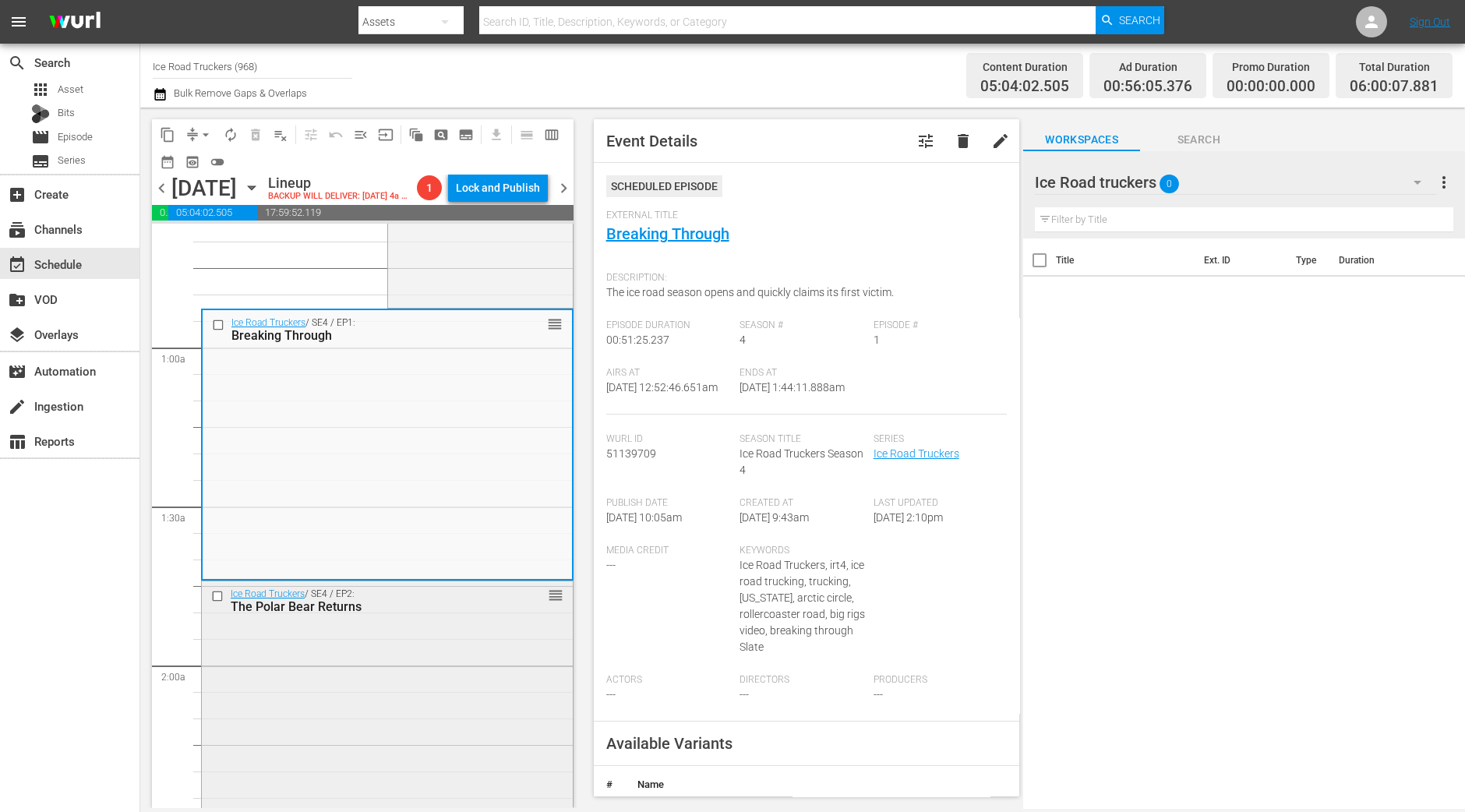
click at [358, 675] on div "Ice Road Truckers / SE4 / EP2: The Polar Bear Returns reorder" at bounding box center [387, 714] width 371 height 266
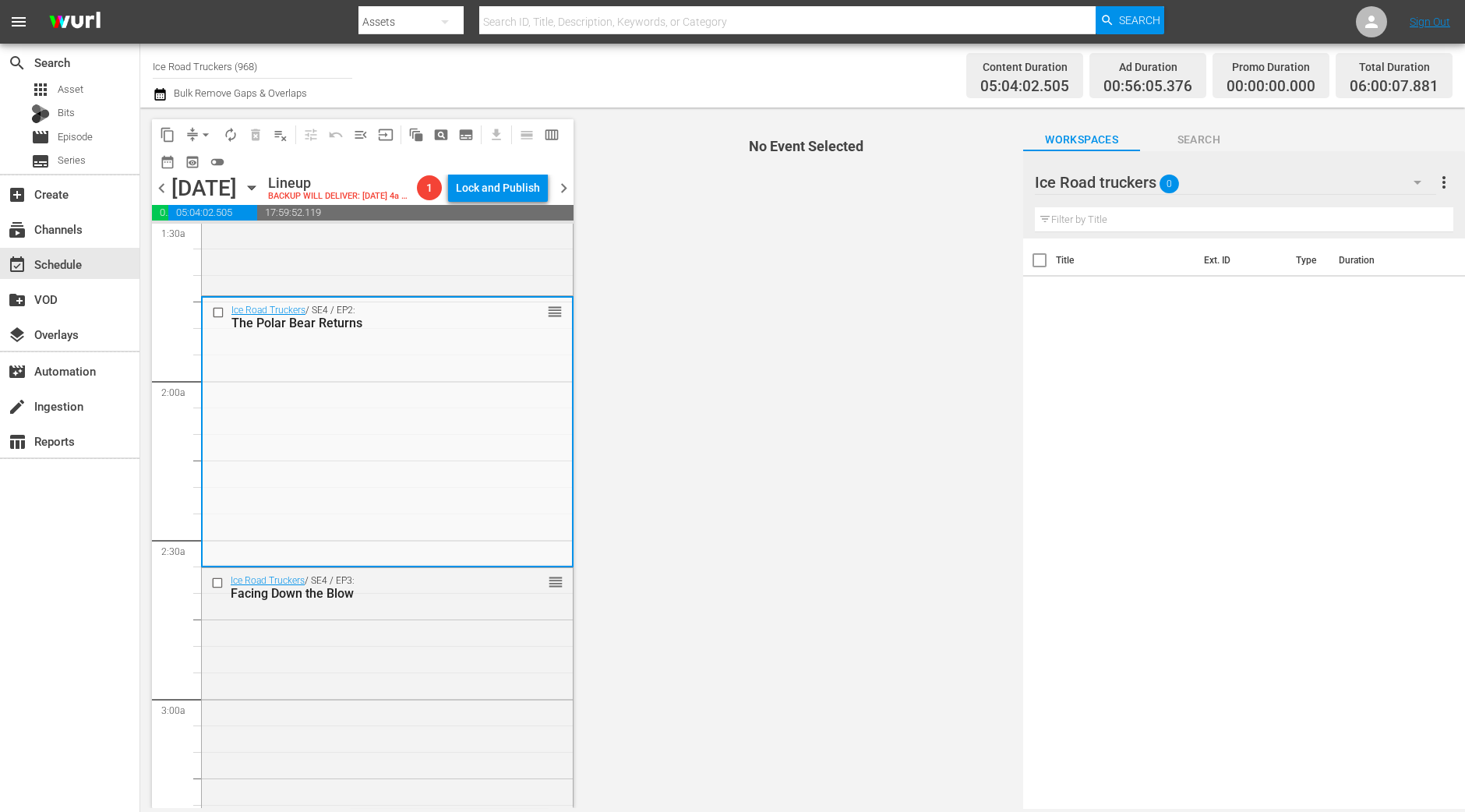
scroll to position [487, 0]
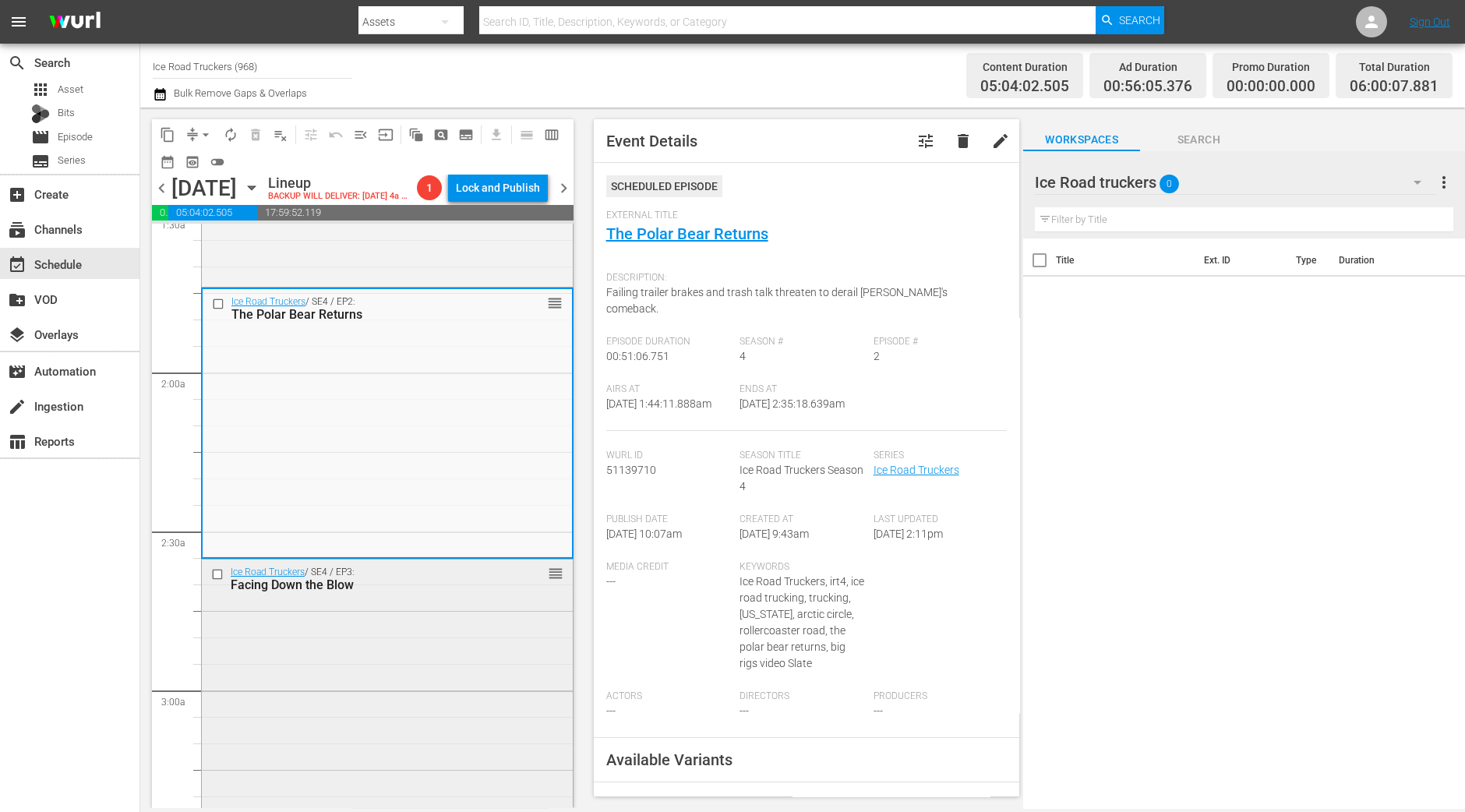
click at [418, 634] on div "Ice Road Truckers / SE4 / EP3: Facing Down the Blow reorder" at bounding box center [387, 693] width 371 height 268
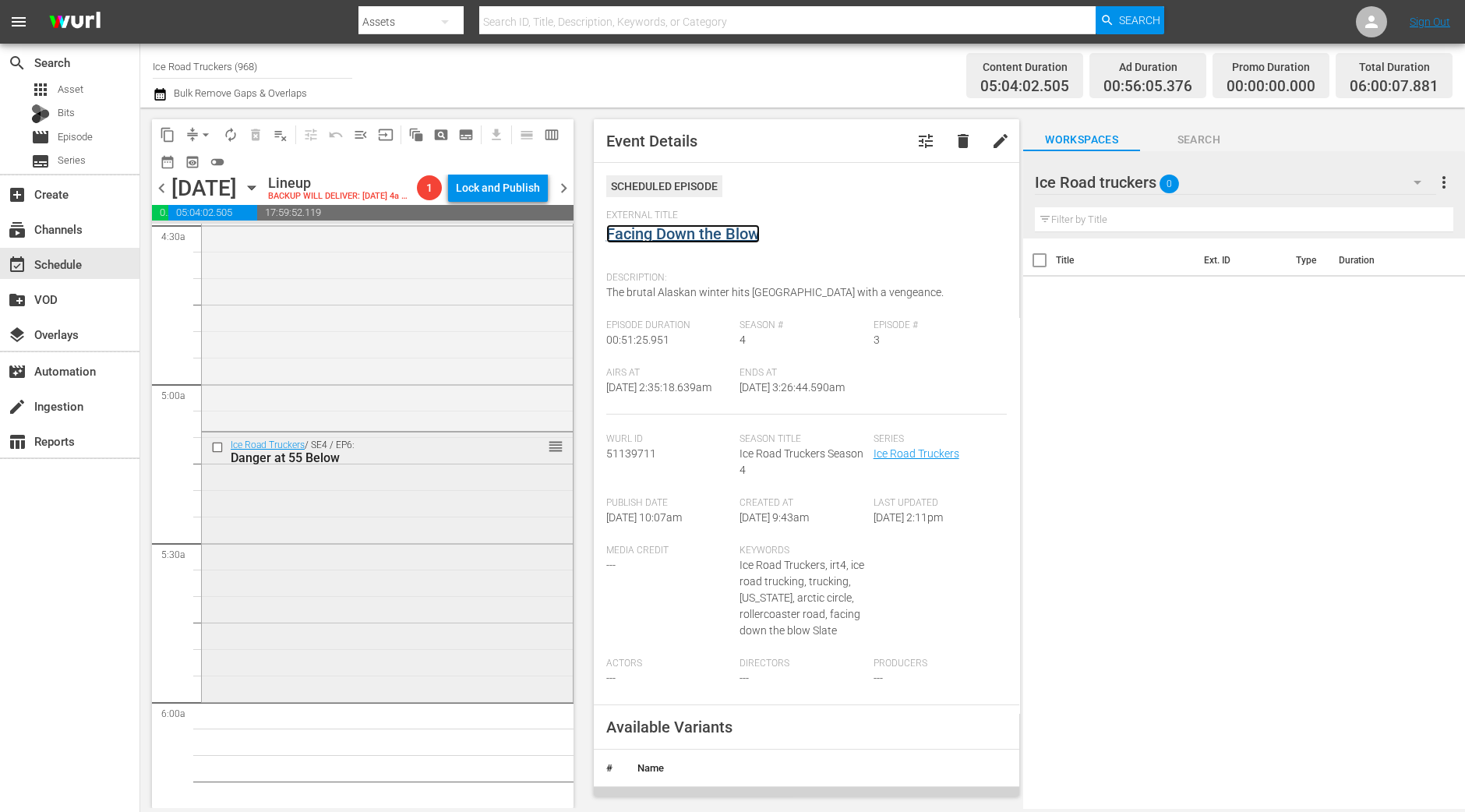
scroll to position [1557, 0]
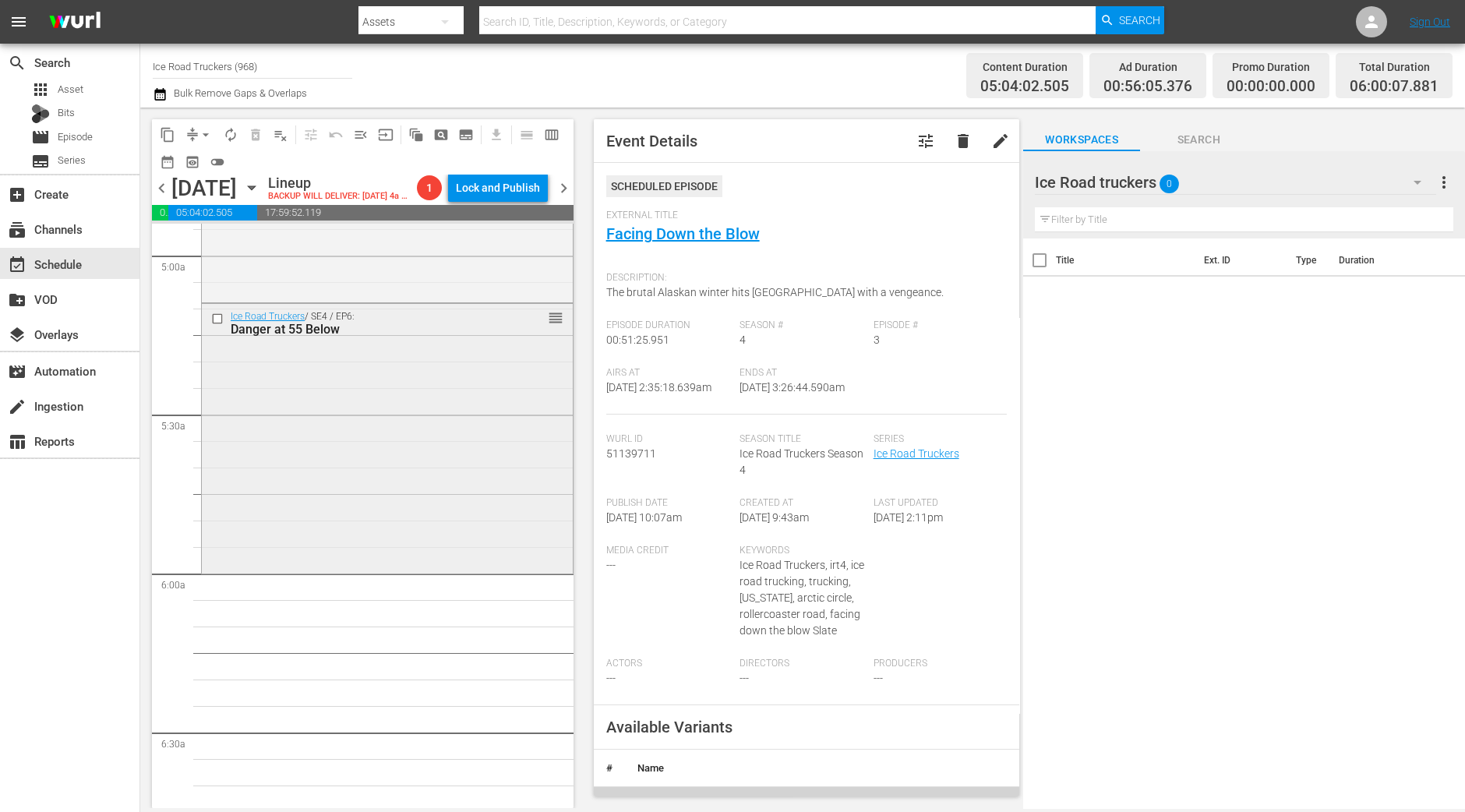
click at [351, 549] on div "Ice Road Truckers / SE4 / EP6: Danger at 55 Below reorder" at bounding box center [387, 436] width 371 height 265
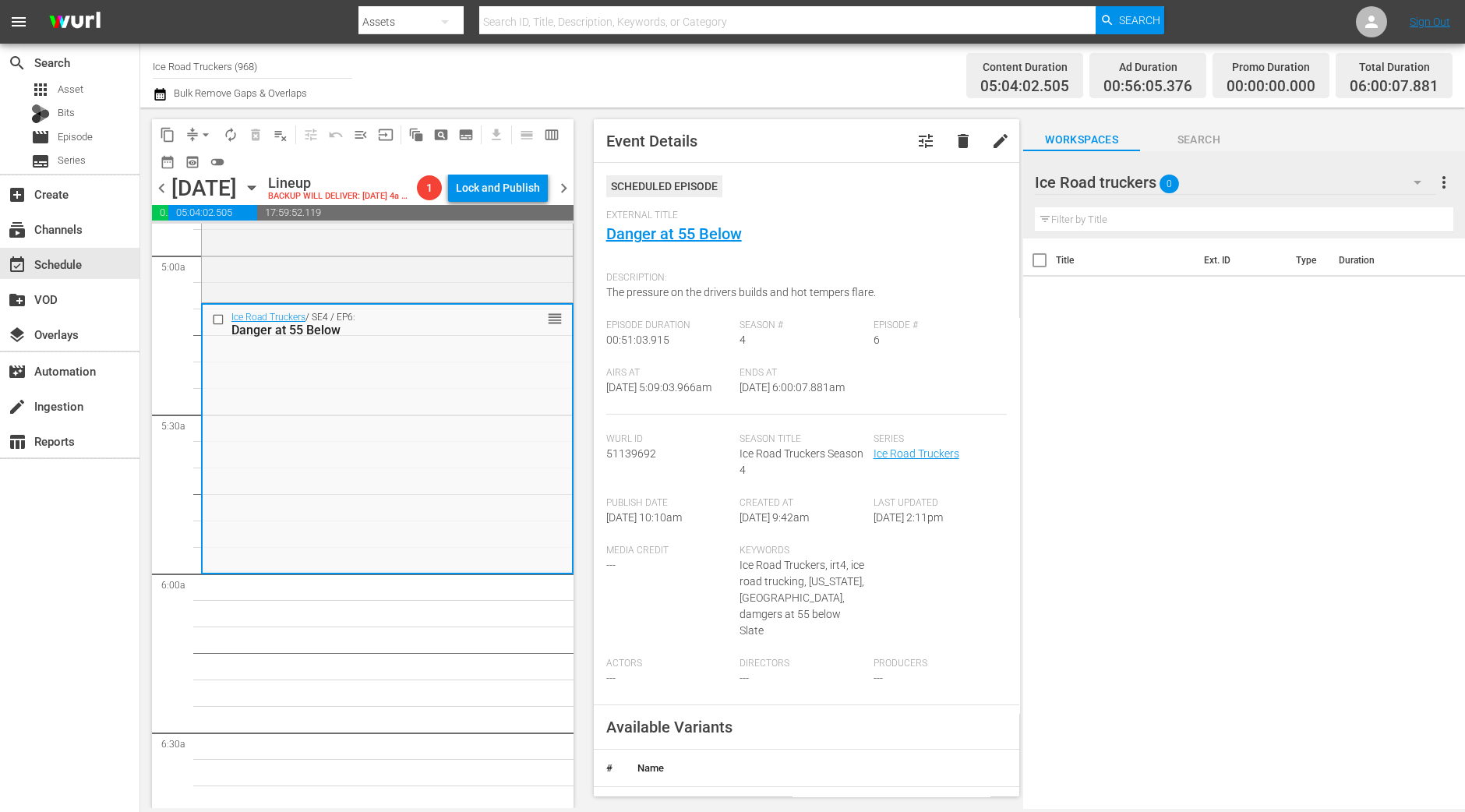
click at [202, 130] on span "arrow_drop_down" at bounding box center [206, 135] width 16 height 16
click at [208, 161] on li "Align to Midnight" at bounding box center [206, 165] width 164 height 26
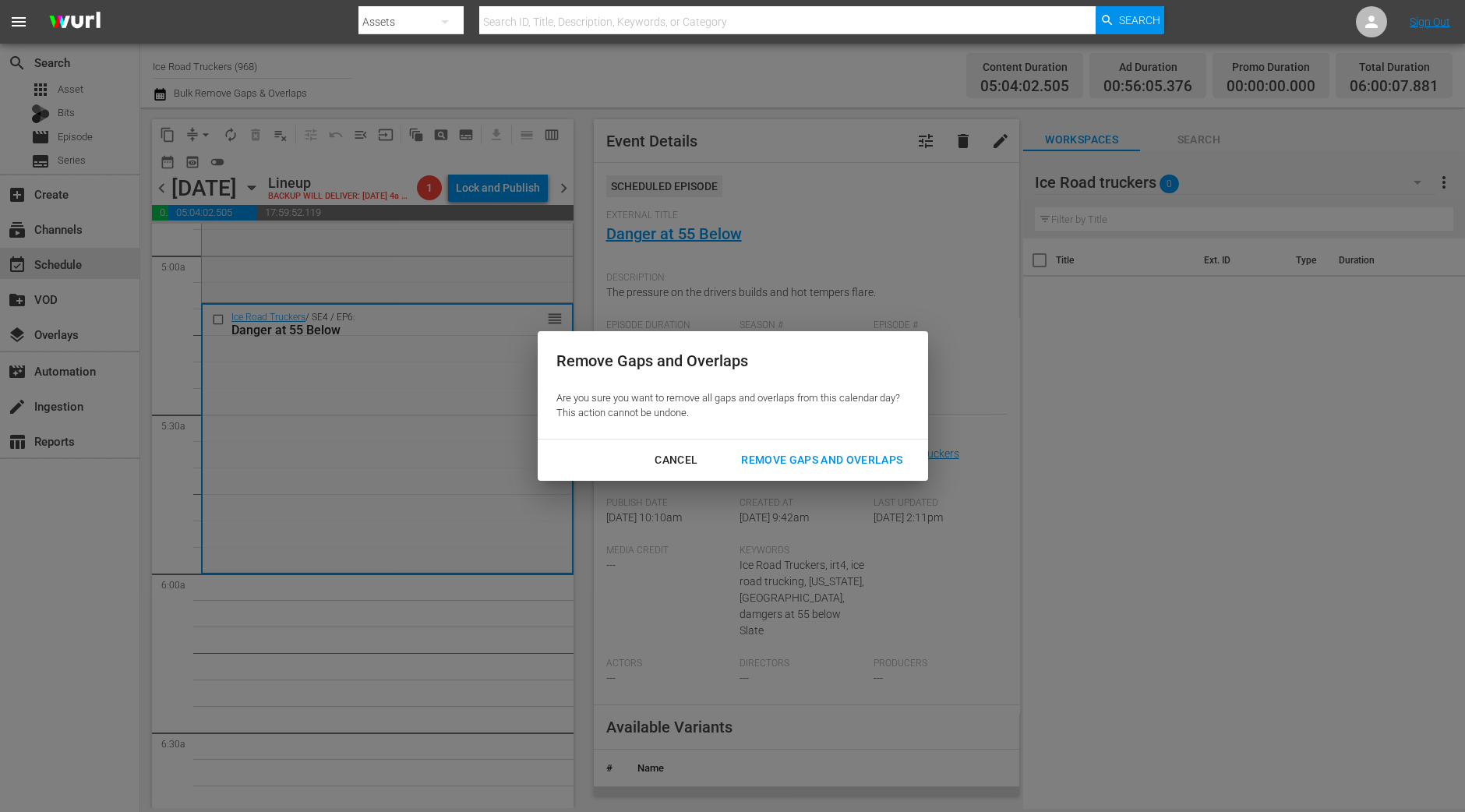
click at [849, 458] on div "Remove Gaps and Overlaps" at bounding box center [821, 460] width 186 height 19
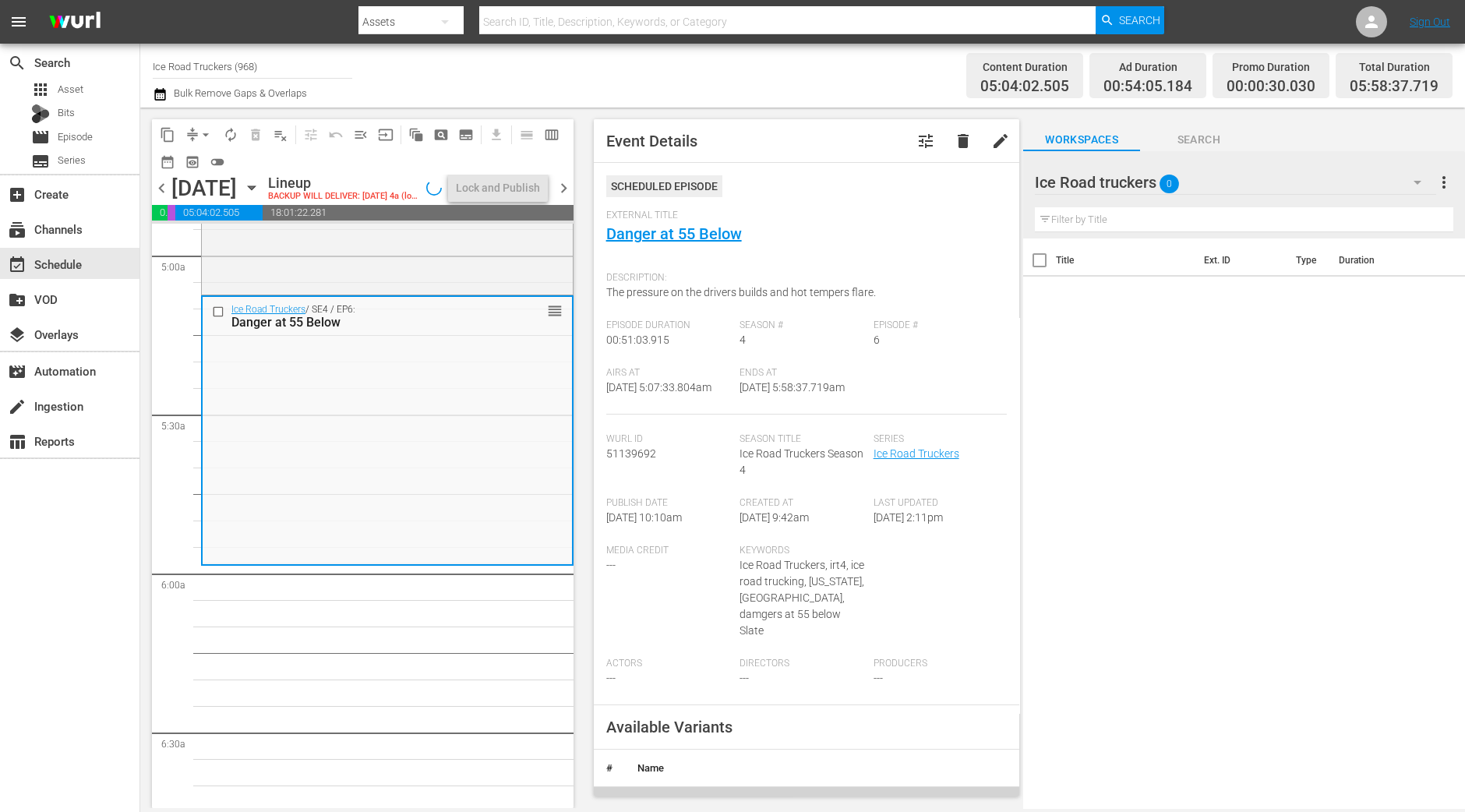
scroll to position [1531, 0]
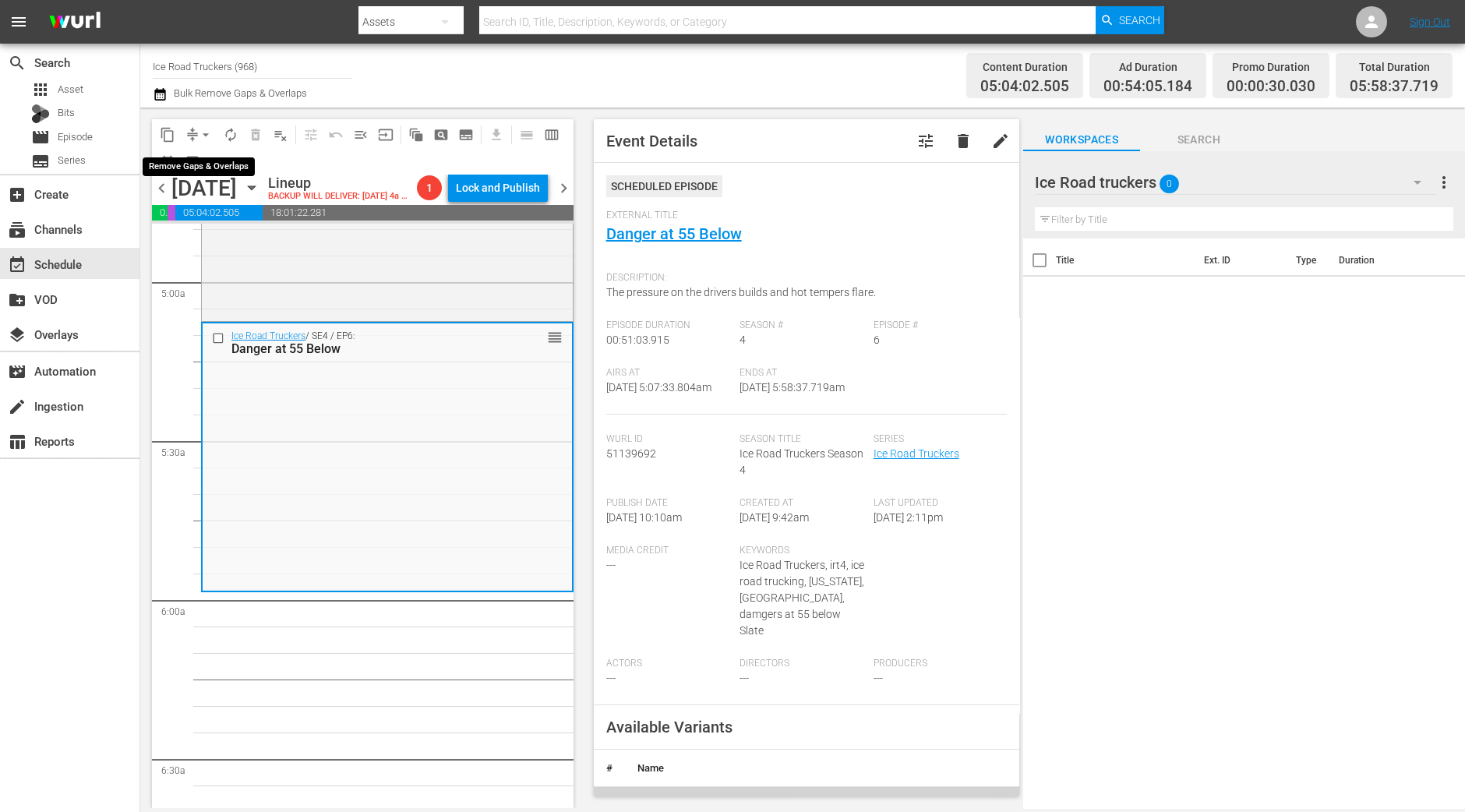
click at [205, 130] on span "arrow_drop_down" at bounding box center [206, 135] width 16 height 16
click at [195, 158] on li "Align to Midnight" at bounding box center [206, 165] width 164 height 26
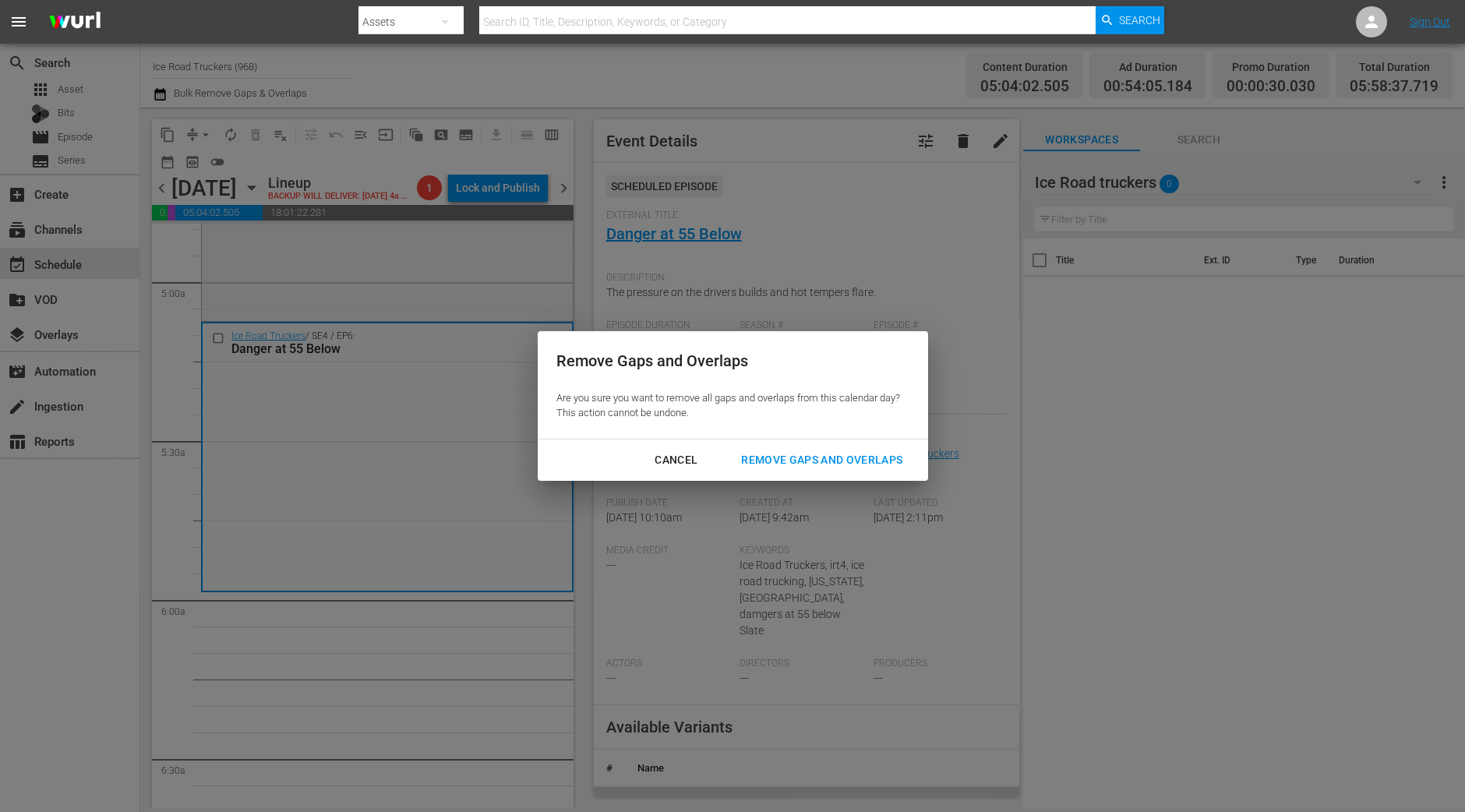
click at [838, 458] on div "Remove Gaps and Overlaps" at bounding box center [821, 460] width 186 height 19
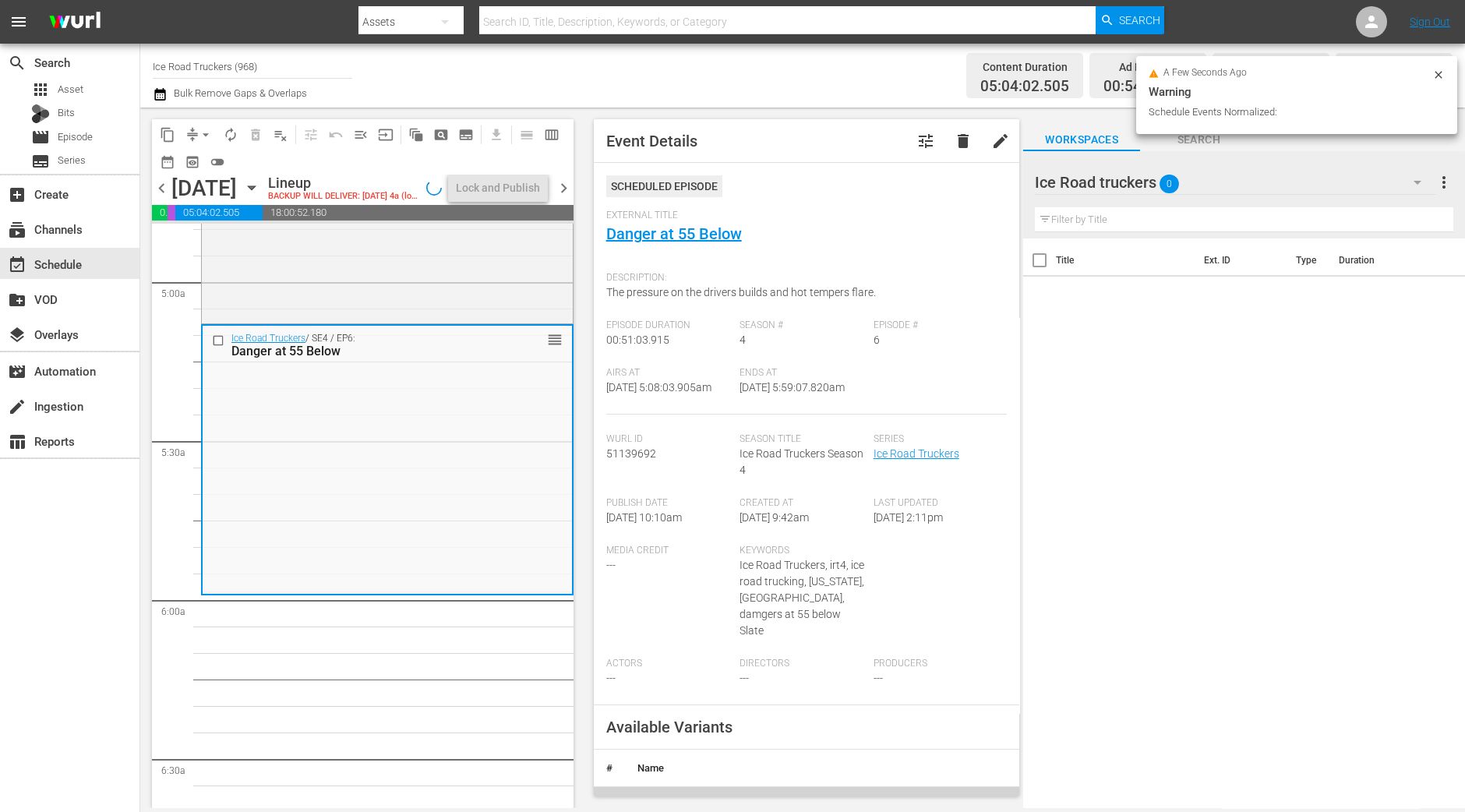
scroll to position [1557, 0]
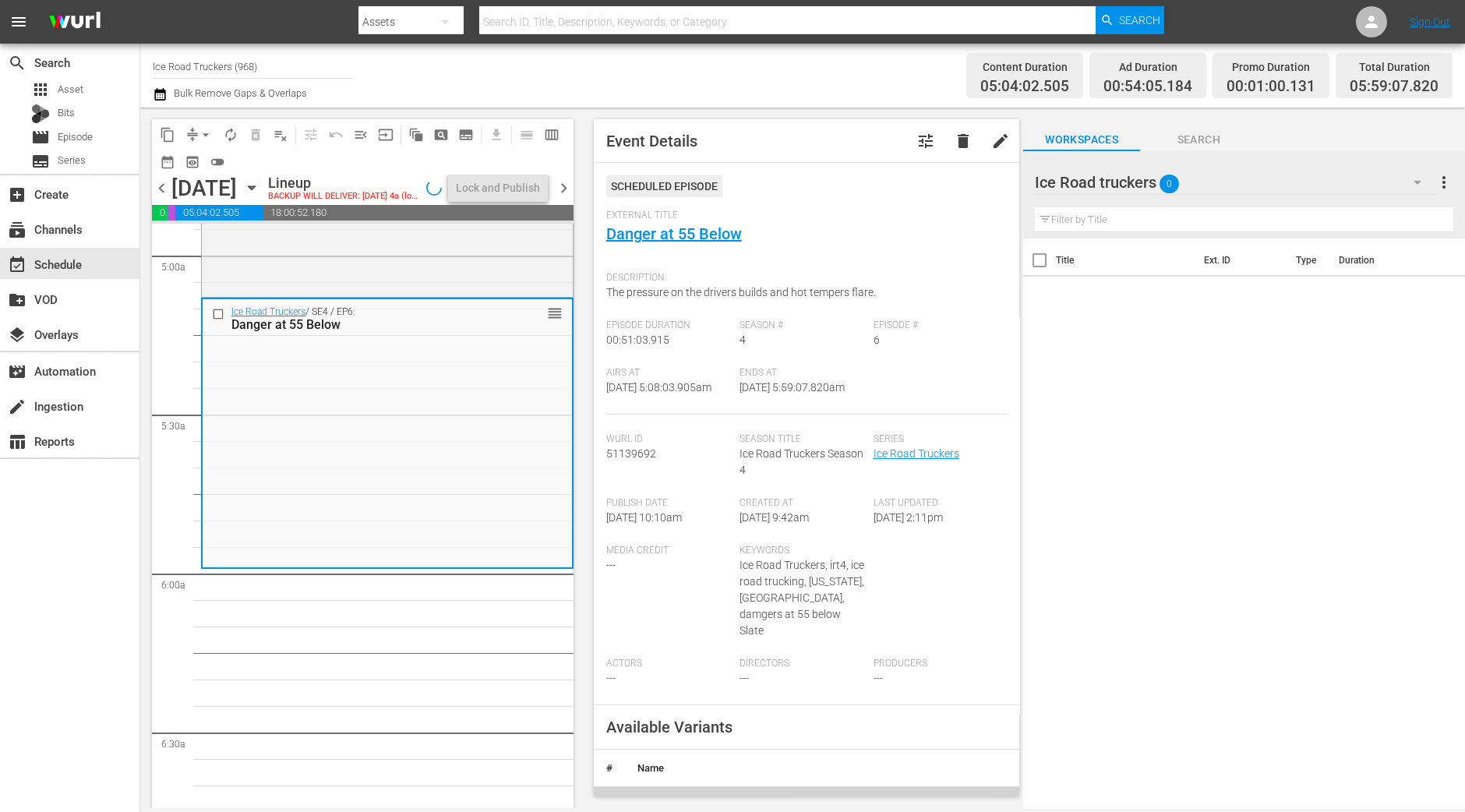
click at [584, 602] on span "Event Details tune delete edit Scheduled Episode External Title Danger at 55 Be…" at bounding box center [803, 458] width 442 height 700
click at [199, 134] on span "arrow_drop_down" at bounding box center [206, 135] width 16 height 16
click at [202, 163] on li "Align to Midnight" at bounding box center [206, 165] width 164 height 26
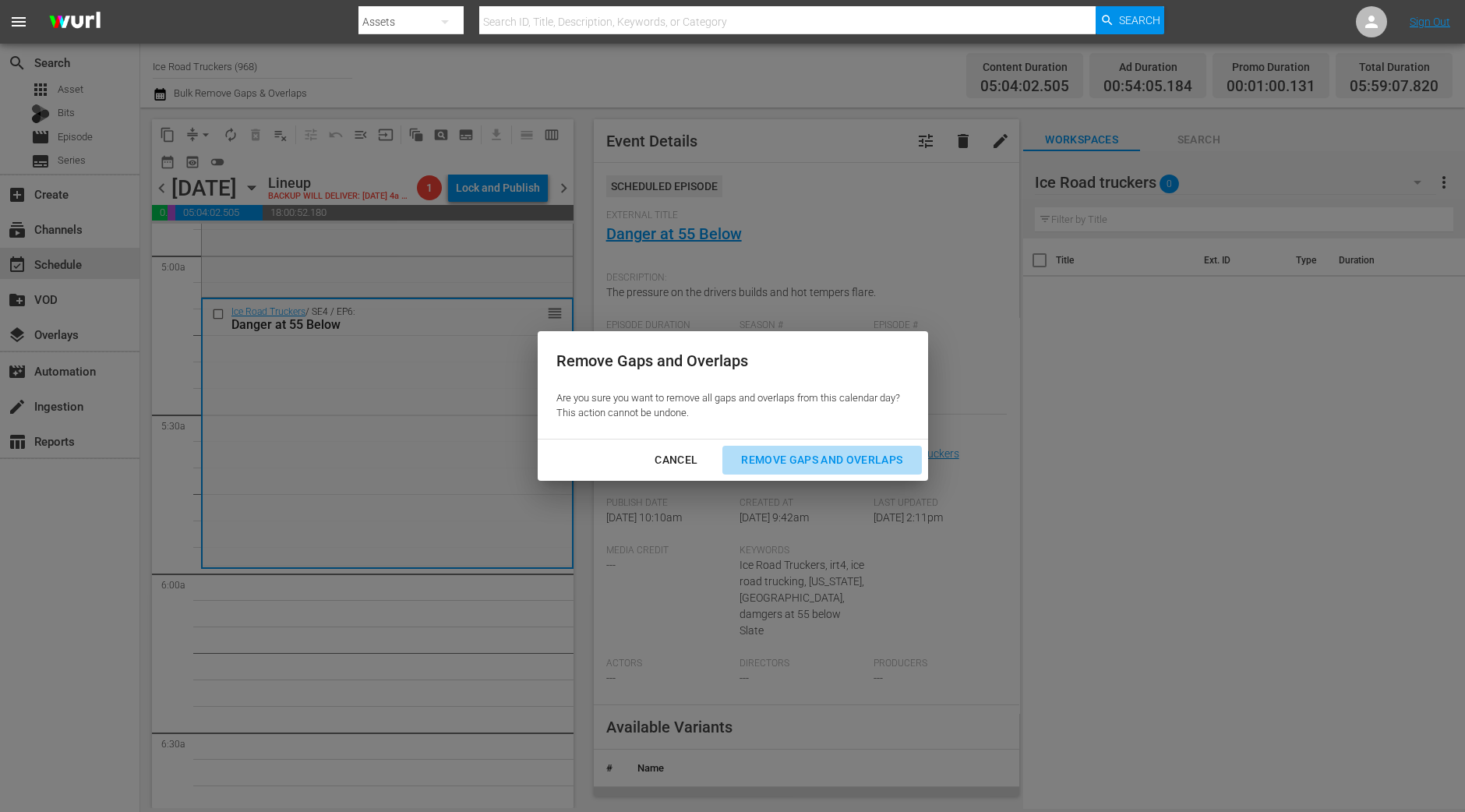
click at [800, 467] on div "Remove Gaps and Overlaps" at bounding box center [821, 460] width 186 height 19
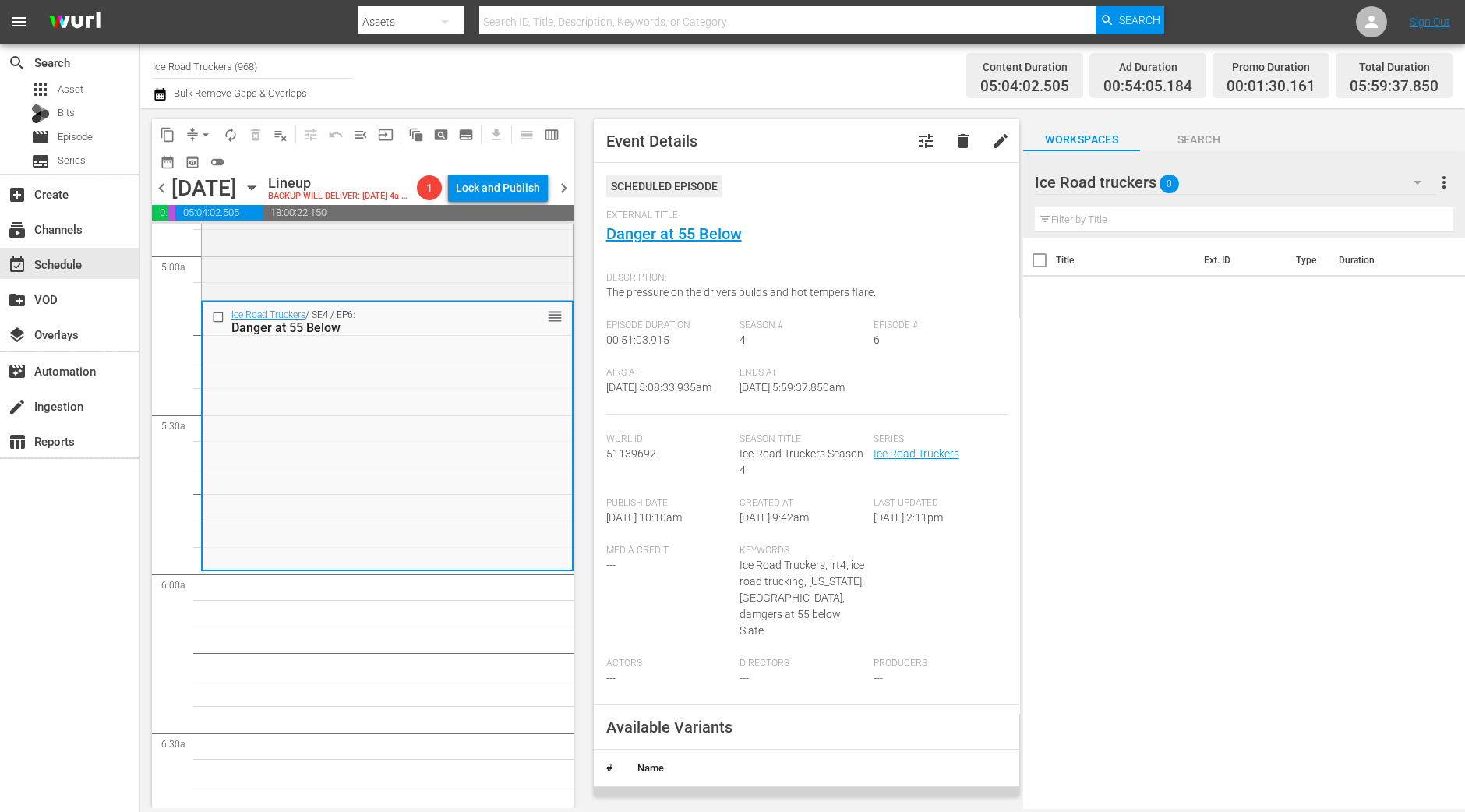
scroll to position [1531, 0]
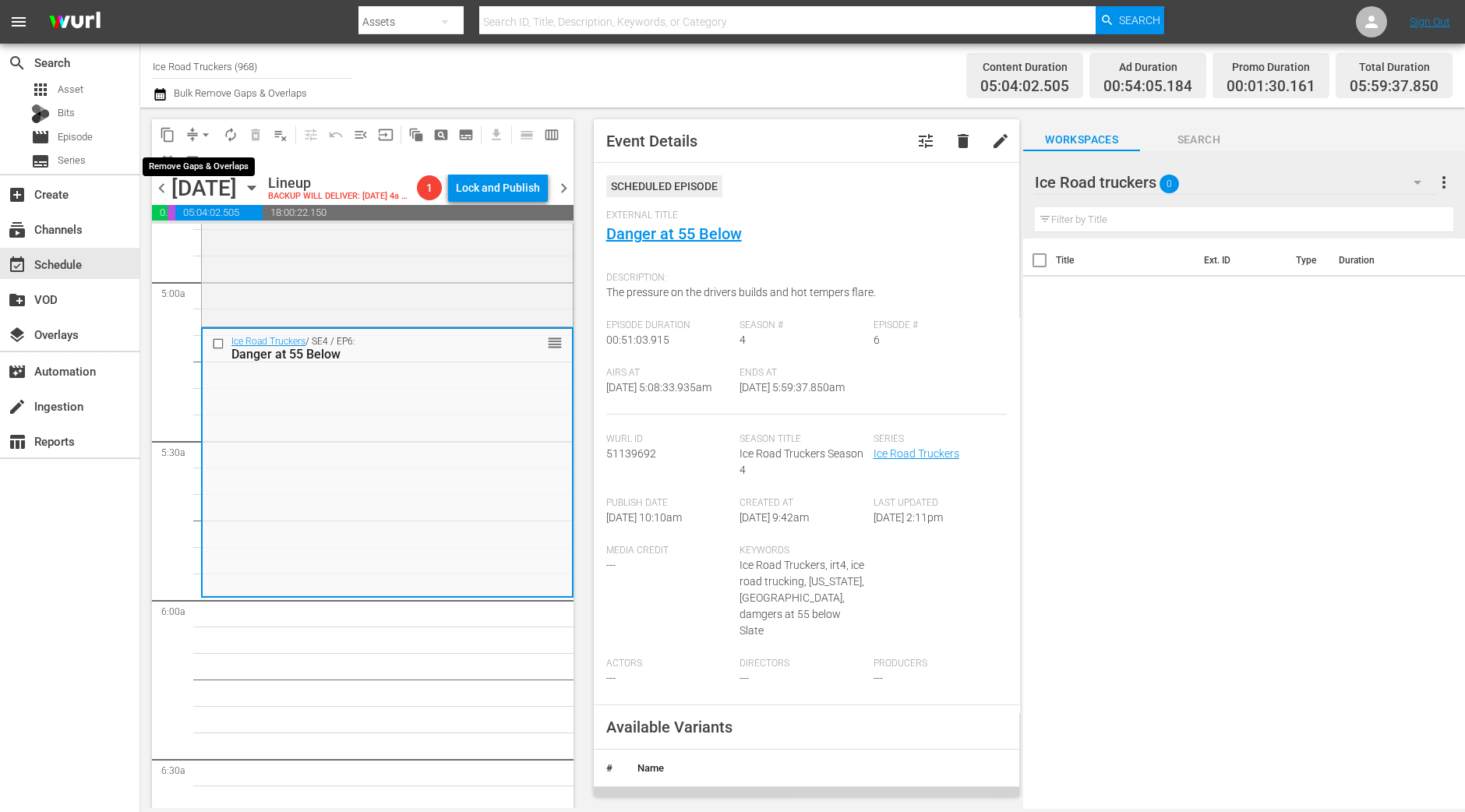
click at [203, 133] on span "arrow_drop_down" at bounding box center [206, 135] width 16 height 16
click at [198, 156] on li "Align to Midnight" at bounding box center [206, 165] width 164 height 26
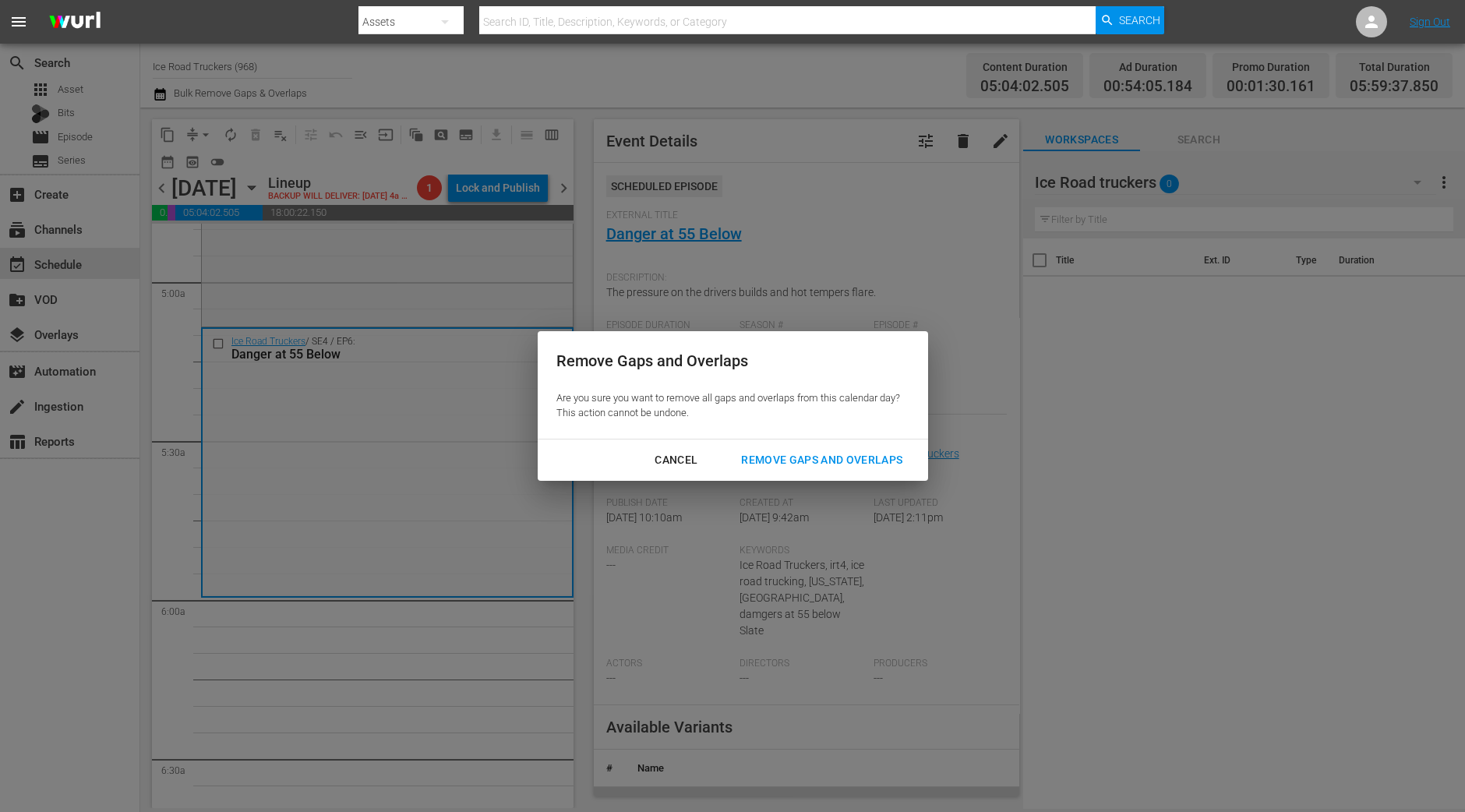
click at [825, 458] on div "Remove Gaps and Overlaps" at bounding box center [821, 460] width 186 height 19
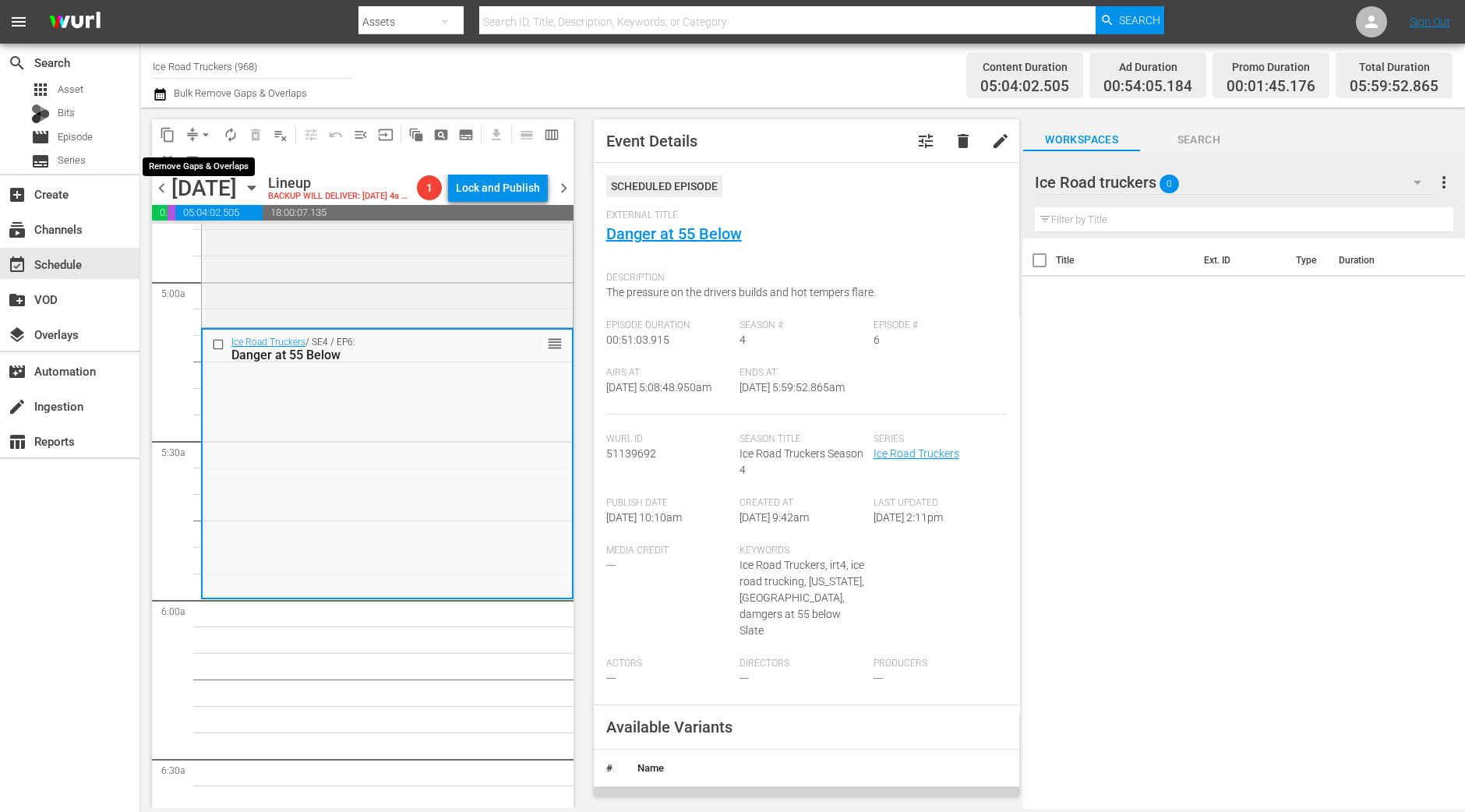
click at [197, 137] on button "arrow_drop_down" at bounding box center [206, 135] width 25 height 25
click at [198, 153] on li "Align to Midnight" at bounding box center [206, 165] width 164 height 26
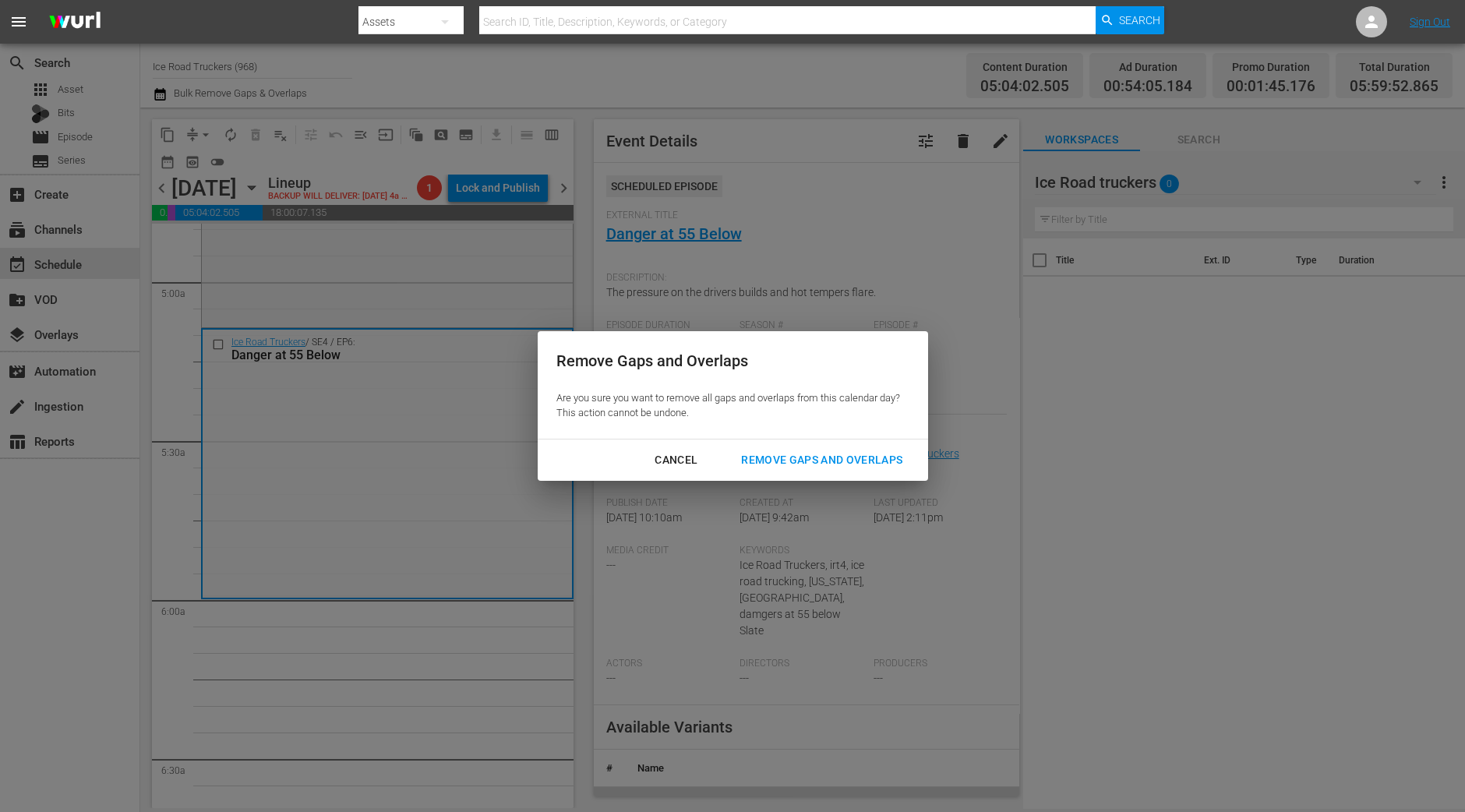
click at [810, 460] on div "Remove Gaps and Overlaps" at bounding box center [821, 460] width 186 height 19
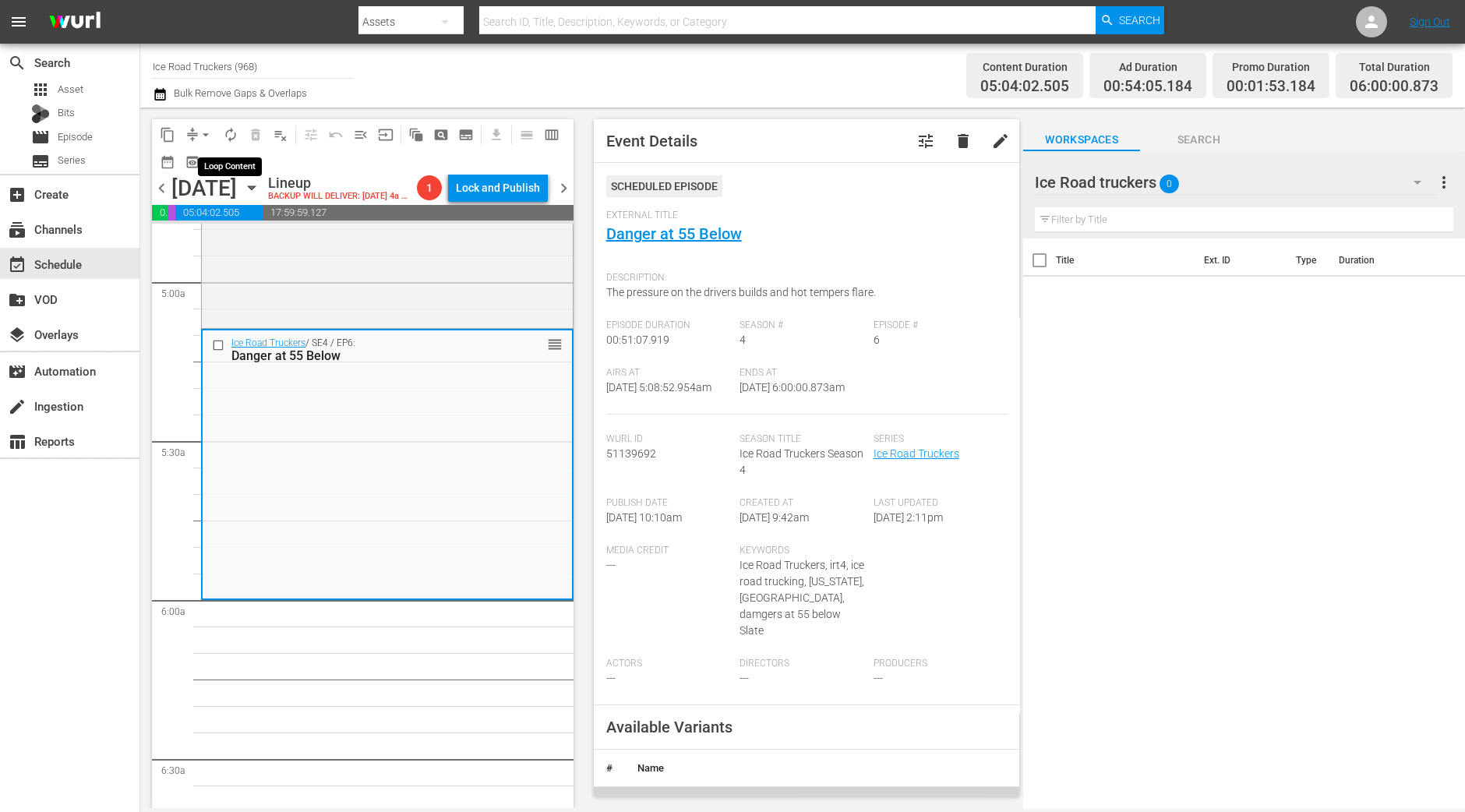
click at [232, 127] on span "autorenew_outlined" at bounding box center [231, 135] width 16 height 16
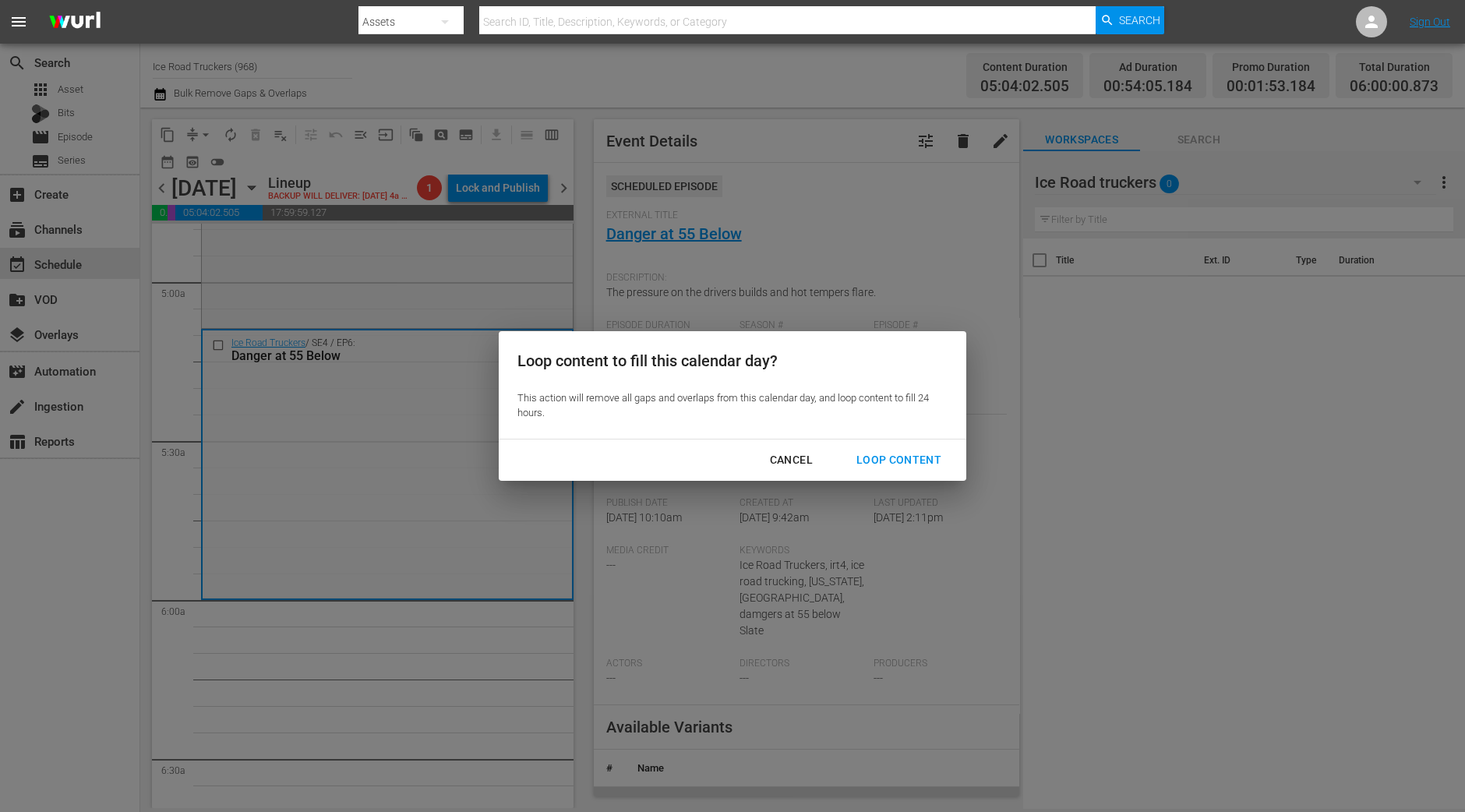
click at [883, 457] on div "Loop Content" at bounding box center [899, 460] width 110 height 19
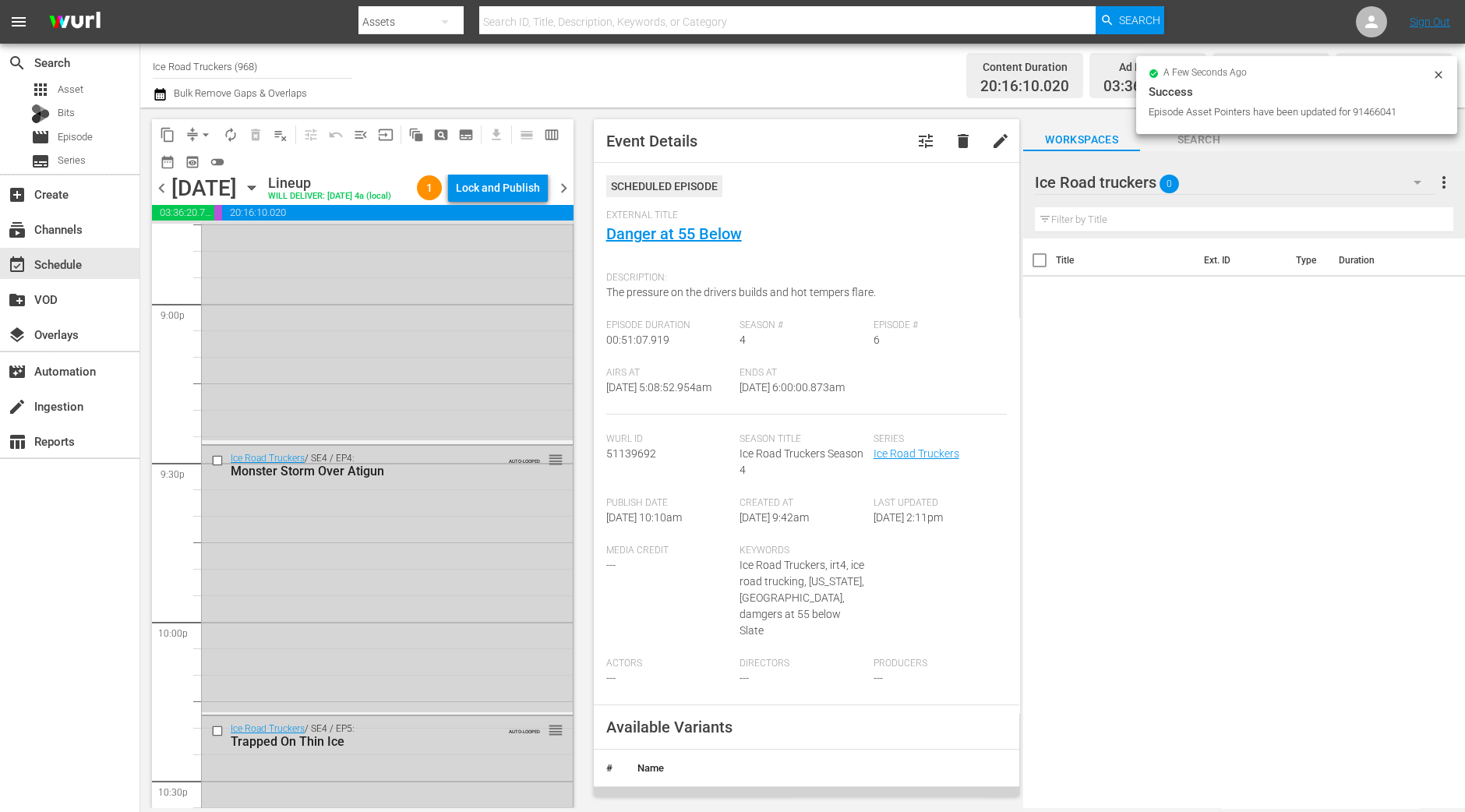
scroll to position [7069, 0]
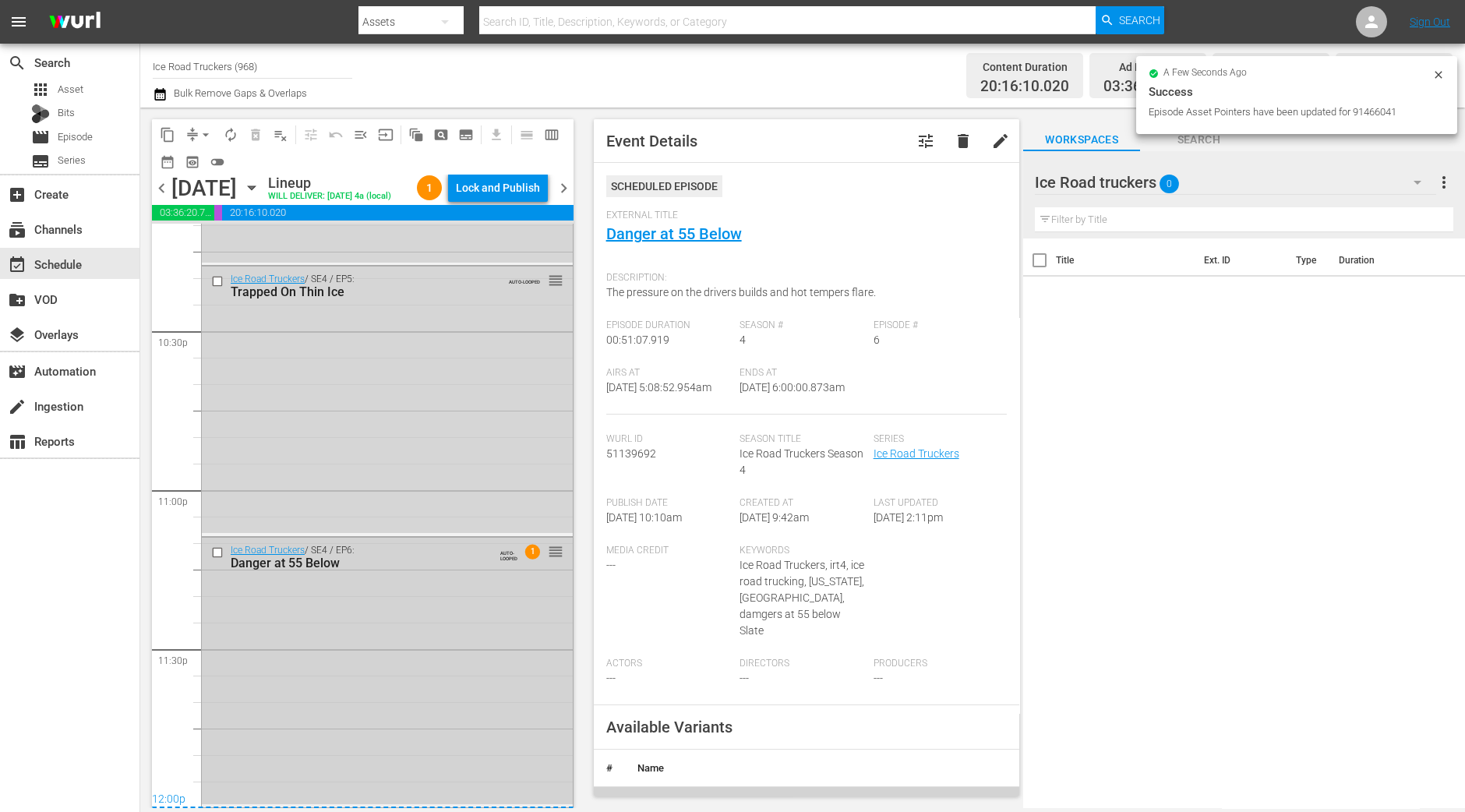
click at [459, 718] on div "Ice Road Truckers / SE4 / EP6: Danger at 55 Below AUTO-LOOPED 1 reorder" at bounding box center [387, 671] width 371 height 266
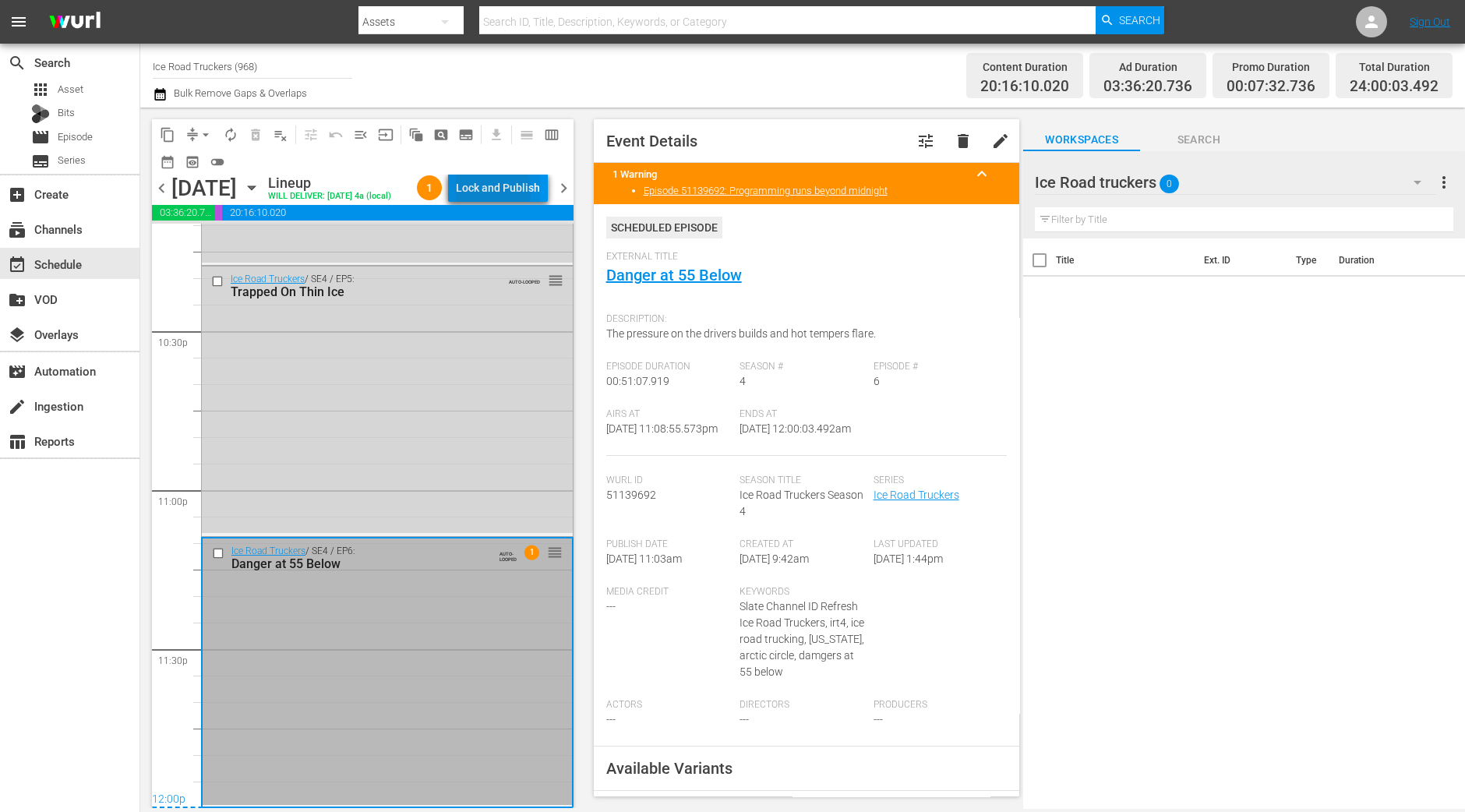
click at [479, 192] on div "Lock and Publish" at bounding box center [497, 188] width 84 height 28
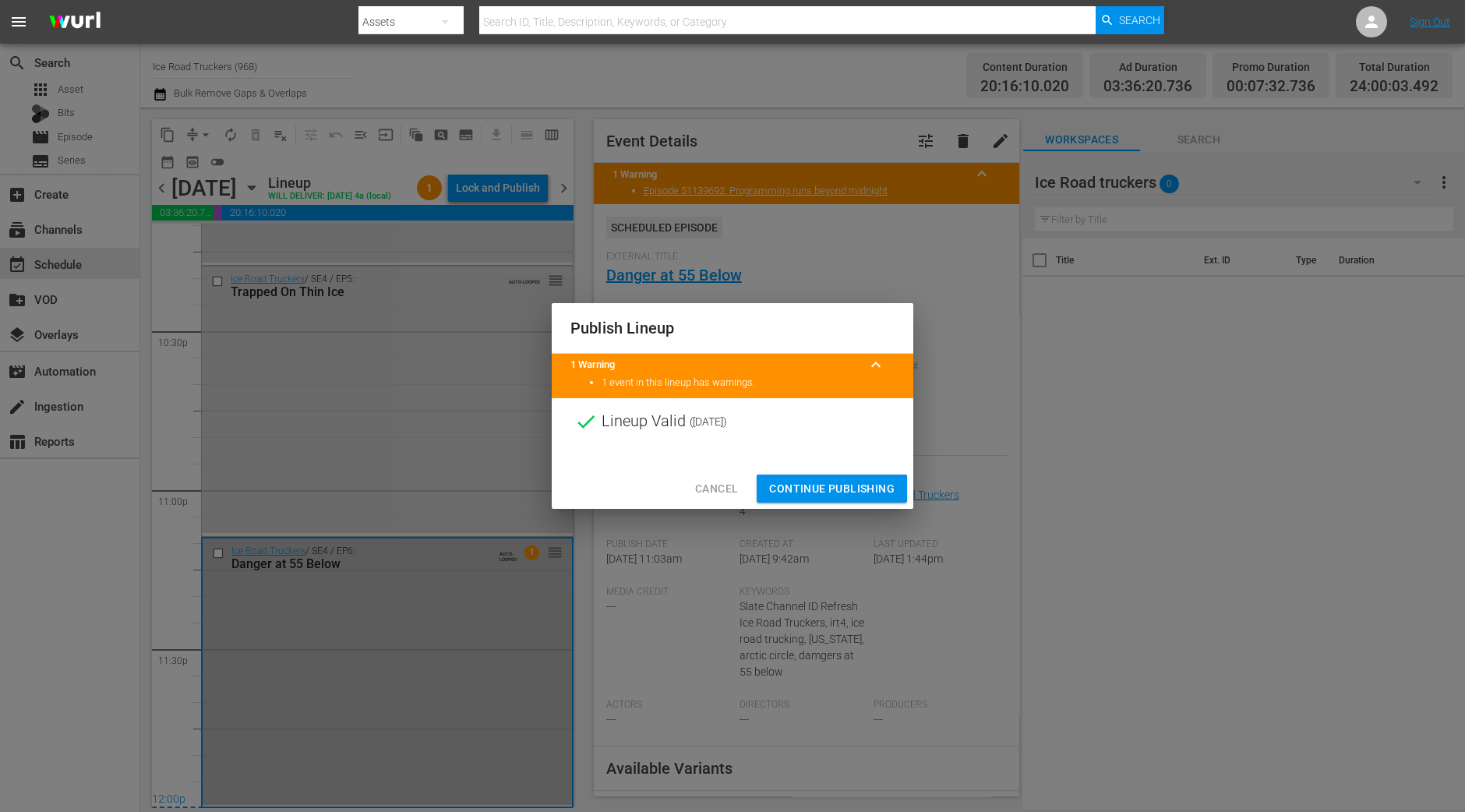
click at [849, 485] on span "Continue Publishing" at bounding box center [832, 488] width 125 height 19
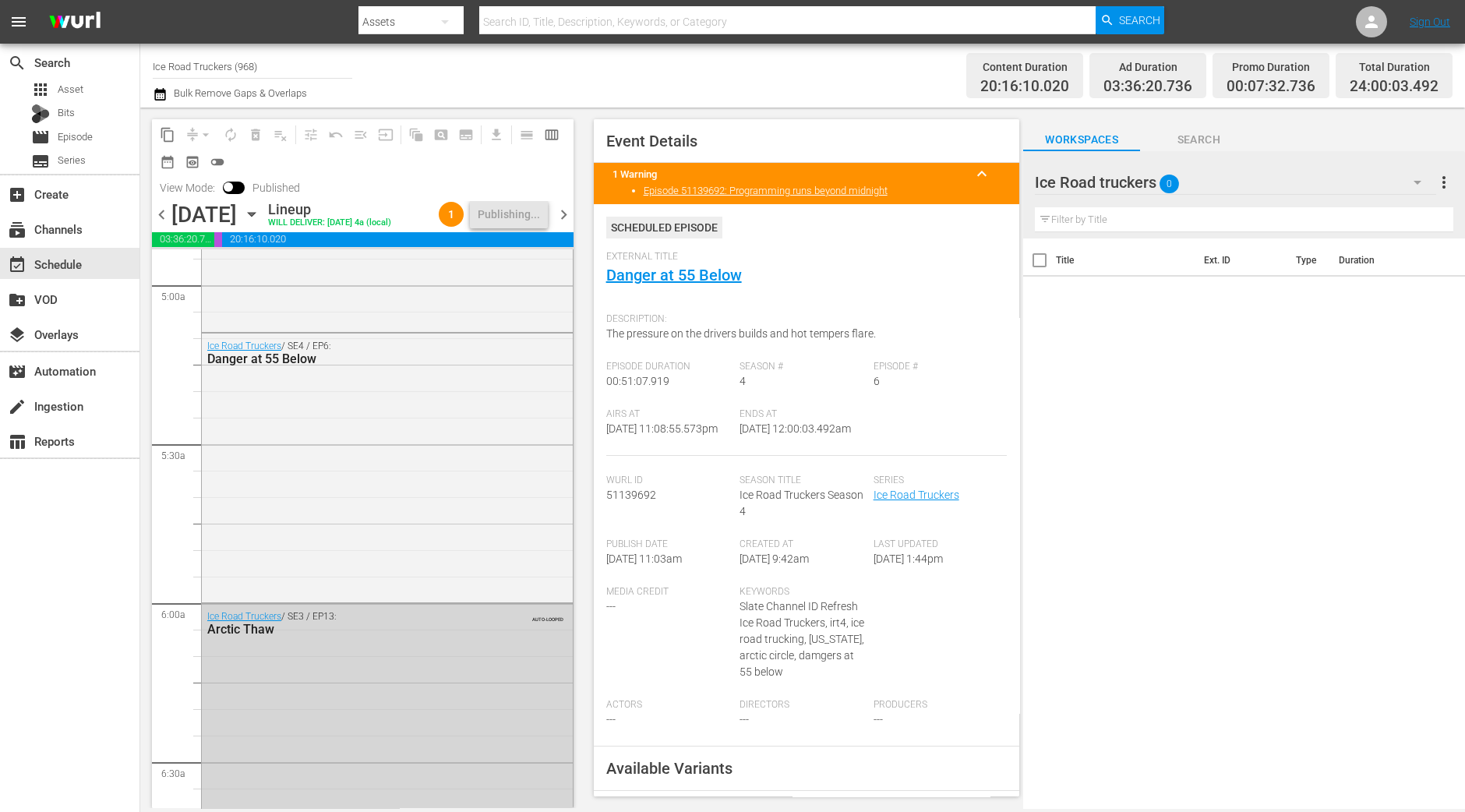
scroll to position [1544, 0]
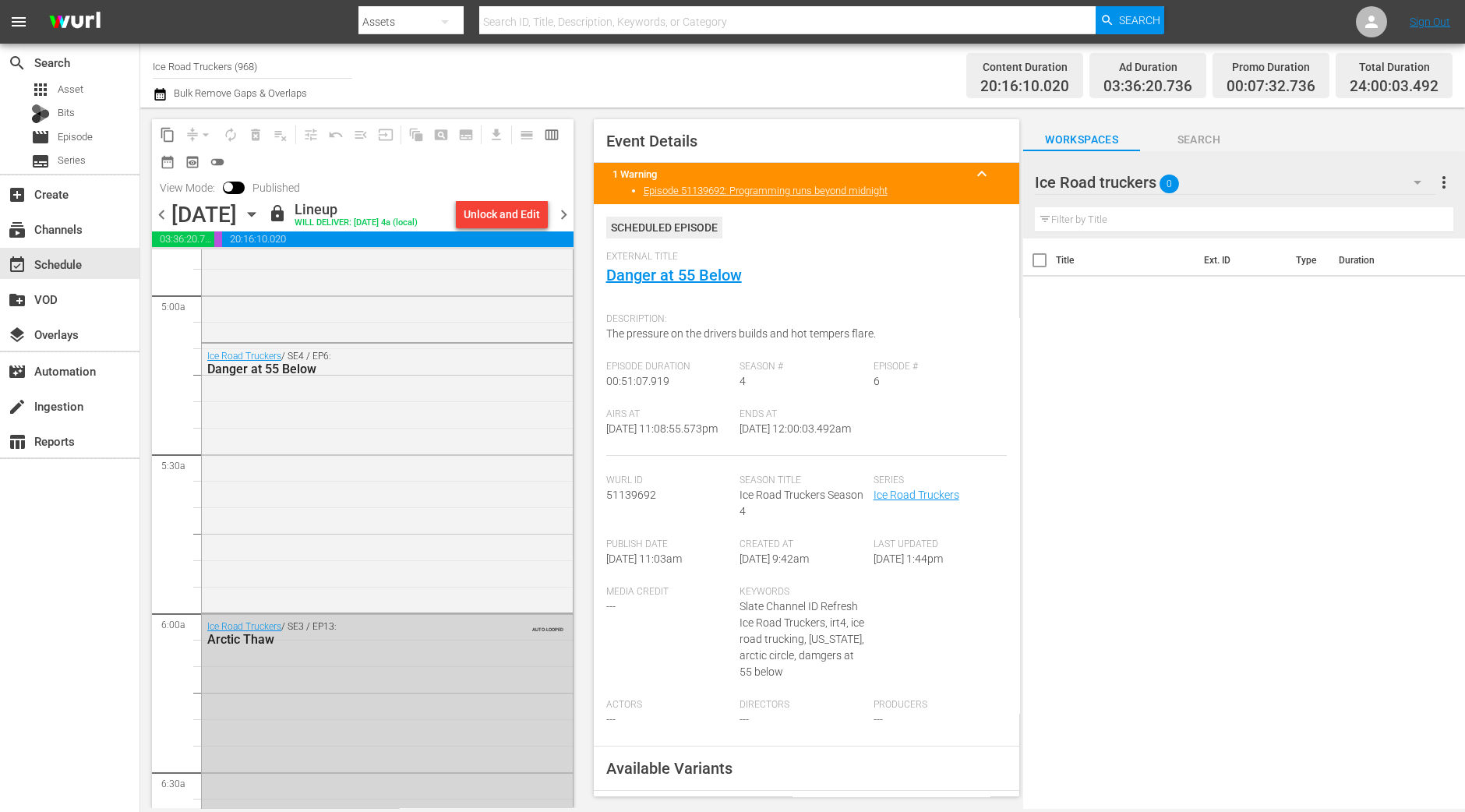
click at [564, 222] on span "chevron_right" at bounding box center [564, 214] width 19 height 19
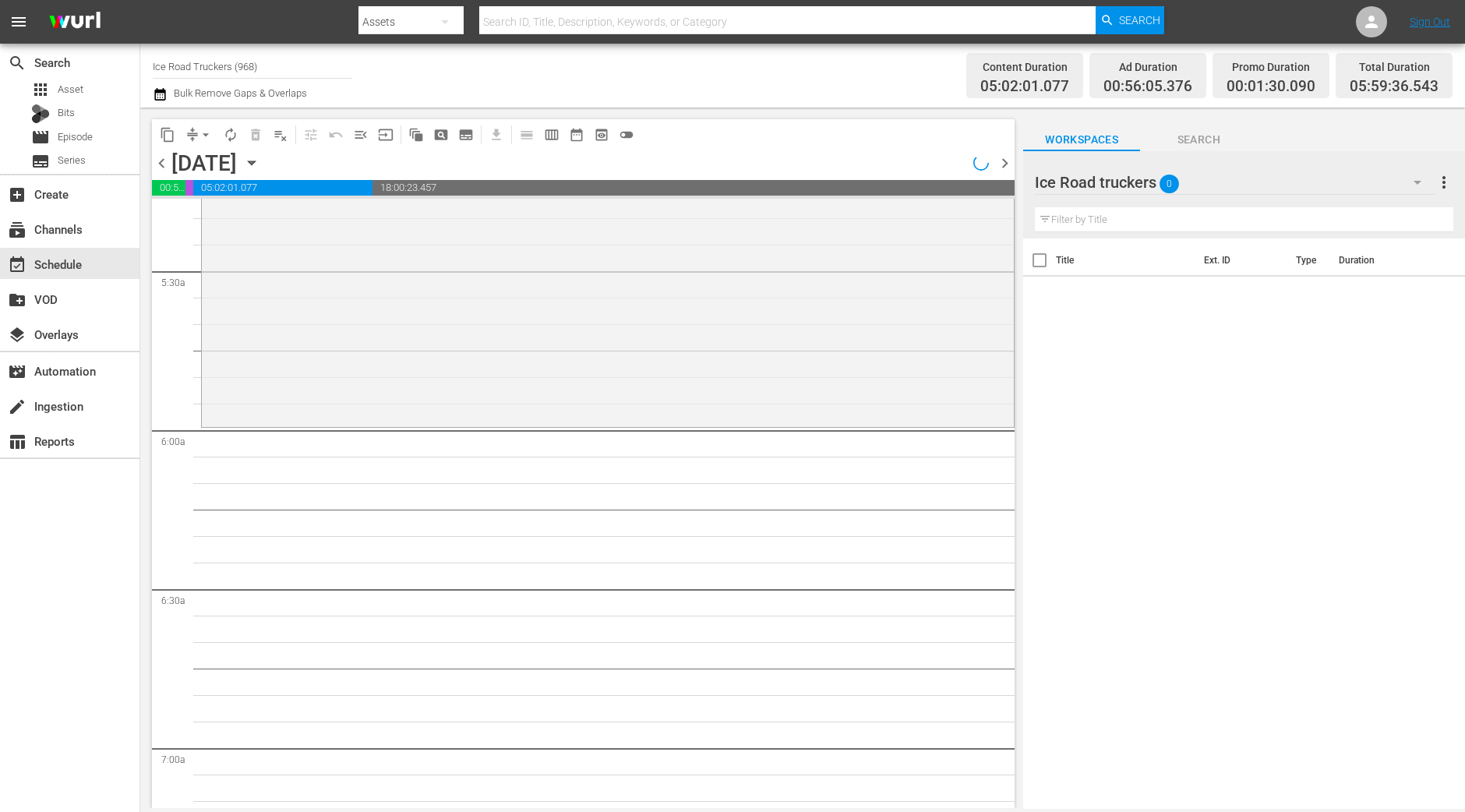
scroll to position [1544, 0]
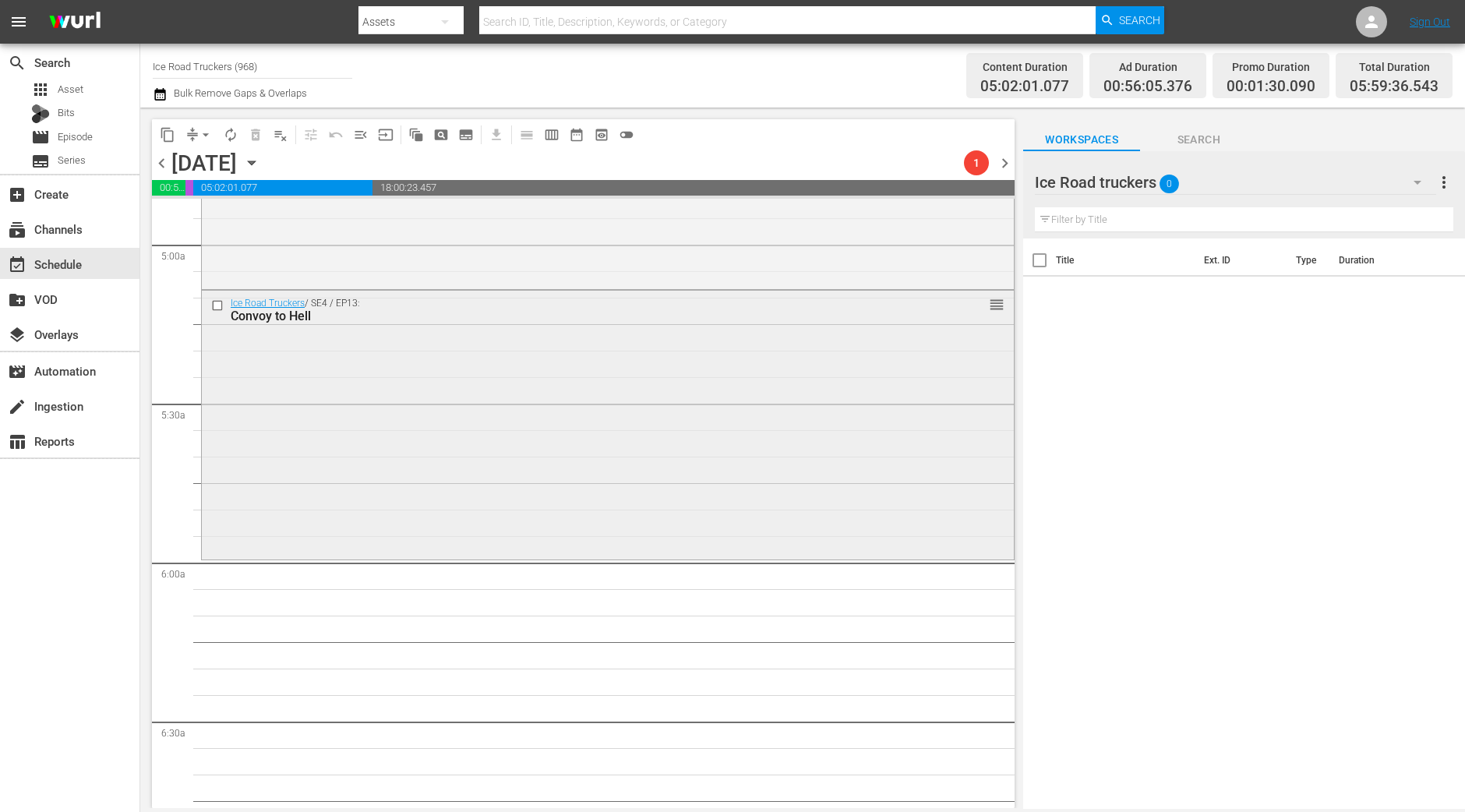
click at [473, 460] on div "Ice Road Truckers / SE4 / EP13: Convoy to Hell reorder" at bounding box center [608, 423] width 812 height 264
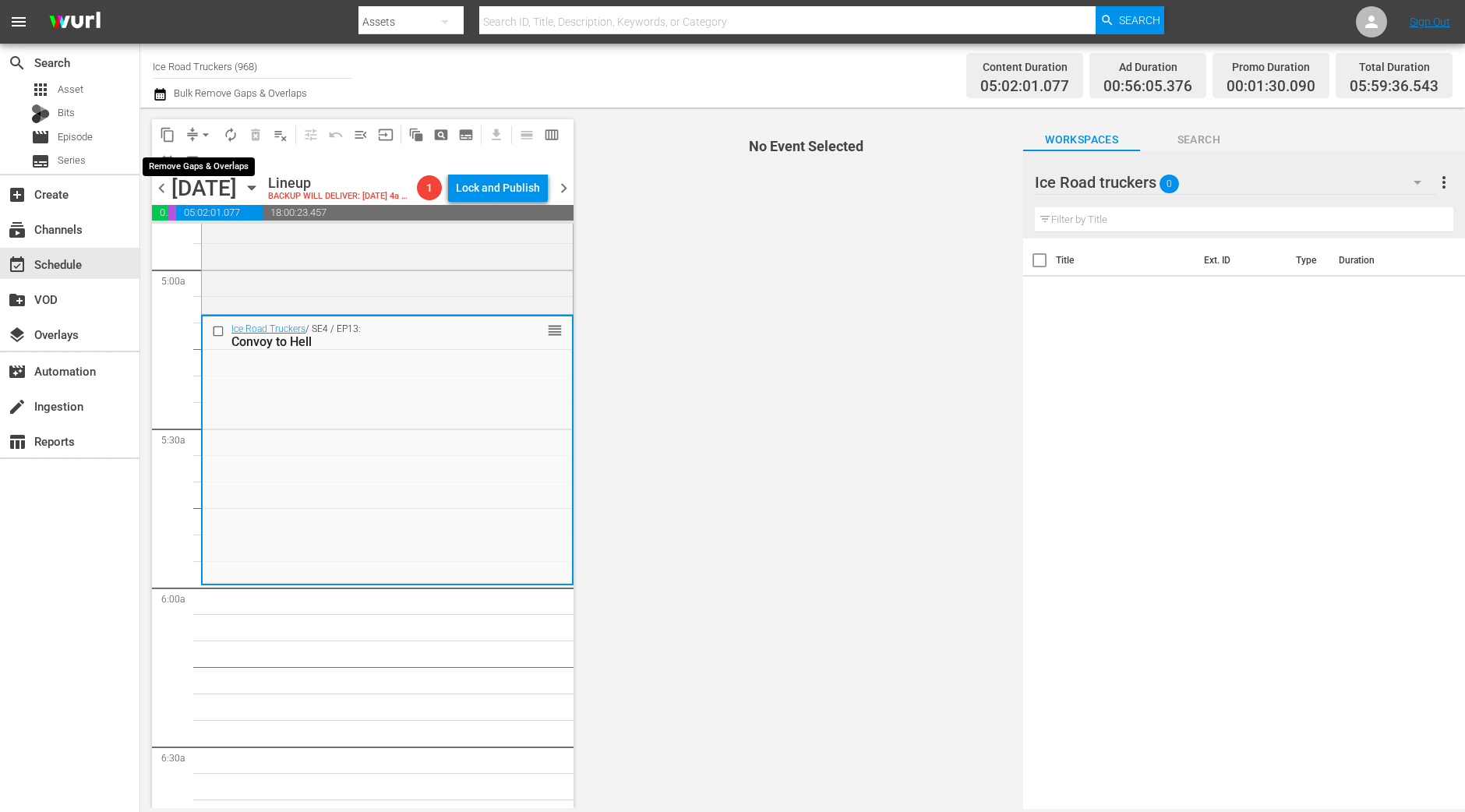
click at [205, 134] on span "arrow_drop_down" at bounding box center [206, 135] width 16 height 16
click at [214, 168] on li "Align to Midnight" at bounding box center [206, 165] width 164 height 26
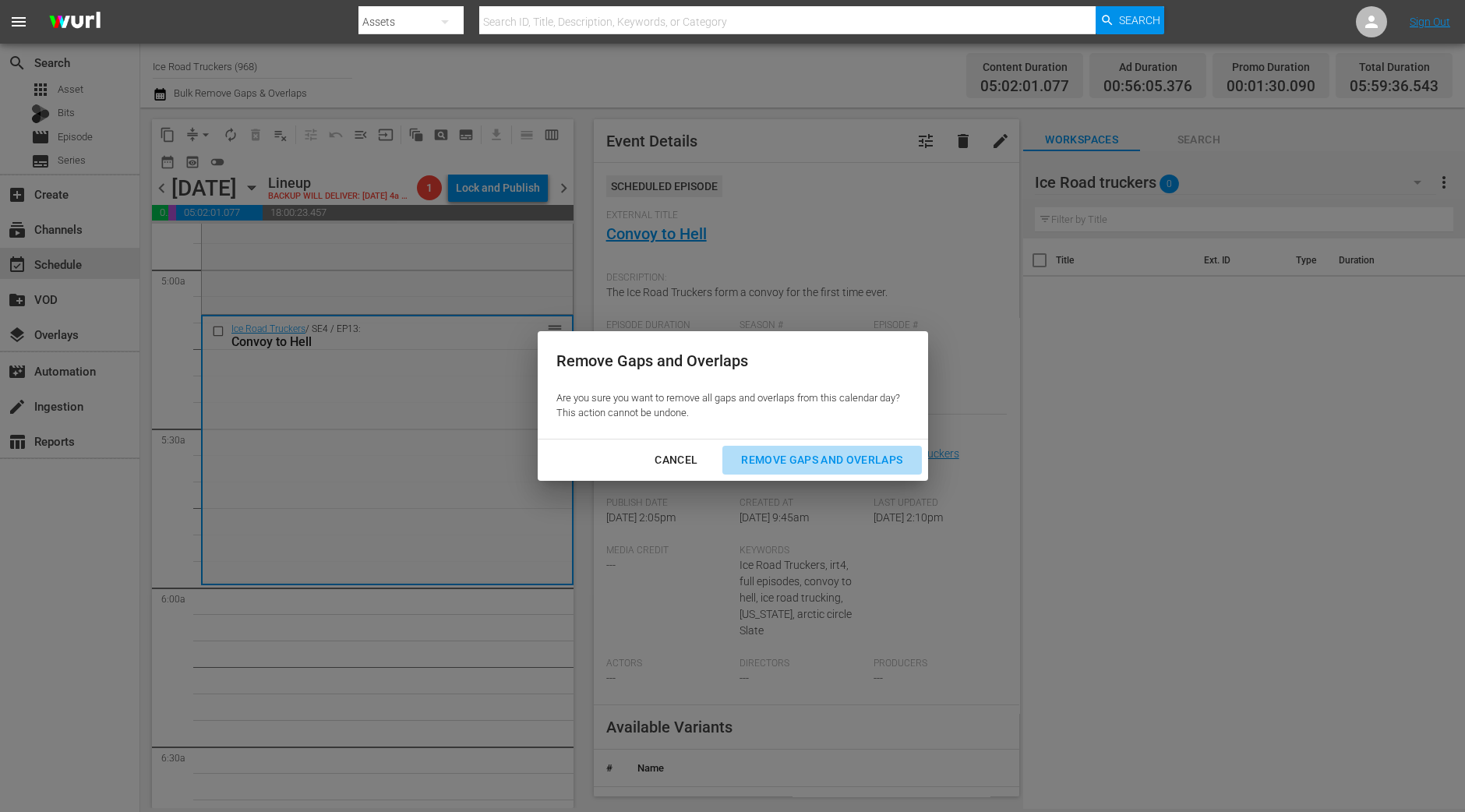
click at [804, 455] on div "Remove Gaps and Overlaps" at bounding box center [821, 460] width 186 height 19
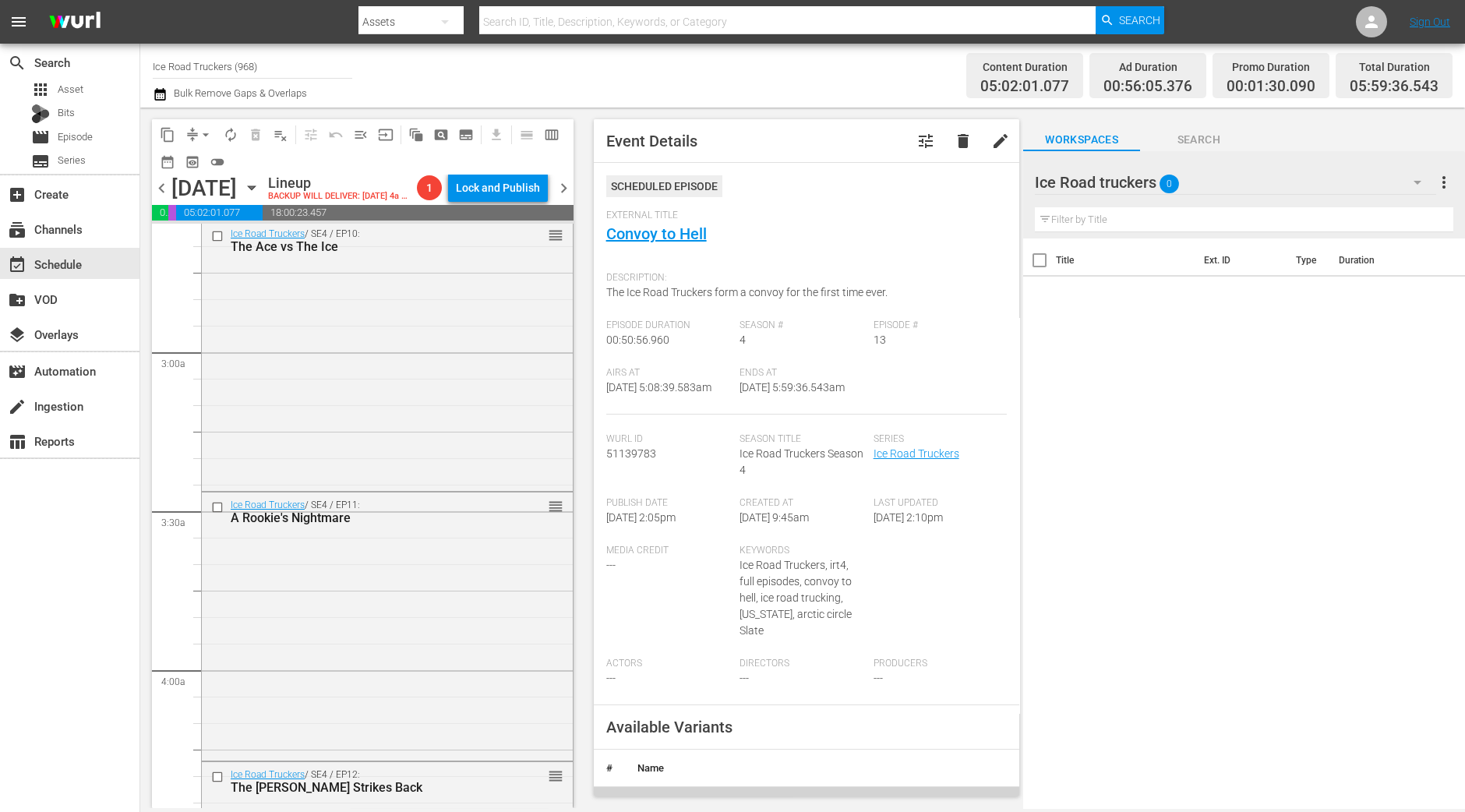
scroll to position [473, 0]
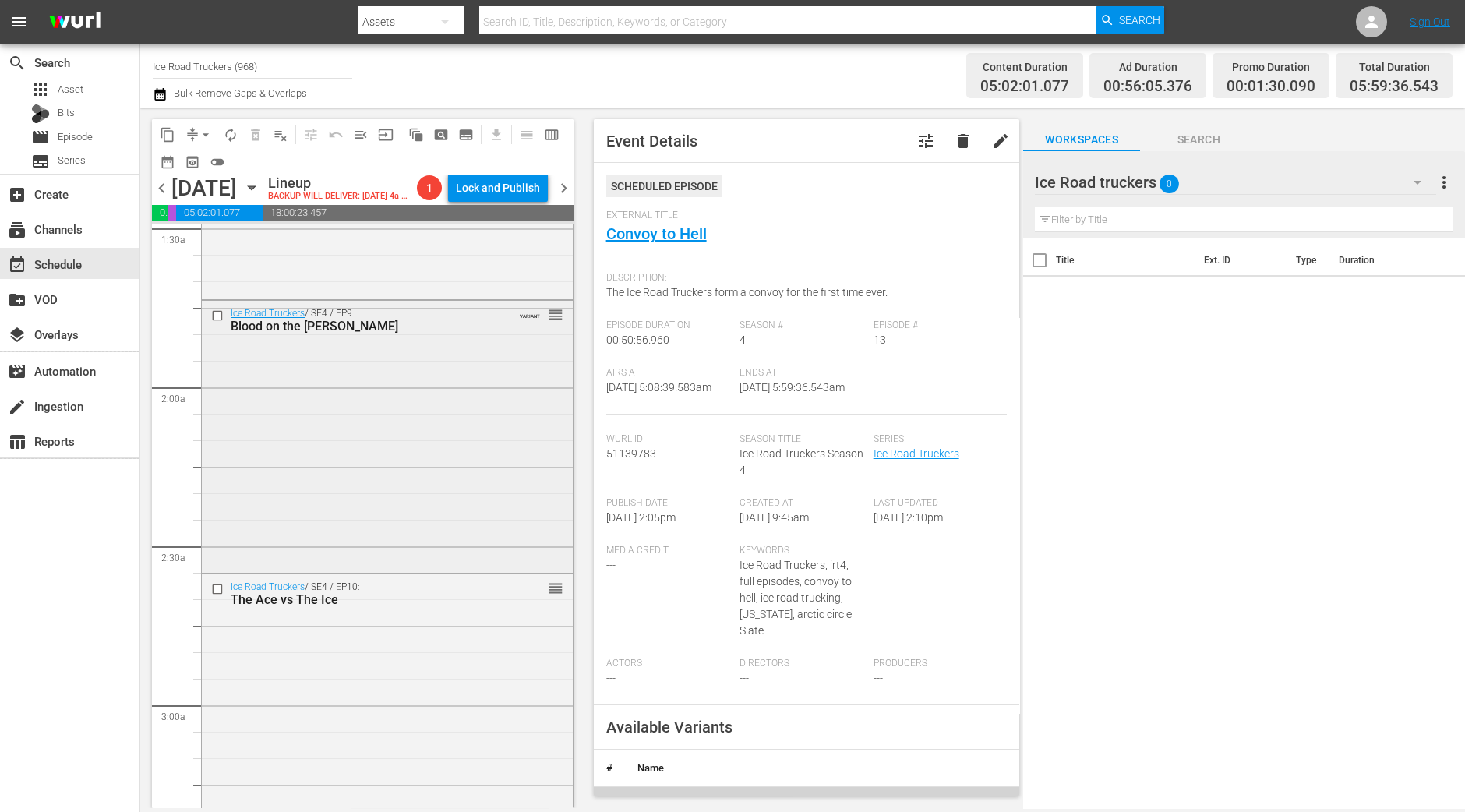
click at [411, 477] on div "Ice Road Truckers / SE4 / EP9: Blood on the Dalton VARIANT reorder" at bounding box center [387, 436] width 371 height 270
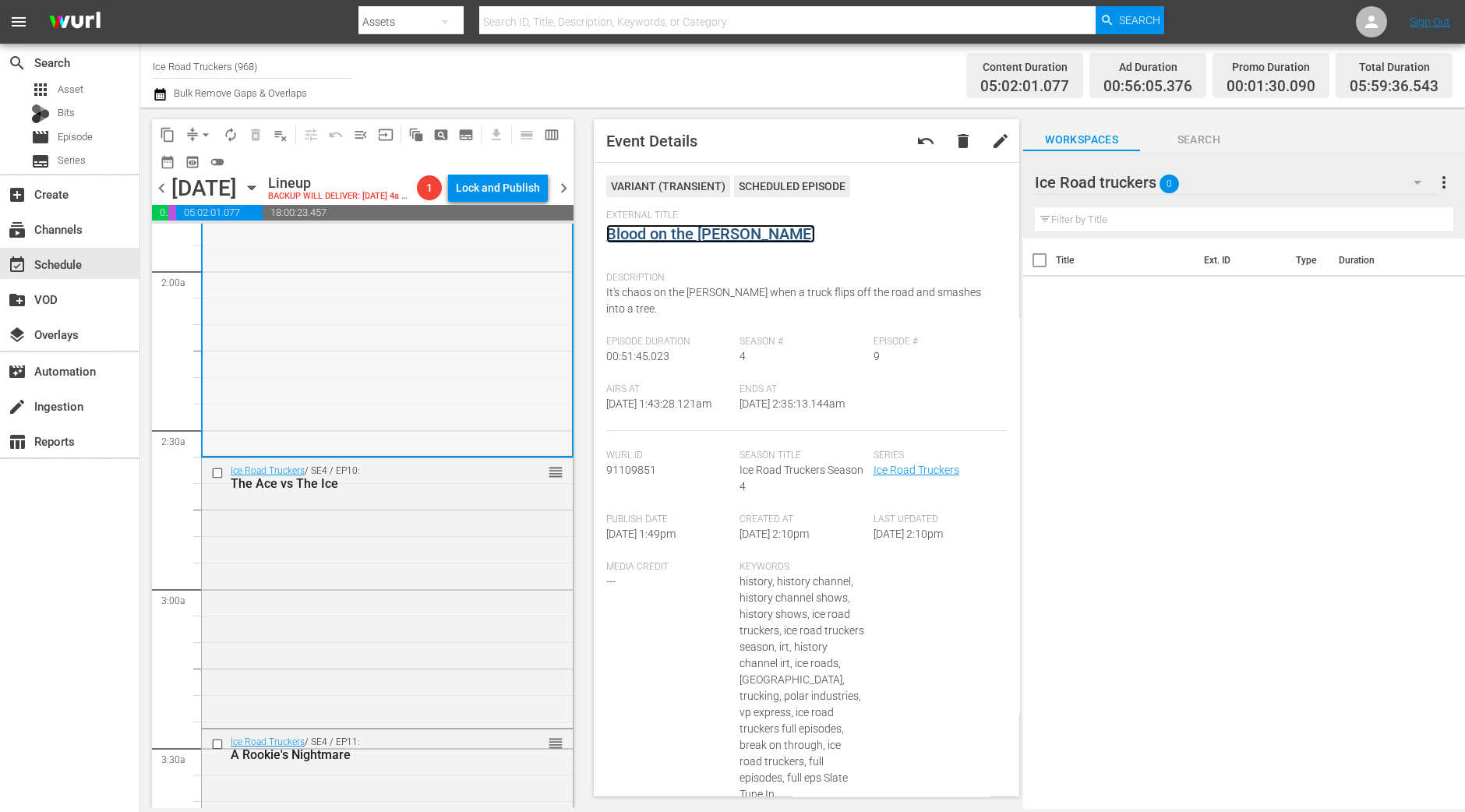
scroll to position [681, 0]
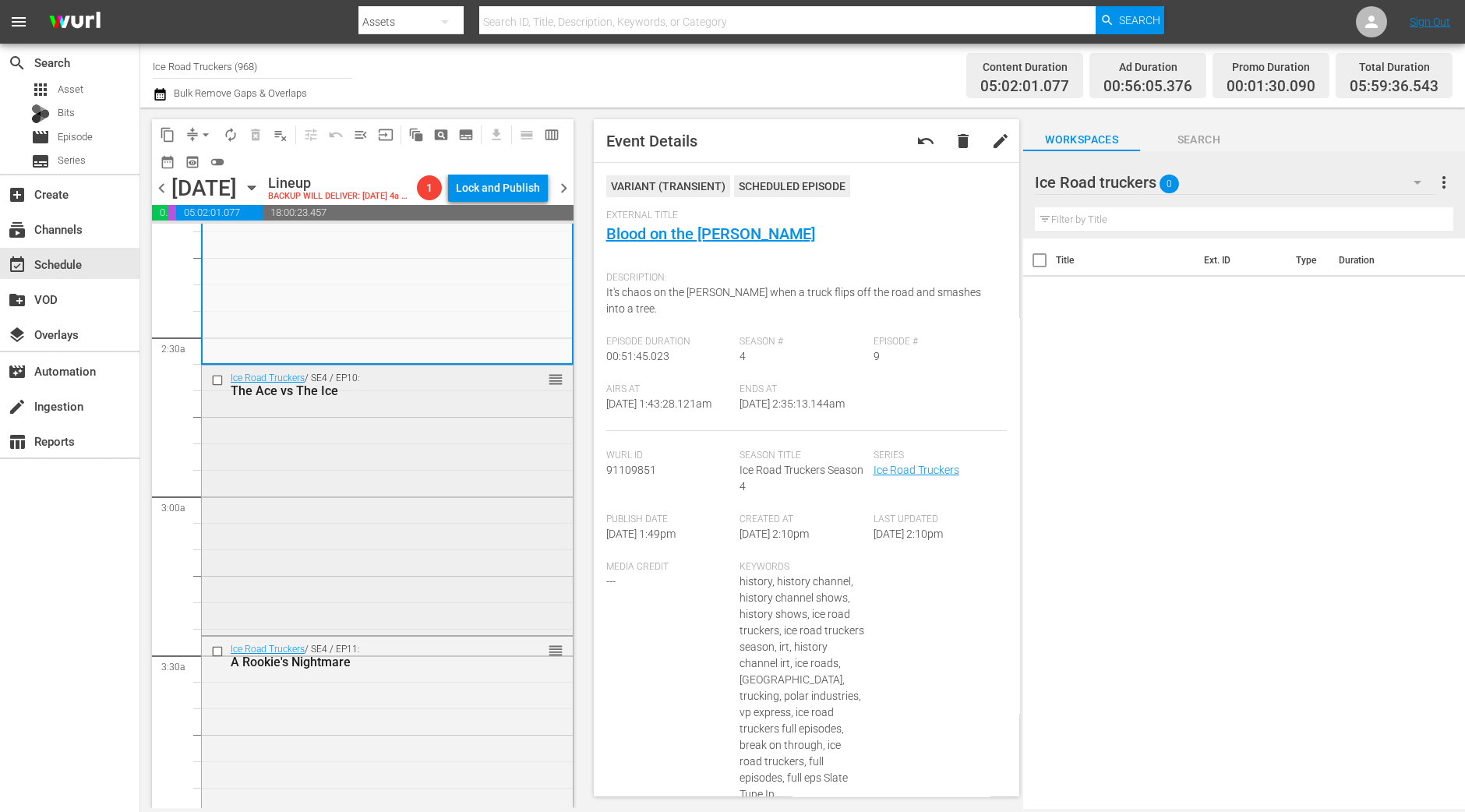
click at [425, 488] on div "Ice Road Truckers / SE4 / EP10: The Ace vs The Ice reorder" at bounding box center [387, 498] width 371 height 266
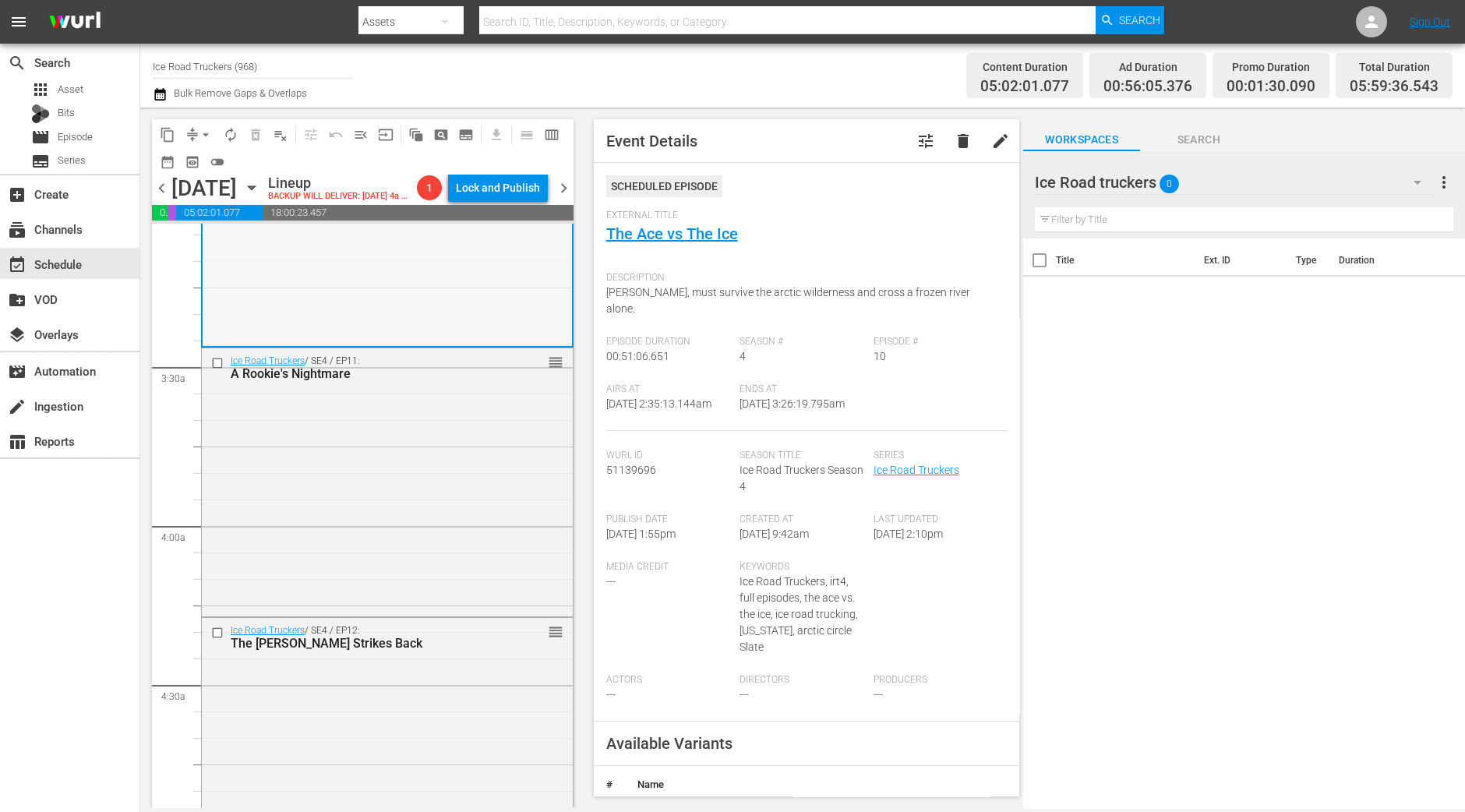
scroll to position [974, 0]
click at [464, 591] on div "Ice Road Truckers / SE4 / EP11: A Rookie's Nightmare reorder" at bounding box center [387, 476] width 371 height 265
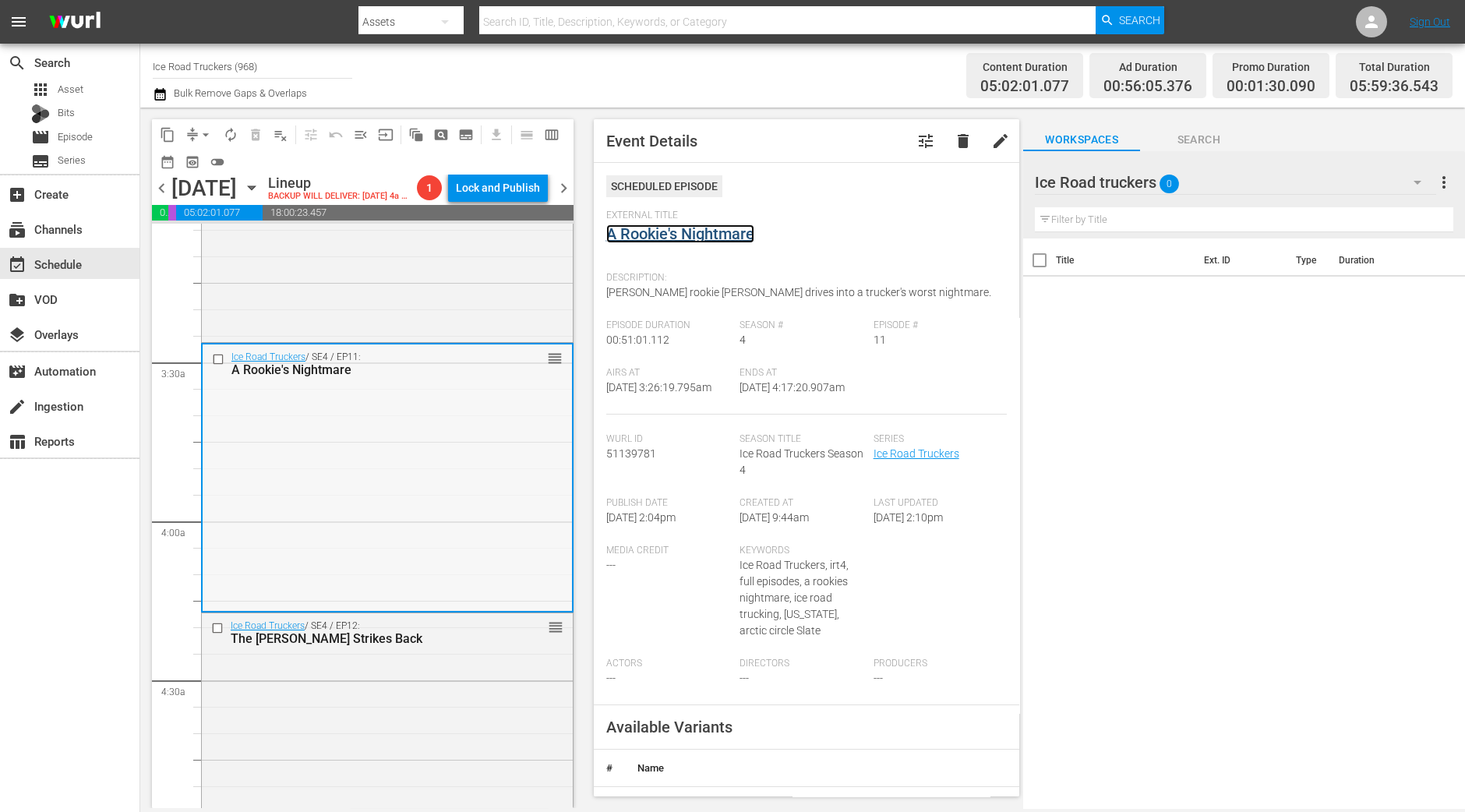
scroll to position [1265, 0]
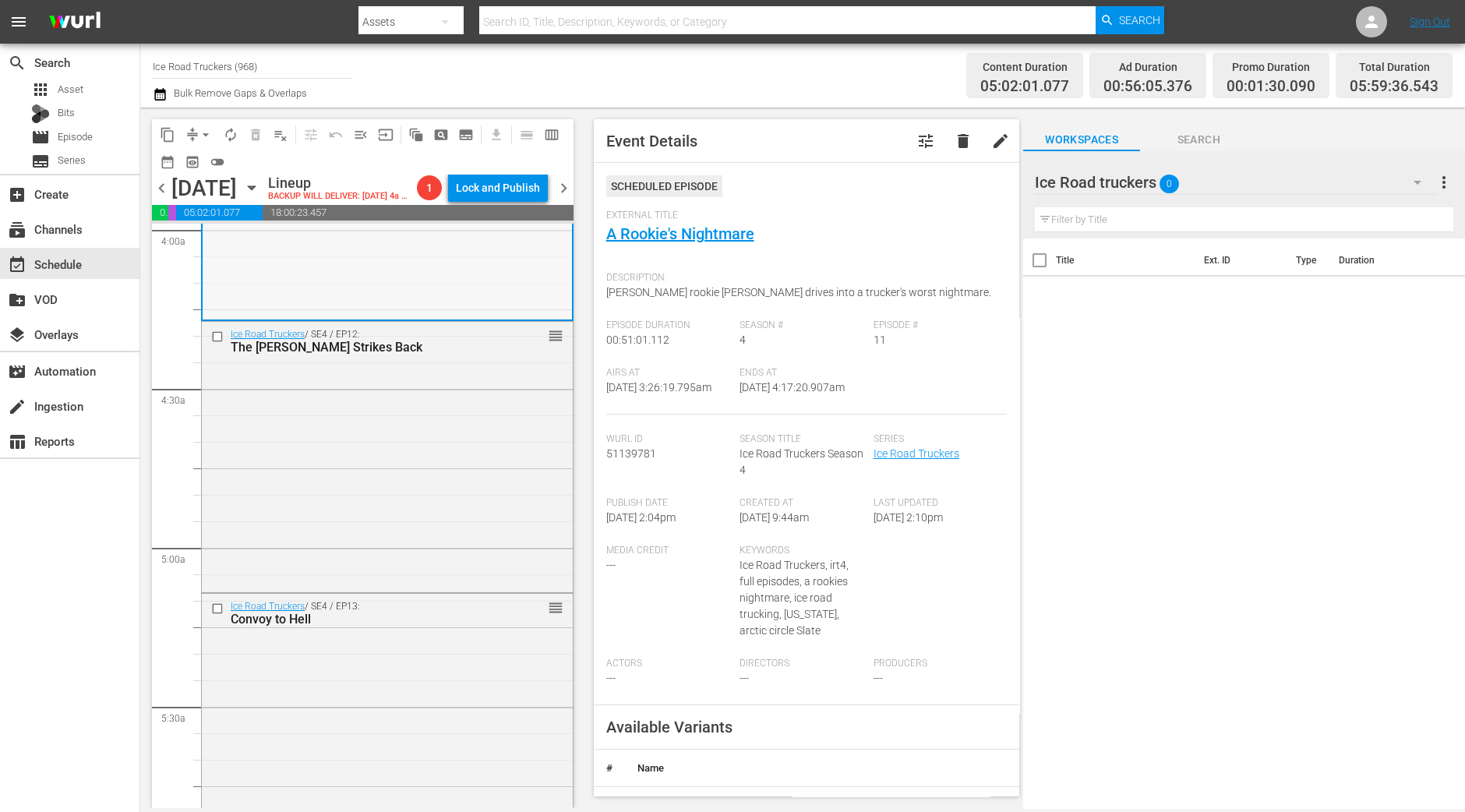
click at [425, 495] on div "Ice Road Truckers / SE4 / EP12: The Dalton Strikes Back reorder" at bounding box center [387, 455] width 371 height 267
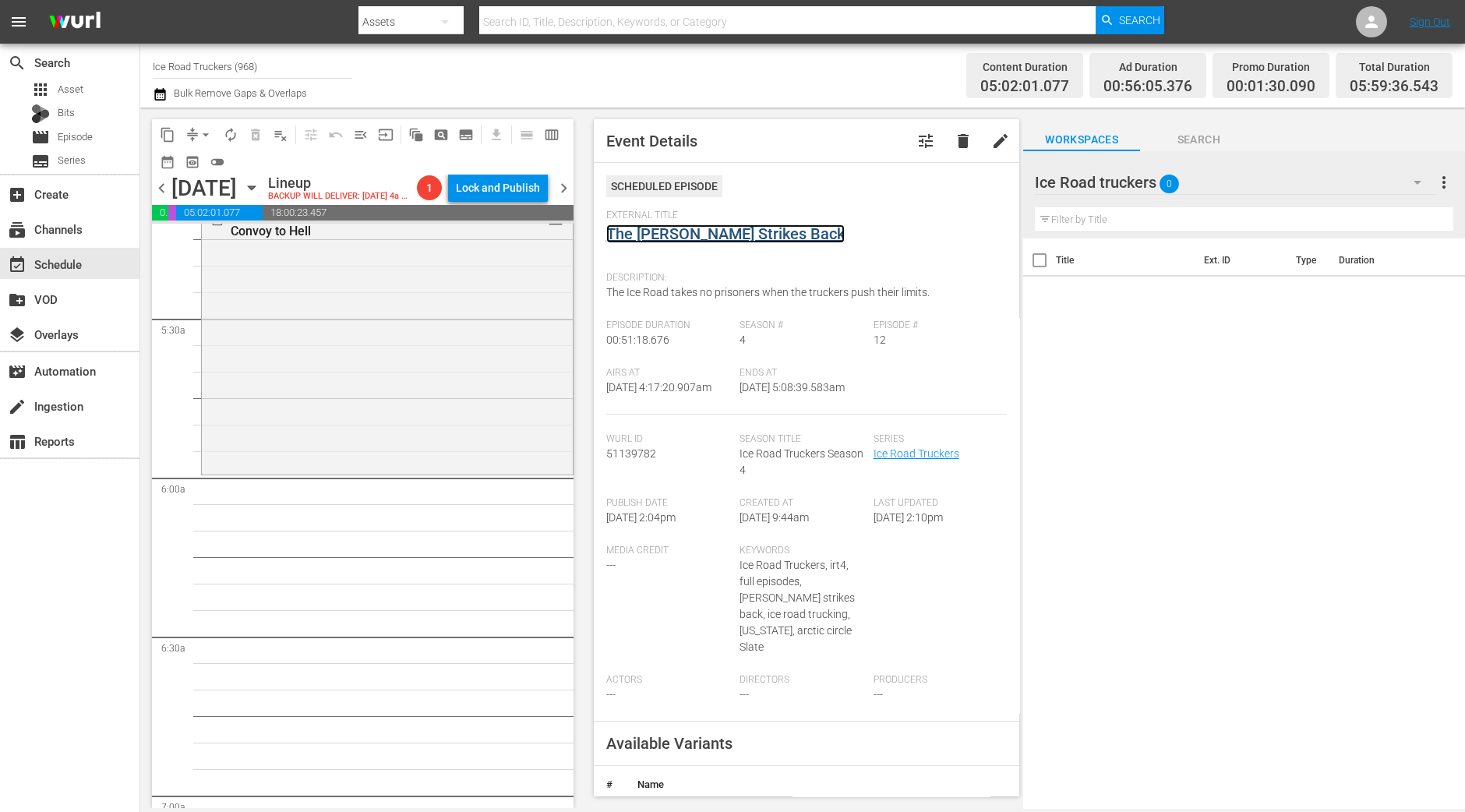
scroll to position [1656, 0]
click at [523, 459] on div "Ice Road Truckers / SE4 / EP13: Convoy to Hell reorder" at bounding box center [387, 336] width 371 height 264
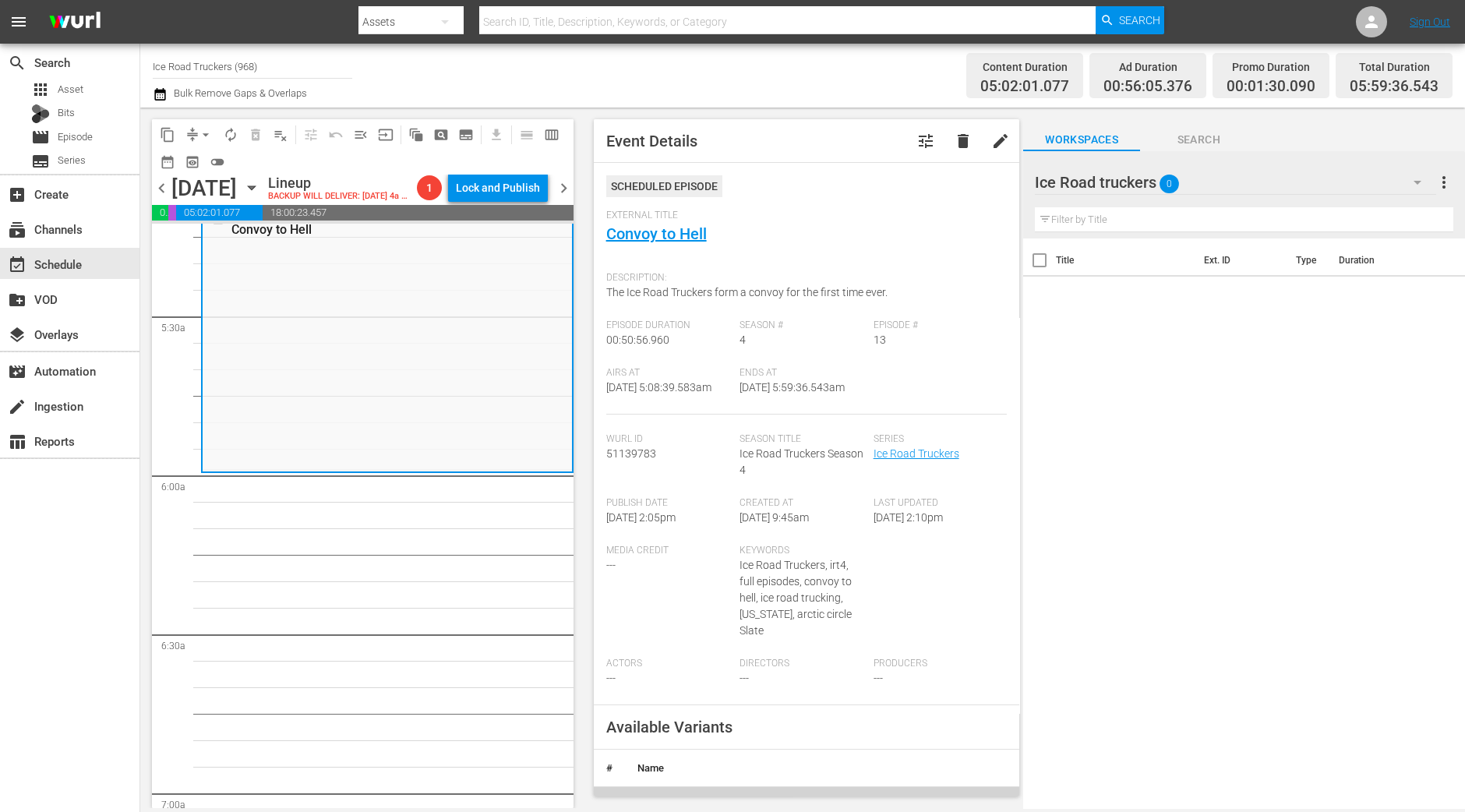
click at [198, 130] on span "arrow_drop_down" at bounding box center [206, 135] width 16 height 16
click at [205, 153] on li "Align to Midnight" at bounding box center [206, 165] width 164 height 26
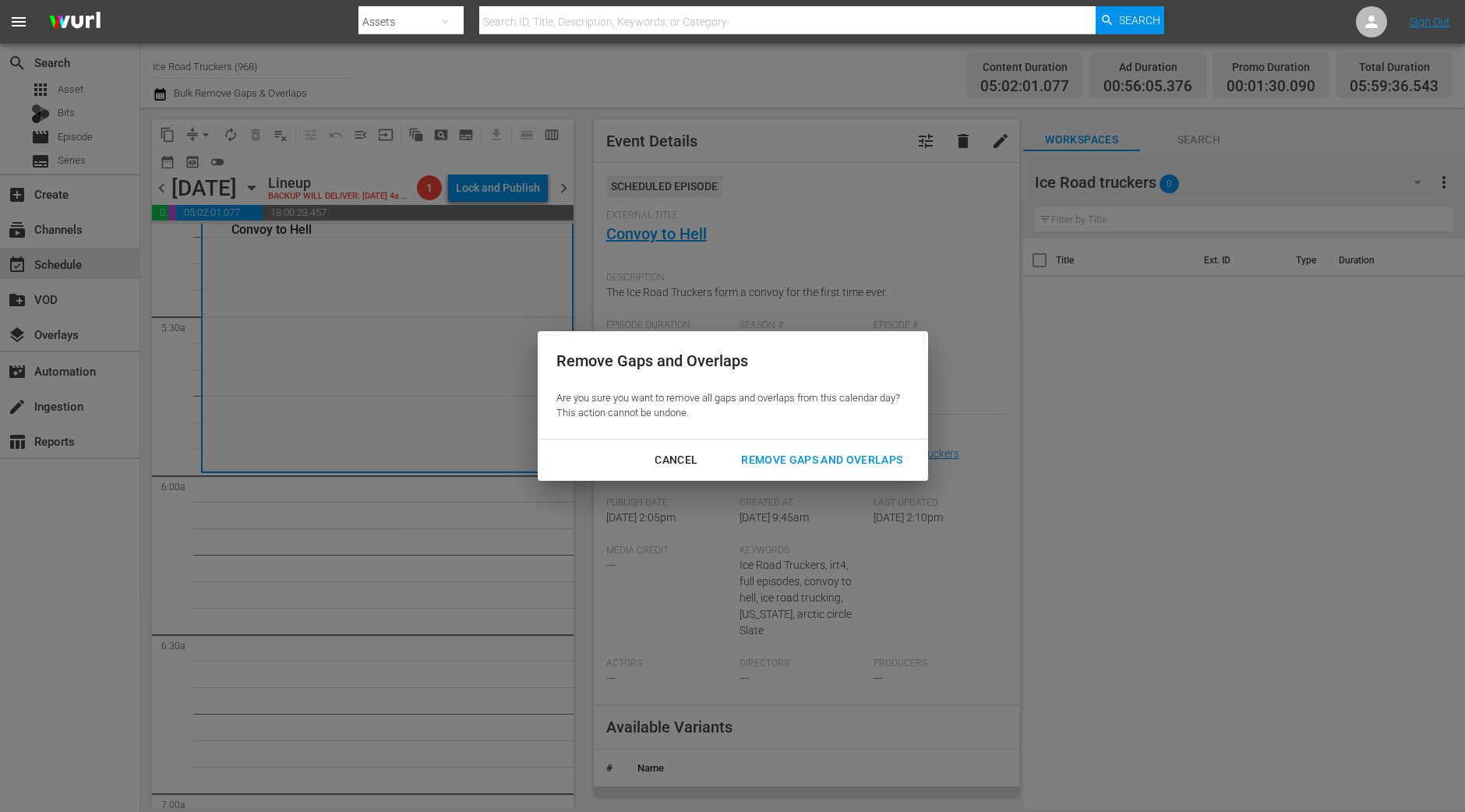
click at [834, 467] on div "Remove Gaps and Overlaps" at bounding box center [821, 460] width 186 height 19
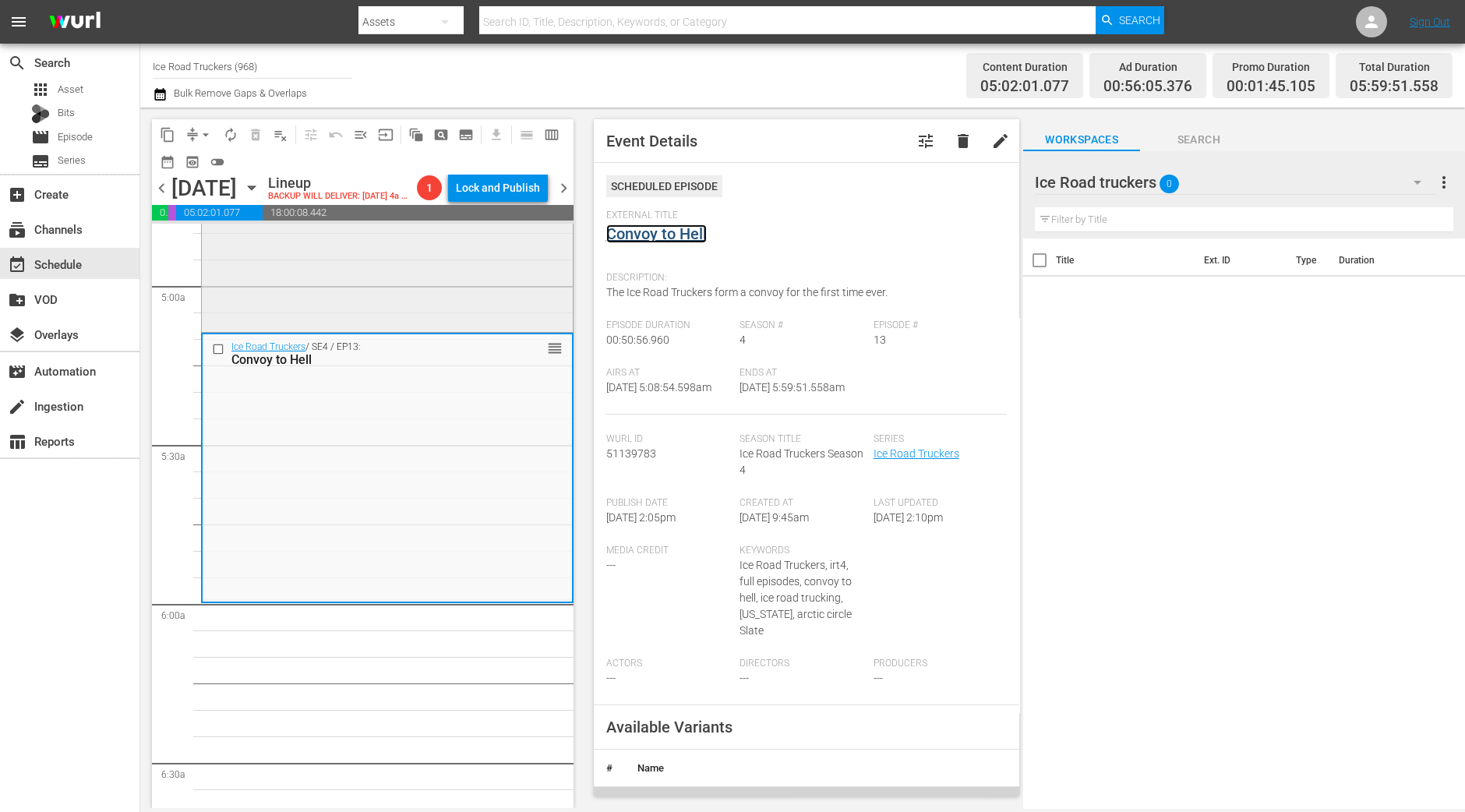
scroll to position [1557, 0]
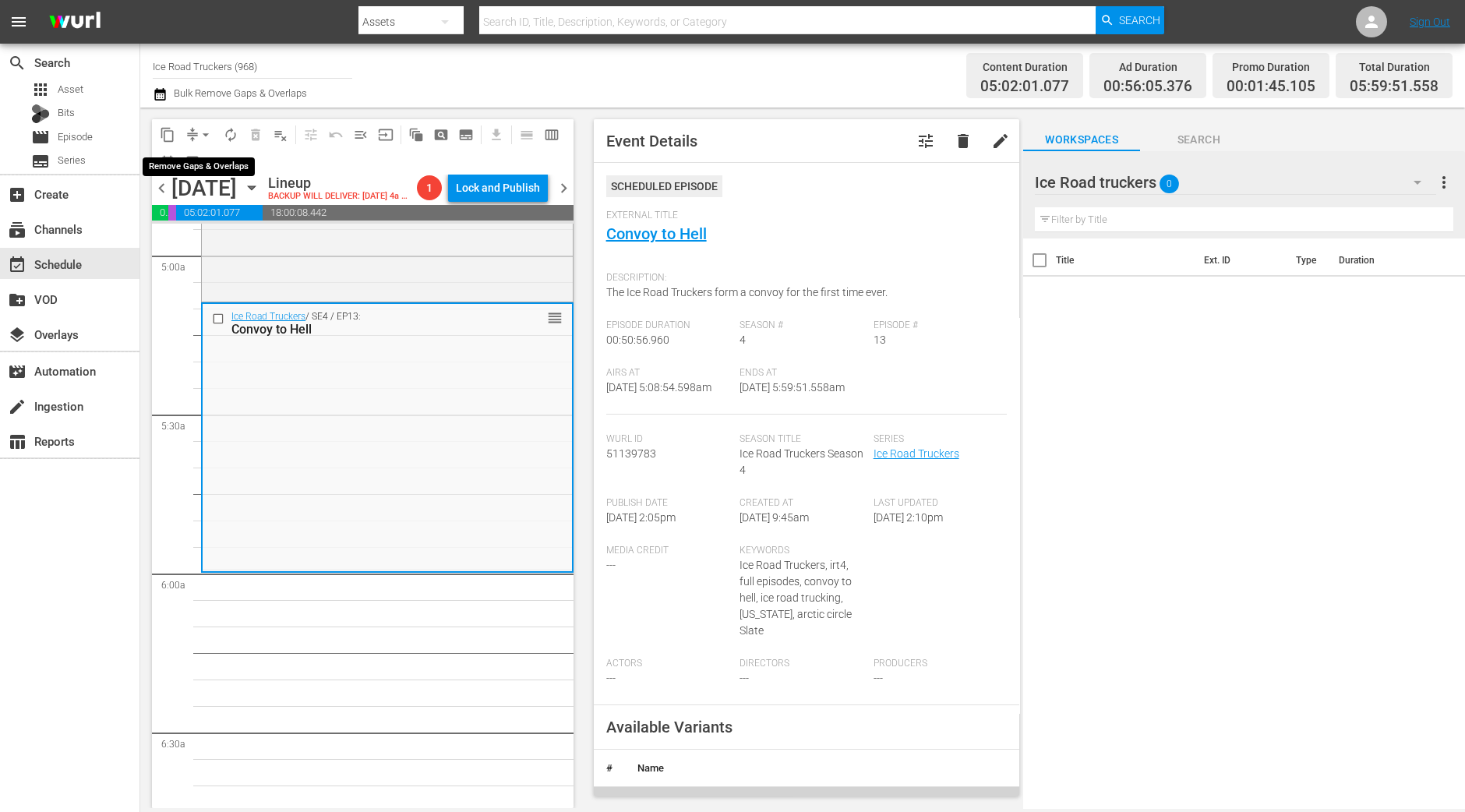
click at [205, 137] on span "arrow_drop_down" at bounding box center [206, 135] width 16 height 16
click at [226, 164] on li "Align to Midnight" at bounding box center [206, 165] width 164 height 26
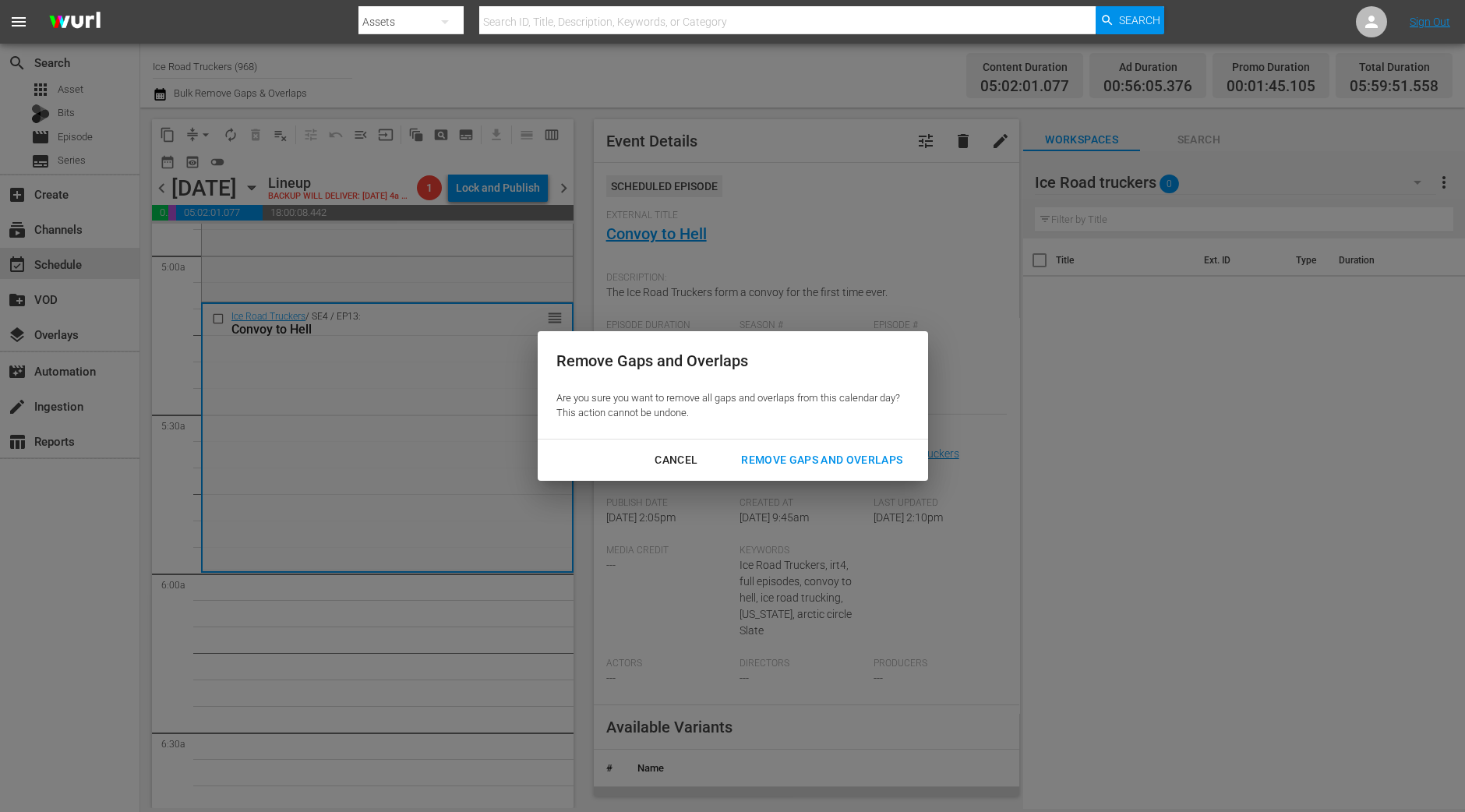
click at [879, 466] on div "Remove Gaps and Overlaps" at bounding box center [821, 460] width 186 height 19
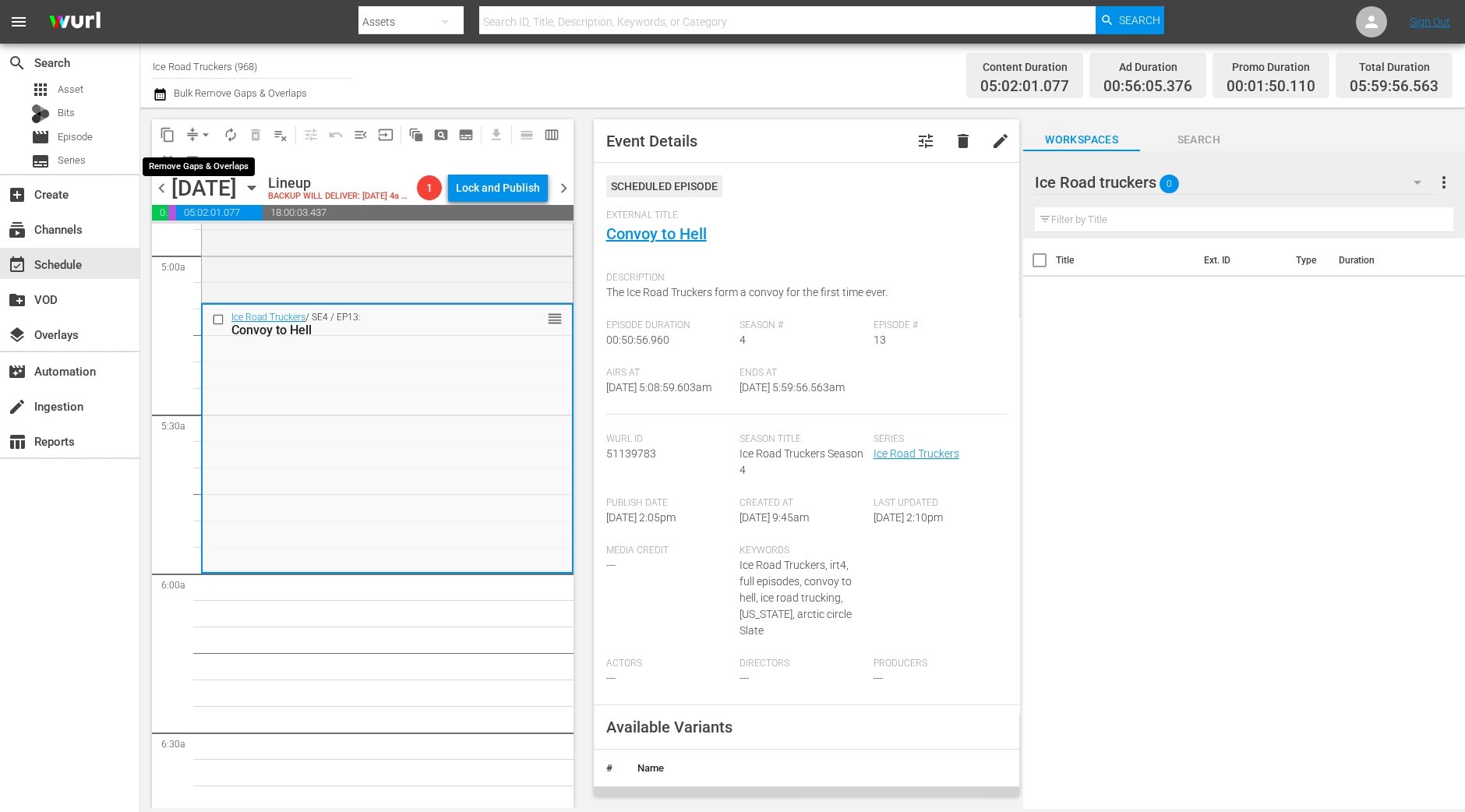
click at [202, 134] on span "arrow_drop_down" at bounding box center [206, 135] width 16 height 16
click at [206, 169] on li "Align to Midnight" at bounding box center [206, 165] width 164 height 26
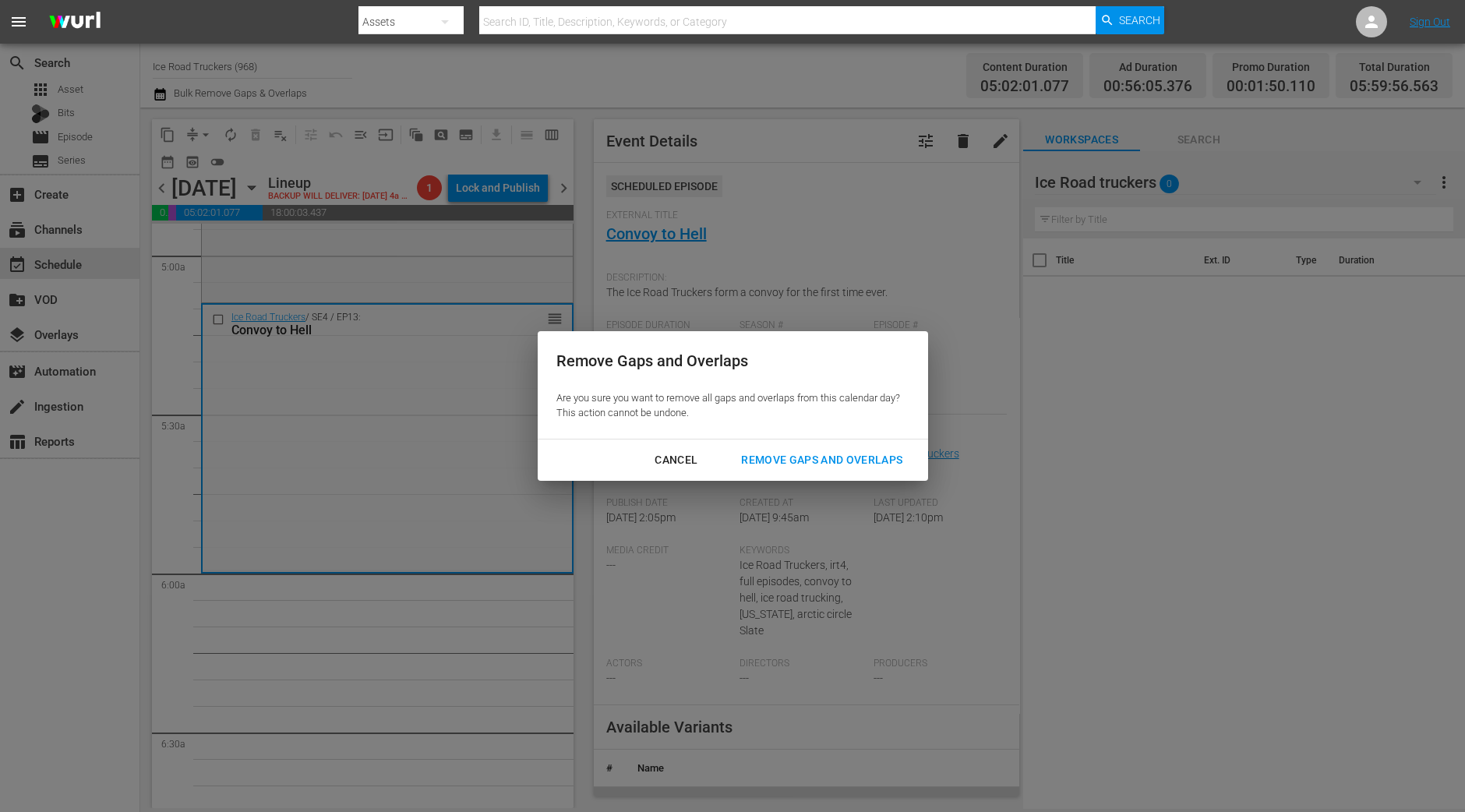
click at [849, 464] on div "Remove Gaps and Overlaps" at bounding box center [821, 460] width 186 height 19
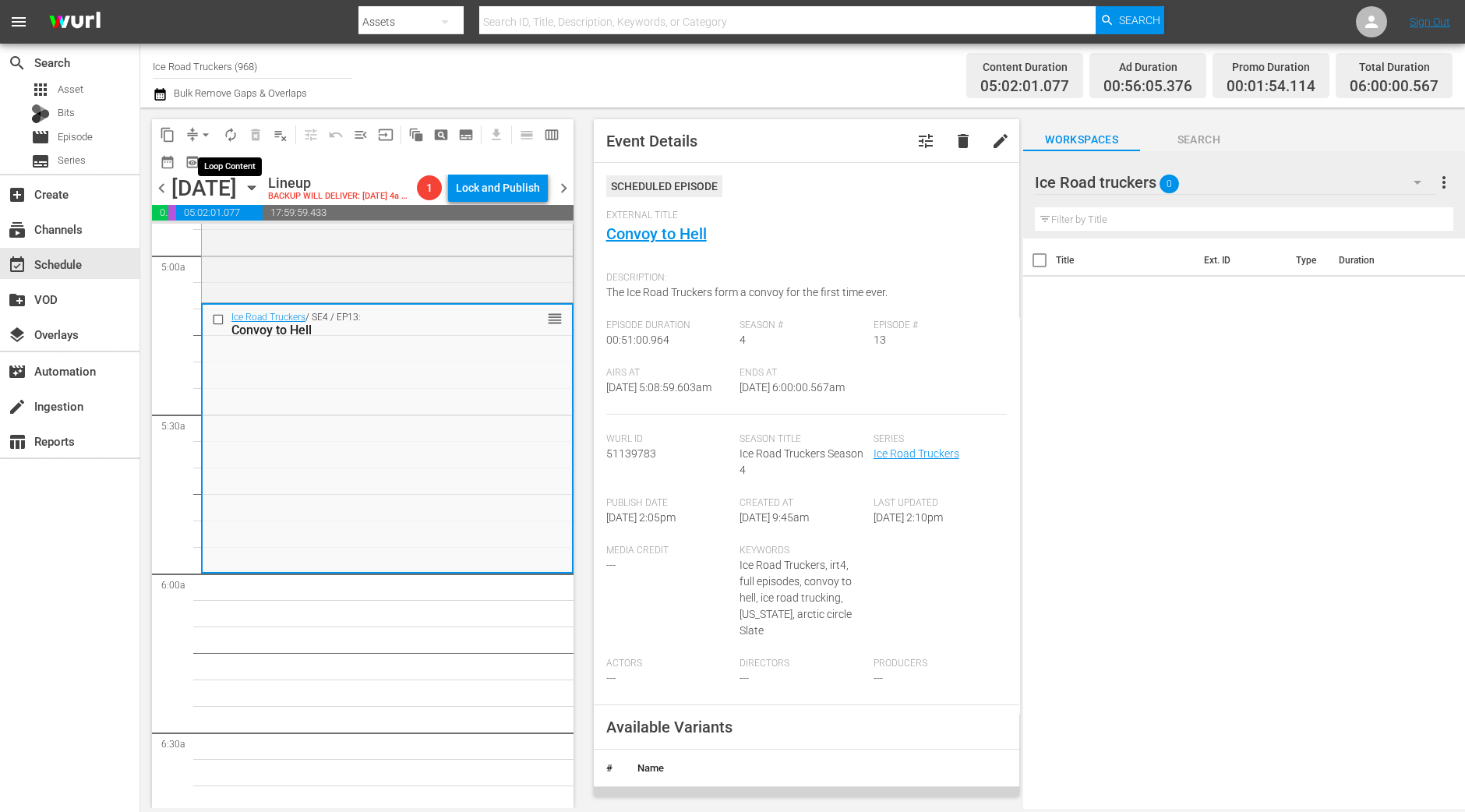
click at [230, 123] on button "autorenew_outlined" at bounding box center [230, 135] width 25 height 25
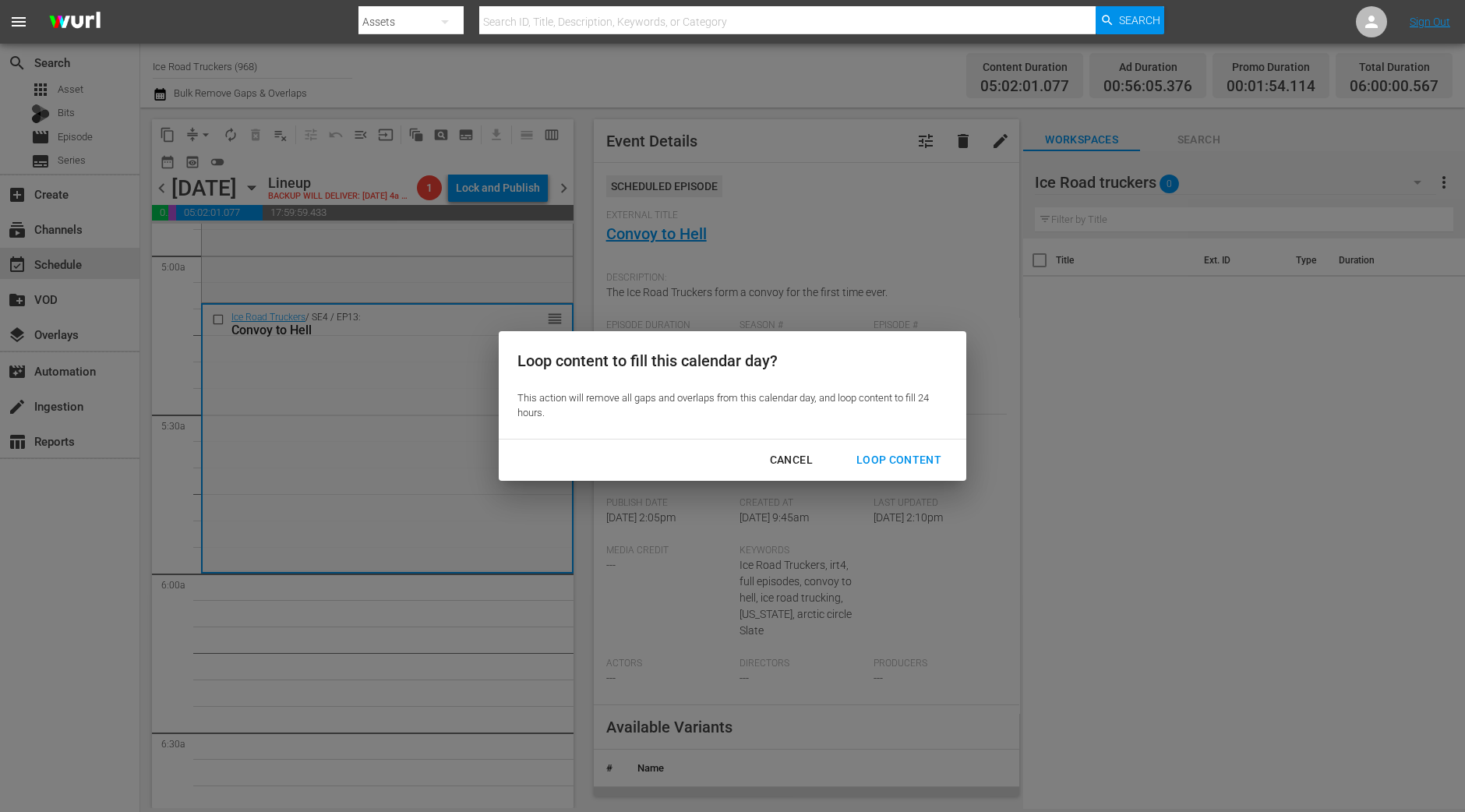
click at [906, 459] on div "Loop Content" at bounding box center [899, 460] width 110 height 19
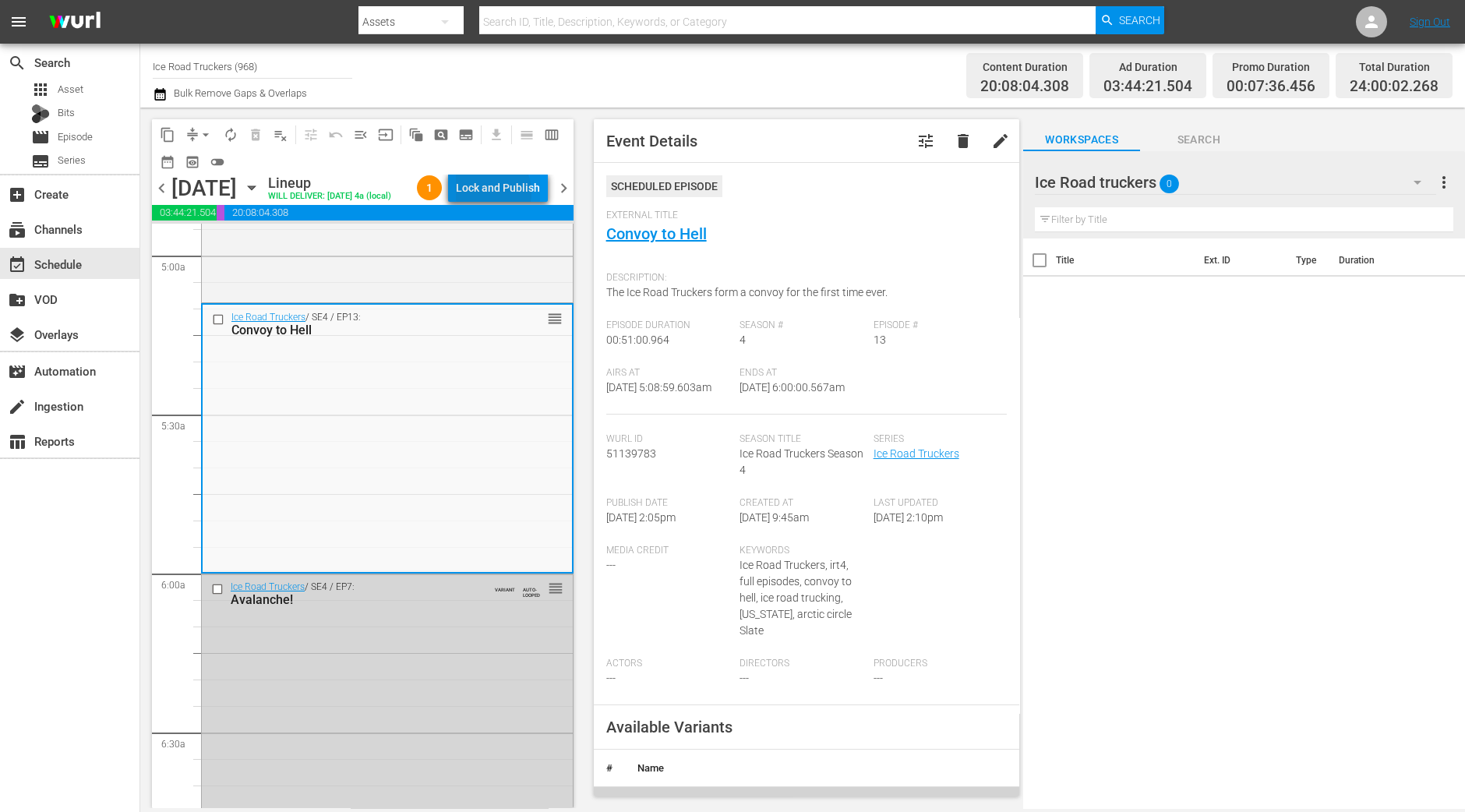
click at [495, 195] on div "Lock and Publish" at bounding box center [497, 188] width 84 height 28
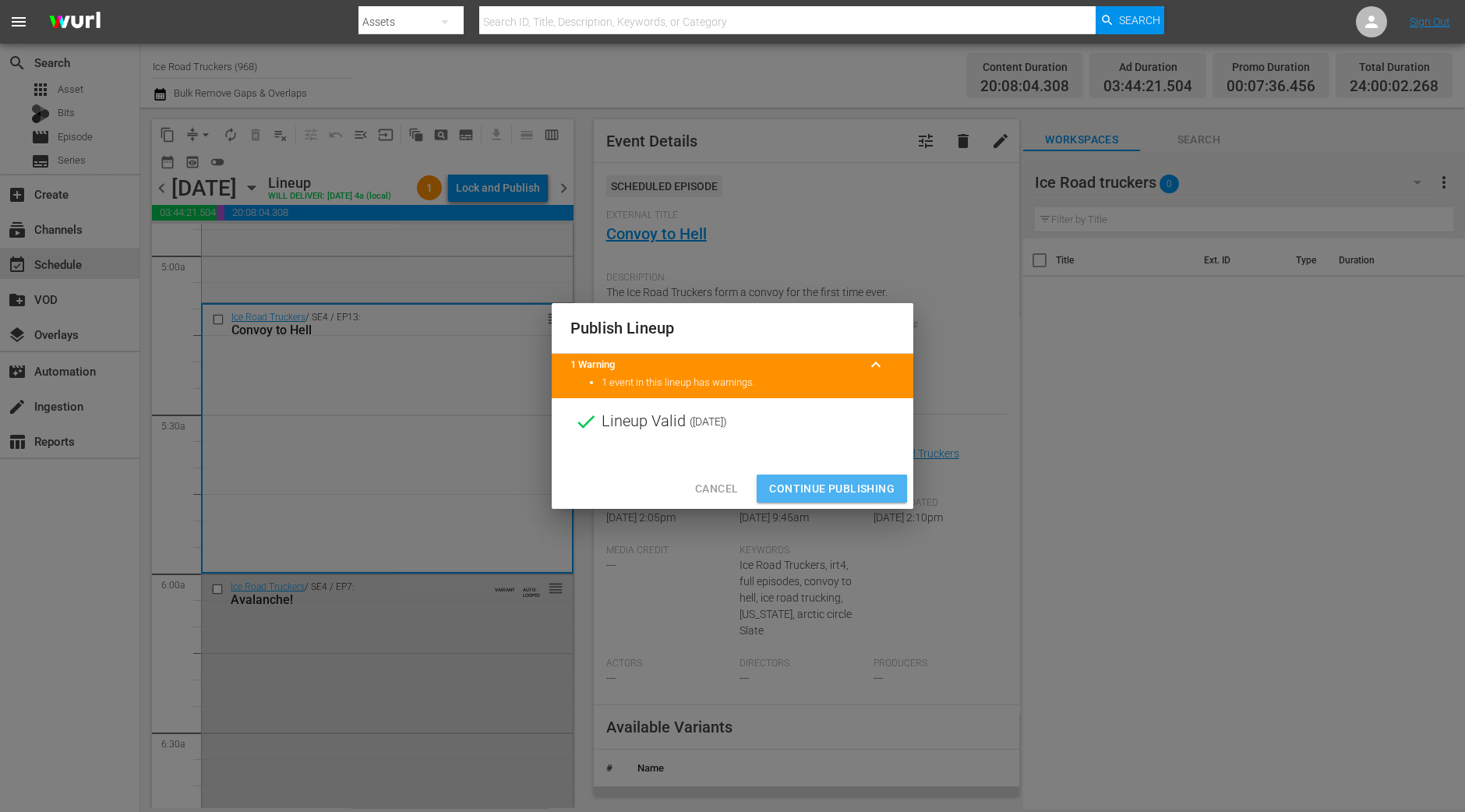
click at [808, 486] on span "Continue Publishing" at bounding box center [832, 488] width 125 height 19
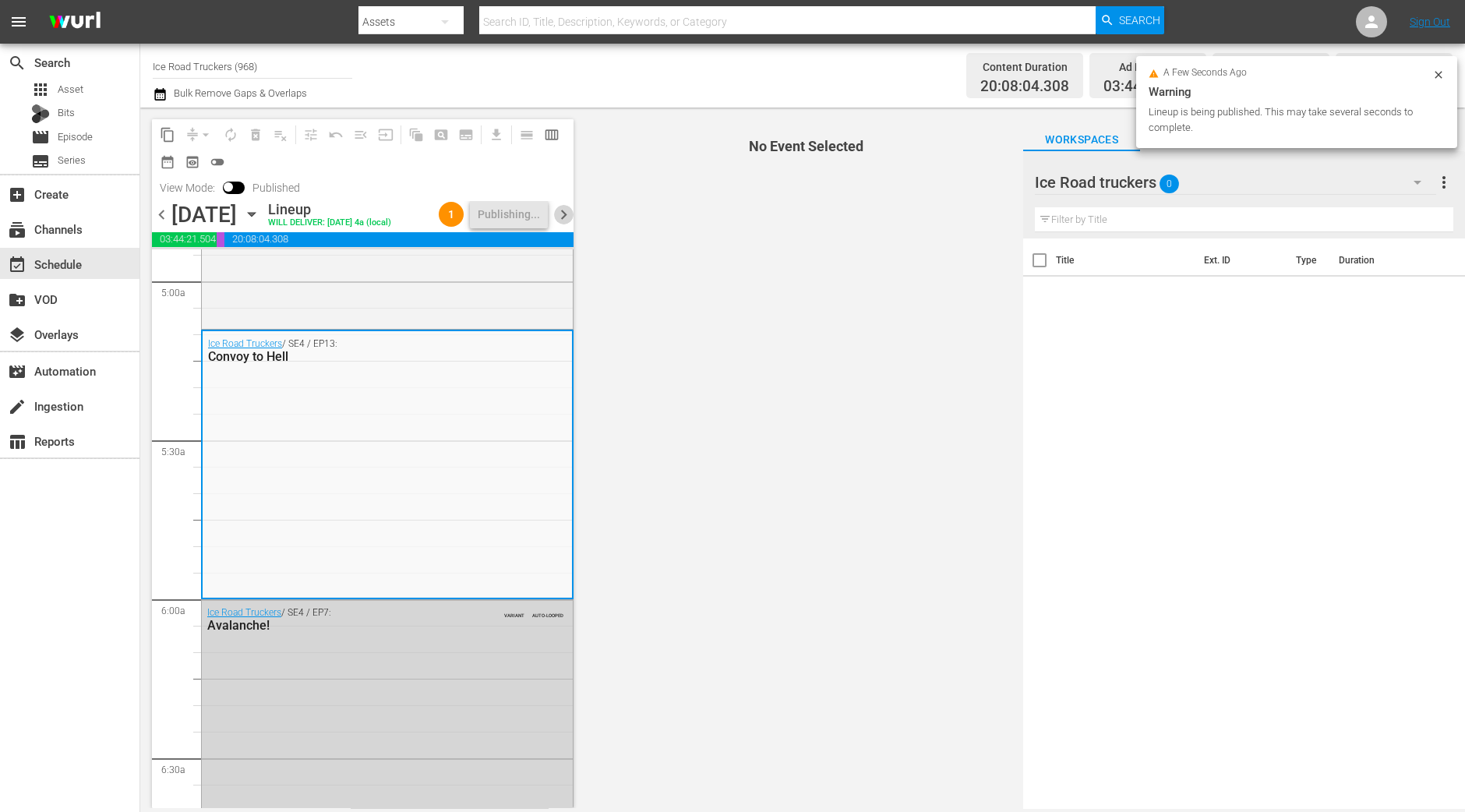
click at [562, 214] on span "chevron_right" at bounding box center [564, 214] width 19 height 19
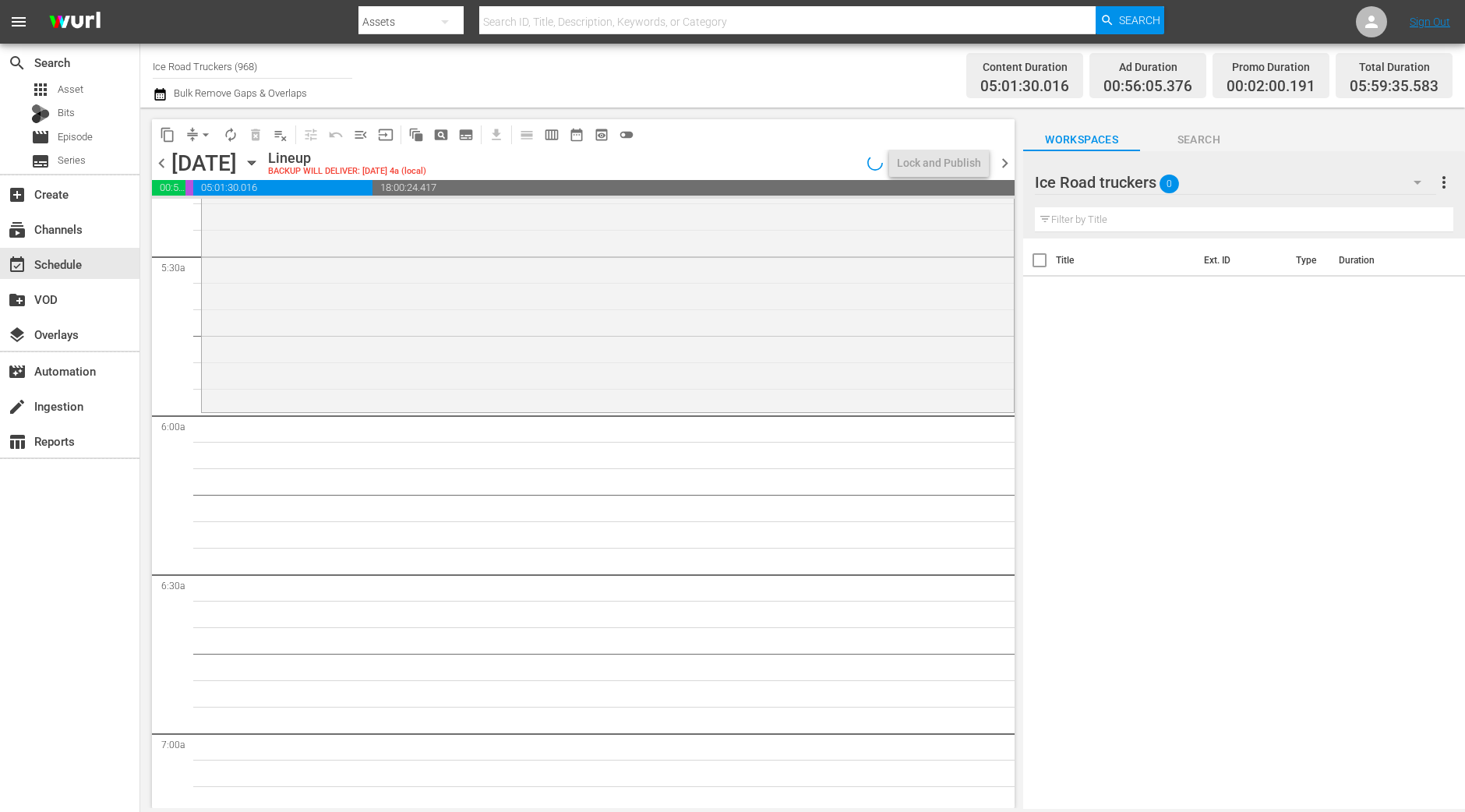
scroll to position [1584, 0]
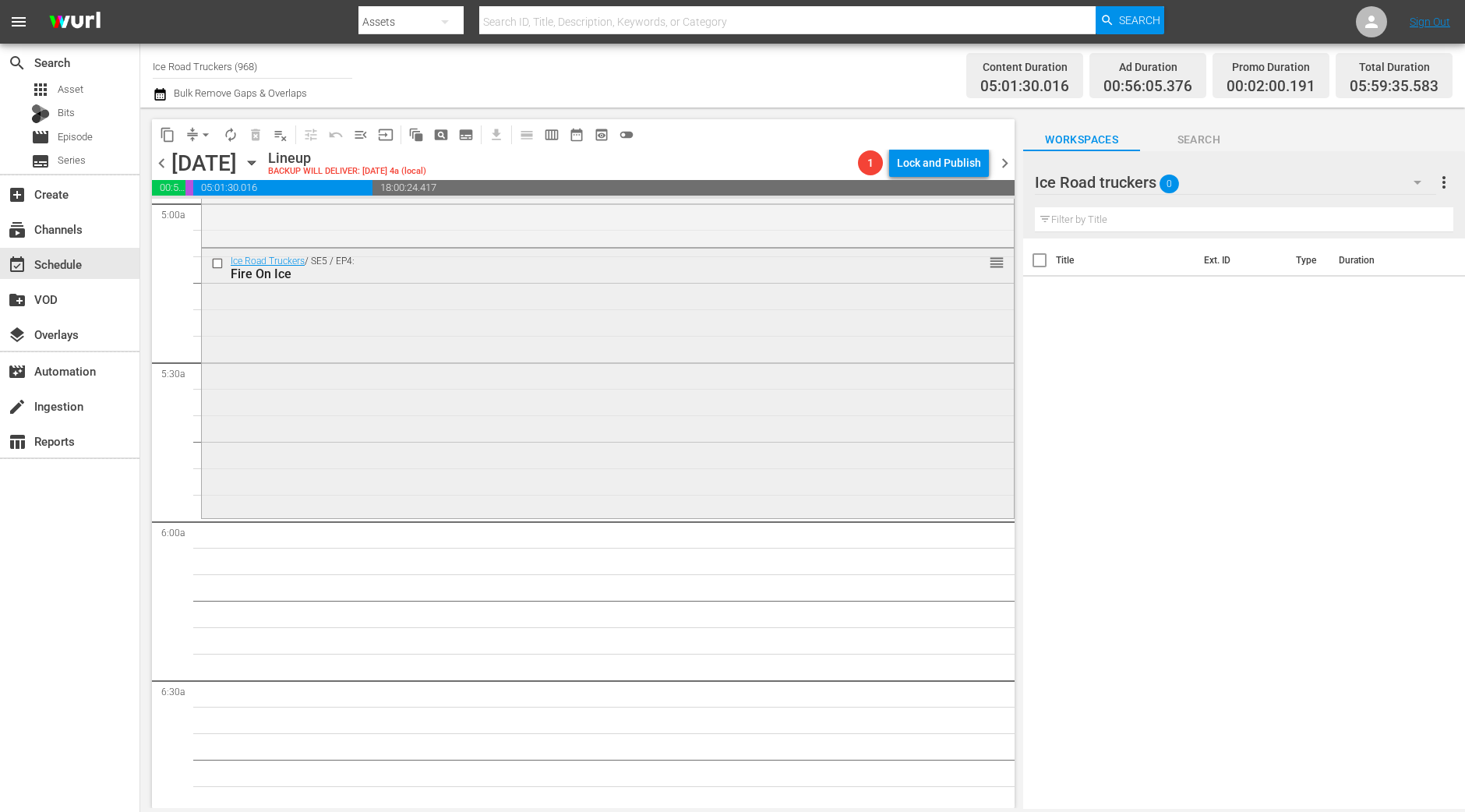
click at [524, 432] on div "Ice Road Truckers / SE5 / EP4: Fire On Ice reorder" at bounding box center [608, 382] width 812 height 266
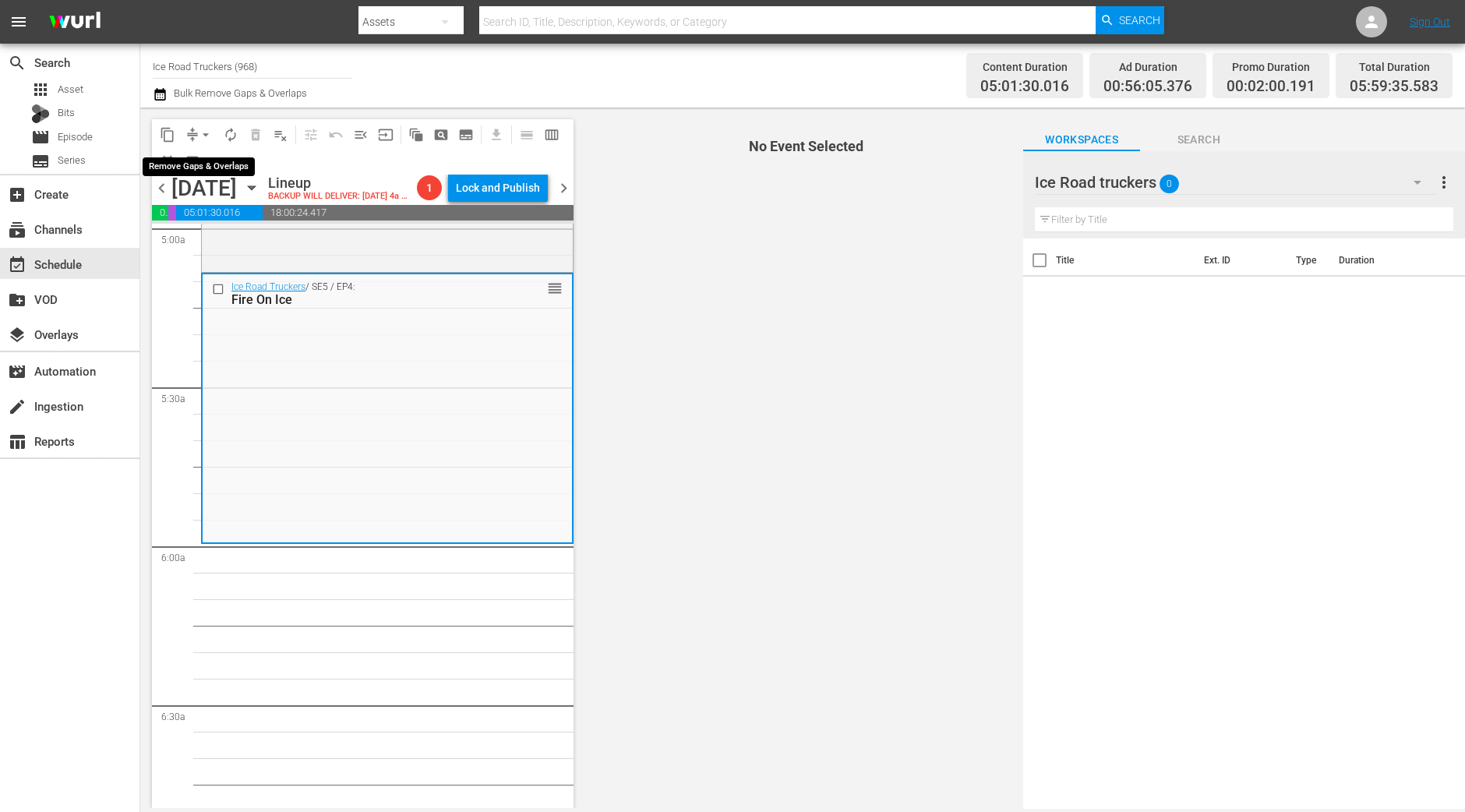
click at [207, 135] on span "arrow_drop_down" at bounding box center [206, 135] width 16 height 16
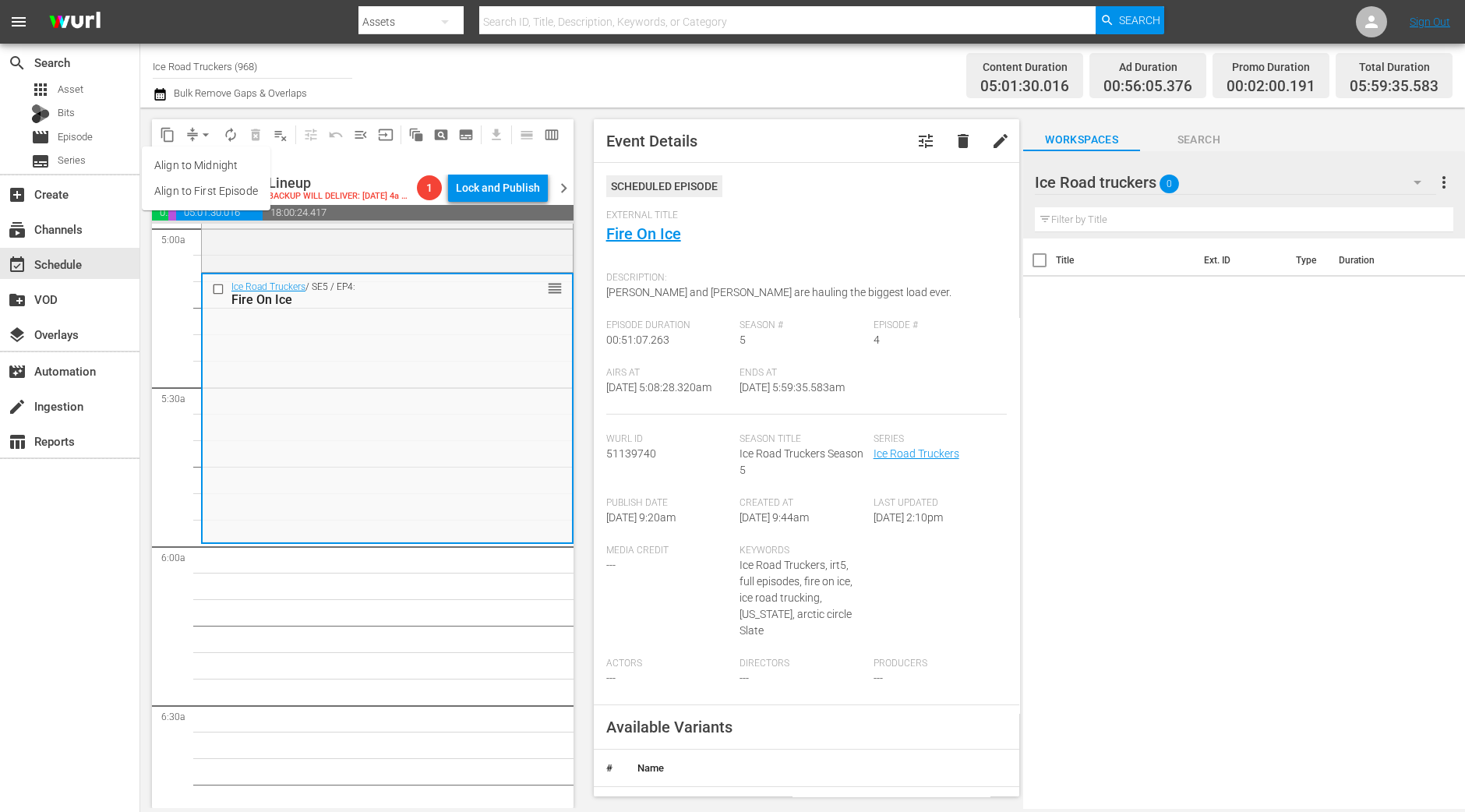
click at [206, 167] on li "Align to Midnight" at bounding box center [206, 165] width 129 height 26
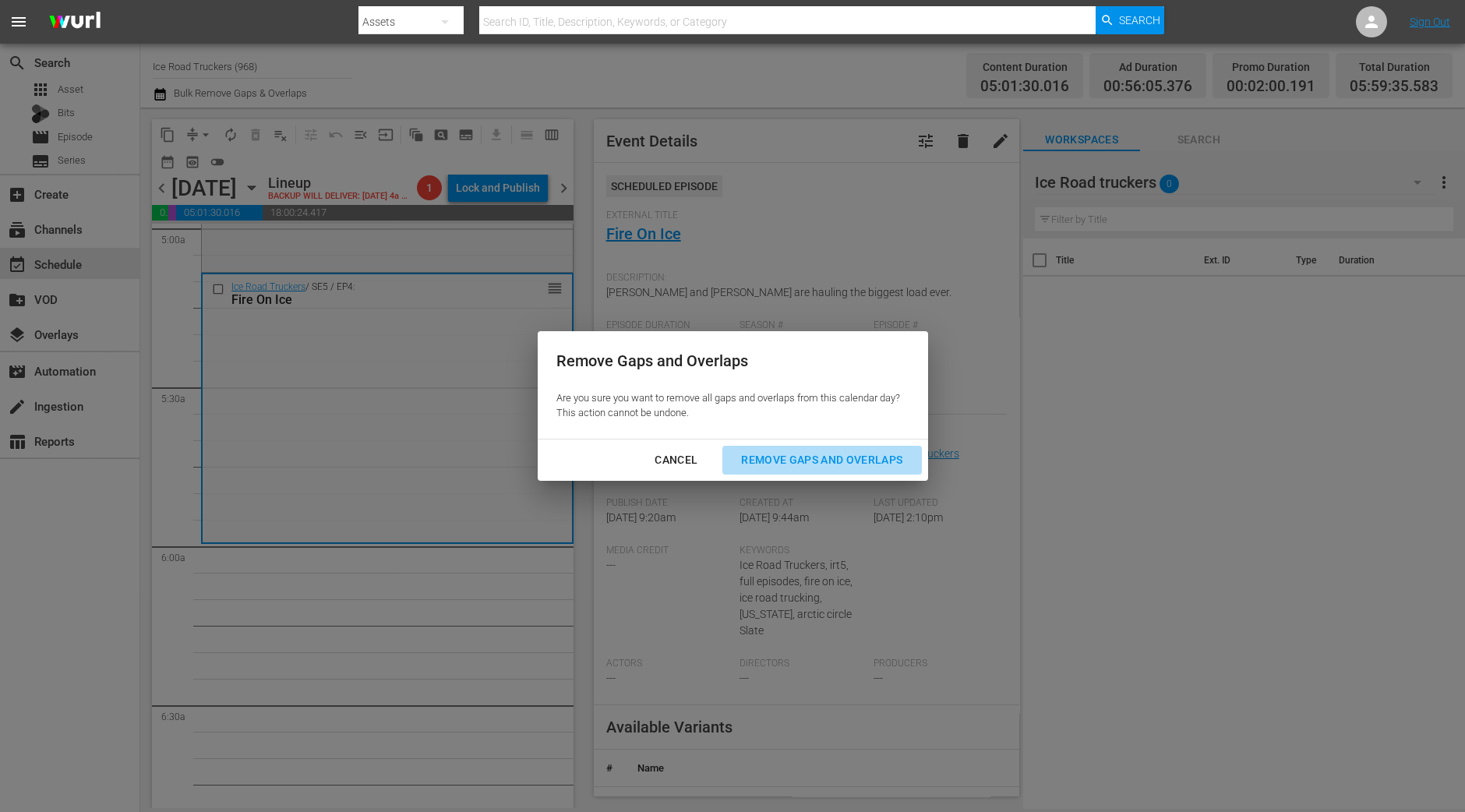
click at [861, 453] on div "Remove Gaps and Overlaps" at bounding box center [821, 460] width 186 height 19
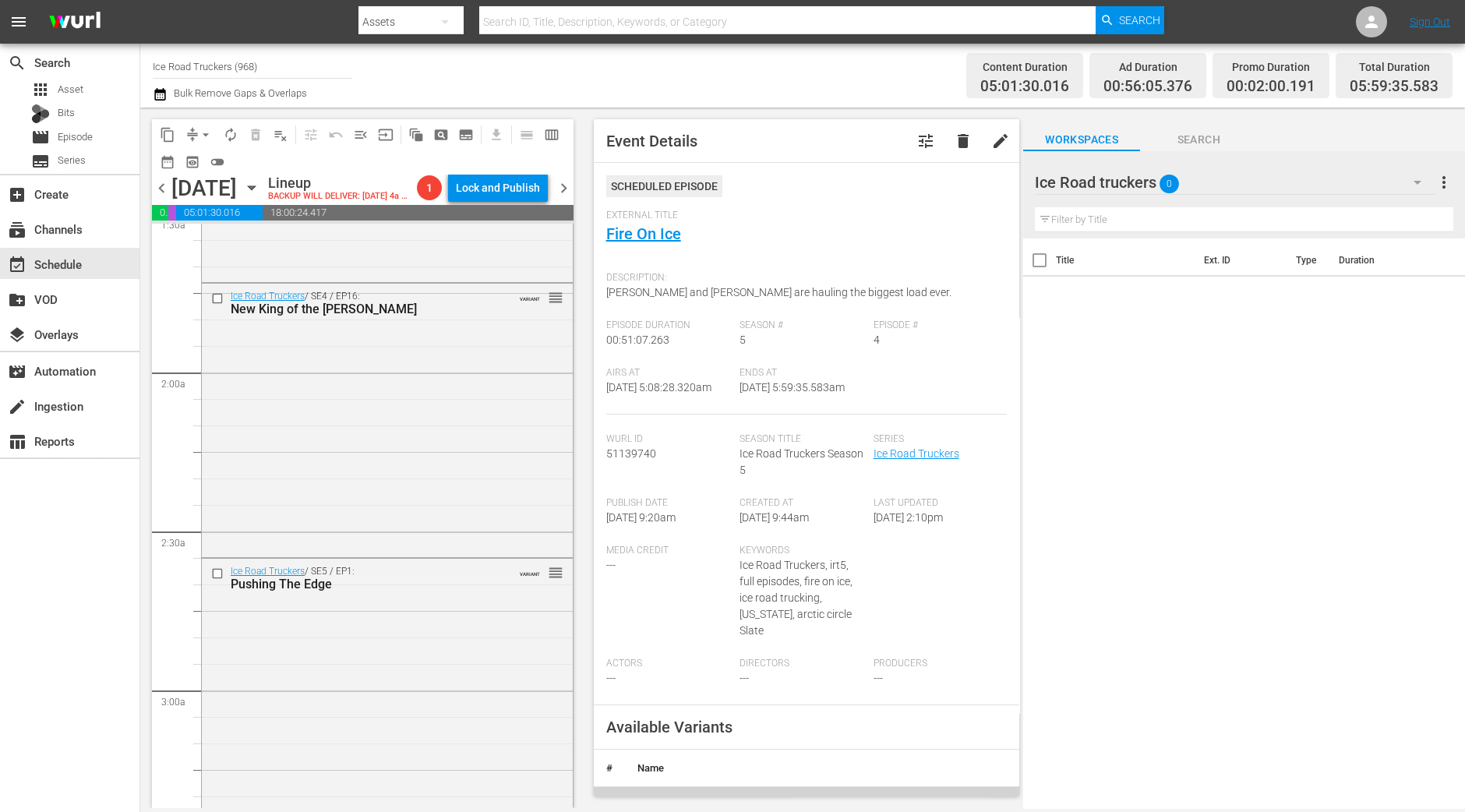
scroll to position [0, 0]
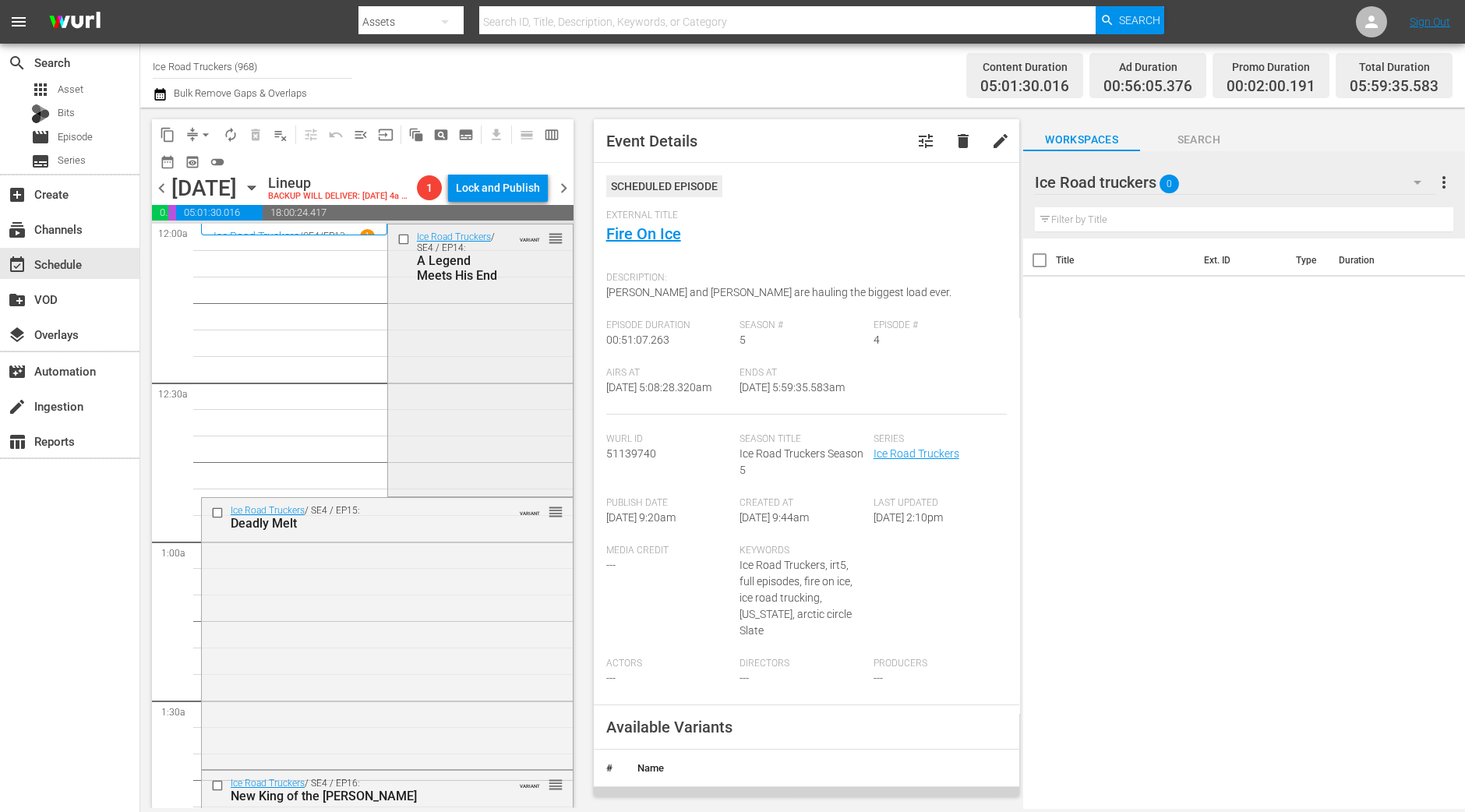
click at [440, 417] on div "Ice Road Truckers / SE4 / EP14: A Legend Meets His End VARIANT reorder" at bounding box center [480, 360] width 184 height 270
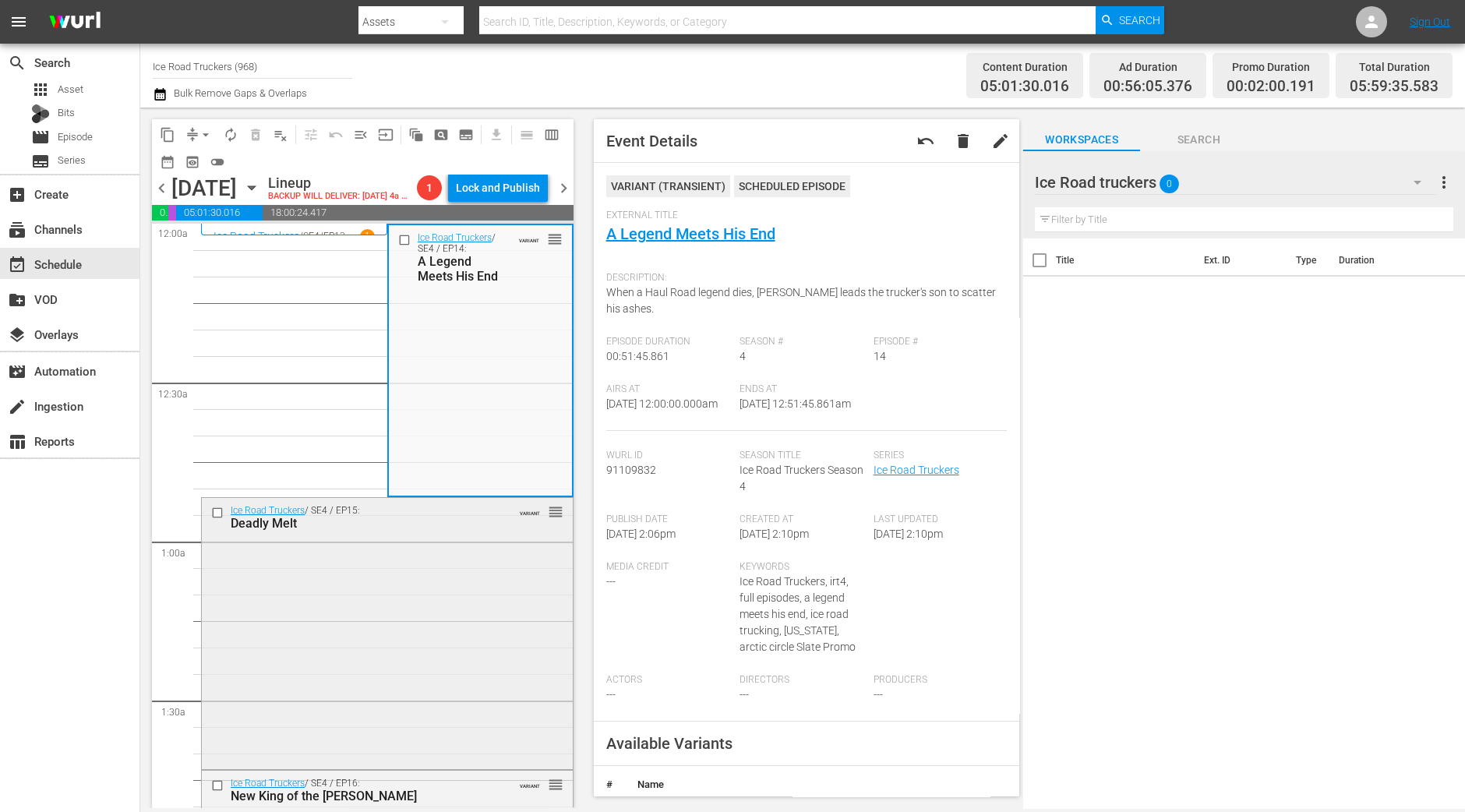
click at [455, 625] on div "Ice Road Truckers / SE4 / EP15: Deadly Melt VARIANT reorder" at bounding box center [387, 631] width 371 height 267
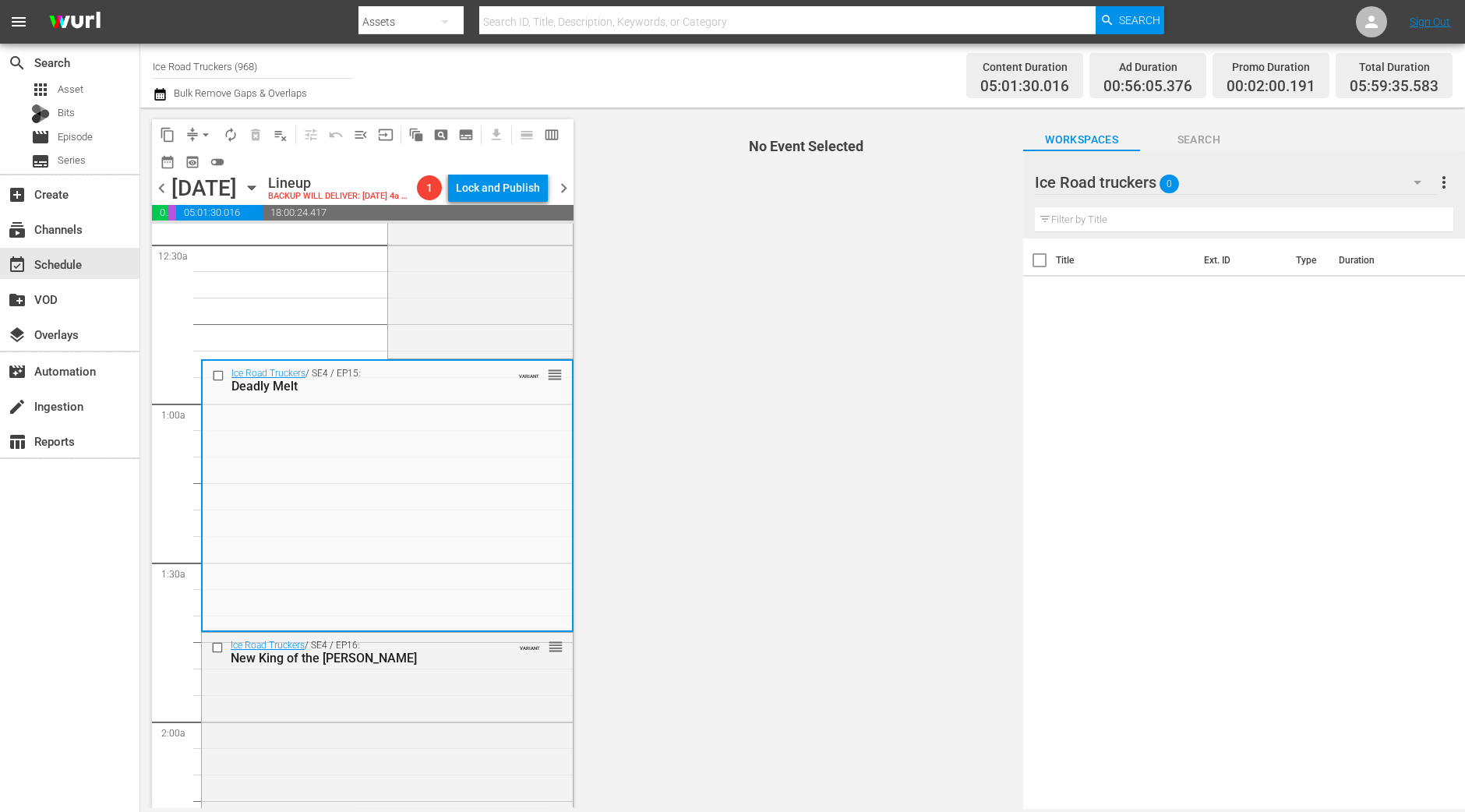
scroll to position [194, 0]
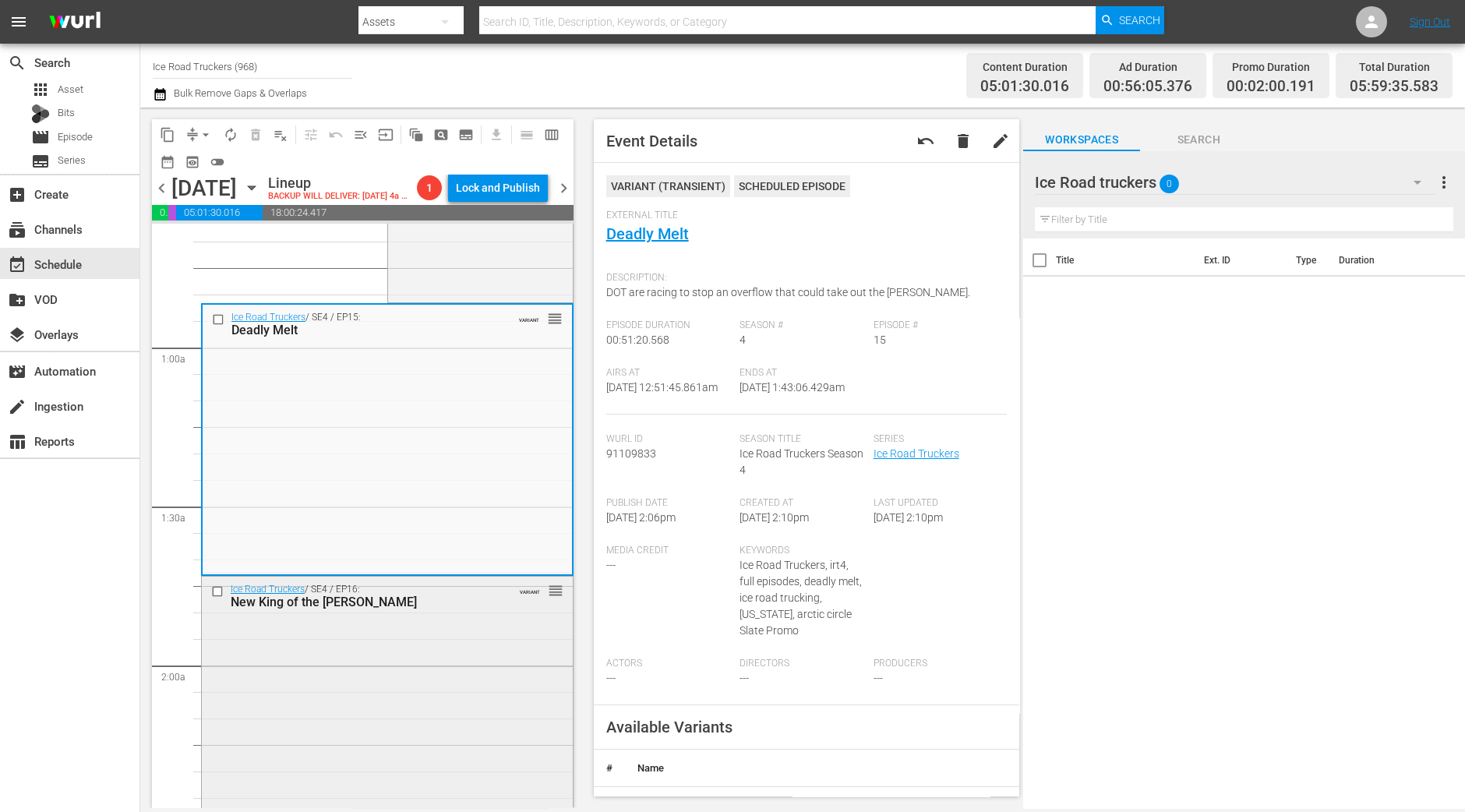
click at [484, 667] on div "Ice Road Truckers / SE4 / EP16: New King of the Dalton VARIANT reorder" at bounding box center [387, 711] width 371 height 271
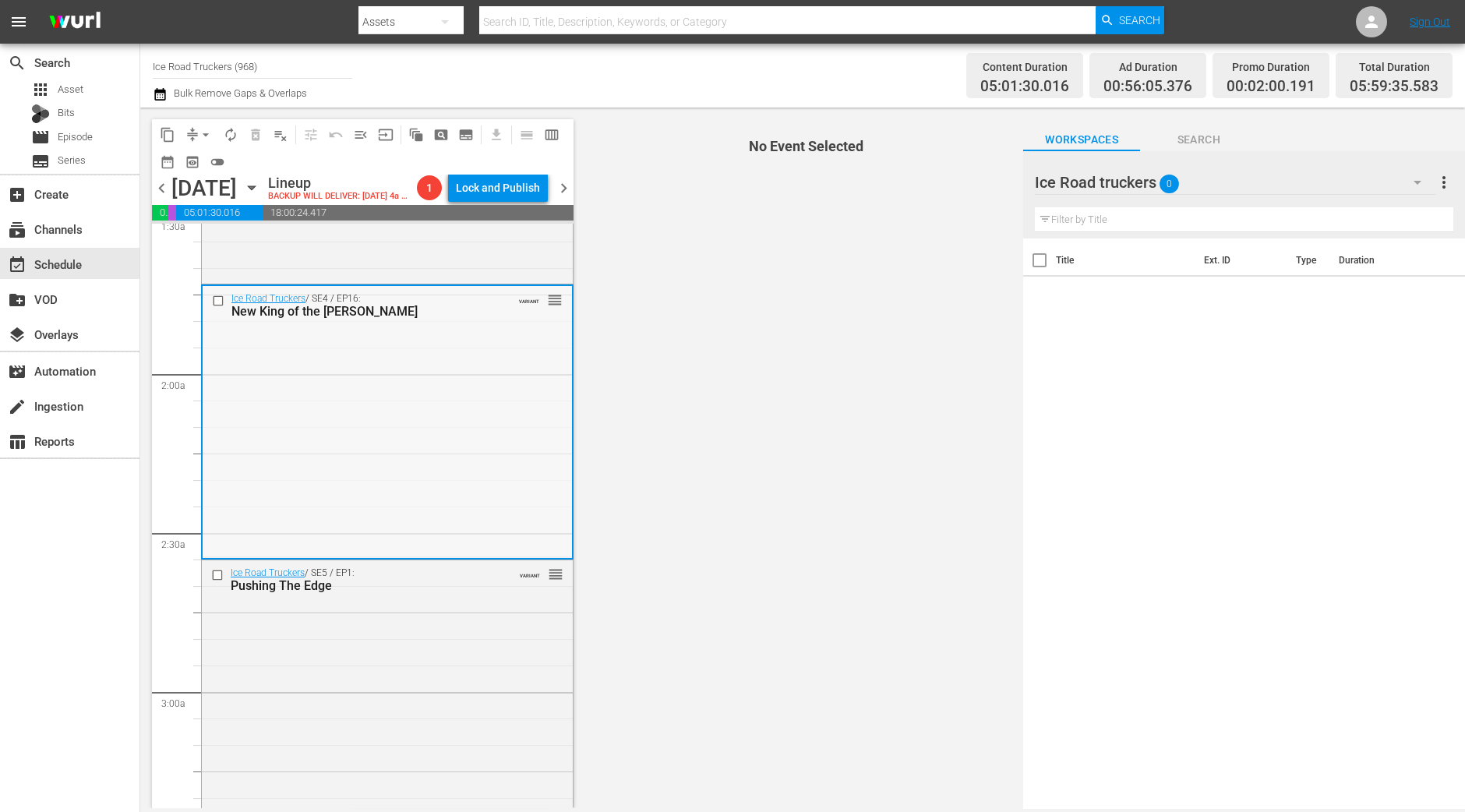
scroll to position [487, 0]
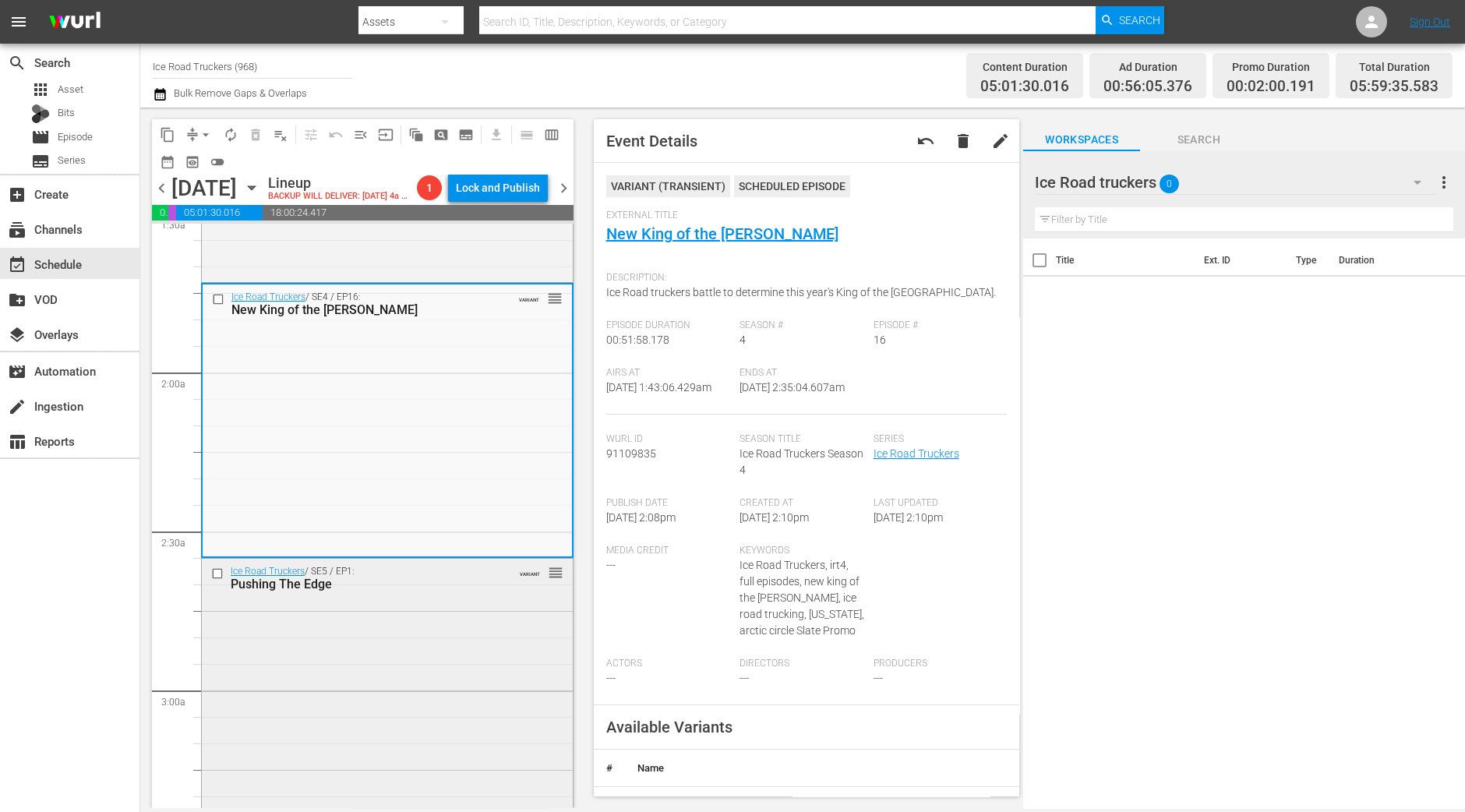
click at [431, 585] on div "Ice Road Truckers / SE5 / EP1: Pushing The Edge VARIANT reorder" at bounding box center [387, 577] width 371 height 38
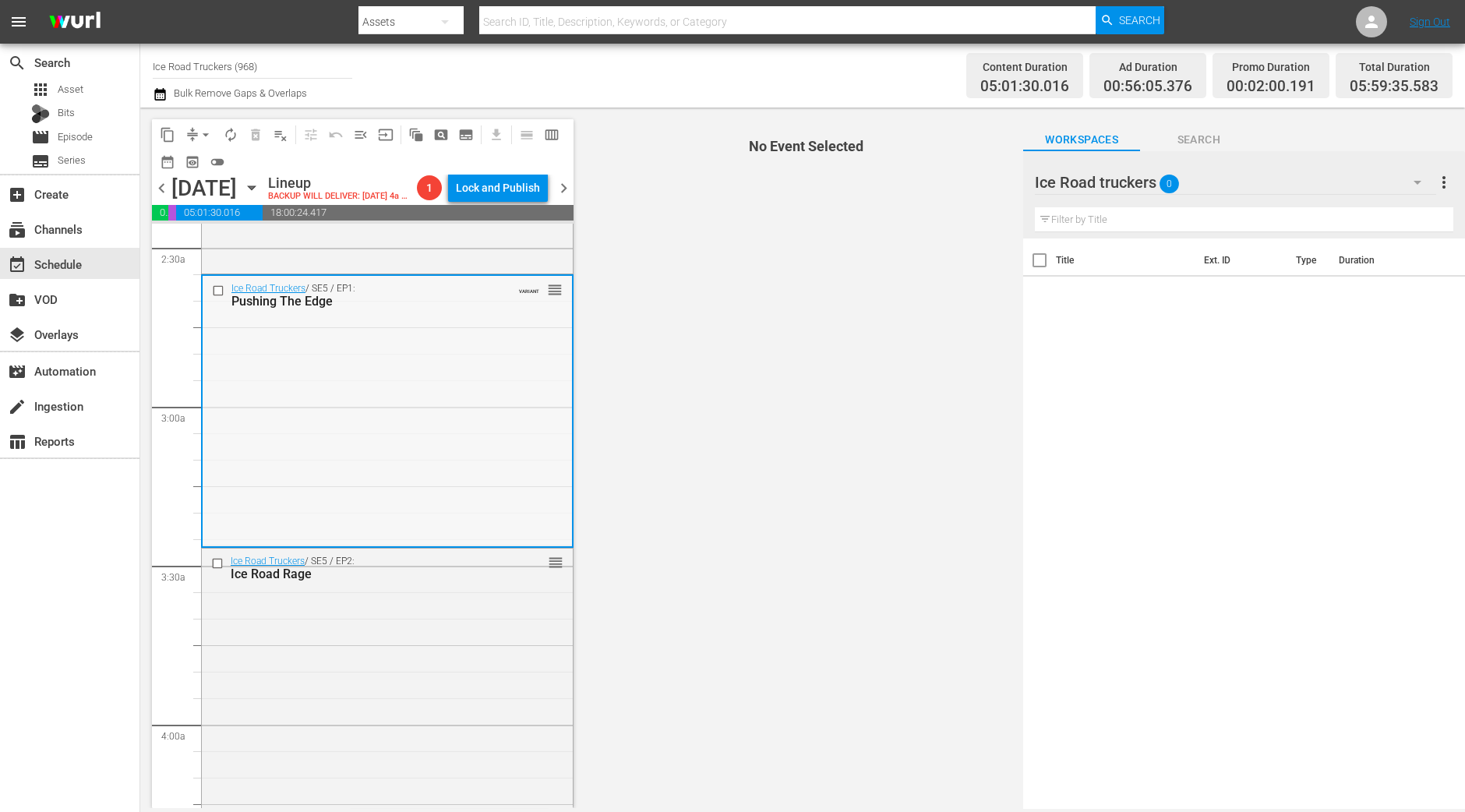
scroll to position [778, 0]
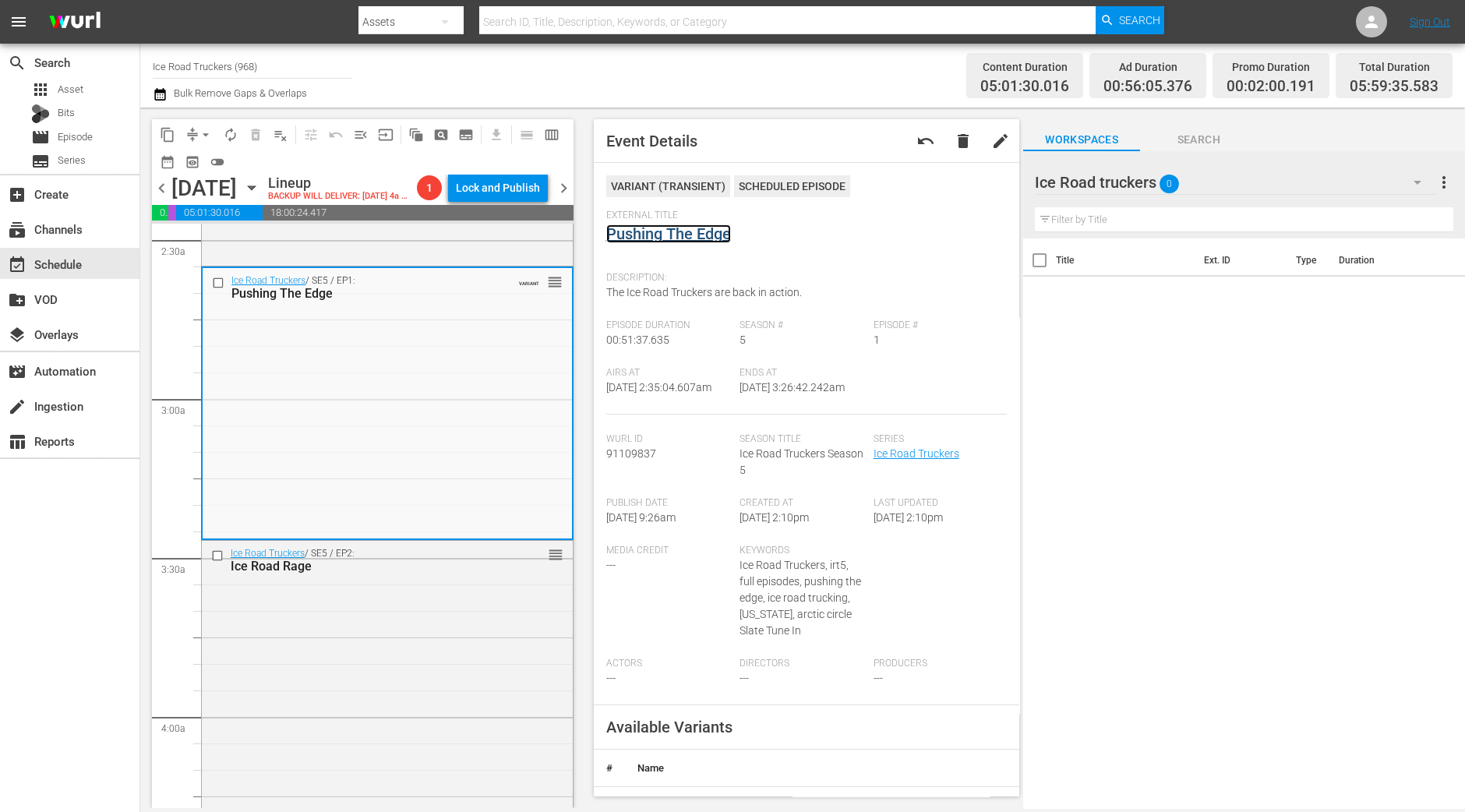
drag, startPoint x: 659, startPoint y: 255, endPoint x: 659, endPoint y: 231, distance: 24.0
click at [517, 616] on div "Ice Road Truckers / SE5 / EP2: Ice Road Rage reorder" at bounding box center [387, 673] width 371 height 264
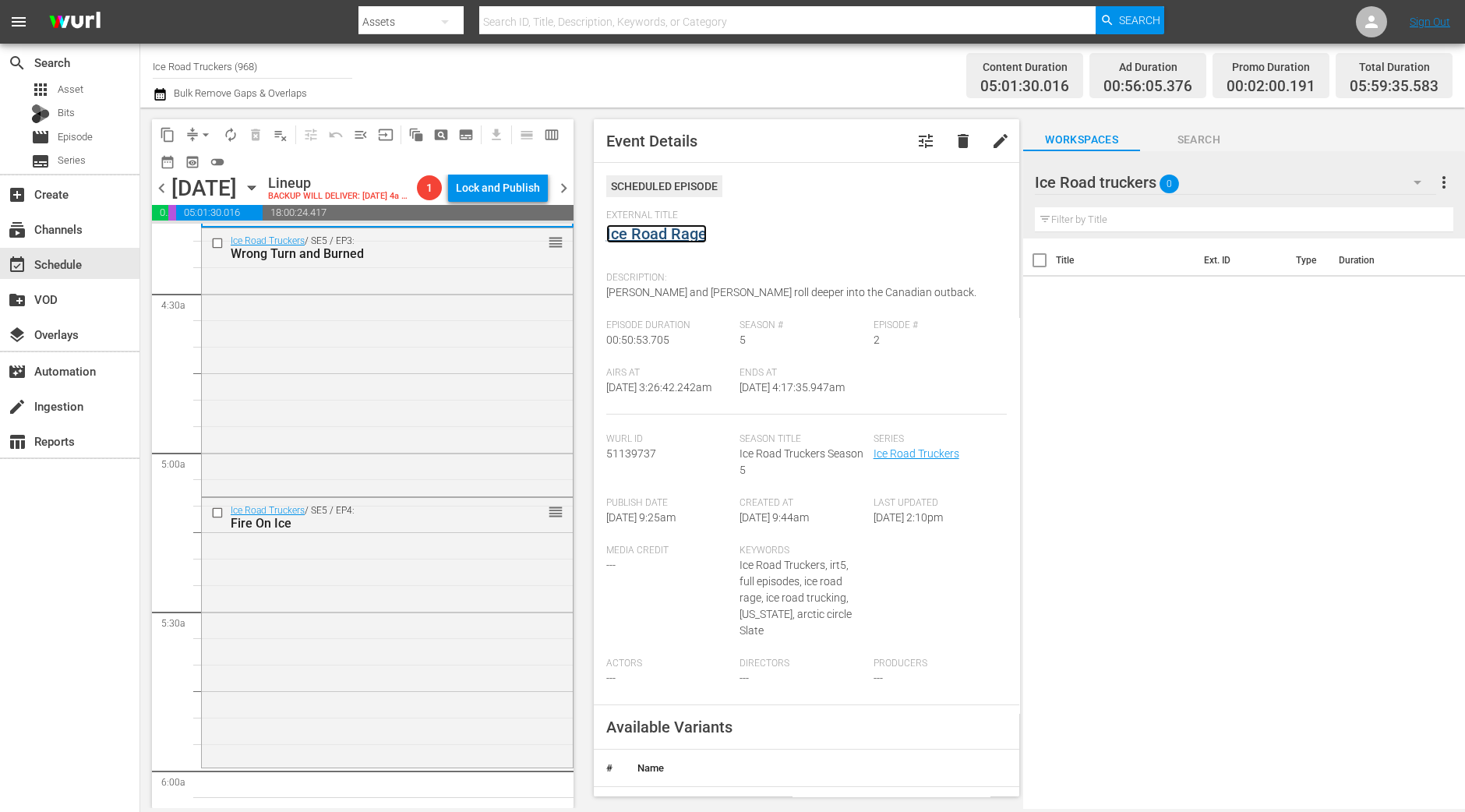
scroll to position [1363, 0]
click at [466, 452] on div "Ice Road Truckers / SE5 / EP3: Wrong Turn and Burned reorder" at bounding box center [387, 358] width 371 height 264
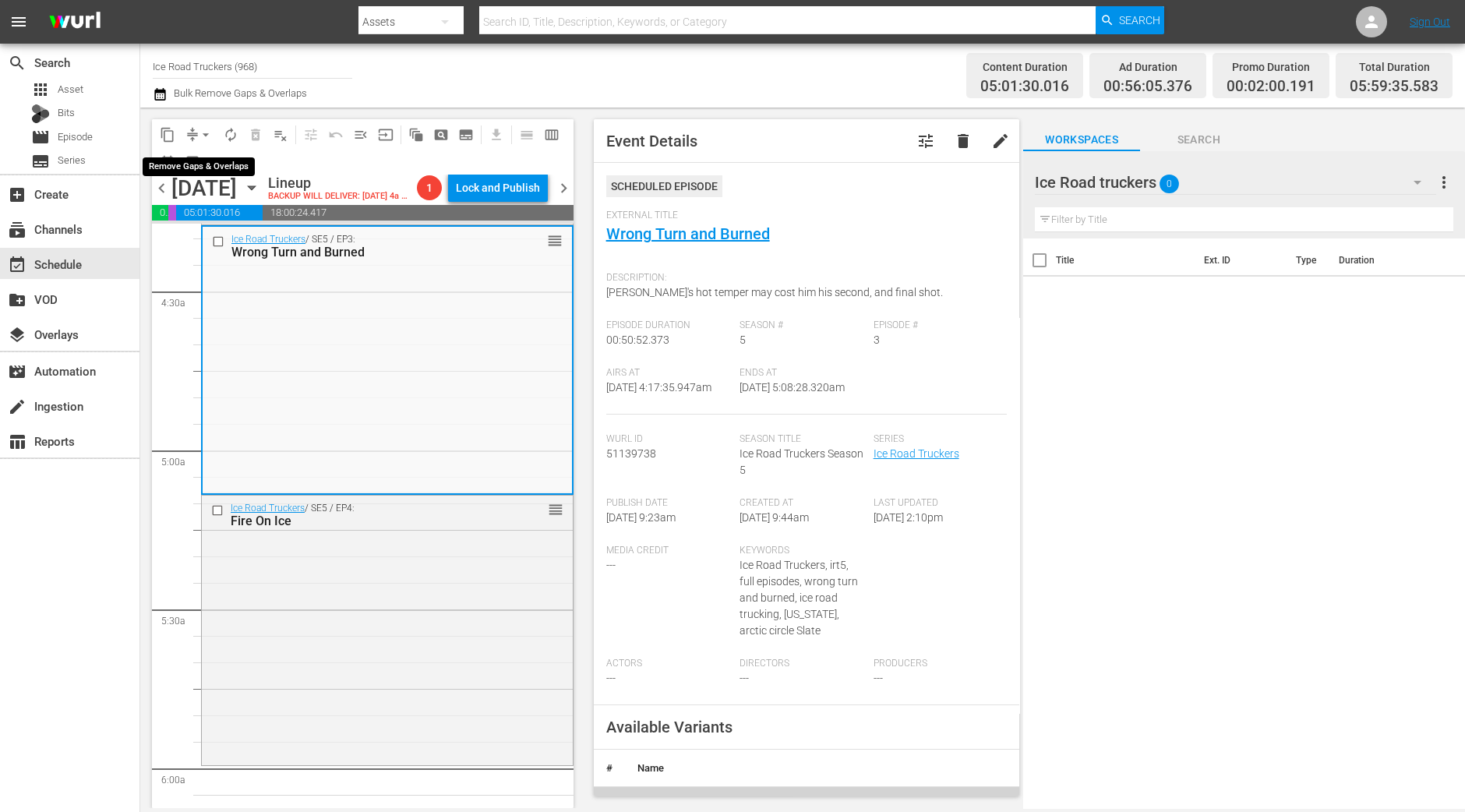
click at [203, 143] on button "arrow_drop_down" at bounding box center [206, 135] width 25 height 25
click at [201, 162] on li "Align to Midnight" at bounding box center [206, 165] width 164 height 26
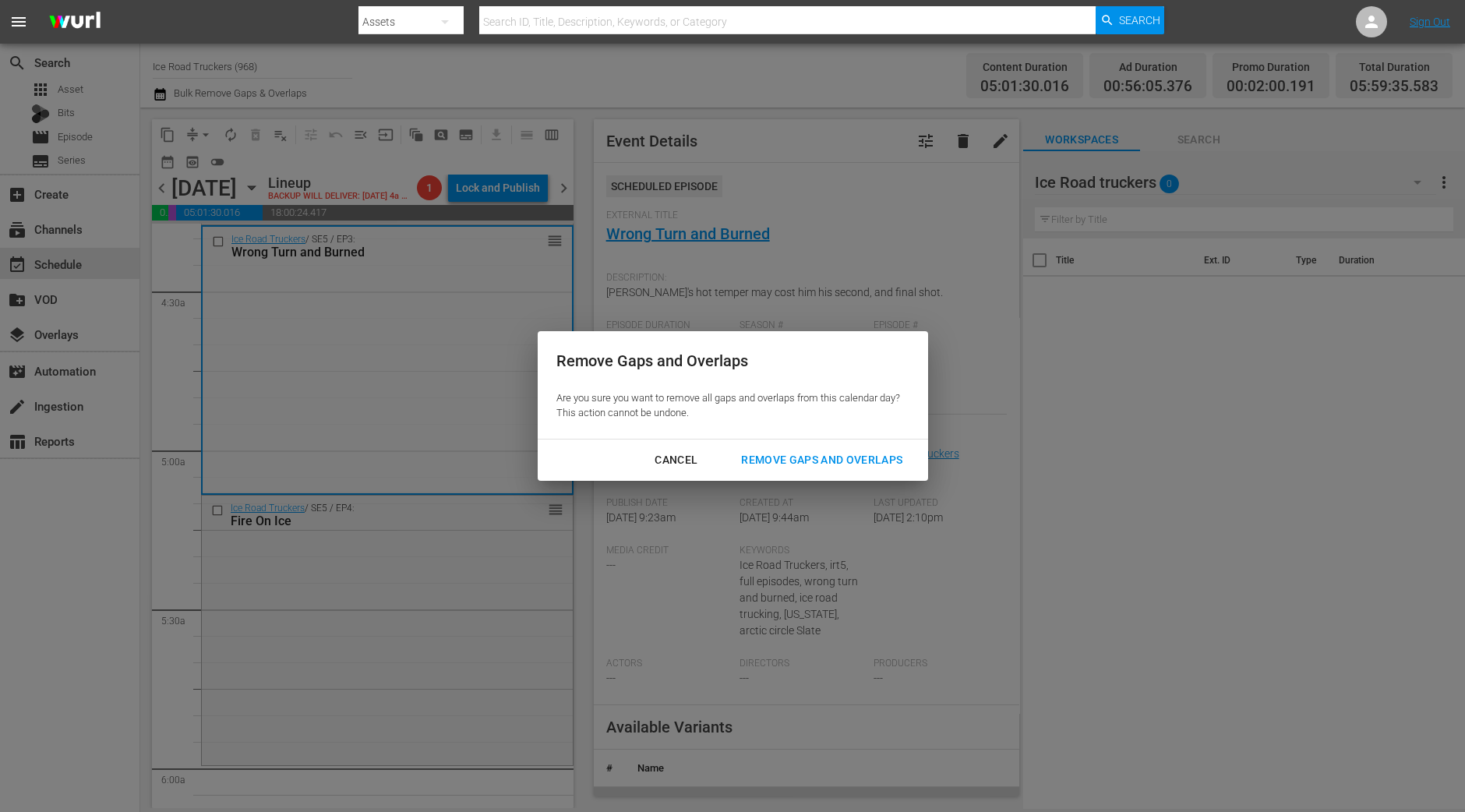
click at [788, 460] on div "Remove Gaps and Overlaps" at bounding box center [821, 460] width 186 height 19
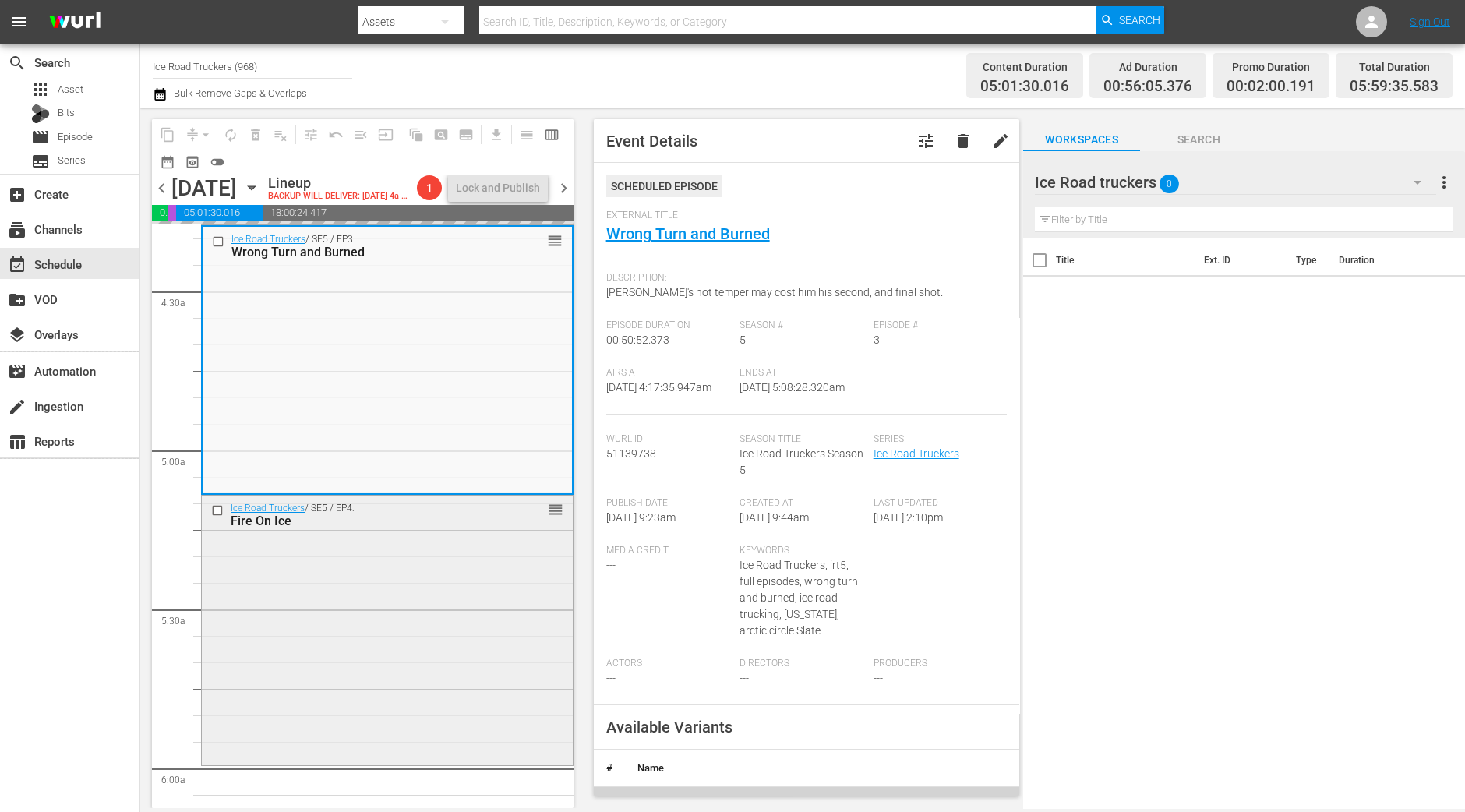
click at [487, 605] on div "Ice Road Truckers / SE5 / EP4: Fire On Ice reorder" at bounding box center [387, 629] width 371 height 266
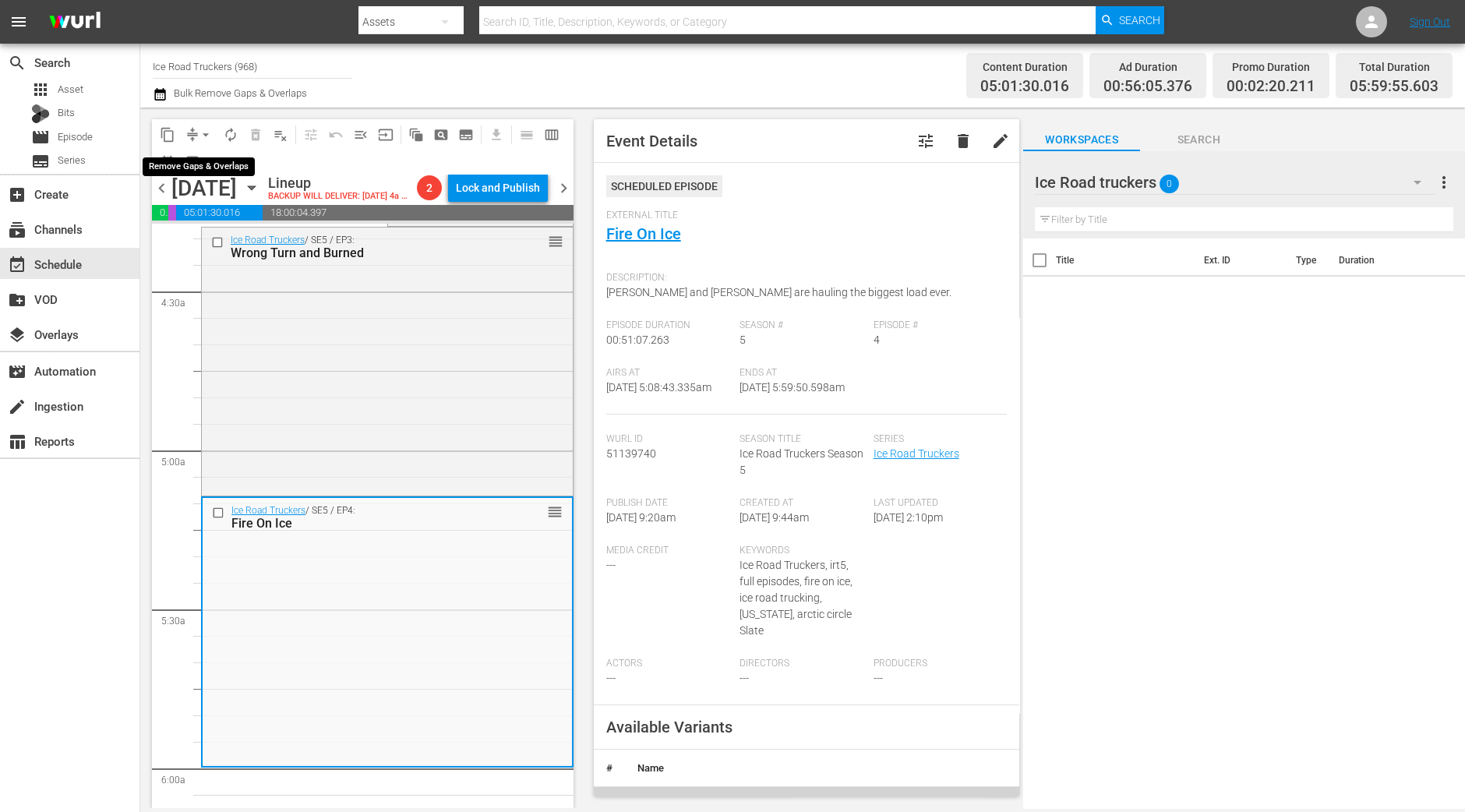
click at [198, 133] on span "arrow_drop_down" at bounding box center [206, 135] width 16 height 16
click at [219, 160] on li "Align to Midnight" at bounding box center [206, 165] width 164 height 26
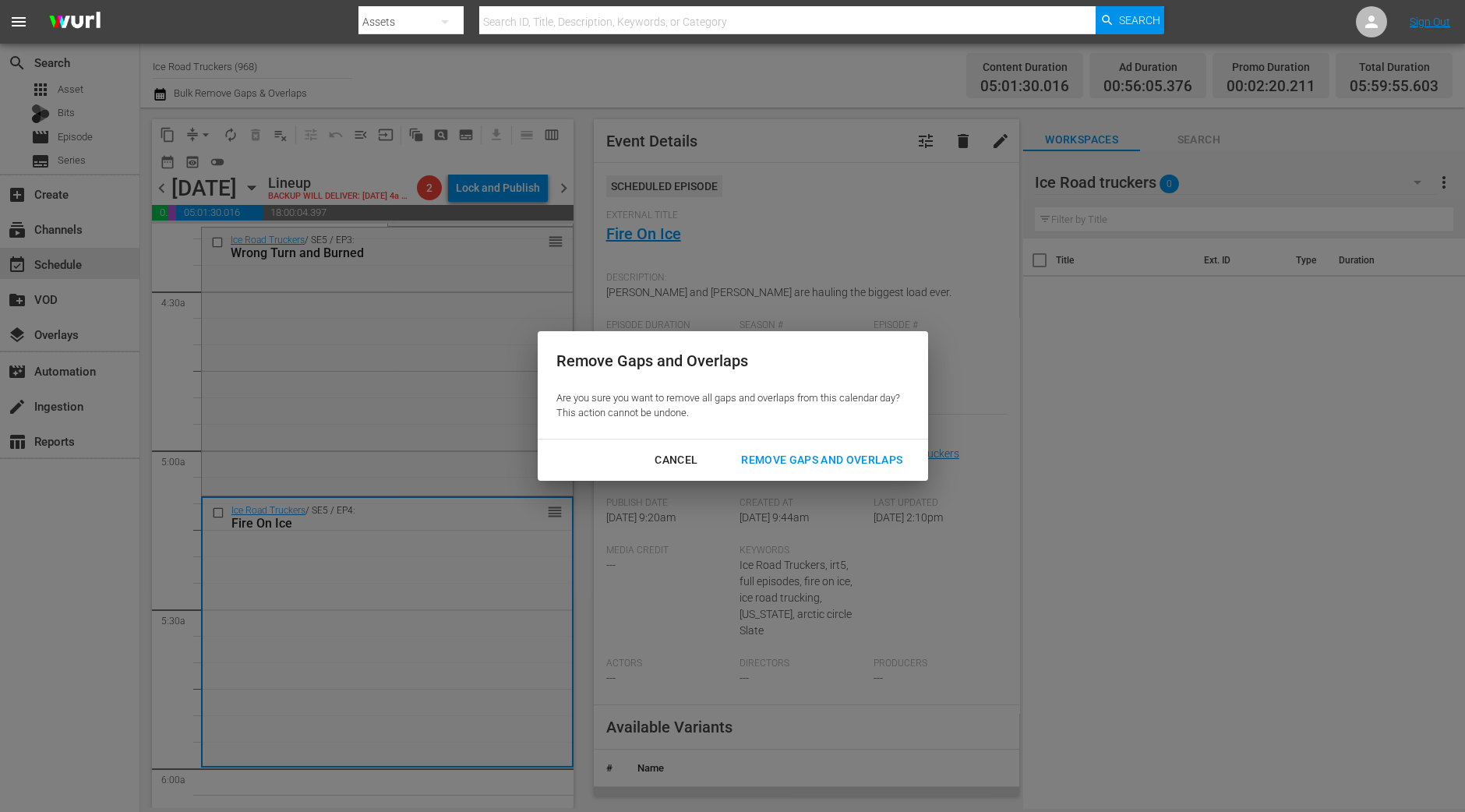
click at [880, 475] on div "Cancel Remove Gaps and Overlaps" at bounding box center [733, 459] width 391 height 41
click at [875, 460] on div "Remove Gaps and Overlaps" at bounding box center [821, 460] width 186 height 19
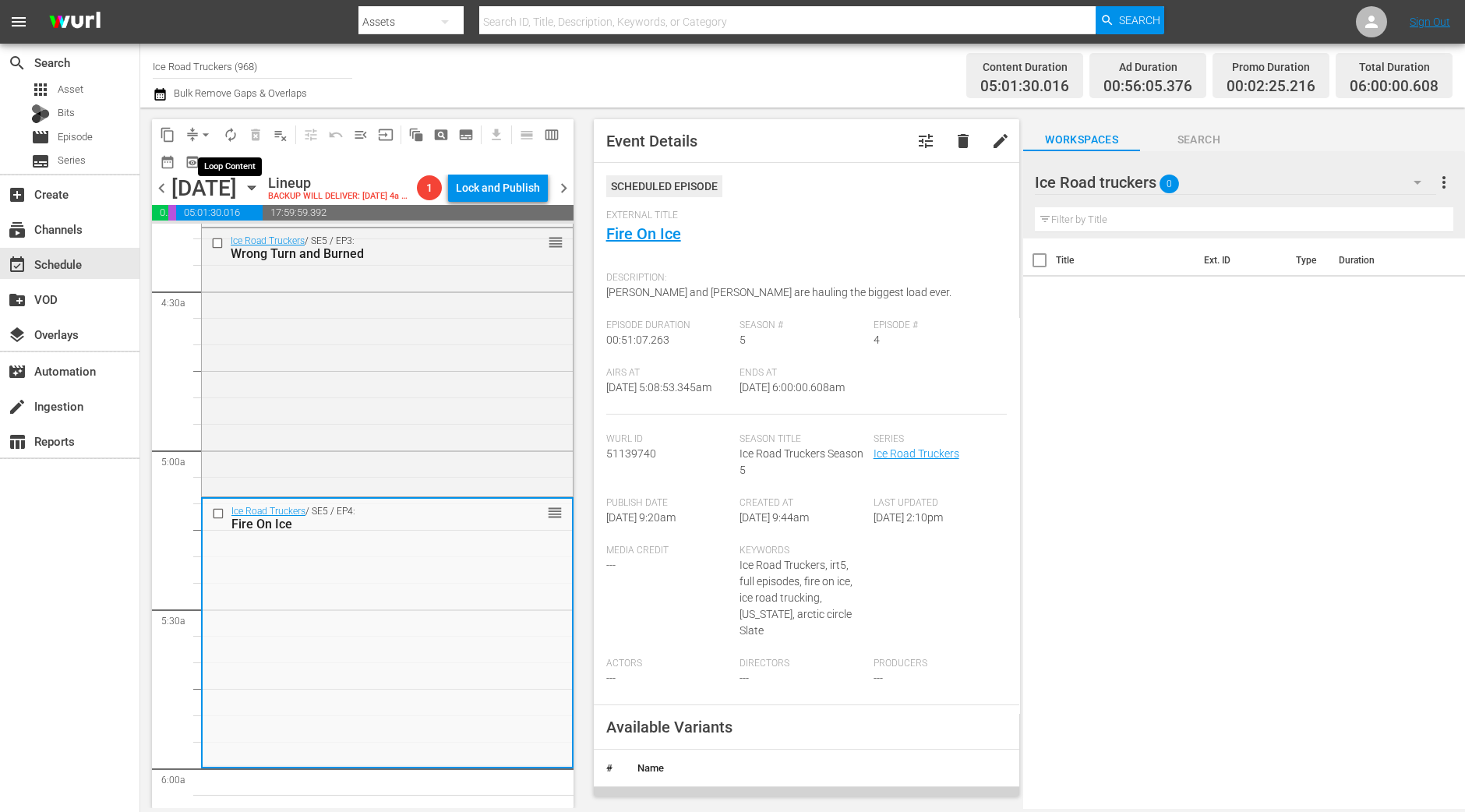
click at [224, 134] on span "autorenew_outlined" at bounding box center [231, 135] width 16 height 16
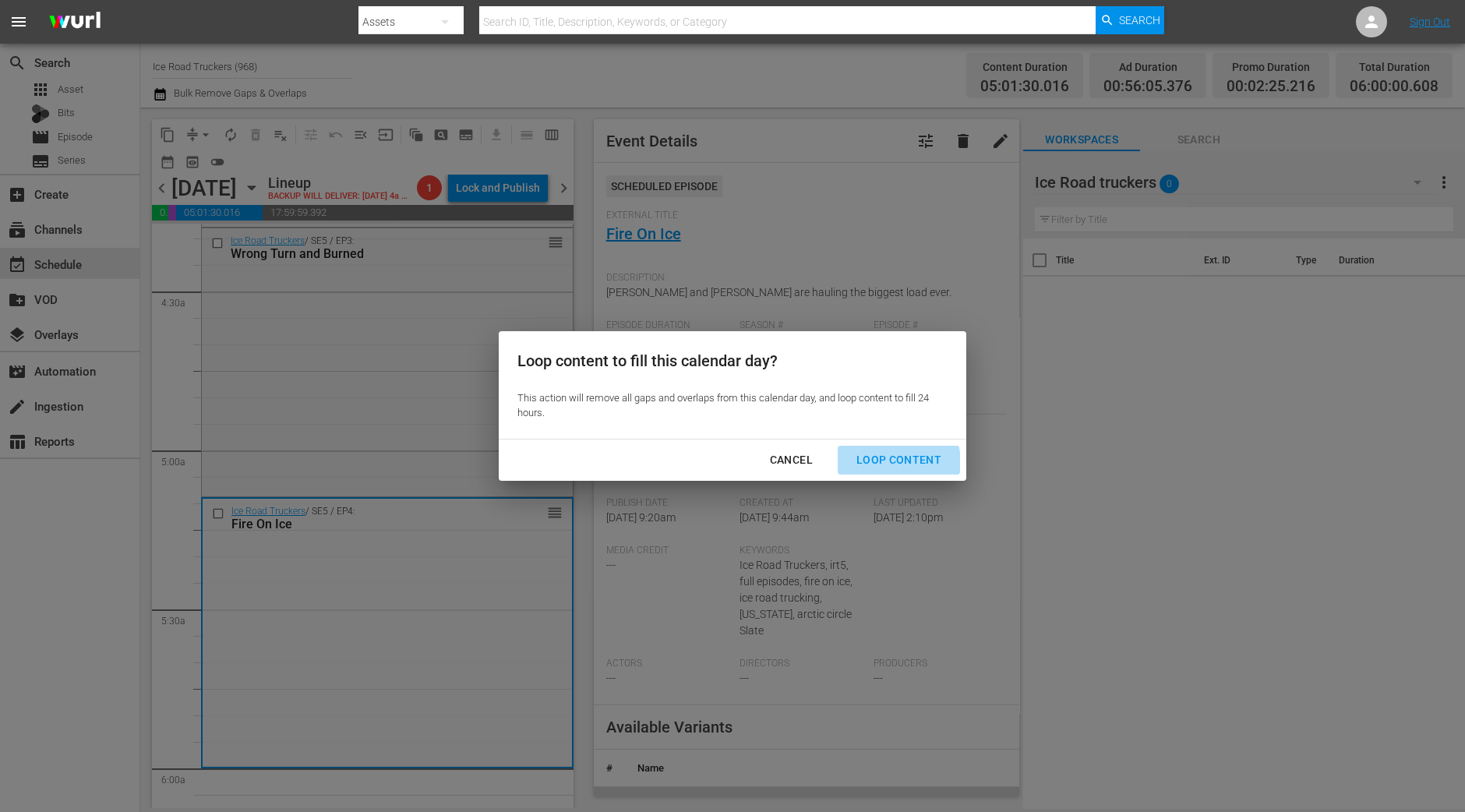
click at [885, 464] on div "Loop Content" at bounding box center [899, 460] width 110 height 19
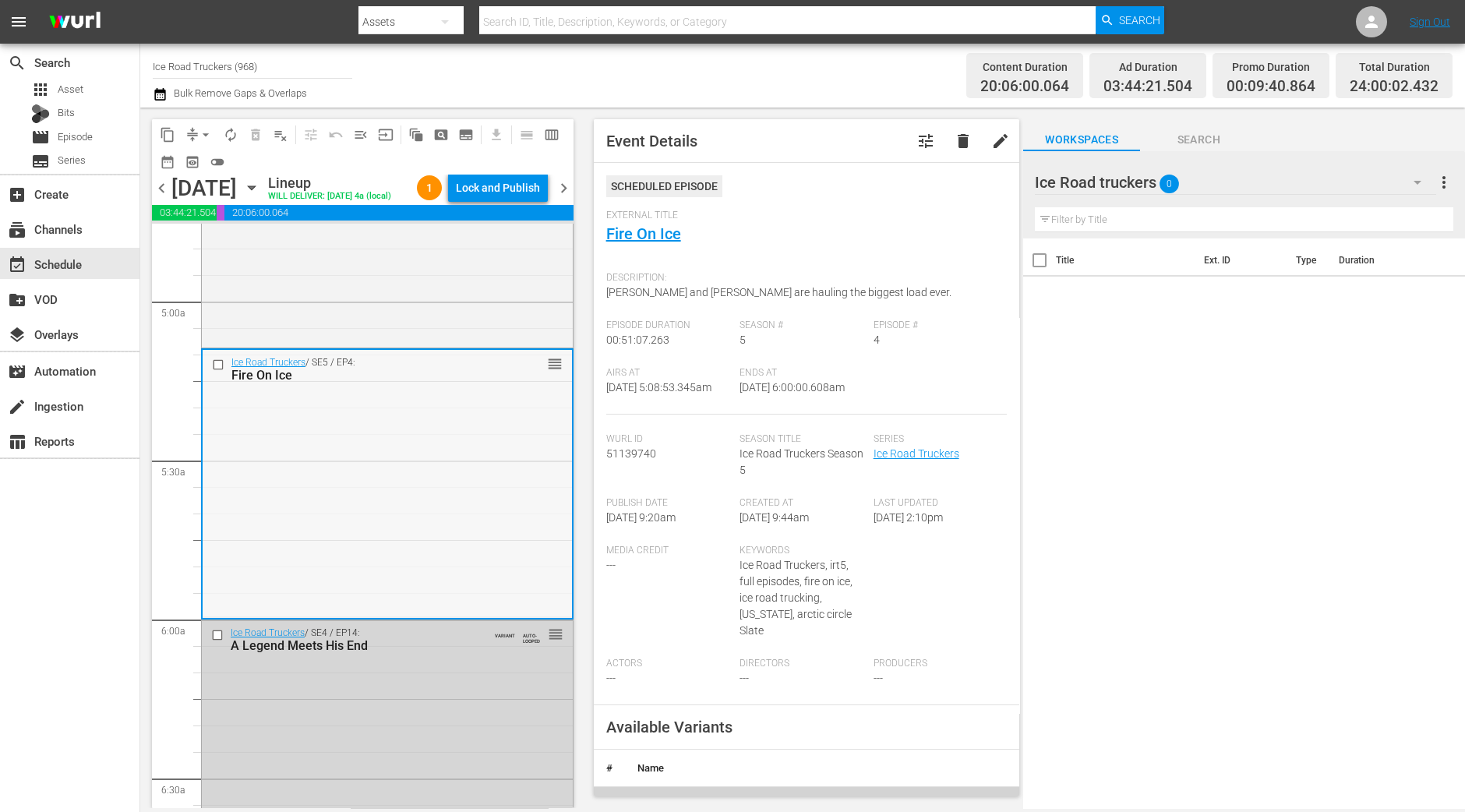
scroll to position [1557, 0]
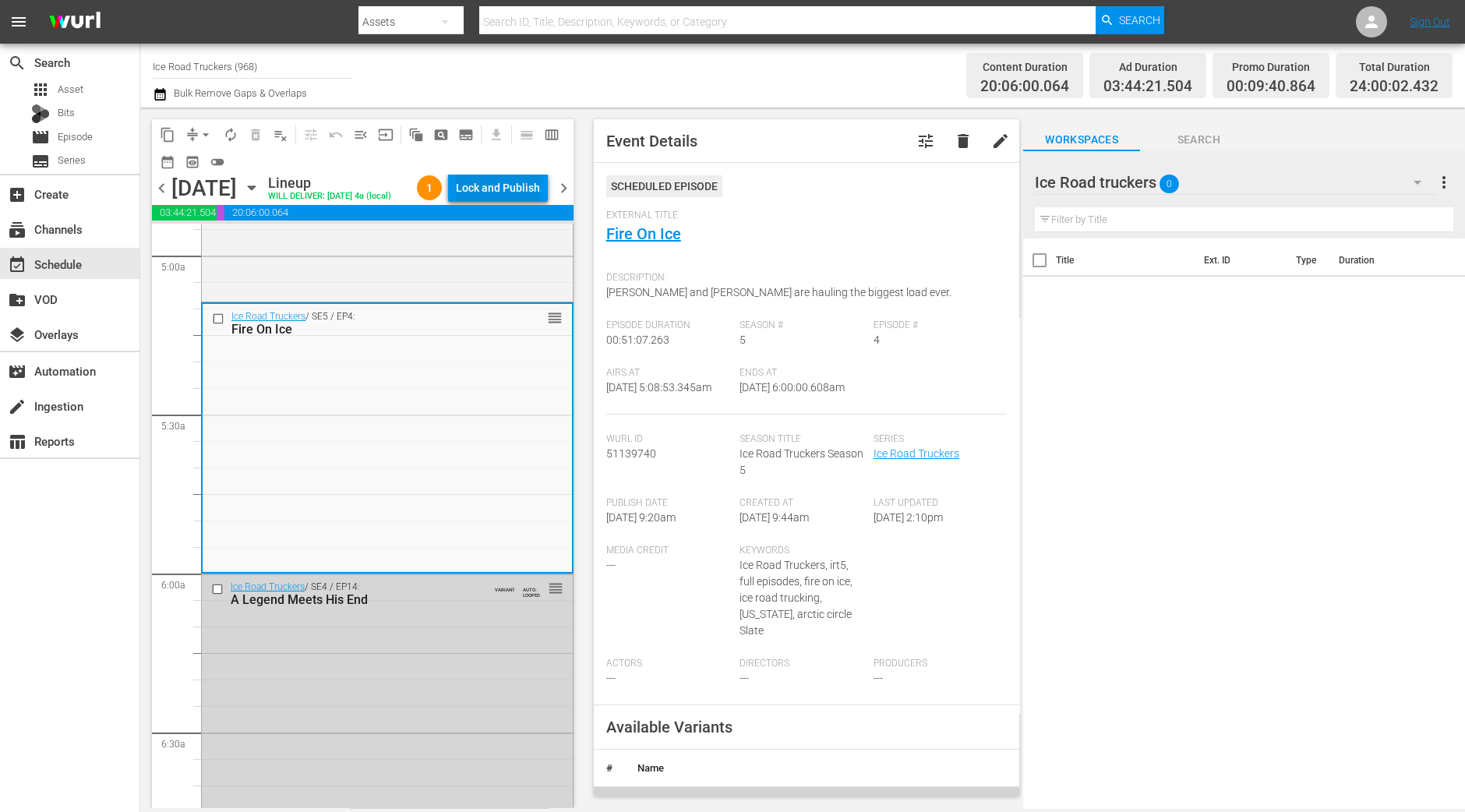
click at [512, 188] on div "Lock and Publish" at bounding box center [497, 188] width 84 height 28
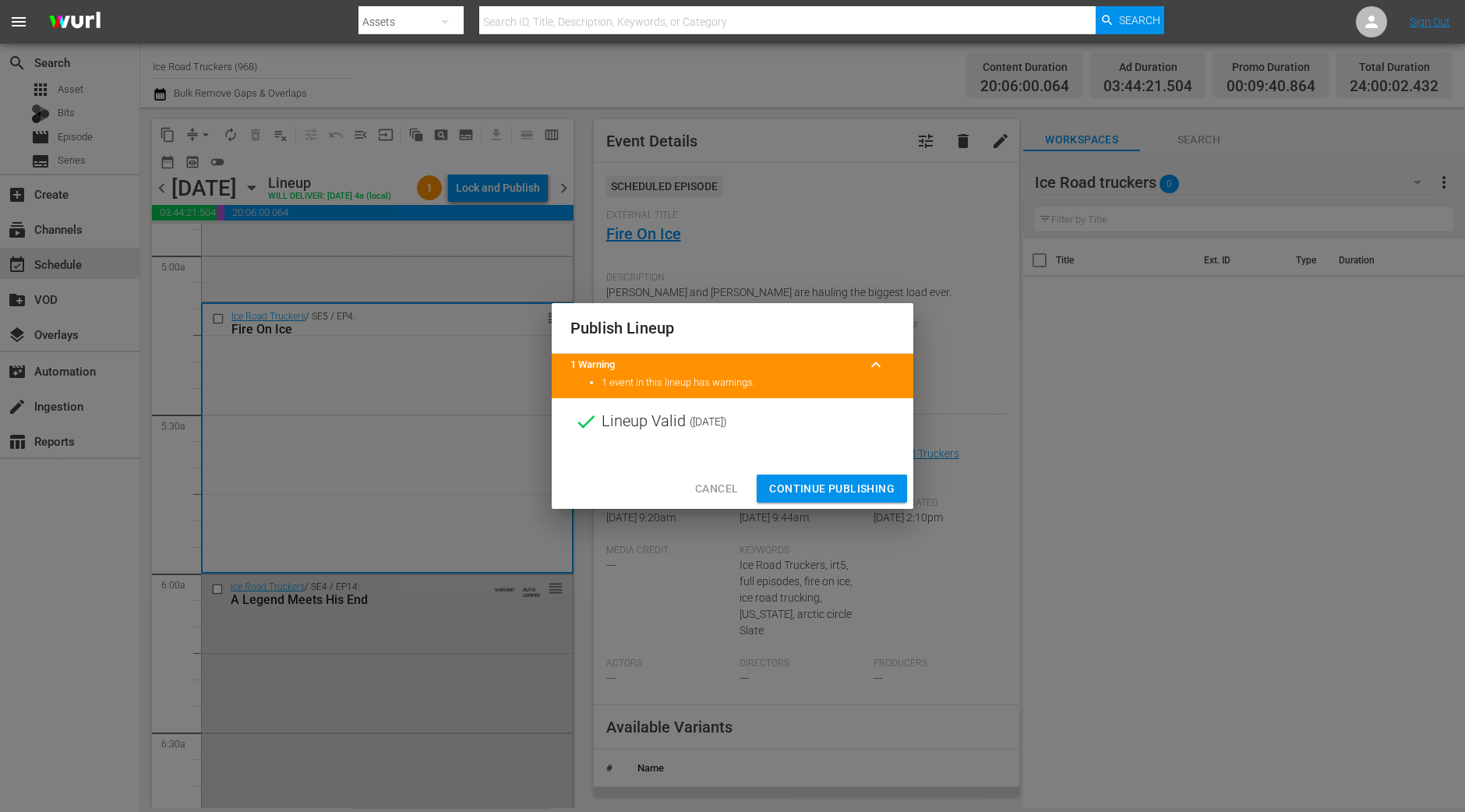
click at [826, 486] on span "Continue Publishing" at bounding box center [832, 488] width 125 height 19
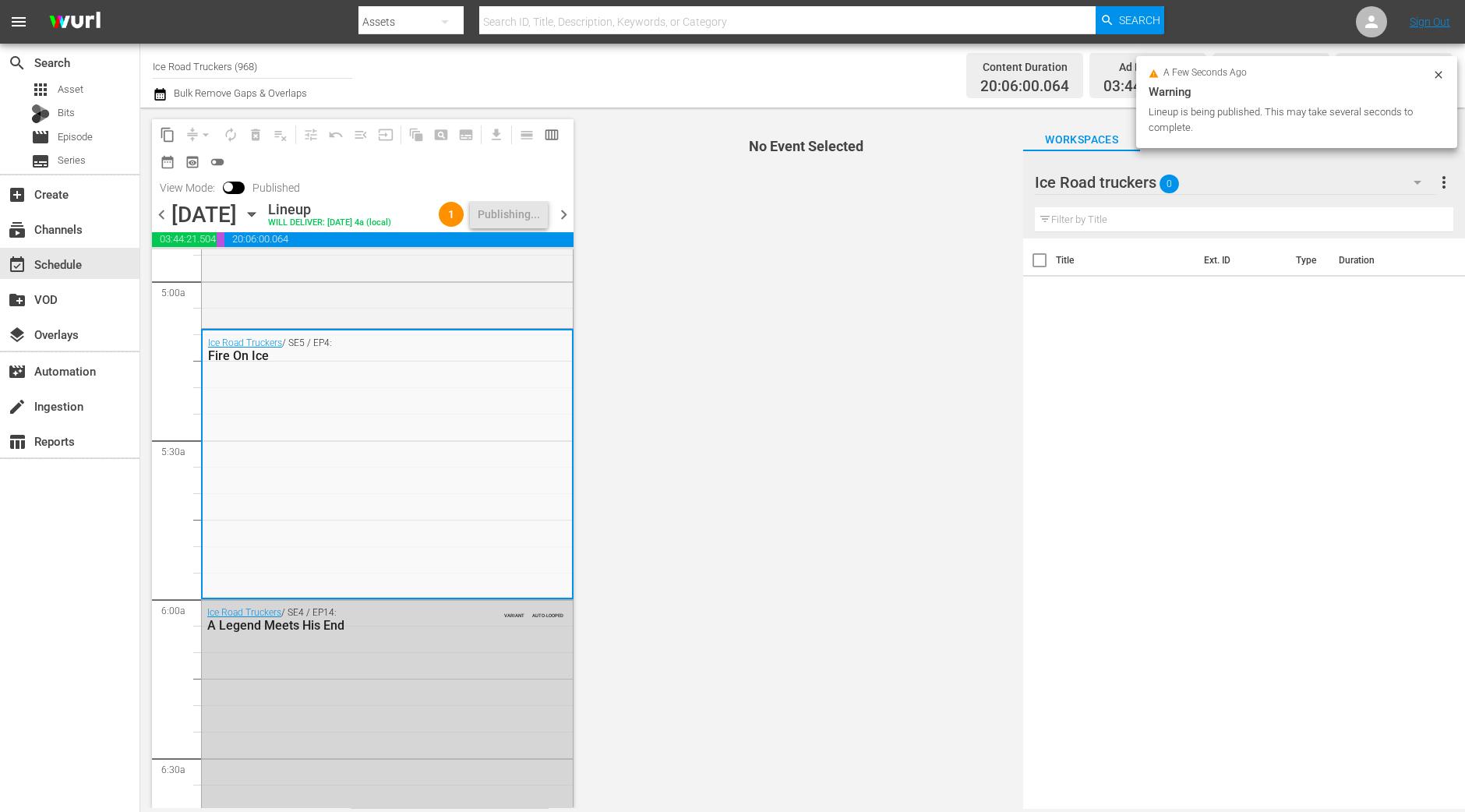
click at [566, 225] on span "chevron_right" at bounding box center [564, 214] width 19 height 19
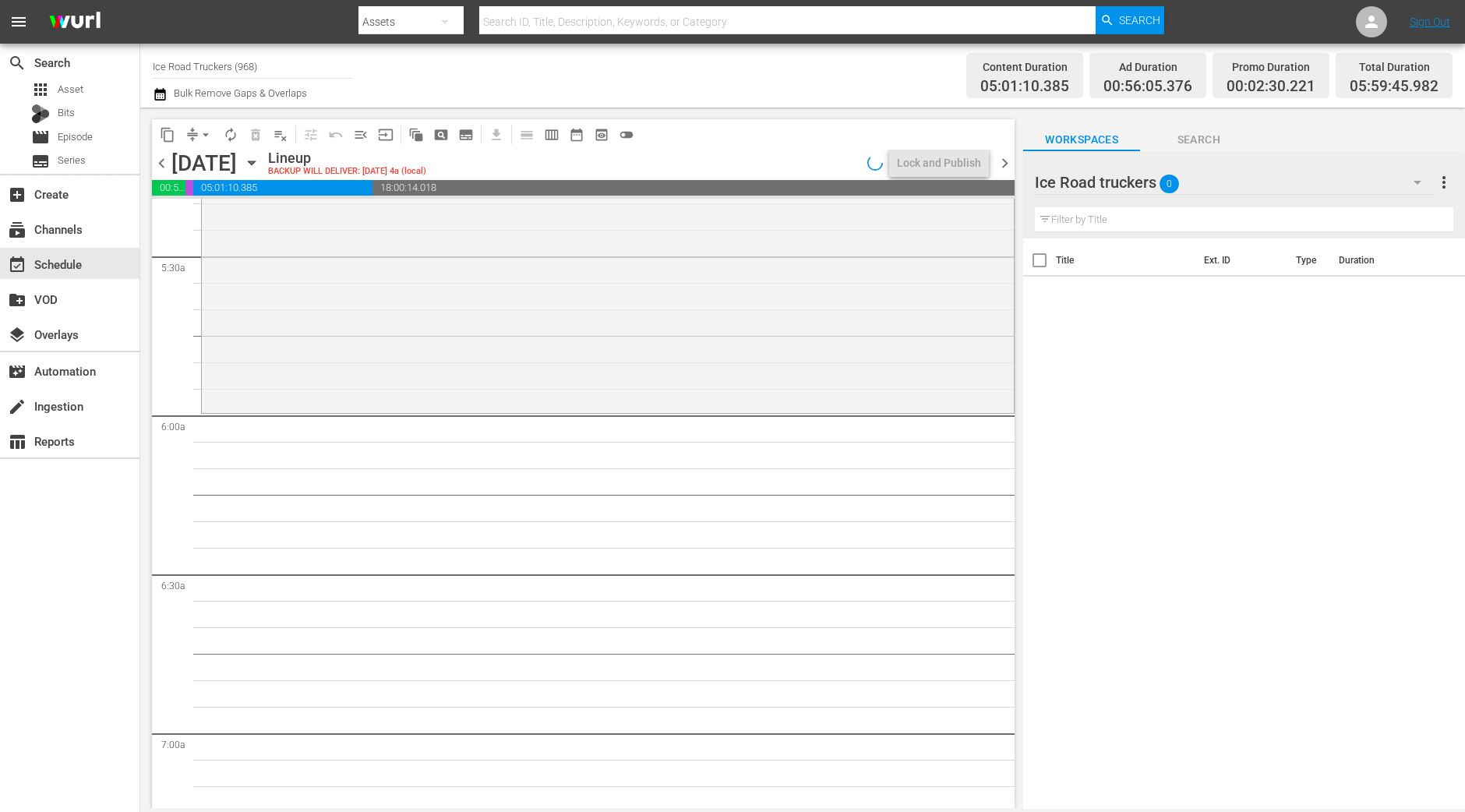
scroll to position [1584, 0]
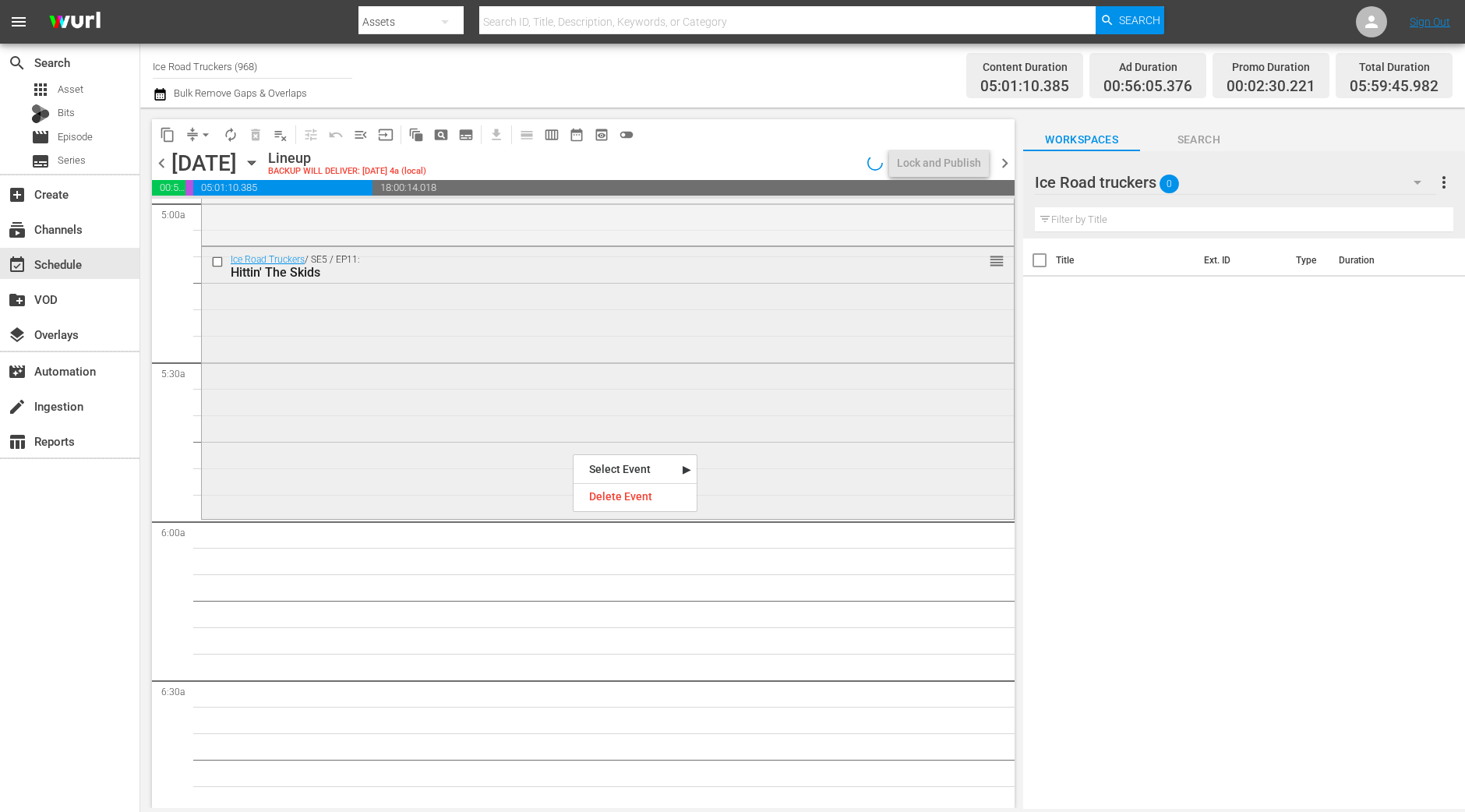
click at [374, 432] on div "Ice Road Truckers / SE5 / EP11: Hittin' The Skids reorder" at bounding box center [608, 381] width 812 height 269
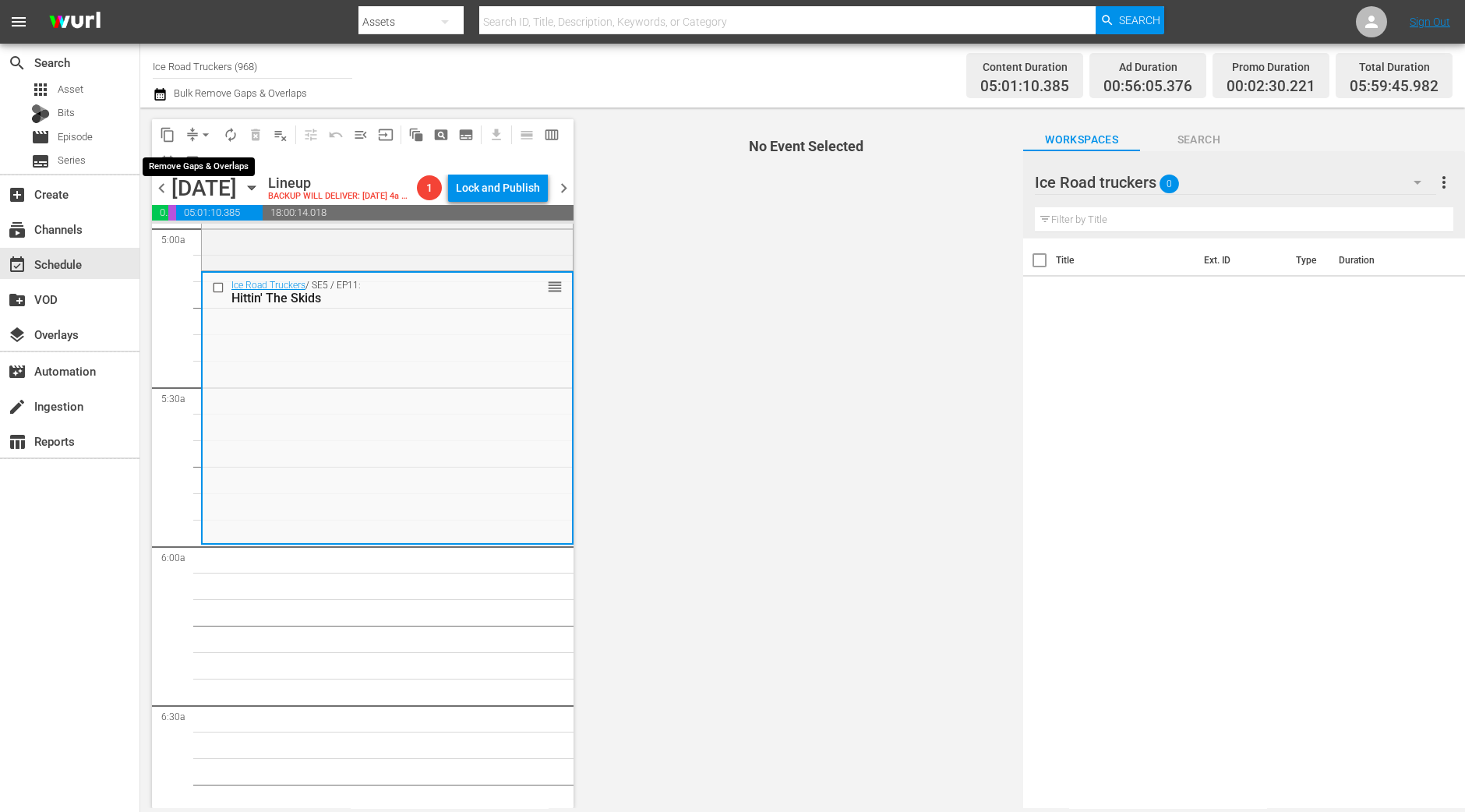
click at [205, 134] on span "arrow_drop_down" at bounding box center [206, 135] width 16 height 16
click at [206, 168] on li "Align to Midnight" at bounding box center [206, 165] width 129 height 26
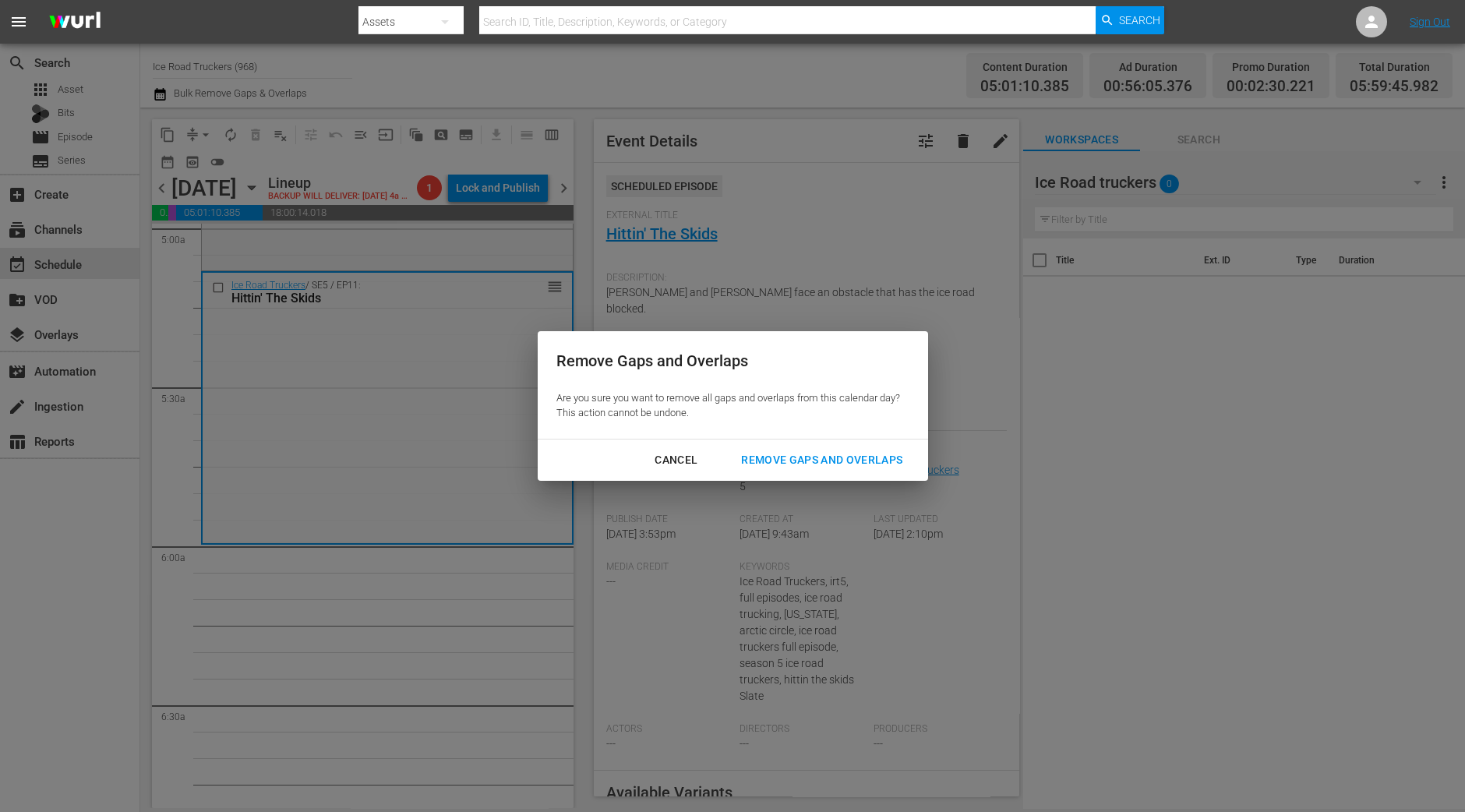
click at [842, 473] on button "Remove Gaps and Overlaps" at bounding box center [821, 459] width 198 height 29
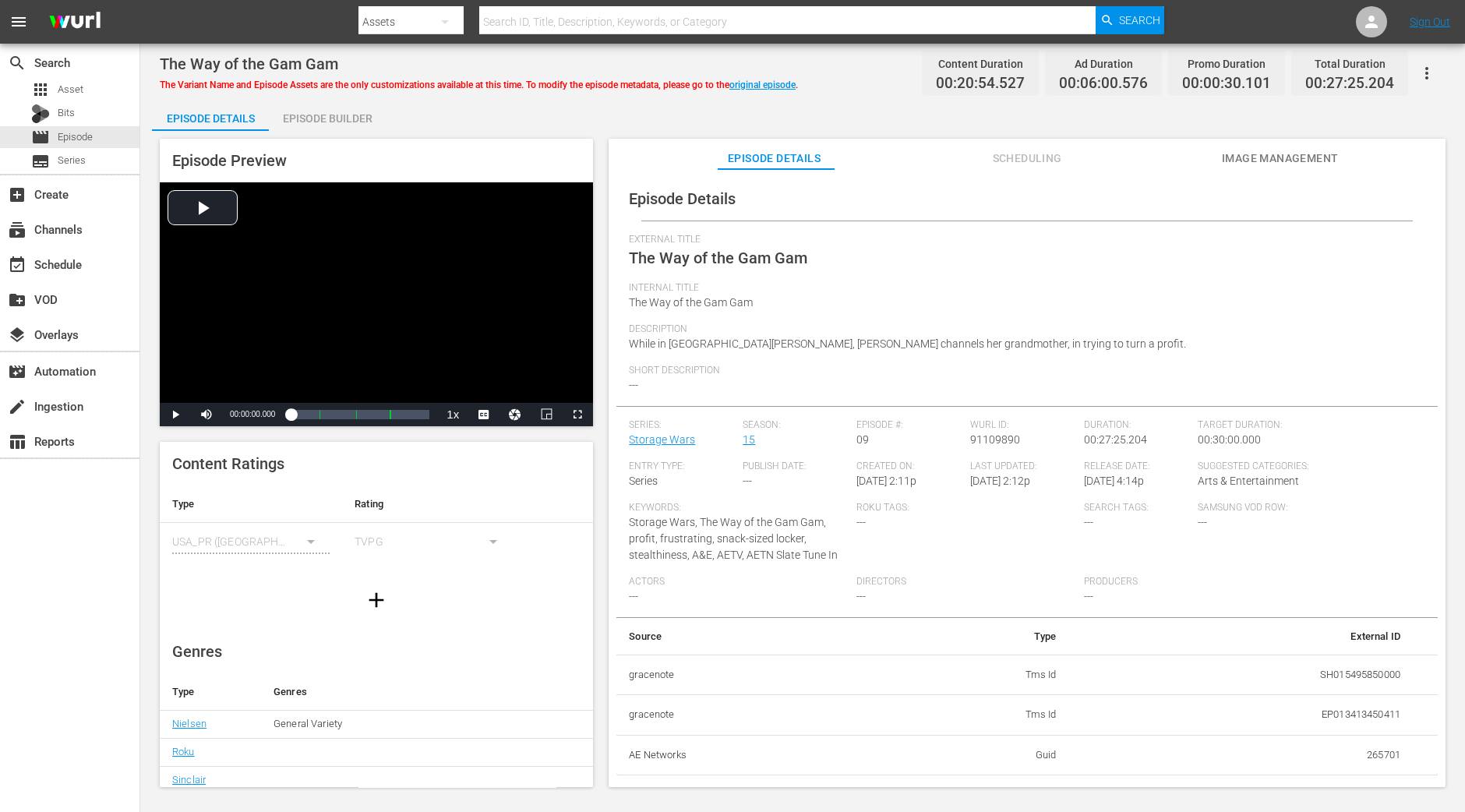
click at [345, 114] on div "Episode Builder" at bounding box center [327, 118] width 117 height 37
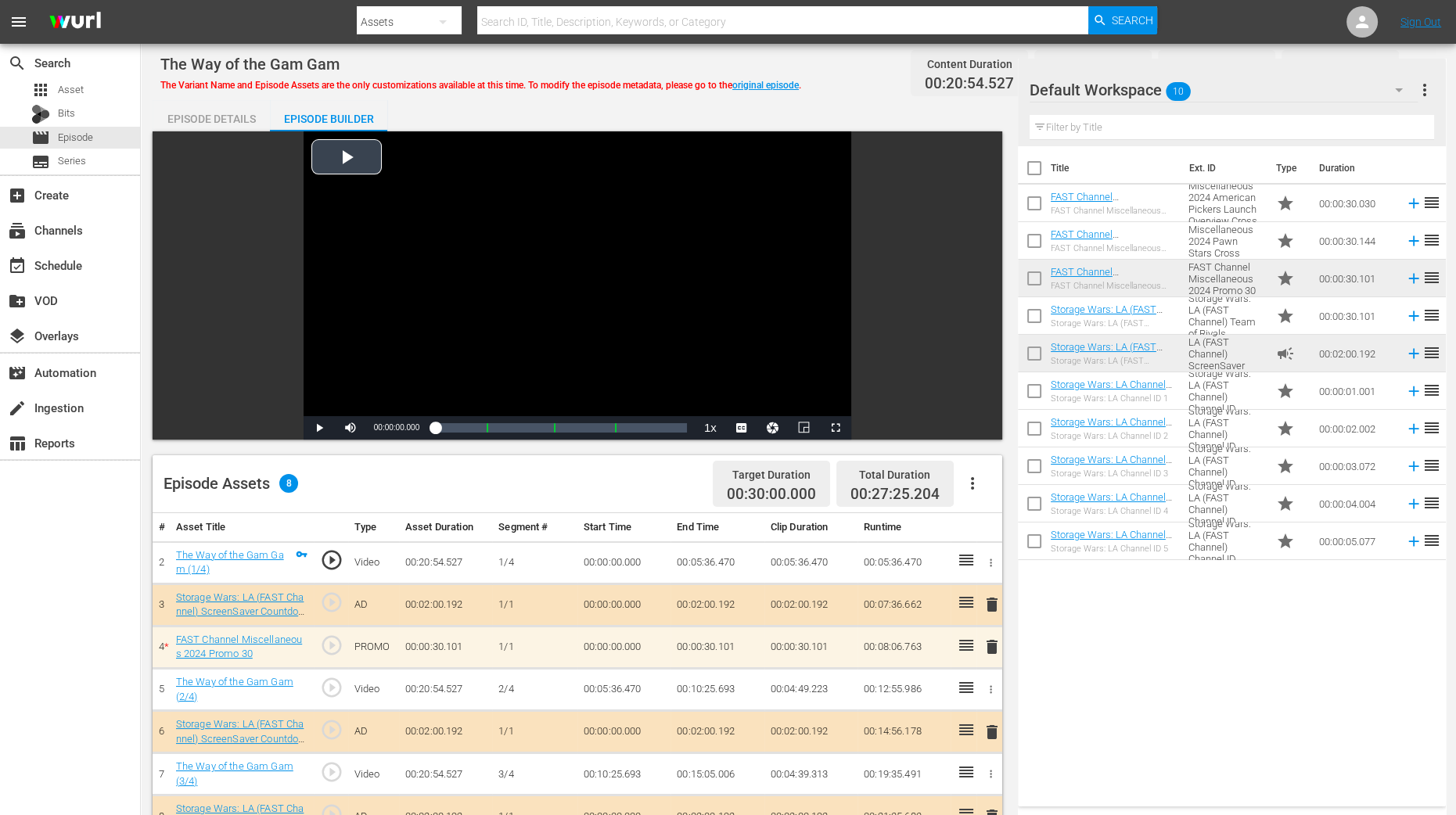
scroll to position [390, 0]
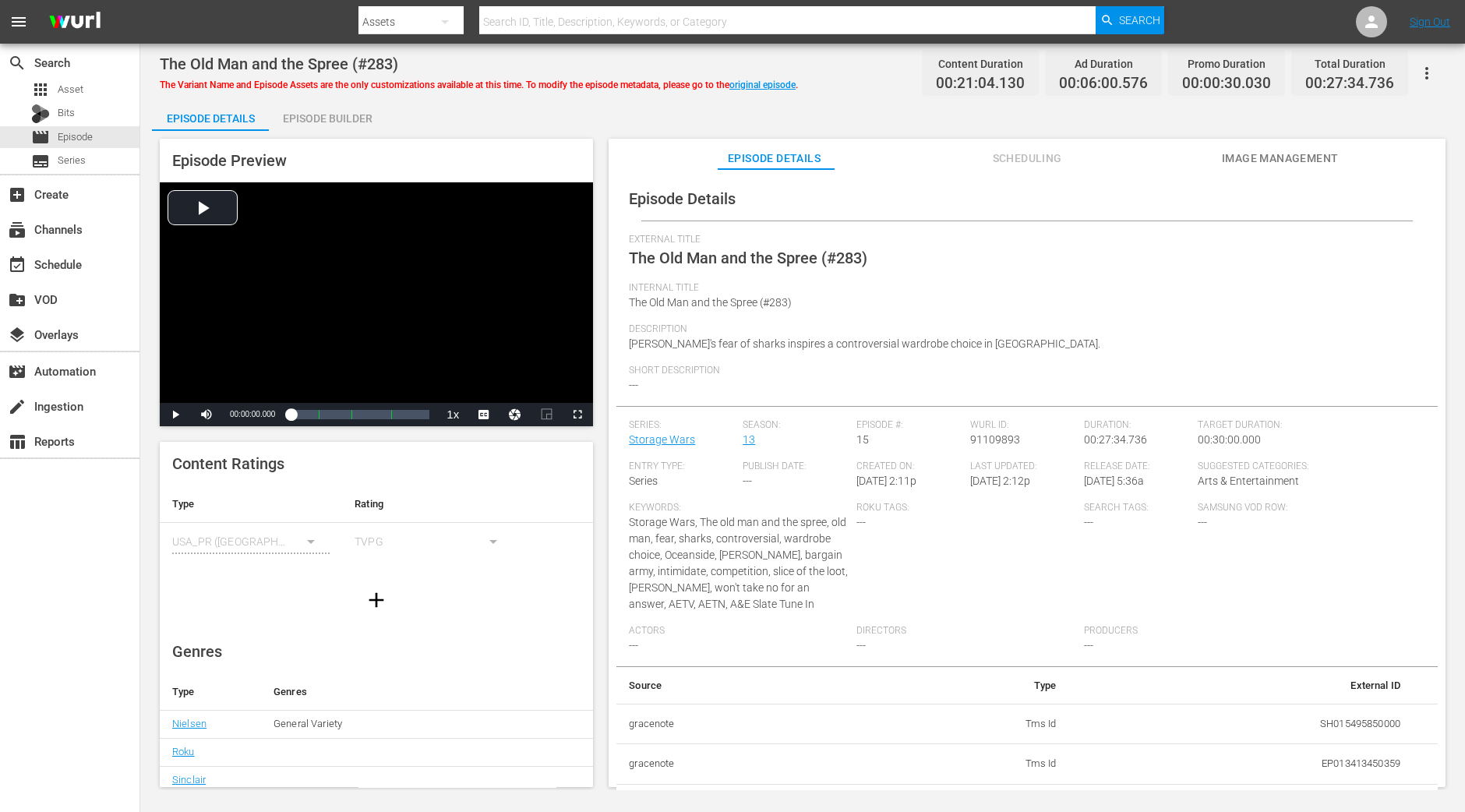
click at [334, 134] on div "Episode Preview Video Player is loading. Play Video Play Mute Current Time 00:0…" at bounding box center [803, 465] width 1302 height 668
click at [339, 113] on div "Episode Builder" at bounding box center [327, 118] width 117 height 37
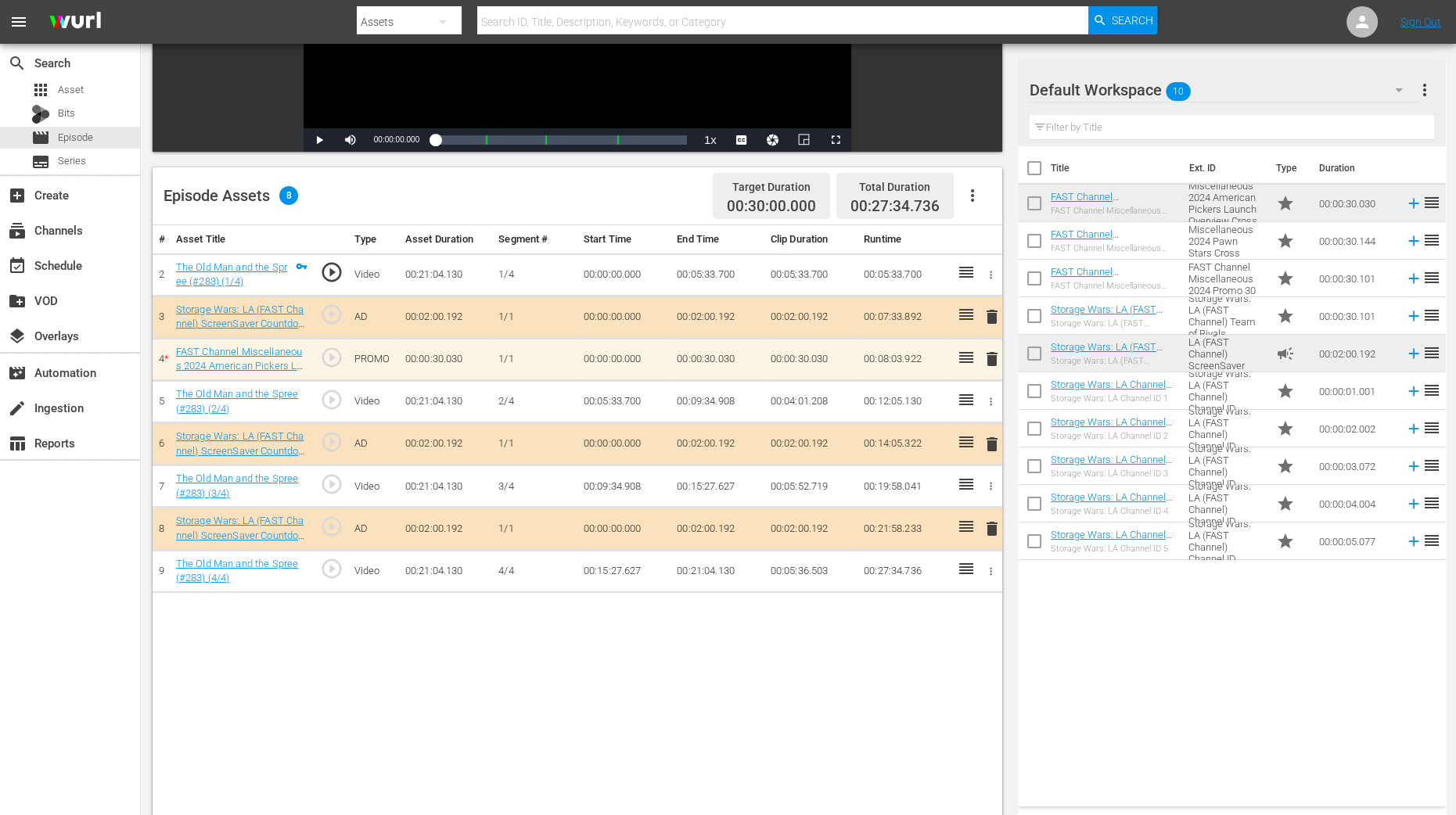
scroll to position [293, 0]
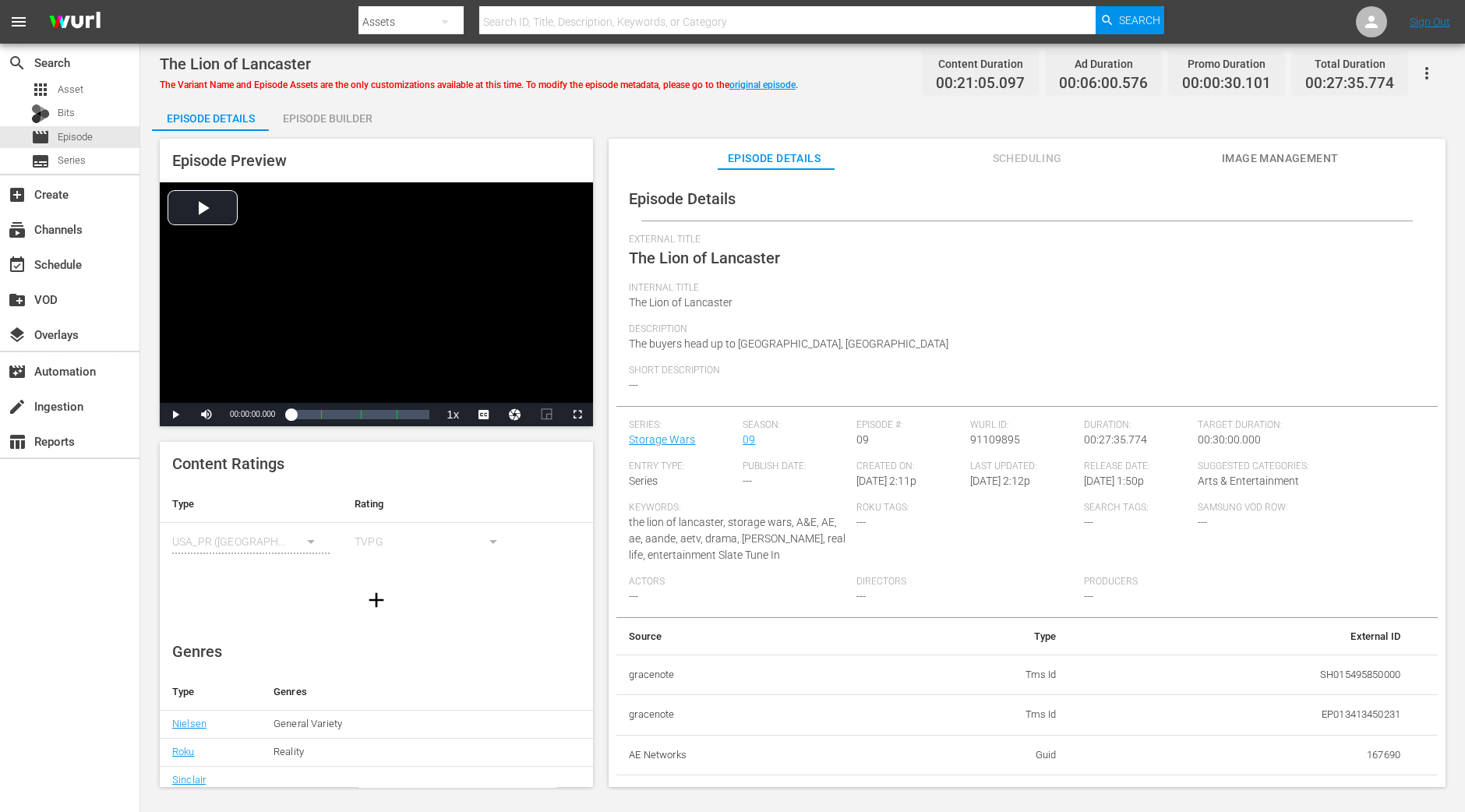
click at [358, 112] on div "Episode Builder" at bounding box center [327, 118] width 117 height 37
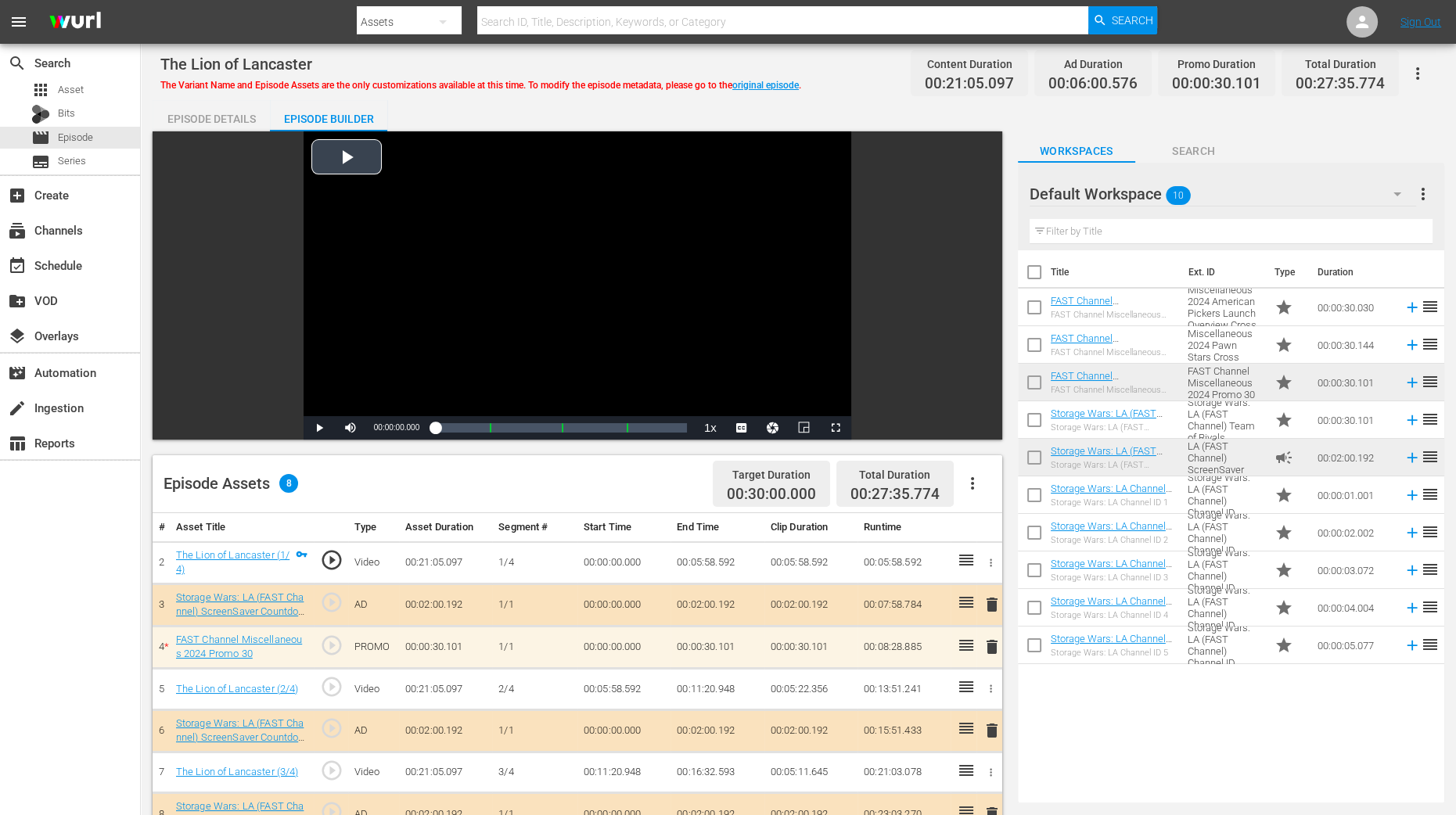
scroll to position [293, 0]
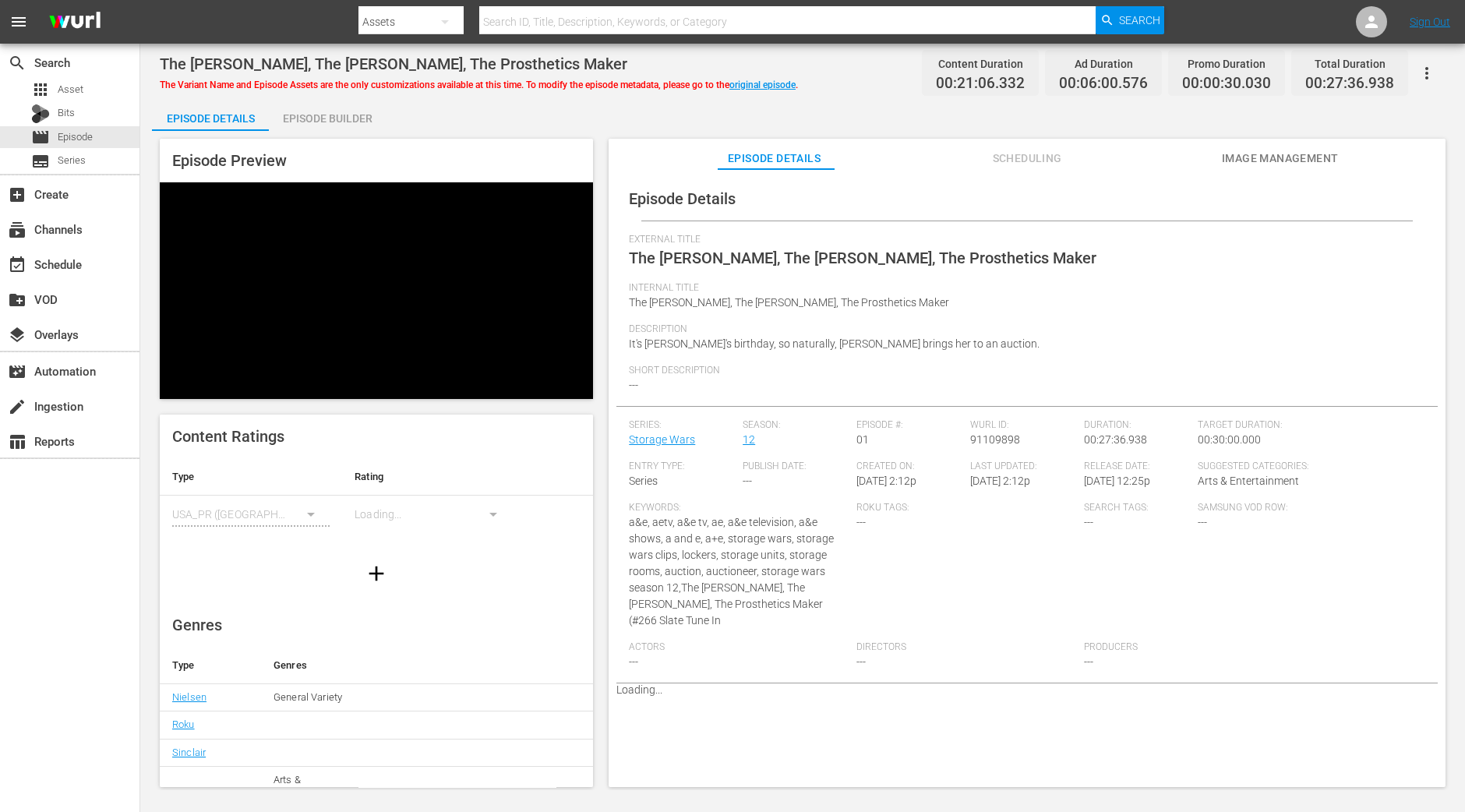
click at [370, 134] on div "Episode Preview Content Ratings Type Rating Select Rating Type [GEOGRAPHIC_DATA…" at bounding box center [803, 465] width 1302 height 668
click at [352, 117] on div "Episode Builder" at bounding box center [327, 118] width 117 height 37
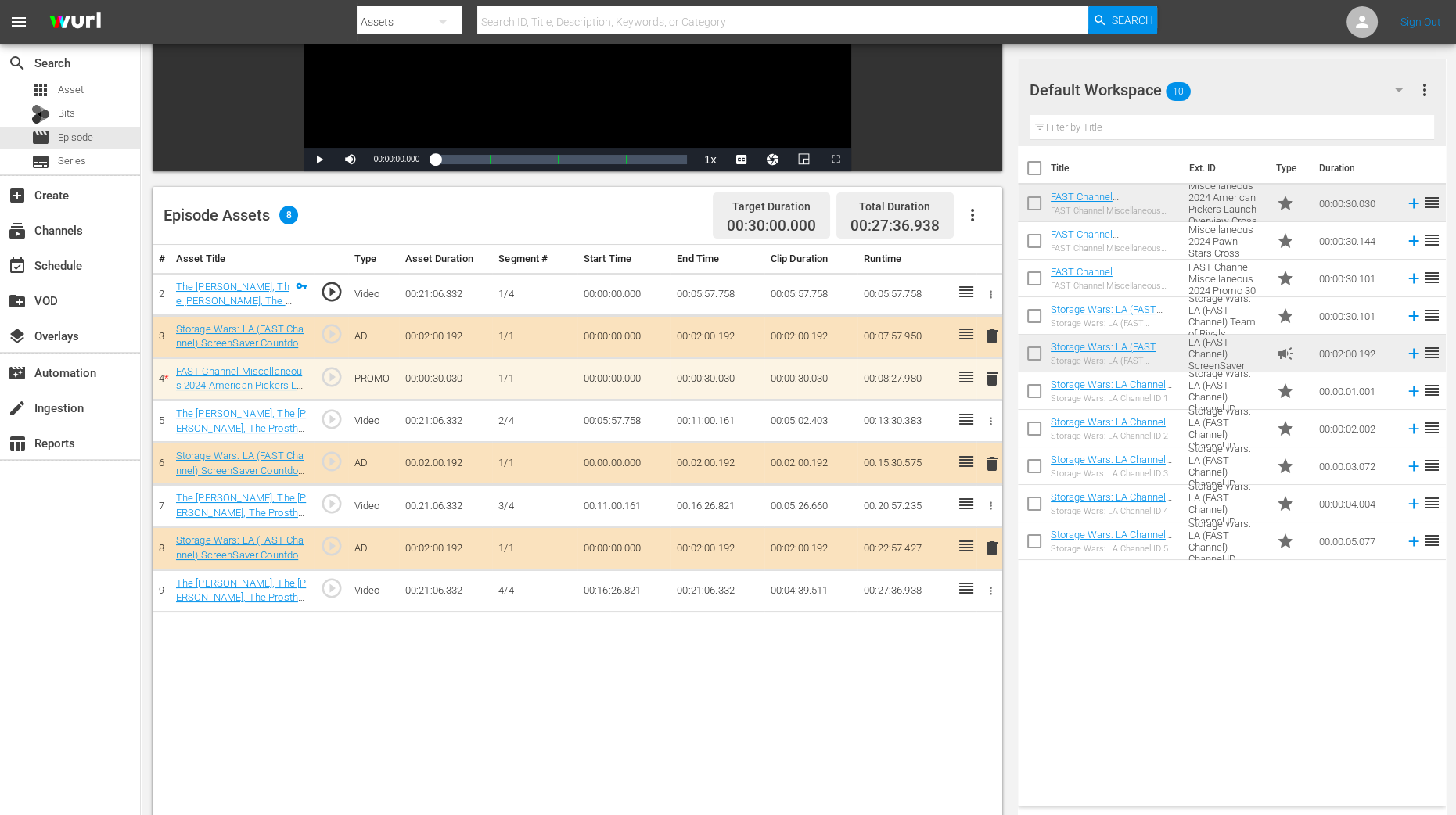
scroll to position [293, 0]
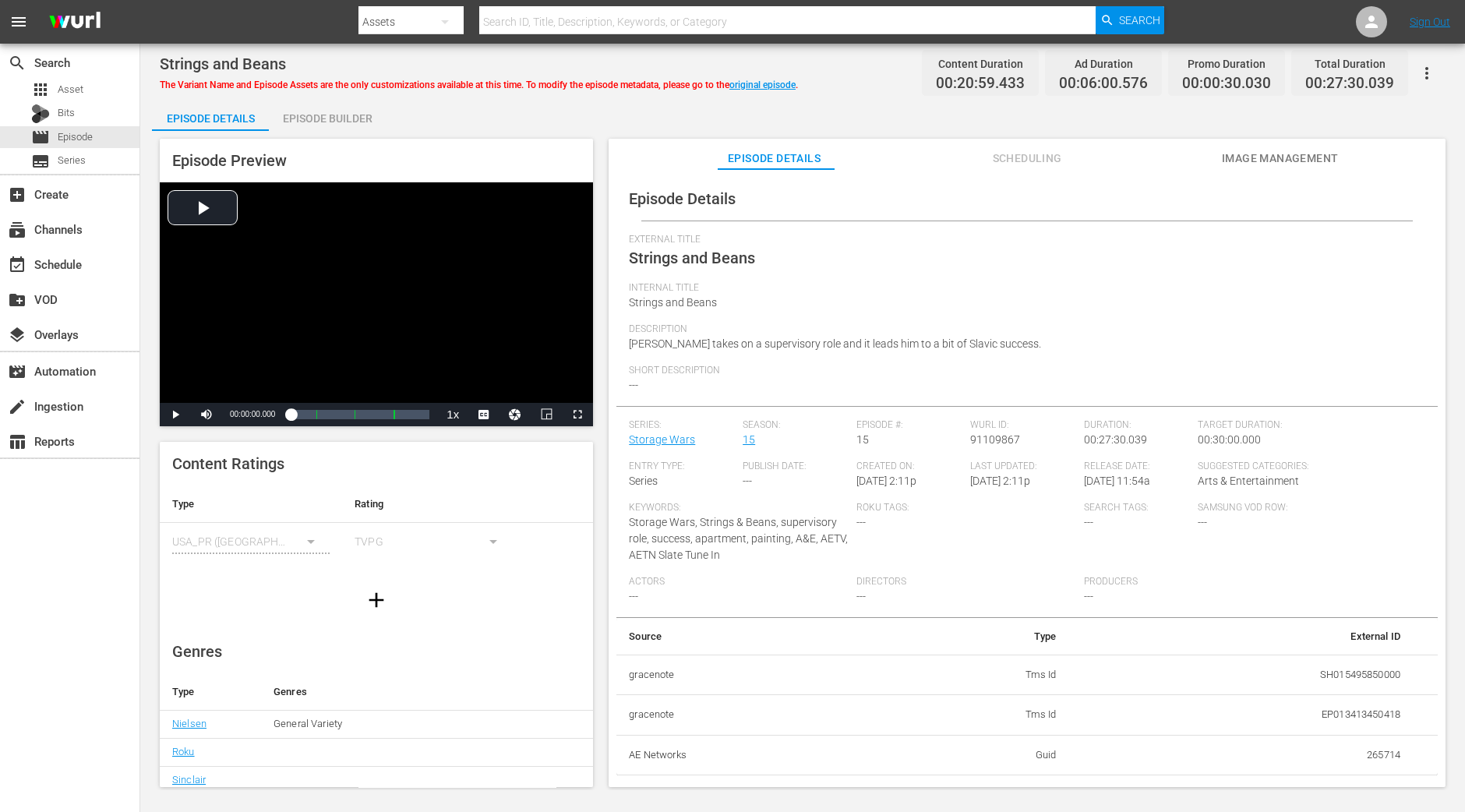
click at [332, 118] on div "Episode Builder" at bounding box center [327, 118] width 117 height 37
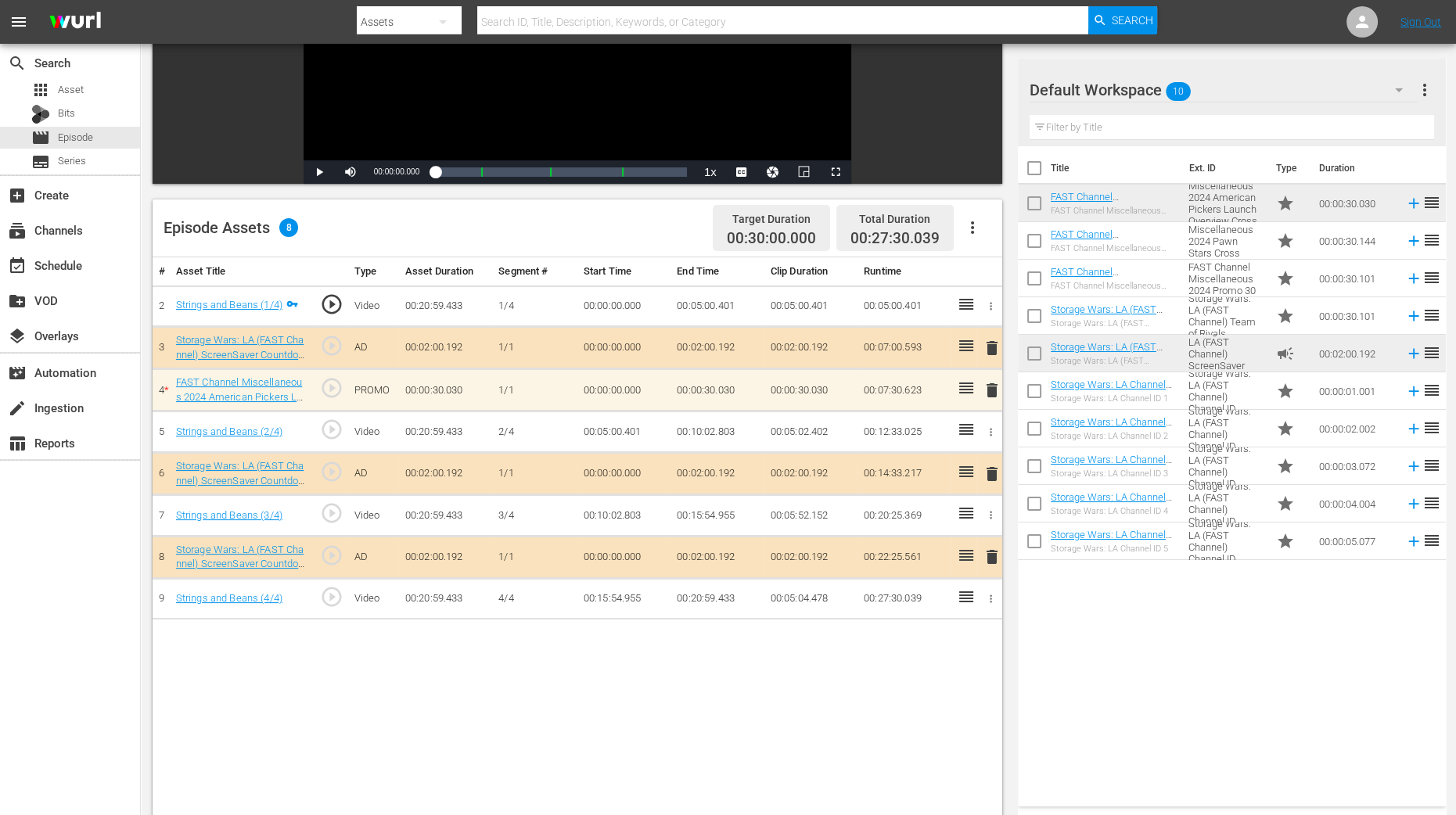
scroll to position [293, 0]
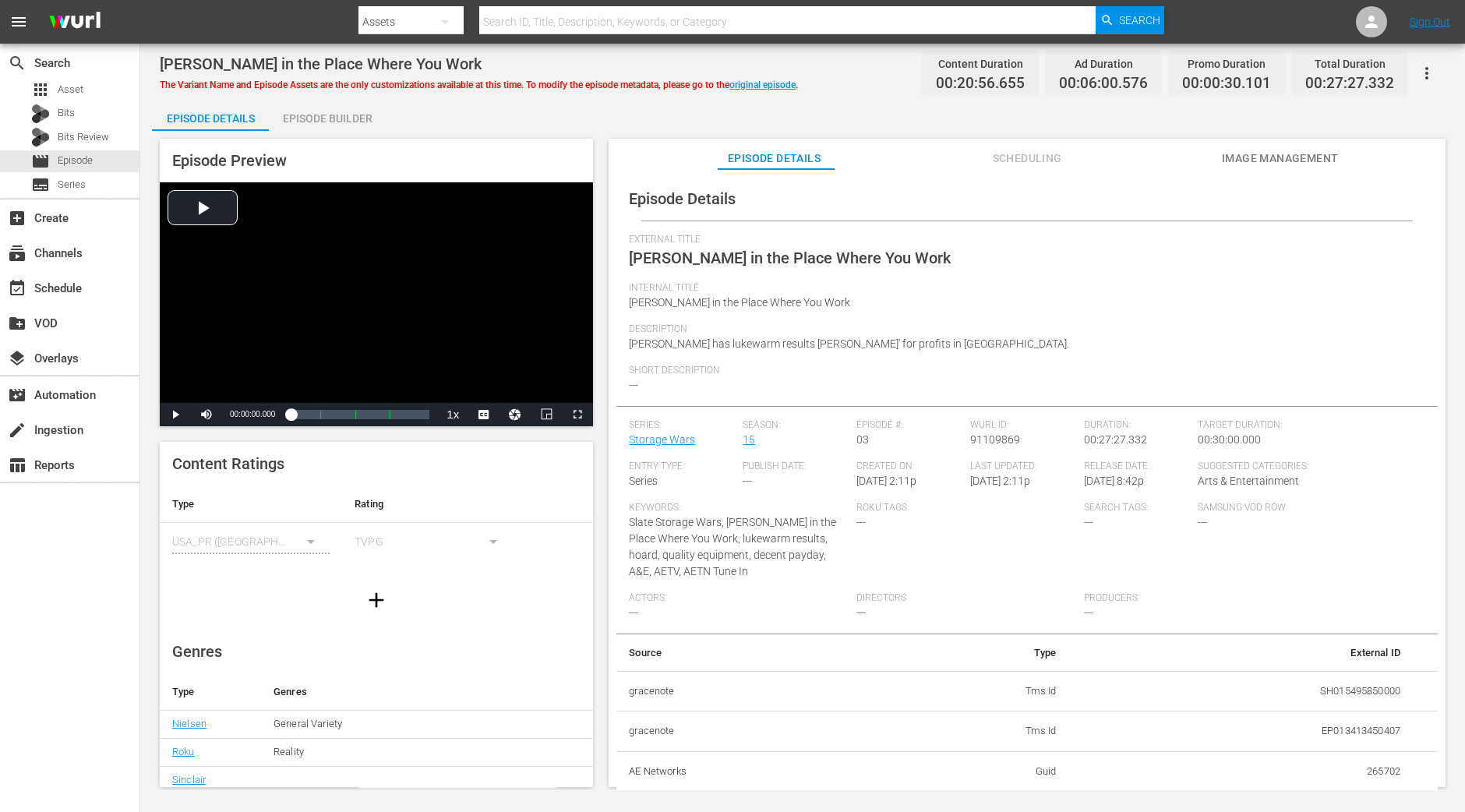
click at [345, 123] on div "Episode Builder" at bounding box center [327, 118] width 117 height 37
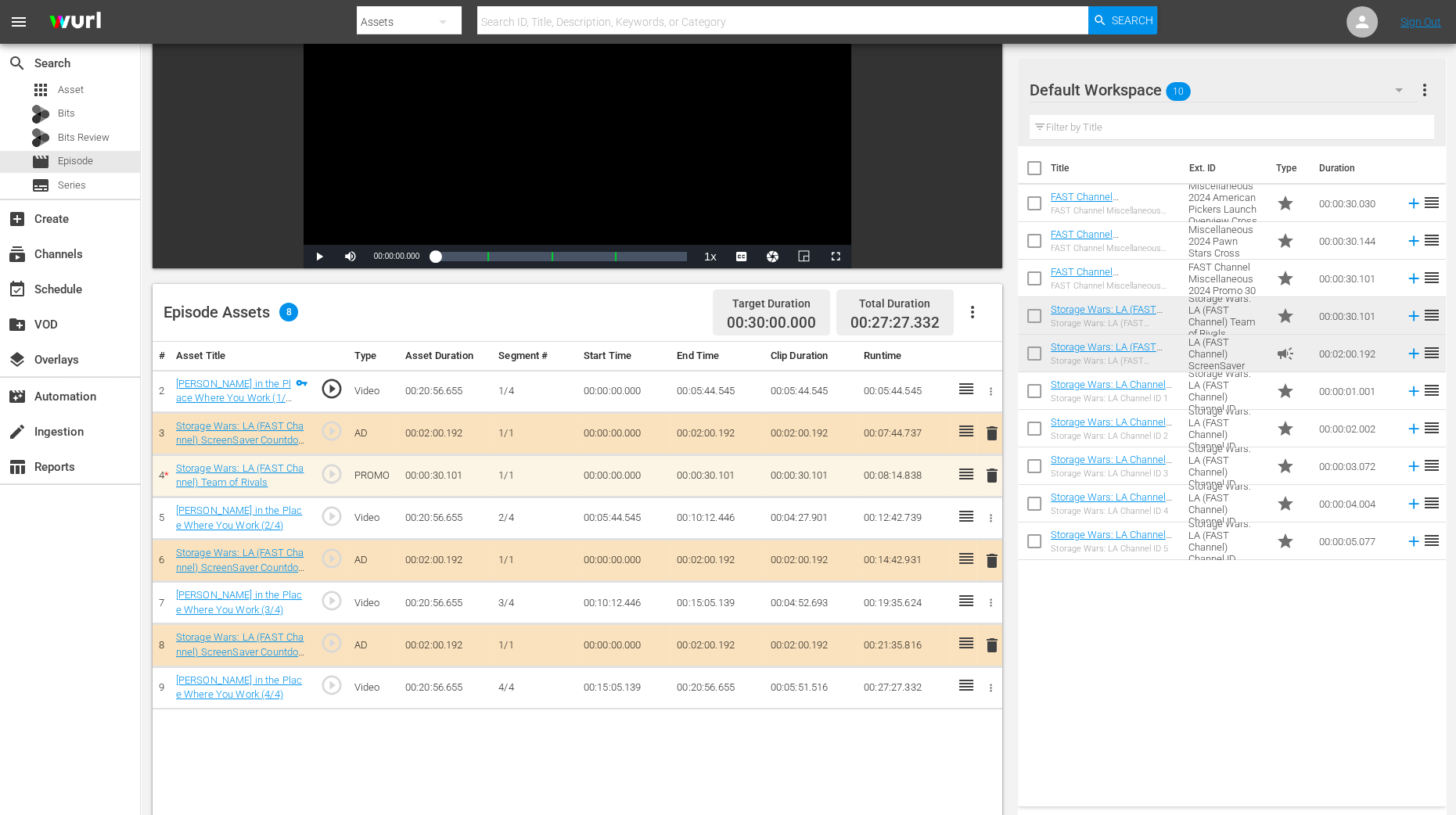
scroll to position [293, 0]
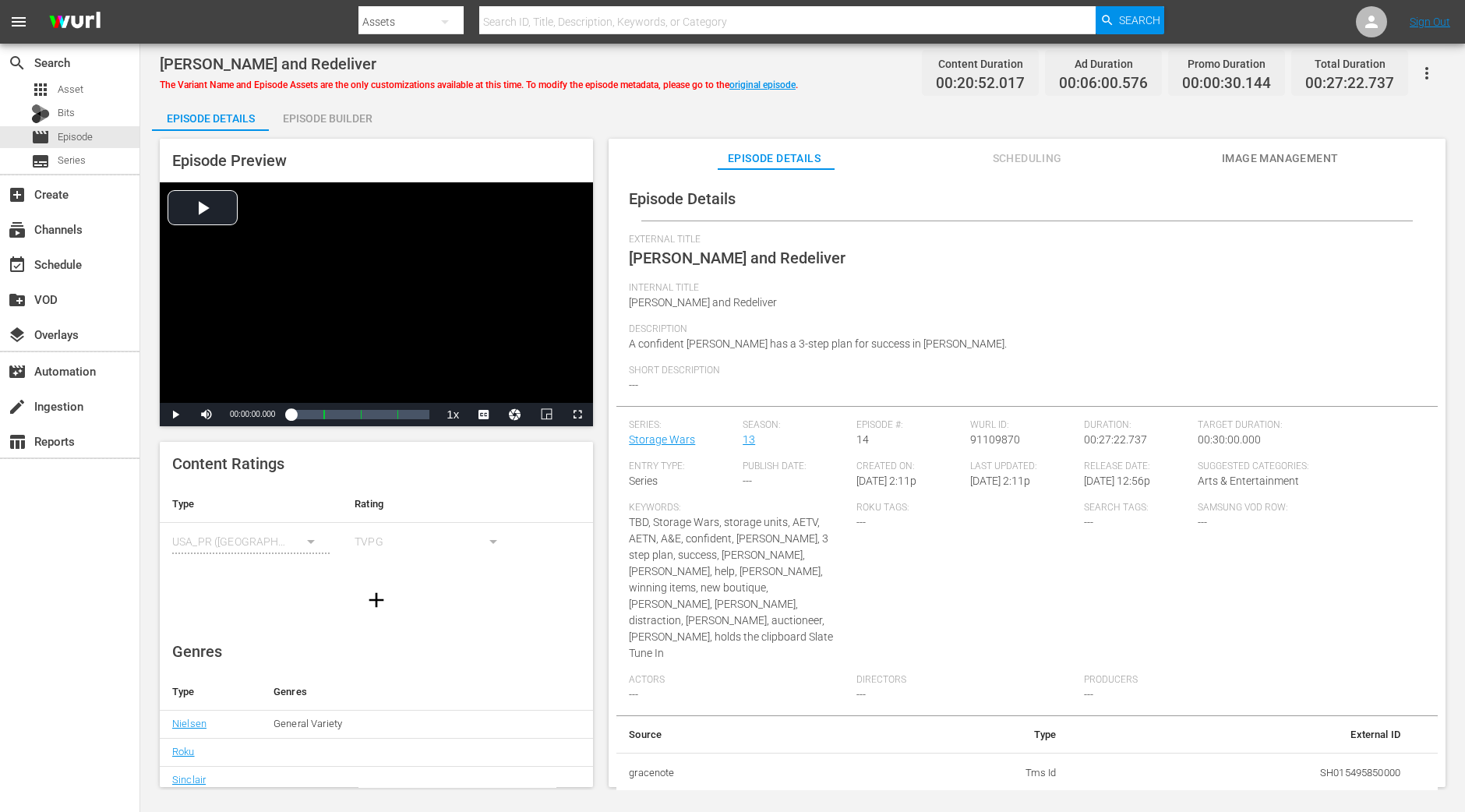
click at [359, 108] on div "Episode Builder" at bounding box center [327, 118] width 117 height 37
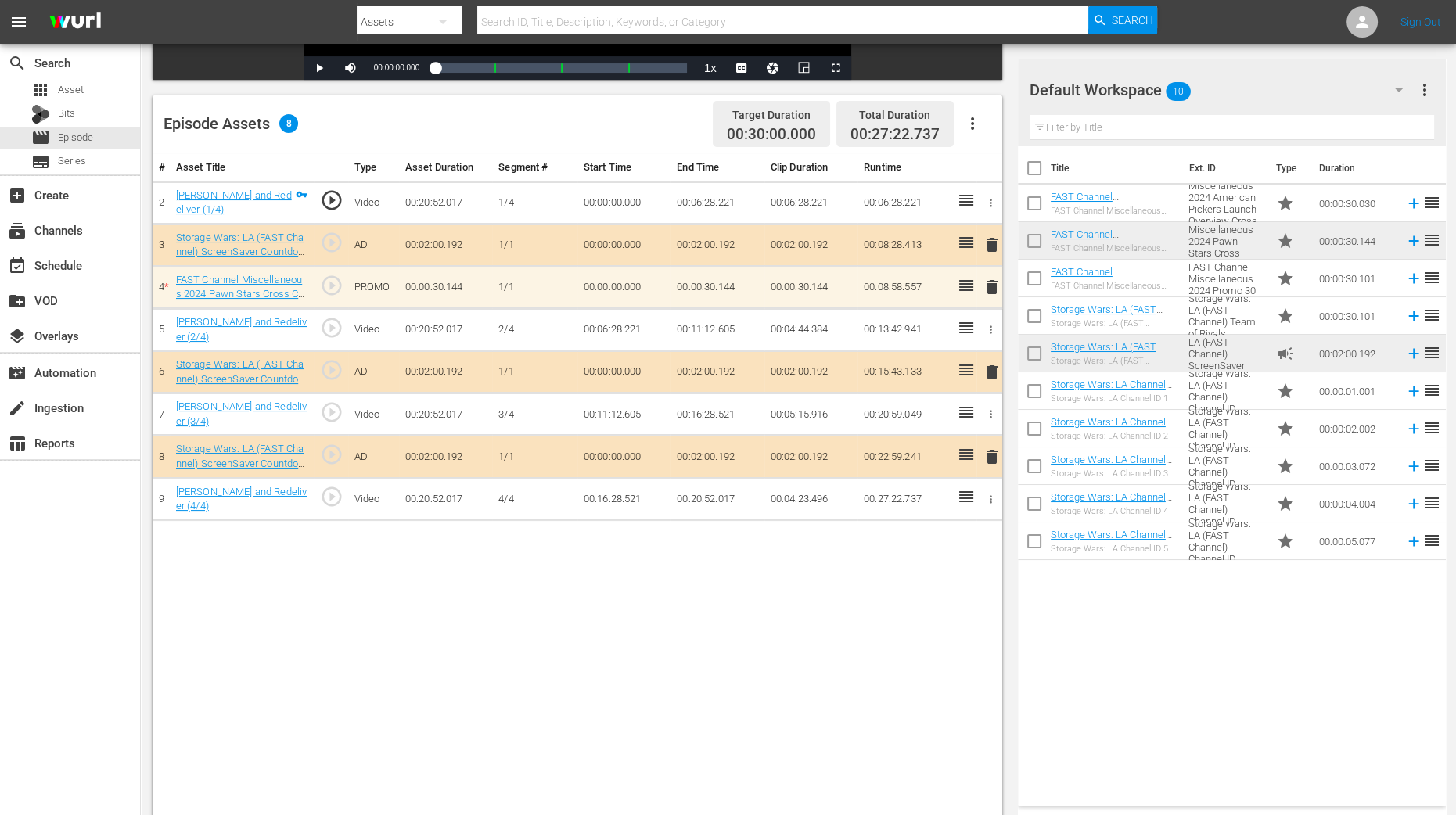
scroll to position [407, 0]
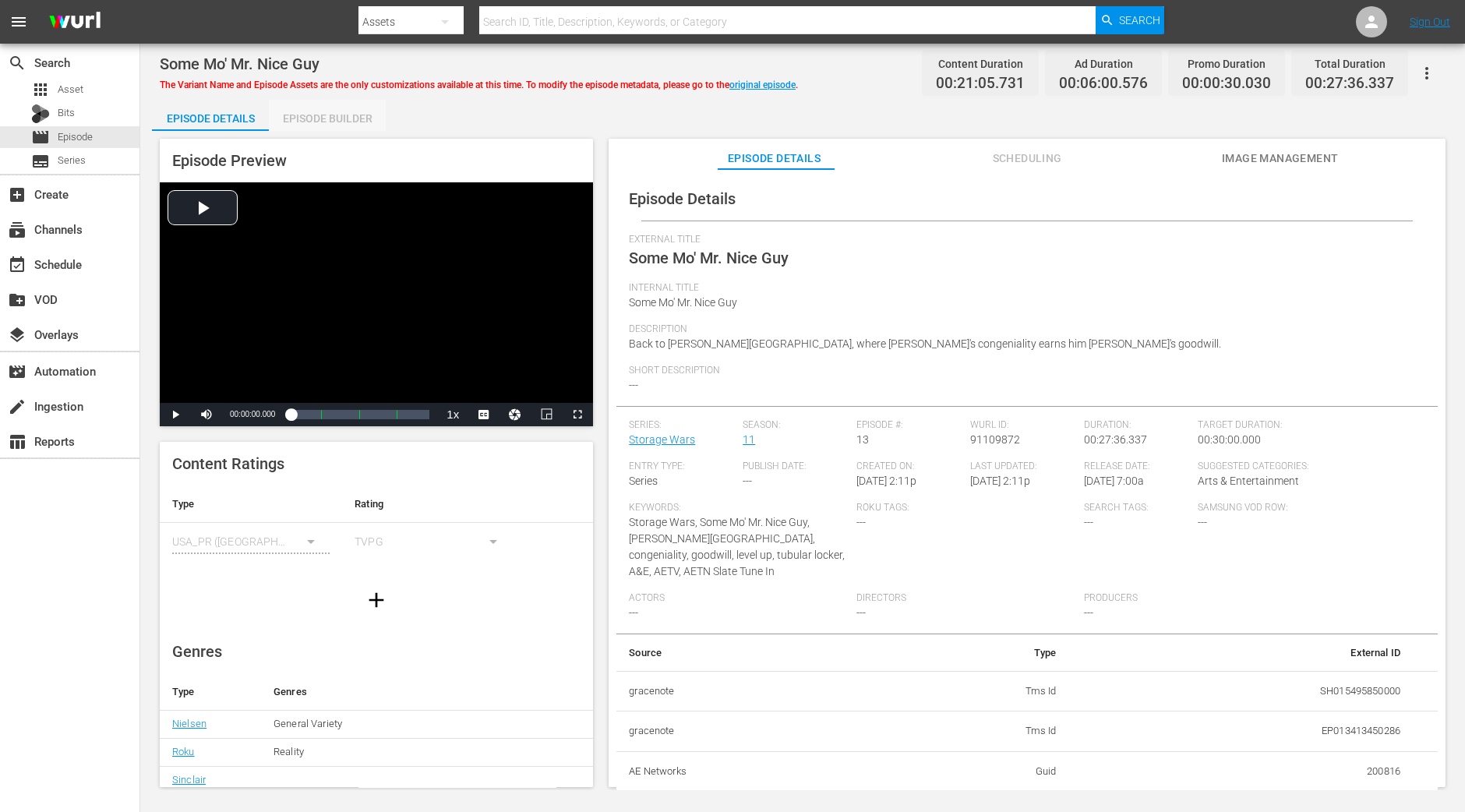
click at [339, 107] on div "Episode Builder" at bounding box center [327, 118] width 117 height 37
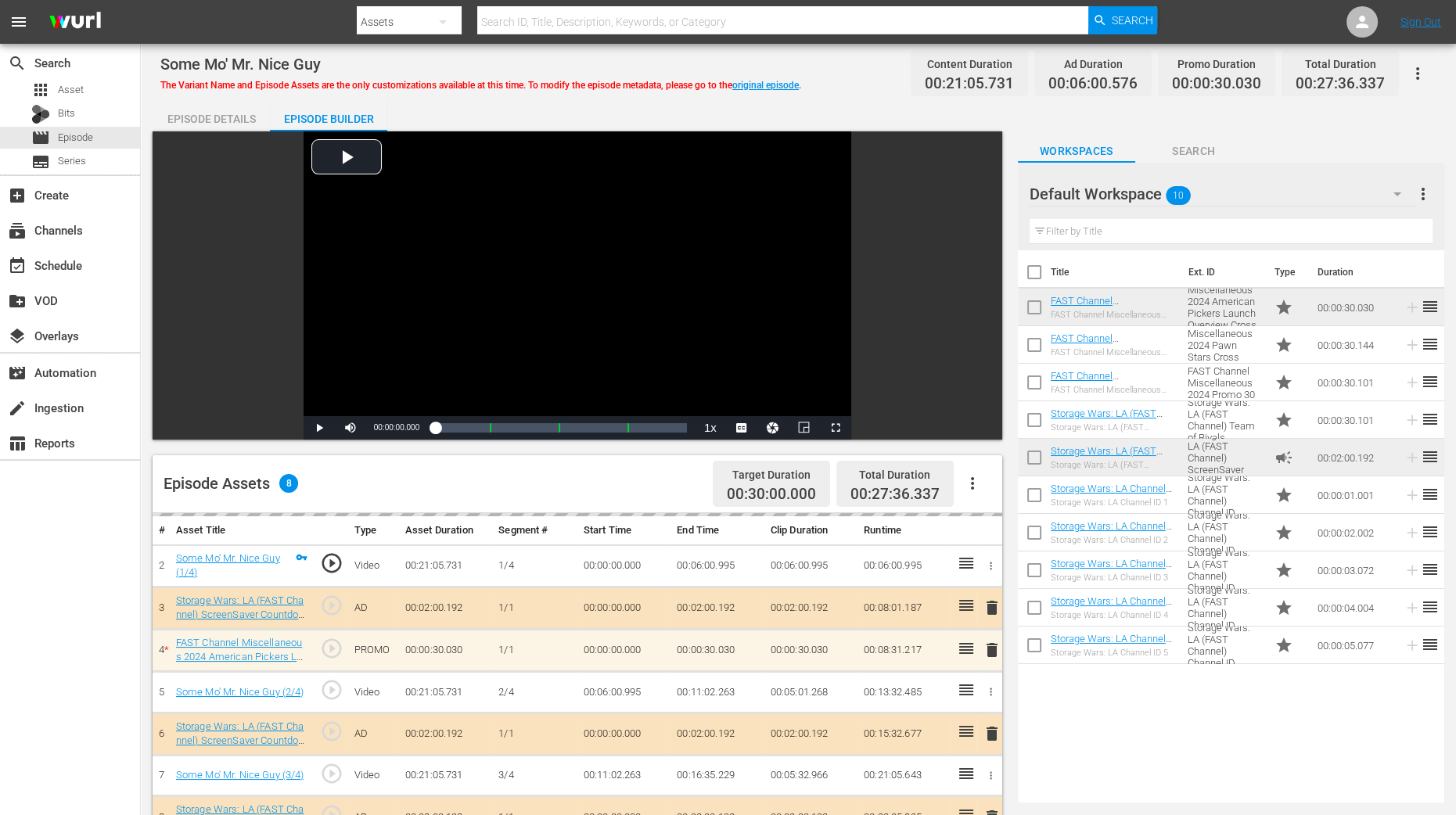
scroll to position [293, 0]
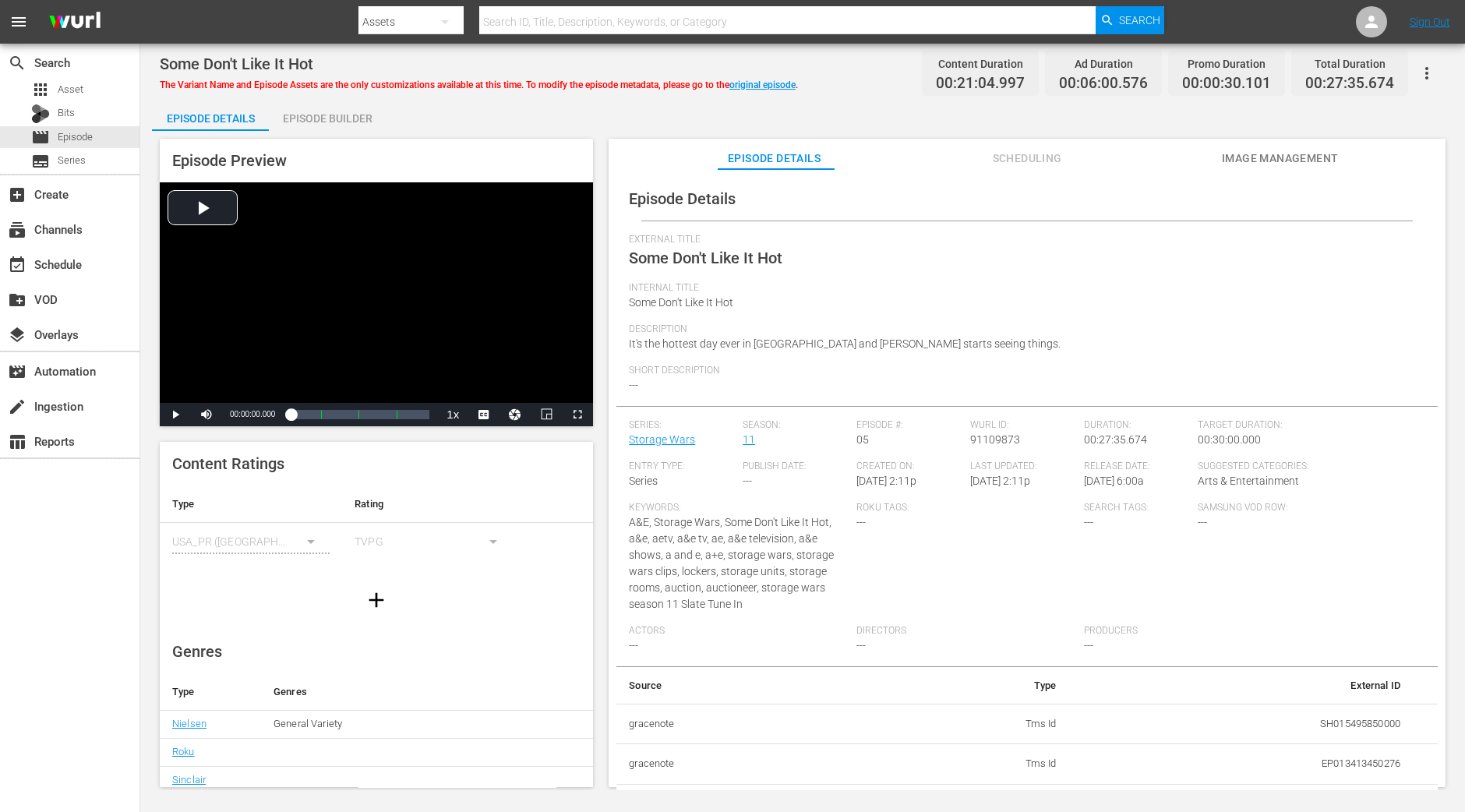
click at [347, 120] on div "Episode Builder" at bounding box center [327, 118] width 117 height 37
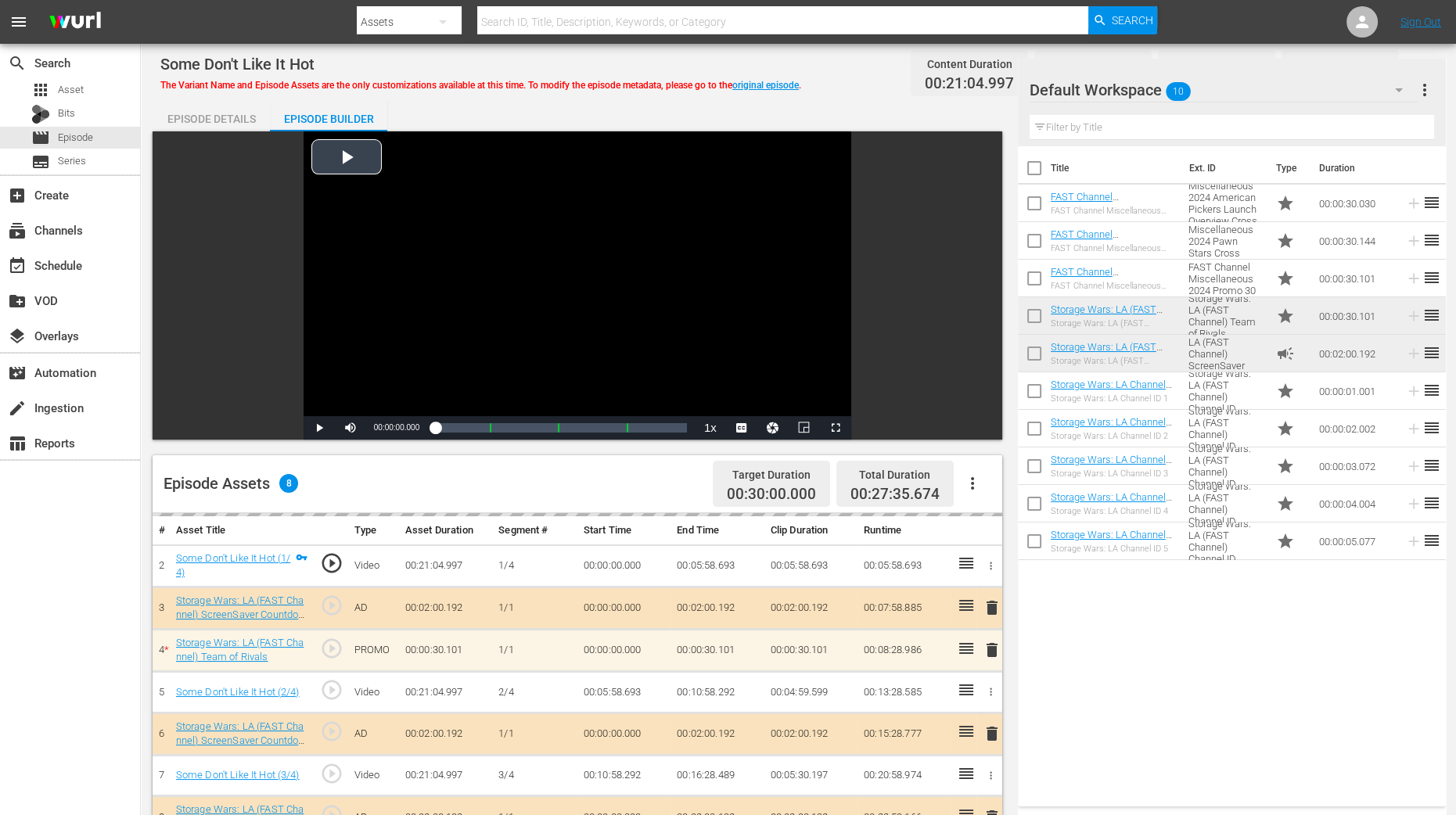
scroll to position [293, 0]
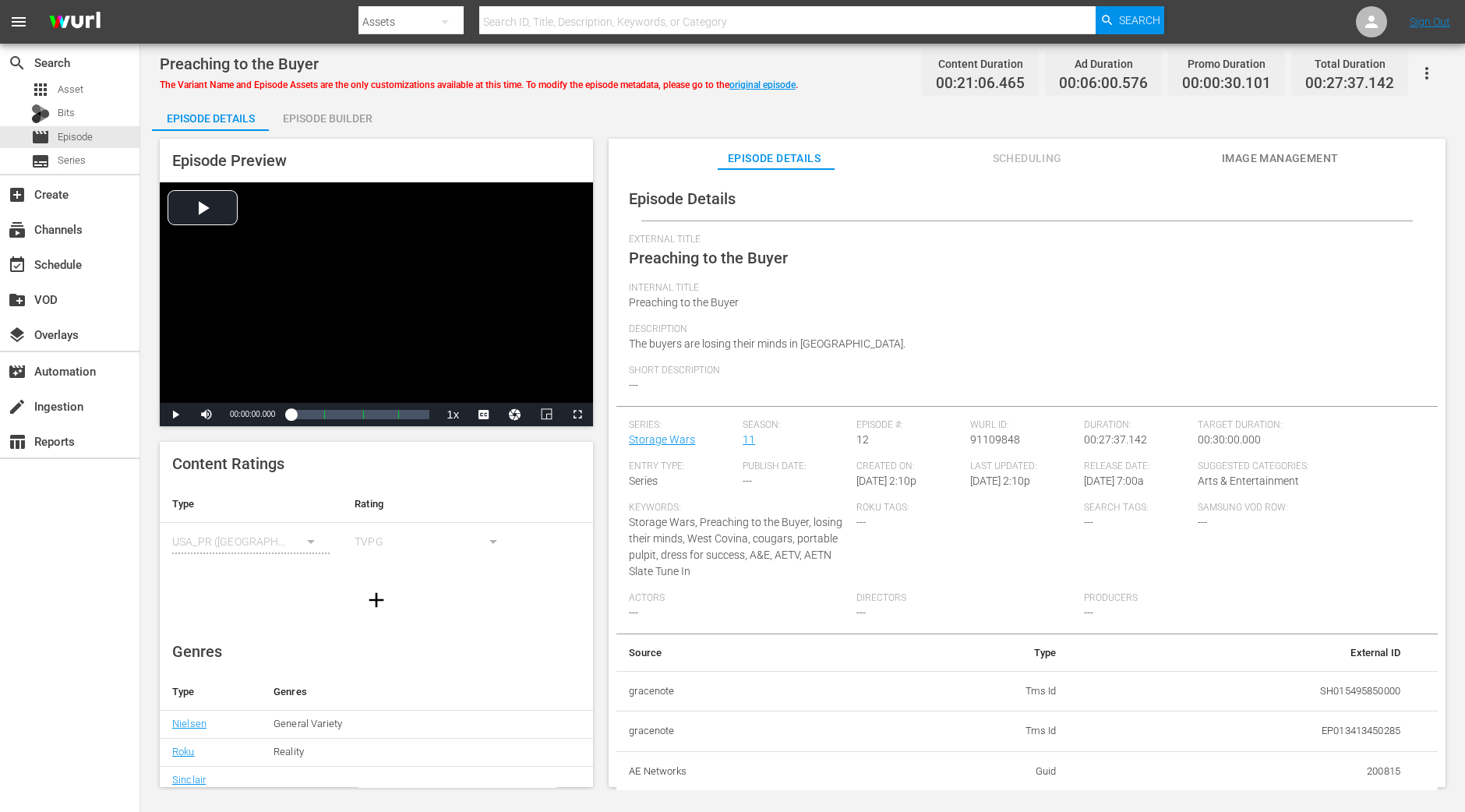
click at [339, 110] on div "Episode Builder" at bounding box center [327, 118] width 117 height 37
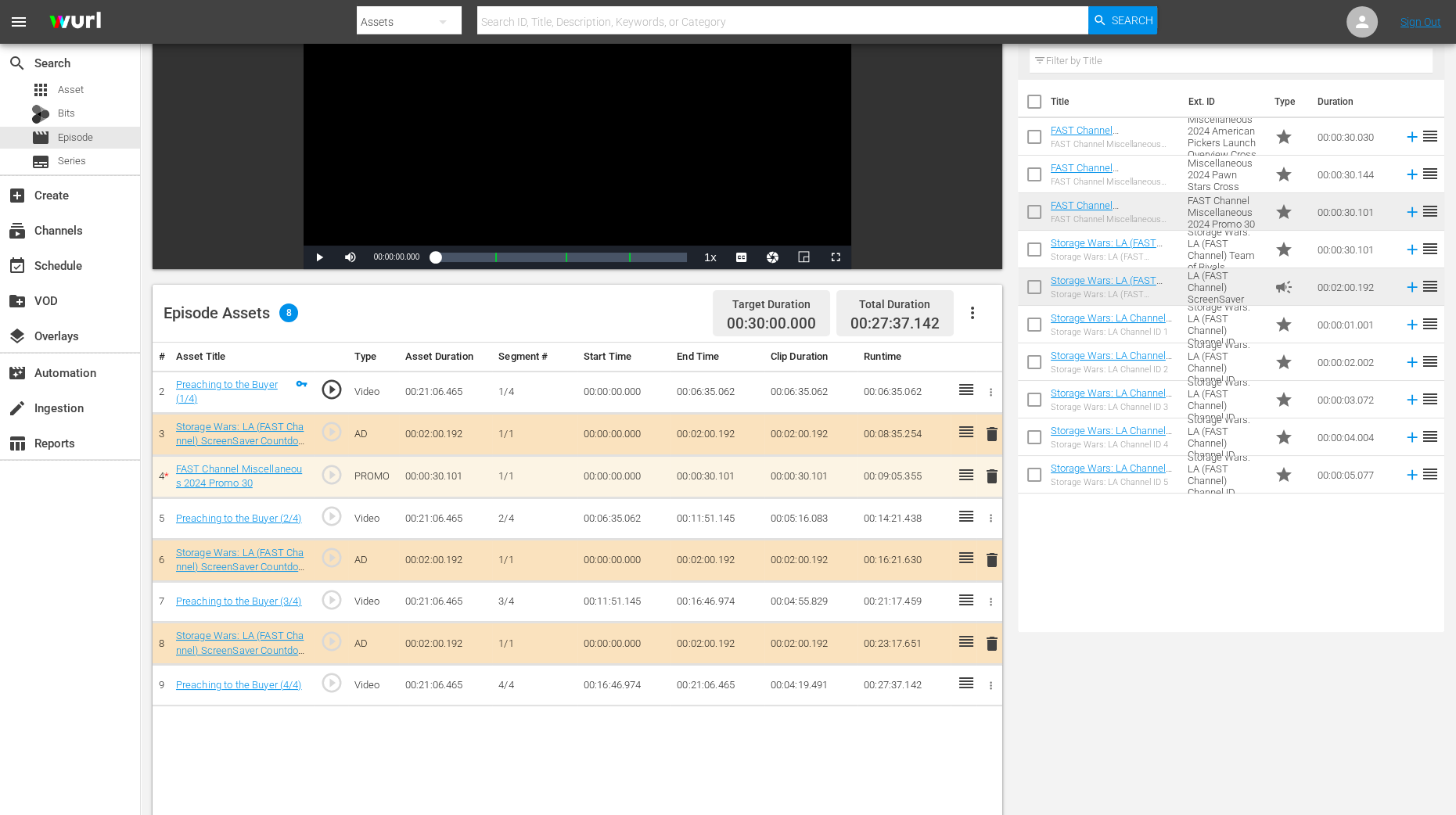
scroll to position [195, 0]
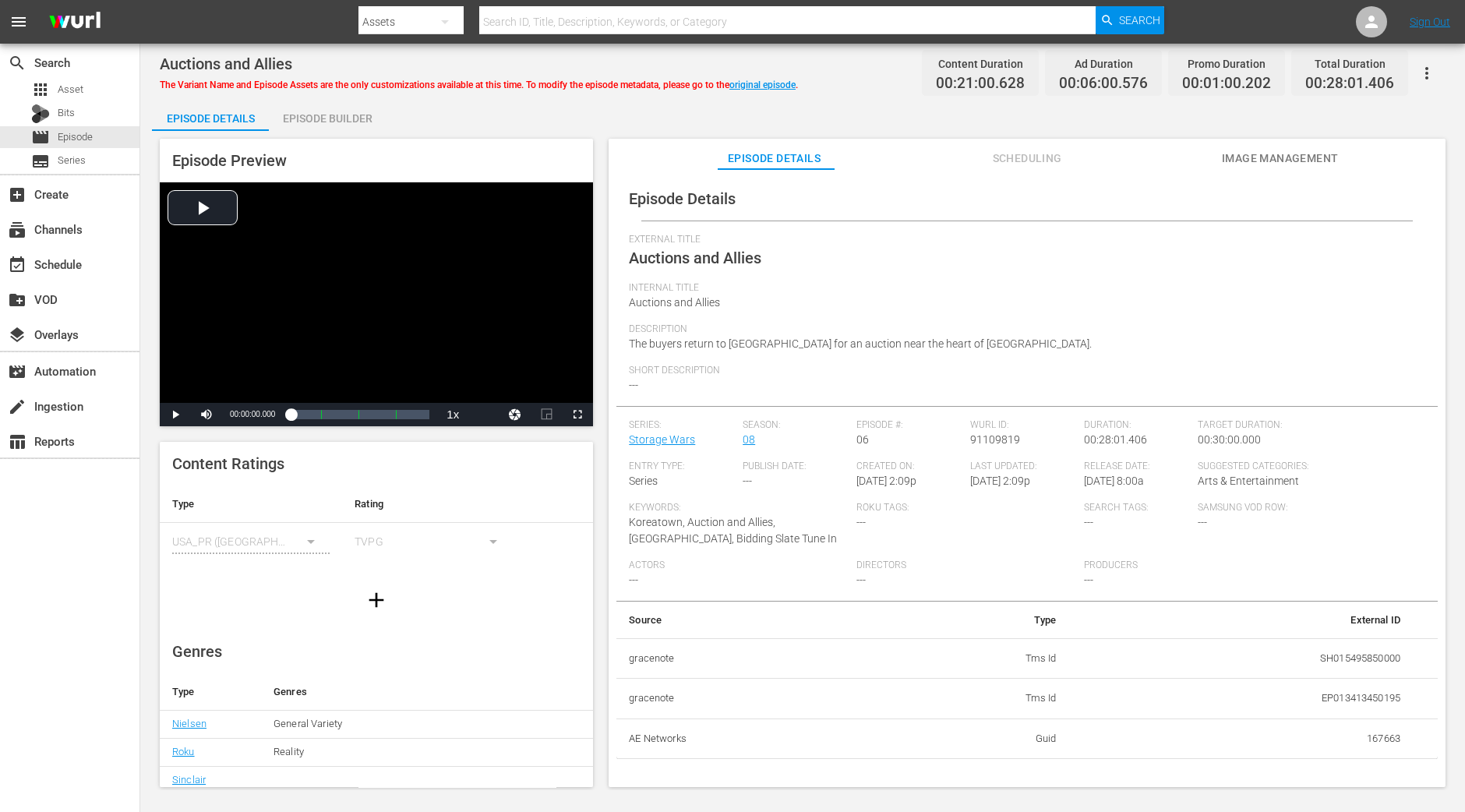
click at [355, 125] on div "Episode Builder" at bounding box center [327, 118] width 117 height 37
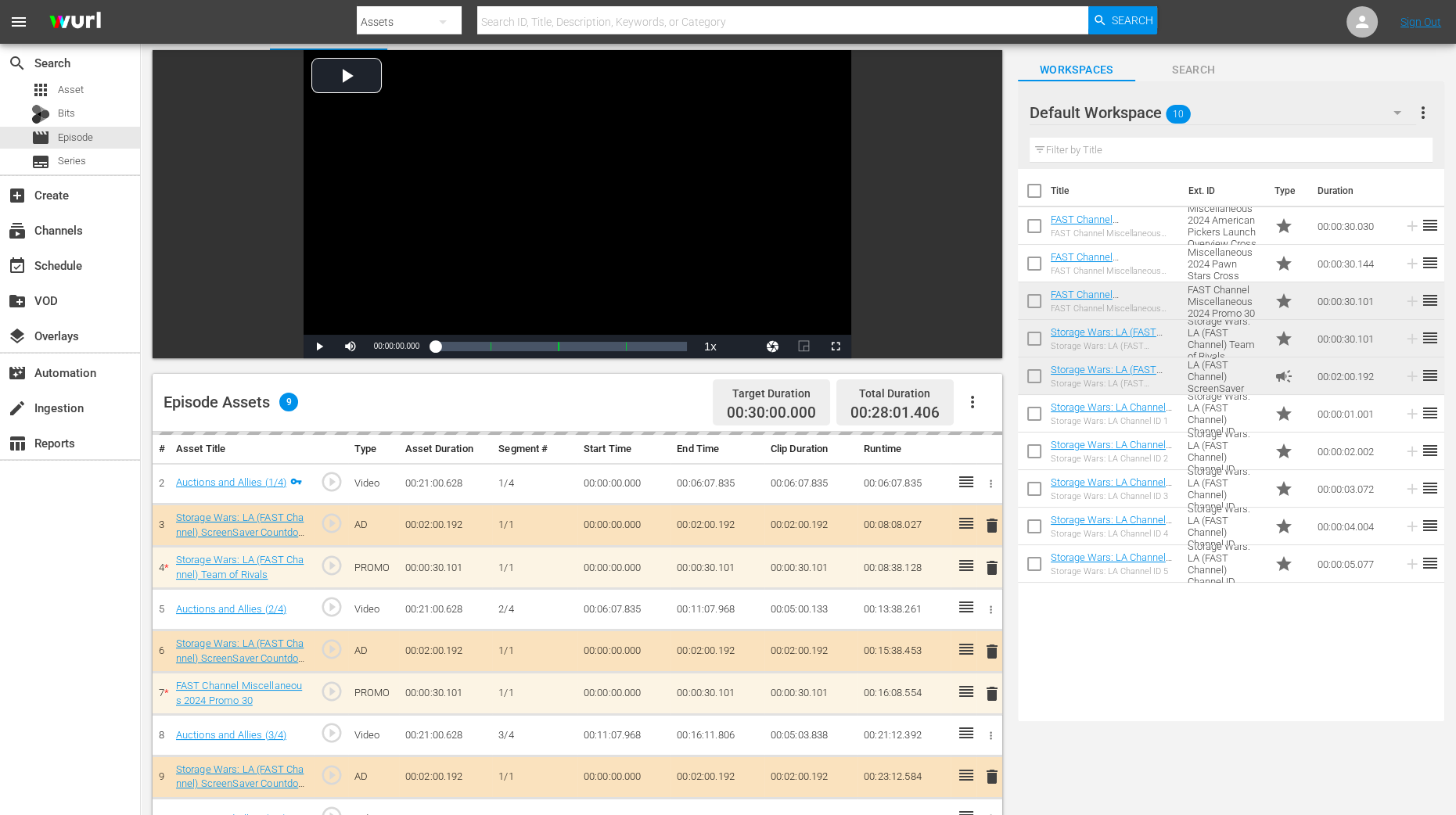
scroll to position [195, 0]
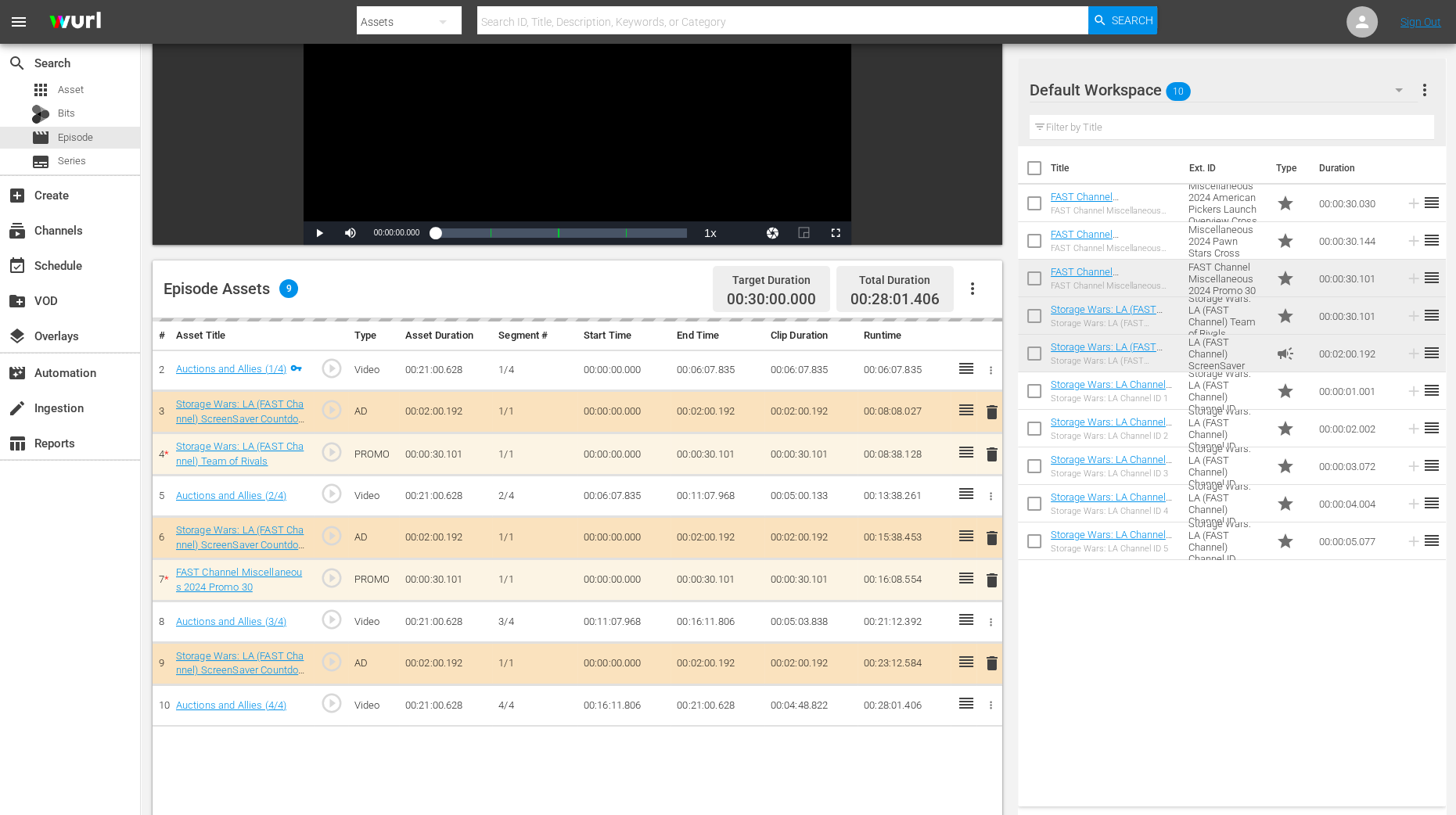
click at [1146, 628] on div "Title Ext. ID Type Duration FAST Channel Miscellaneous 2024 American Pickers La…" at bounding box center [1231, 473] width 428 height 654
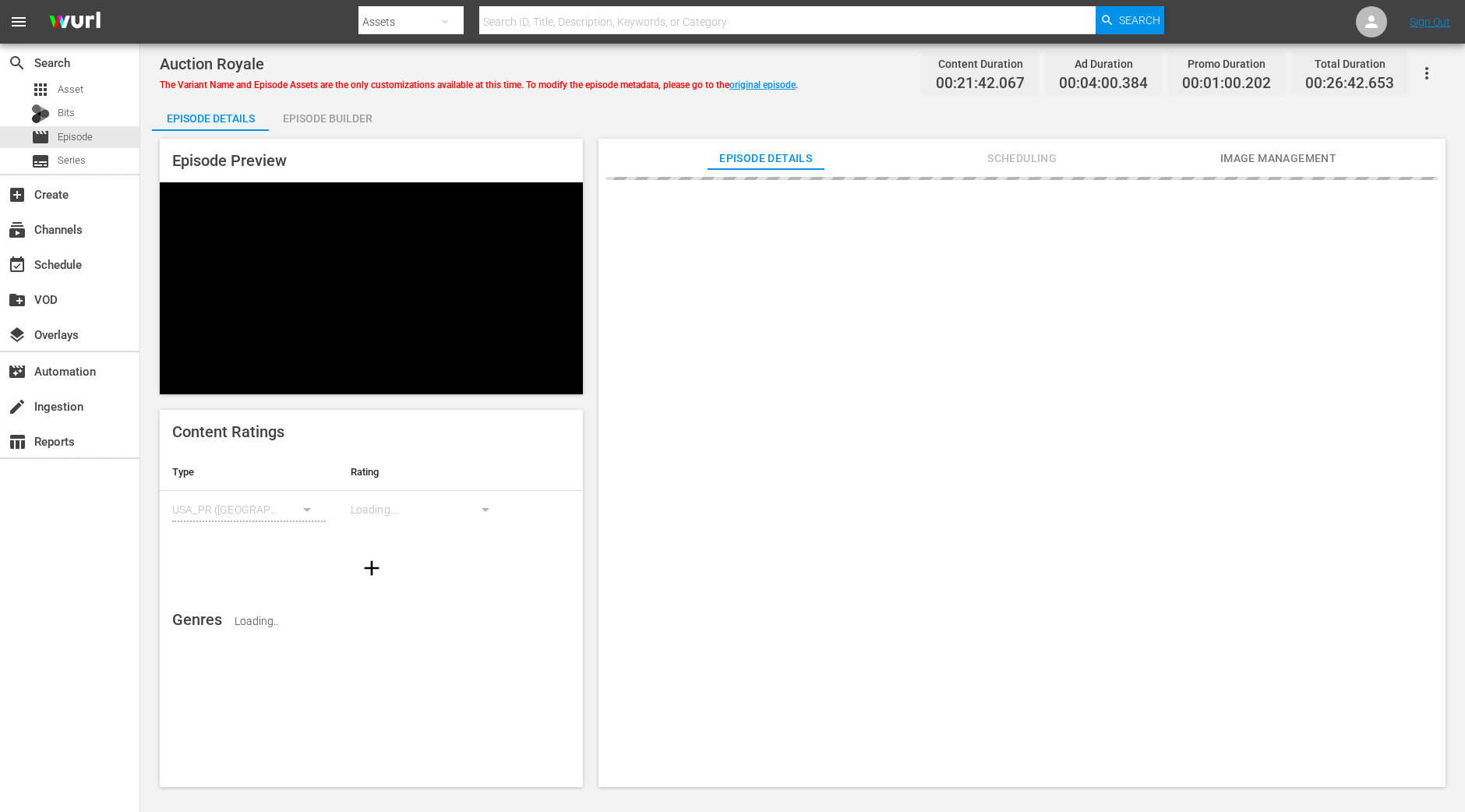
click at [366, 130] on div "Episode Preview Content Ratings Type Rating Select Rating Type [GEOGRAPHIC_DATA…" at bounding box center [803, 465] width 1302 height 668
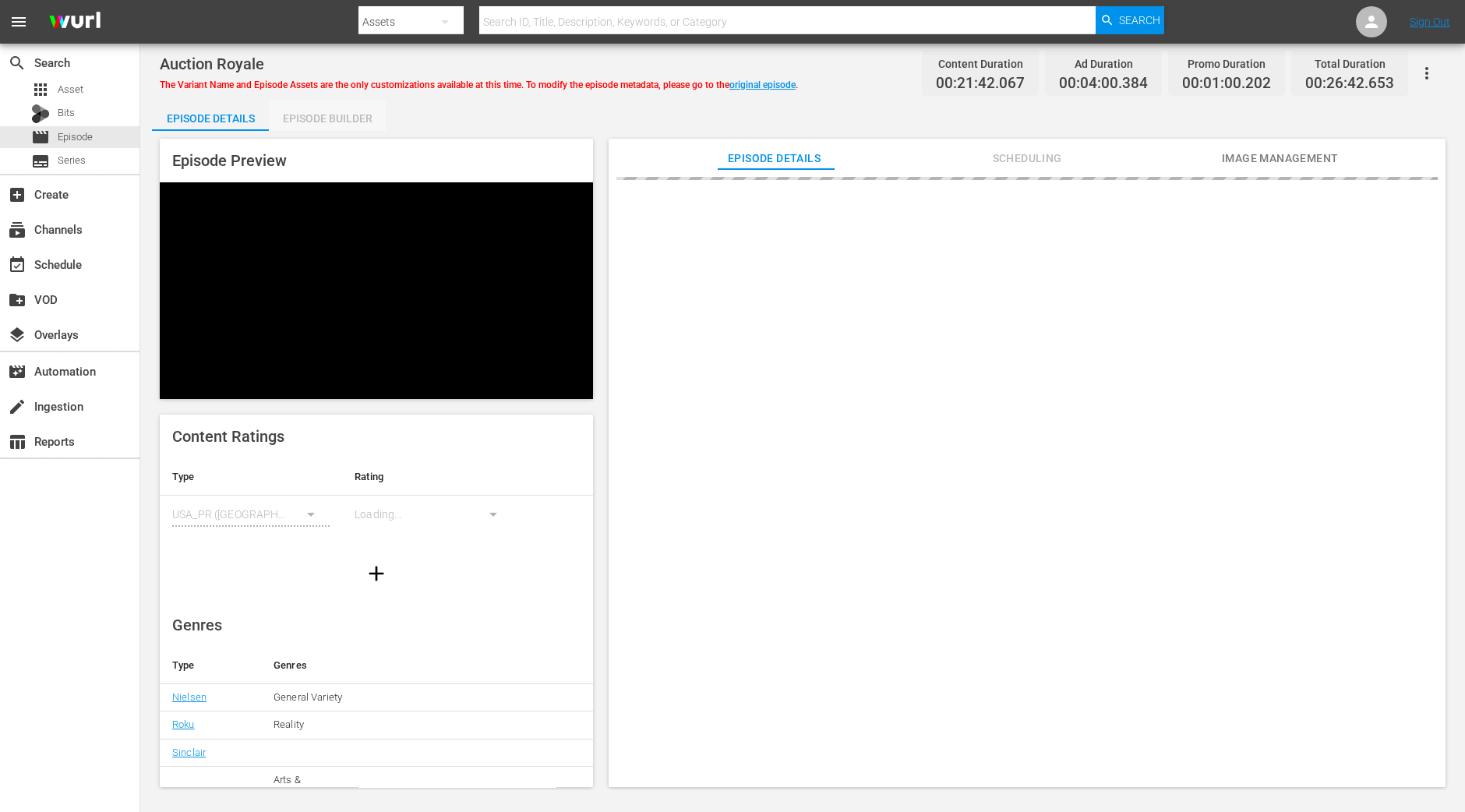
click at [361, 108] on div "Episode Builder" at bounding box center [327, 118] width 117 height 37
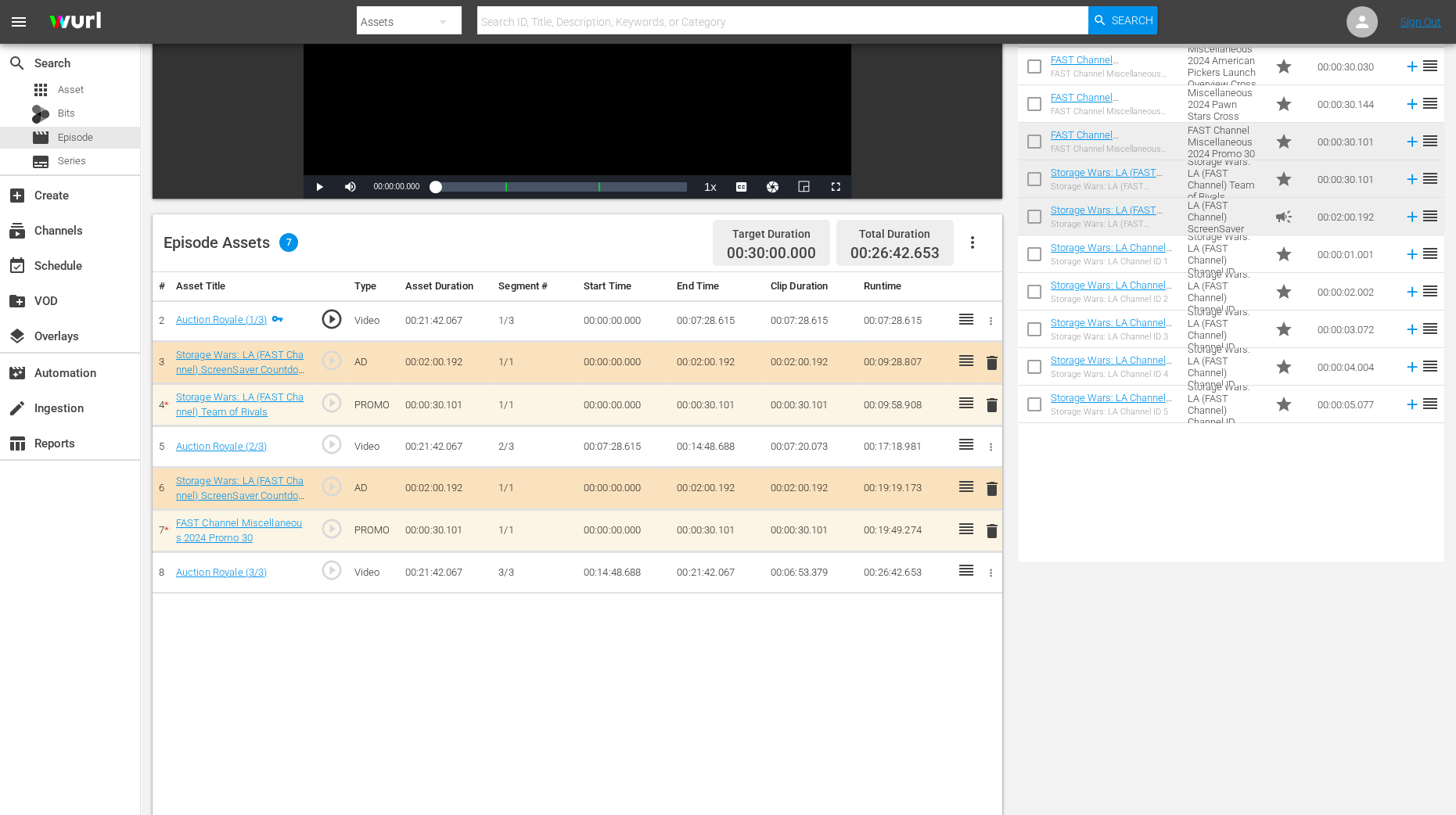
scroll to position [293, 0]
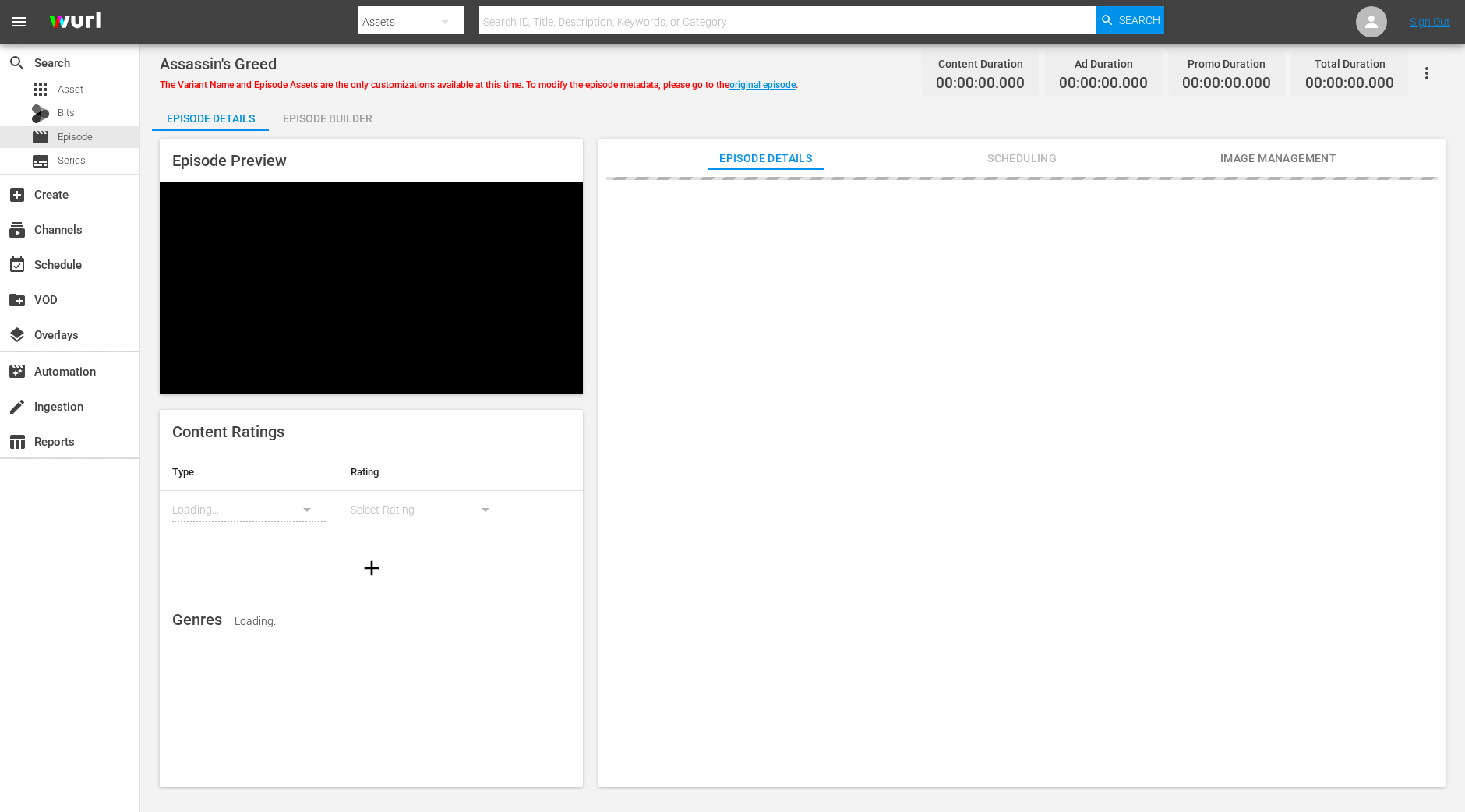
click at [335, 113] on div "Episode Builder" at bounding box center [327, 118] width 117 height 37
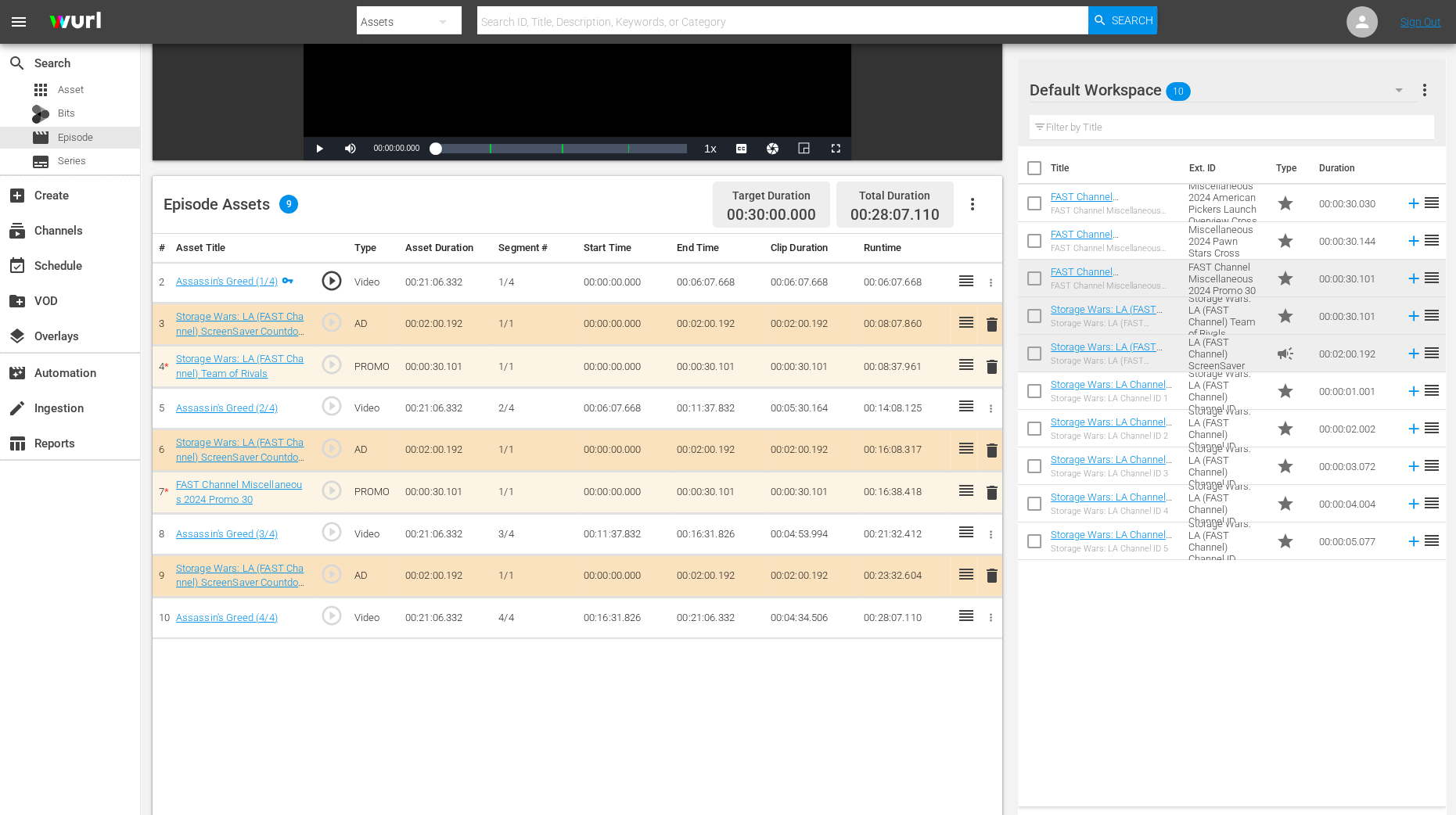
scroll to position [293, 0]
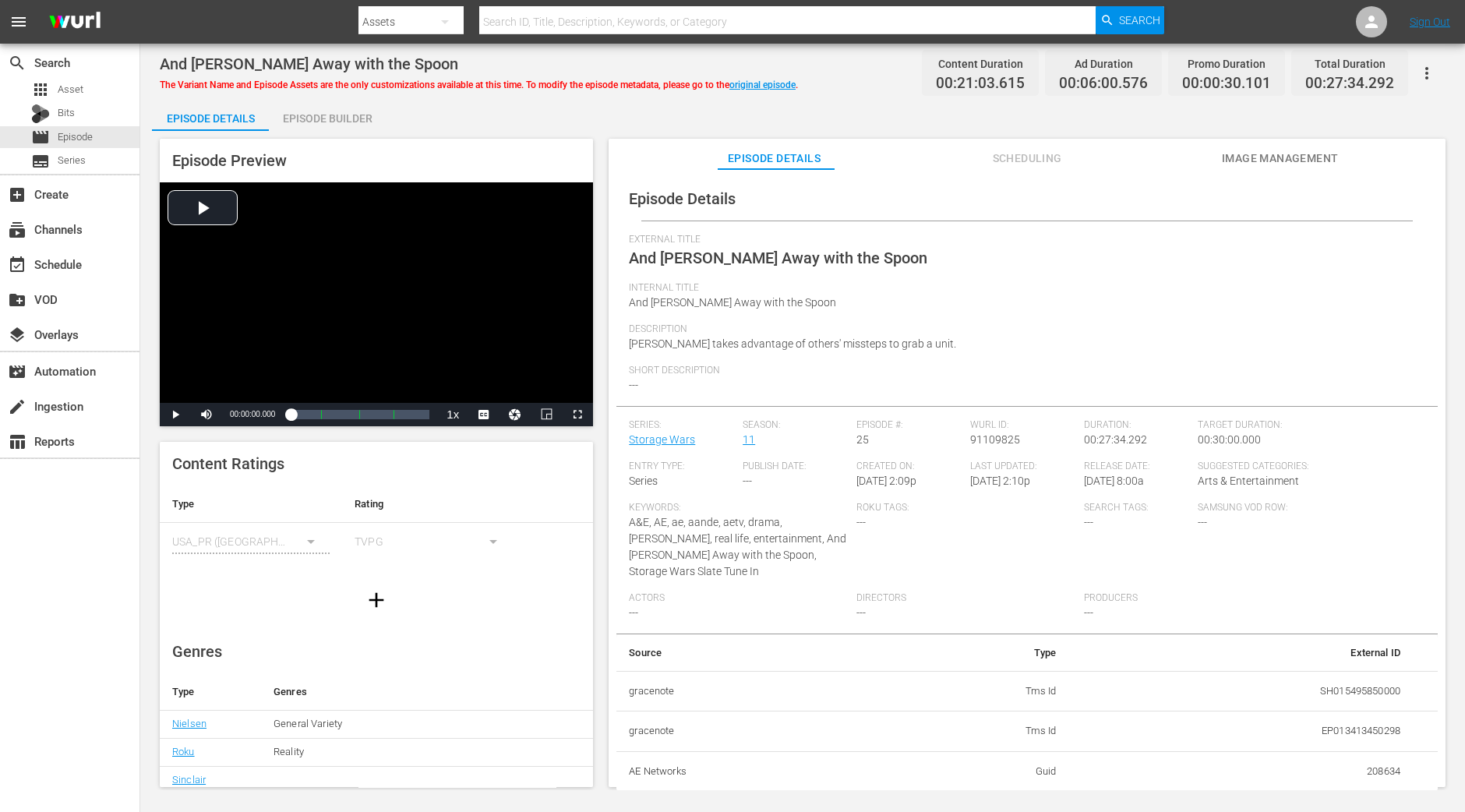
click at [362, 126] on div "Episode Builder" at bounding box center [327, 118] width 117 height 37
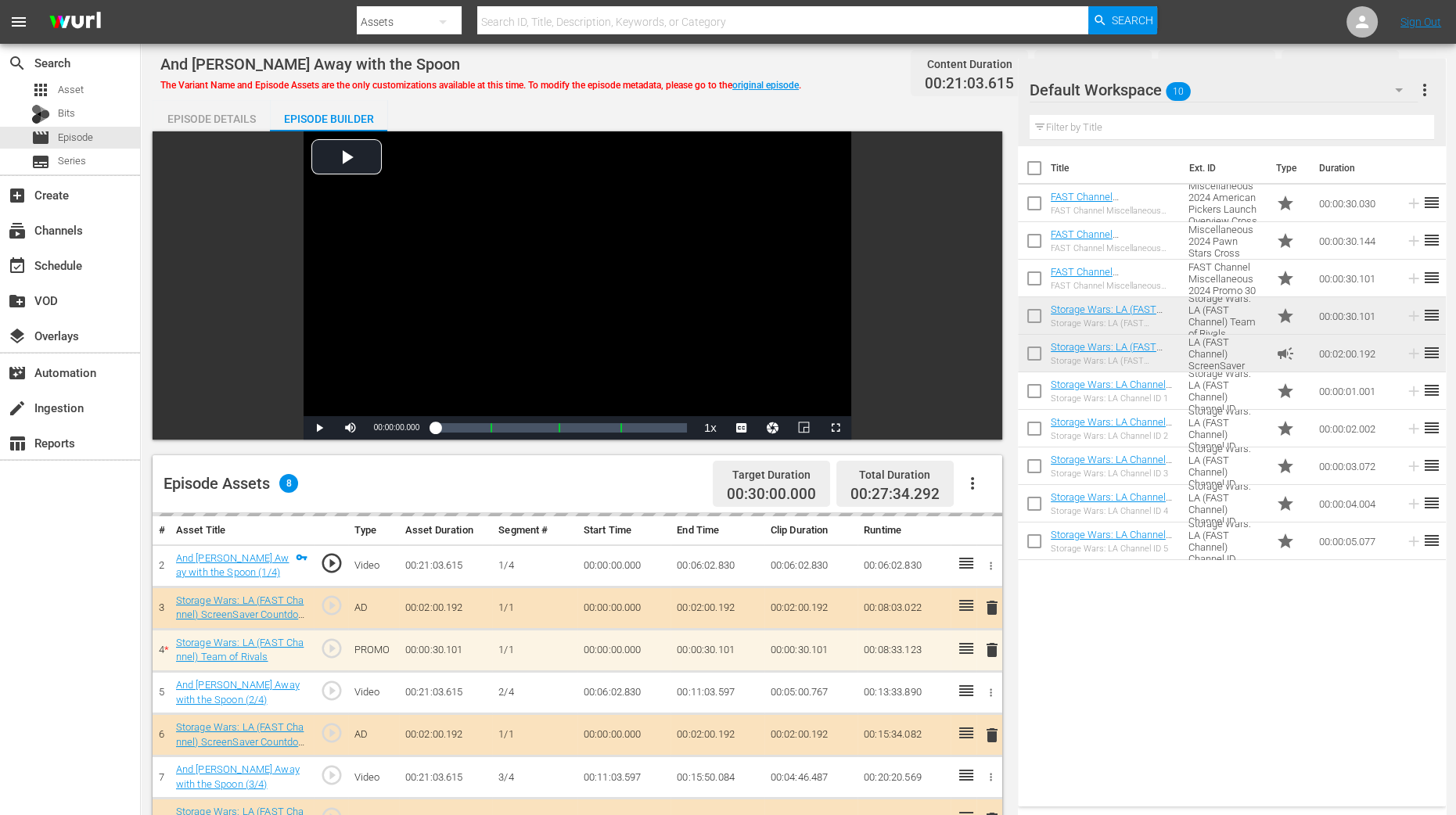
scroll to position [390, 0]
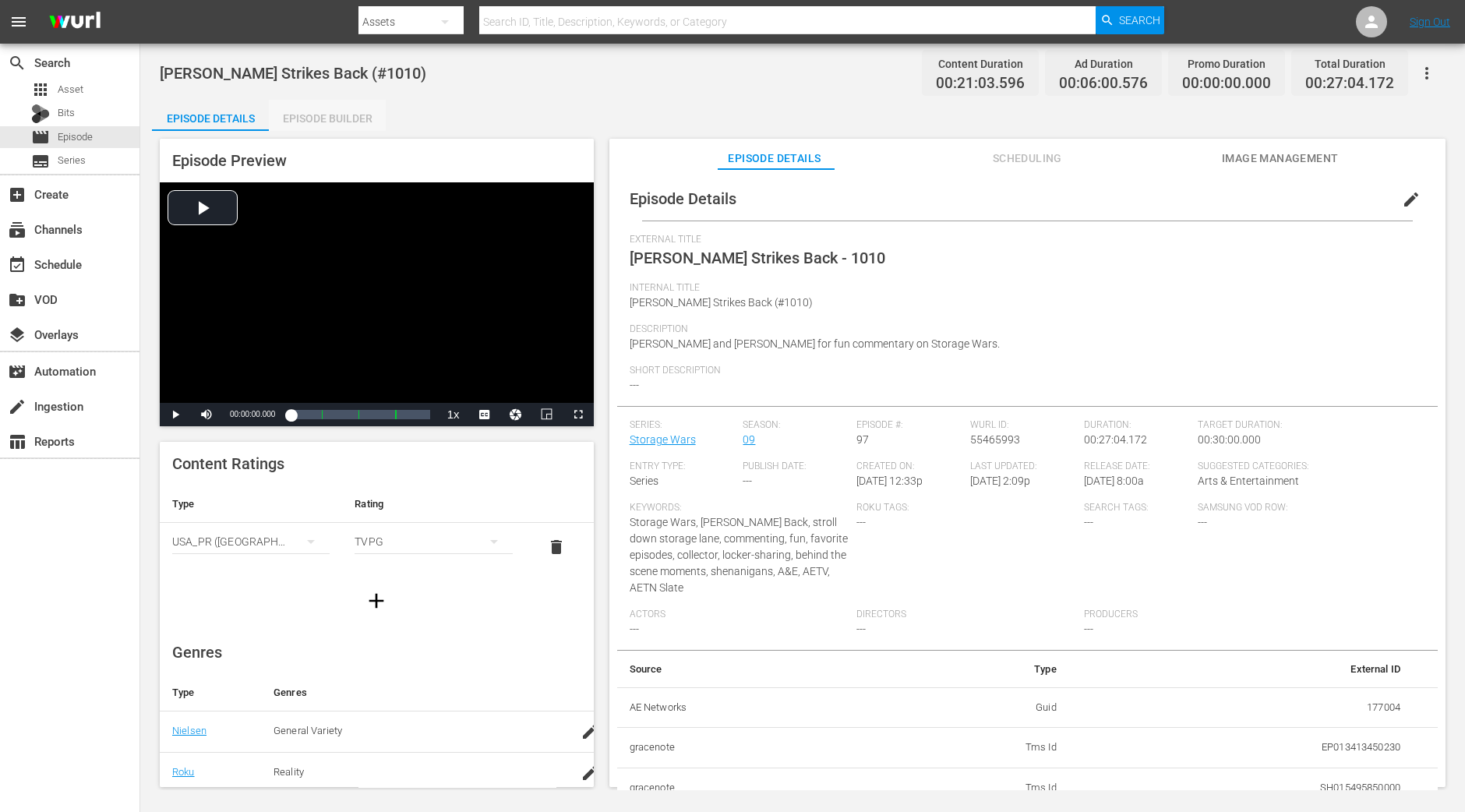
click at [340, 116] on div "Episode Builder" at bounding box center [327, 118] width 117 height 37
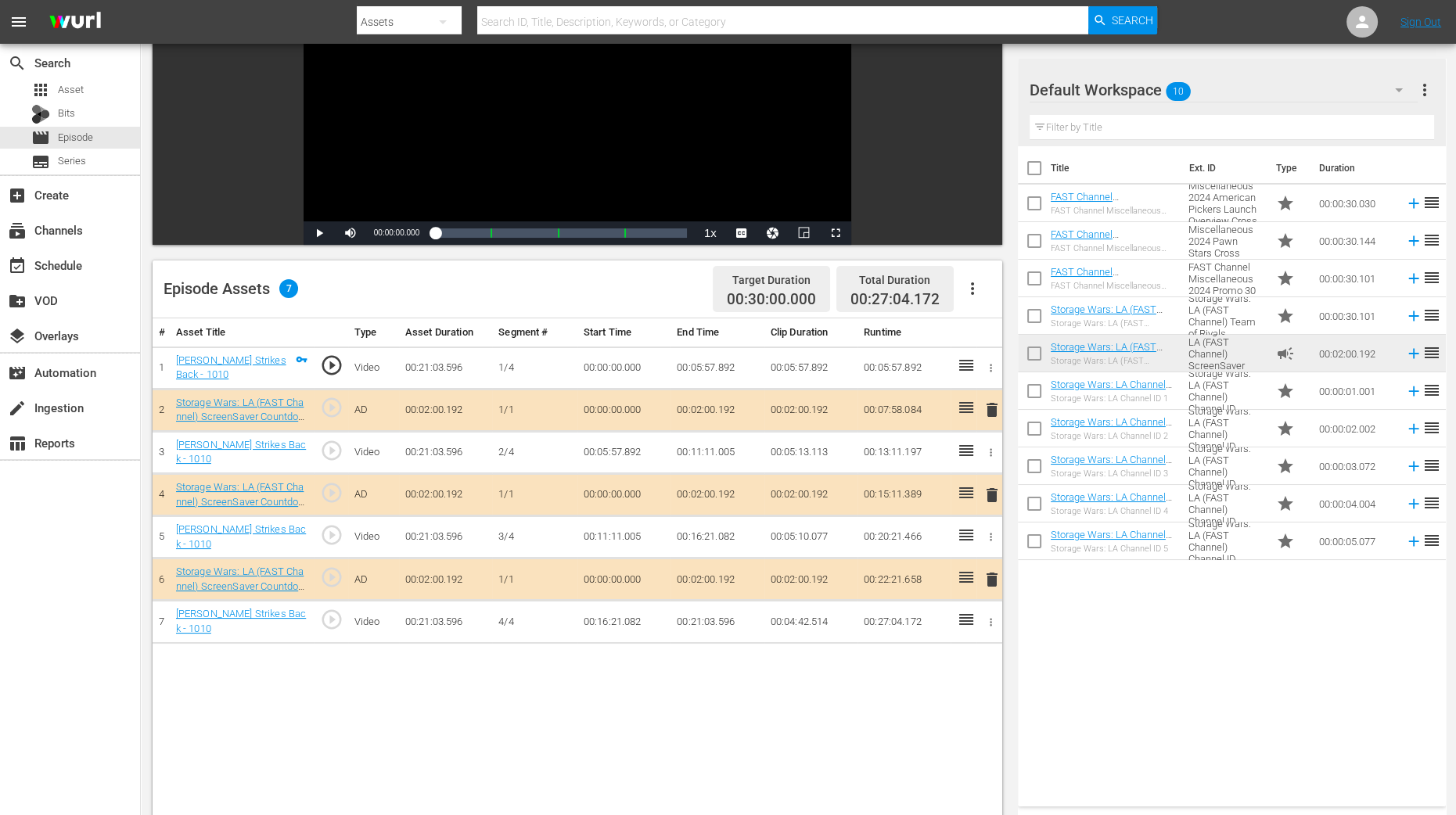
scroll to position [390, 0]
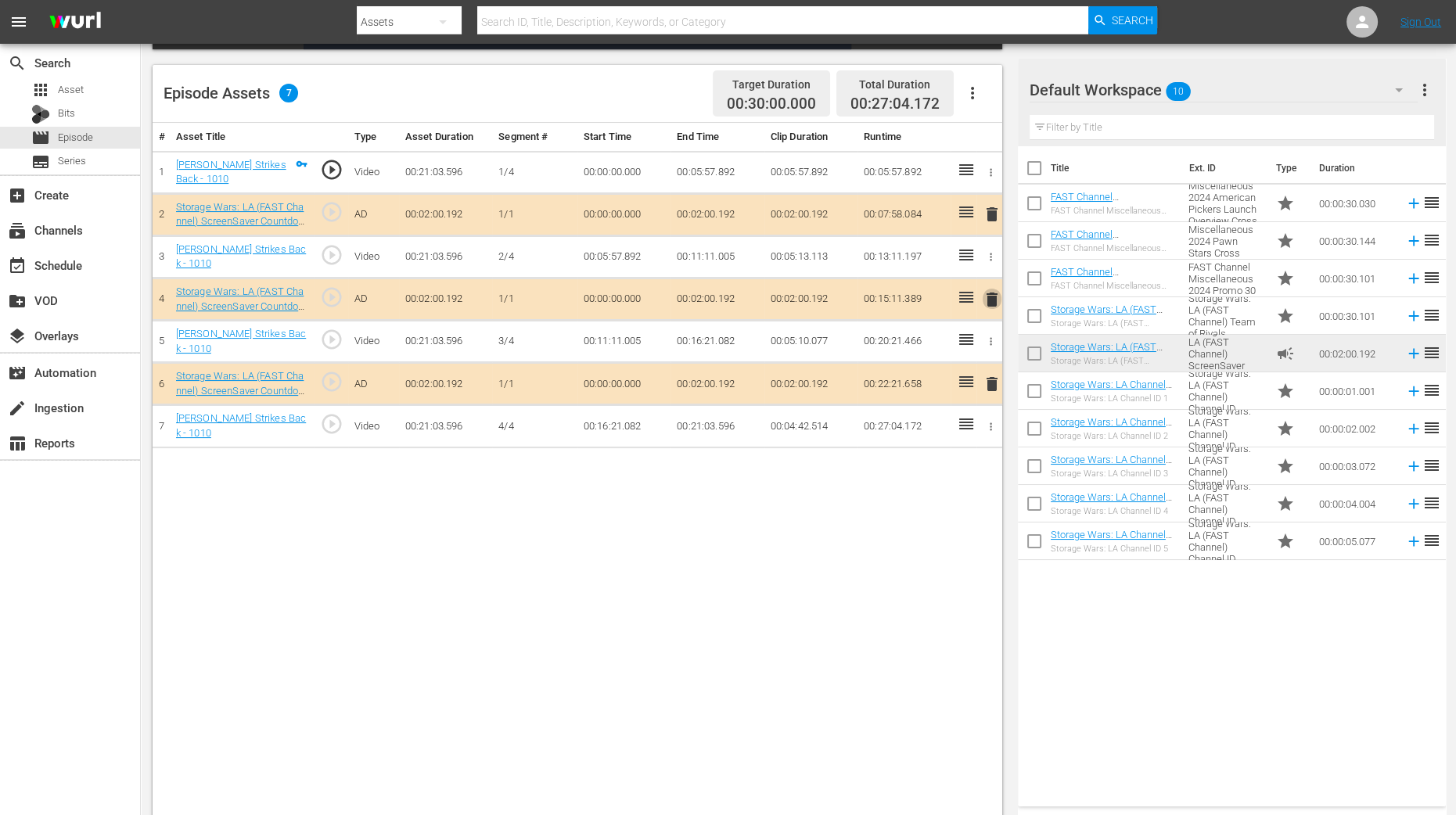
click at [992, 290] on span "delete" at bounding box center [991, 299] width 19 height 19
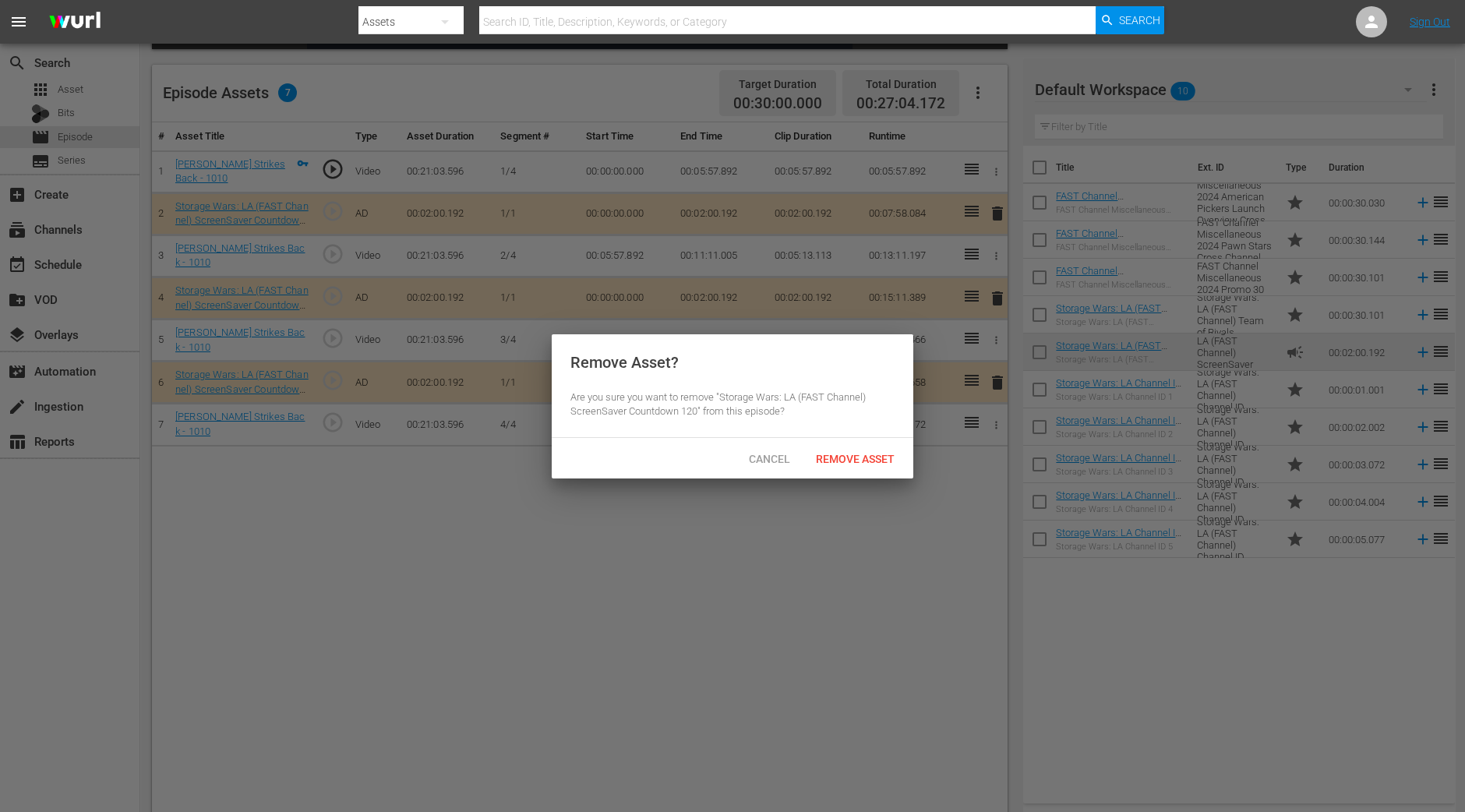
click at [838, 463] on span "Remove Asset" at bounding box center [856, 458] width 104 height 12
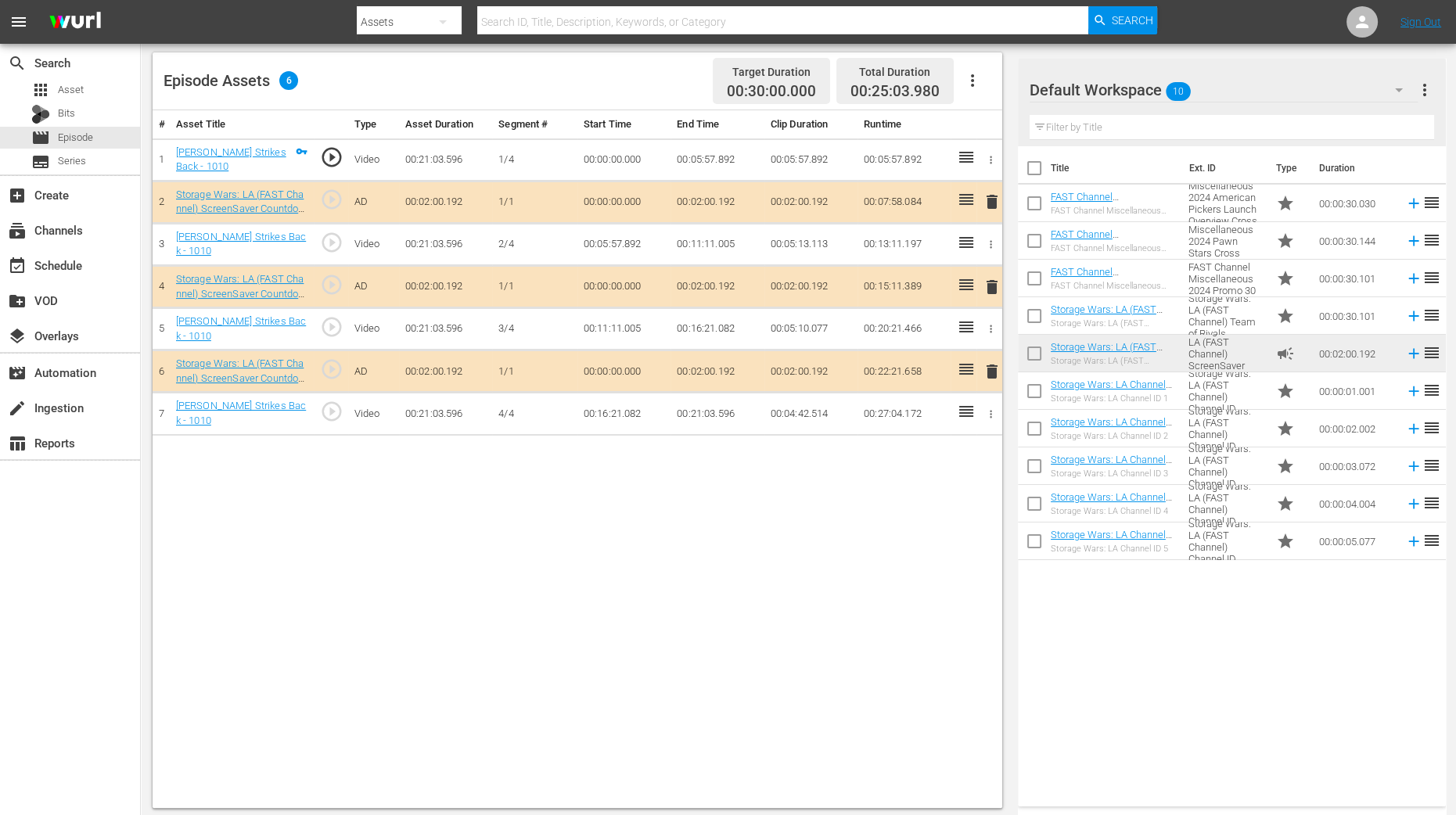
scroll to position [407, 0]
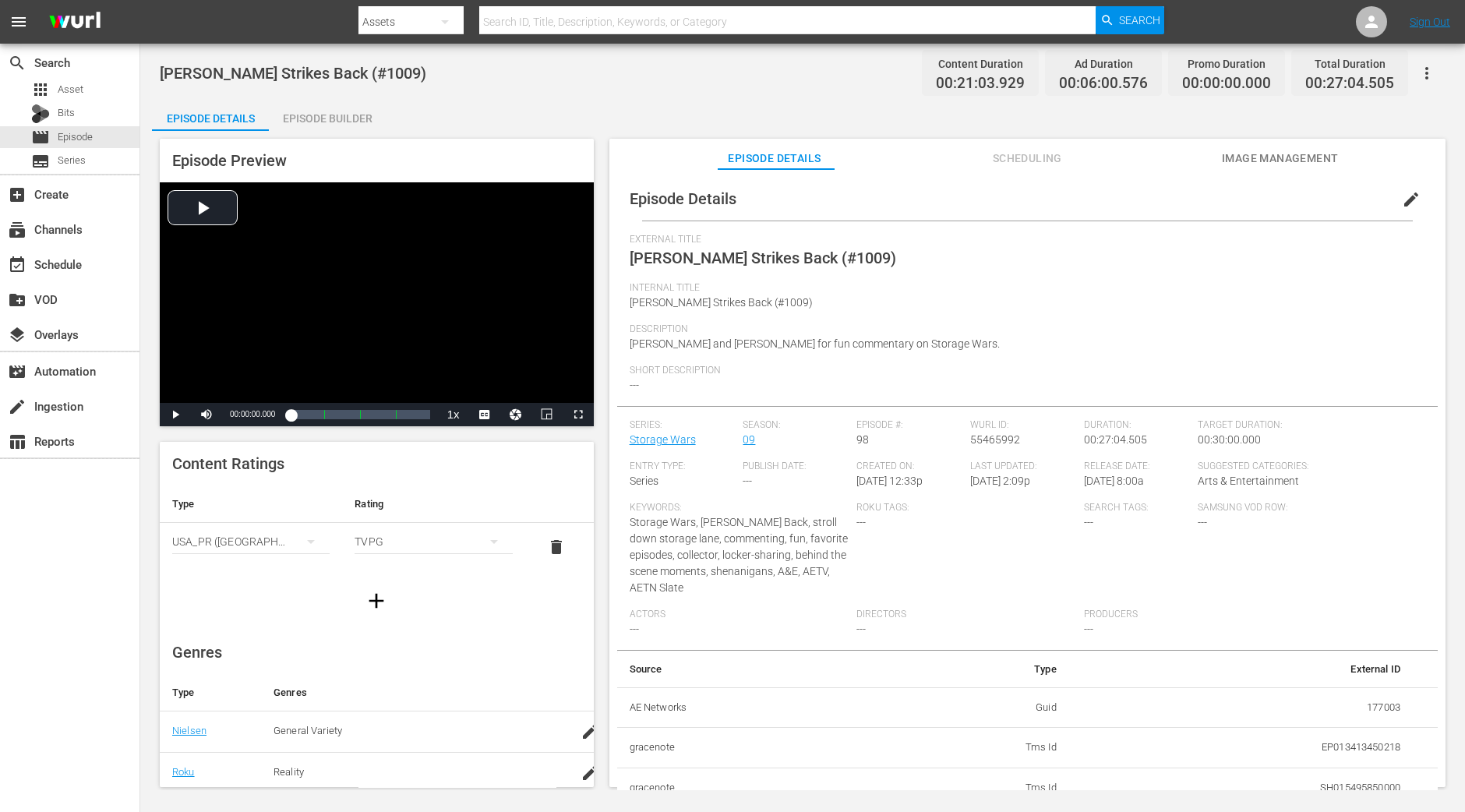
click at [352, 110] on div "Episode Builder" at bounding box center [327, 118] width 117 height 37
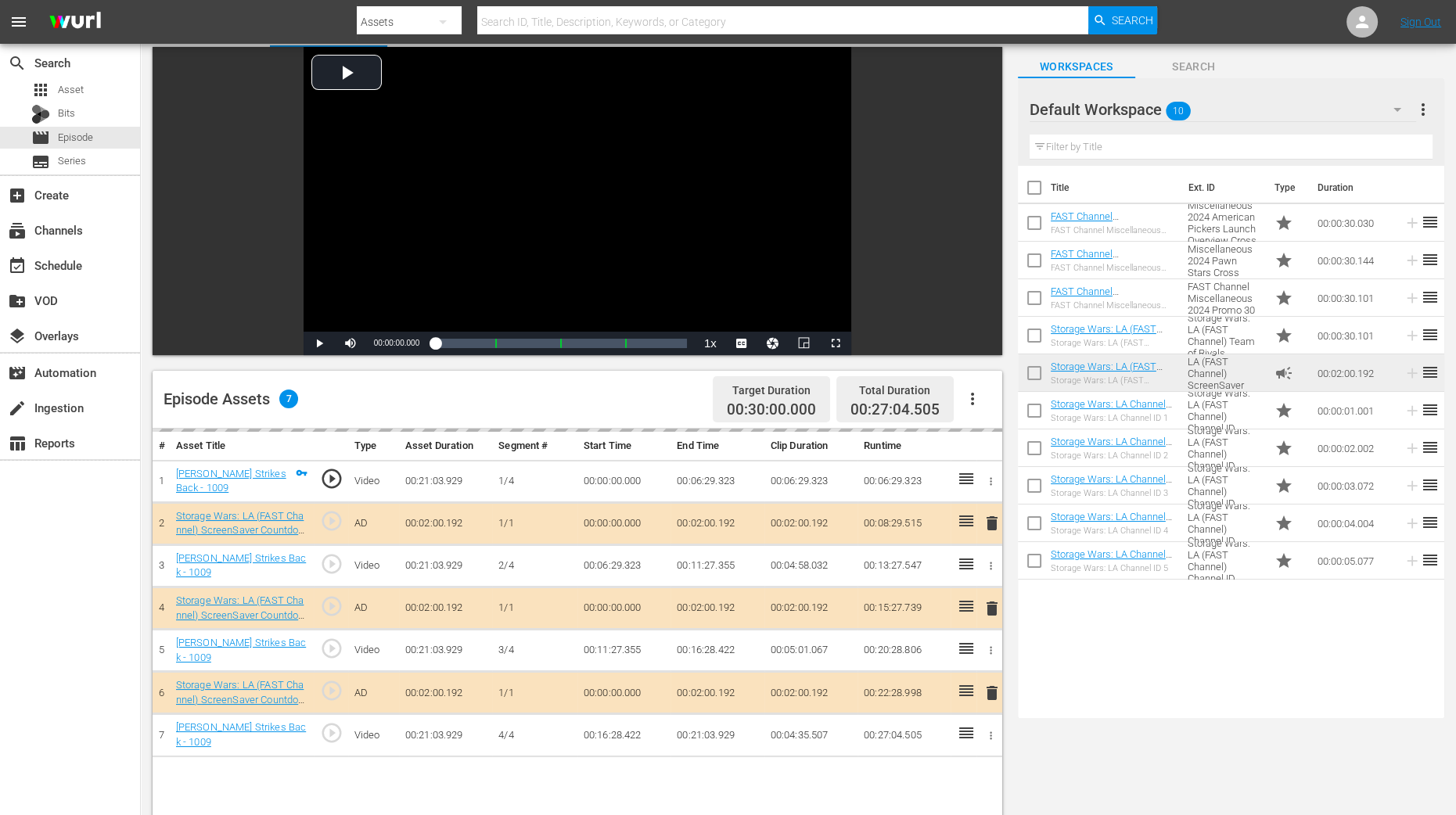
scroll to position [195, 0]
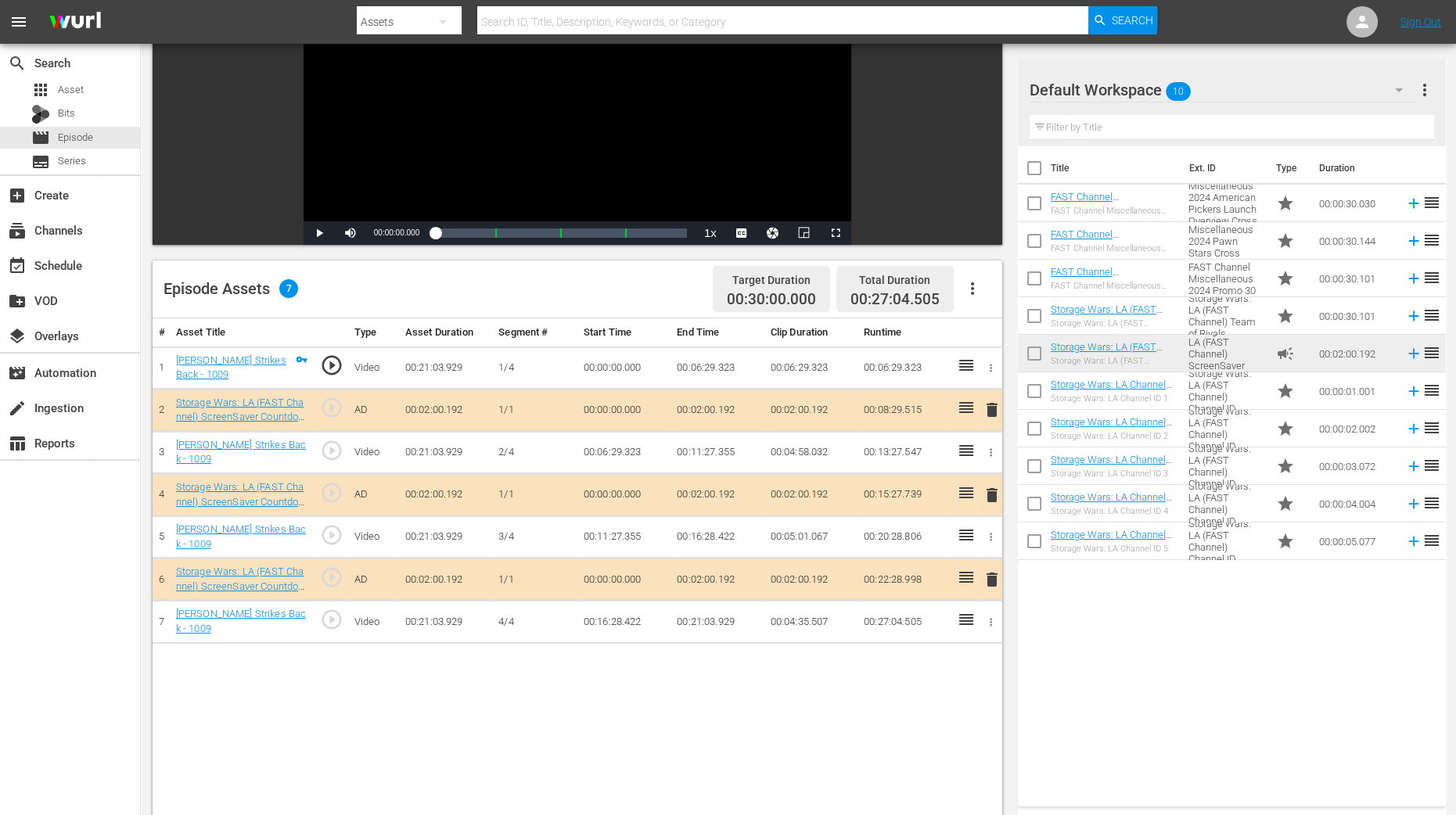
click at [988, 490] on span "delete" at bounding box center [991, 495] width 19 height 19
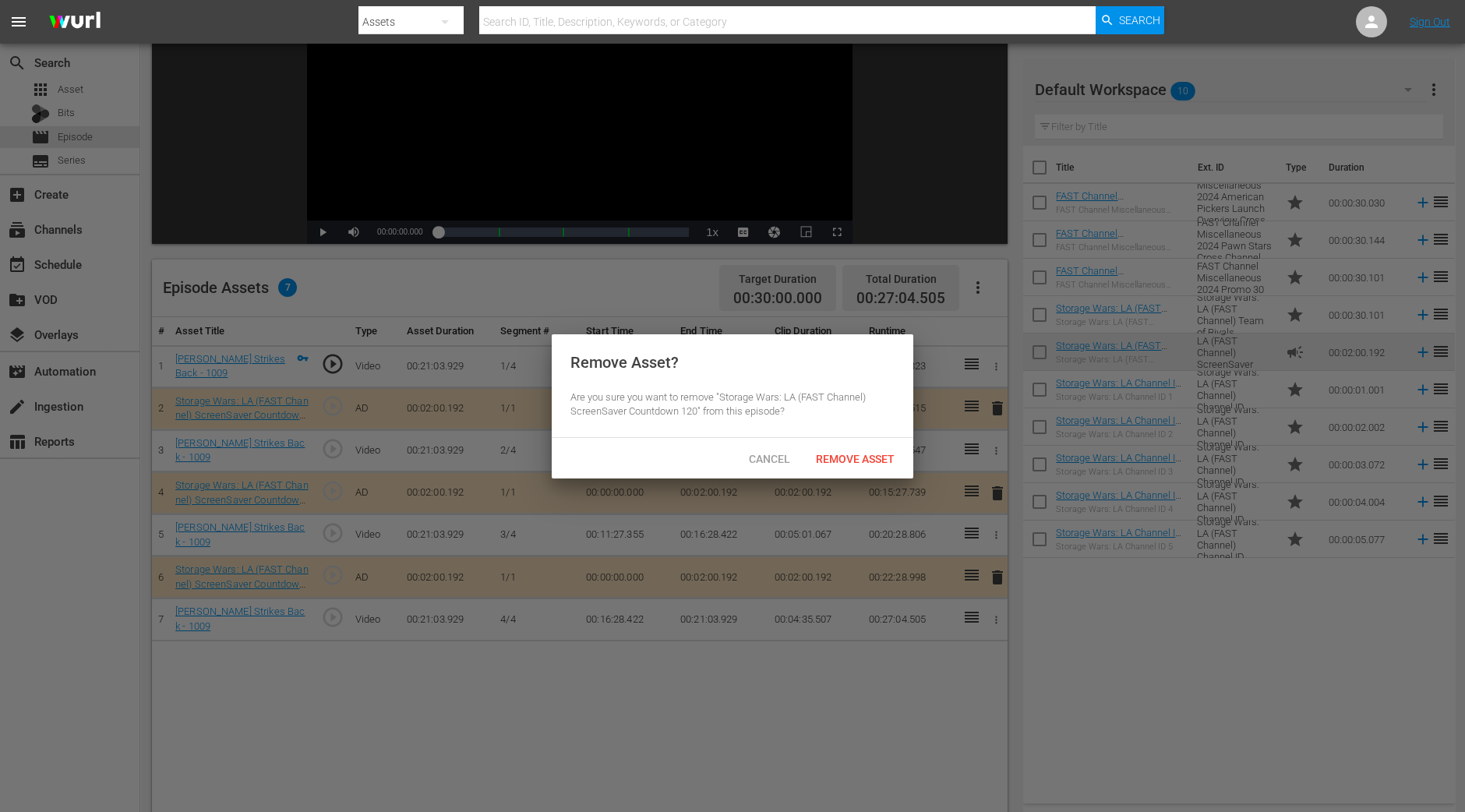
click at [878, 461] on span "Remove Asset" at bounding box center [856, 458] width 104 height 12
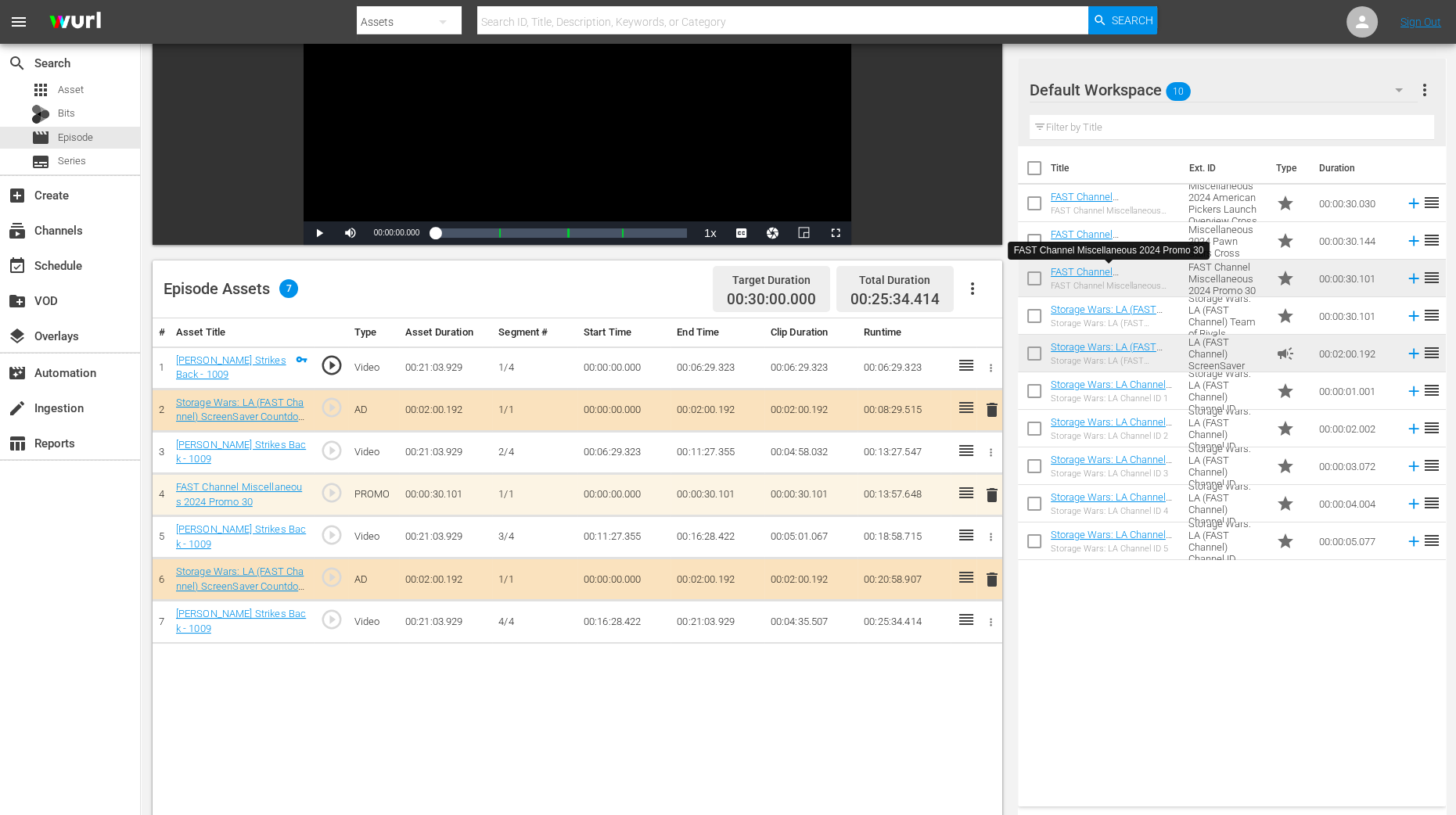
click at [1175, 651] on div "Title Ext. ID Type Duration FAST Channel Miscellaneous 2024 American Pickers La…" at bounding box center [1231, 473] width 428 height 654
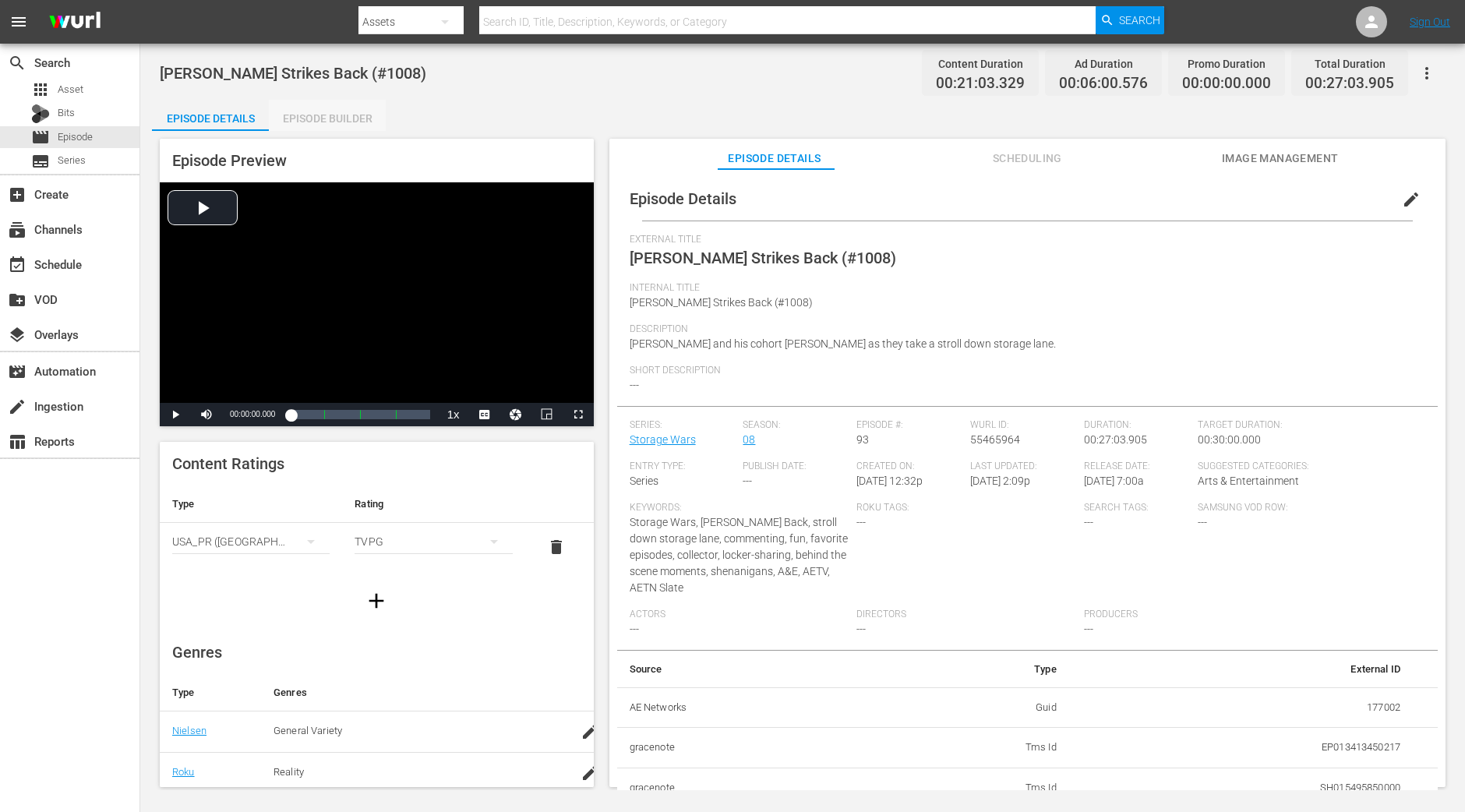
click at [318, 123] on div "Episode Builder" at bounding box center [327, 118] width 117 height 37
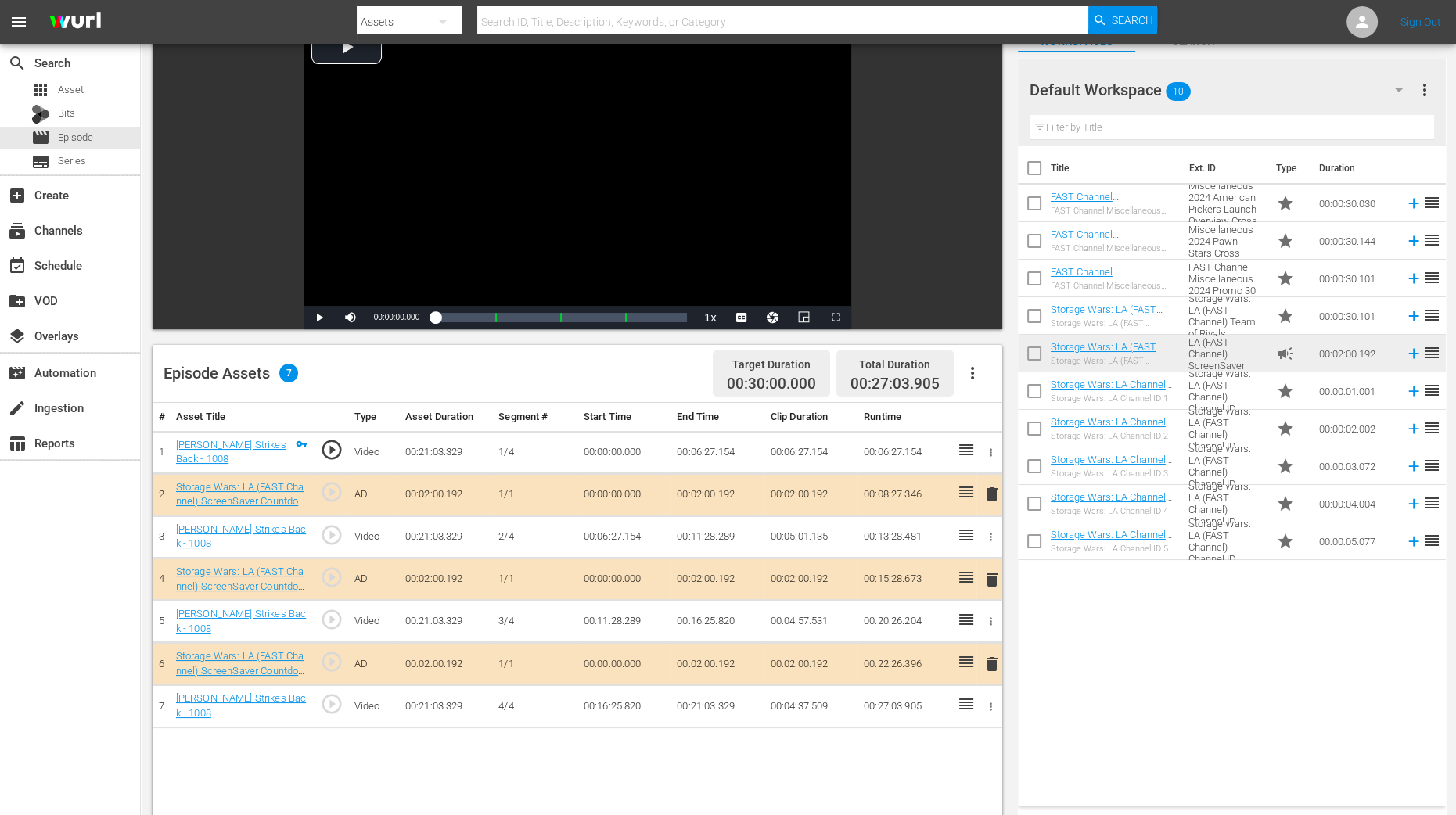
scroll to position [195, 0]
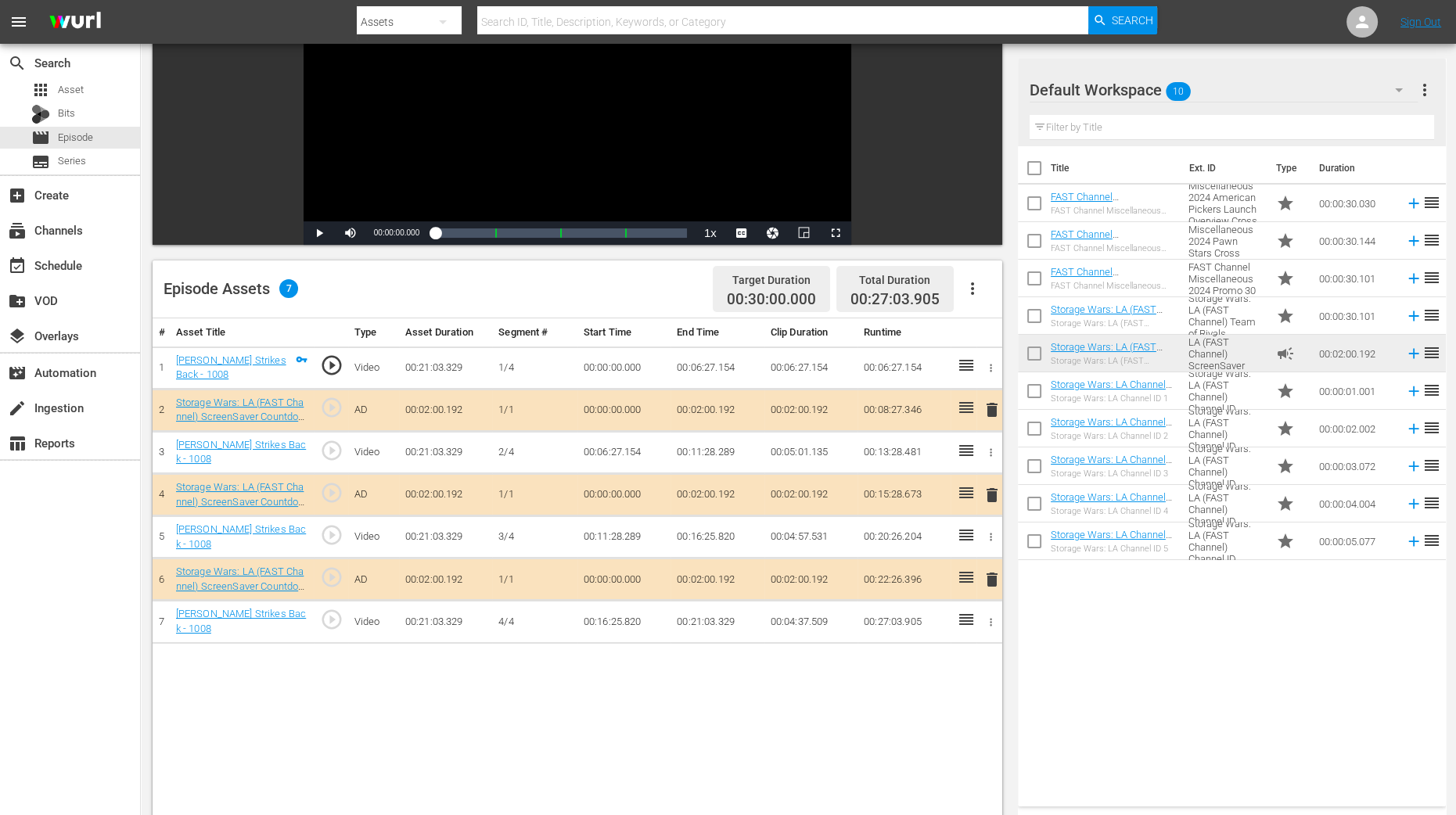
click at [987, 495] on span "delete" at bounding box center [991, 495] width 19 height 19
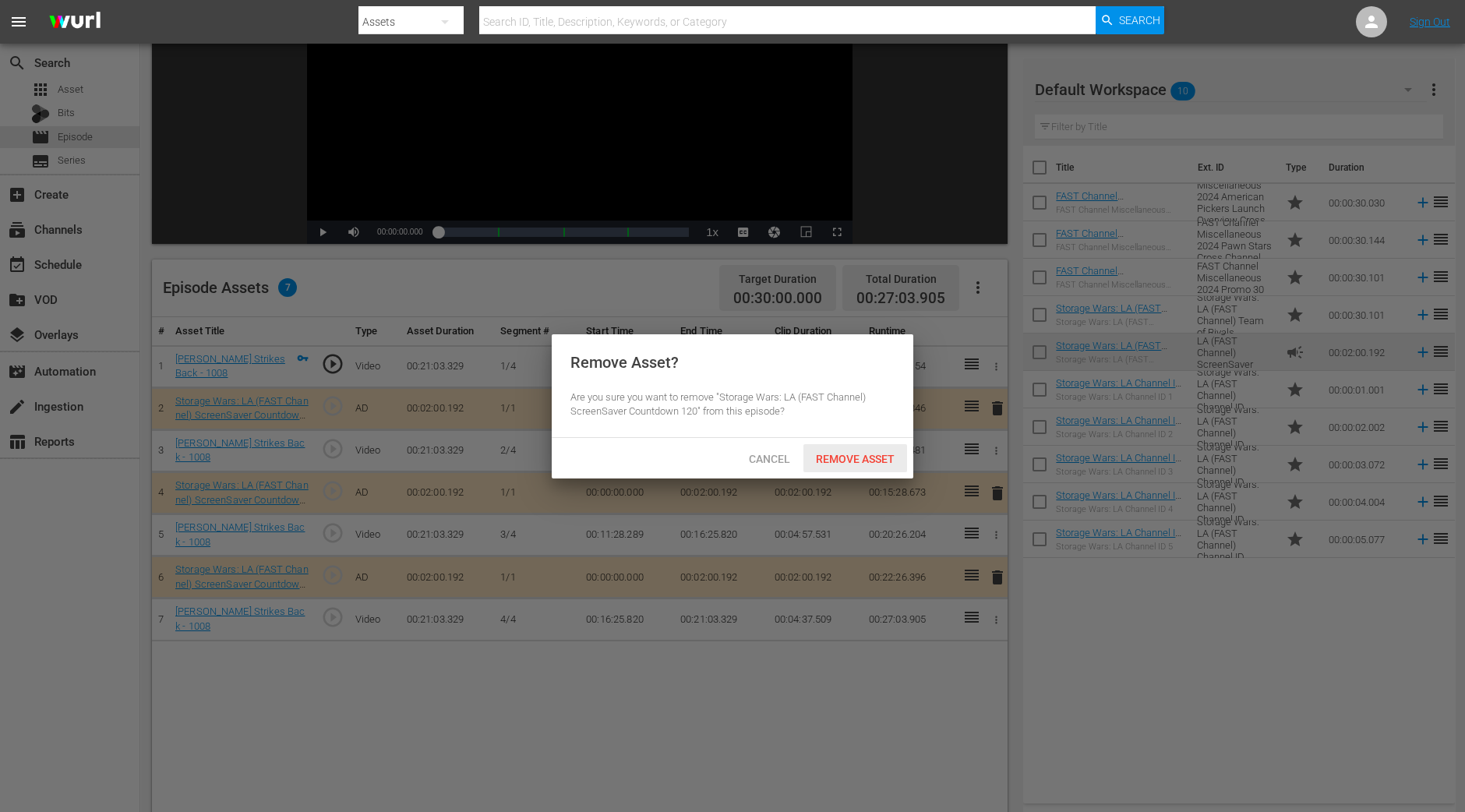
click at [888, 455] on span "Remove Asset" at bounding box center [856, 458] width 104 height 12
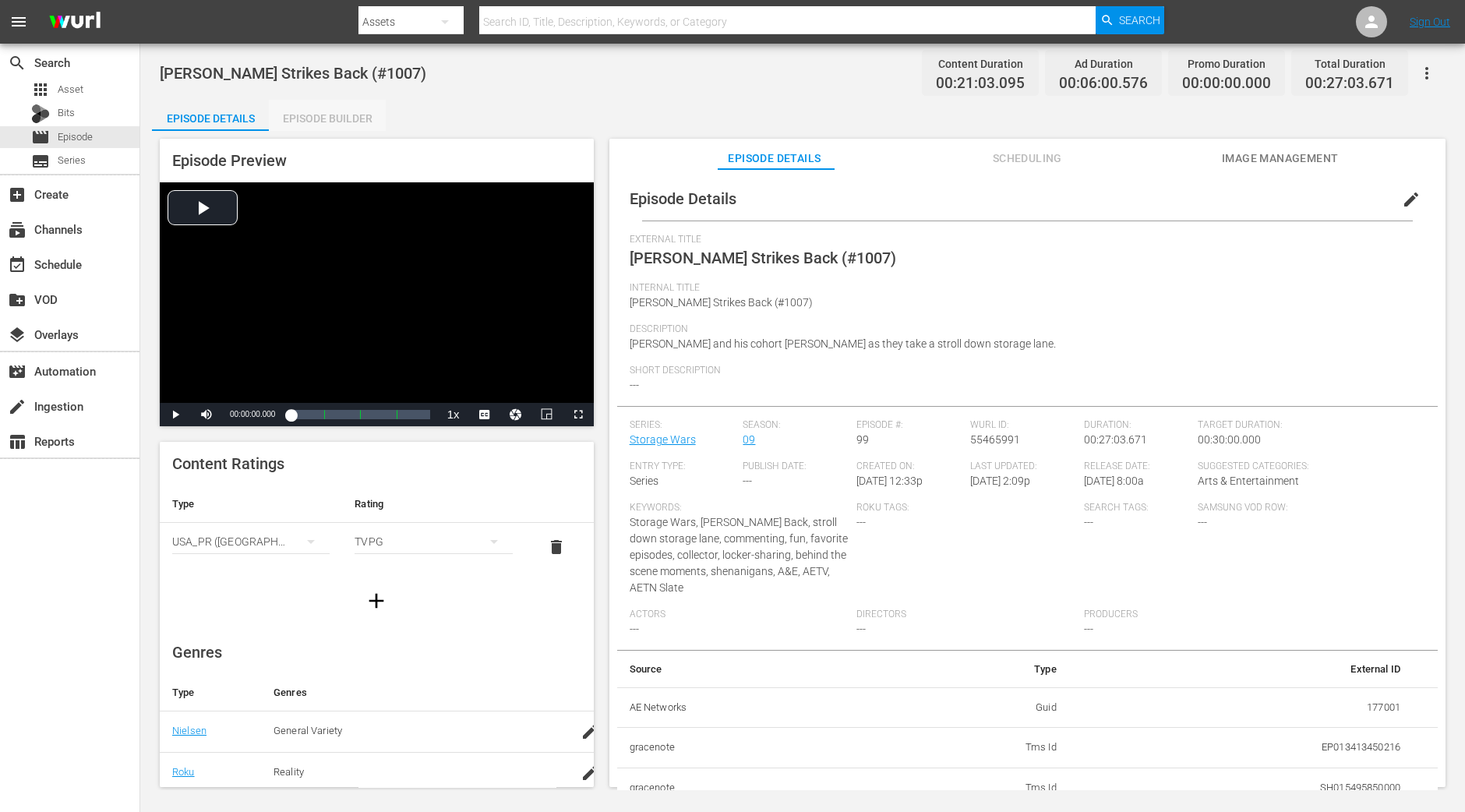
click at [345, 129] on div "Episode Builder" at bounding box center [327, 118] width 117 height 37
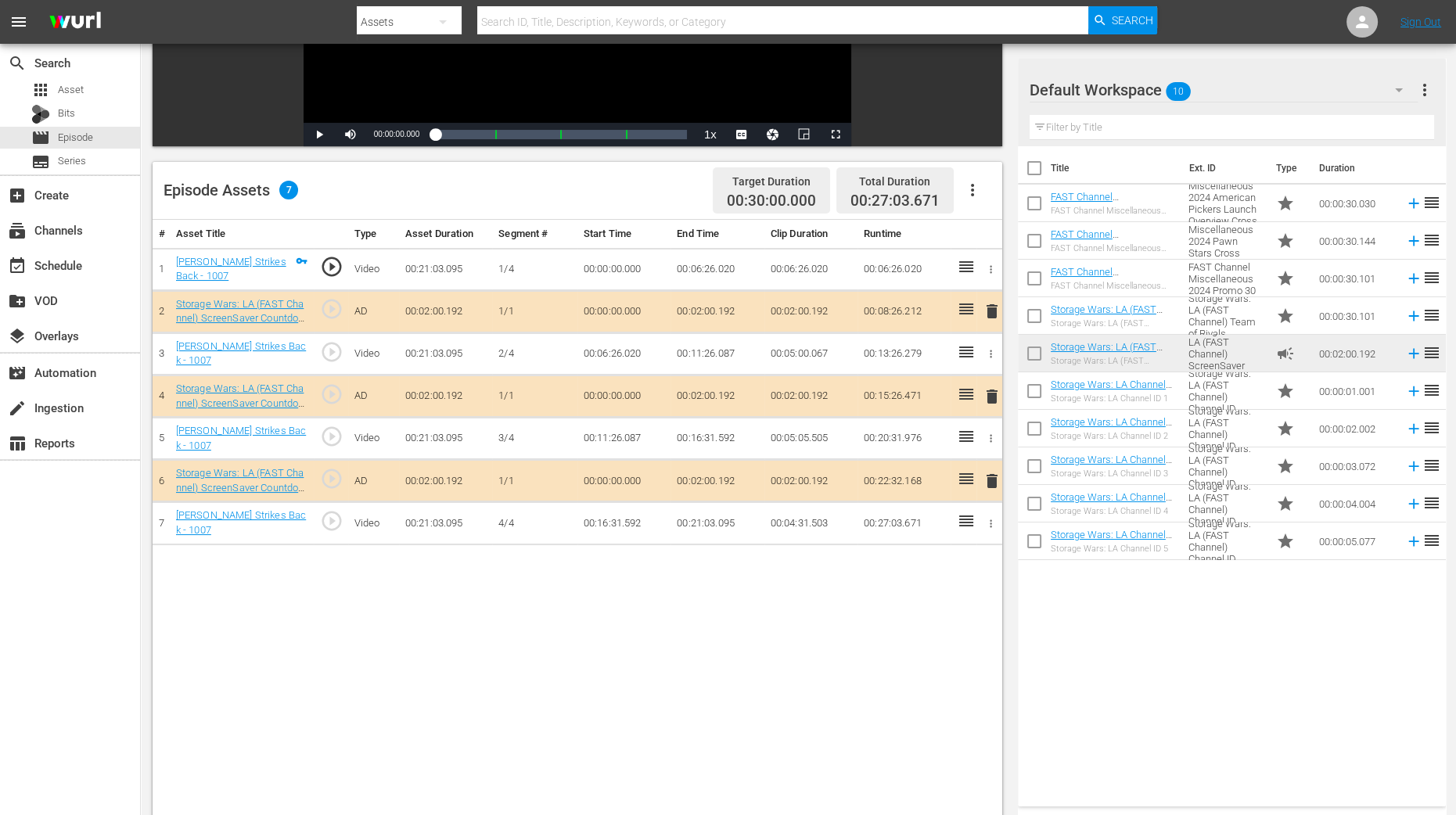
scroll to position [390, 0]
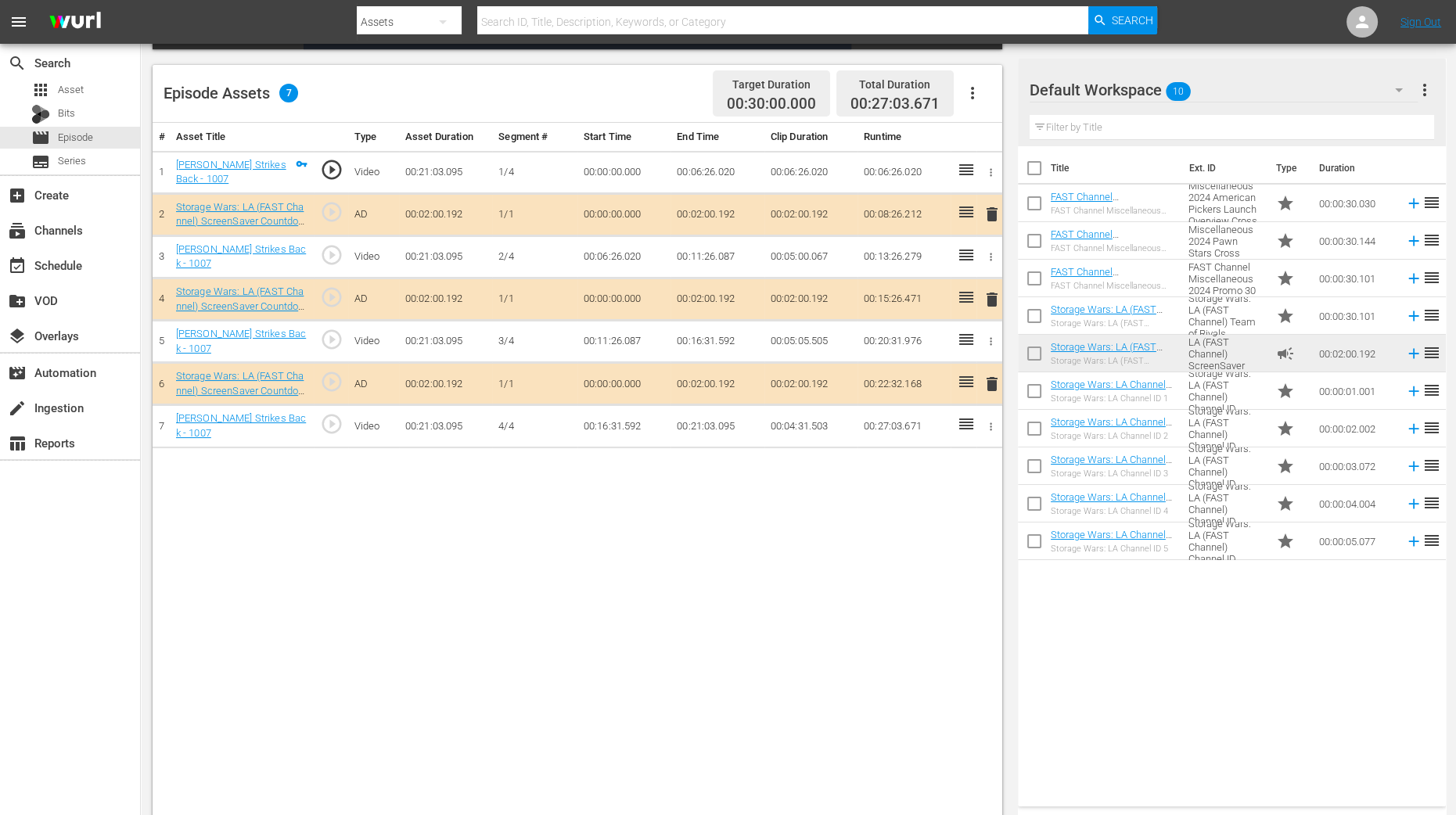
click at [990, 299] on span "delete" at bounding box center [991, 299] width 19 height 19
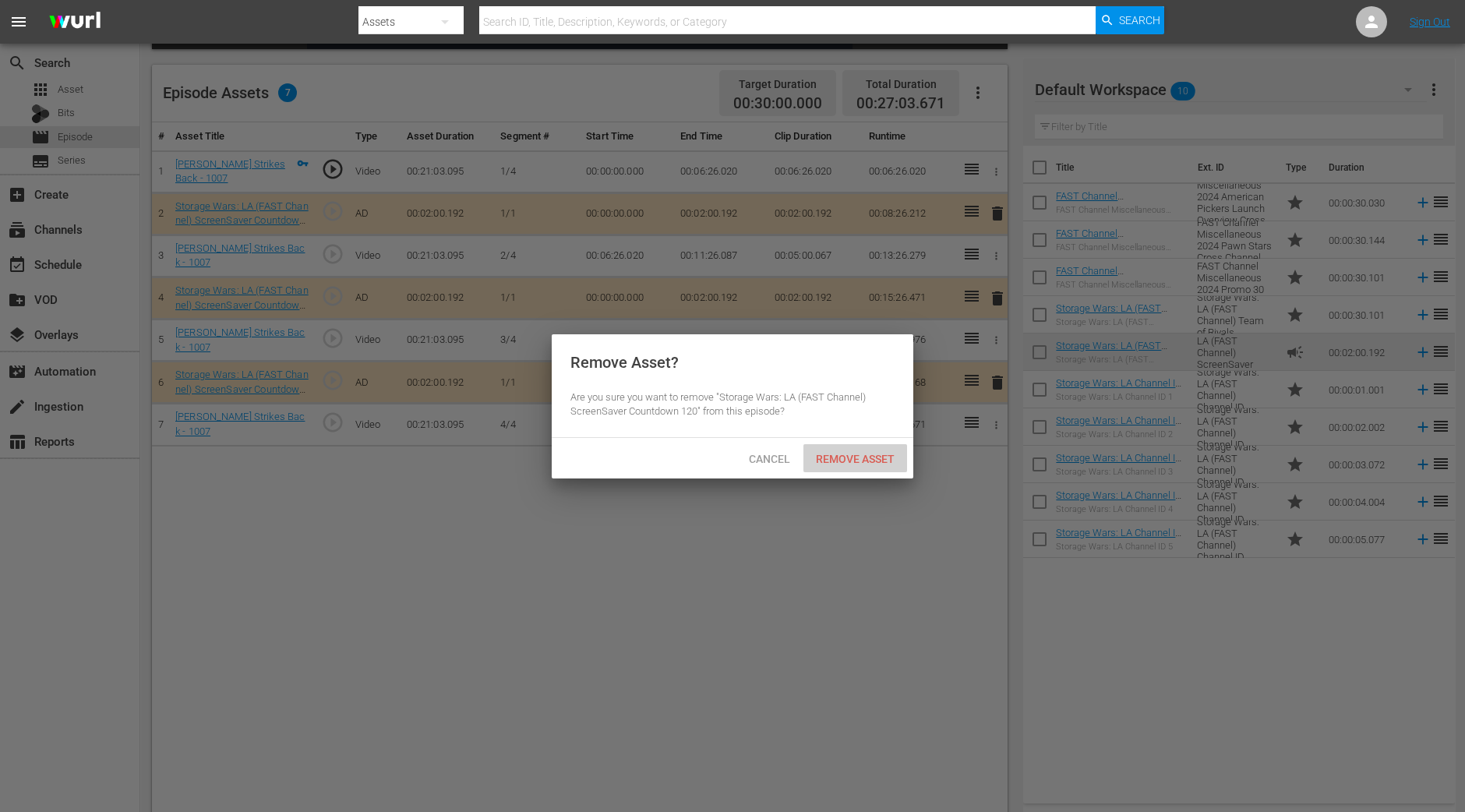
click at [844, 458] on span "Remove Asset" at bounding box center [856, 458] width 104 height 12
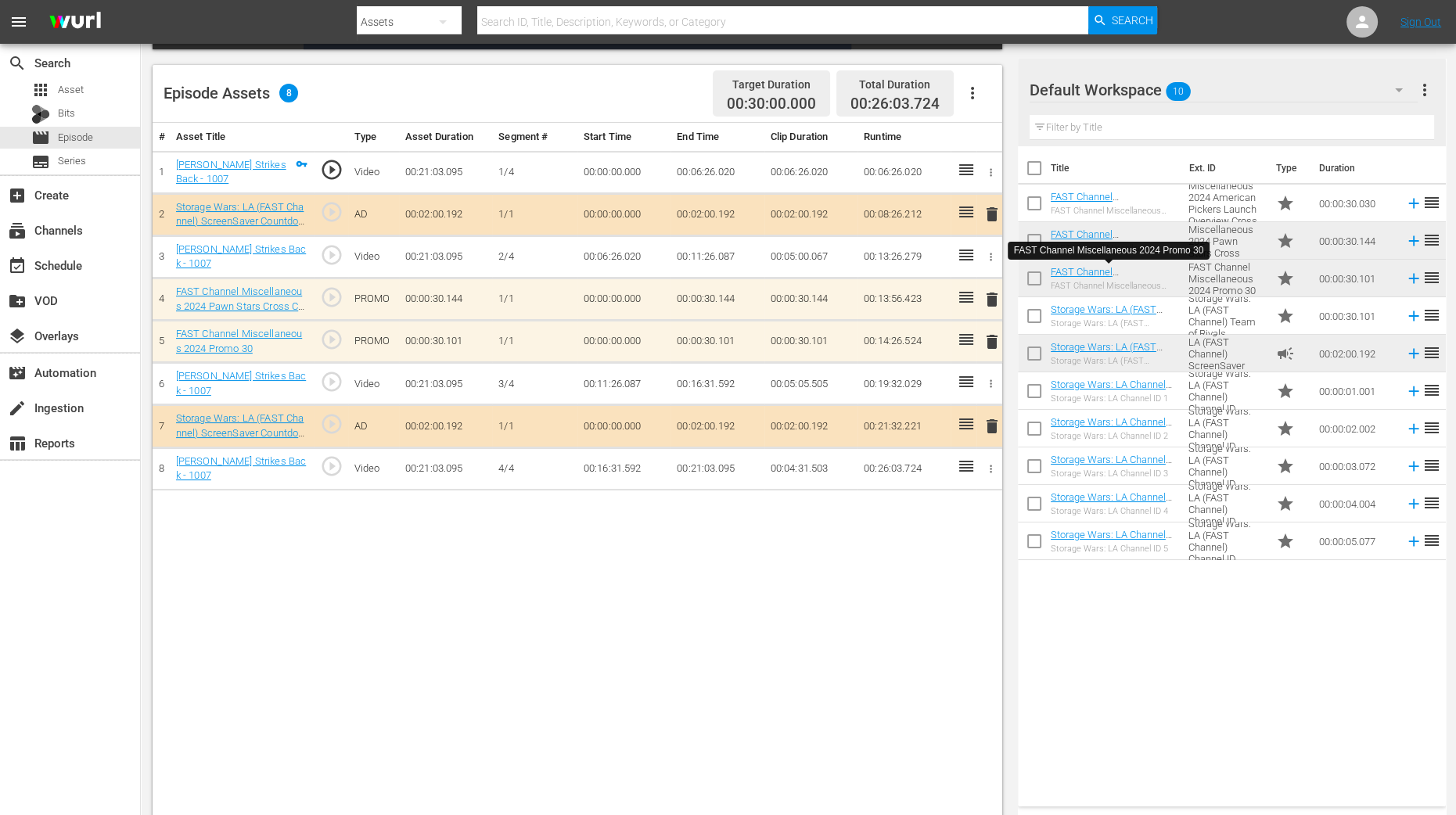
click at [634, 562] on div "# Asset Title Type Asset Duration Segment # Start Time End Time Clip Duration R…" at bounding box center [577, 472] width 850 height 697
click at [991, 335] on span "delete" at bounding box center [991, 342] width 19 height 19
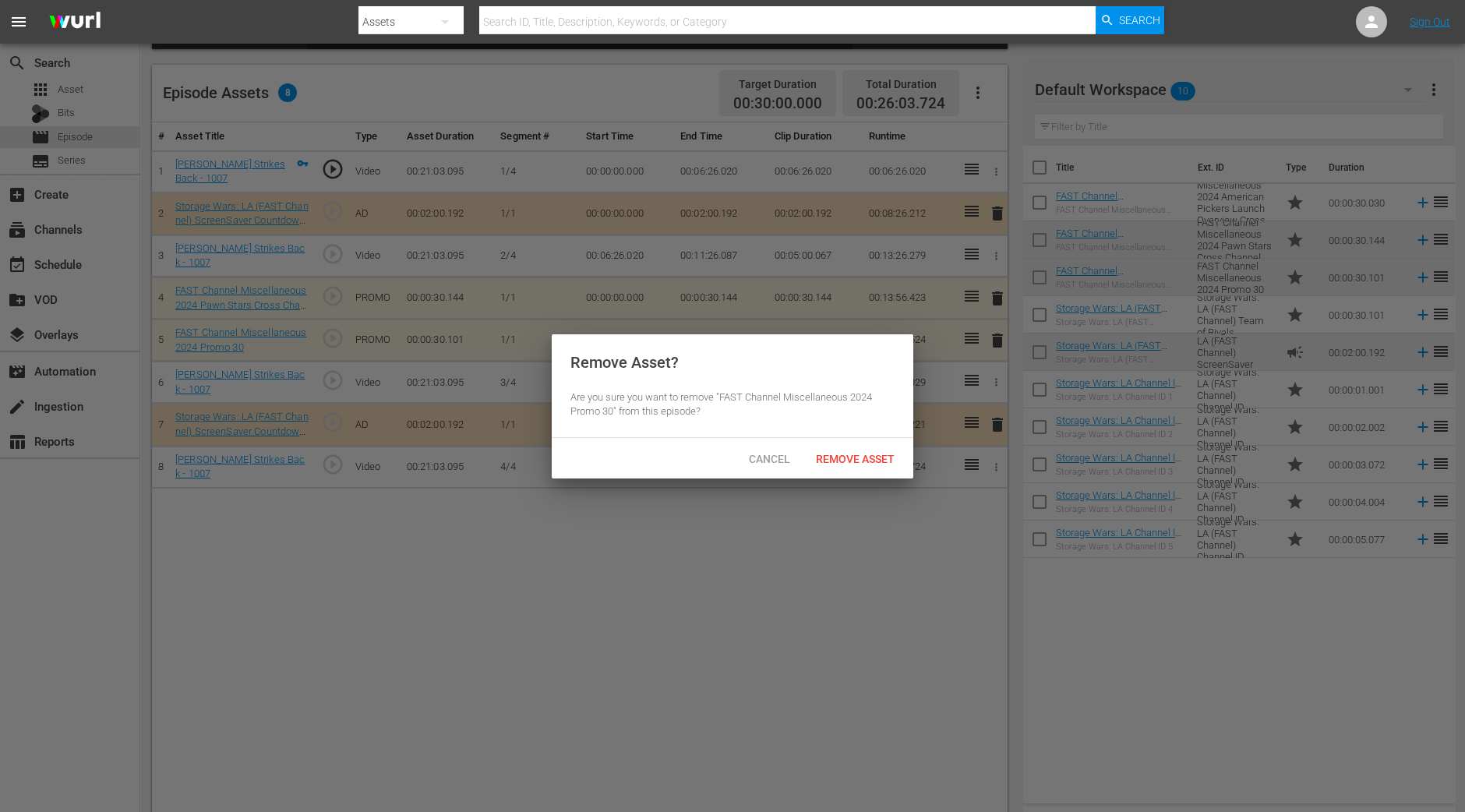
click at [852, 463] on span "Remove Asset" at bounding box center [856, 458] width 104 height 12
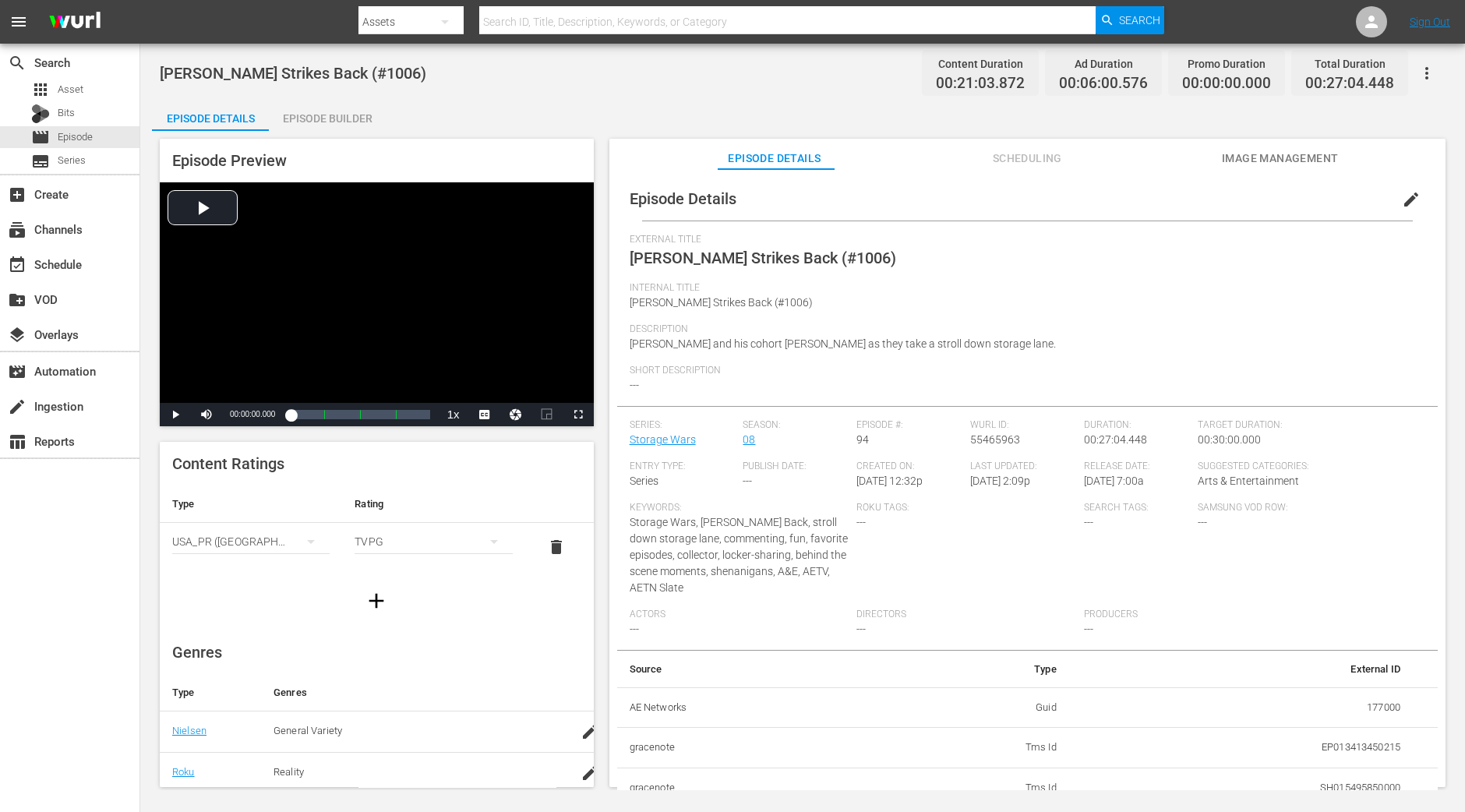
click at [318, 121] on div "Episode Builder" at bounding box center [327, 118] width 117 height 37
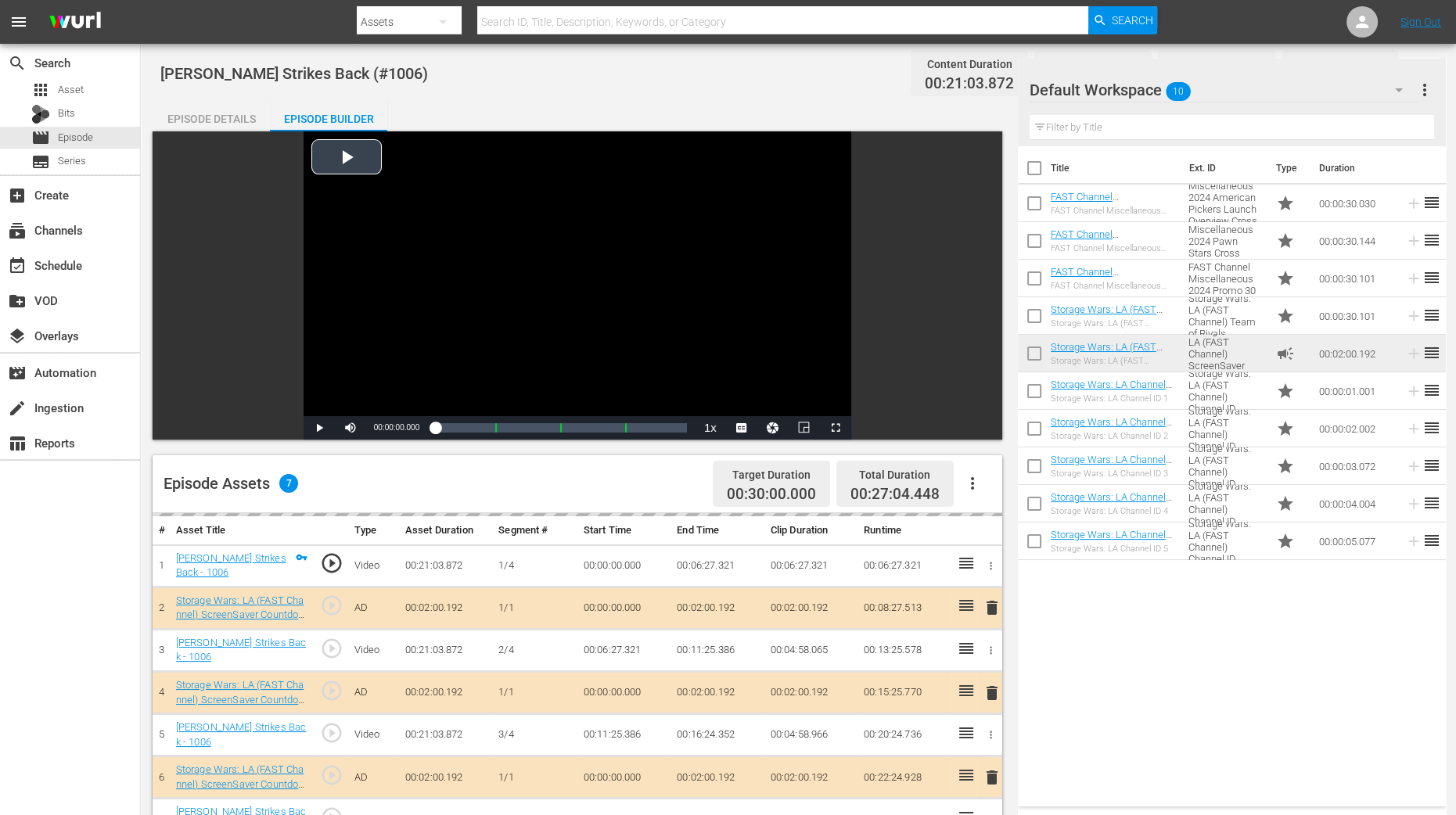
scroll to position [293, 0]
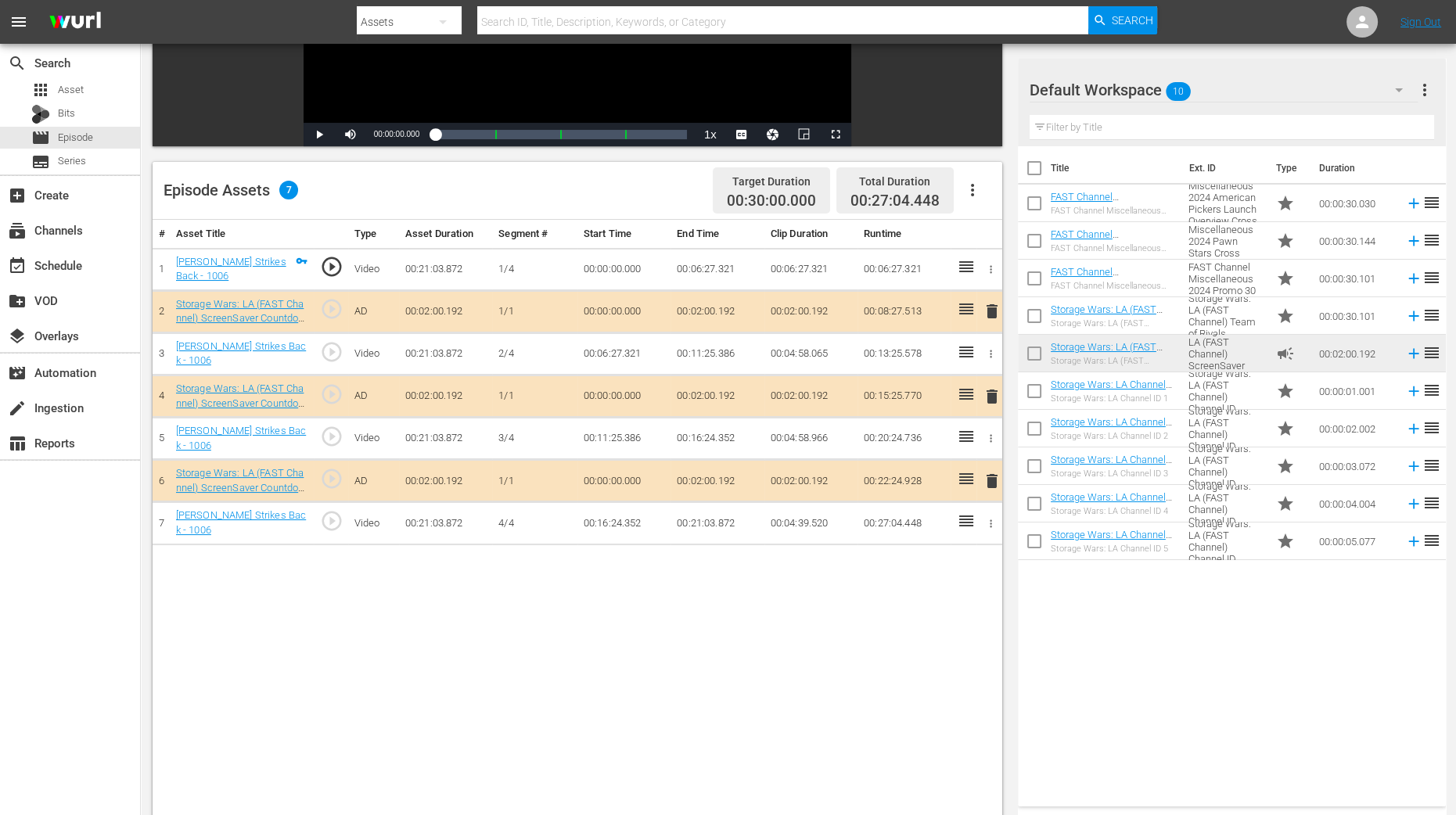
click at [989, 389] on span "delete" at bounding box center [991, 396] width 19 height 19
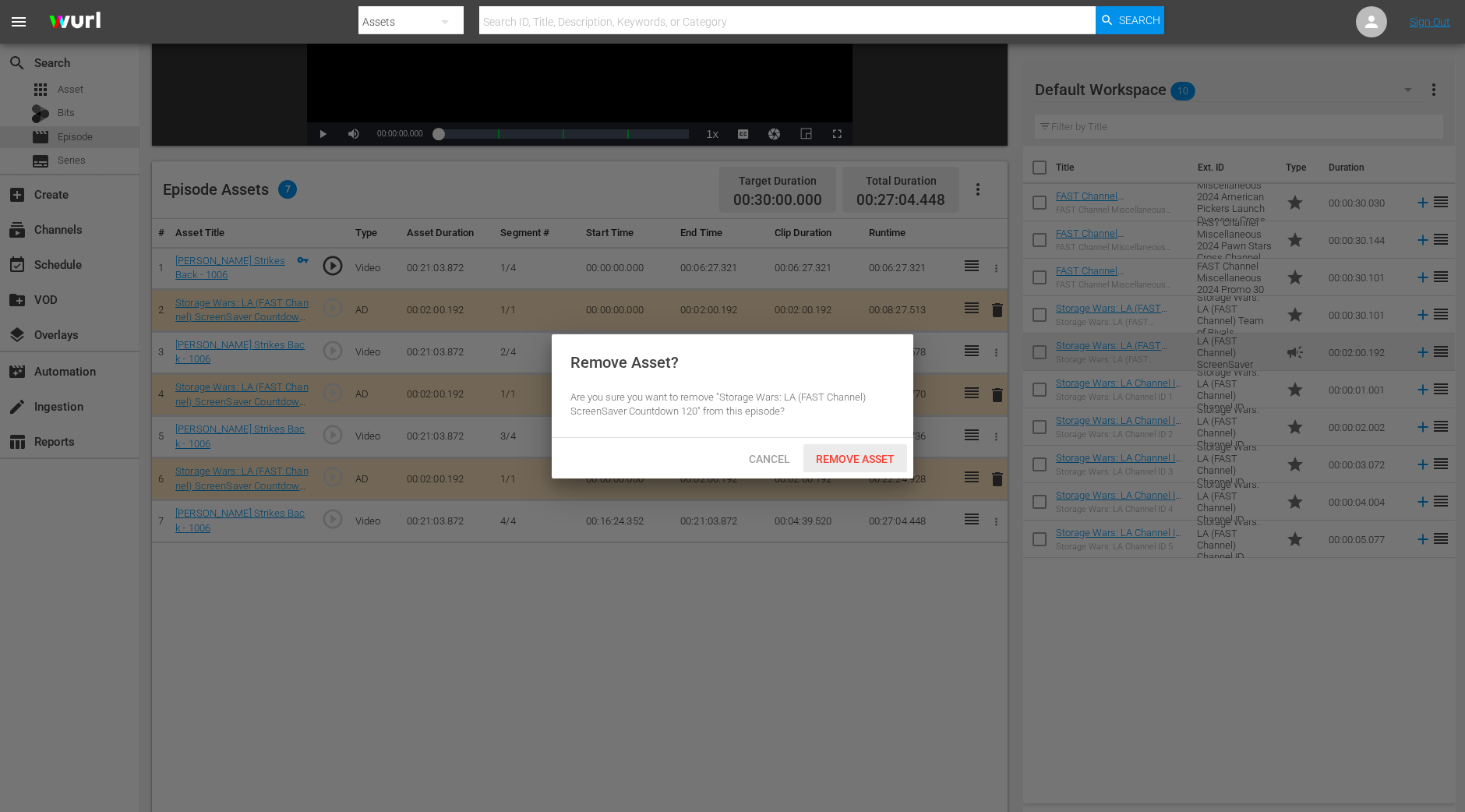
click at [883, 452] on span "Remove Asset" at bounding box center [856, 458] width 104 height 12
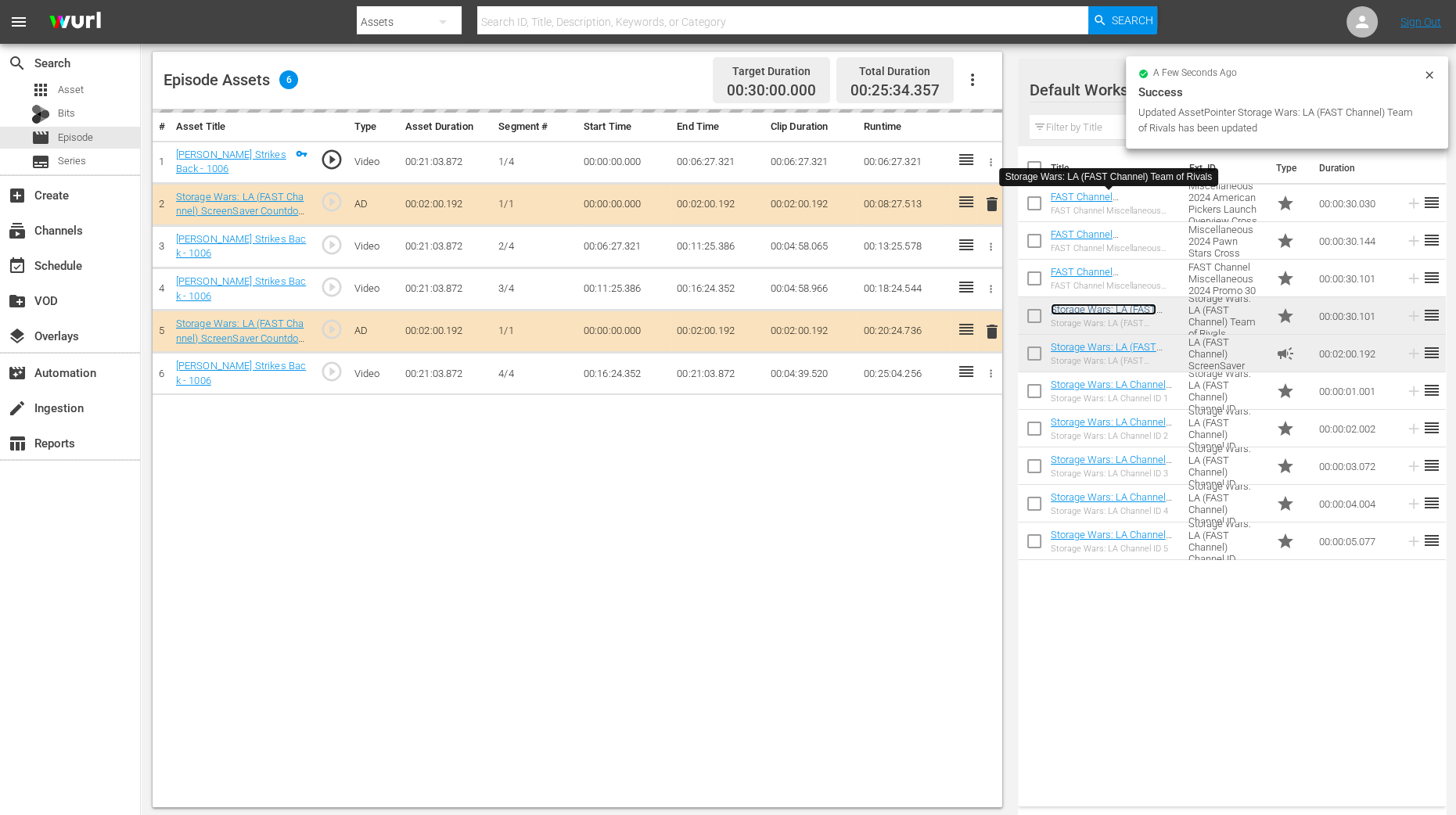
scroll to position [407, 0]
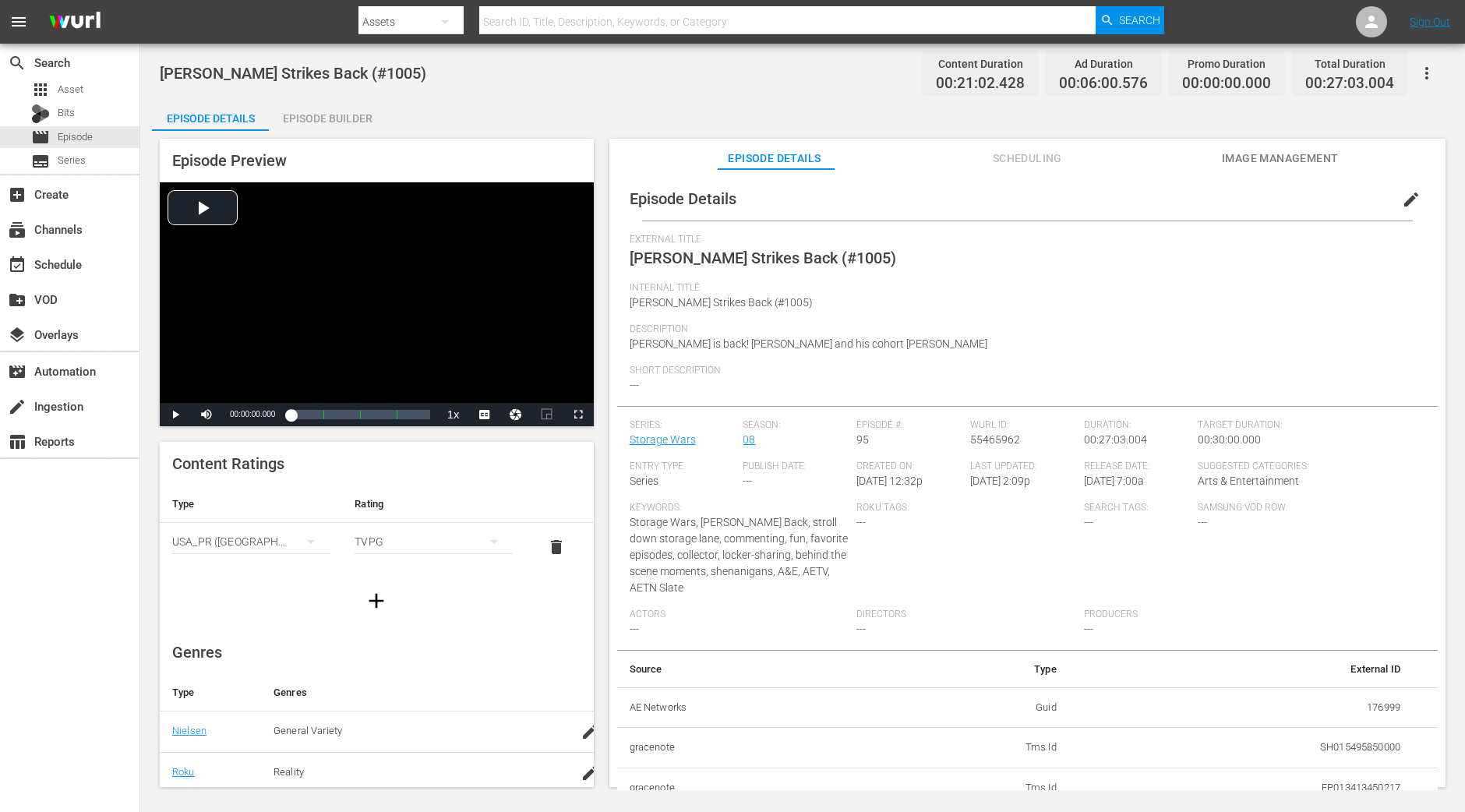
click at [363, 114] on div "Episode Builder" at bounding box center [327, 118] width 117 height 37
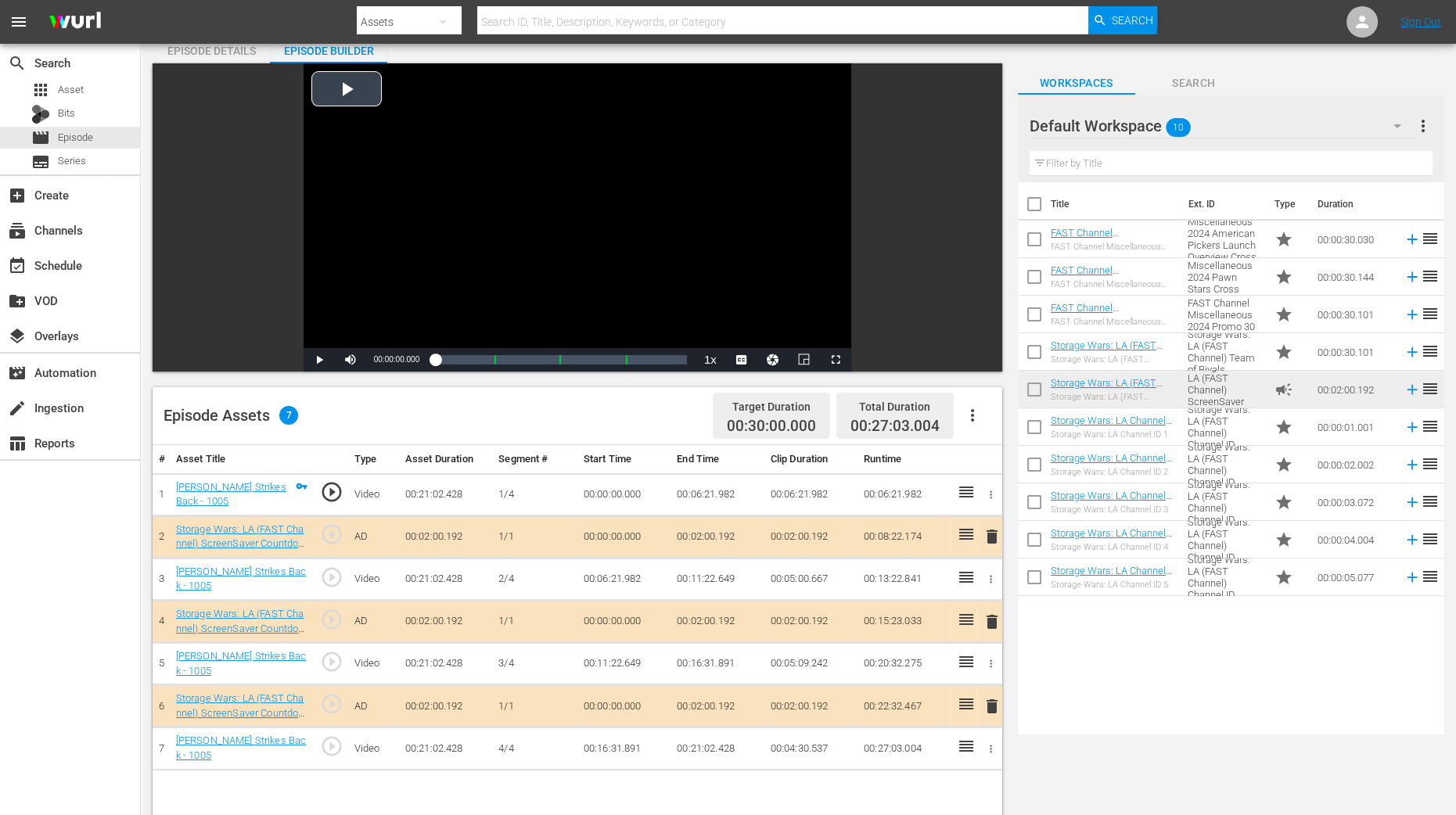
scroll to position [97, 0]
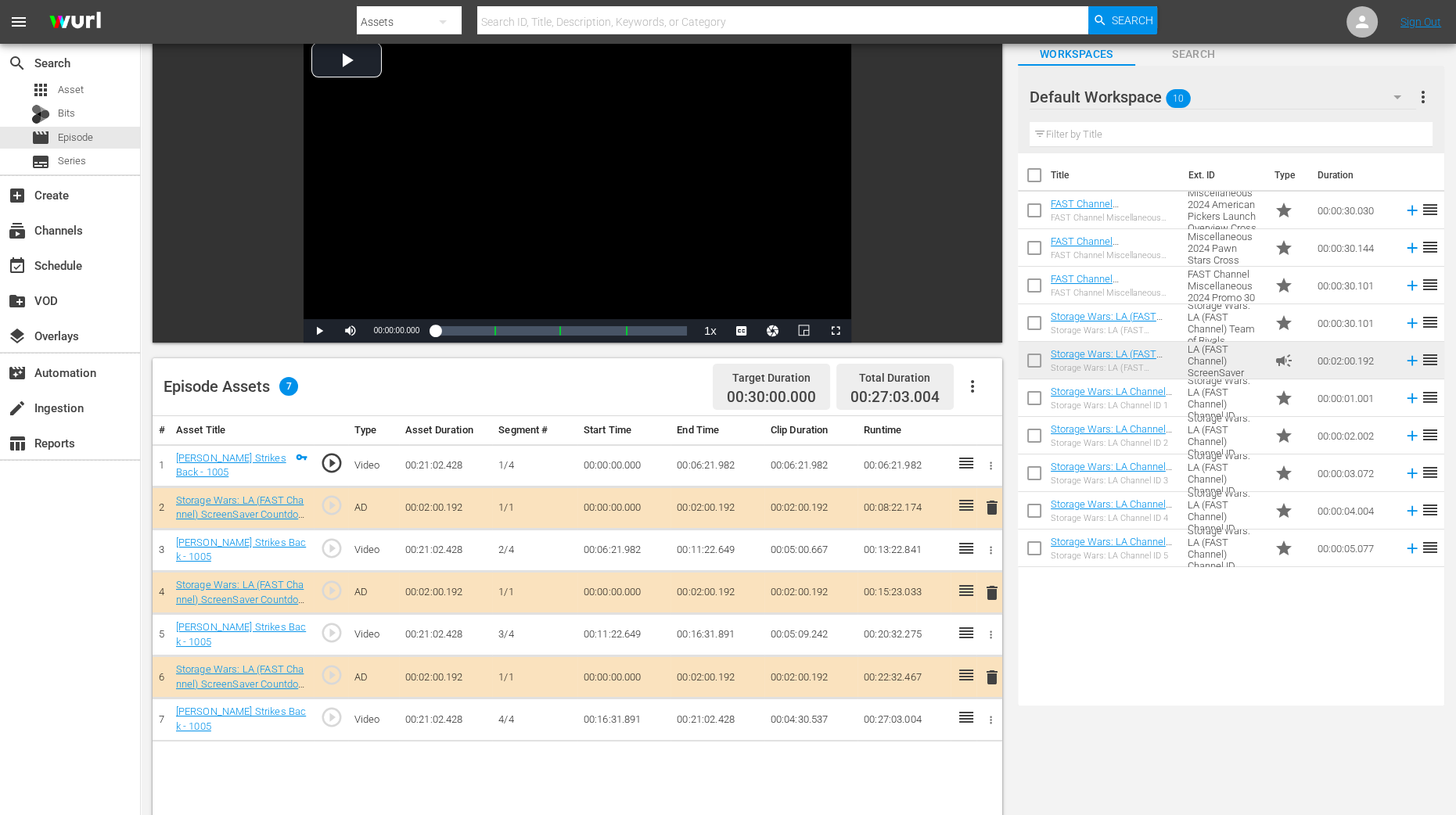
click at [985, 588] on span "delete" at bounding box center [991, 592] width 19 height 19
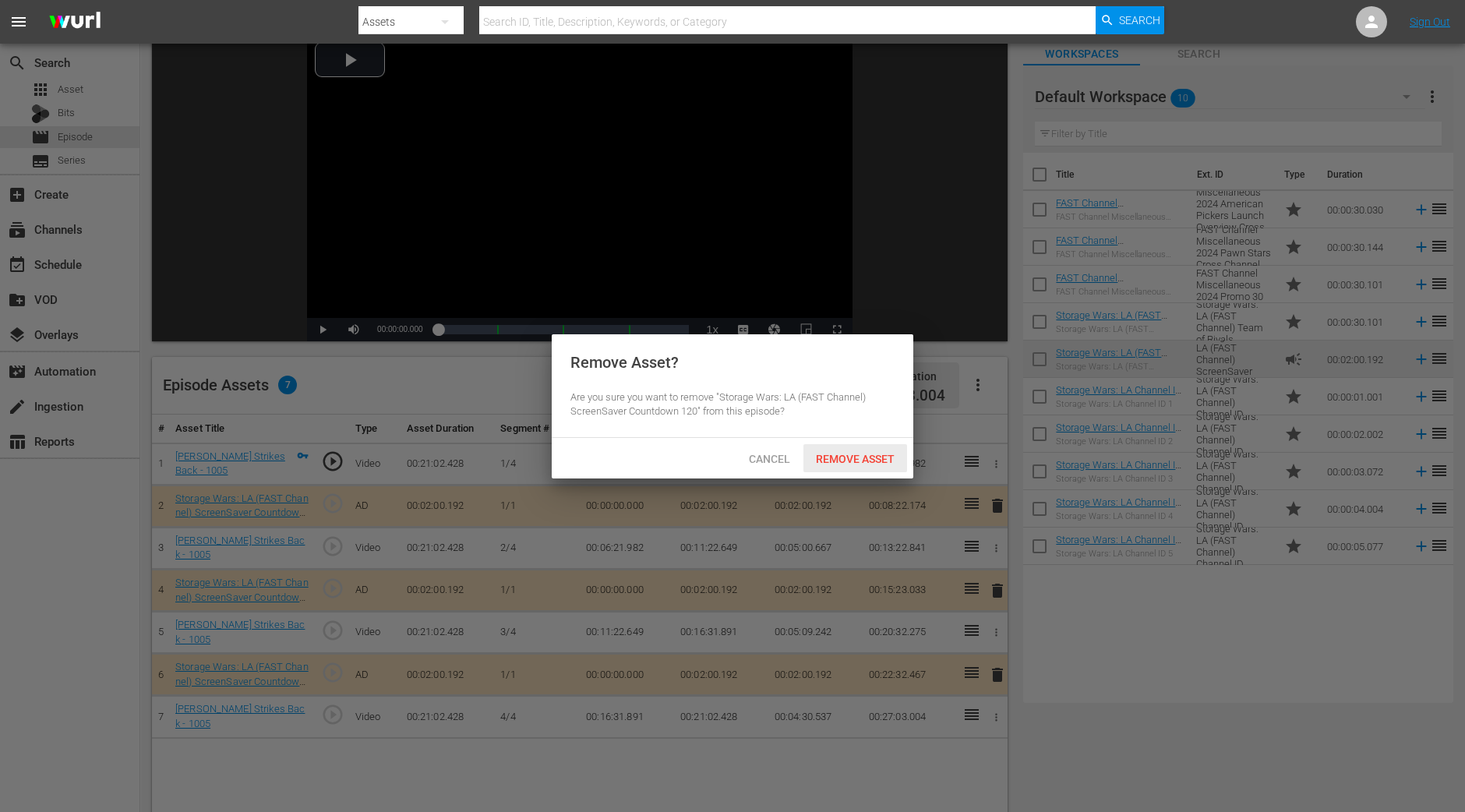
click at [861, 458] on span "Remove Asset" at bounding box center [856, 458] width 104 height 12
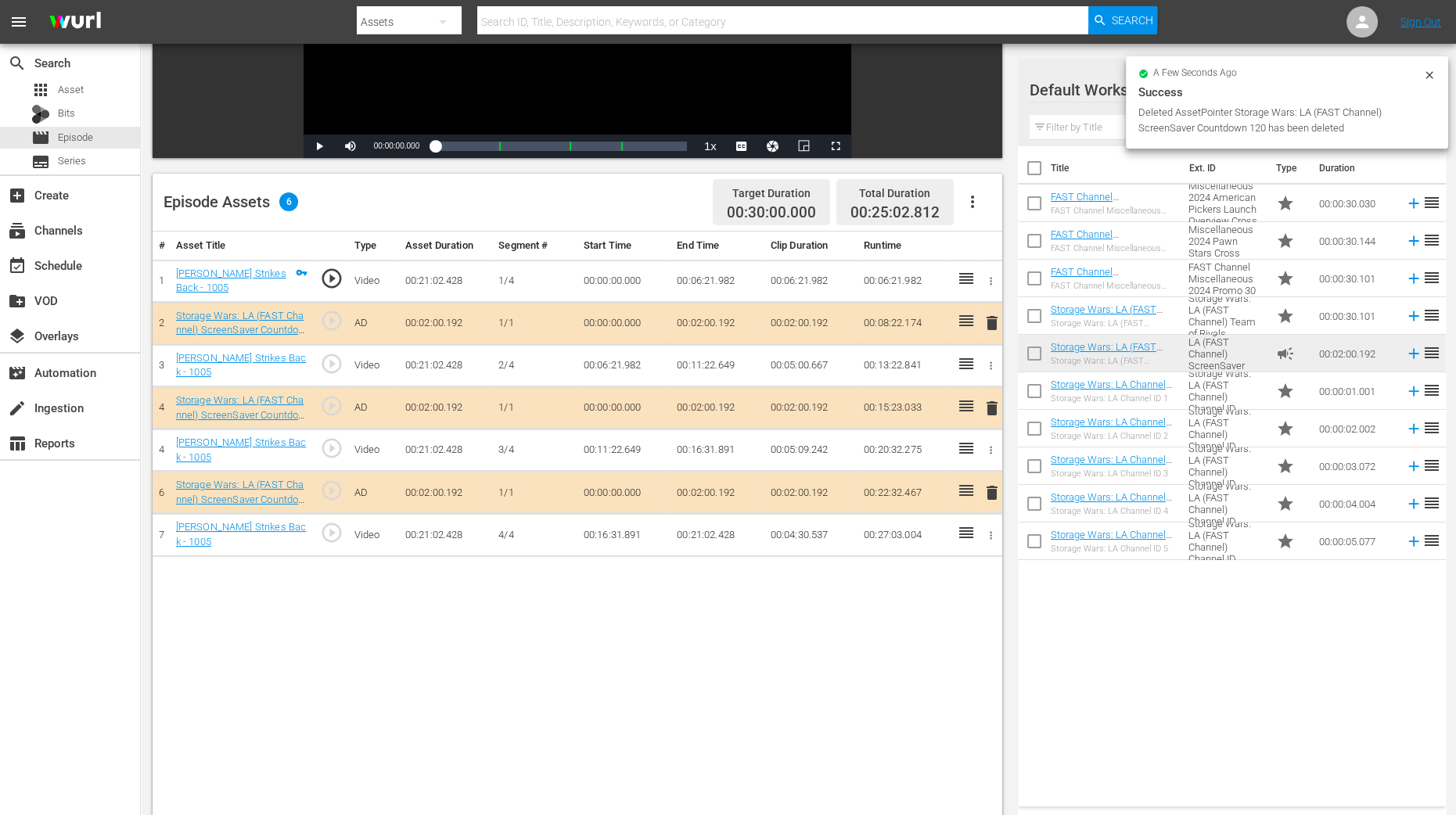
scroll to position [293, 0]
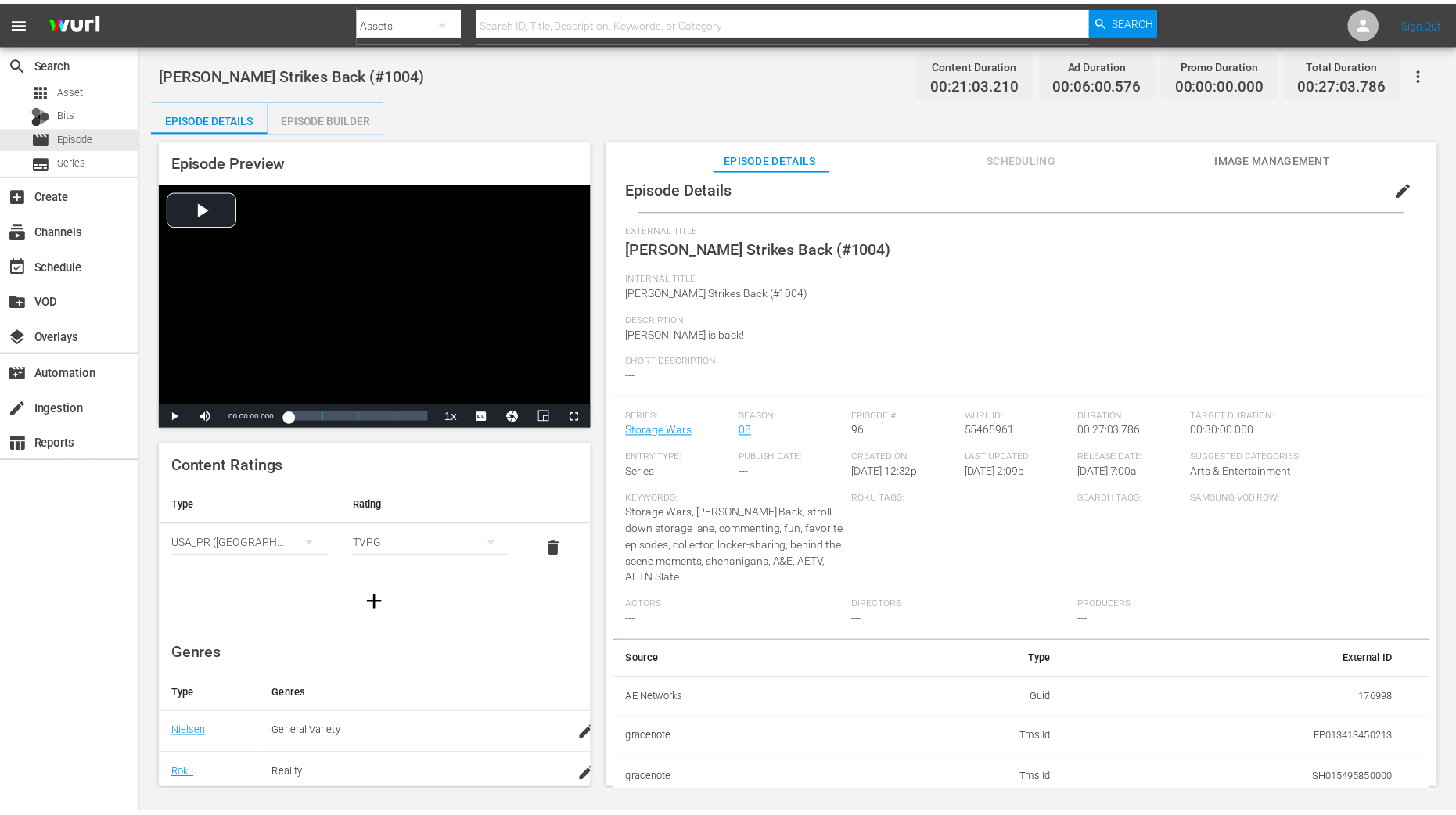
scroll to position [12, 0]
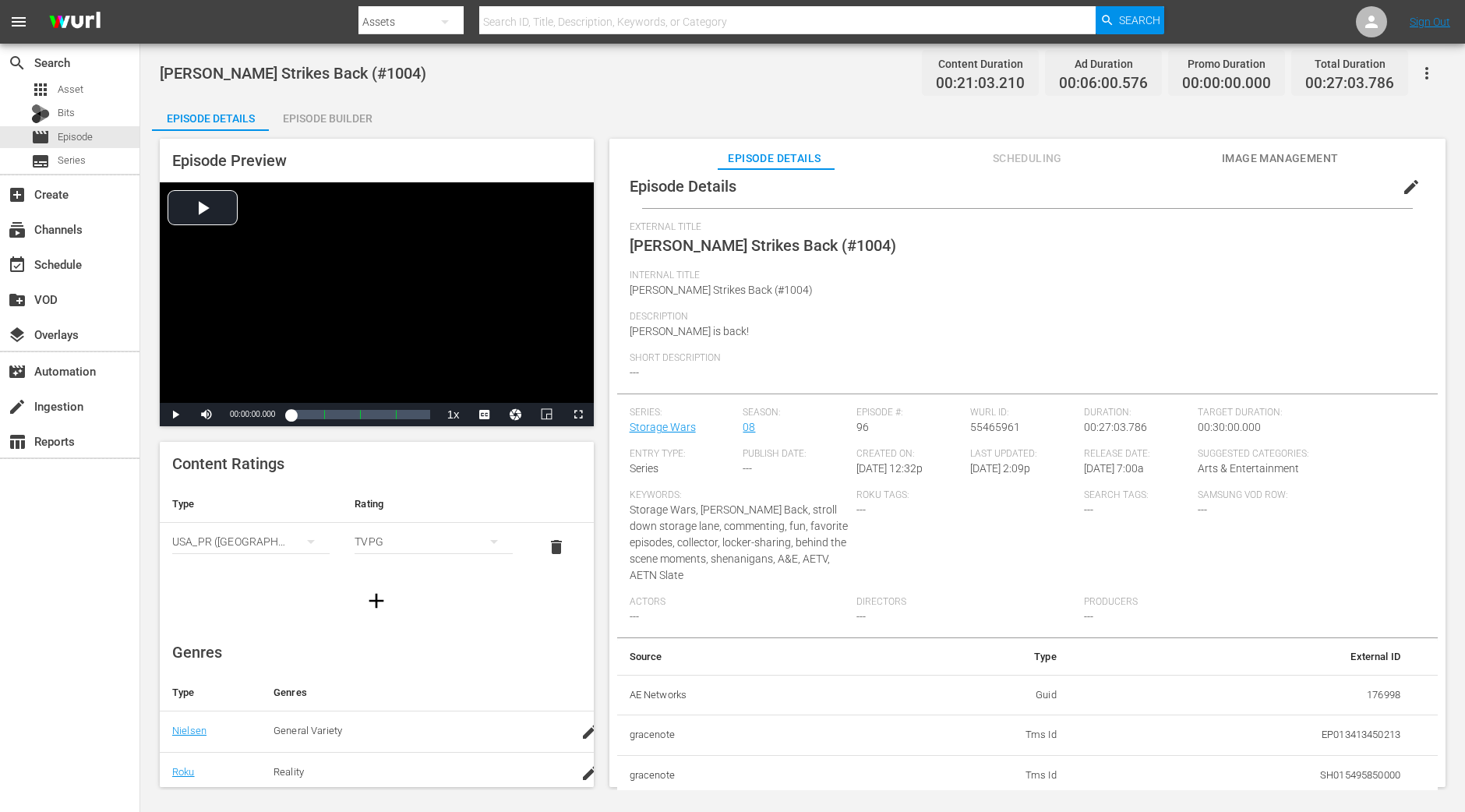
click at [320, 108] on div "Episode Builder" at bounding box center [327, 118] width 117 height 37
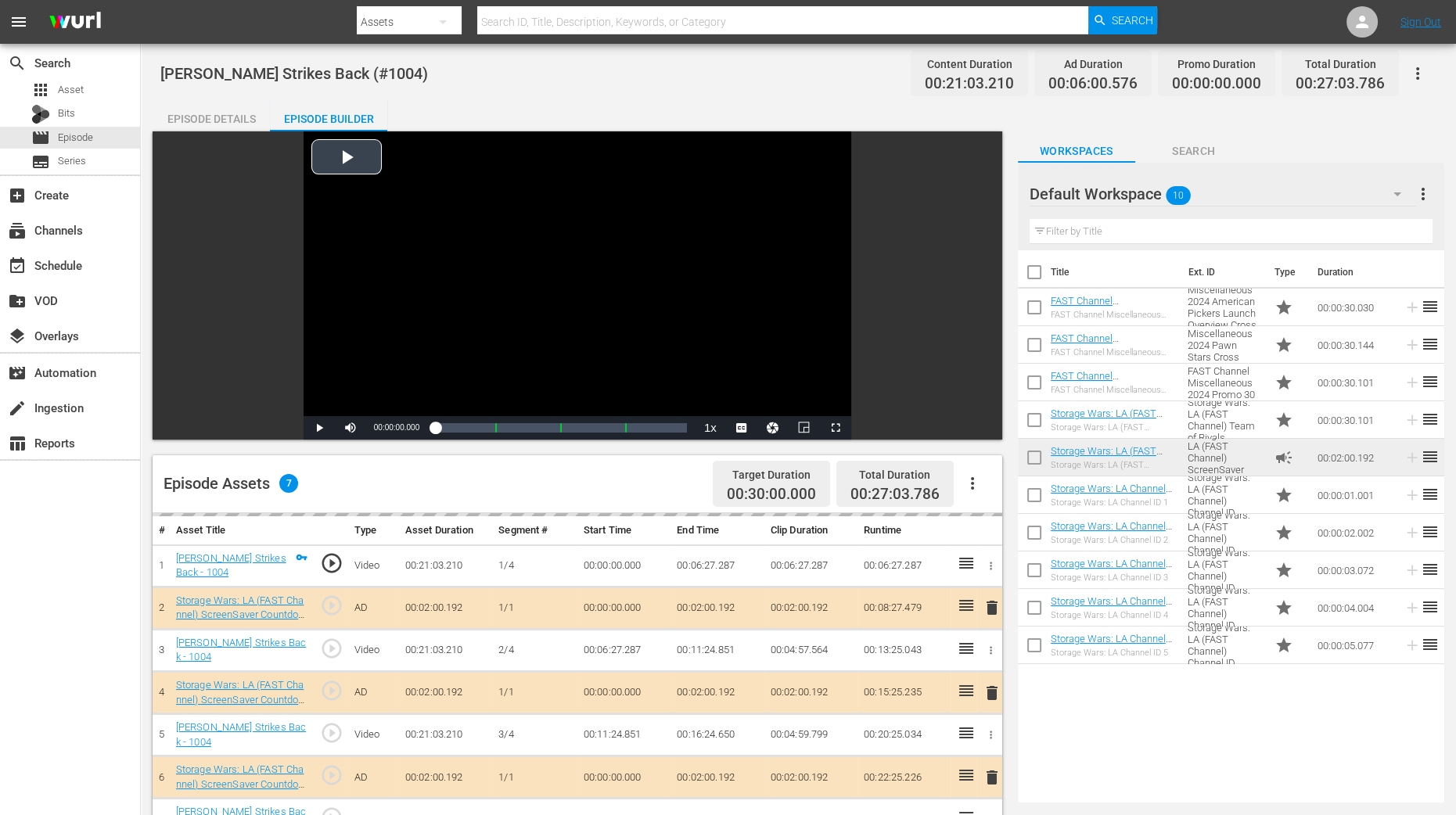
scroll to position [293, 0]
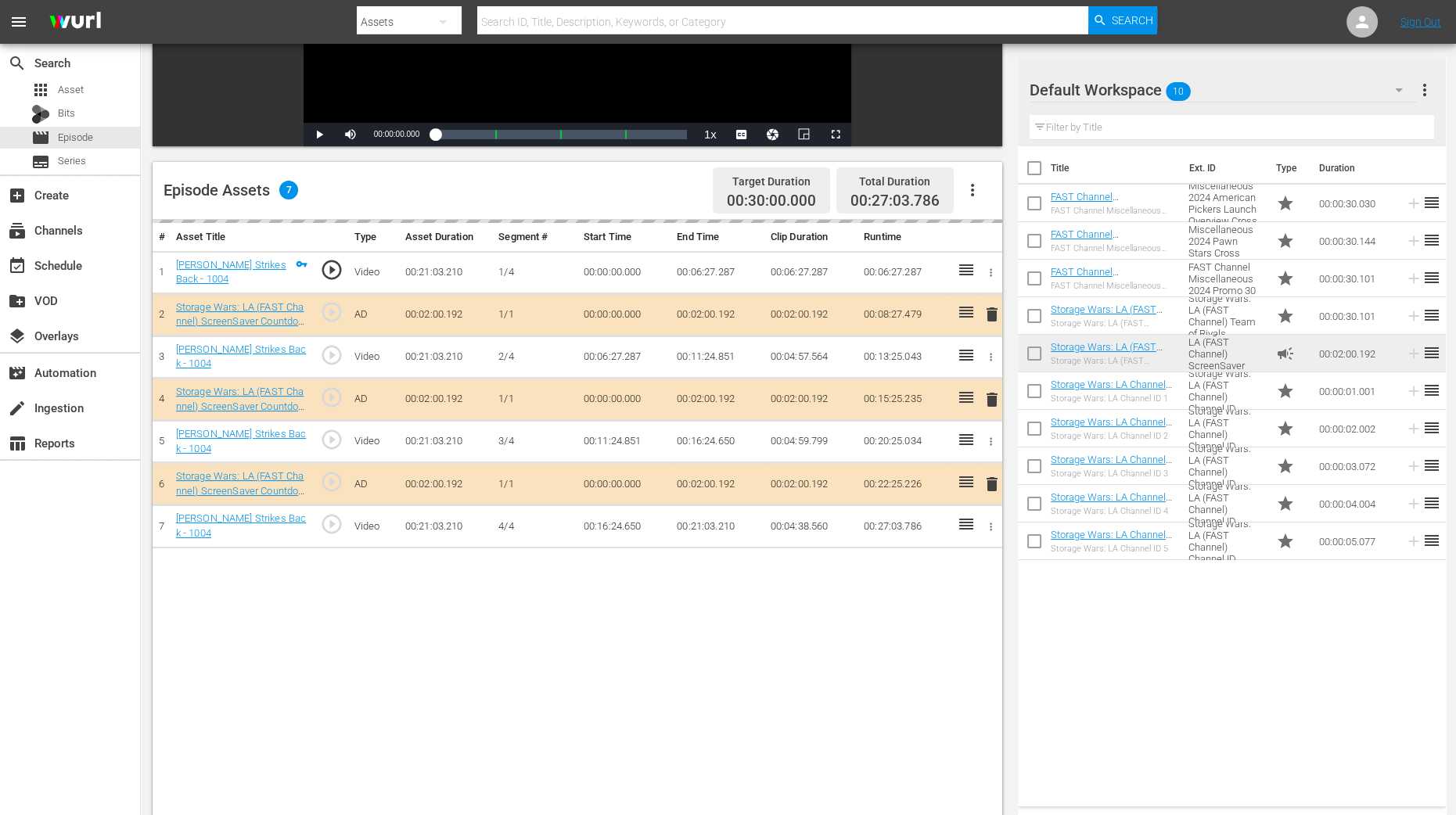
click at [992, 395] on div "delete" at bounding box center [989, 399] width 13 height 23
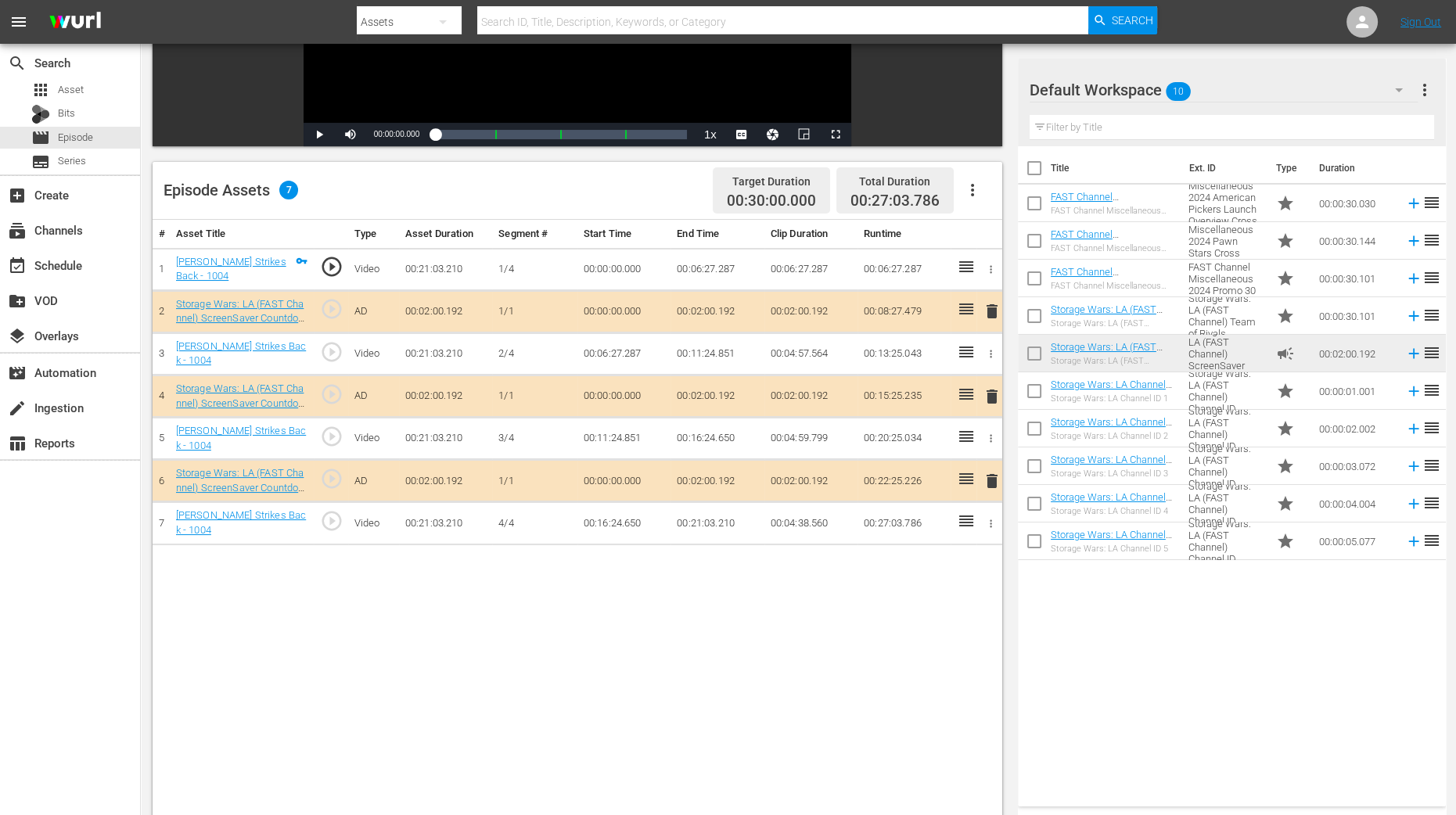
scroll to position [0, 0]
click at [989, 393] on span "delete" at bounding box center [991, 396] width 19 height 19
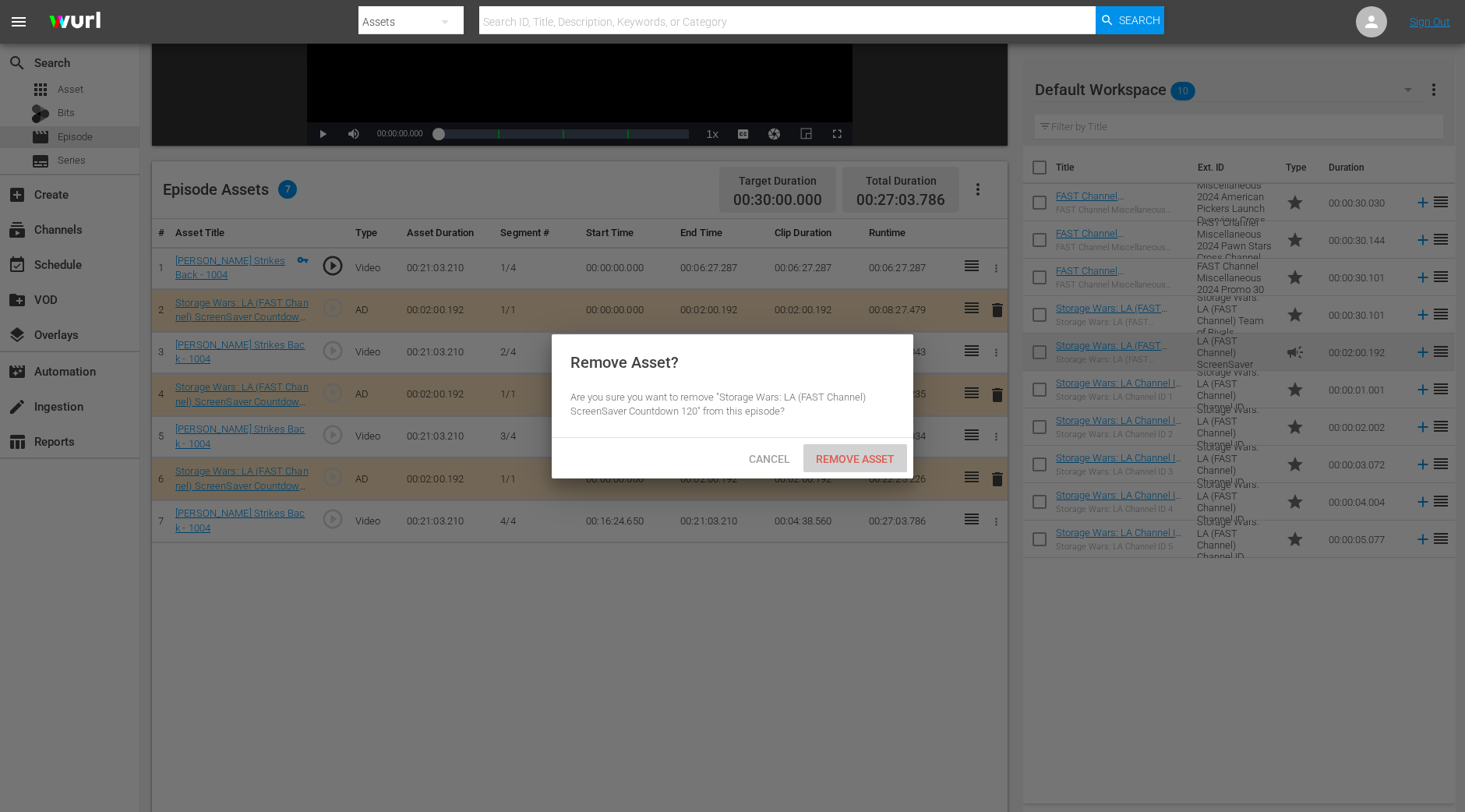
click at [900, 452] on span "Remove Asset" at bounding box center [856, 458] width 104 height 12
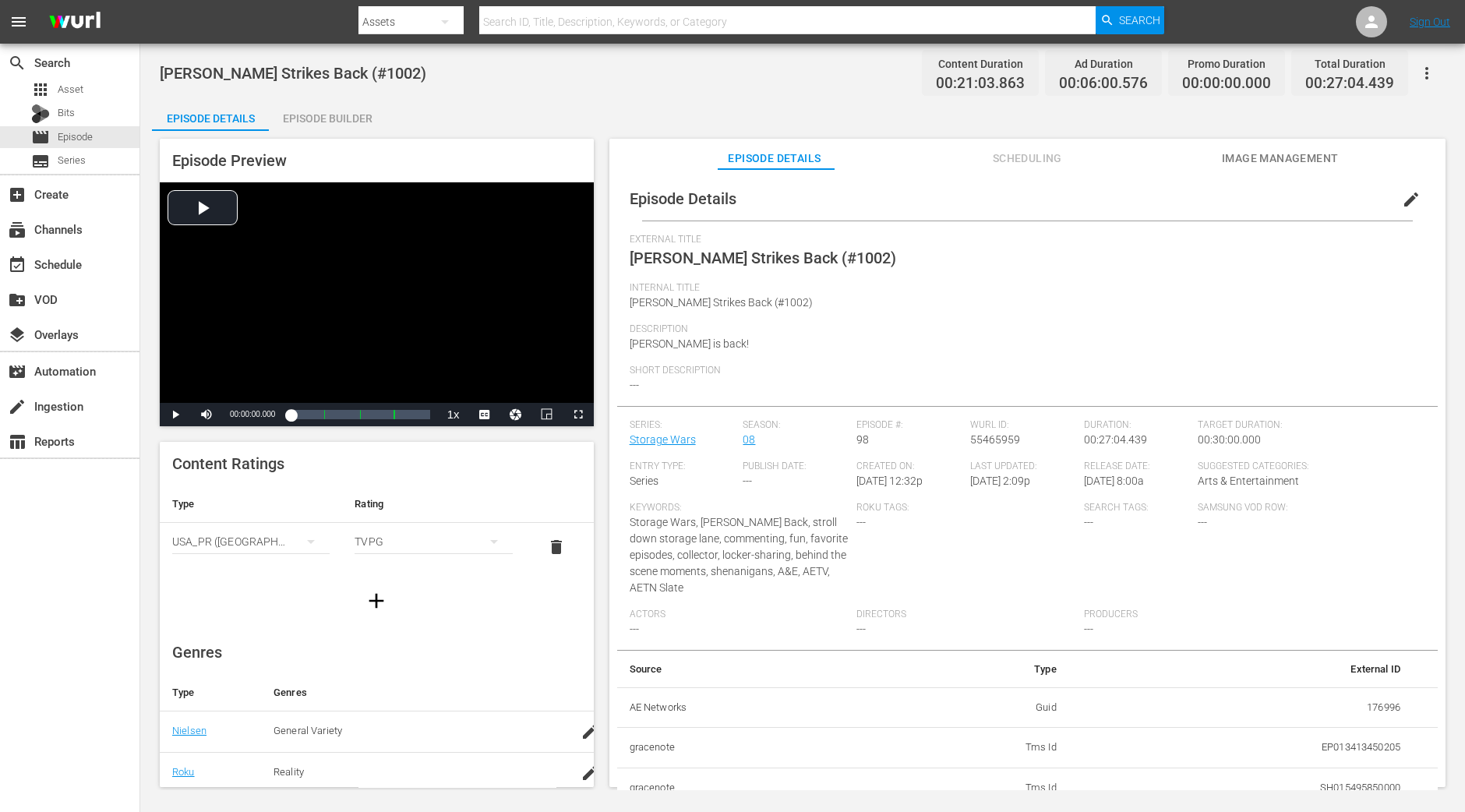
click at [310, 124] on div "Episode Builder" at bounding box center [327, 118] width 117 height 37
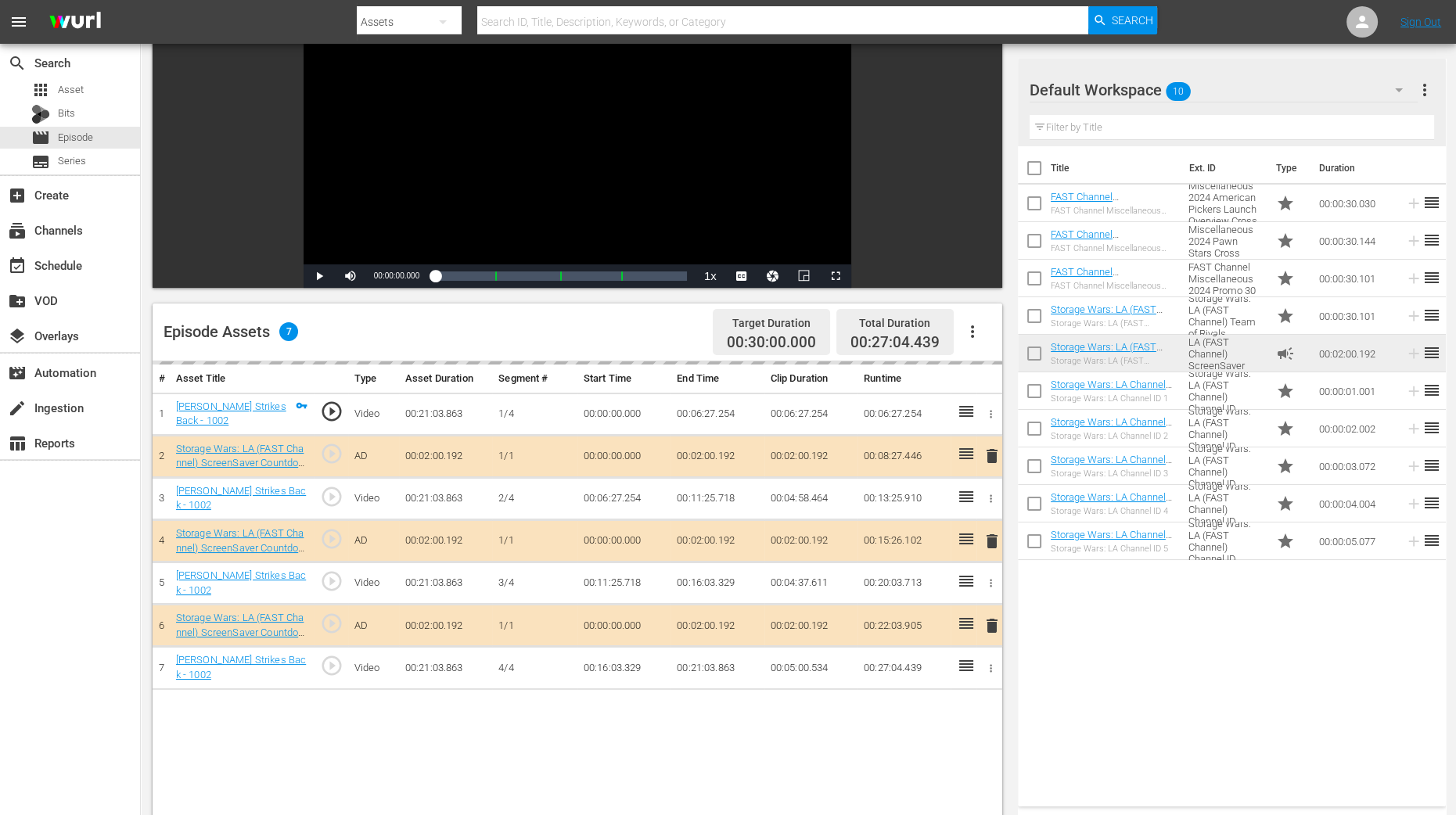
scroll to position [407, 0]
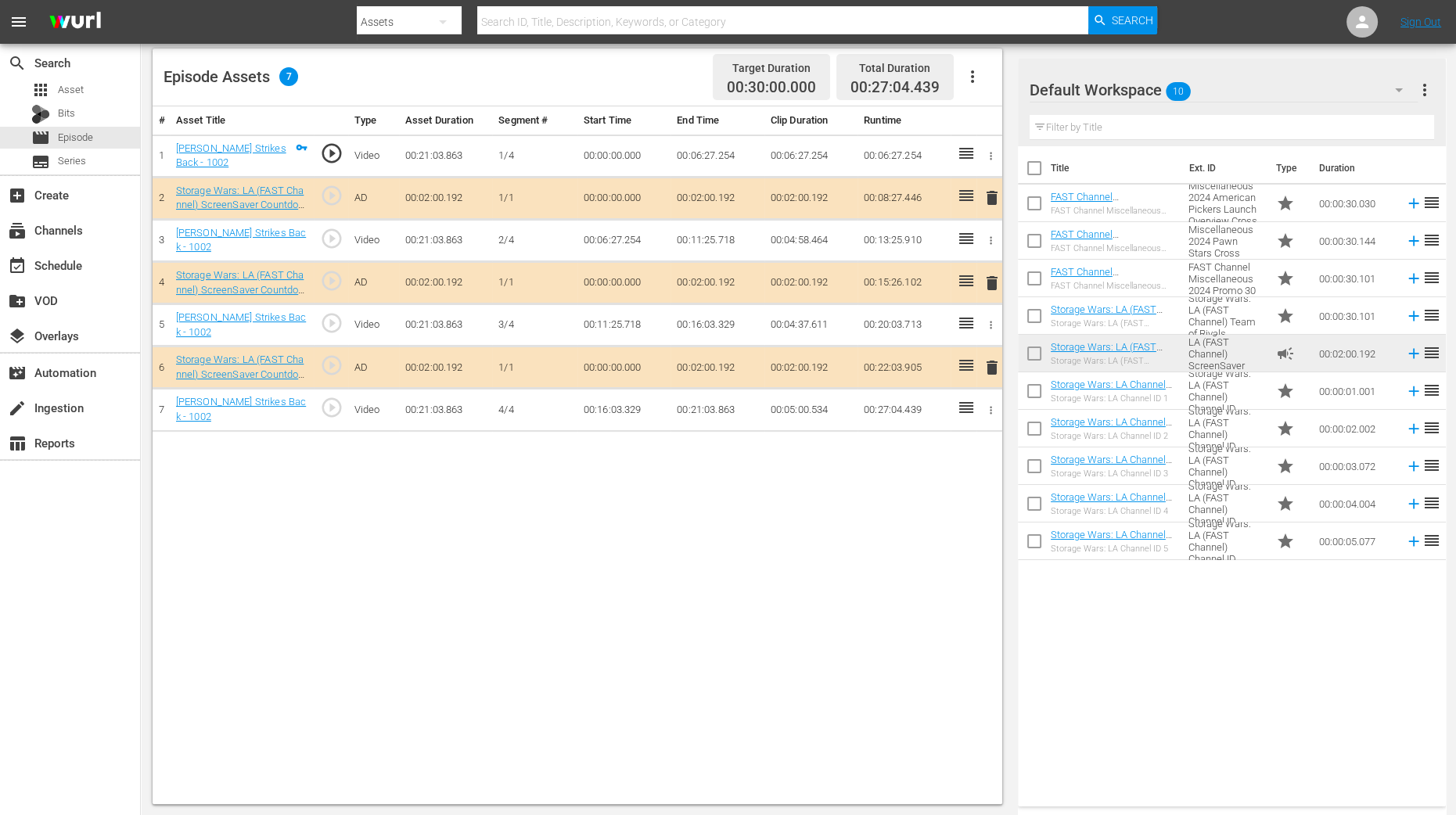
click at [991, 278] on span "delete" at bounding box center [991, 282] width 19 height 19
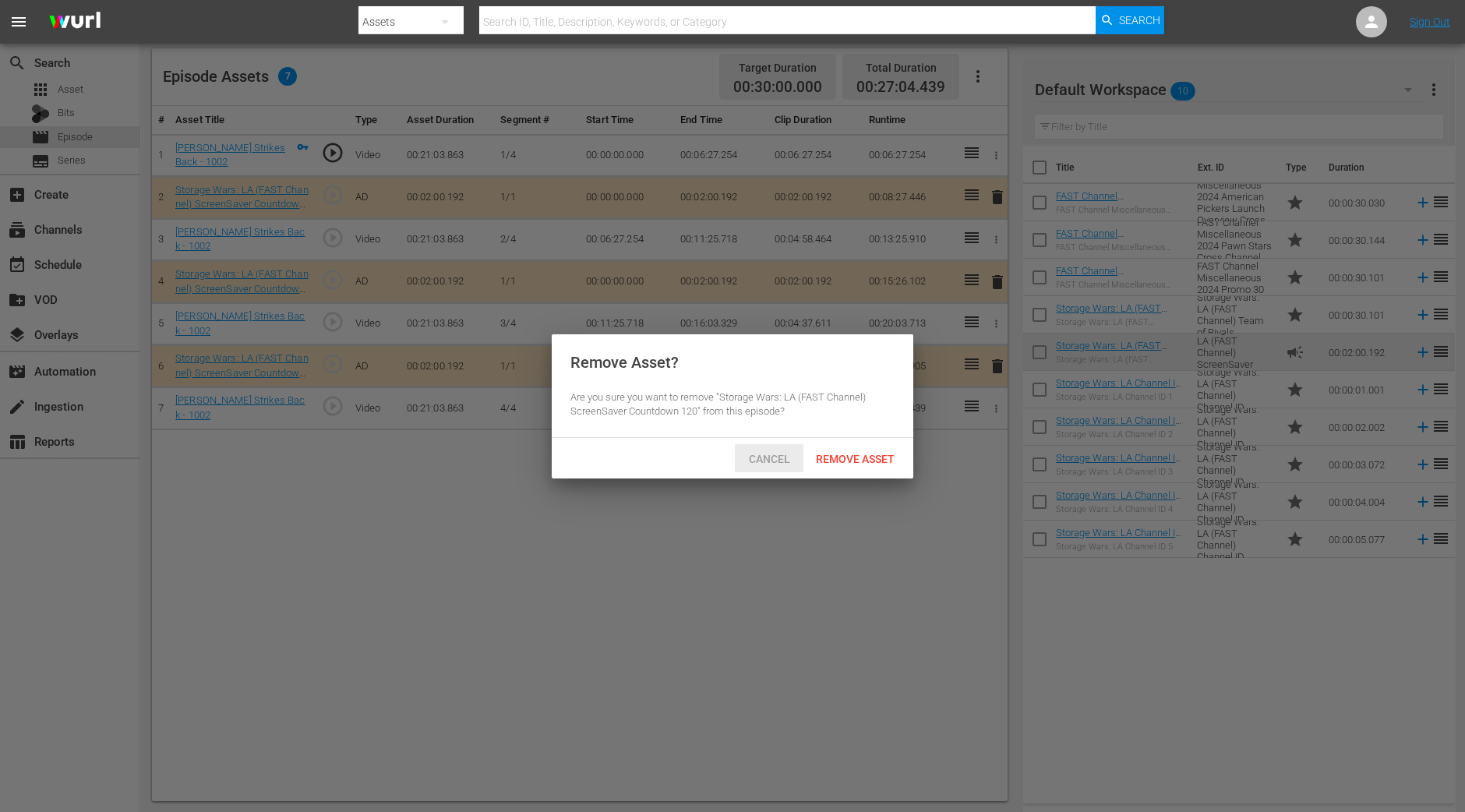
click at [763, 459] on span "Cancel" at bounding box center [769, 458] width 66 height 12
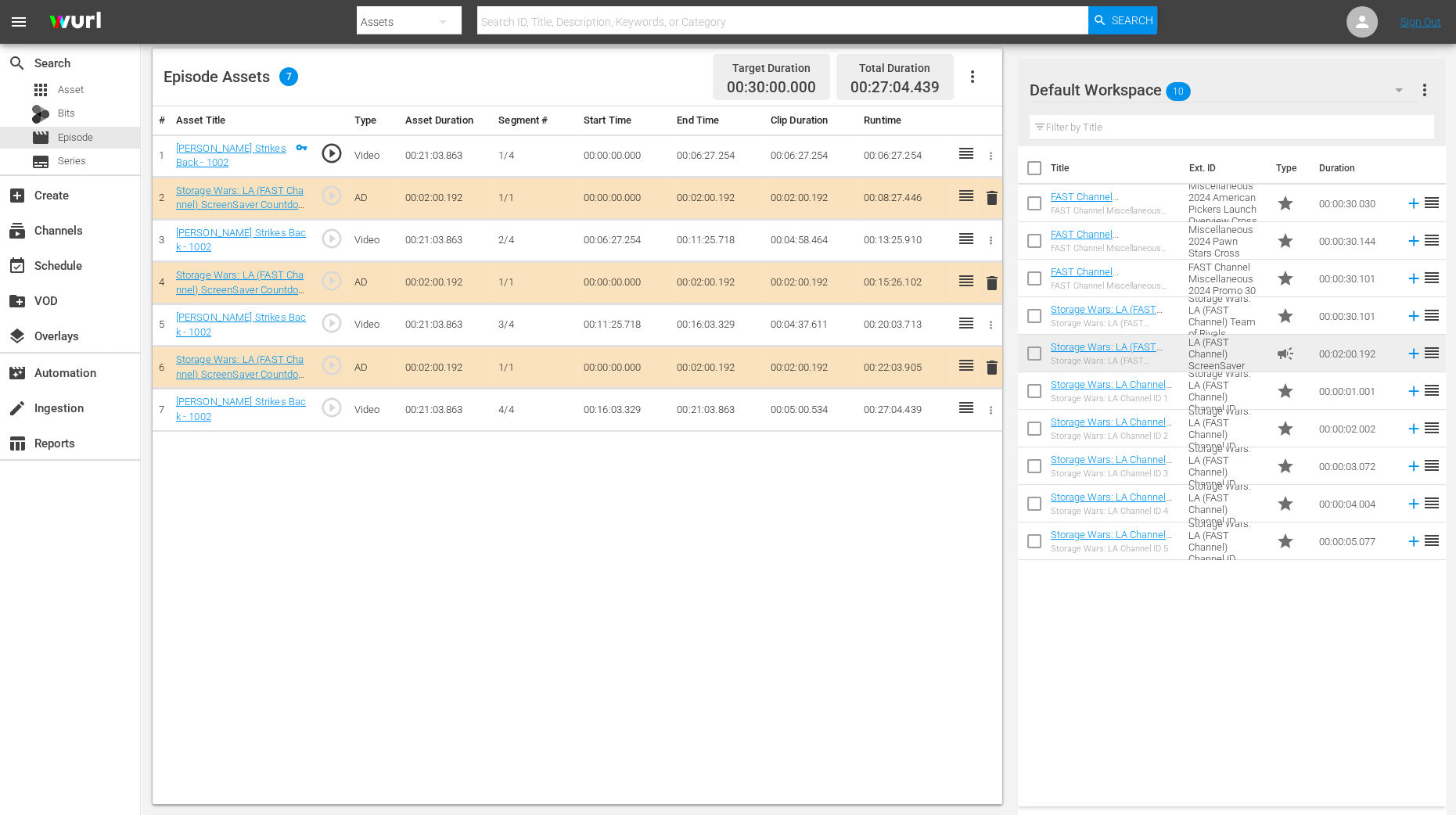
click at [988, 282] on span "delete" at bounding box center [991, 282] width 19 height 19
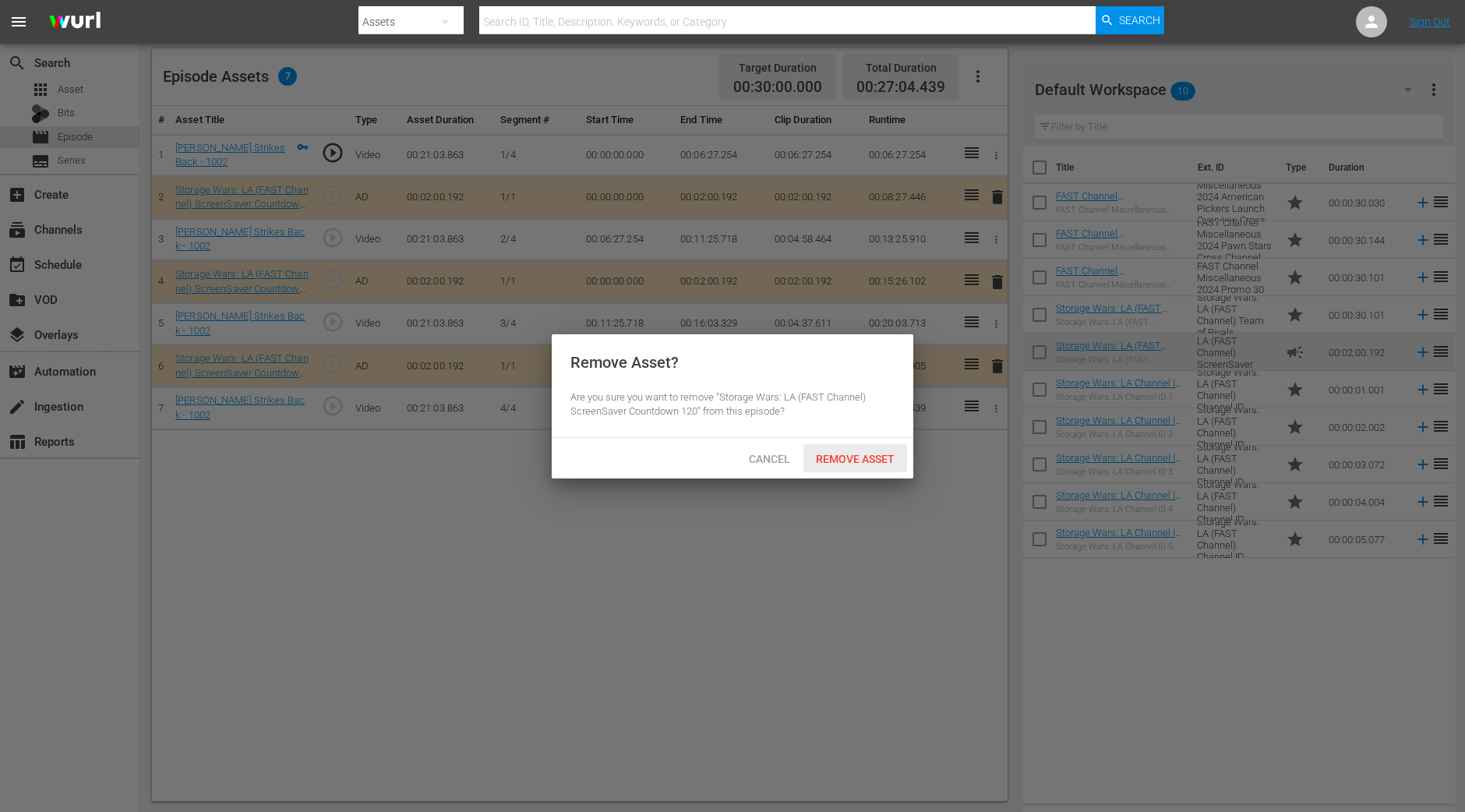
click at [868, 466] on div "Remove Asset" at bounding box center [856, 458] width 104 height 29
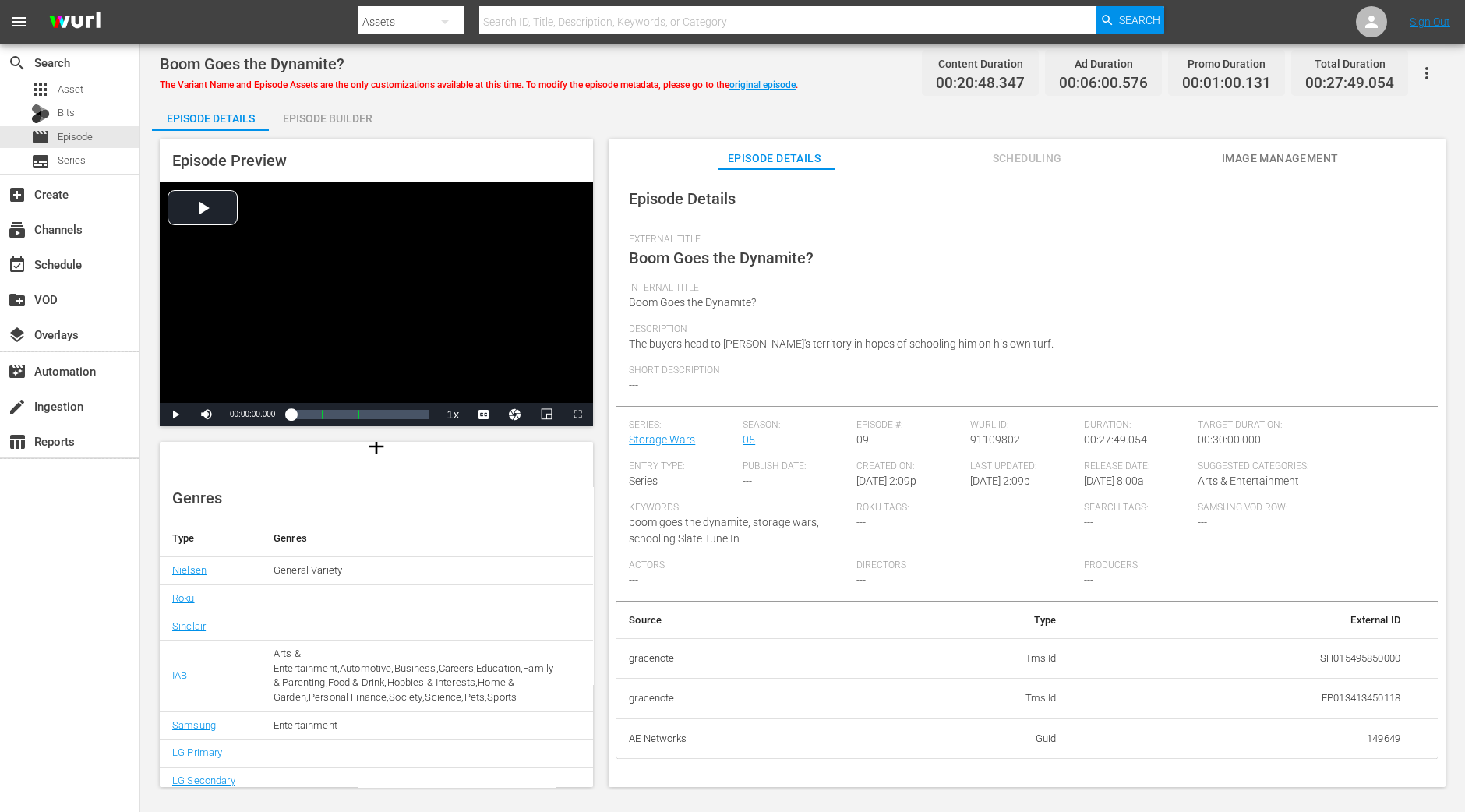
click at [344, 110] on div "Episode Builder" at bounding box center [327, 118] width 117 height 37
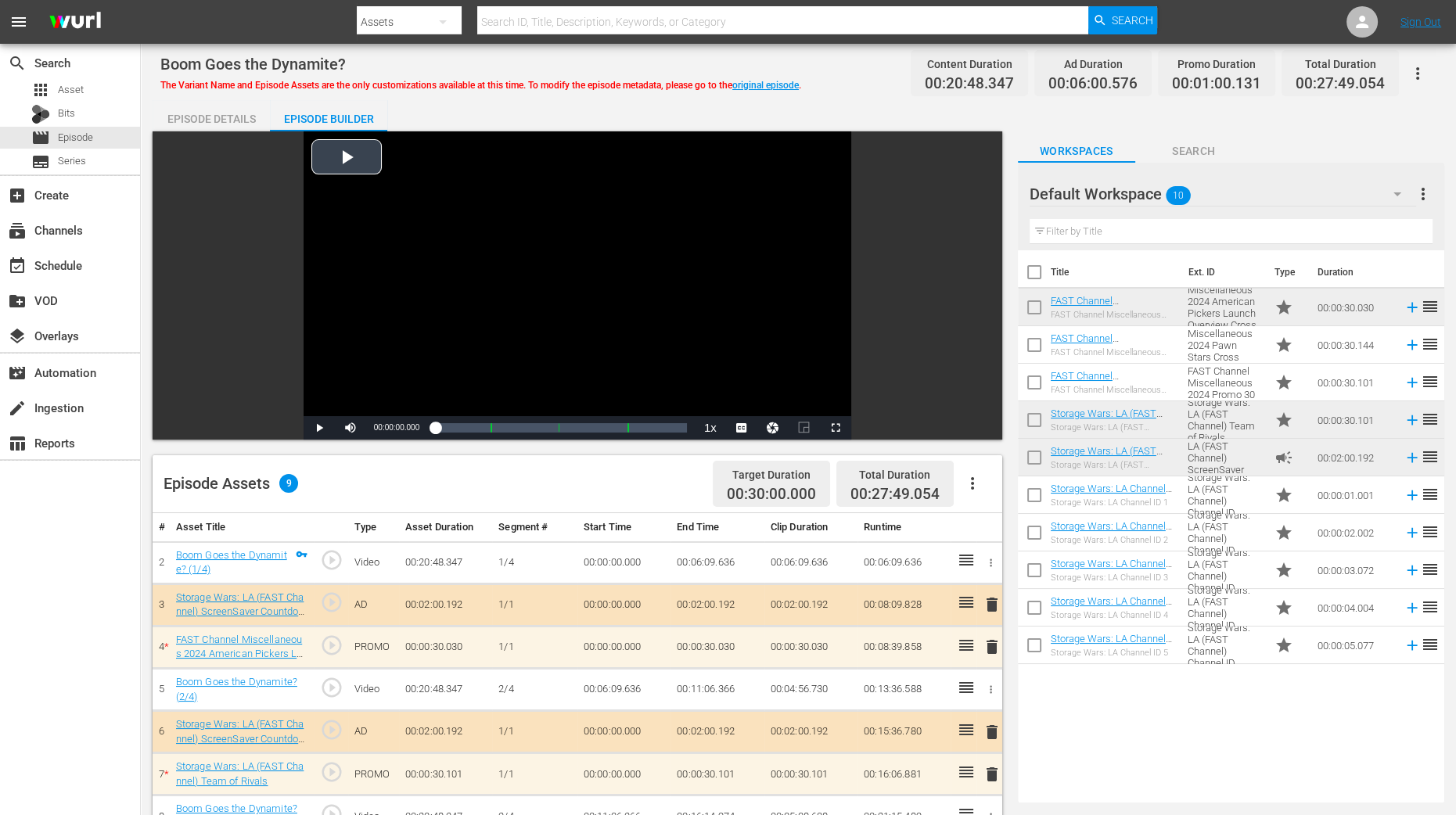
scroll to position [390, 0]
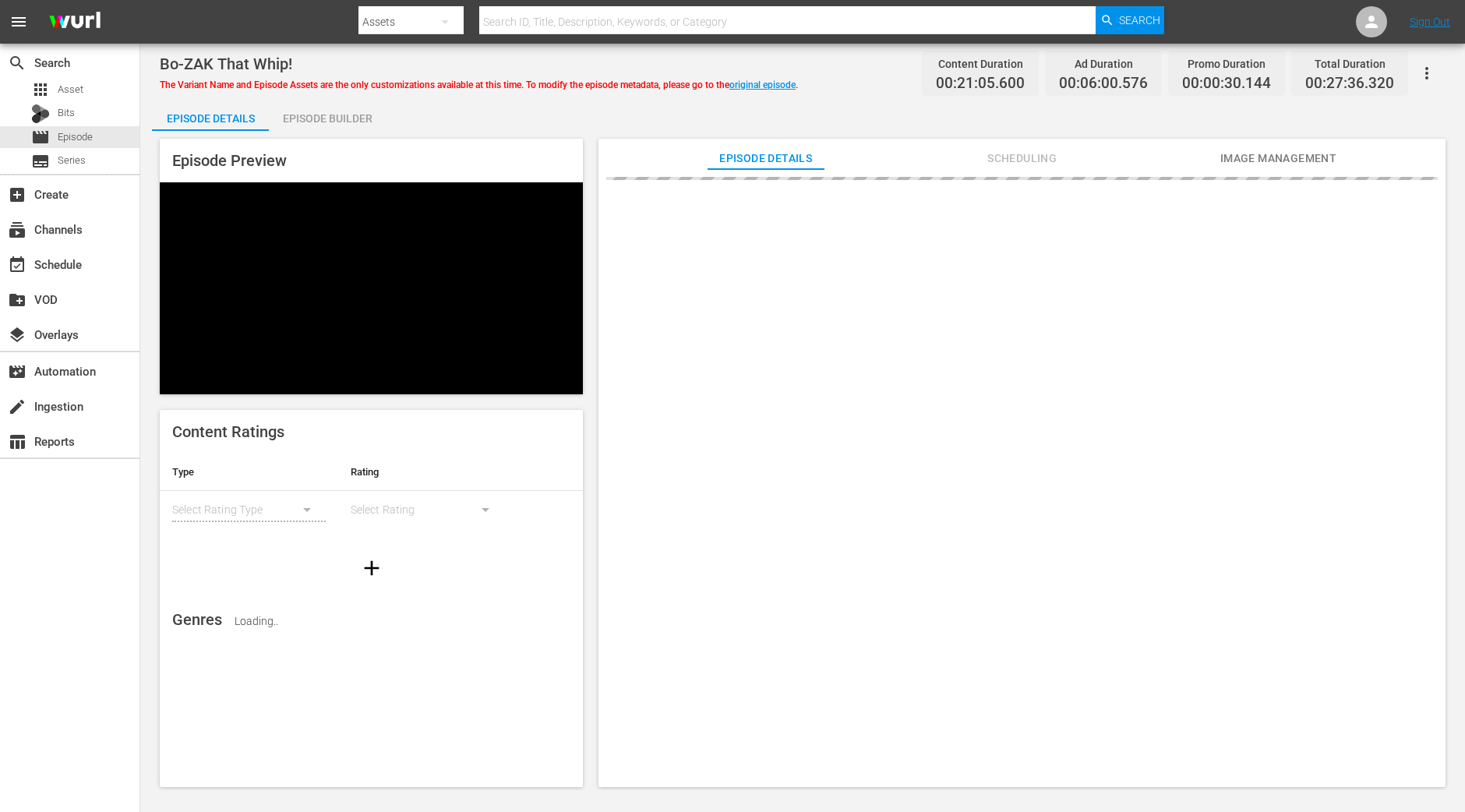
click at [339, 131] on div "Episode Preview Content Ratings Type Rating Select Rating Type Select Rating Ge…" at bounding box center [803, 465] width 1302 height 668
click at [339, 123] on div "Episode Builder" at bounding box center [327, 118] width 117 height 37
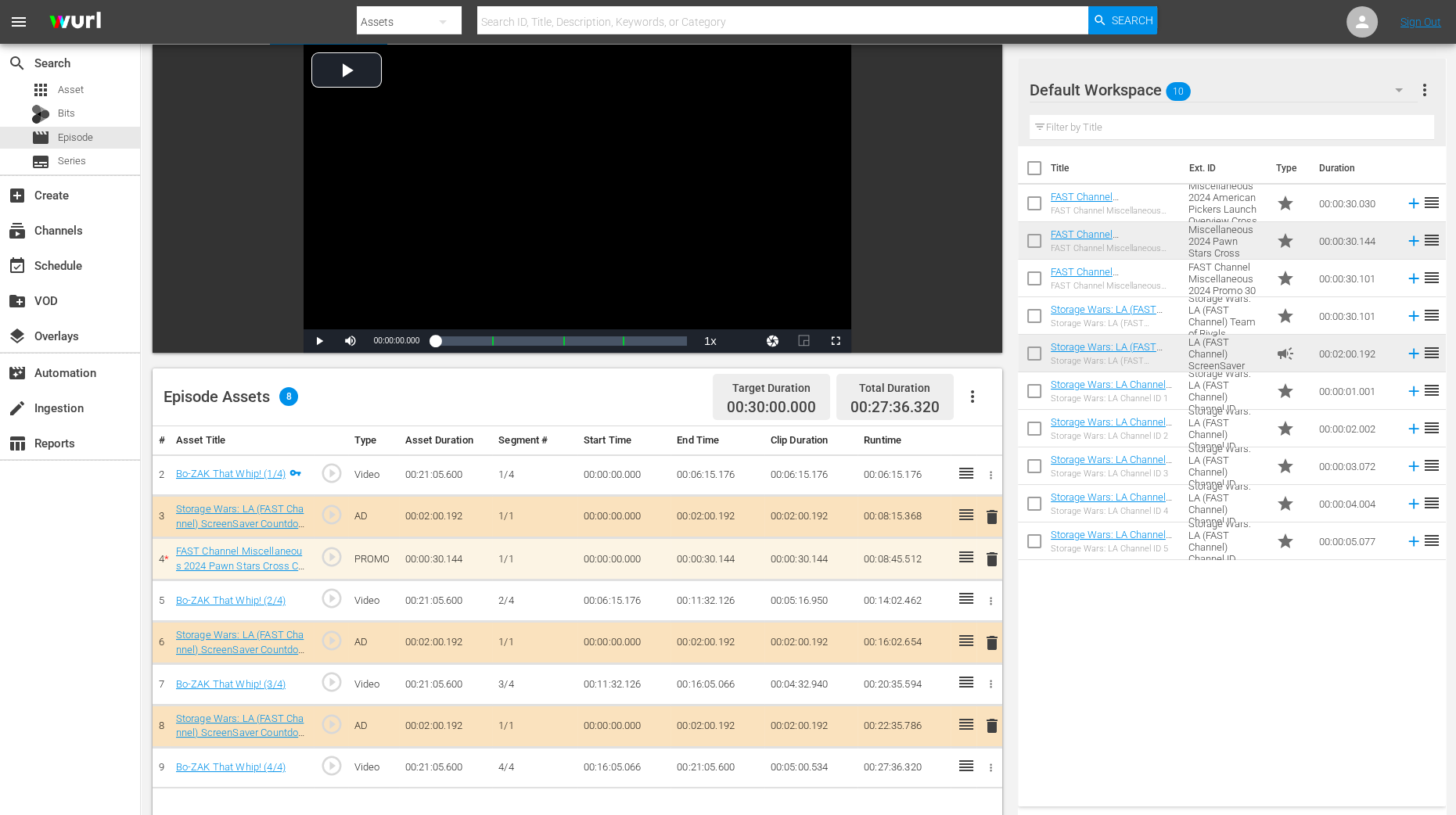
scroll to position [195, 0]
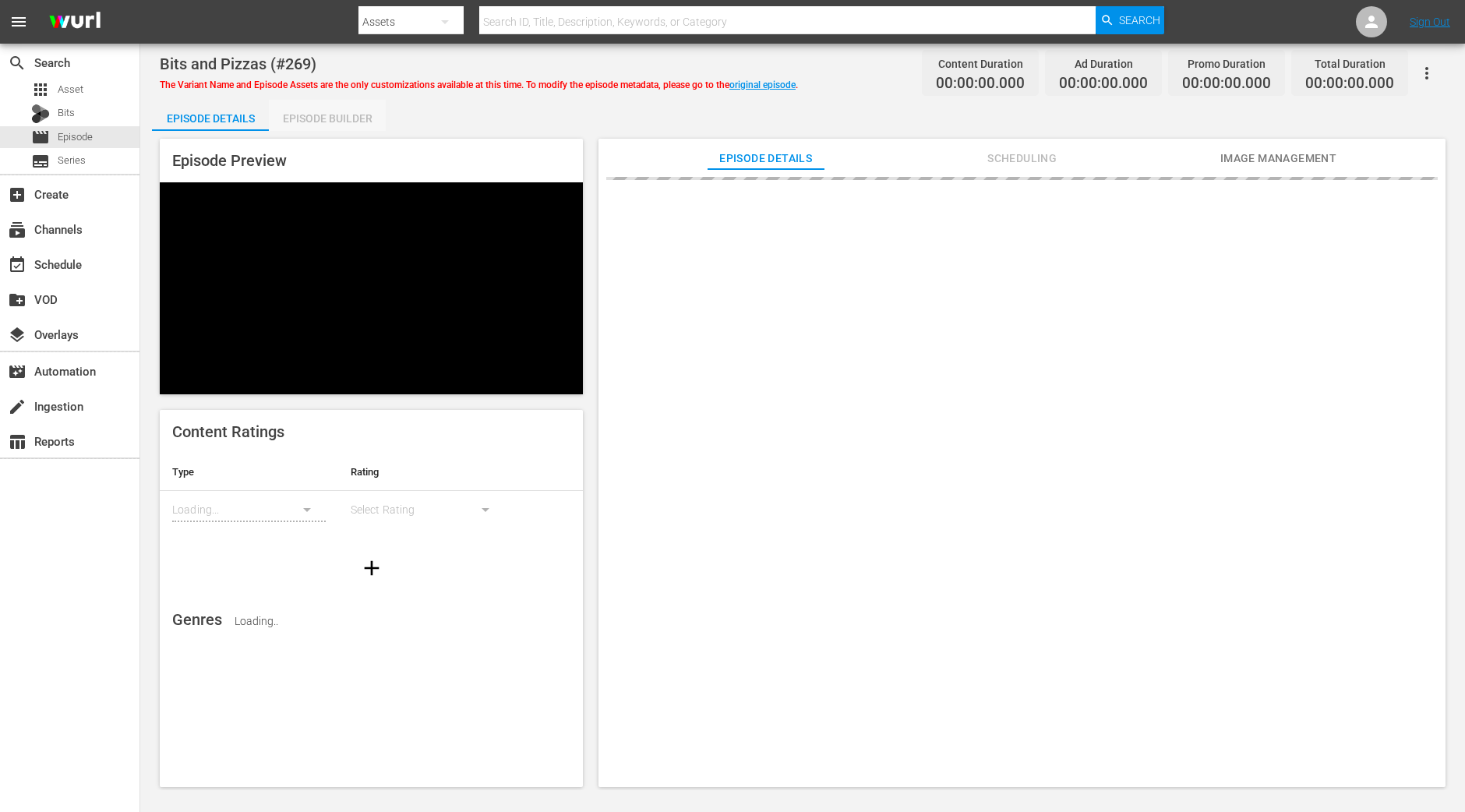
click at [335, 117] on div "Episode Builder" at bounding box center [327, 118] width 117 height 37
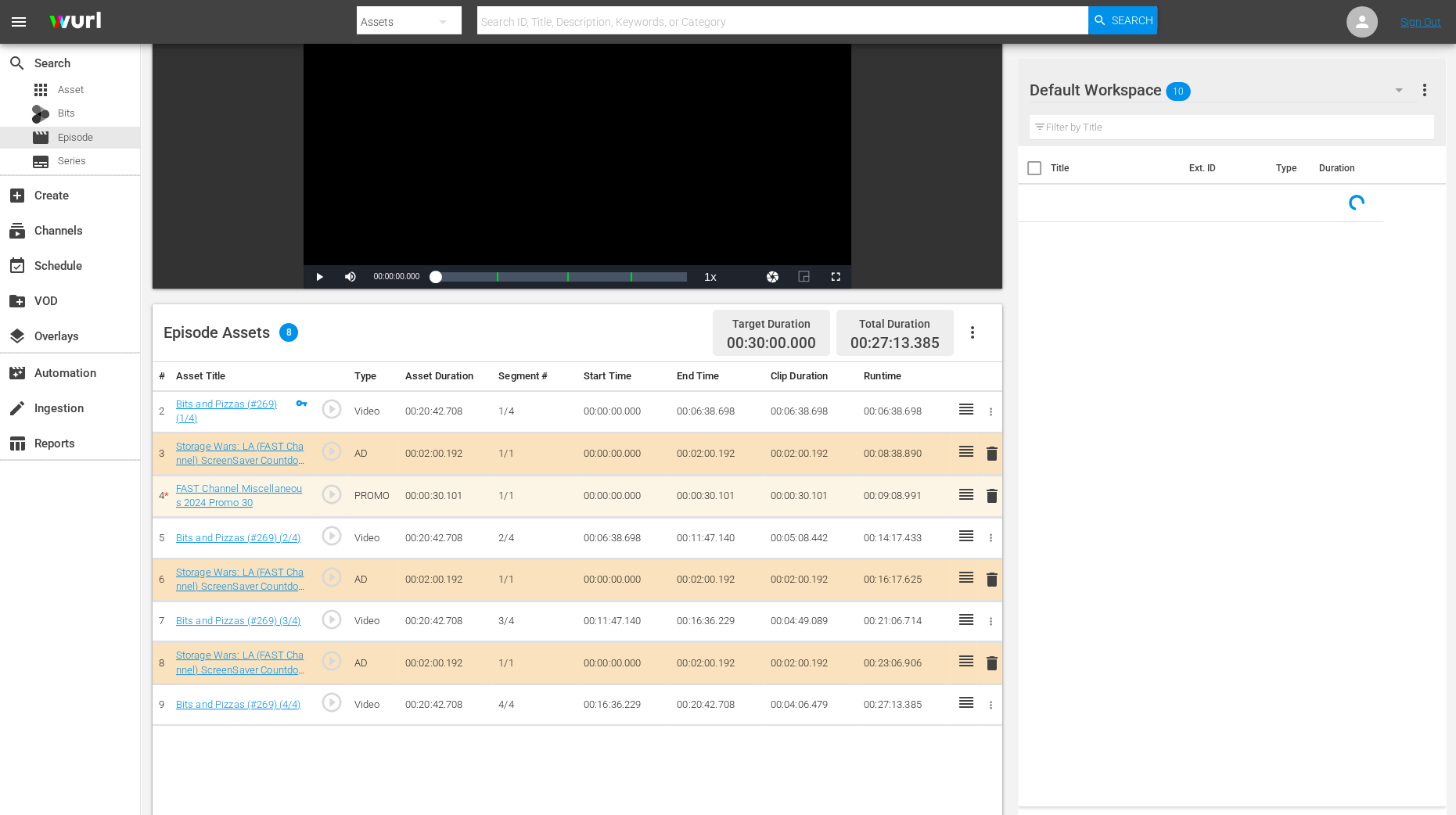
scroll to position [390, 0]
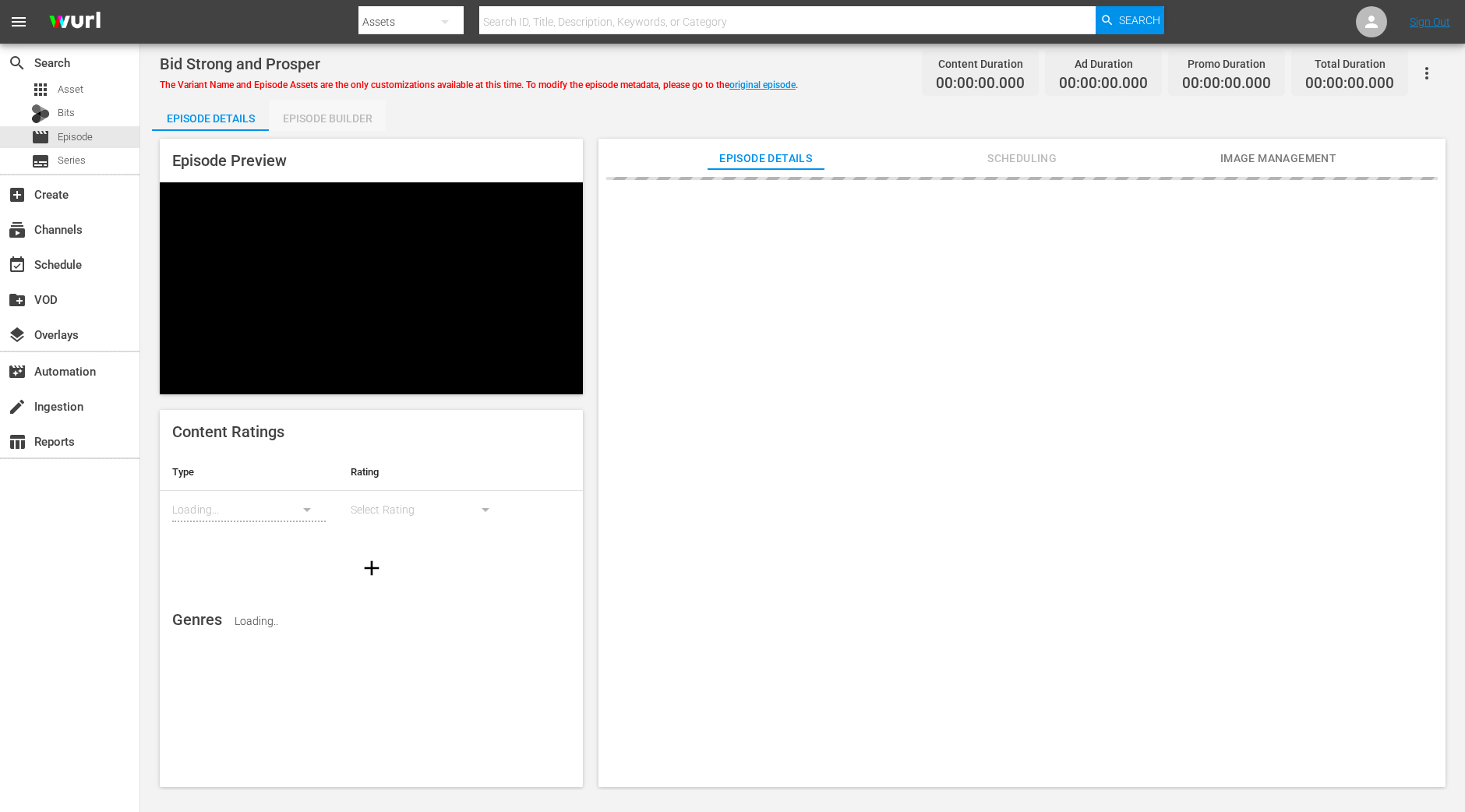
click at [339, 117] on div "Episode Builder" at bounding box center [327, 118] width 117 height 37
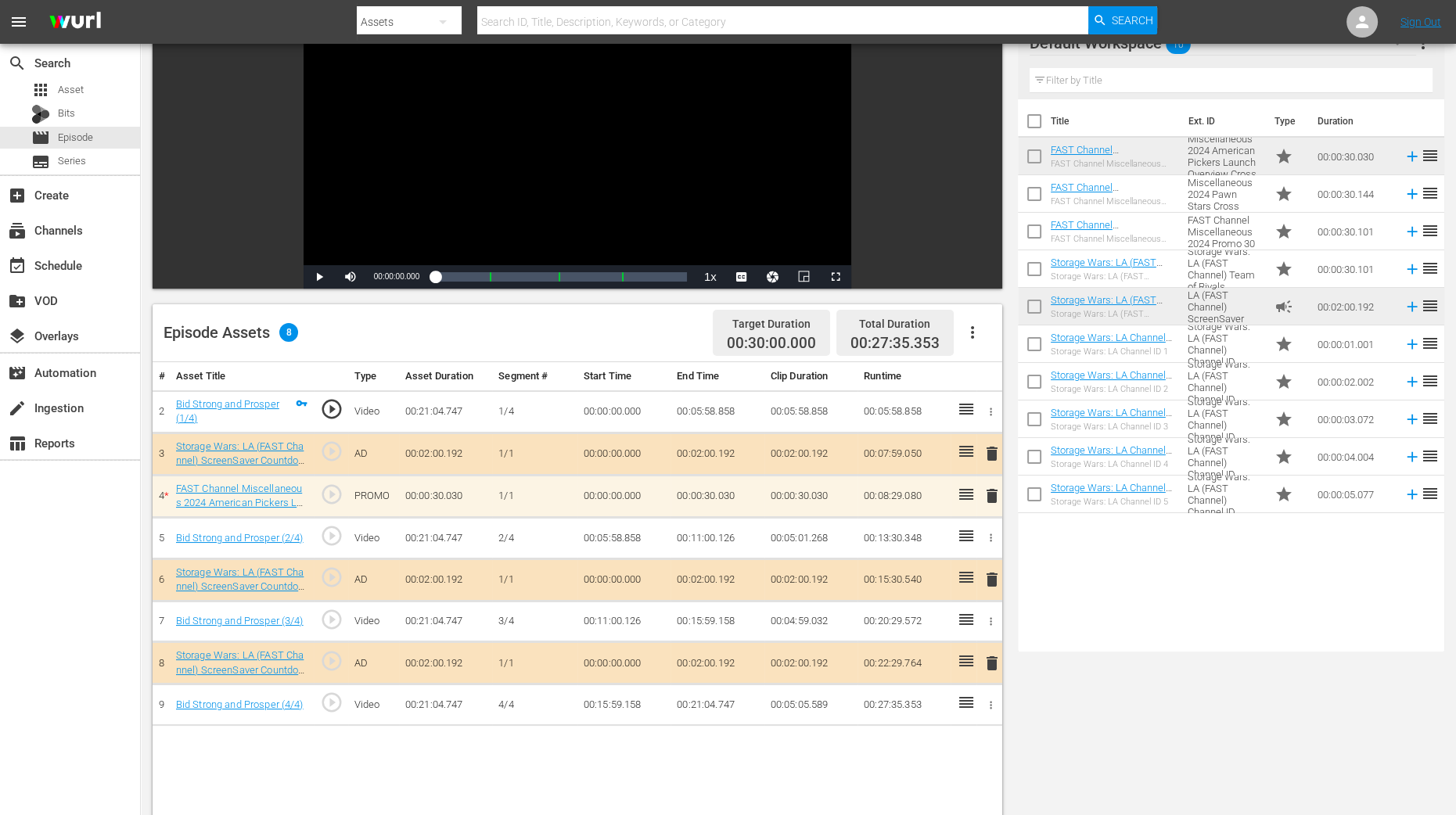
scroll to position [293, 0]
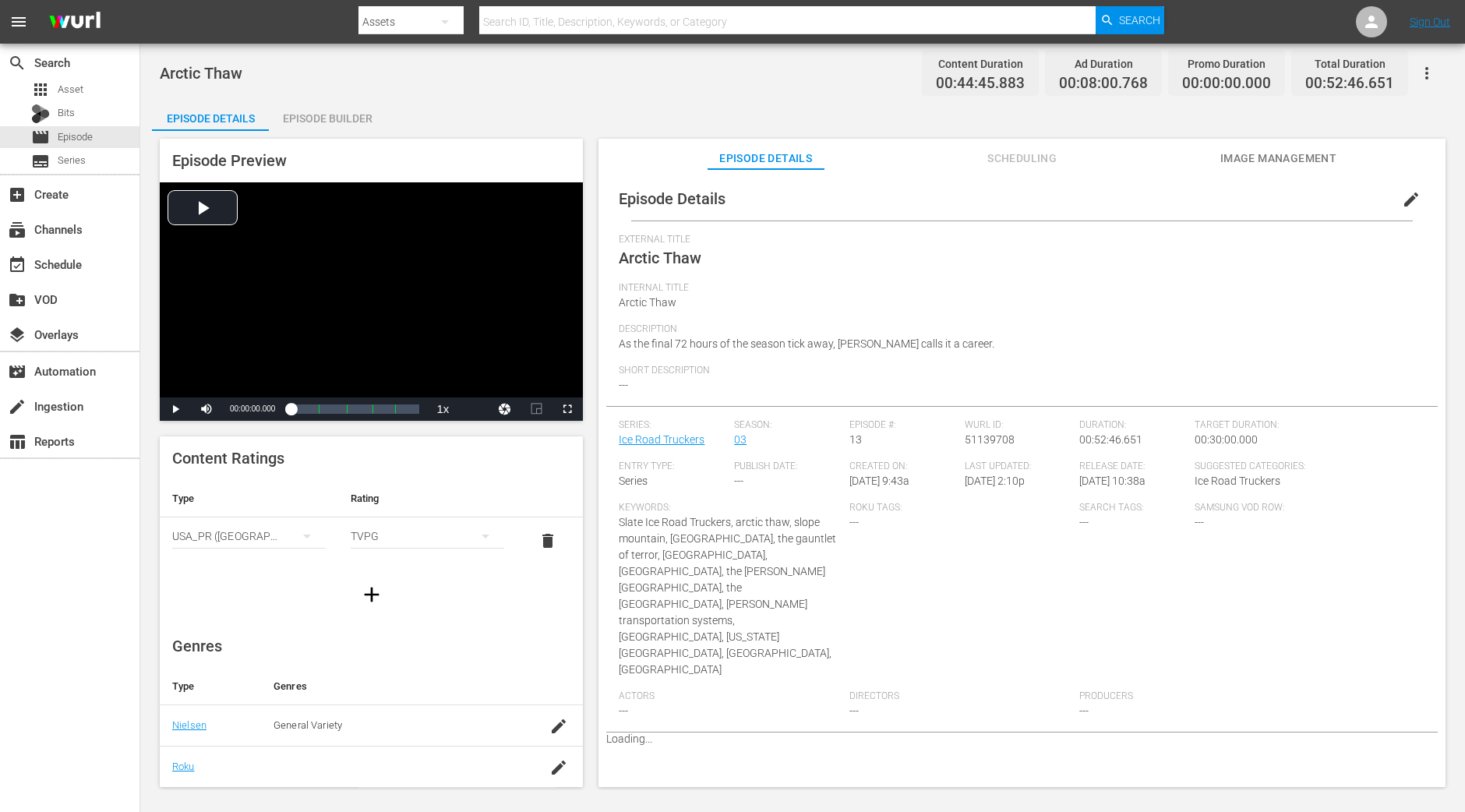
click at [351, 116] on div "Episode Builder" at bounding box center [327, 118] width 117 height 37
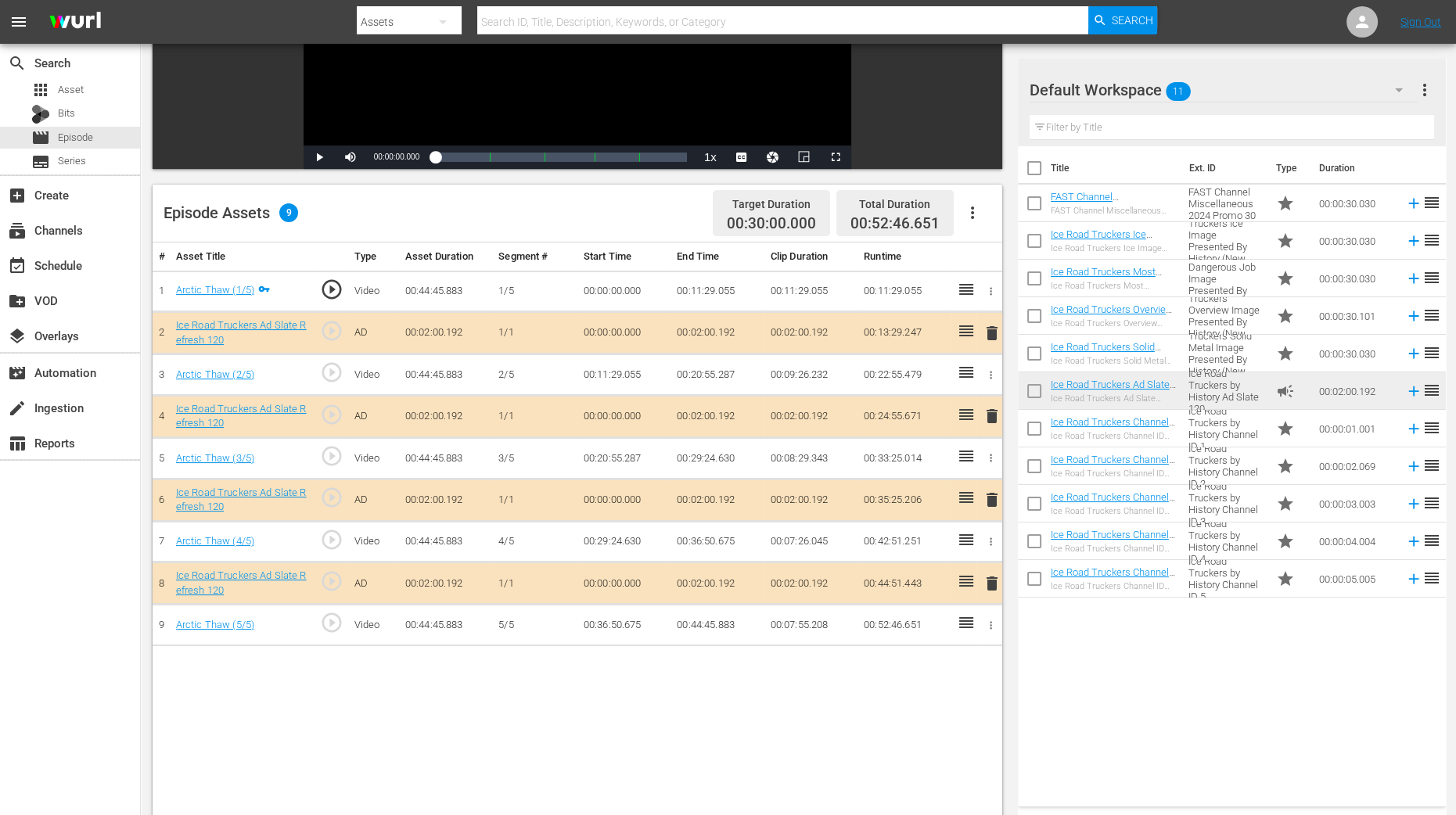
scroll to position [293, 0]
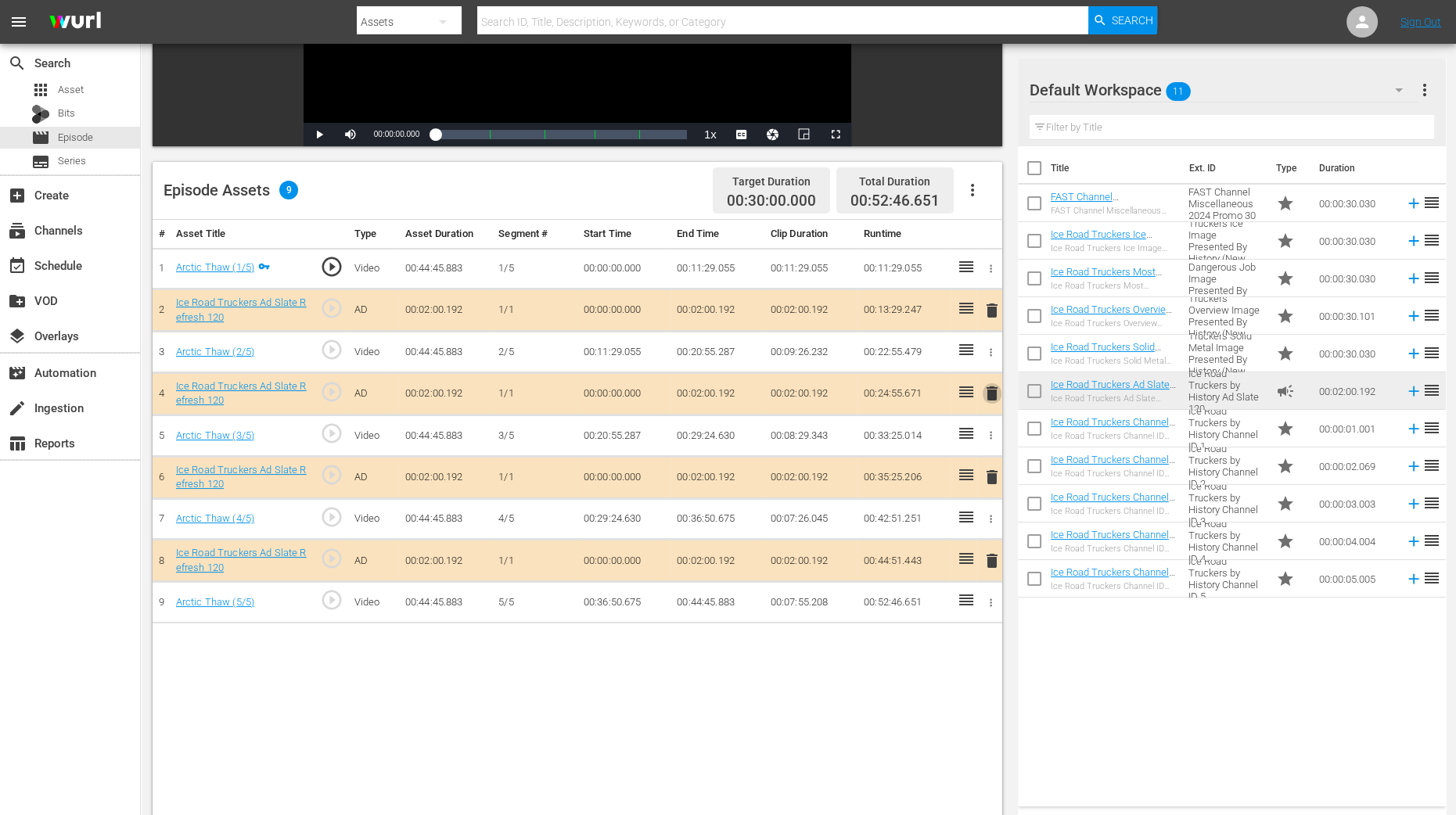
click at [990, 391] on span "delete" at bounding box center [991, 393] width 19 height 19
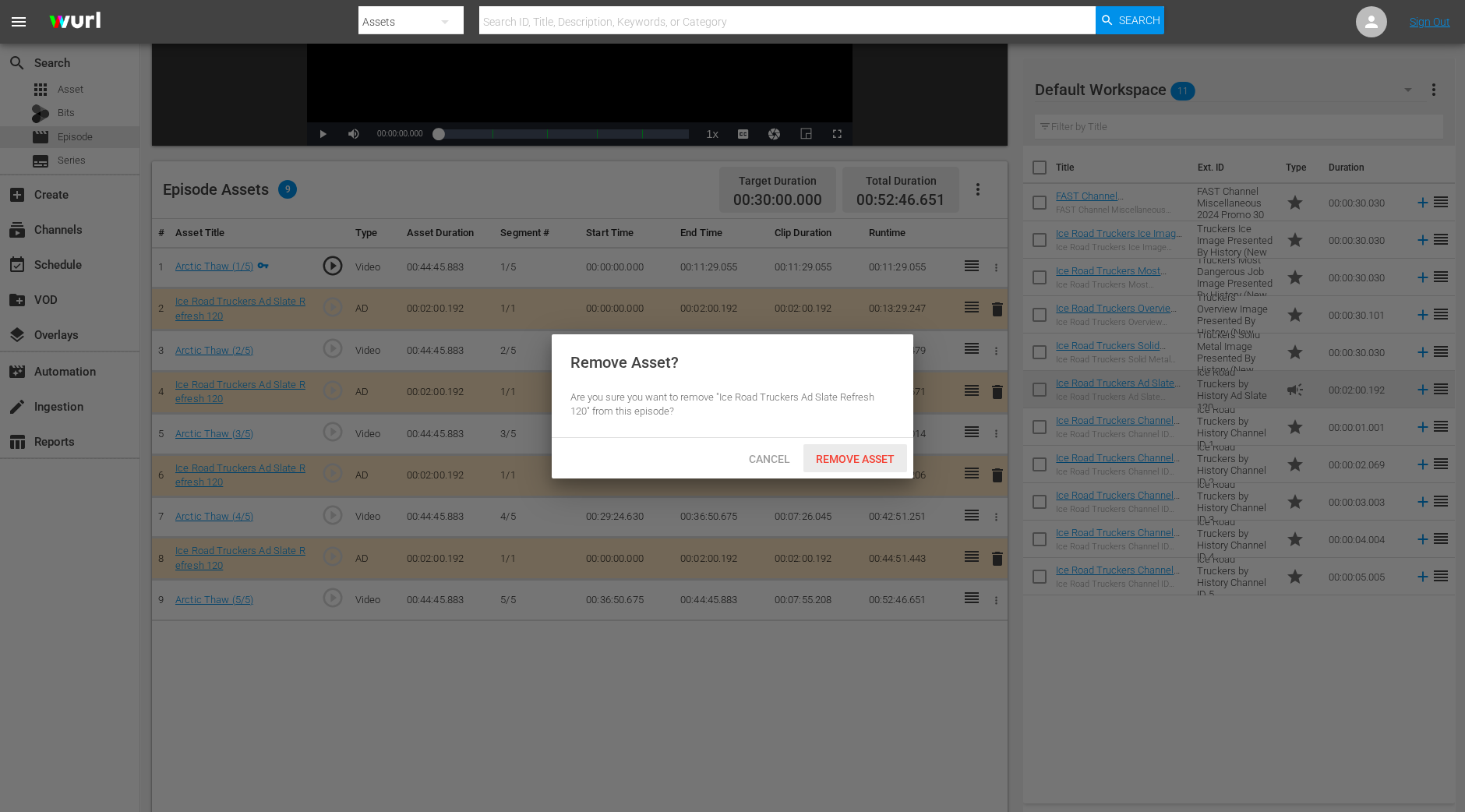
click at [873, 472] on div "Remove Asset" at bounding box center [856, 458] width 104 height 29
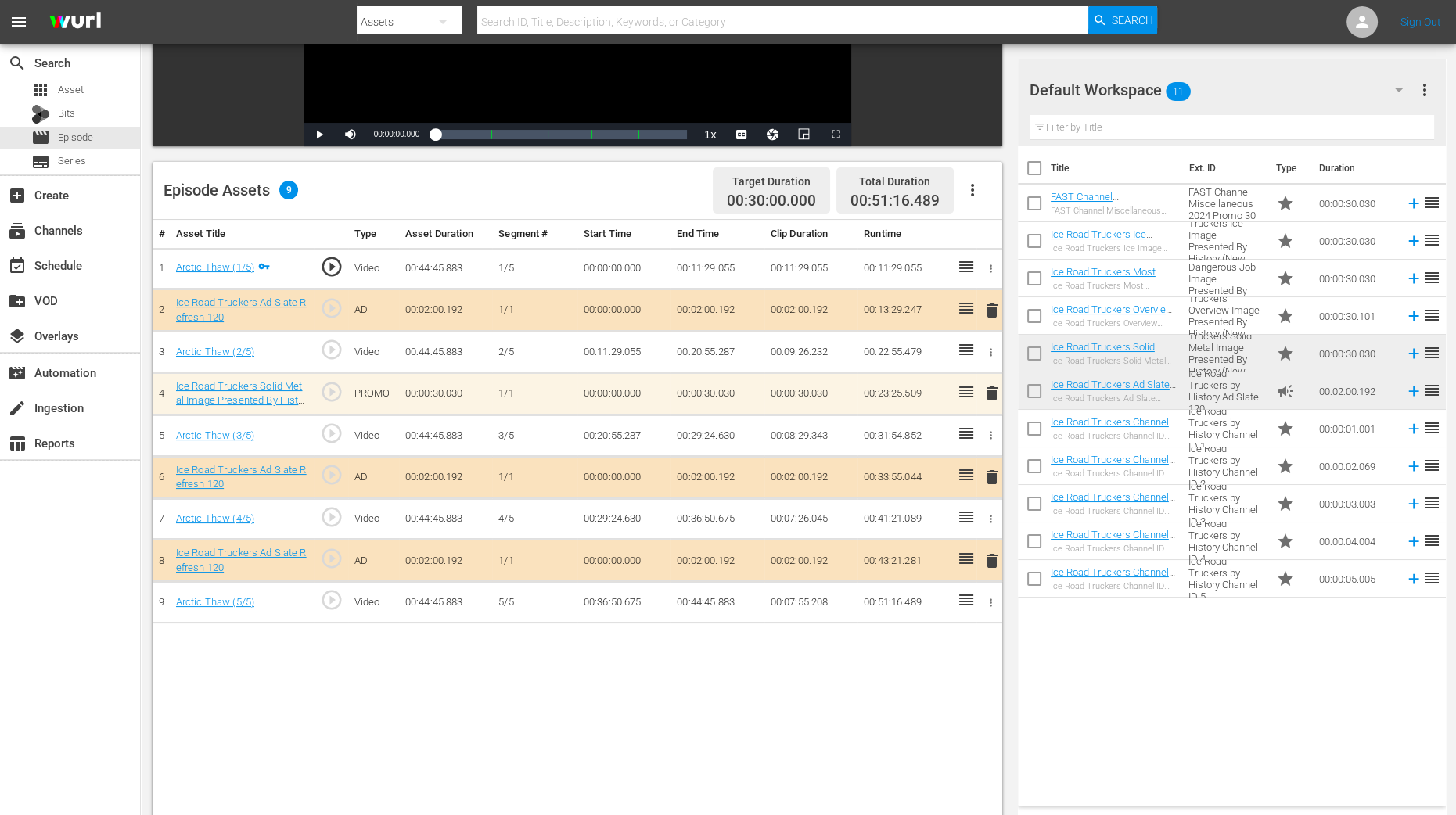
click at [1159, 651] on div "Title Ext. ID Type Duration FAST Channel Miscellaneous 2024 Promo 30 FAST Chann…" at bounding box center [1231, 473] width 428 height 654
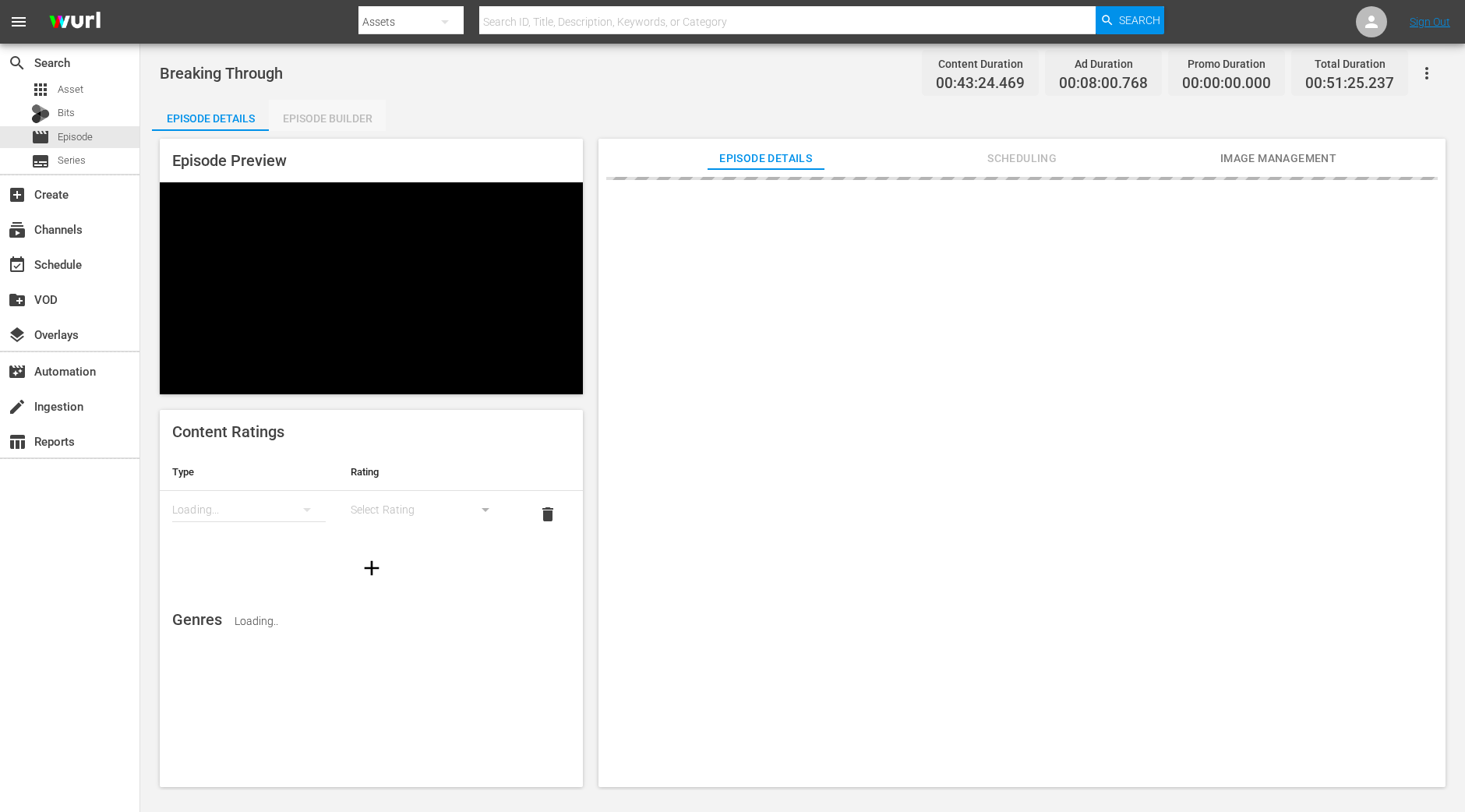
click at [312, 111] on div "Episode Builder" at bounding box center [327, 118] width 117 height 37
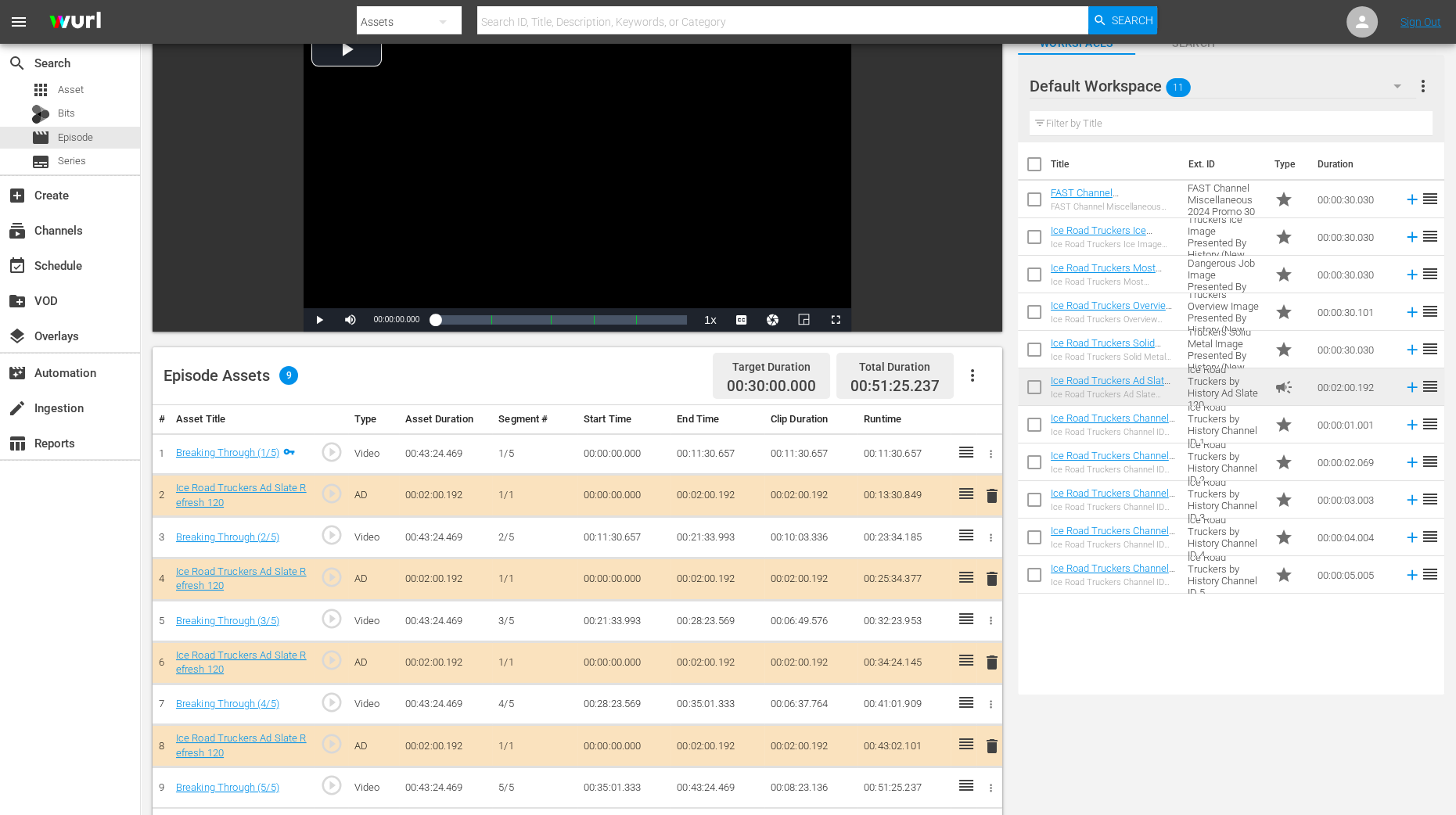
scroll to position [390, 0]
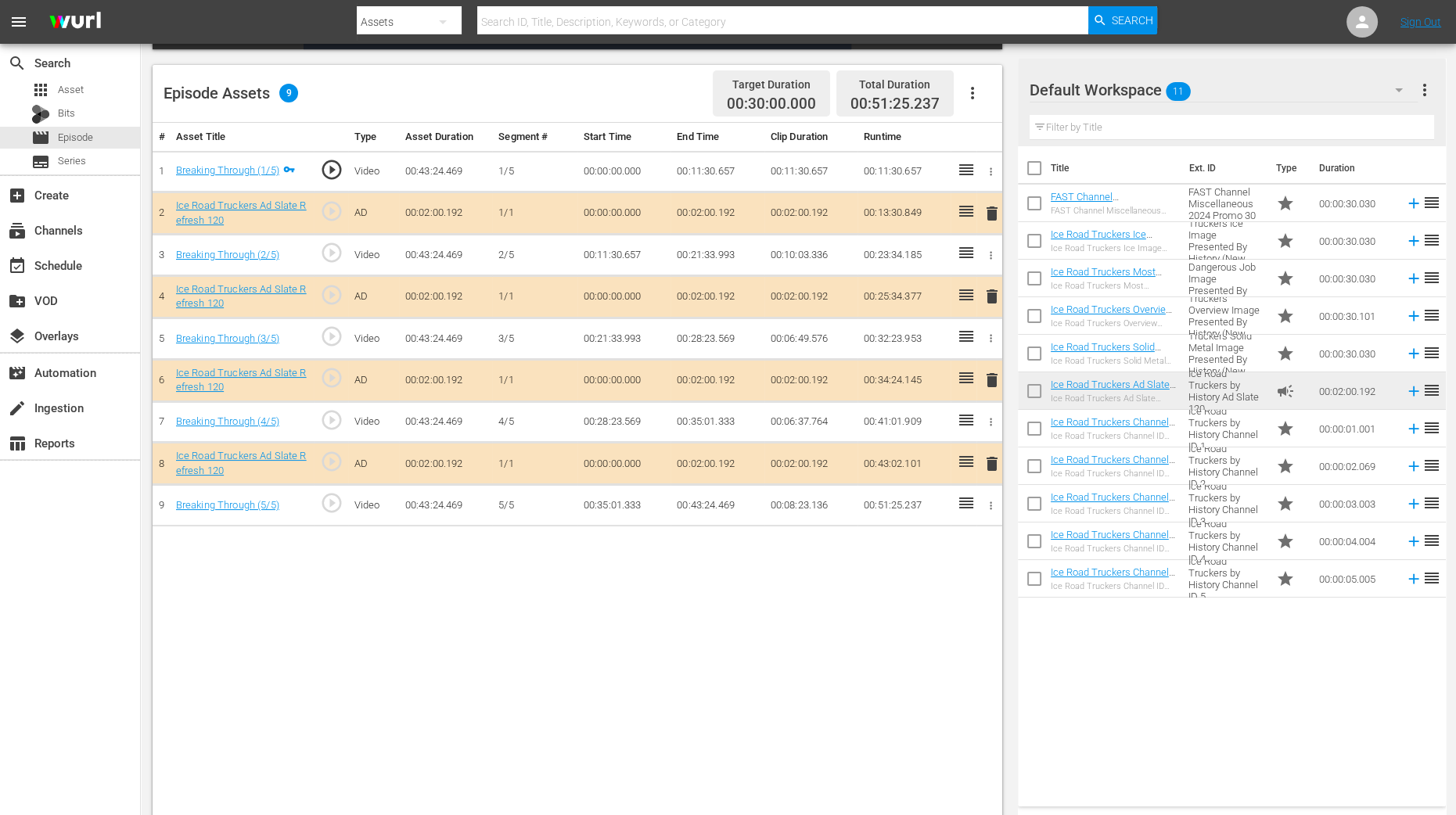
click at [988, 297] on span "delete" at bounding box center [991, 296] width 19 height 19
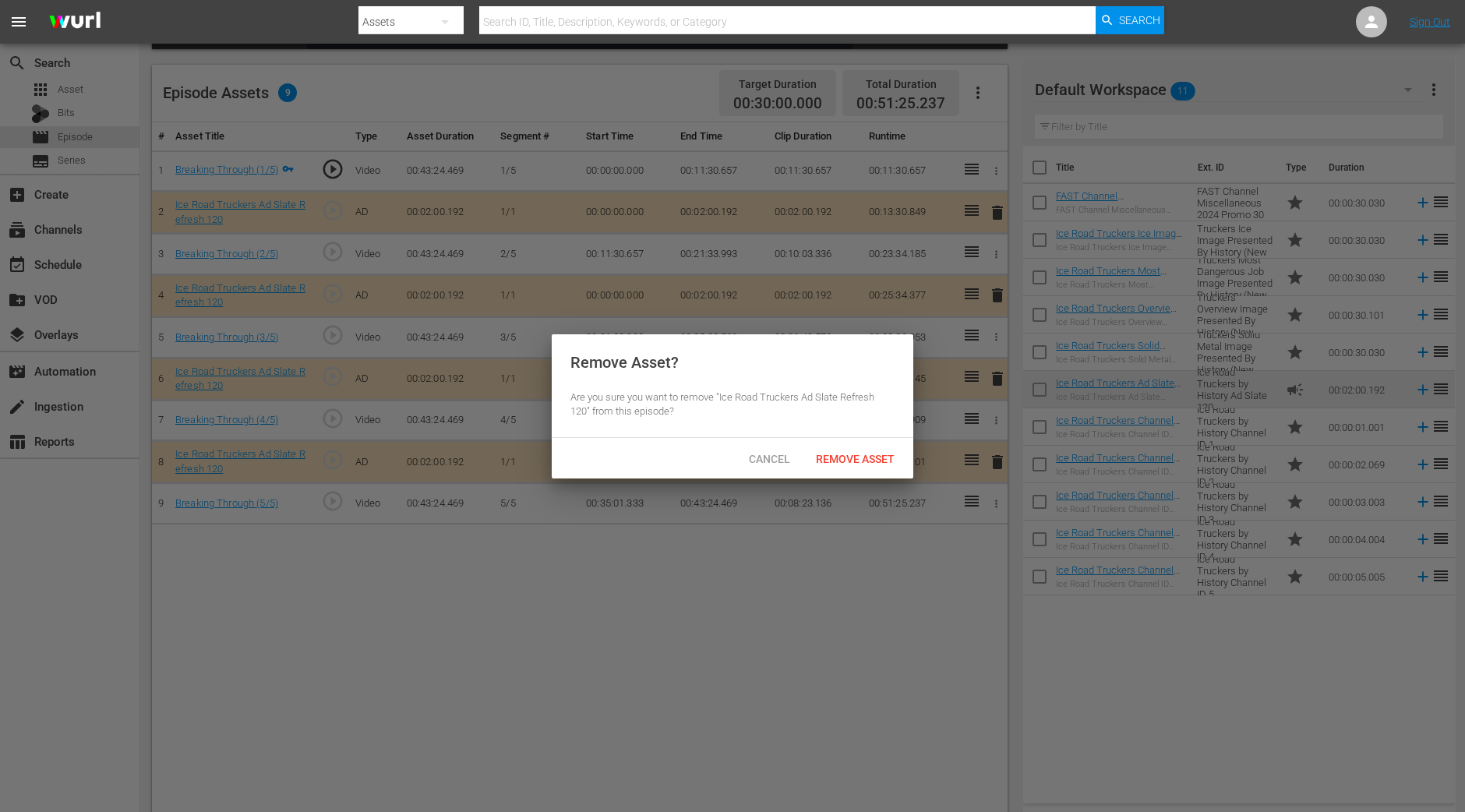
click at [867, 452] on span "Remove Asset" at bounding box center [856, 458] width 104 height 12
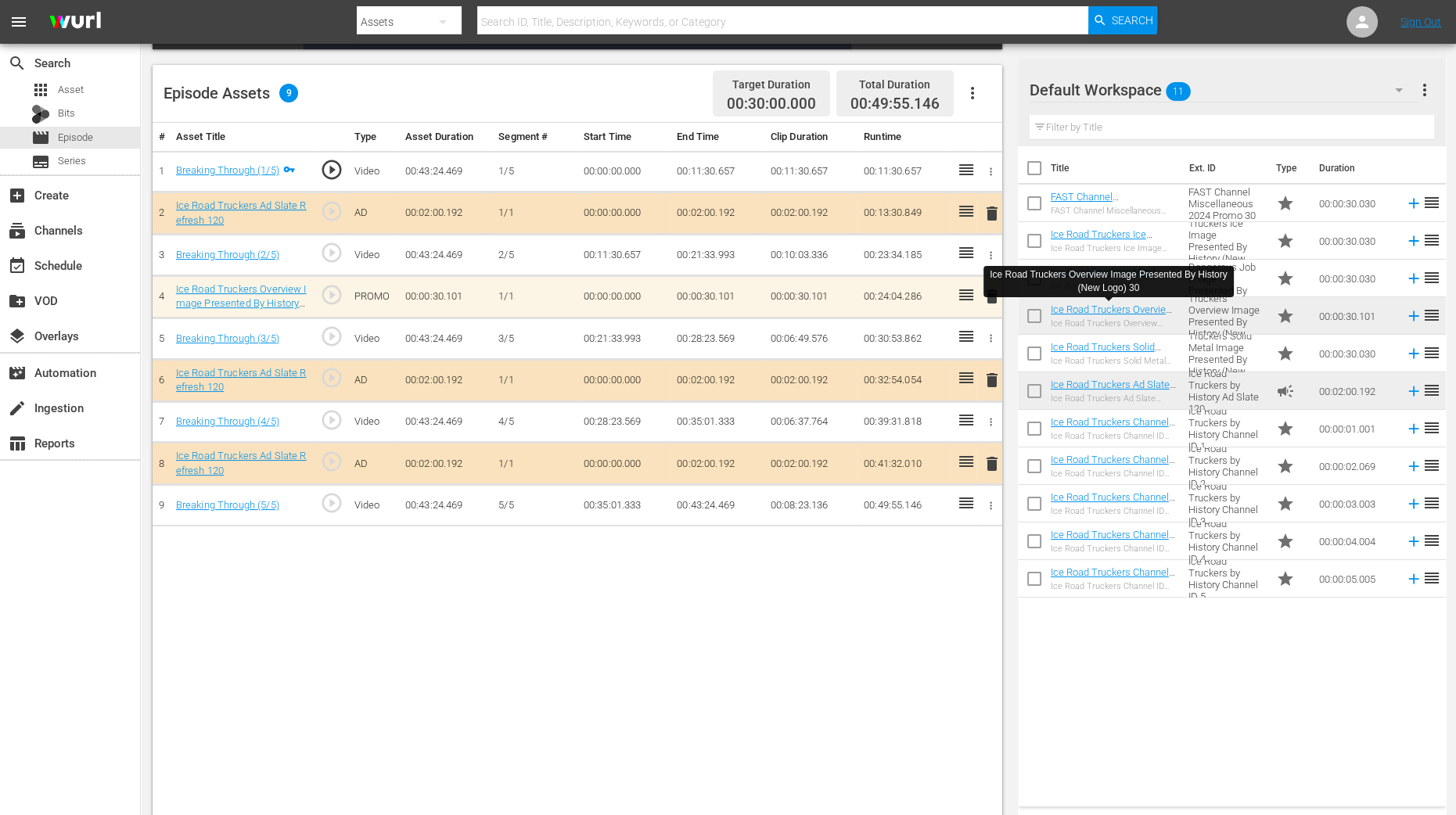
click at [901, 640] on div "# Asset Title Type Asset Duration Segment # Start Time End Time Clip Duration R…" at bounding box center [577, 472] width 850 height 697
click at [992, 299] on span "delete" at bounding box center [991, 296] width 19 height 19
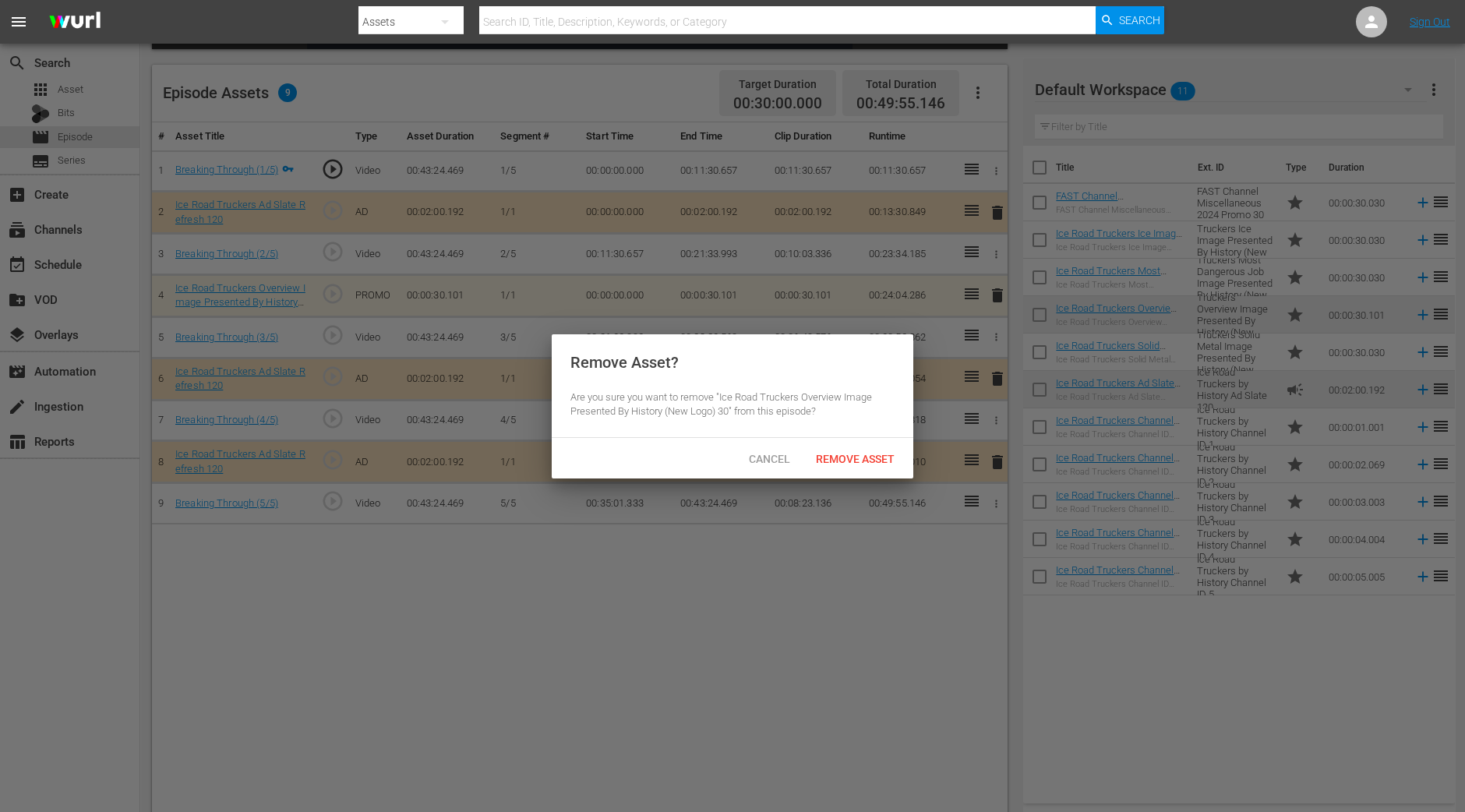
click at [877, 439] on div "Cancel Remove Asset" at bounding box center [733, 458] width 362 height 41
click at [871, 458] on span "Remove Asset" at bounding box center [856, 458] width 104 height 12
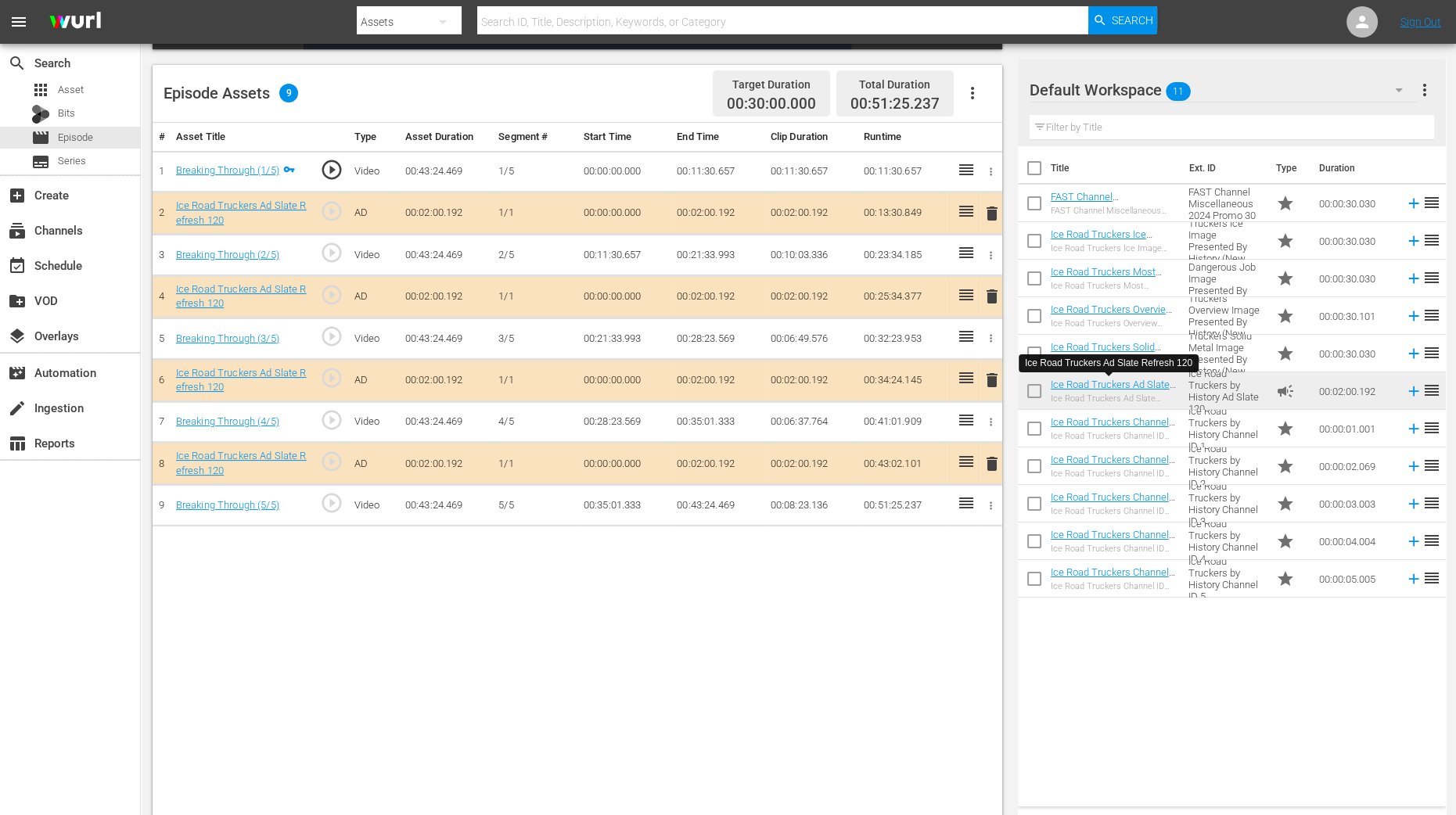
click at [969, 614] on div "# Asset Title Type Asset Duration Segment # Start Time End Time Clip Duration R…" at bounding box center [577, 472] width 850 height 697
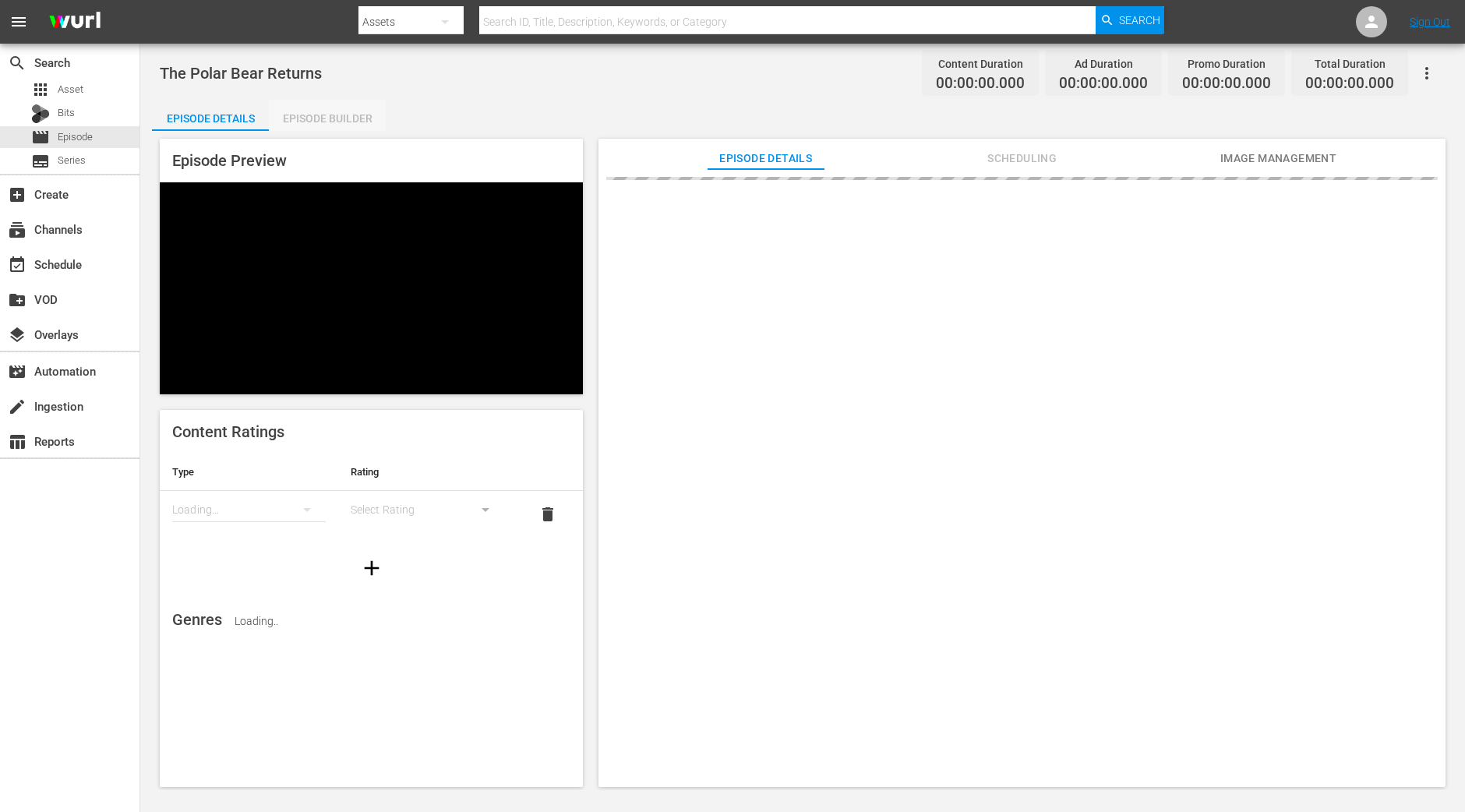
click at [369, 119] on div "Episode Builder" at bounding box center [327, 118] width 117 height 37
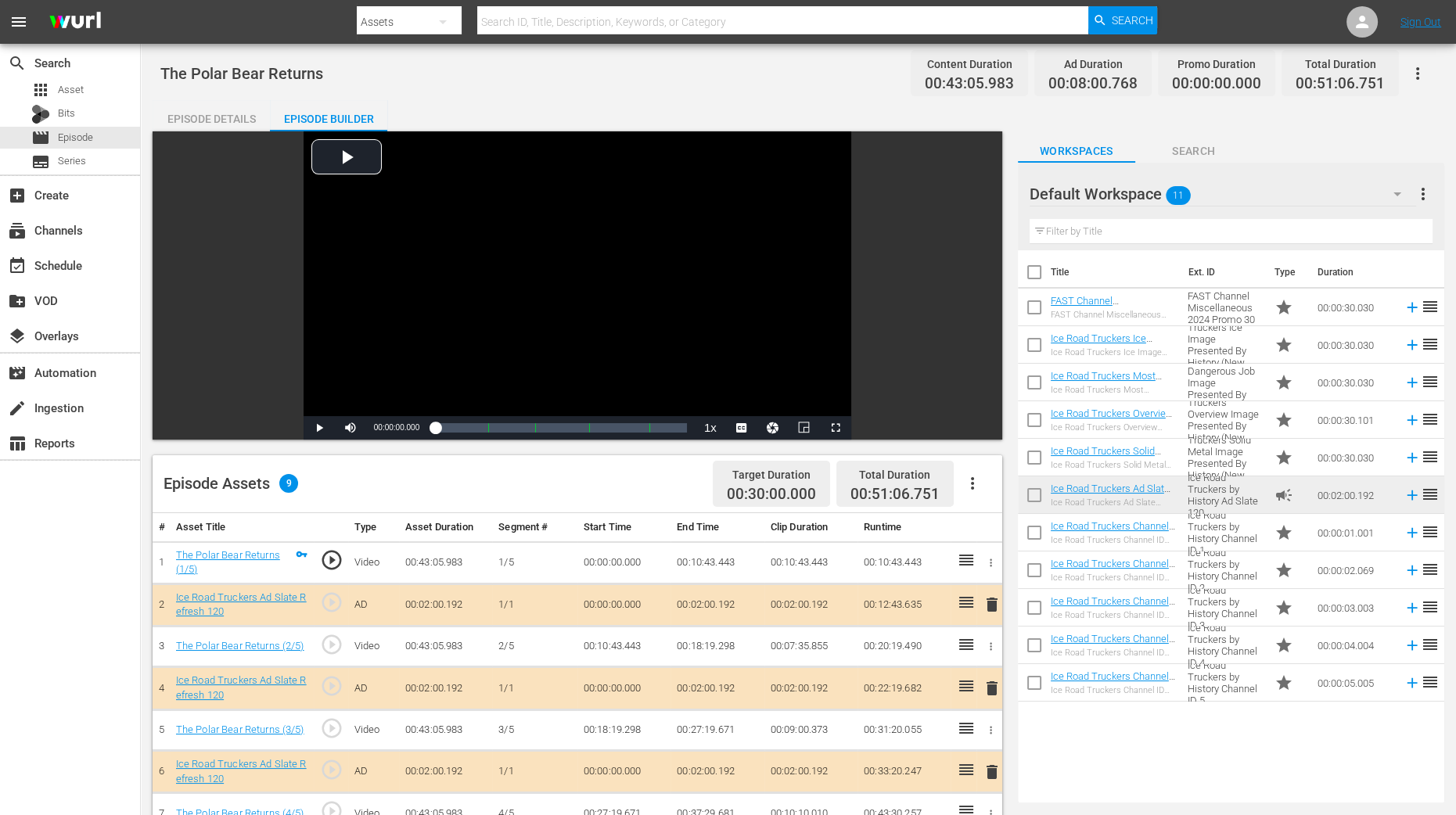
scroll to position [293, 0]
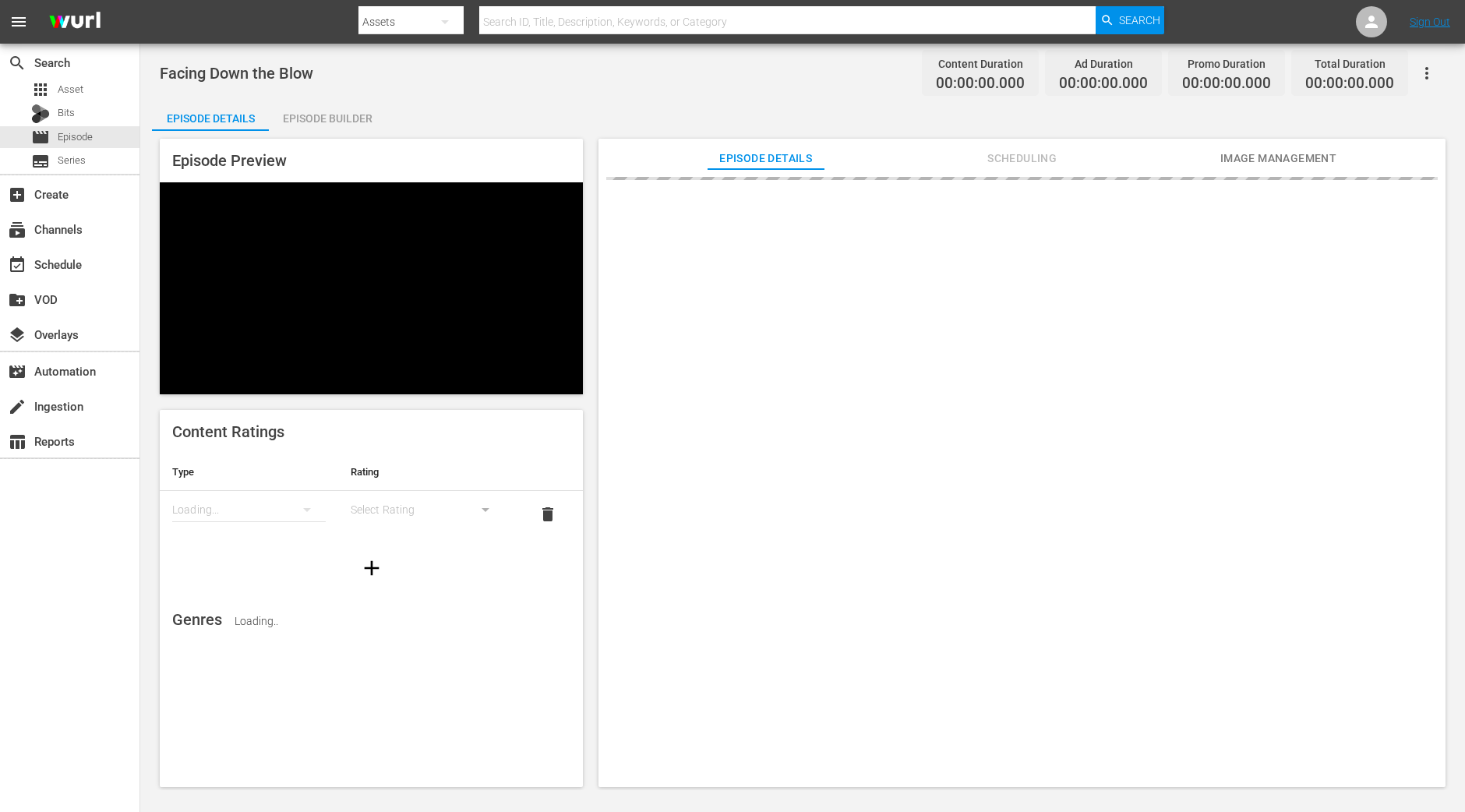
click at [332, 118] on div "Episode Builder" at bounding box center [327, 118] width 117 height 37
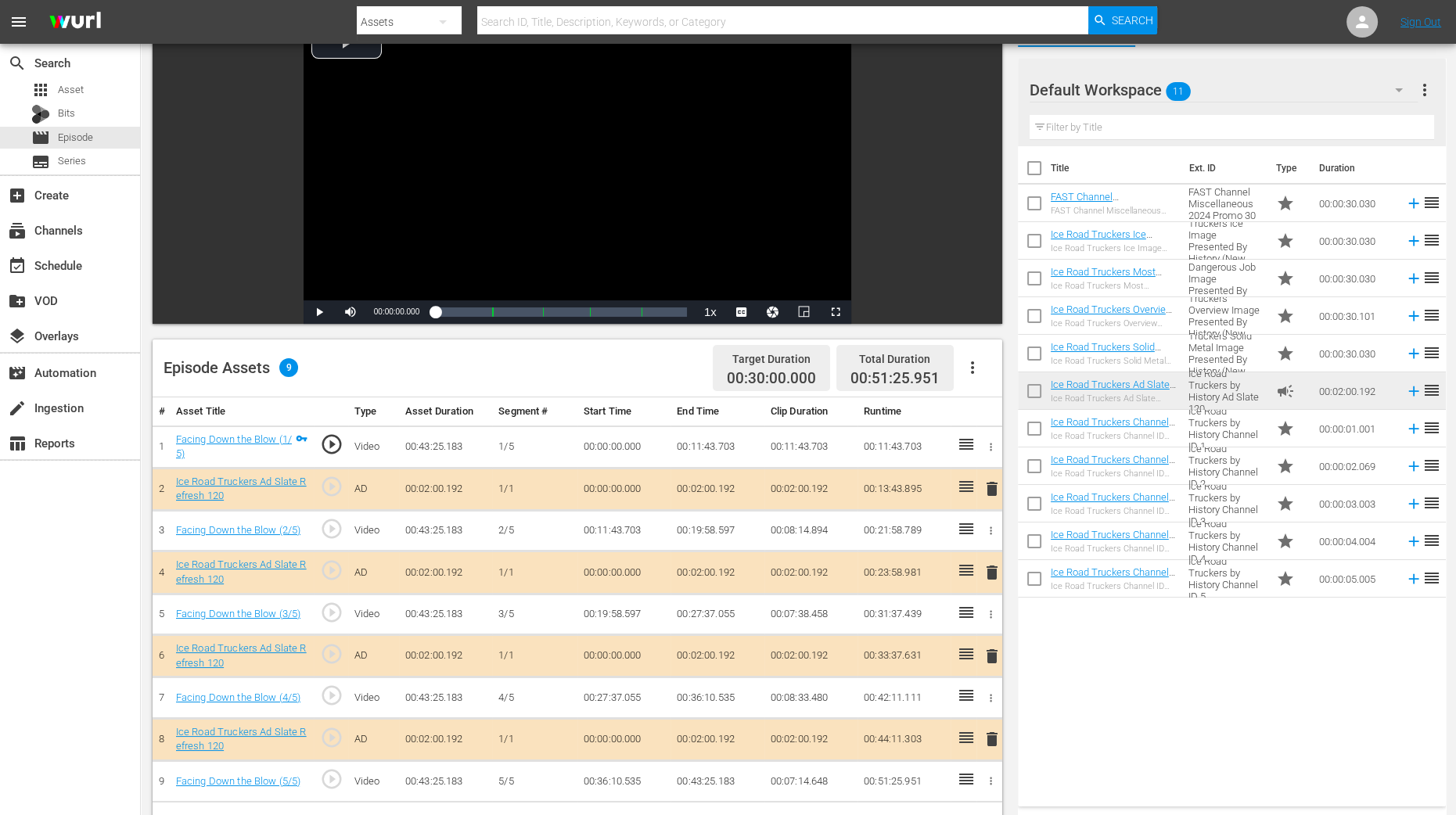
scroll to position [293, 0]
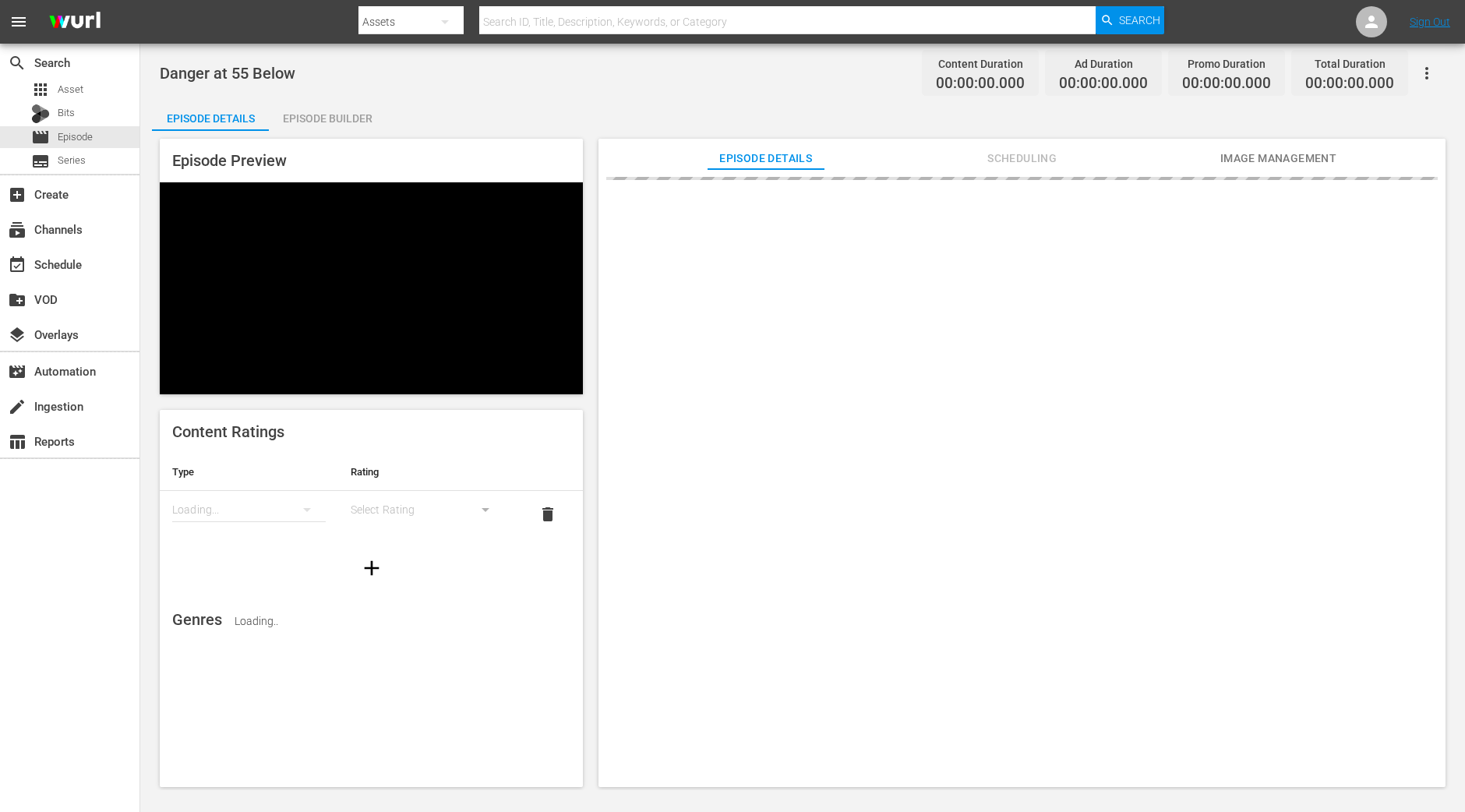
click at [332, 123] on div "Episode Builder" at bounding box center [327, 118] width 117 height 37
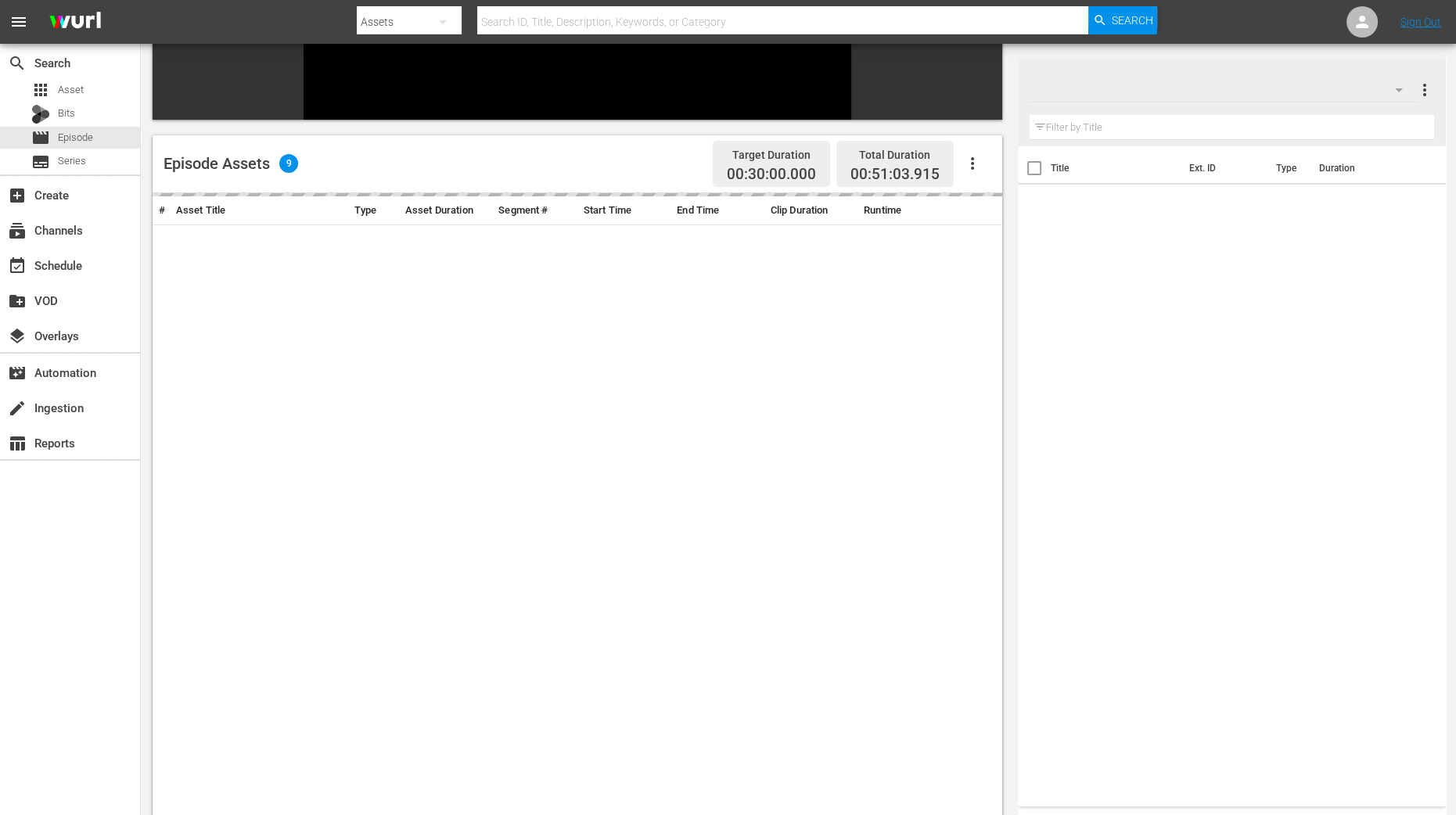
scroll to position [293, 0]
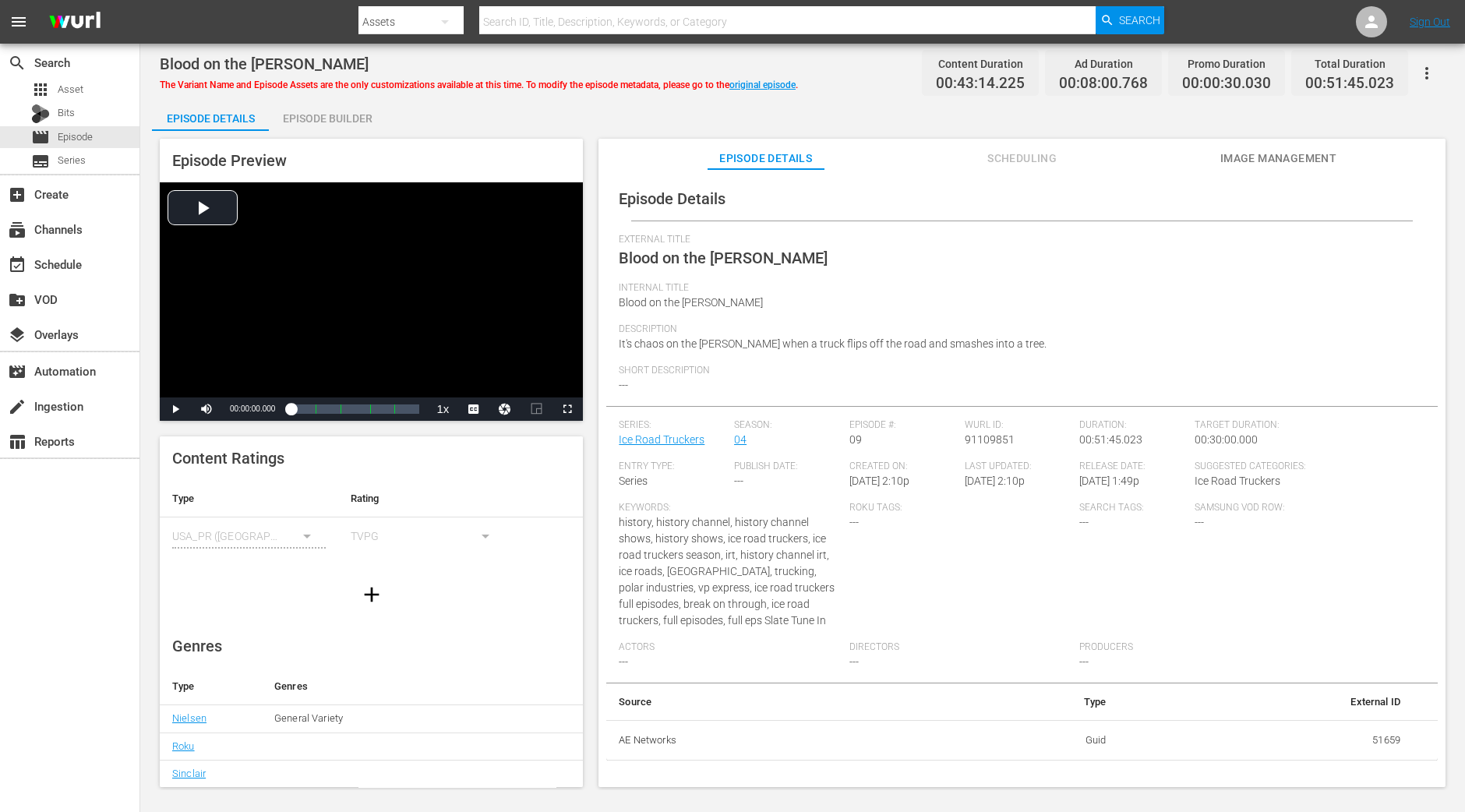
click at [352, 115] on div "Episode Builder" at bounding box center [327, 118] width 117 height 37
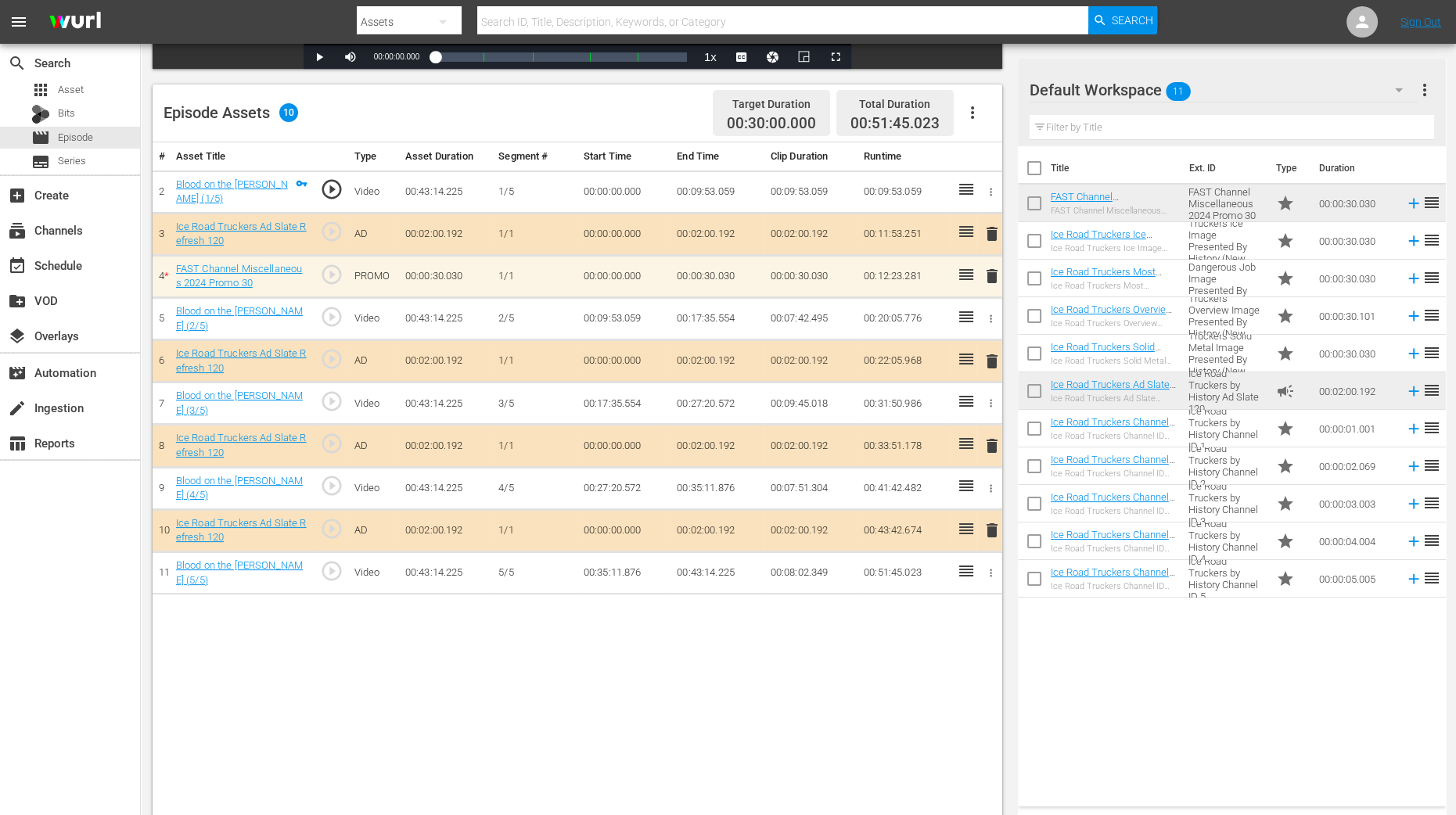
scroll to position [390, 0]
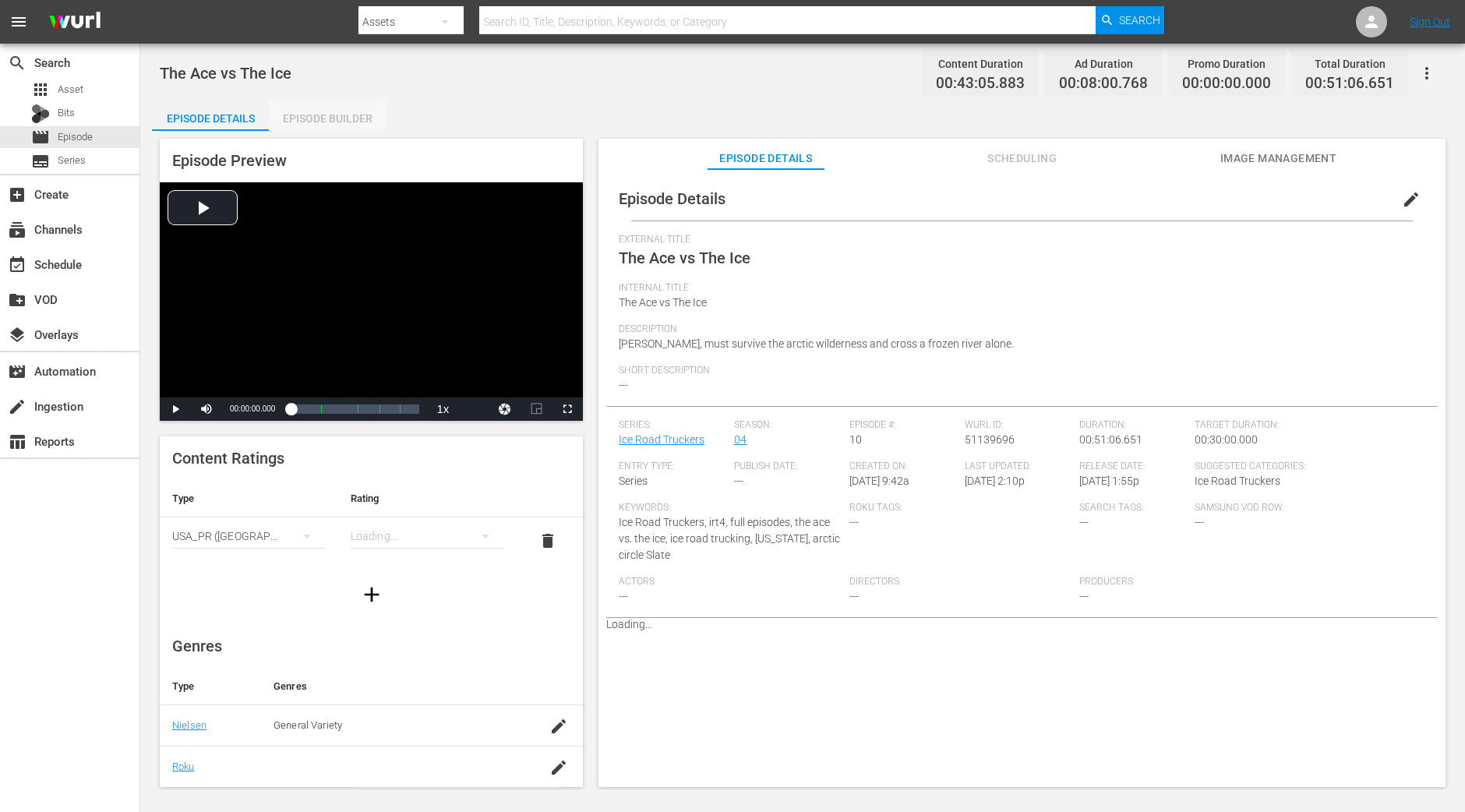
click at [339, 117] on div "Episode Builder" at bounding box center [327, 118] width 117 height 37
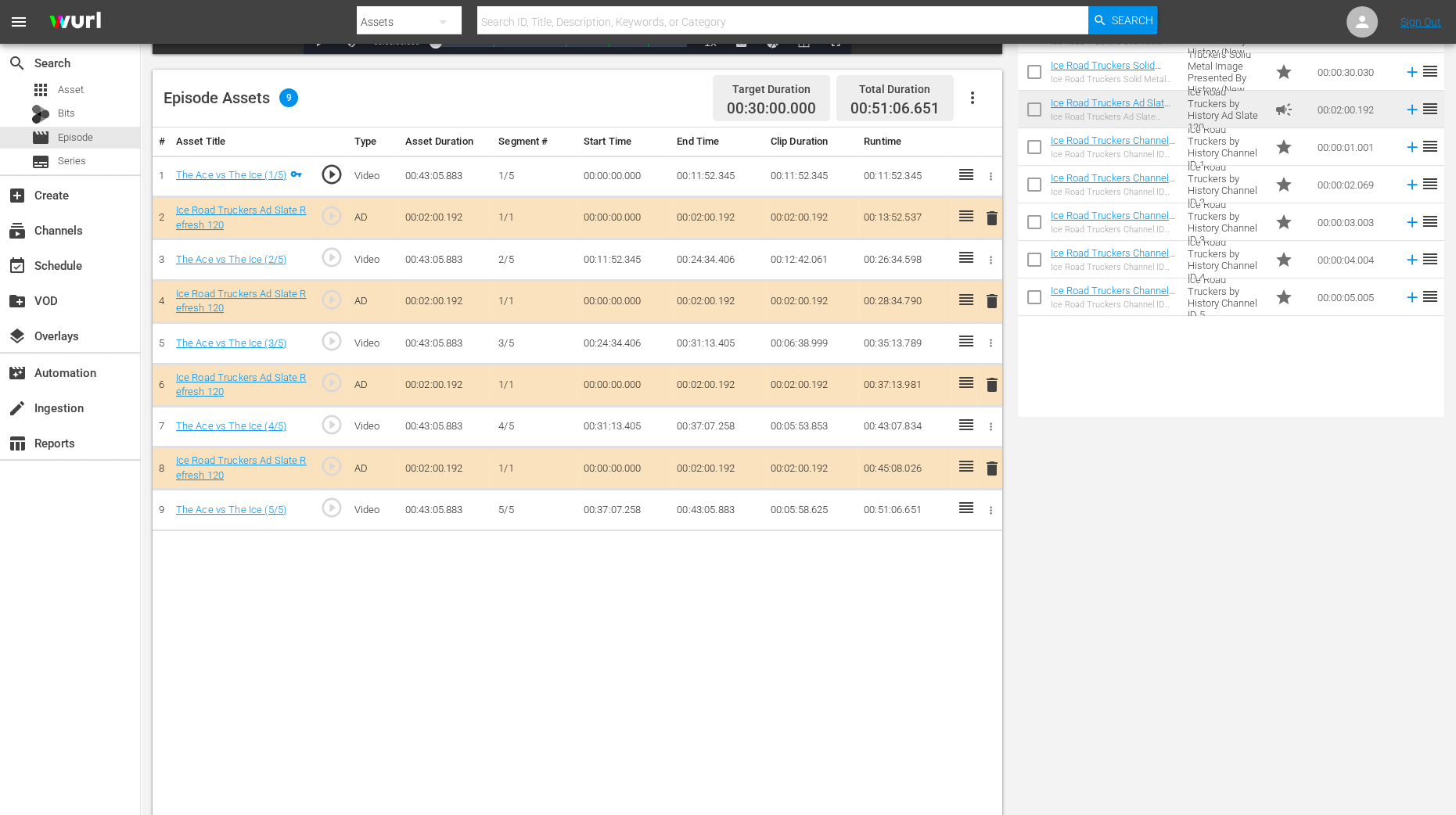
scroll to position [390, 0]
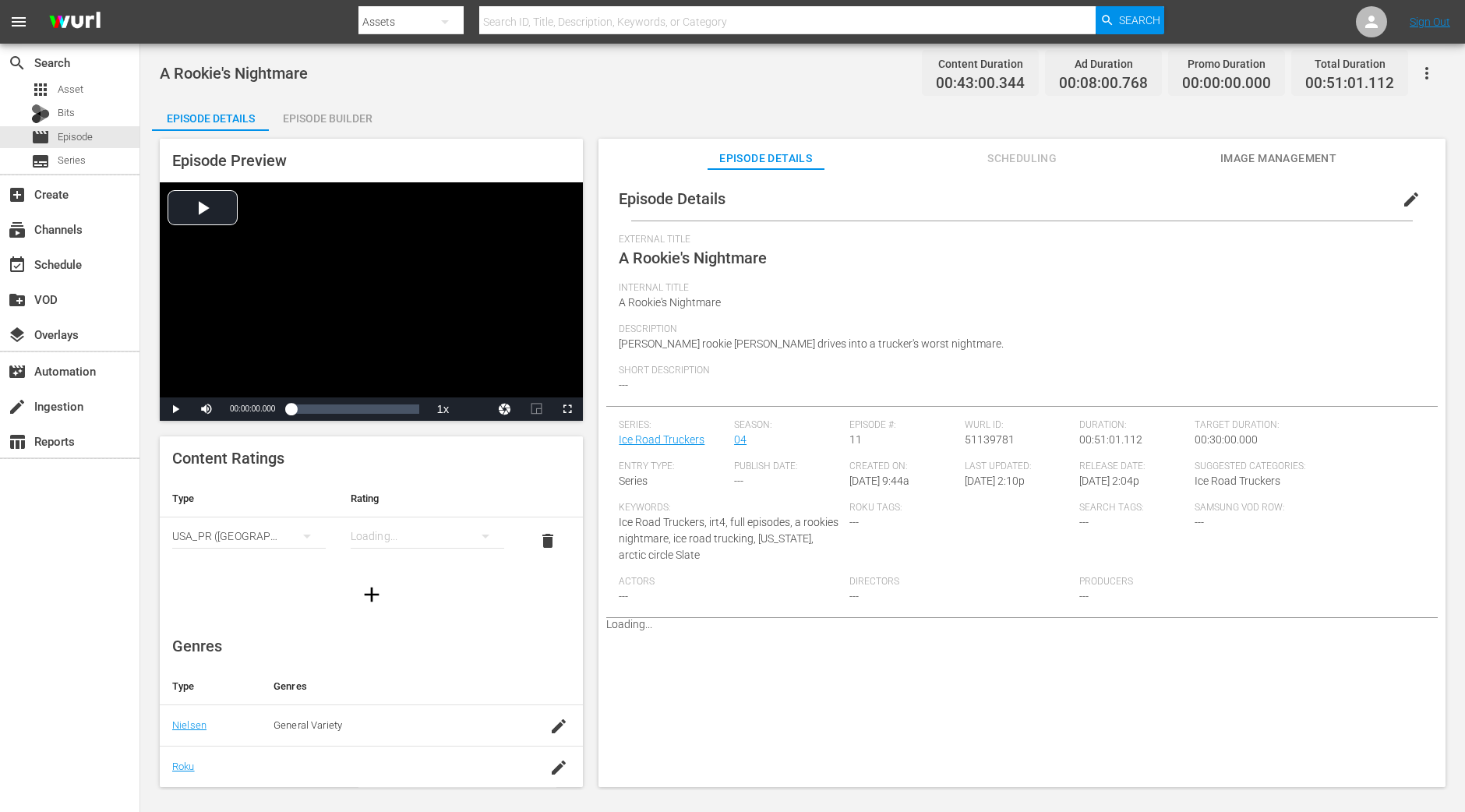
click at [325, 115] on div "Episode Builder" at bounding box center [327, 118] width 117 height 37
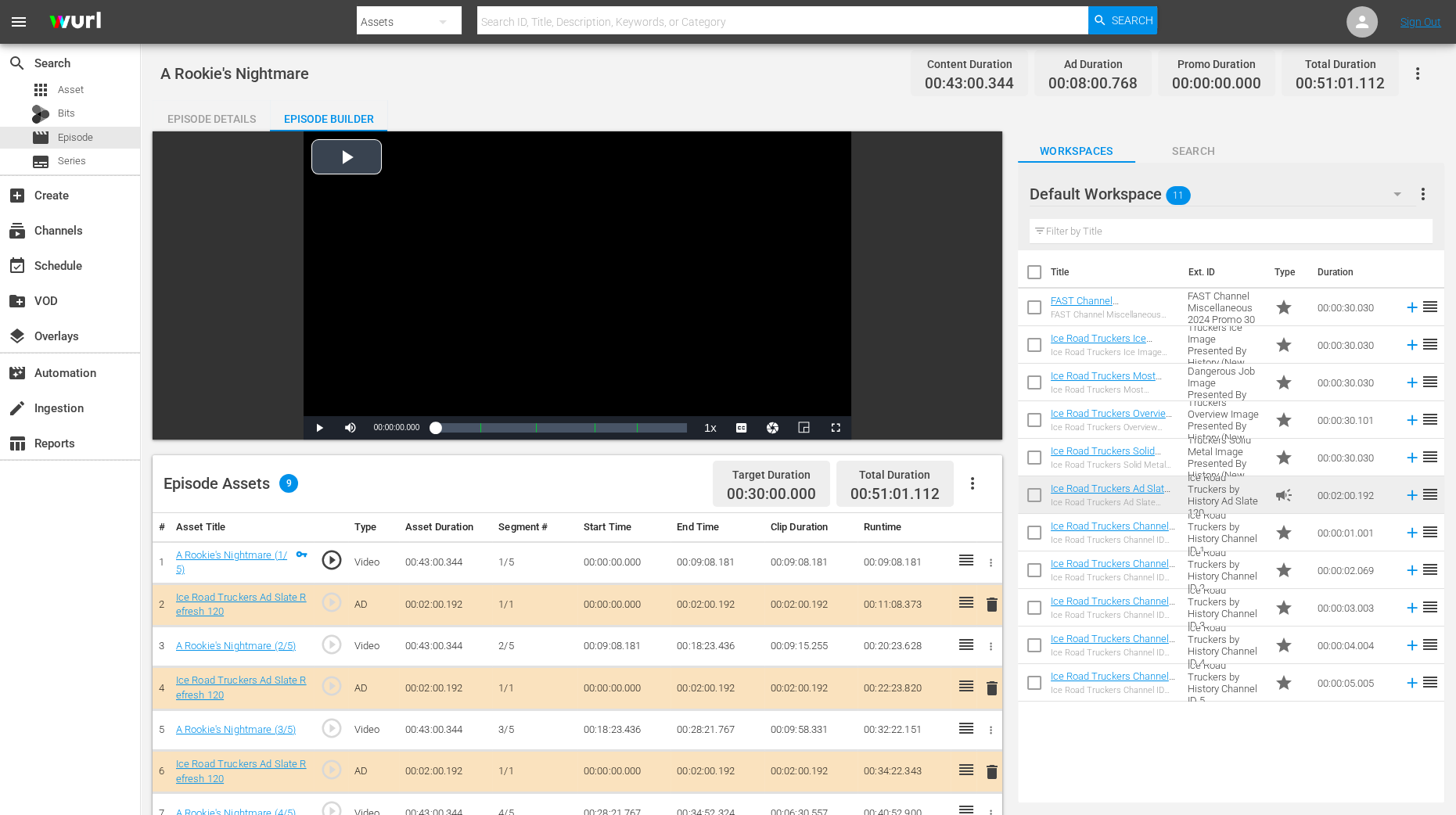
scroll to position [390, 0]
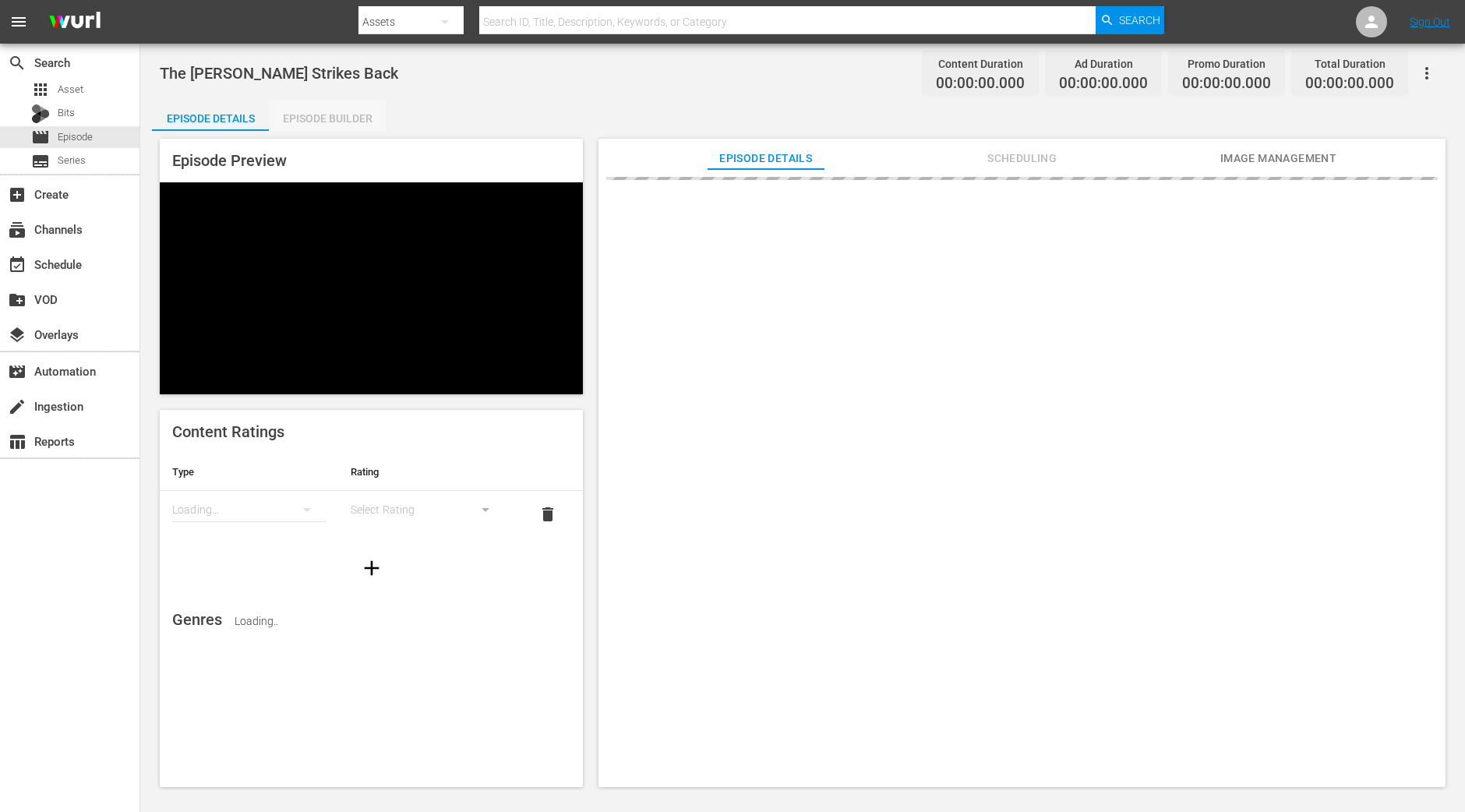
click at [374, 130] on div "Episode Builder" at bounding box center [327, 118] width 117 height 37
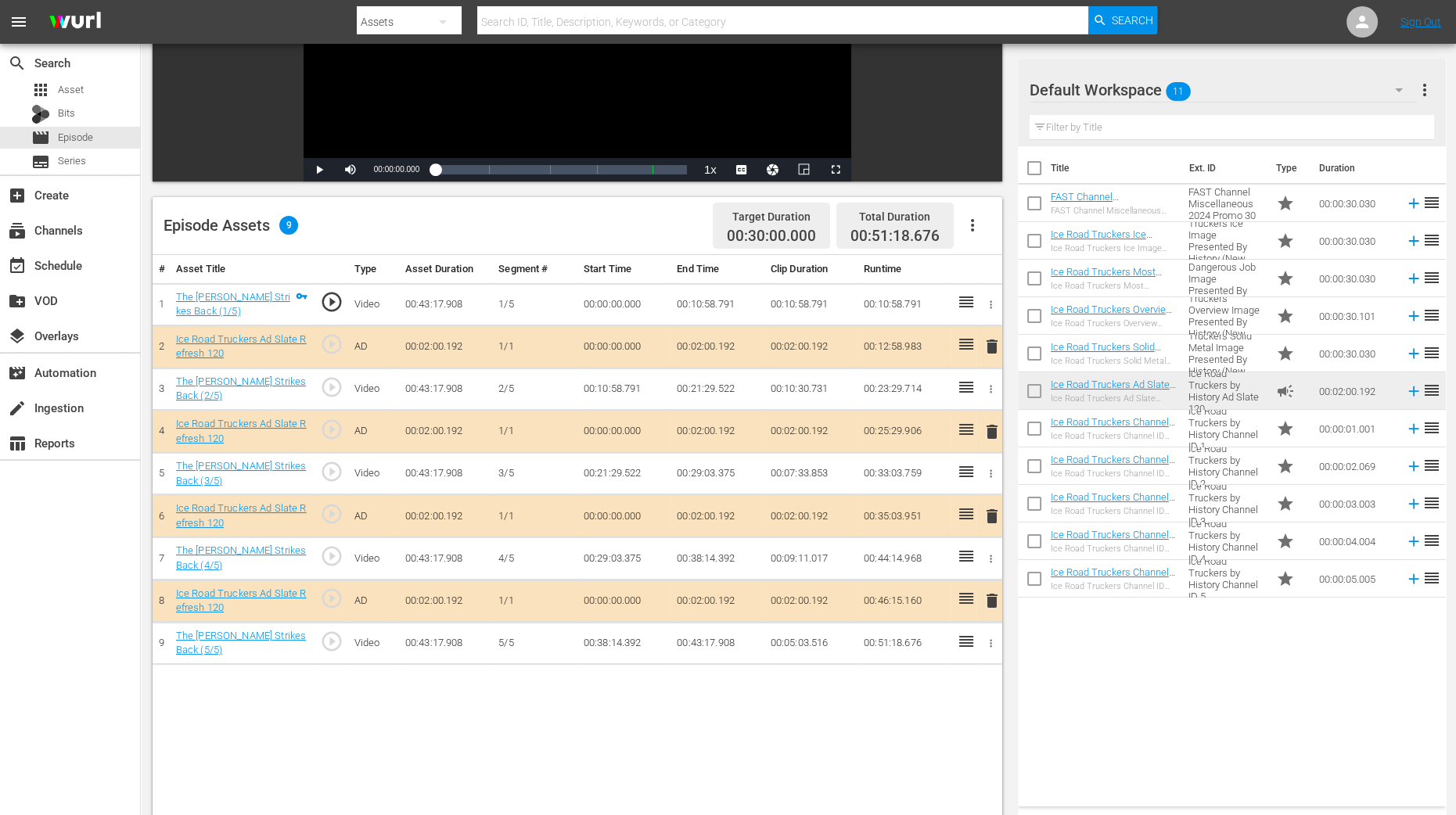
scroll to position [390, 0]
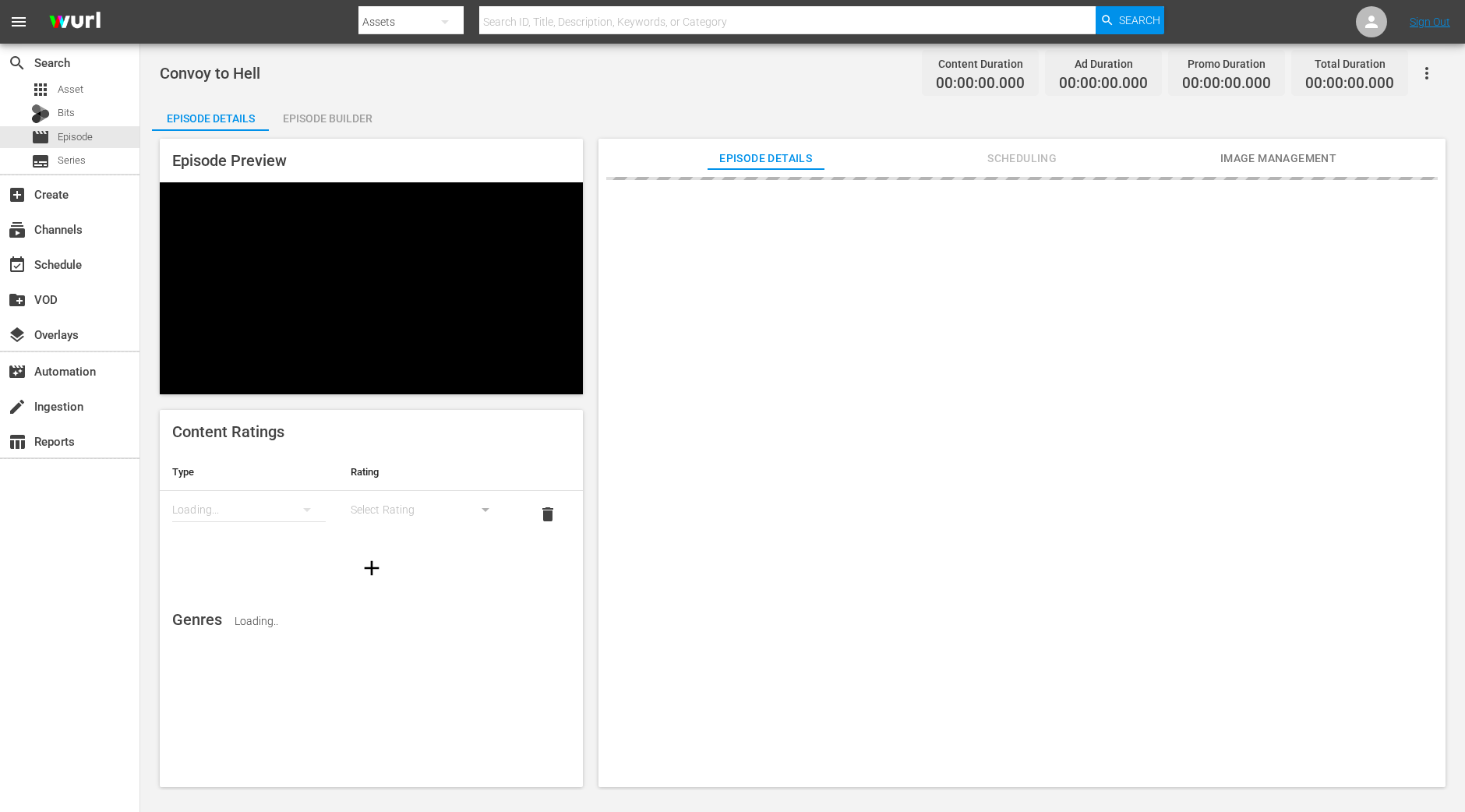
click at [356, 85] on div "Convoy to Hell Content Duration 00:00:00.000 Ad Duration 00:00:00.000 Promo Dur…" at bounding box center [803, 73] width 1286 height 35
click at [352, 110] on div "Episode Builder" at bounding box center [327, 118] width 117 height 37
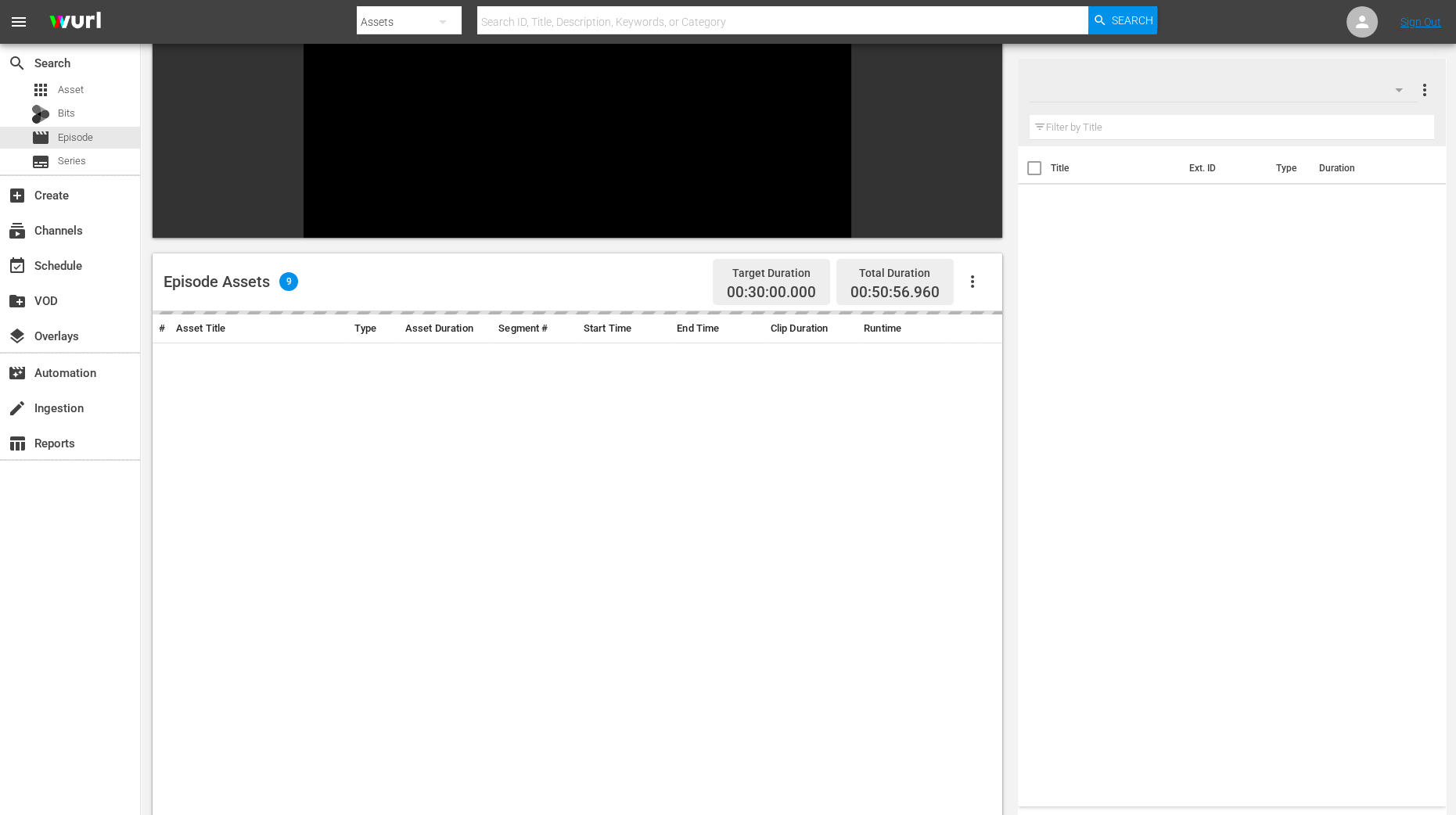
scroll to position [293, 0]
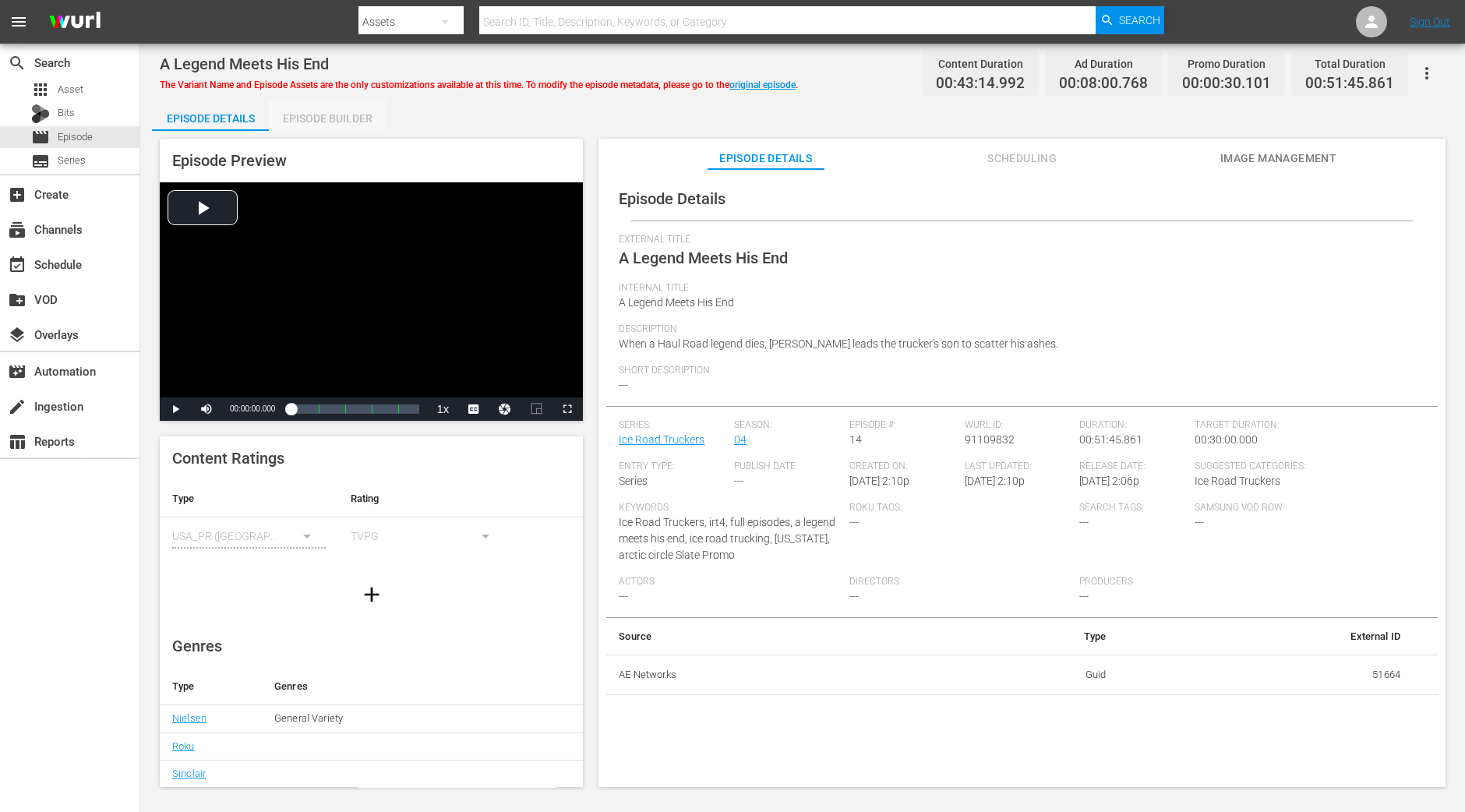
click at [345, 110] on div "Episode Builder" at bounding box center [327, 118] width 117 height 37
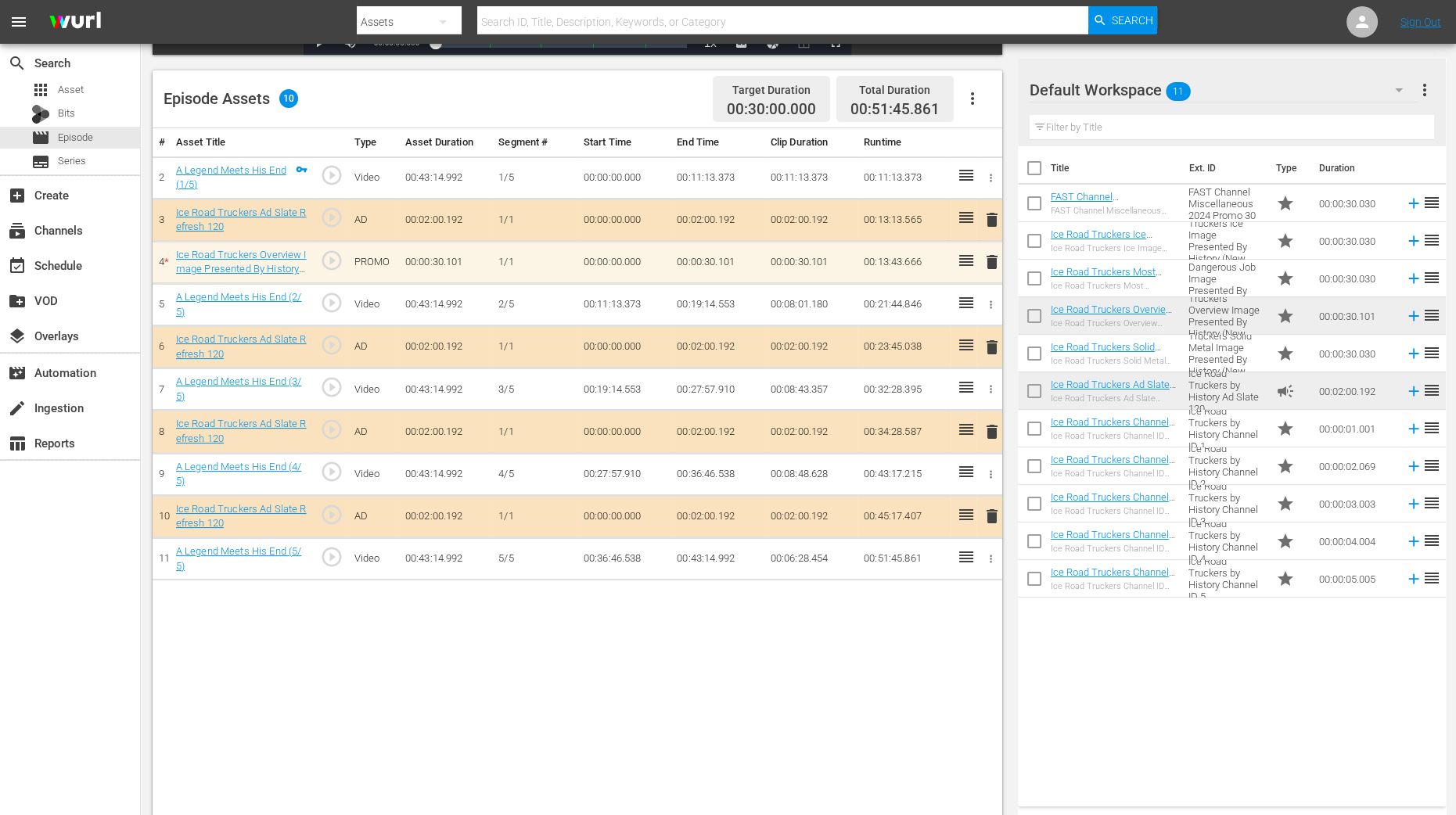
scroll to position [390, 0]
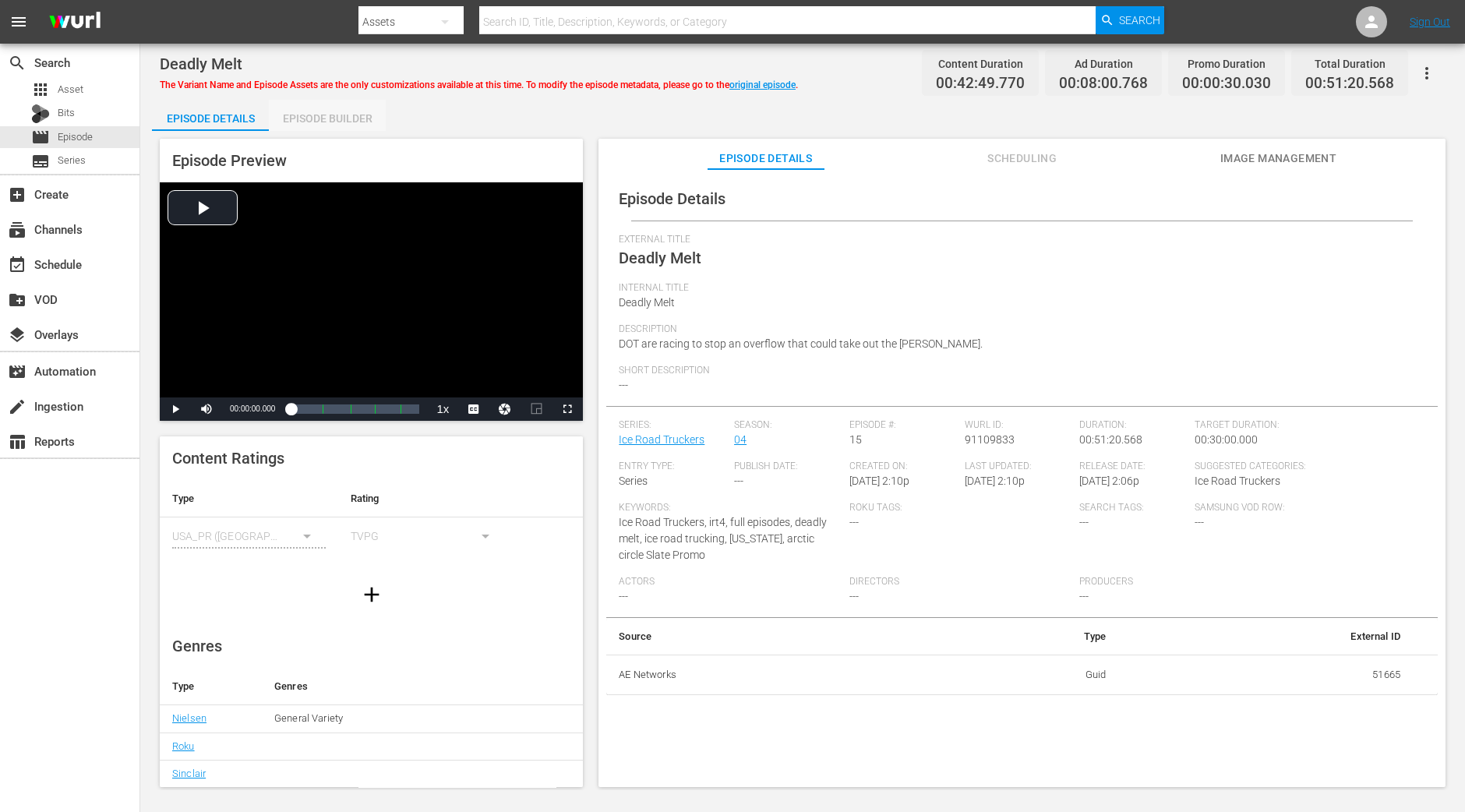
click at [347, 112] on div "Episode Builder" at bounding box center [327, 118] width 117 height 37
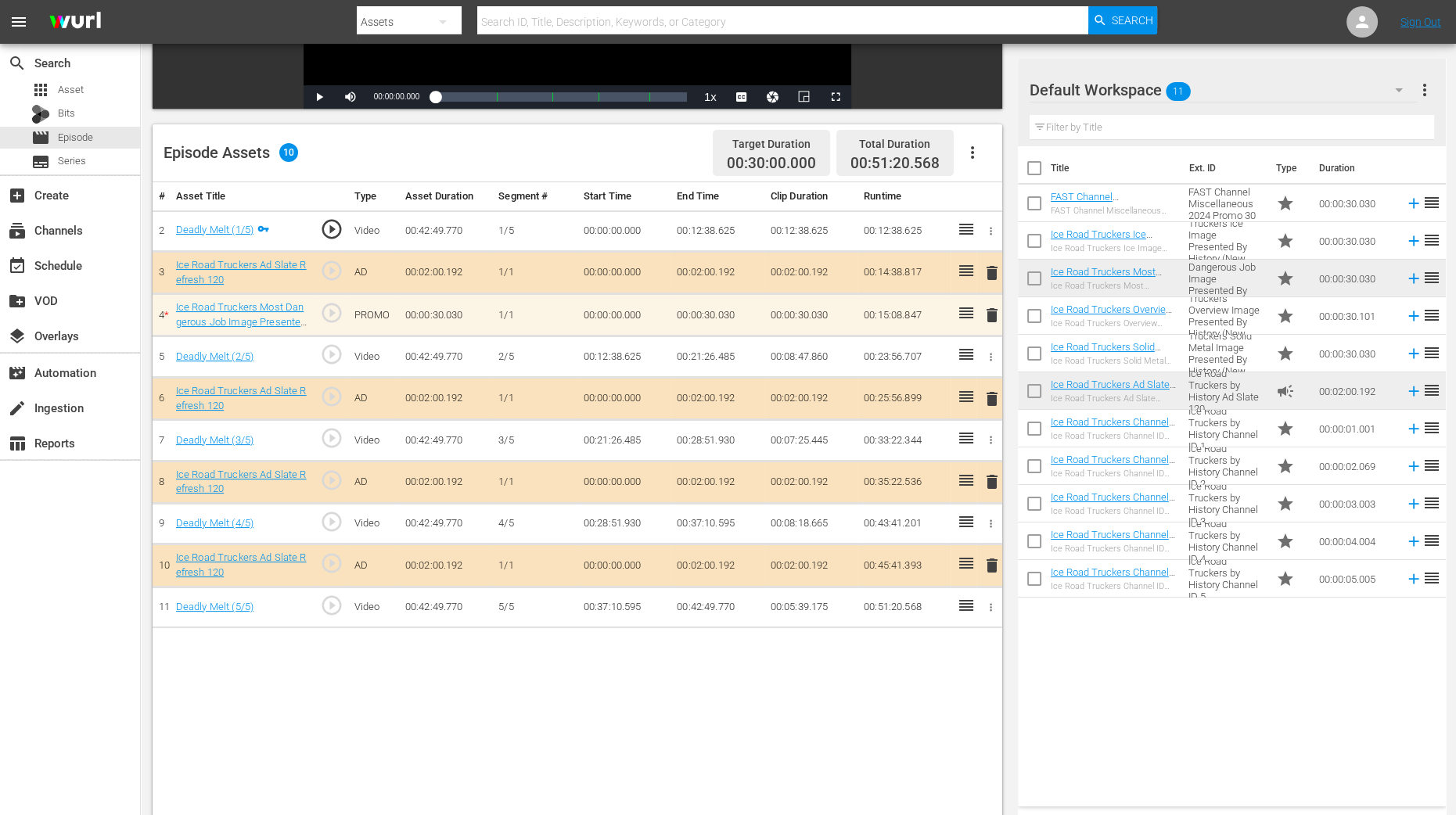
scroll to position [390, 0]
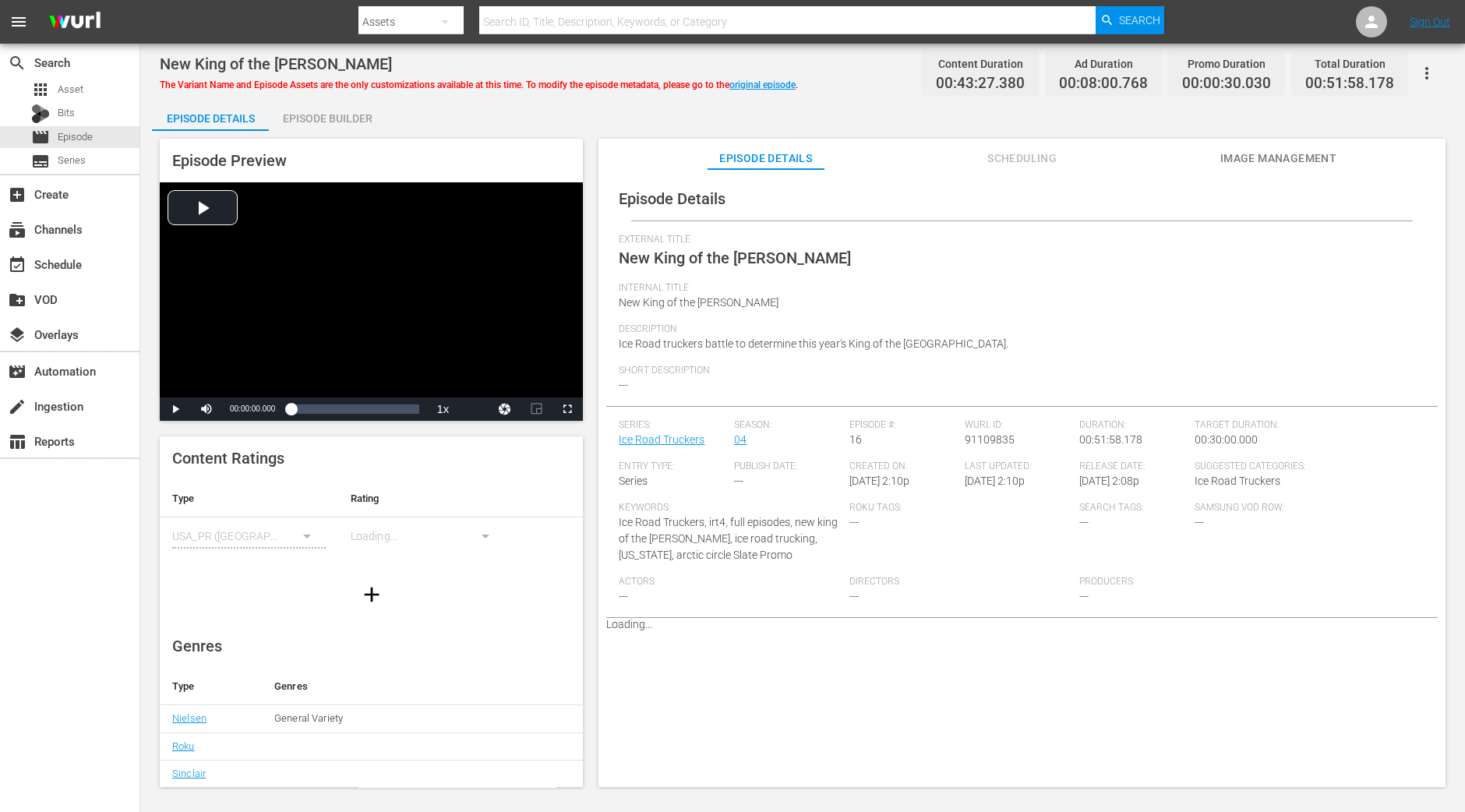
click at [358, 123] on div "Episode Builder" at bounding box center [327, 118] width 117 height 37
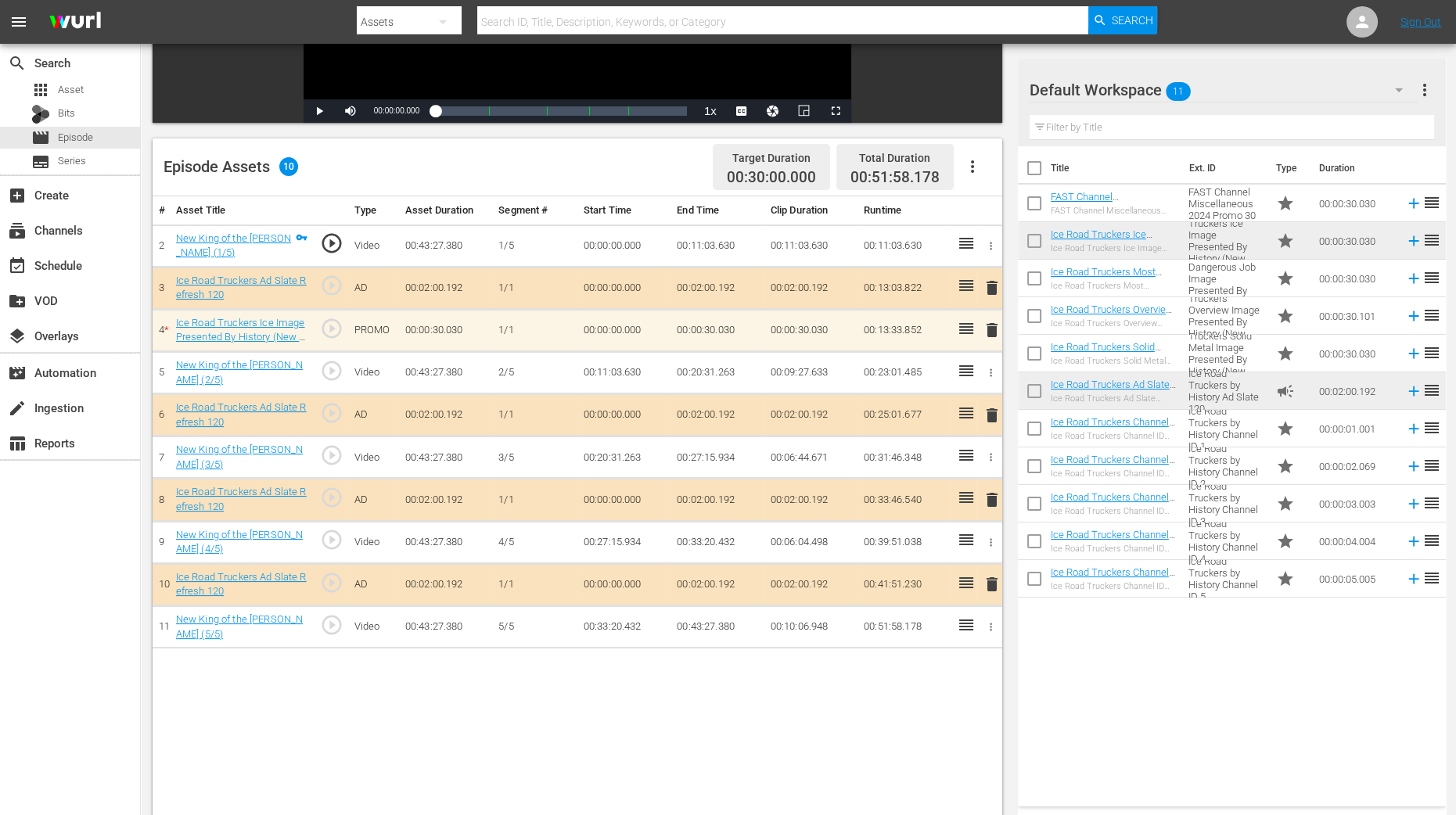
scroll to position [390, 0]
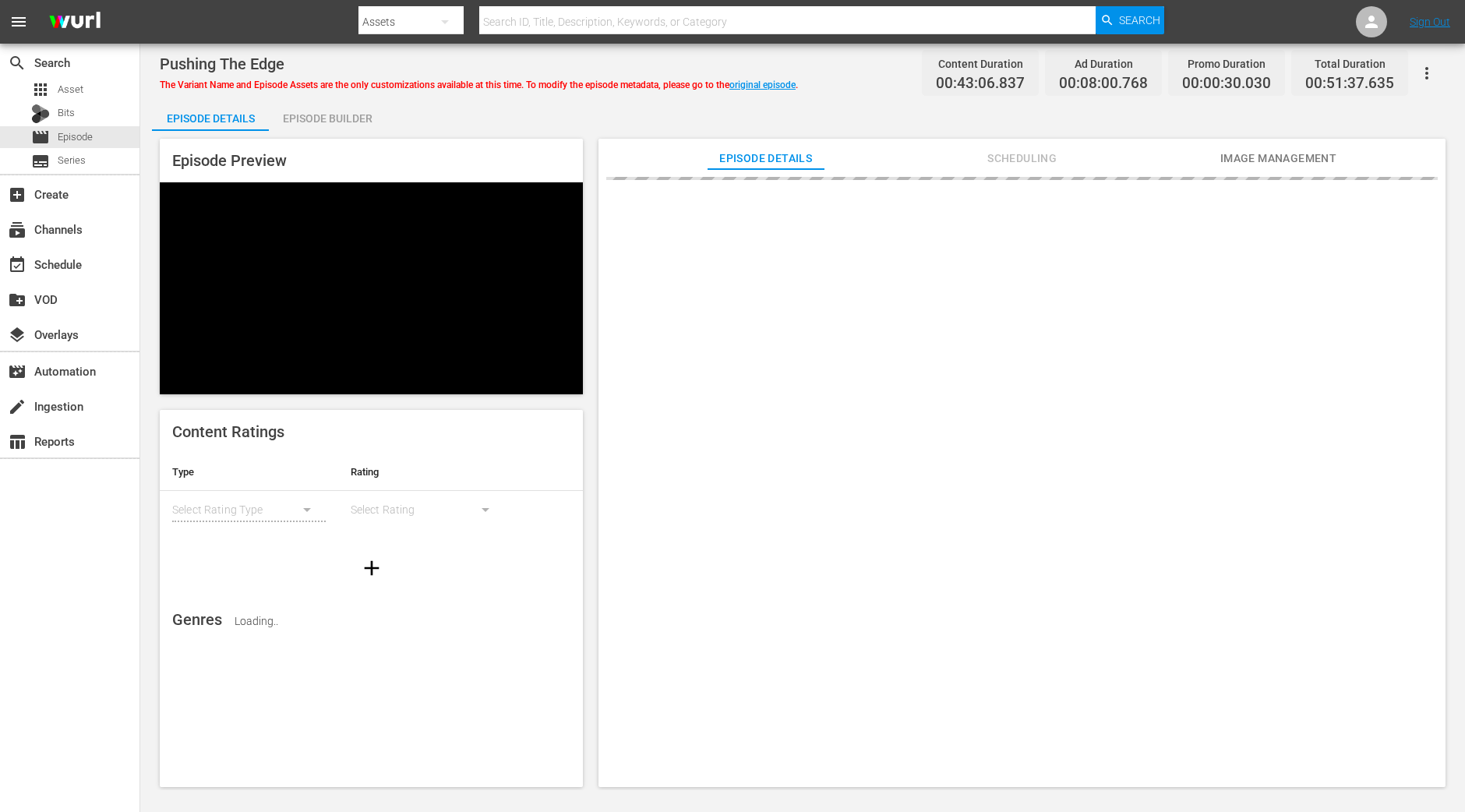
click at [358, 124] on div "Episode Builder" at bounding box center [327, 118] width 117 height 37
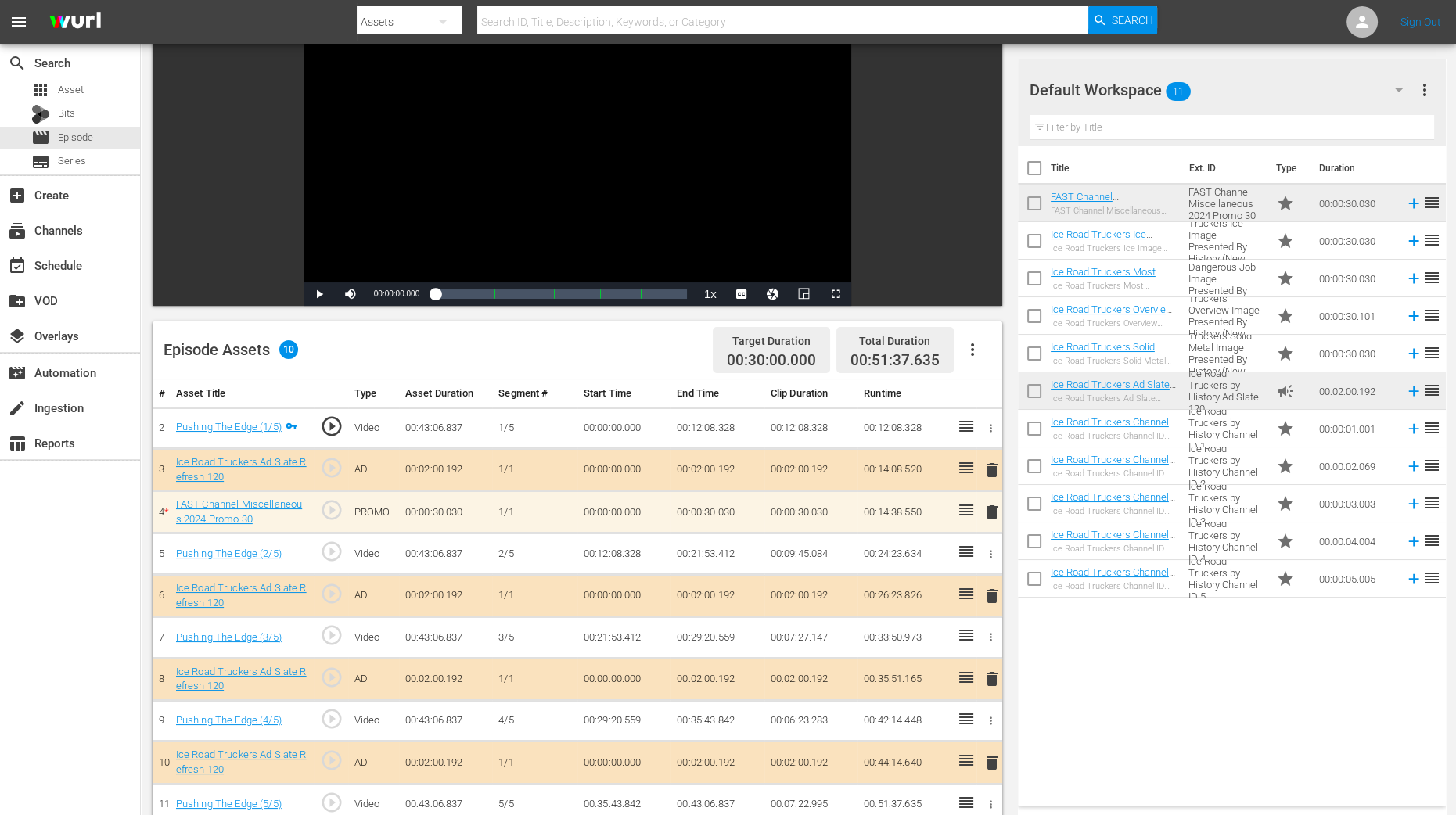
scroll to position [390, 0]
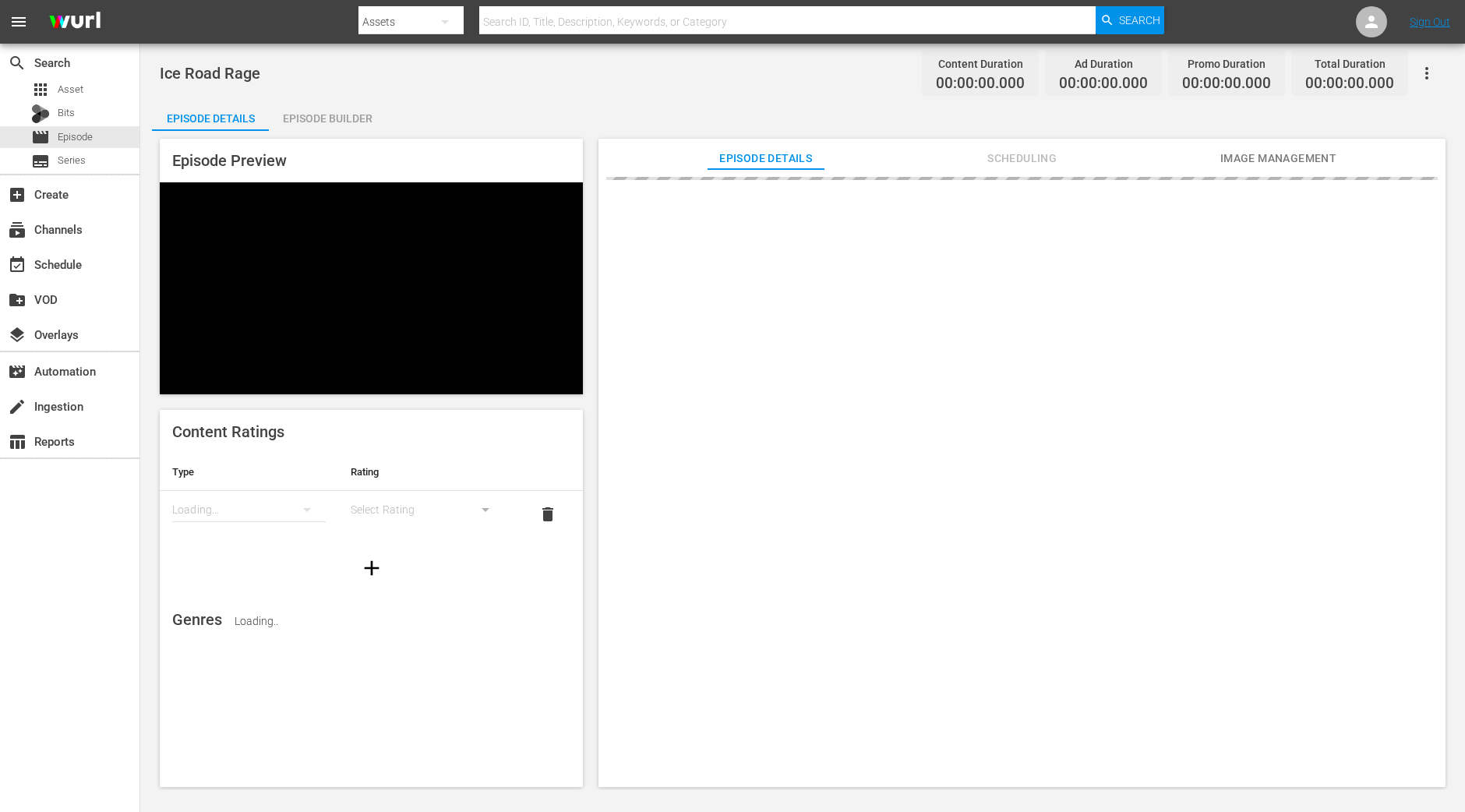
click at [339, 105] on div "Episode Builder" at bounding box center [327, 118] width 117 height 37
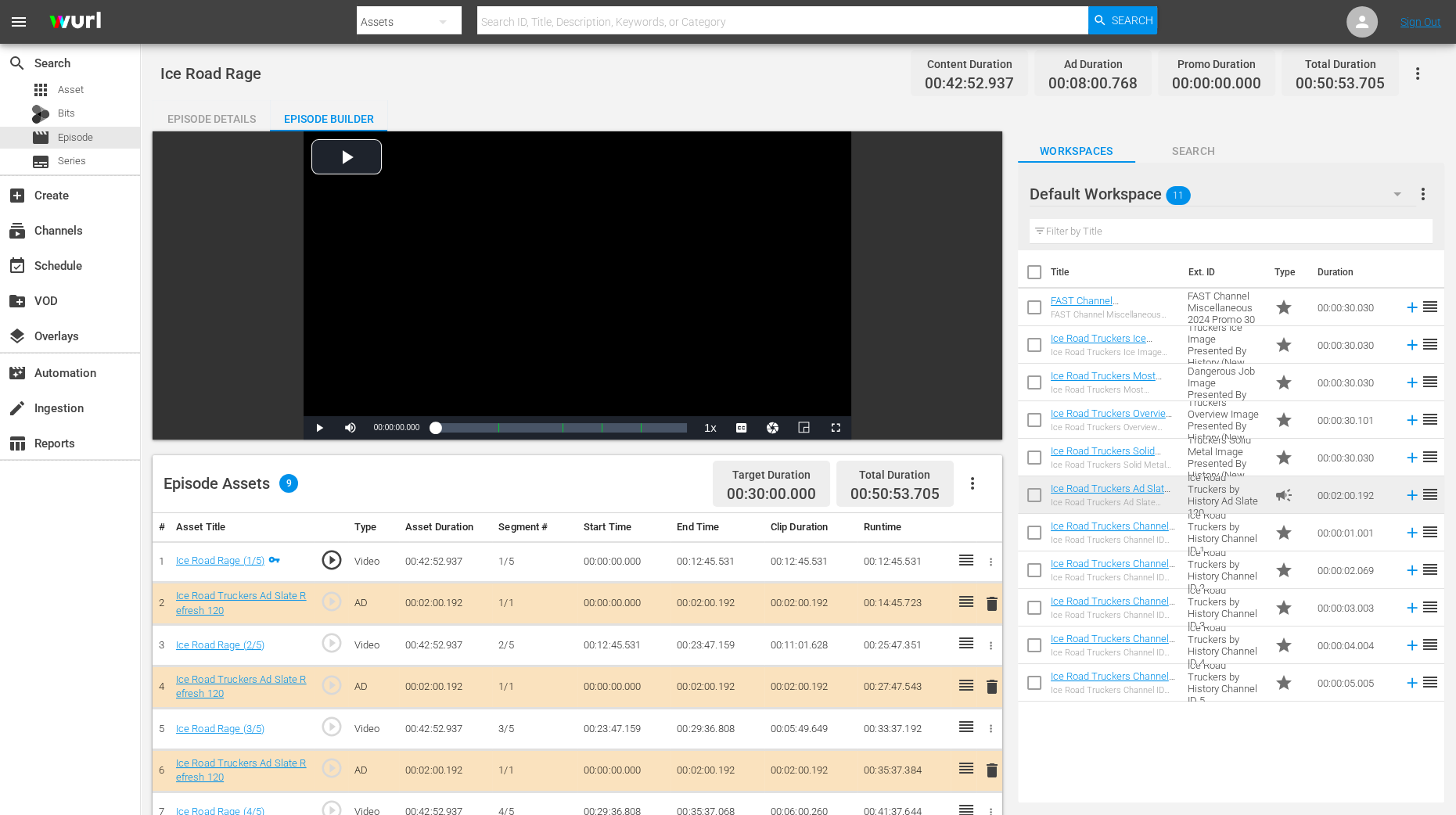
scroll to position [293, 0]
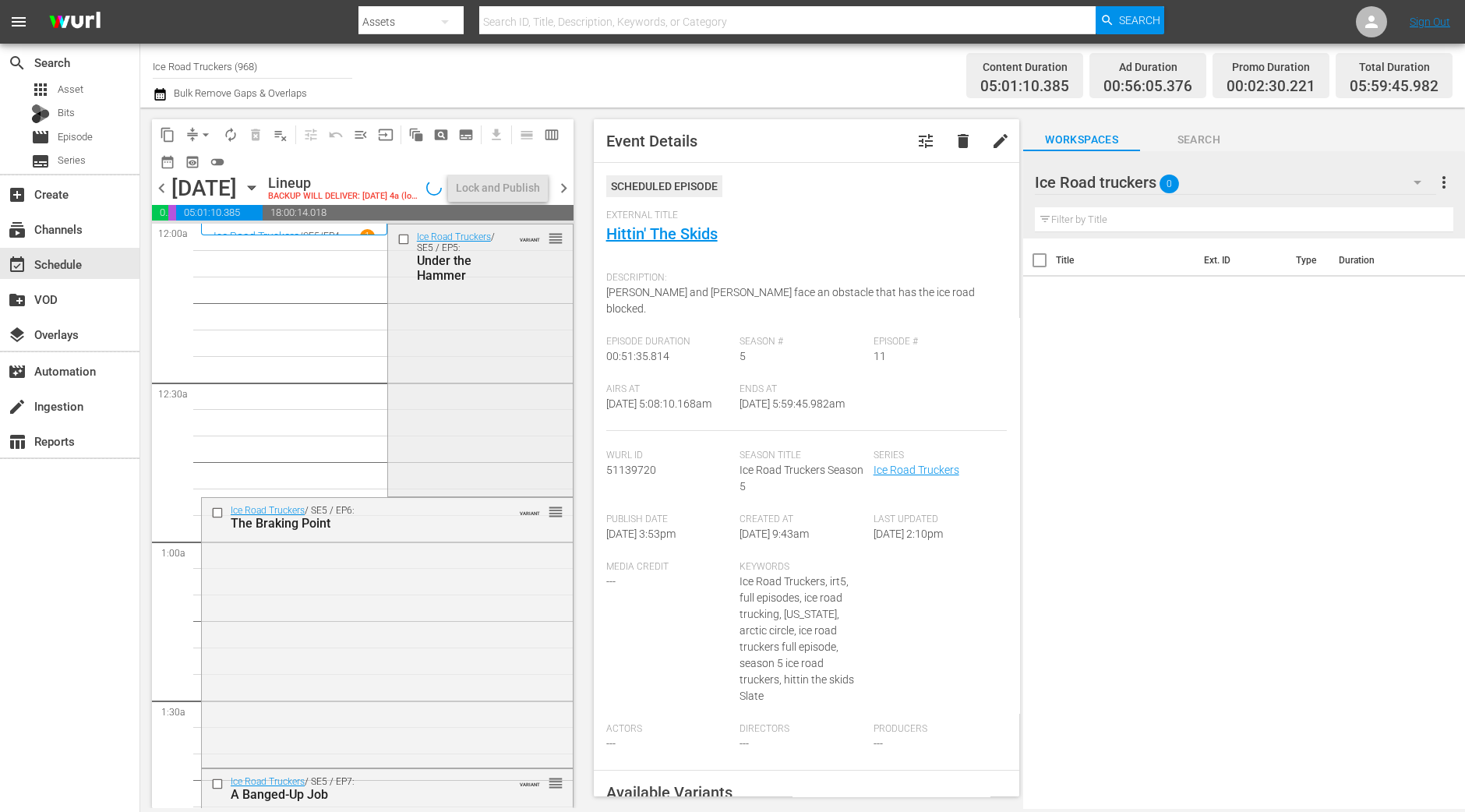
click at [479, 480] on div "Ice Road Truckers / SE5 / EP5: Under the Hammer VARIANT reorder" at bounding box center [480, 359] width 184 height 269
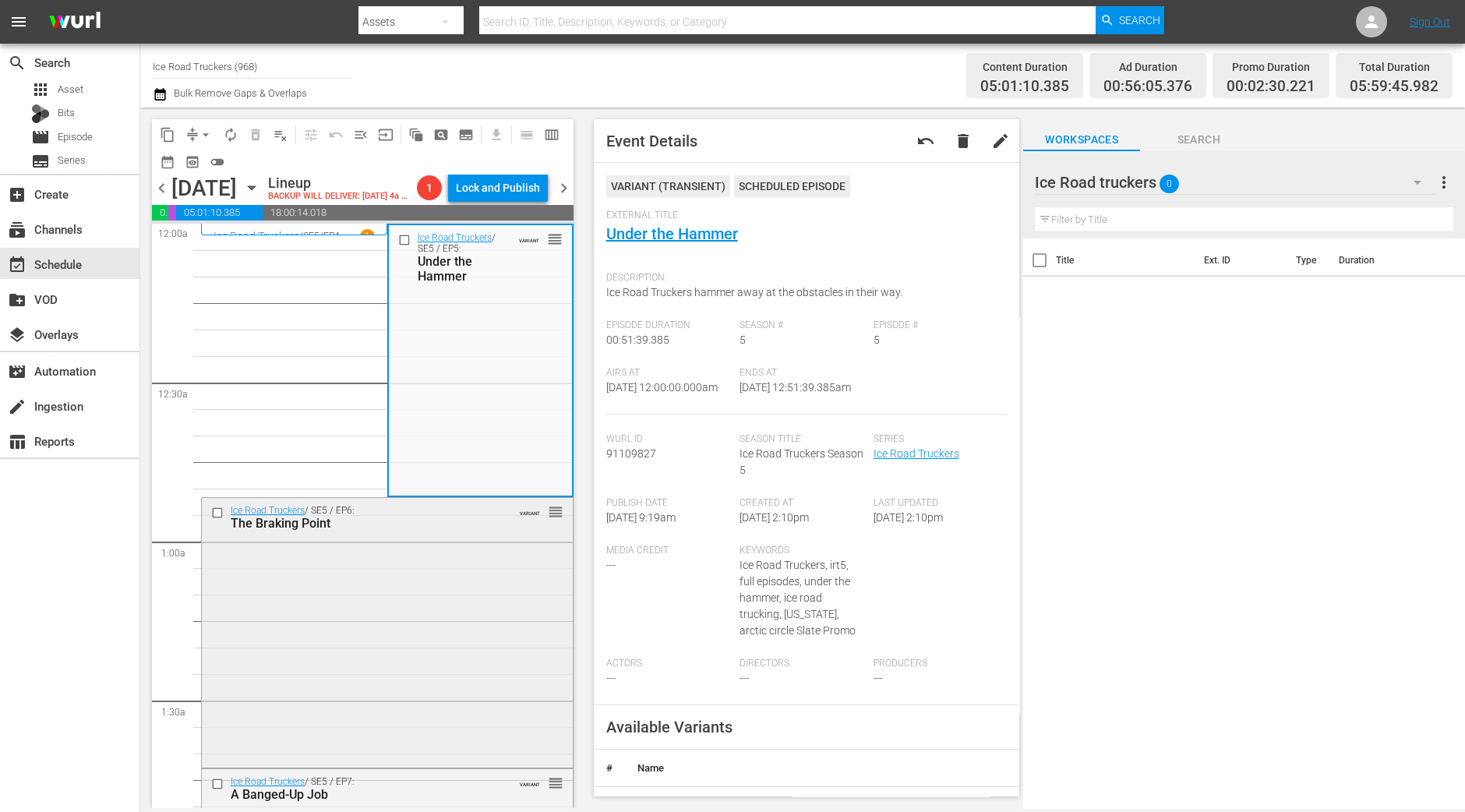
click at [434, 589] on div "Ice Road Truckers / SE5 / EP6: The Braking Point VARIANT reorder" at bounding box center [387, 631] width 371 height 266
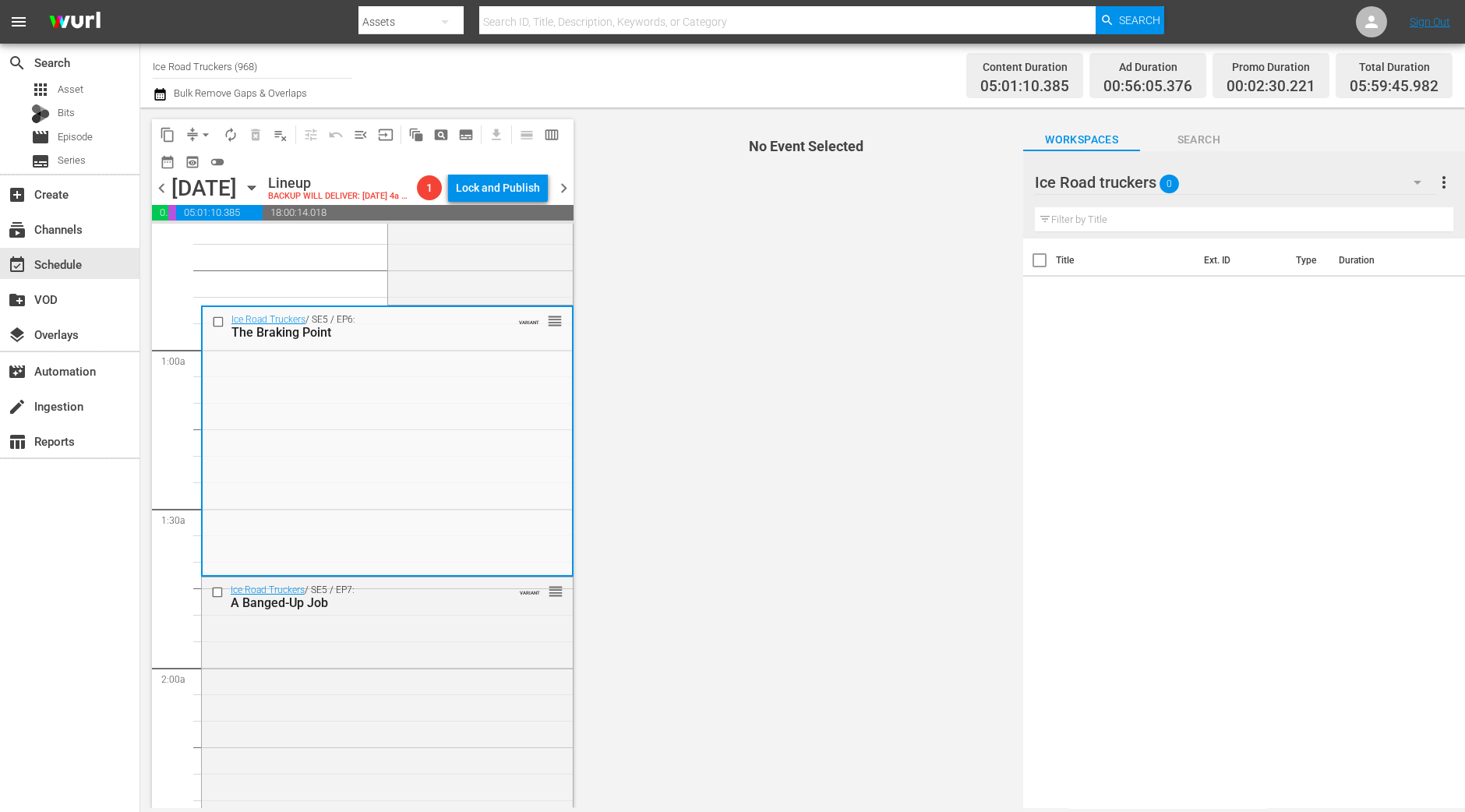
scroll to position [194, 0]
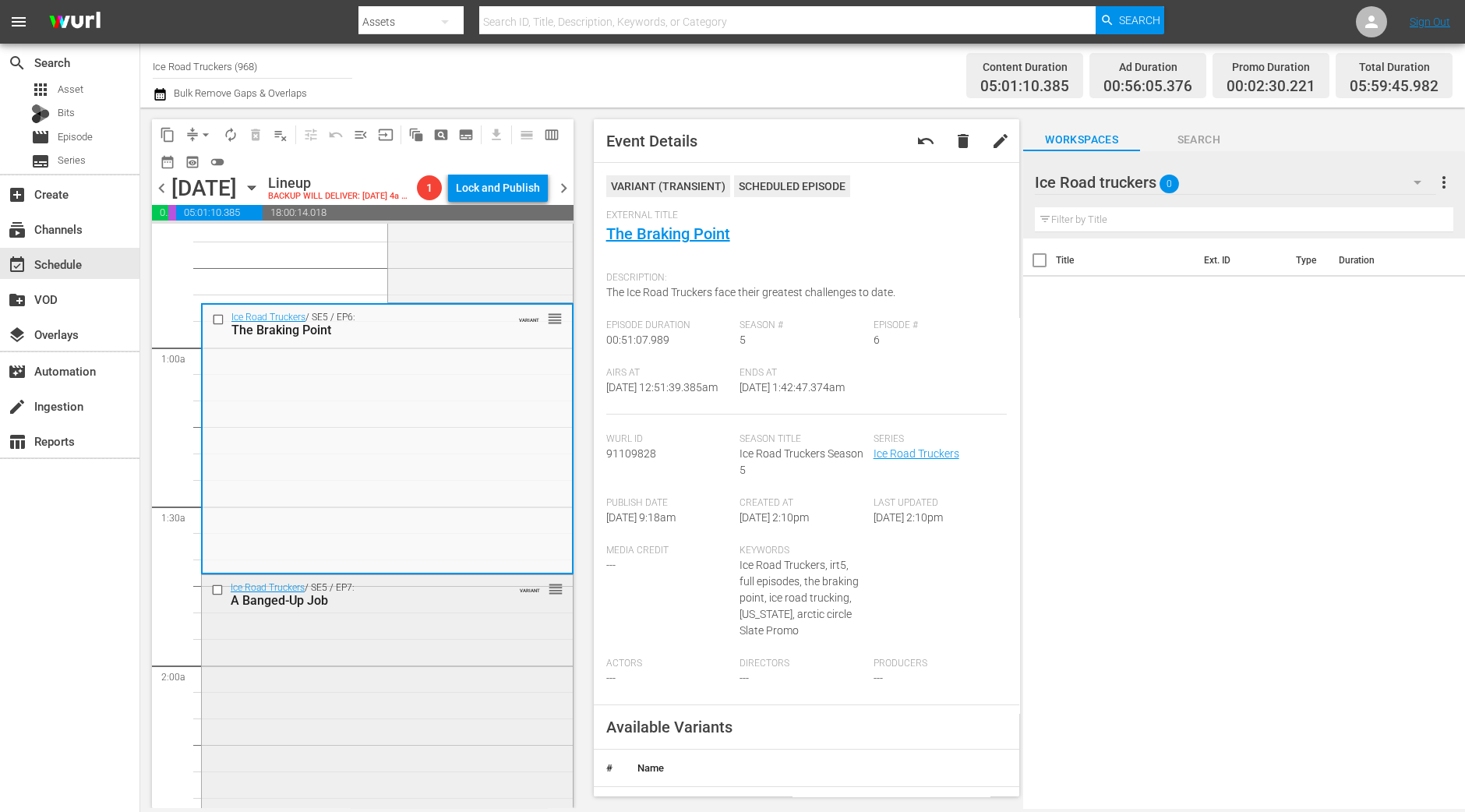
click at [371, 643] on div "Ice Road Truckers / SE5 / EP7: A Banged-Up Job VARIANT reorder" at bounding box center [387, 708] width 371 height 266
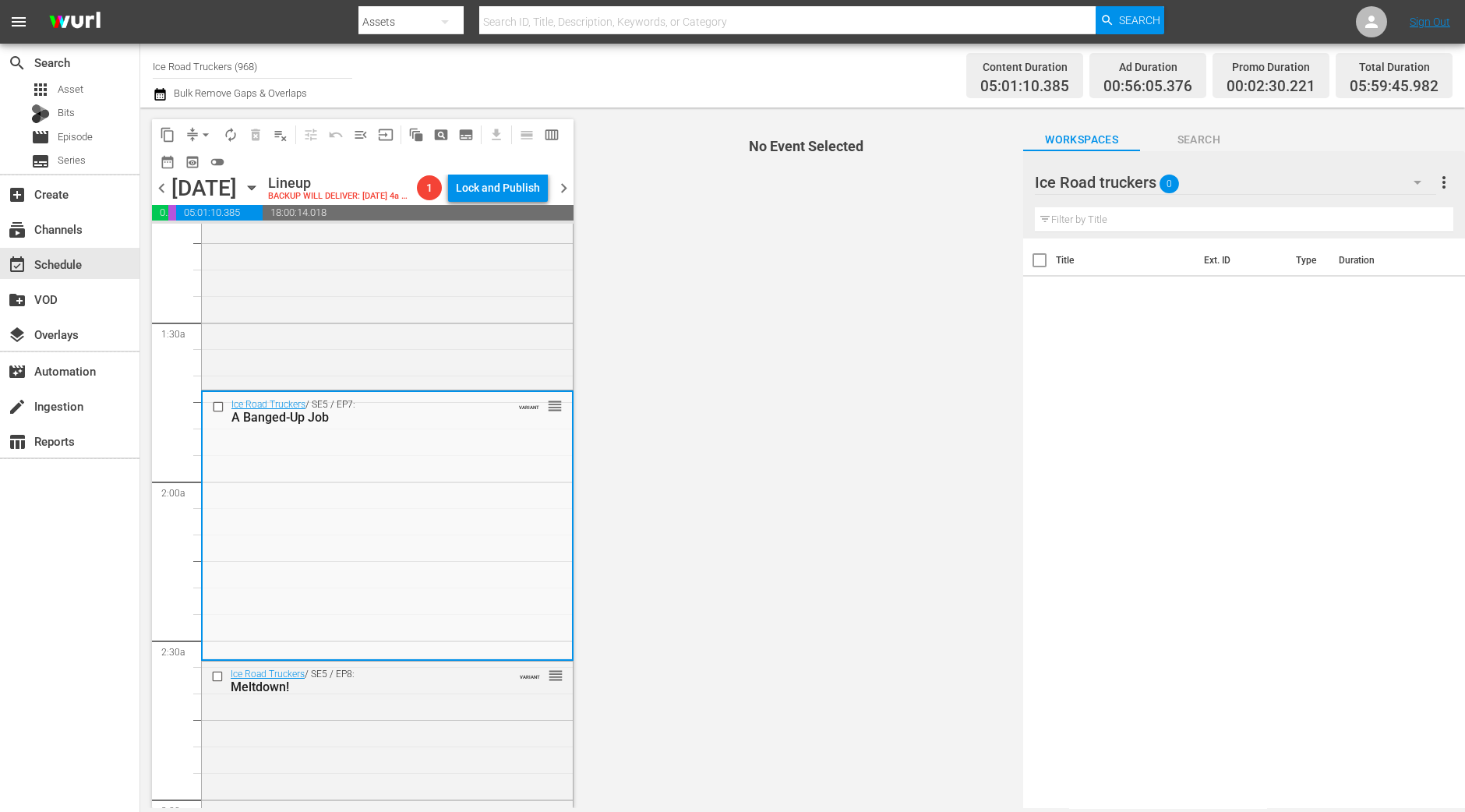
scroll to position [487, 0]
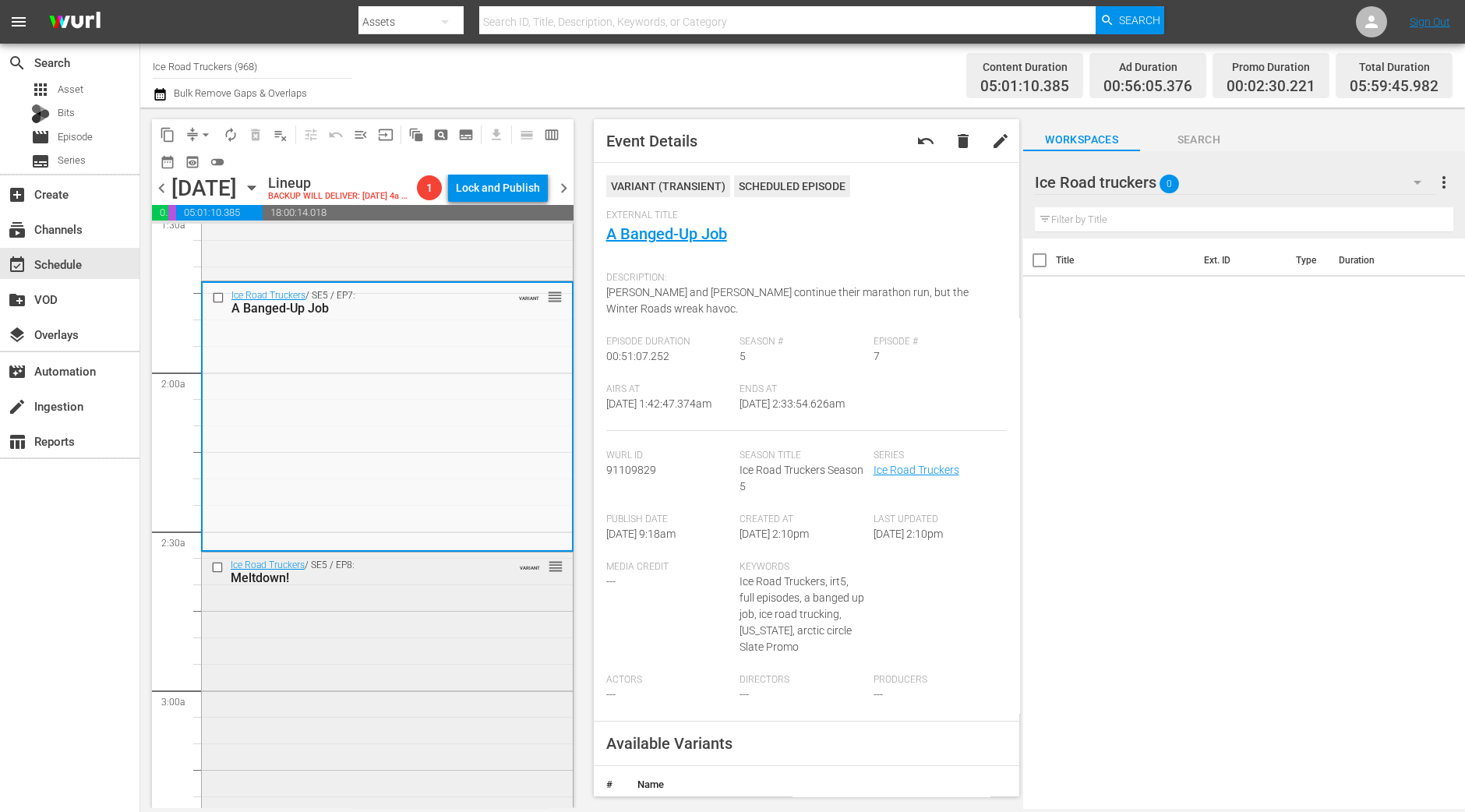
click at [445, 585] on div "Meltdown!" at bounding box center [363, 577] width 265 height 15
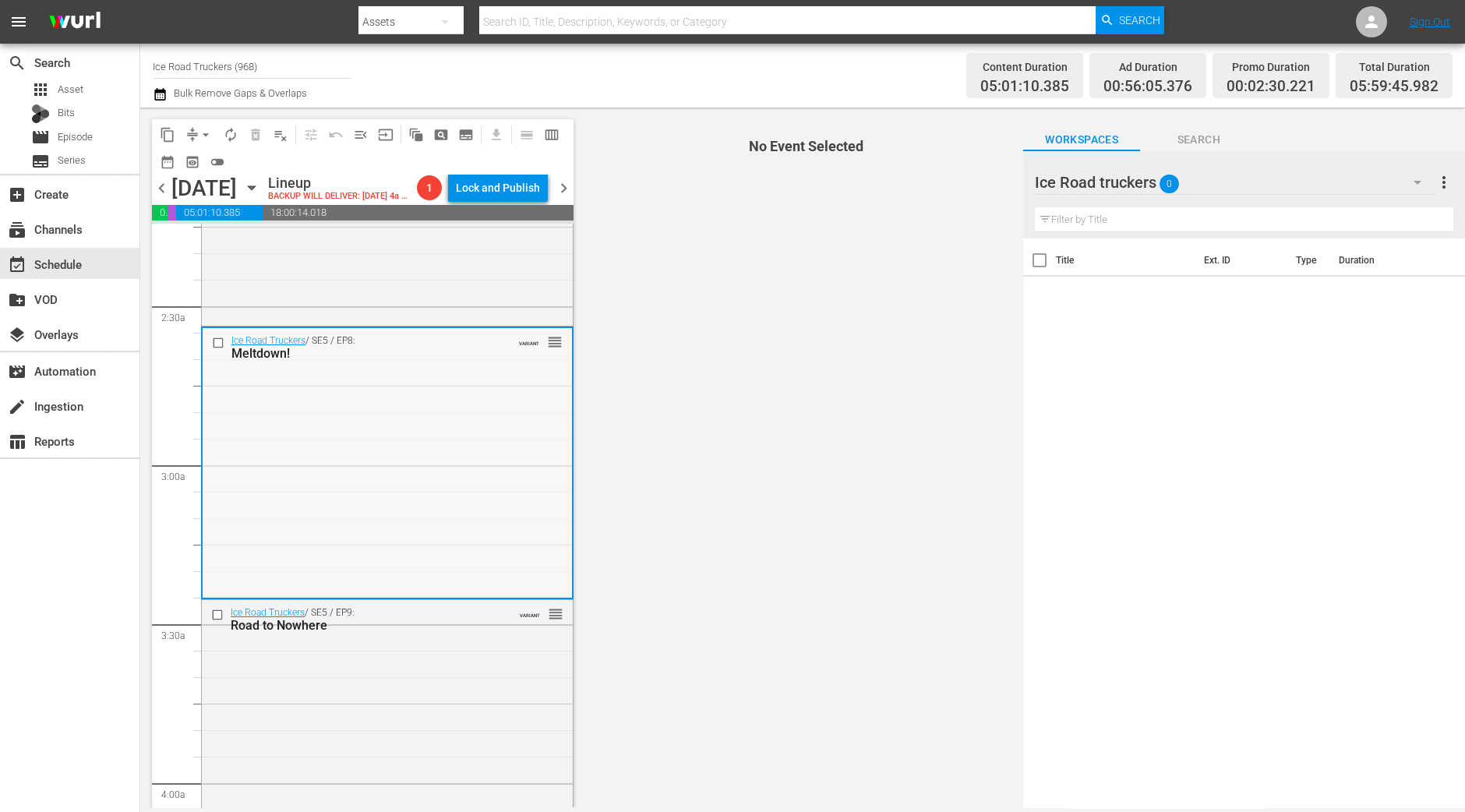
scroll to position [778, 0]
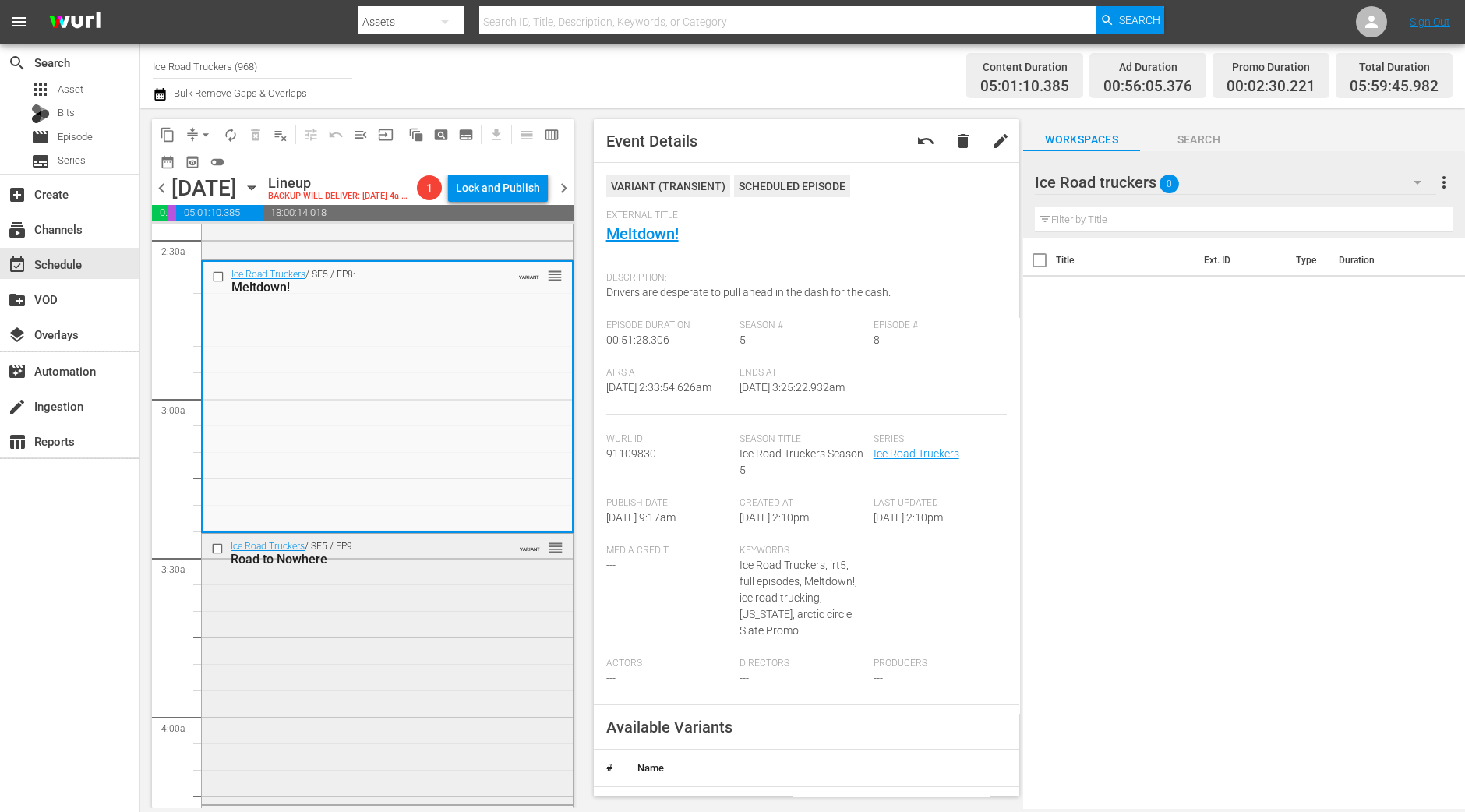
click at [399, 627] on div "Ice Road Truckers / SE5 / EP9: Road to Nowhere VARIANT reorder" at bounding box center [387, 667] width 371 height 267
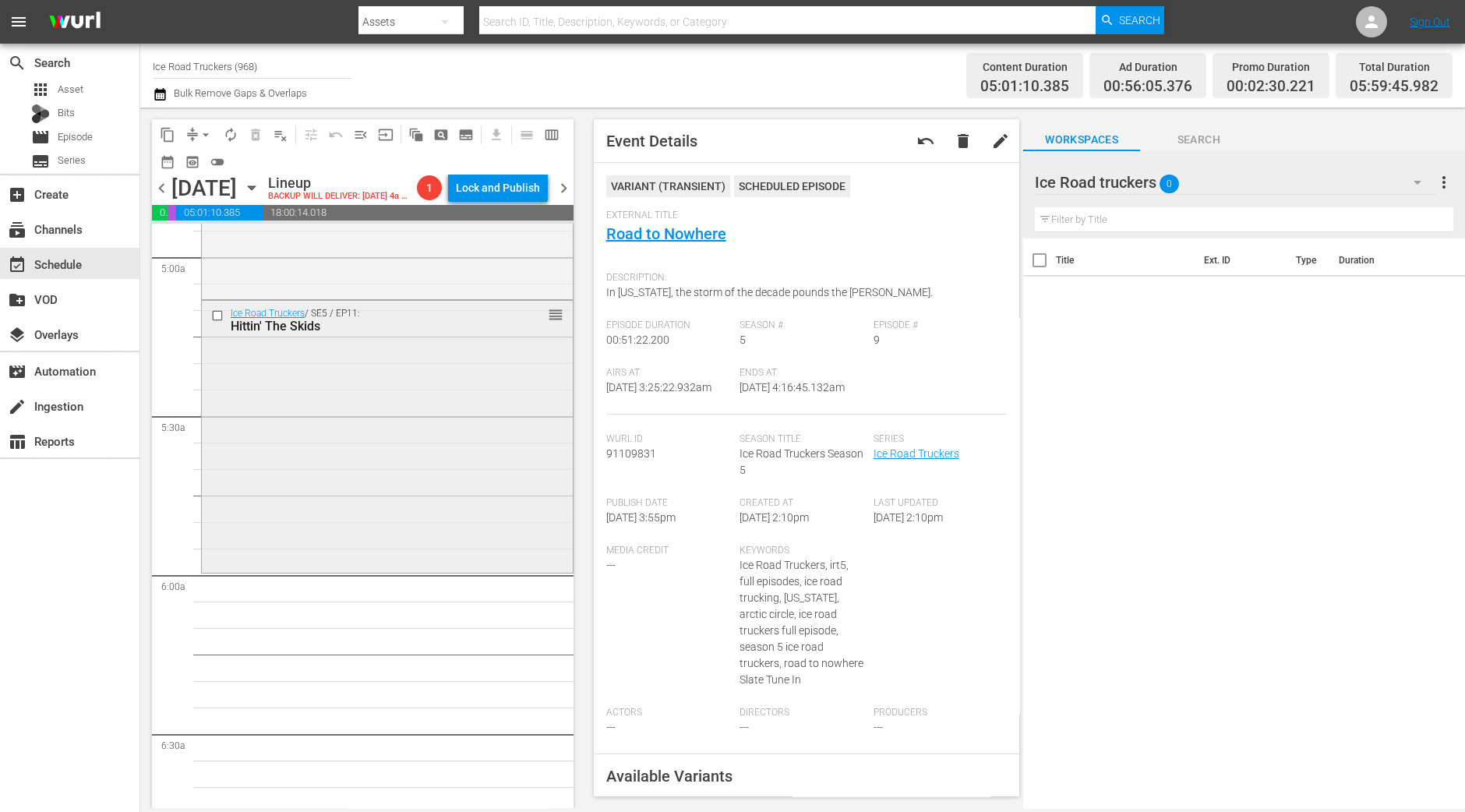
scroll to position [1557, 0]
click at [341, 548] on div "Ice Road Truckers / SE5 / EP11: Hittin' The Skids reorder" at bounding box center [387, 433] width 371 height 269
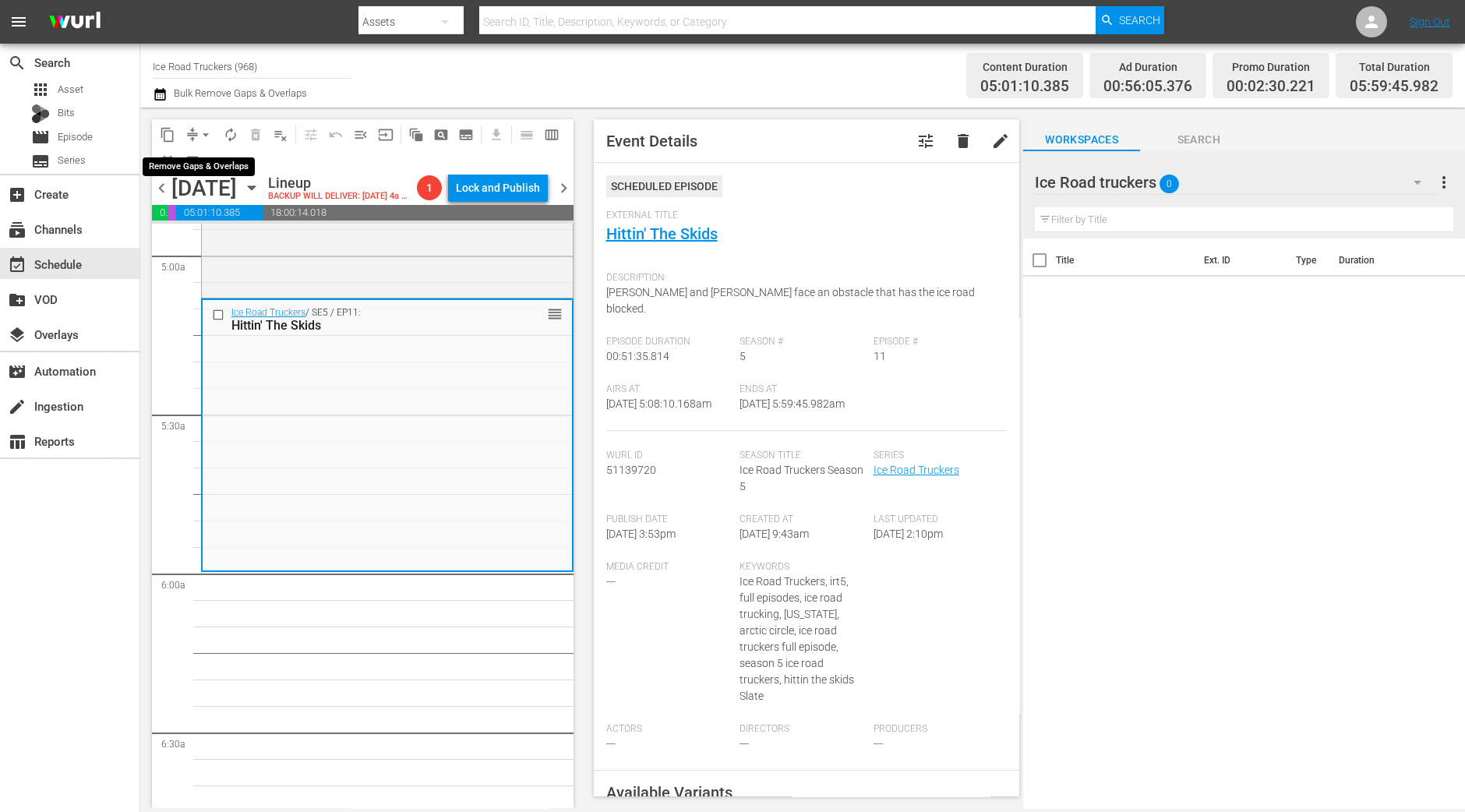
click at [206, 142] on span "arrow_drop_down" at bounding box center [206, 135] width 16 height 16
click at [206, 168] on li "Align to Midnight" at bounding box center [206, 165] width 164 height 26
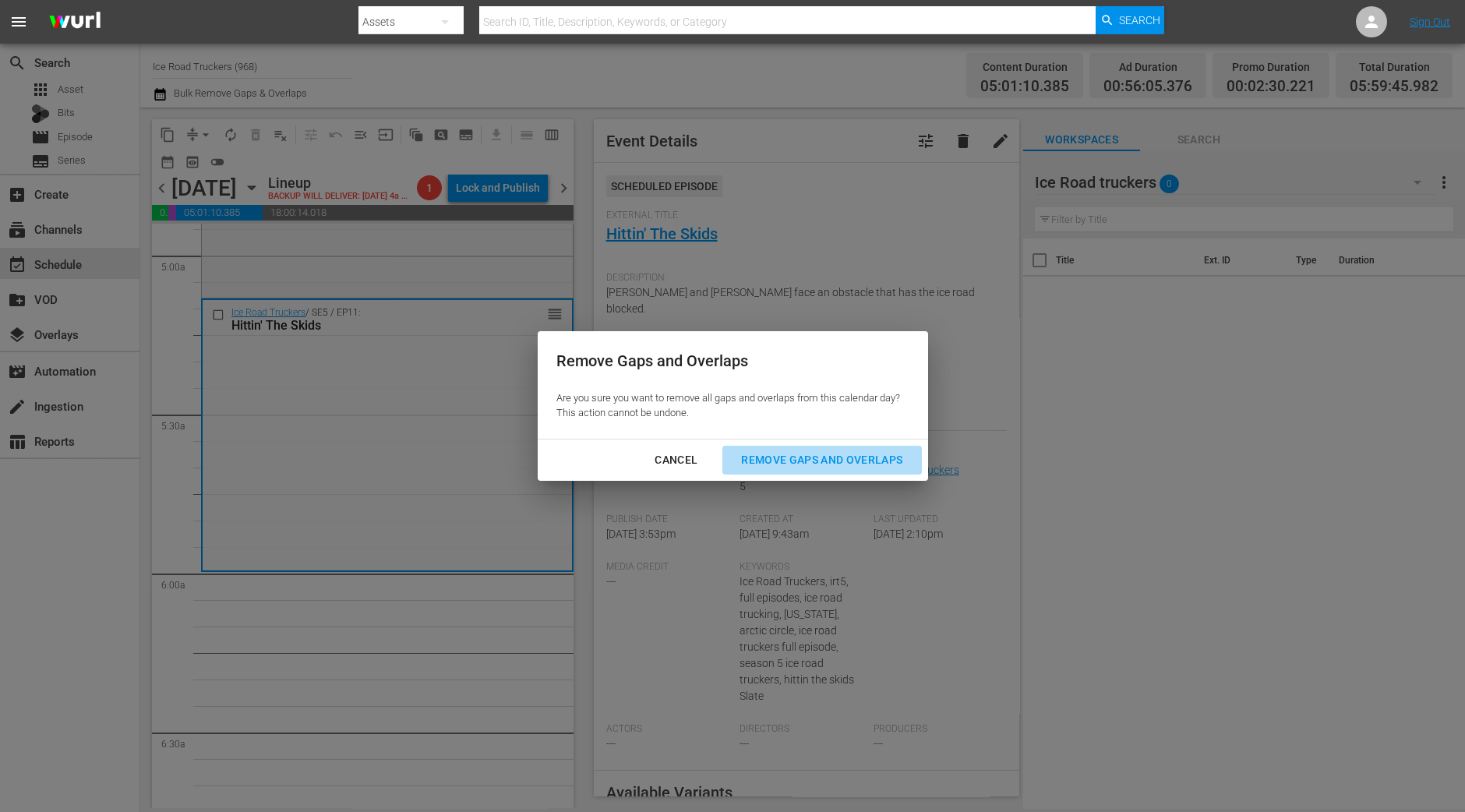
click at [856, 458] on div "Remove Gaps and Overlaps" at bounding box center [821, 460] width 186 height 19
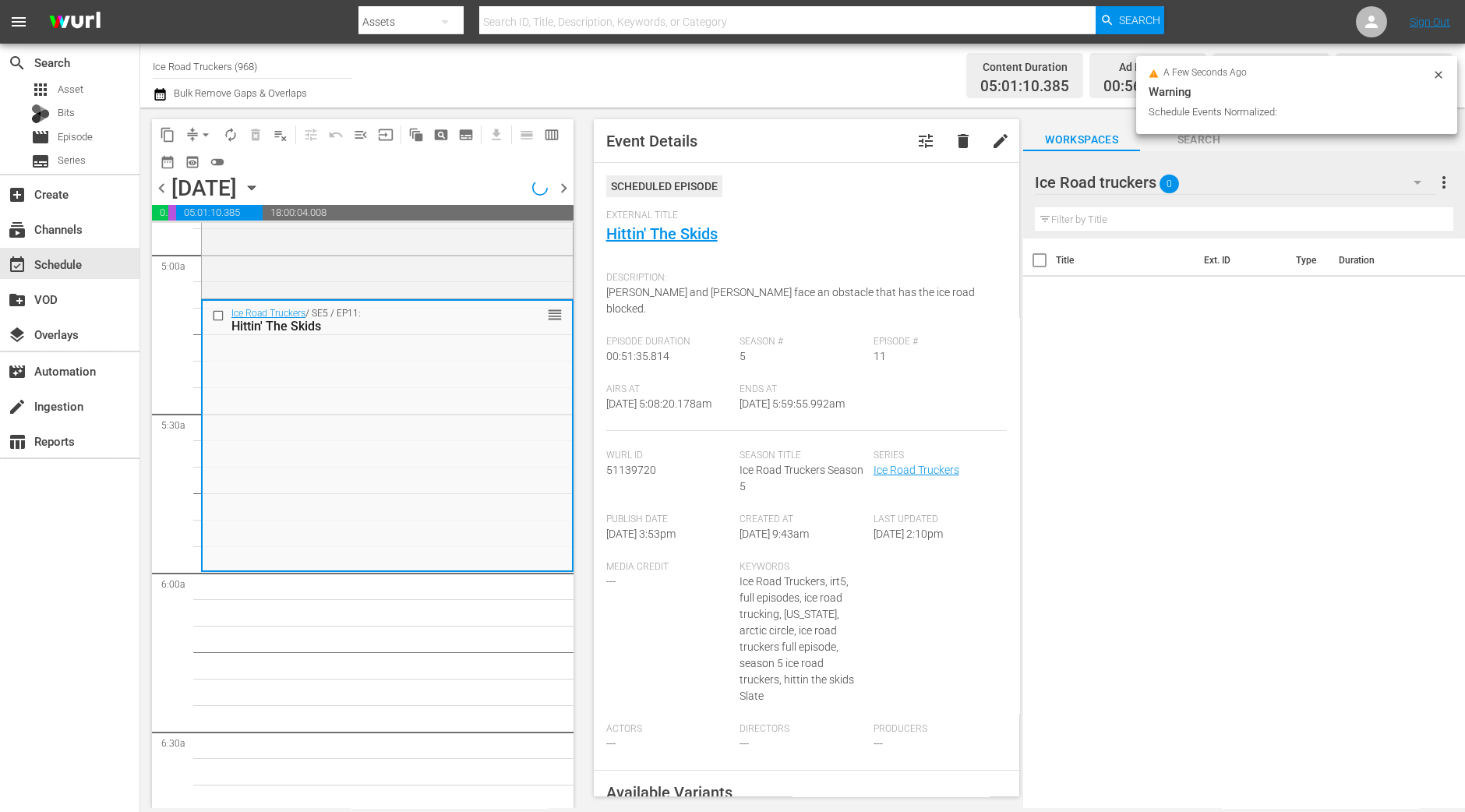
scroll to position [1584, 0]
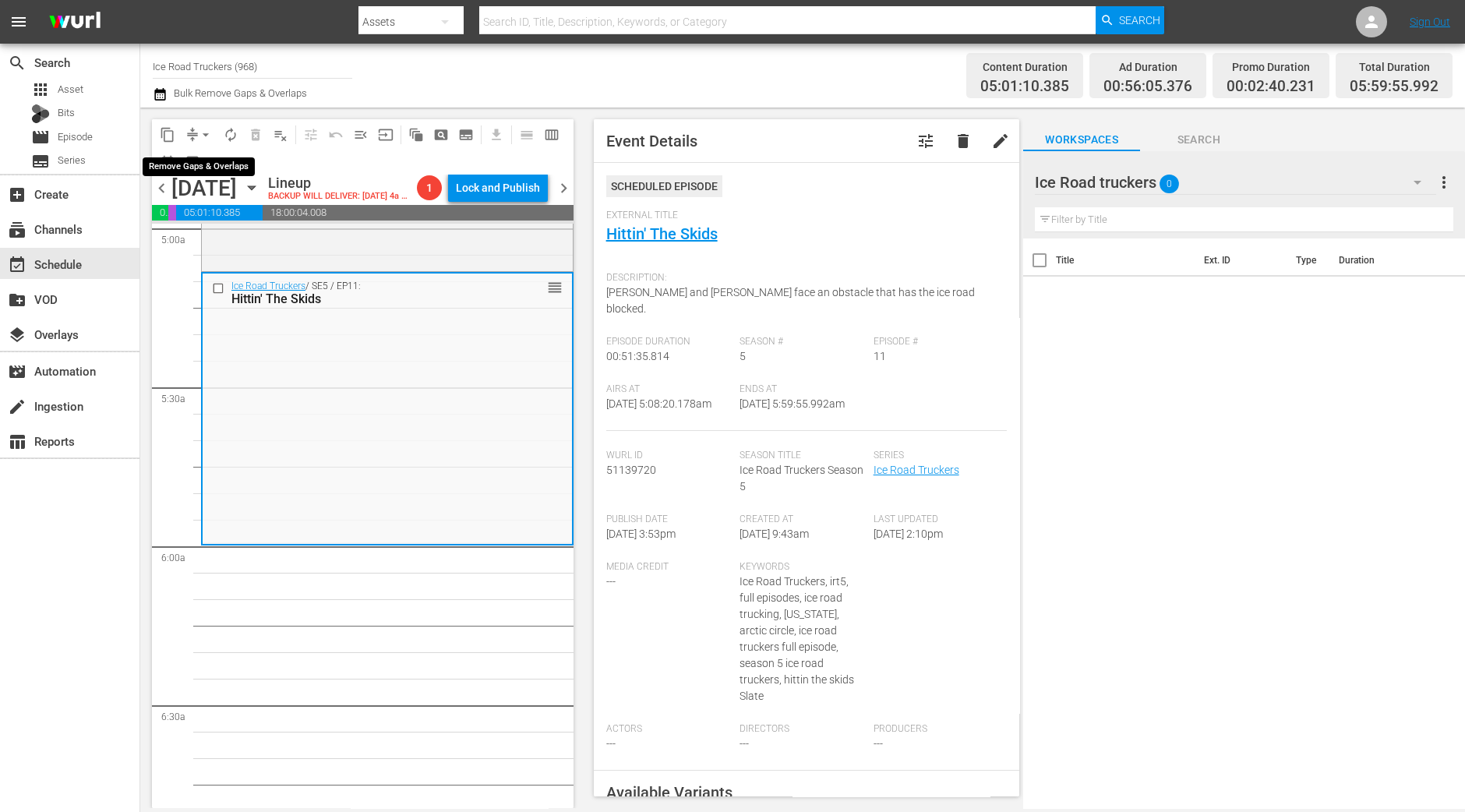
click at [207, 132] on span "arrow_drop_down" at bounding box center [206, 135] width 16 height 16
click at [204, 165] on li "Align to Midnight" at bounding box center [206, 165] width 164 height 26
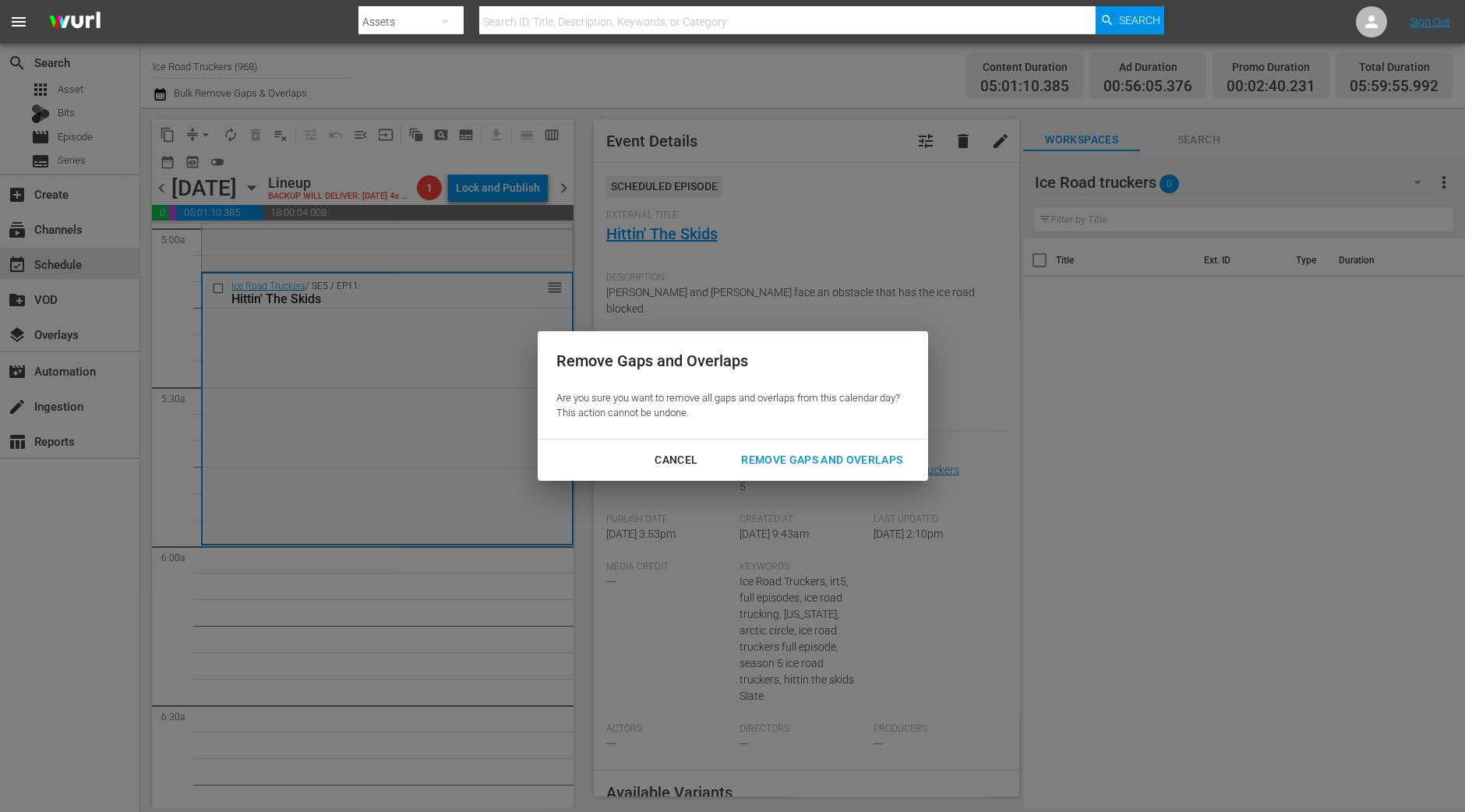
click at [871, 485] on div "Remove Gaps and Overlaps Are you sure you want to remove all gaps and overlaps …" at bounding box center [732, 406] width 1465 height 812
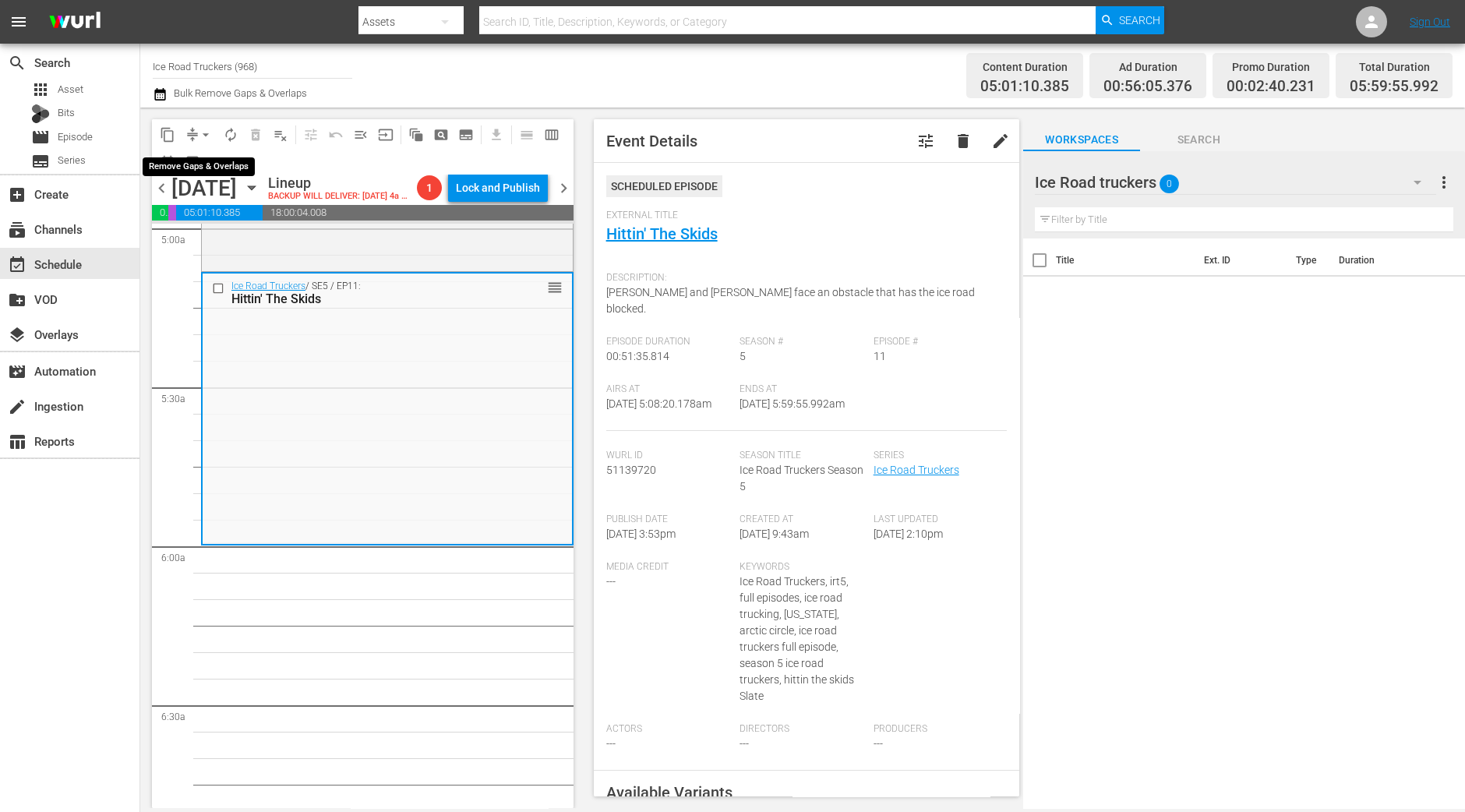
click at [204, 132] on span "arrow_drop_down" at bounding box center [206, 135] width 16 height 16
click at [203, 171] on li "Align to Midnight" at bounding box center [206, 165] width 164 height 26
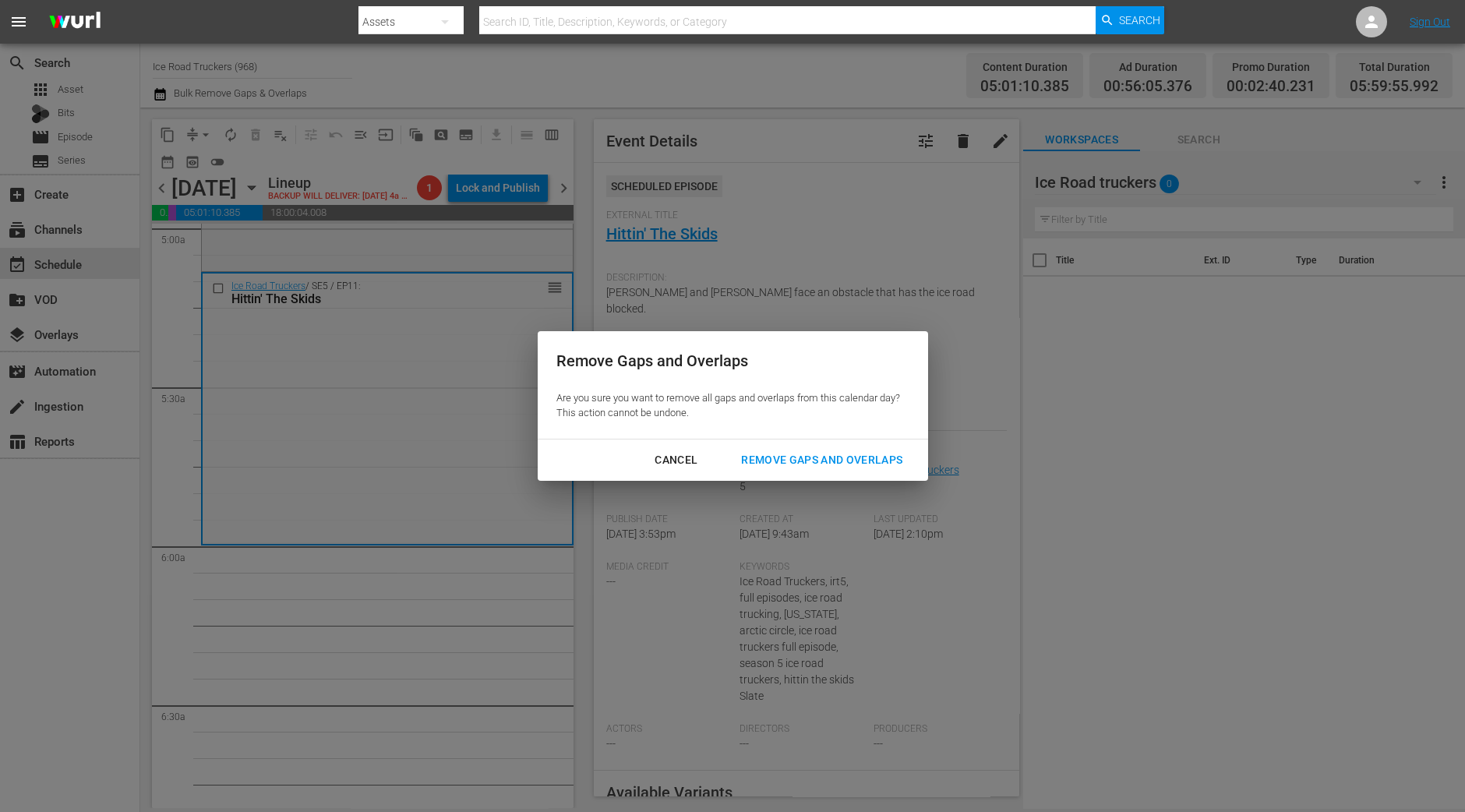
click at [837, 457] on div "Remove Gaps and Overlaps" at bounding box center [821, 460] width 186 height 19
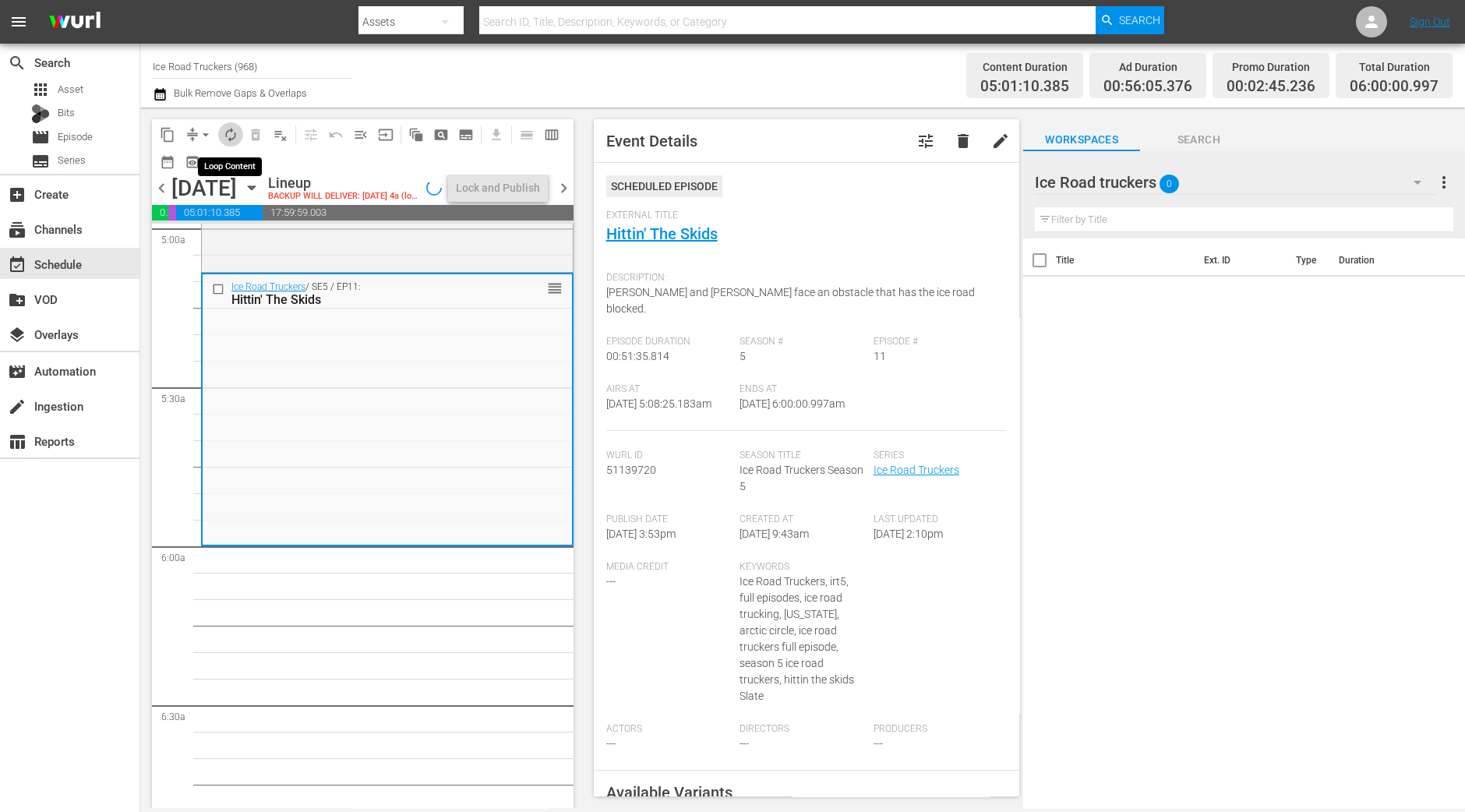
click at [235, 134] on span "autorenew_outlined" at bounding box center [231, 135] width 16 height 16
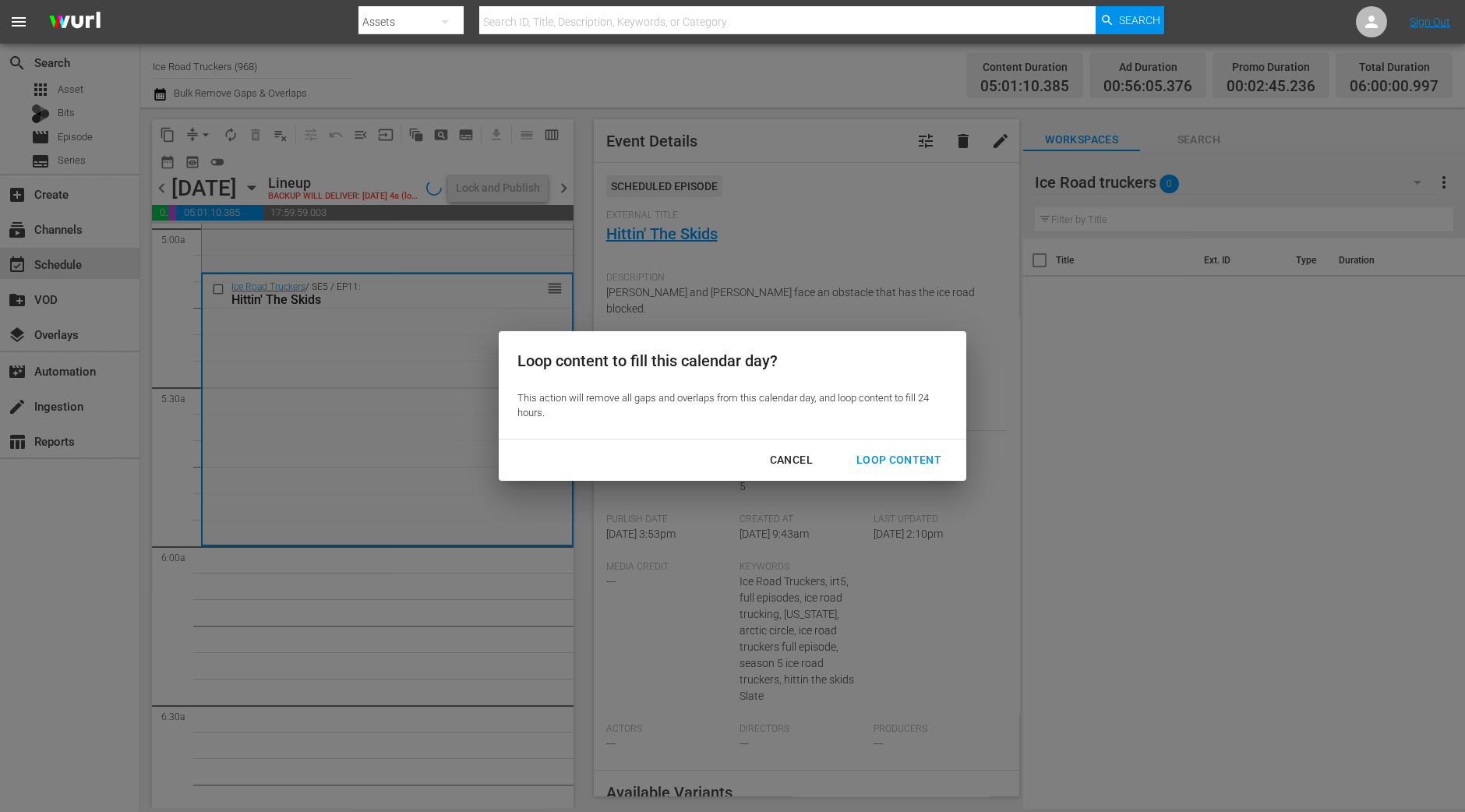
click at [911, 464] on div "Loop Content" at bounding box center [899, 460] width 110 height 19
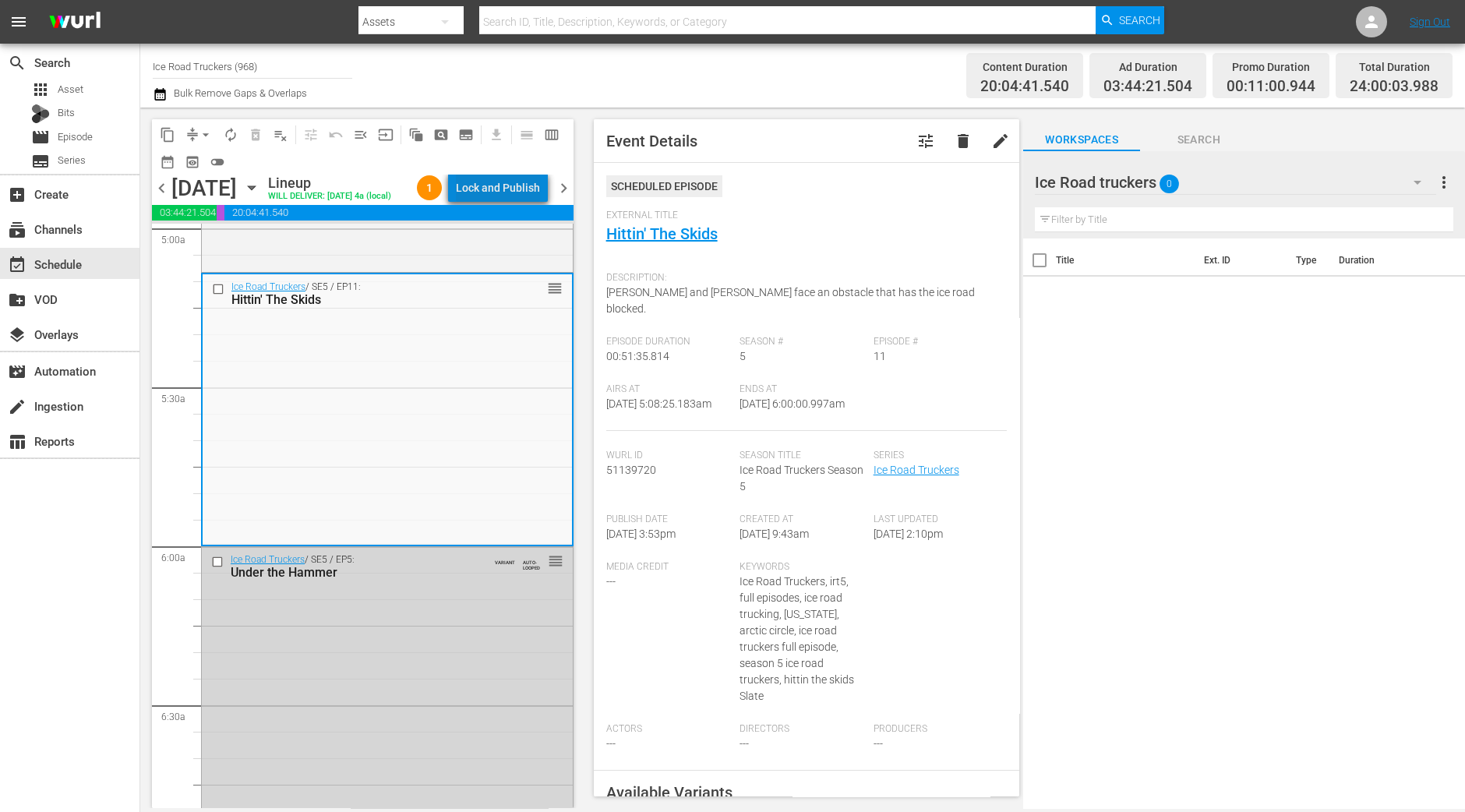
click at [515, 197] on div "Lock and Publish" at bounding box center [497, 188] width 84 height 28
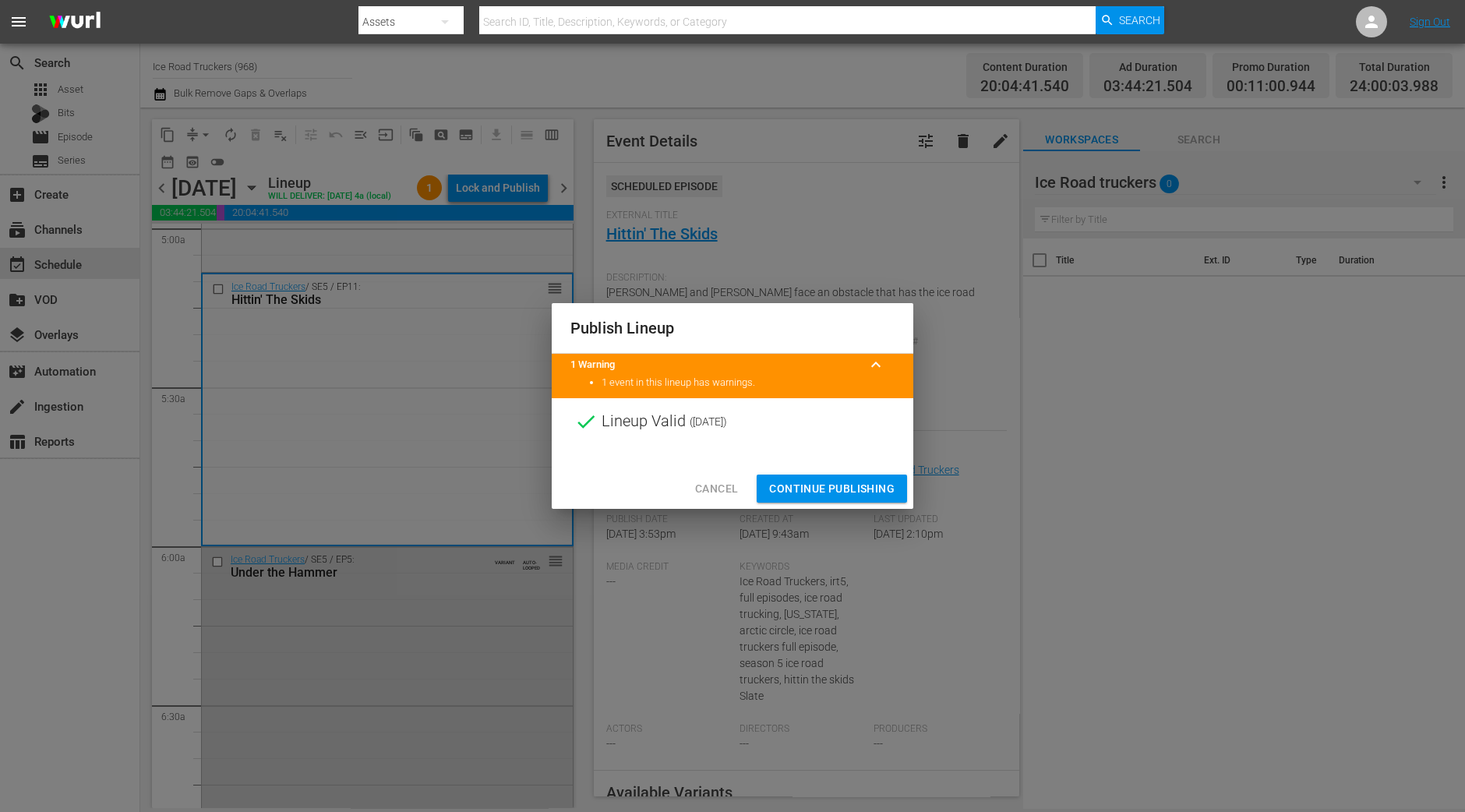
click at [826, 492] on span "Continue Publishing" at bounding box center [832, 488] width 125 height 19
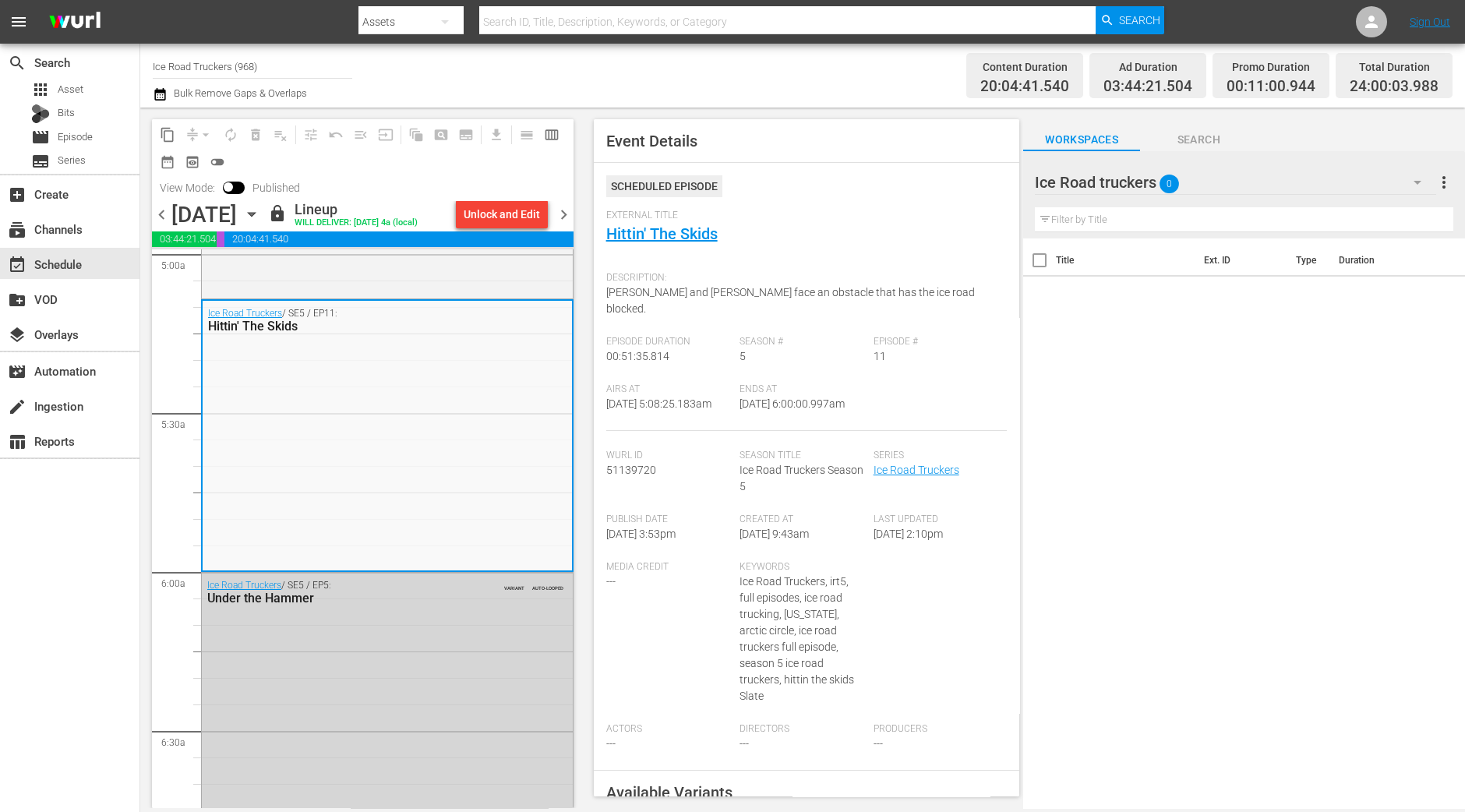
click at [566, 213] on span "chevron_right" at bounding box center [564, 214] width 19 height 19
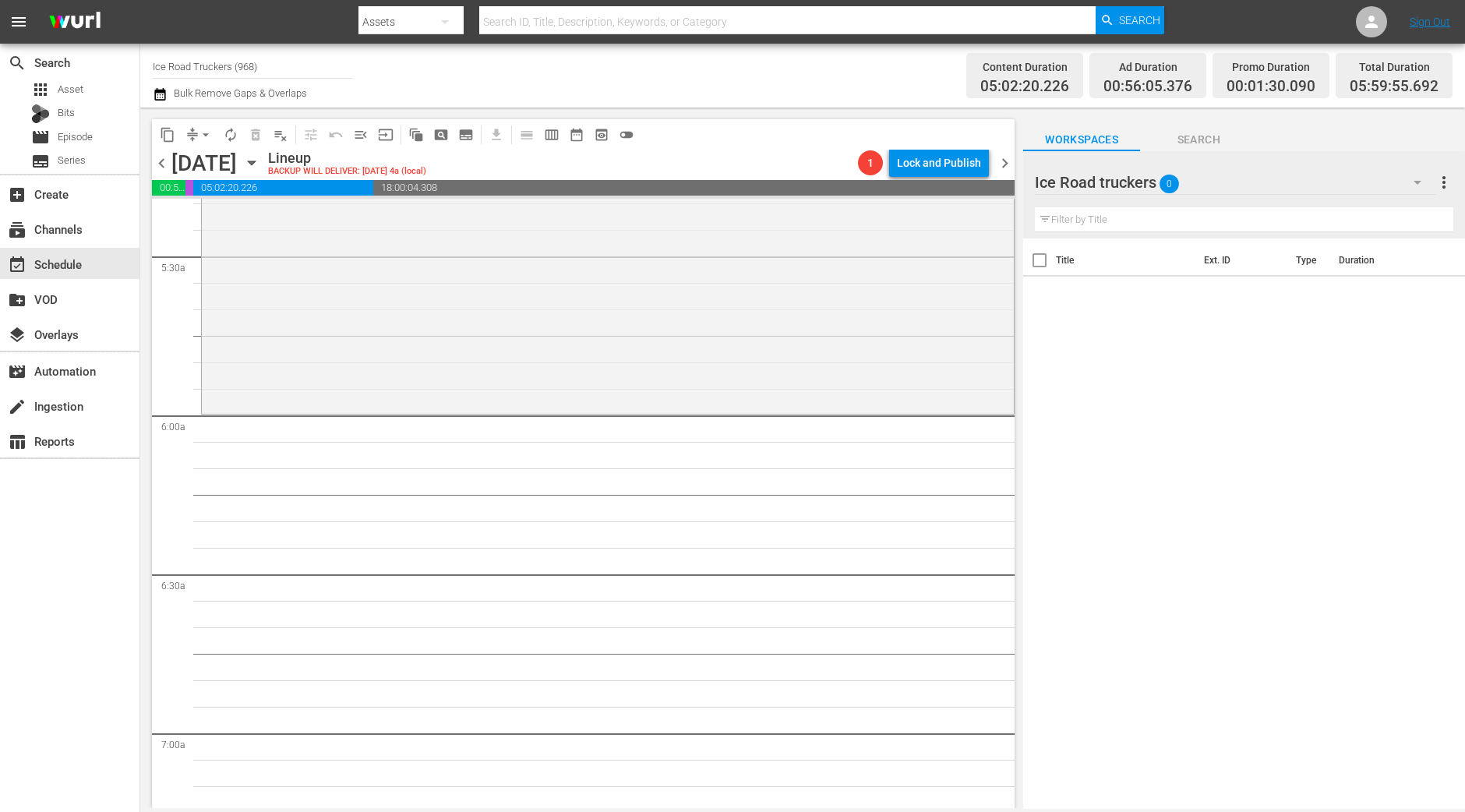
scroll to position [1584, 0]
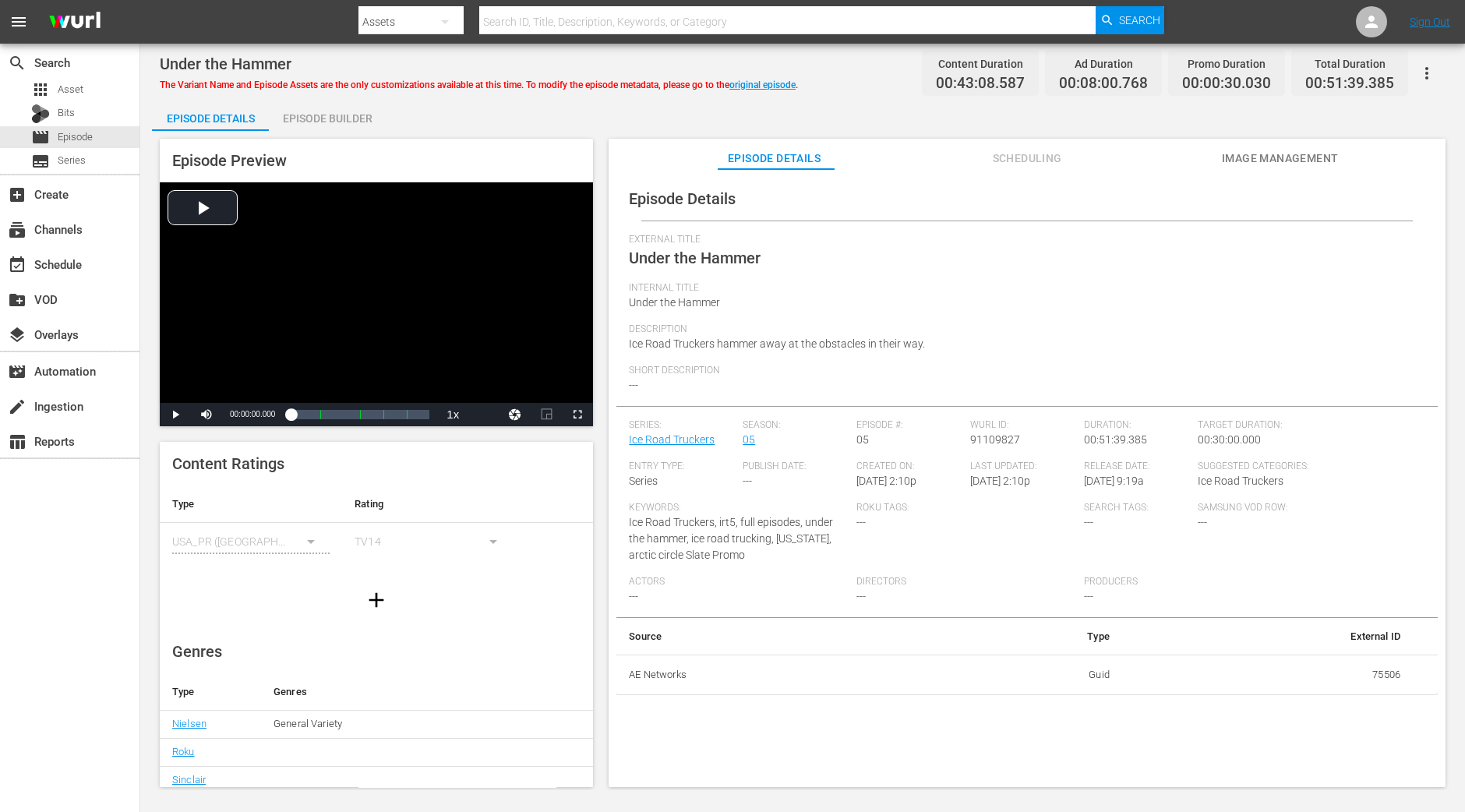
click at [344, 113] on div "Episode Builder" at bounding box center [327, 118] width 117 height 37
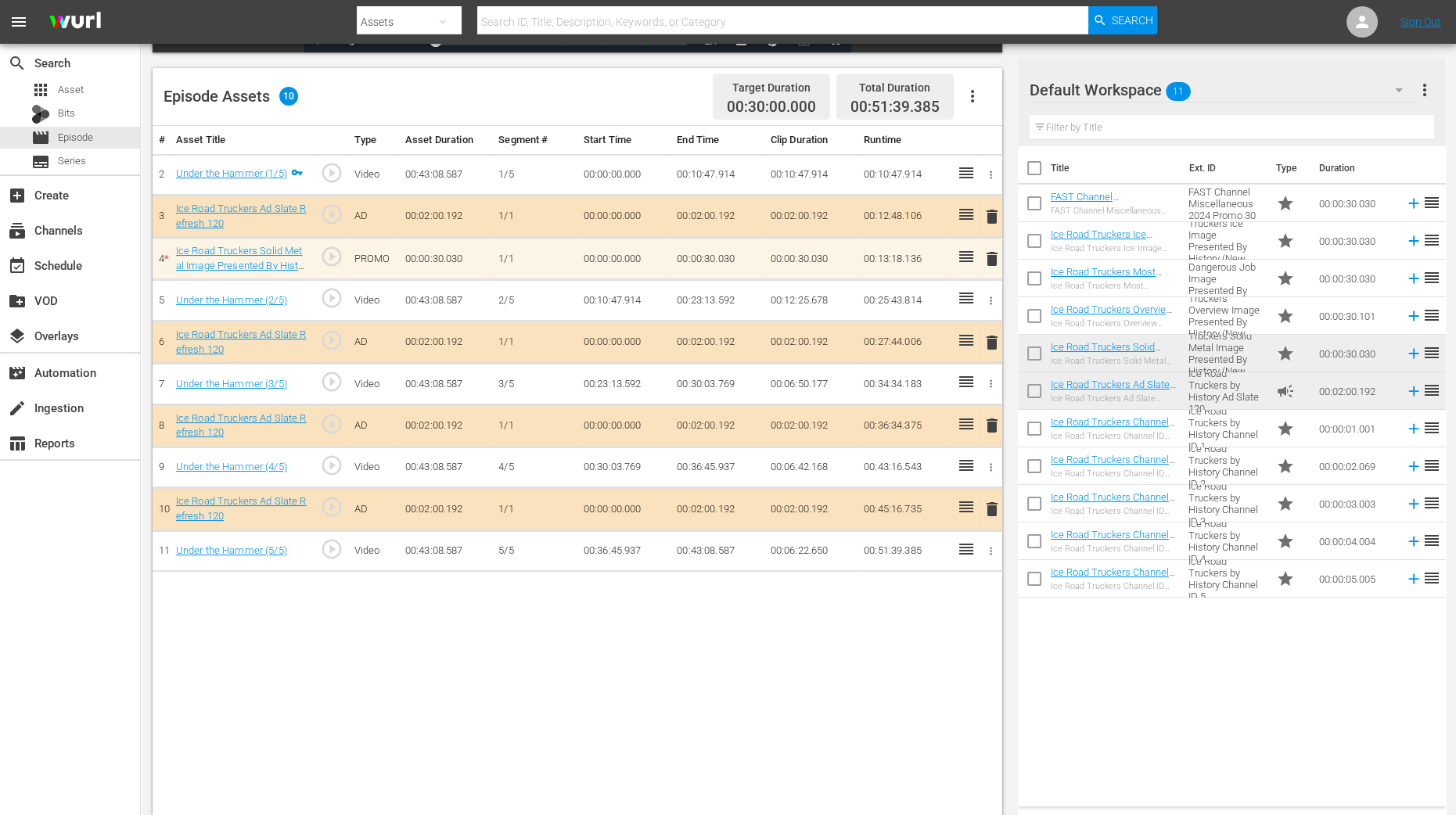
scroll to position [407, 0]
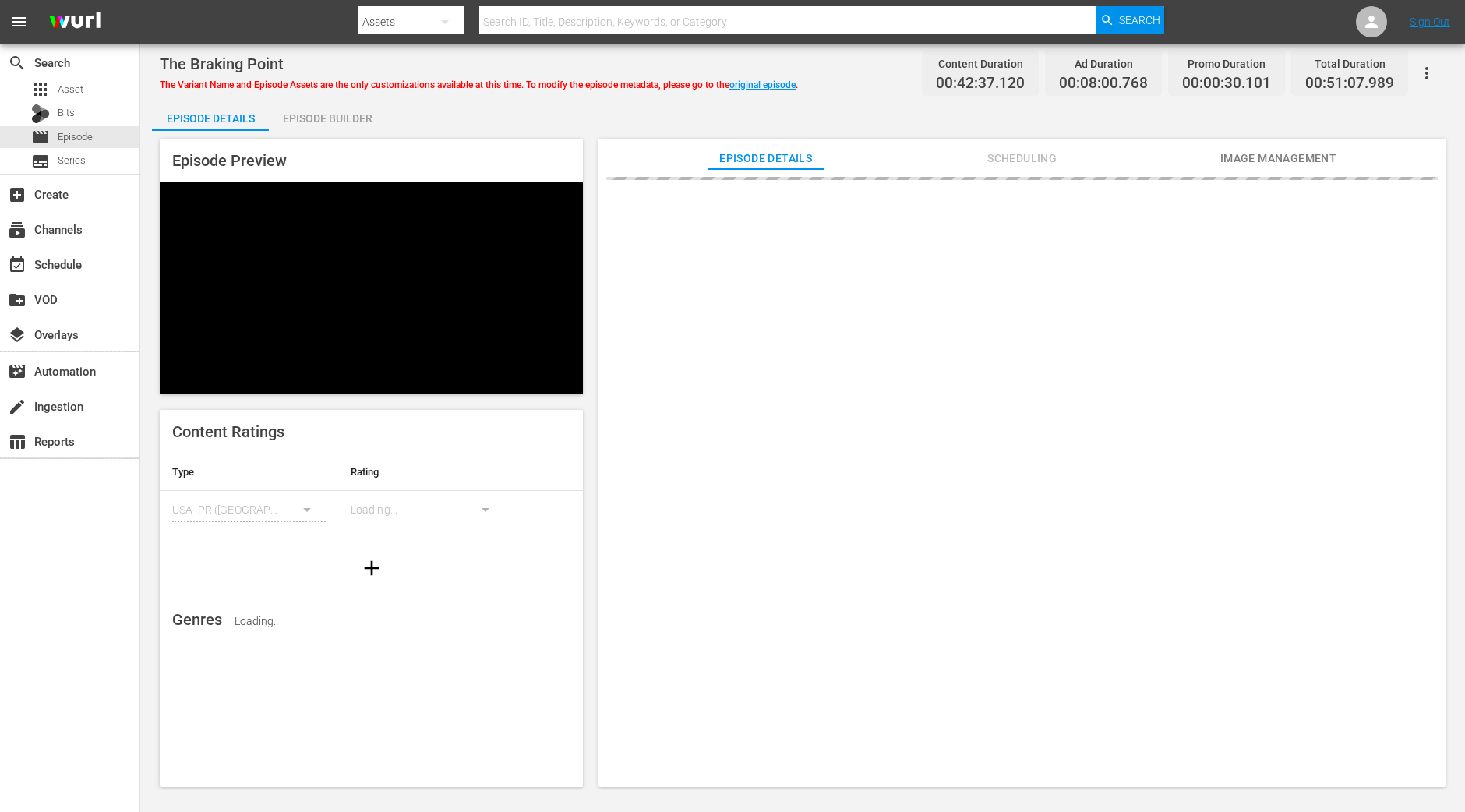
click at [339, 126] on div "Episode Builder" at bounding box center [327, 118] width 117 height 37
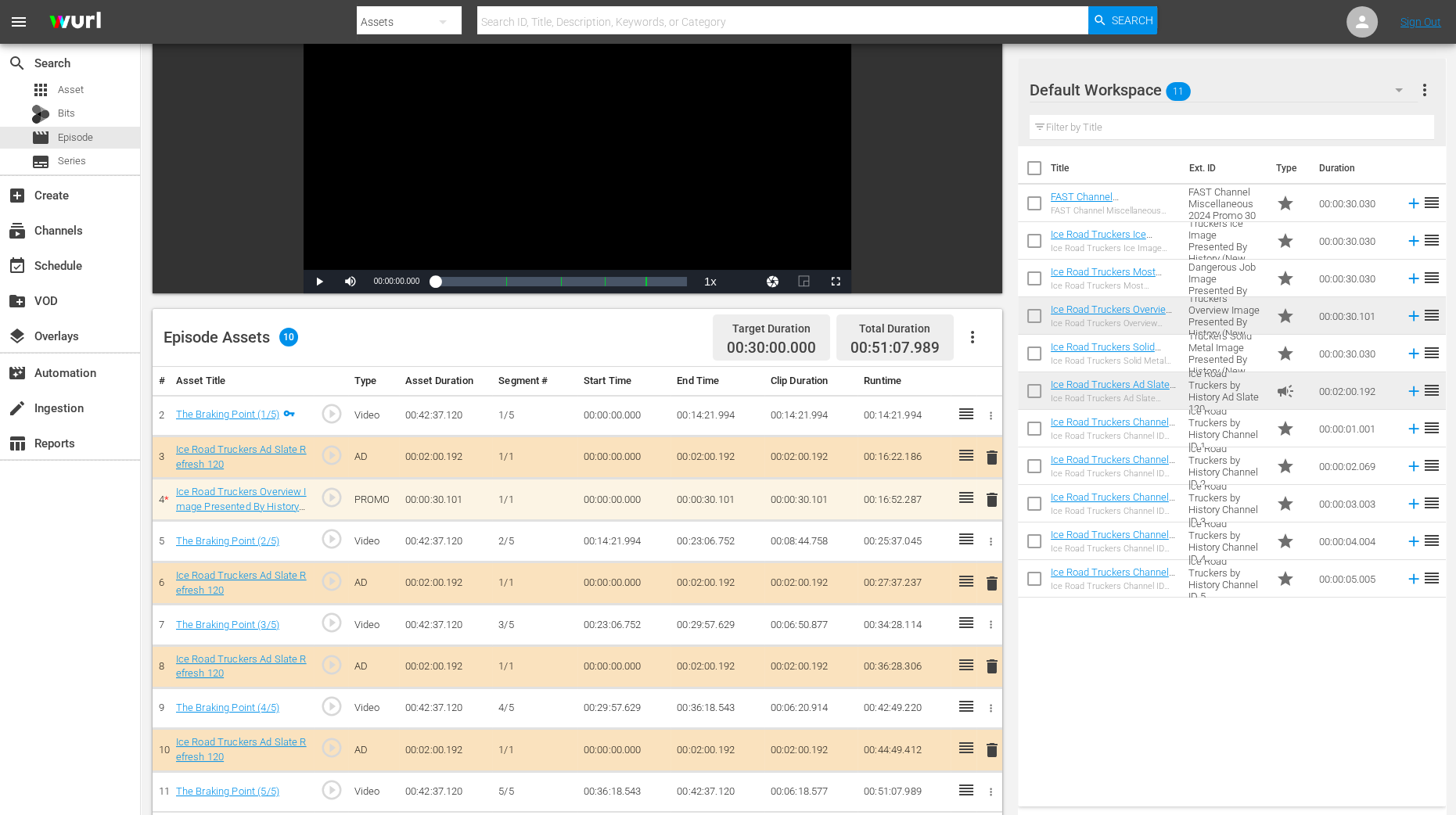
scroll to position [390, 0]
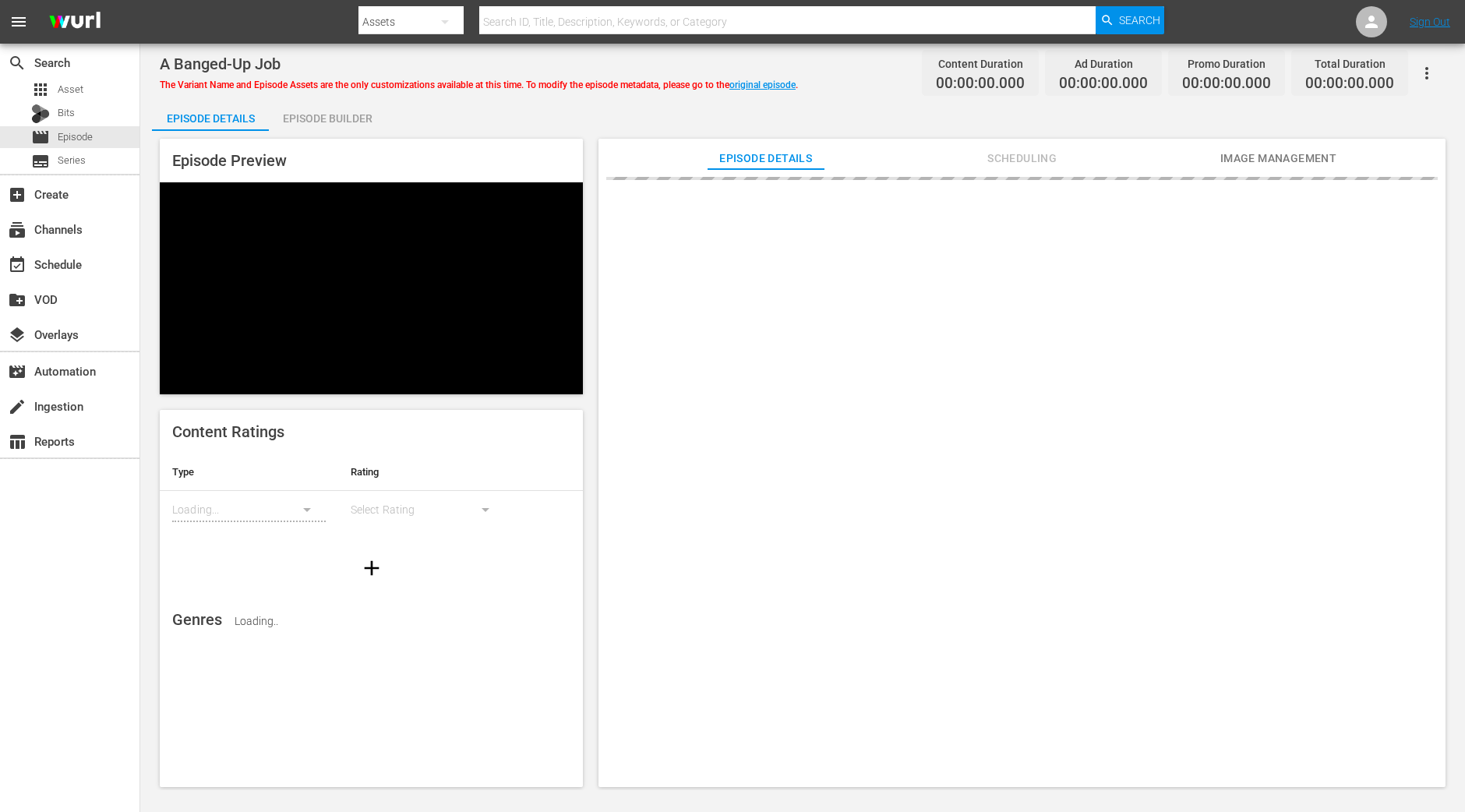
click at [371, 123] on div "Episode Builder" at bounding box center [327, 118] width 117 height 37
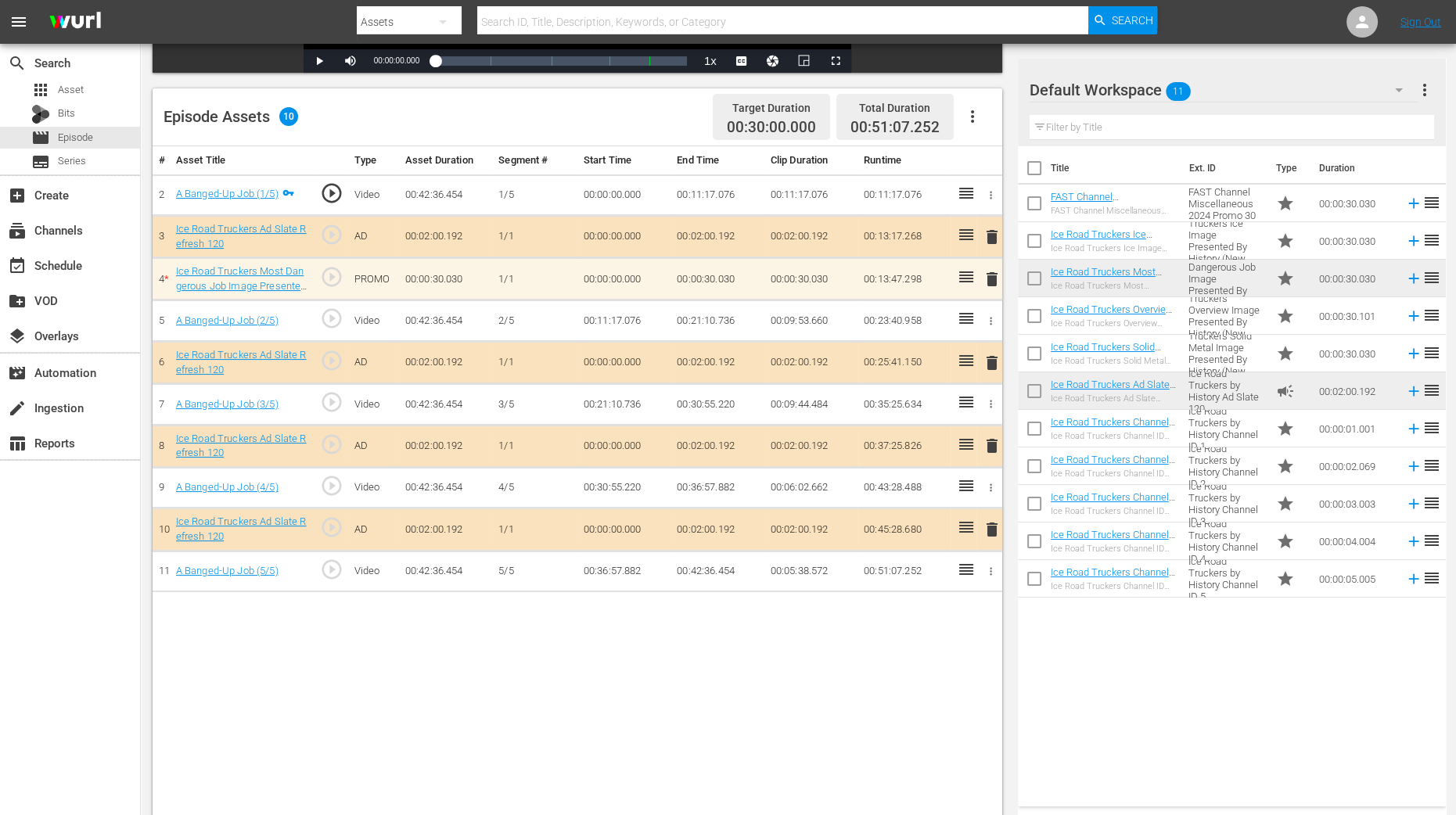
scroll to position [390, 0]
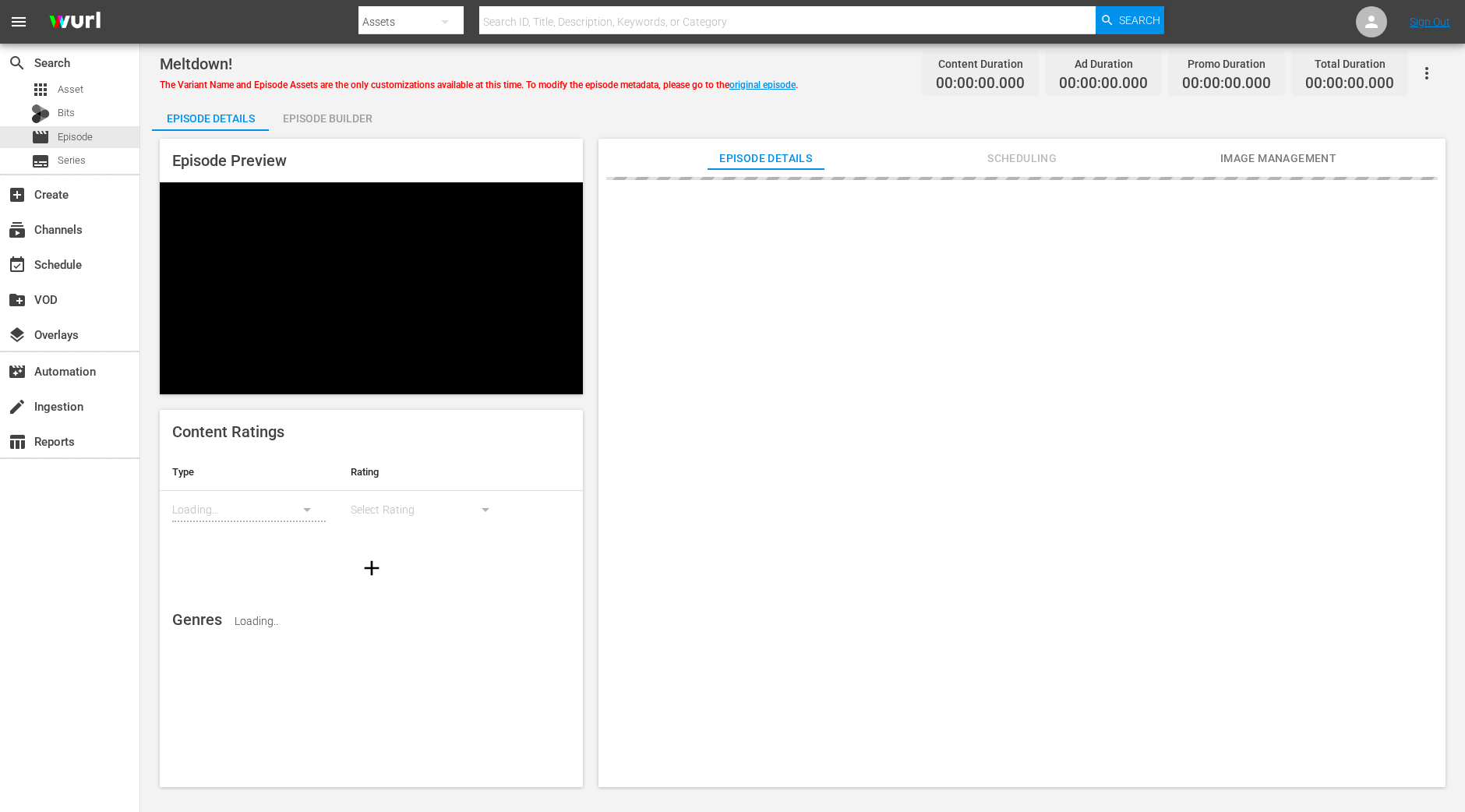
click at [347, 120] on div "Episode Builder" at bounding box center [327, 118] width 117 height 37
